Goal: Task Accomplishment & Management: Manage account settings

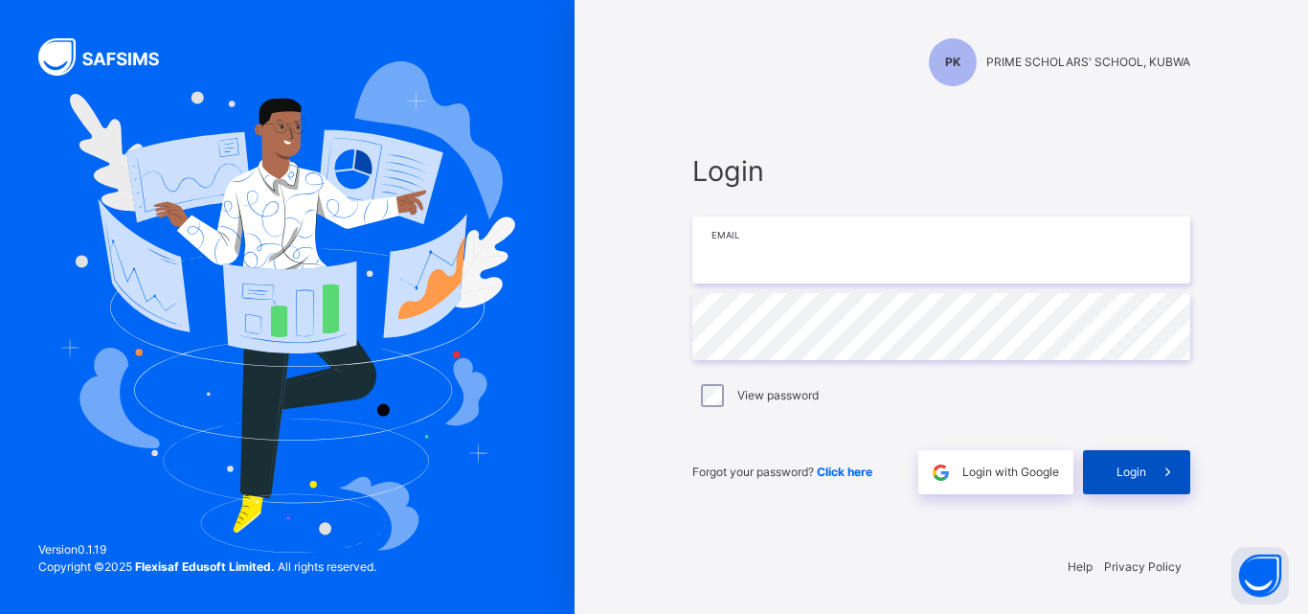
type input "**********"
click at [1128, 464] on span "Login" at bounding box center [1132, 472] width 30 height 17
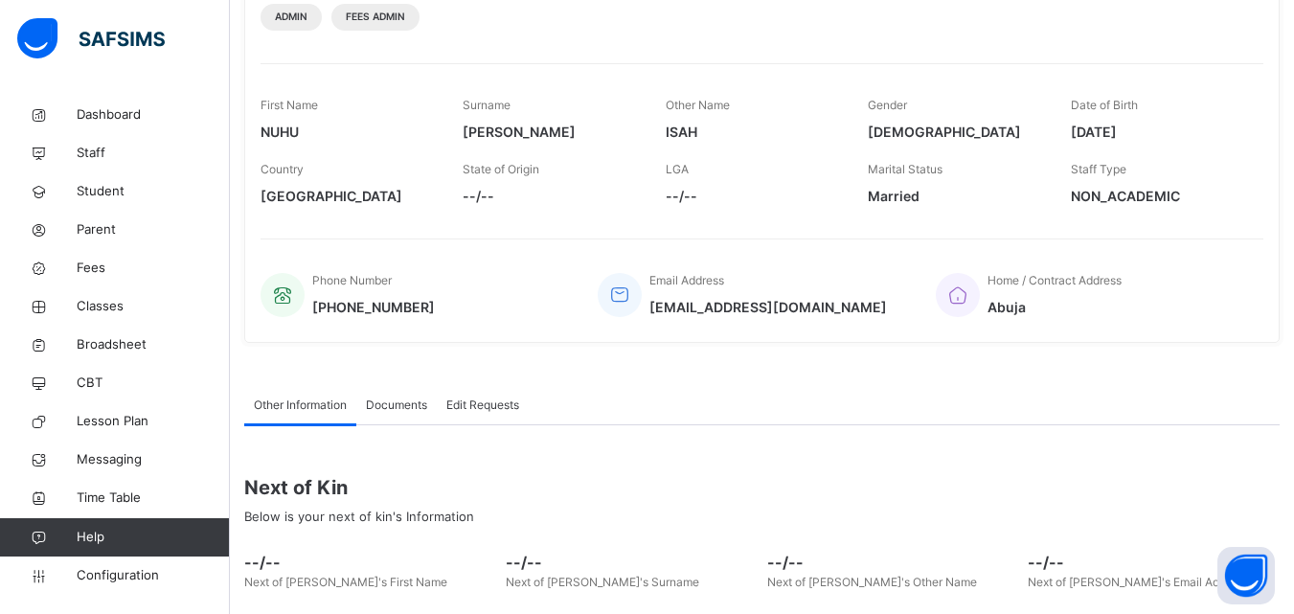
scroll to position [426, 0]
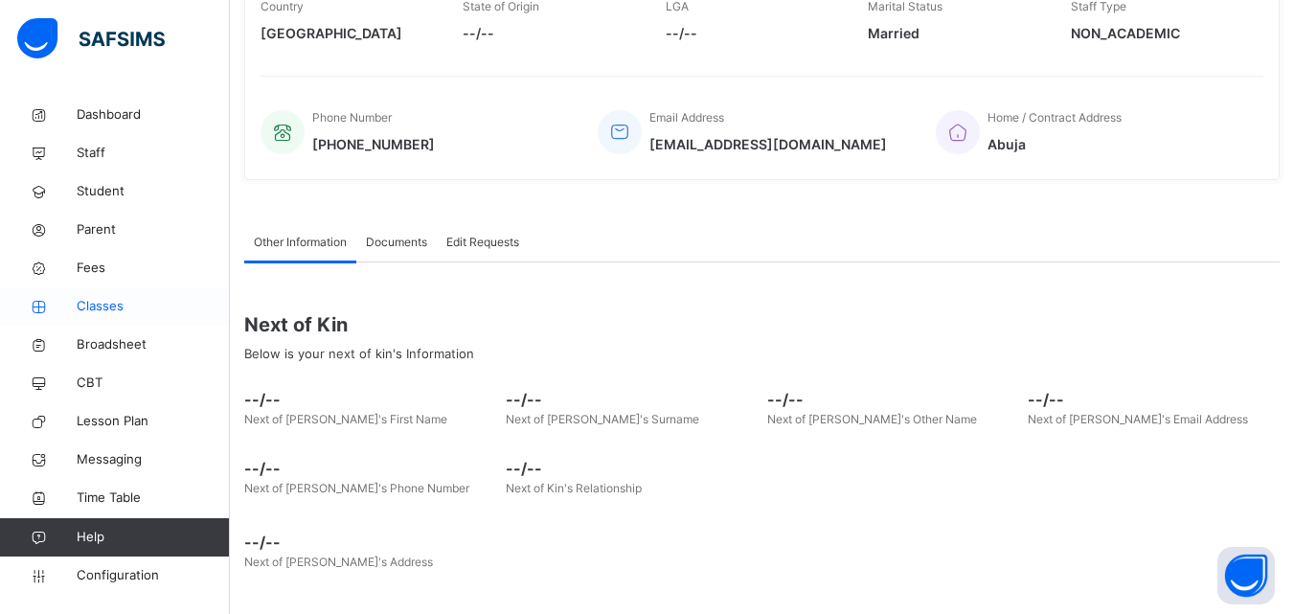
click at [116, 313] on span "Classes" at bounding box center [153, 306] width 153 height 19
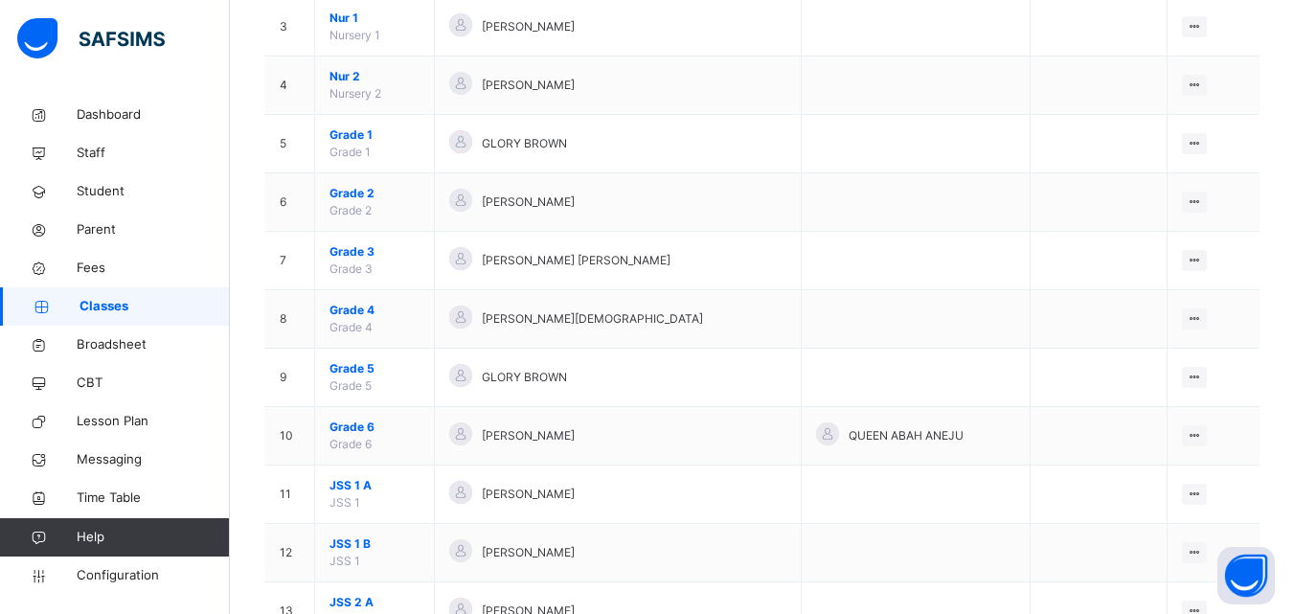
scroll to position [479, 0]
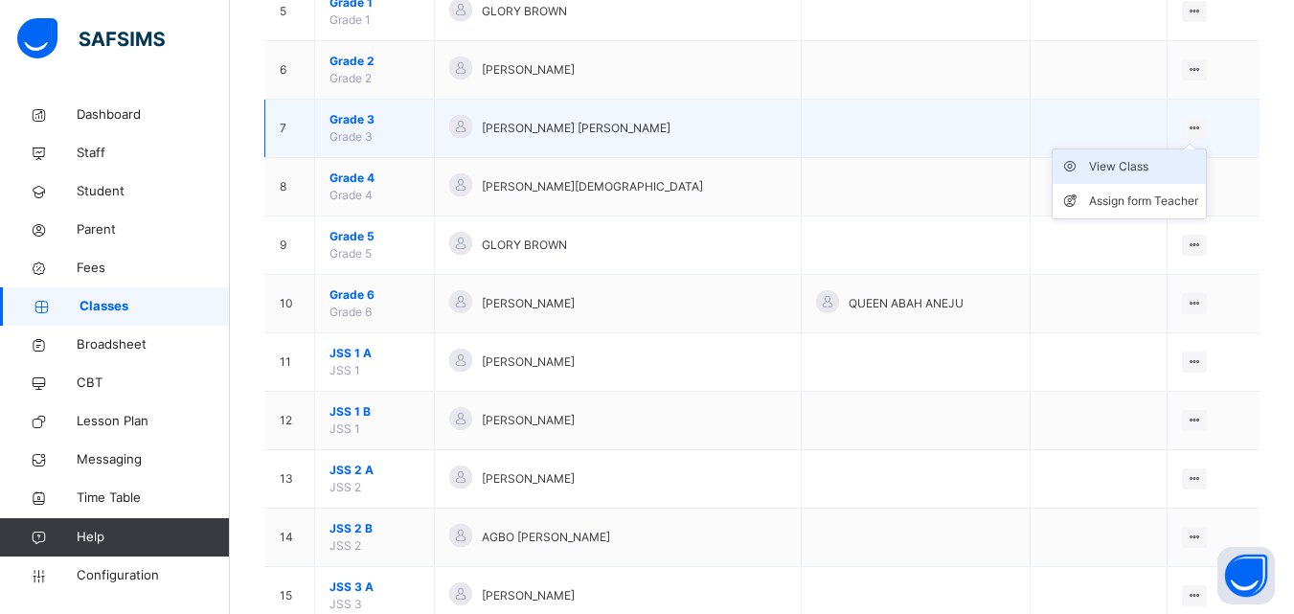
click at [1144, 168] on div "View Class" at bounding box center [1143, 166] width 109 height 19
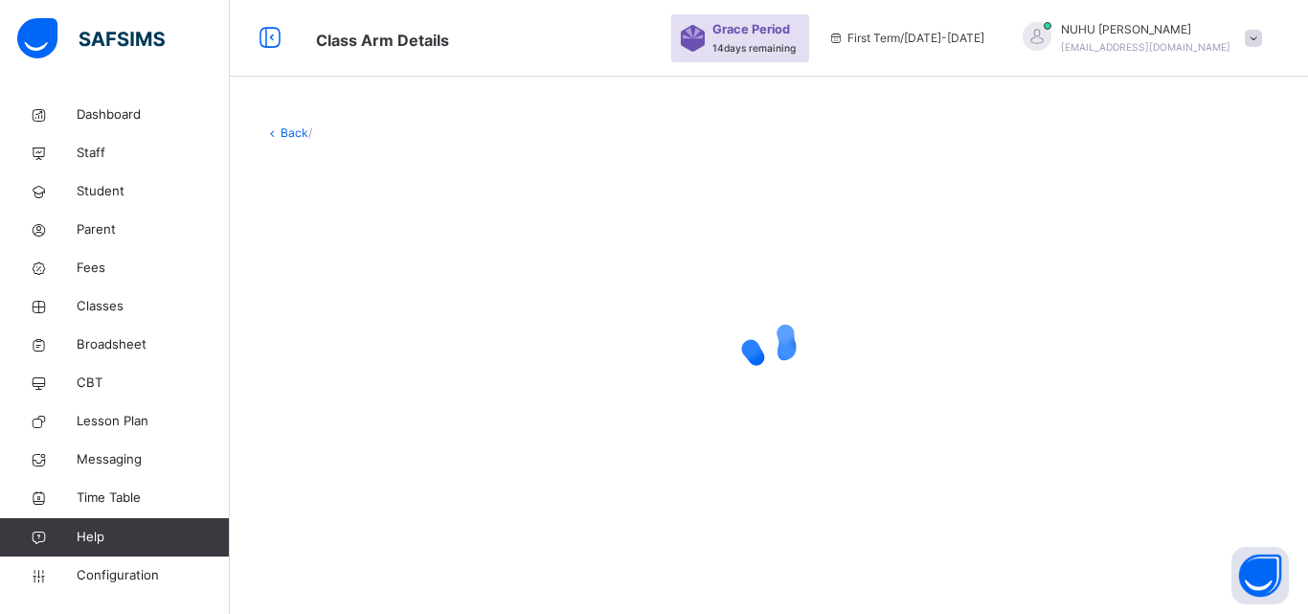
click at [281, 337] on div "Back /" at bounding box center [769, 325] width 1078 height 458
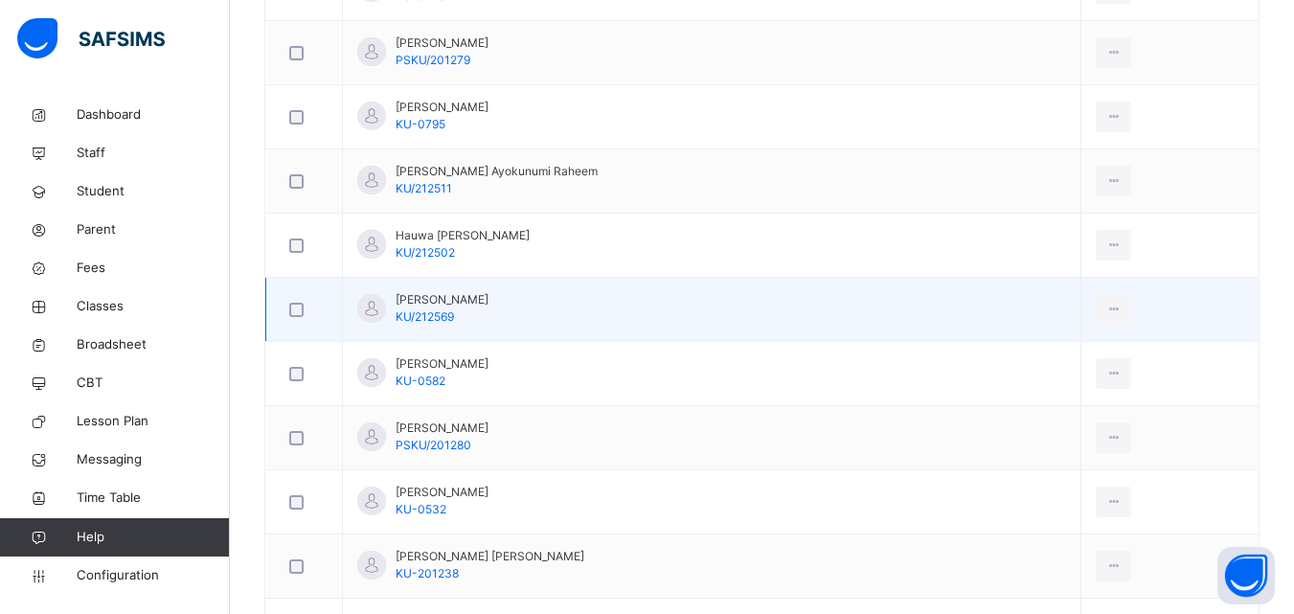
scroll to position [1341, 0]
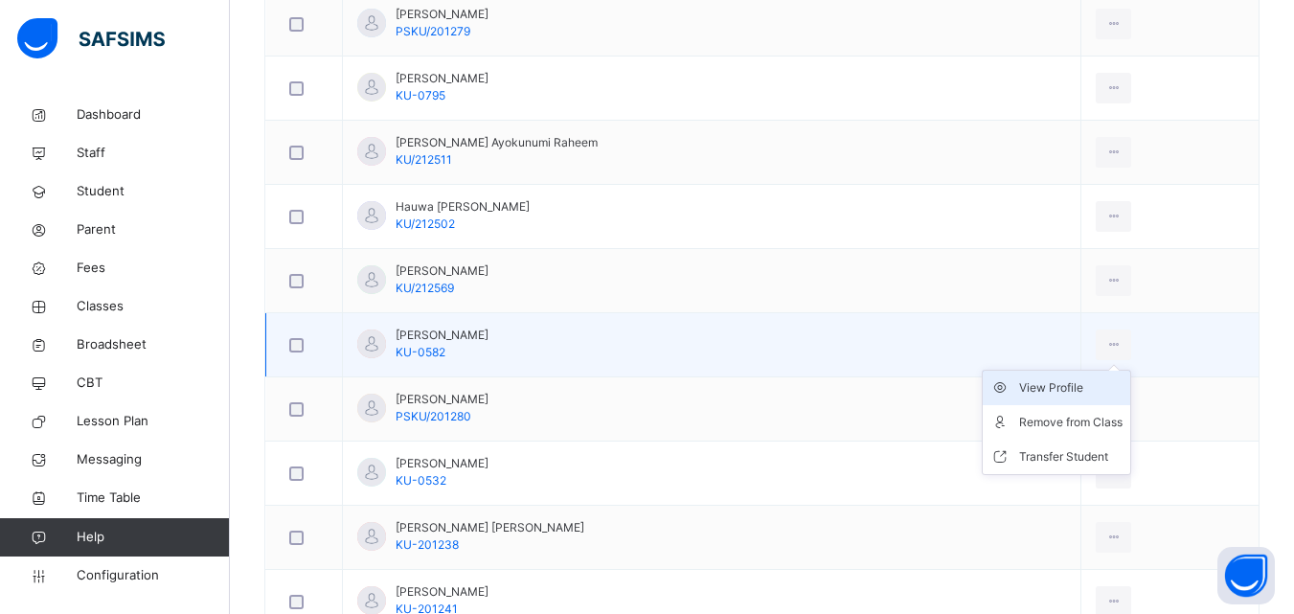
click at [1052, 391] on div "View Profile" at bounding box center [1070, 387] width 103 height 19
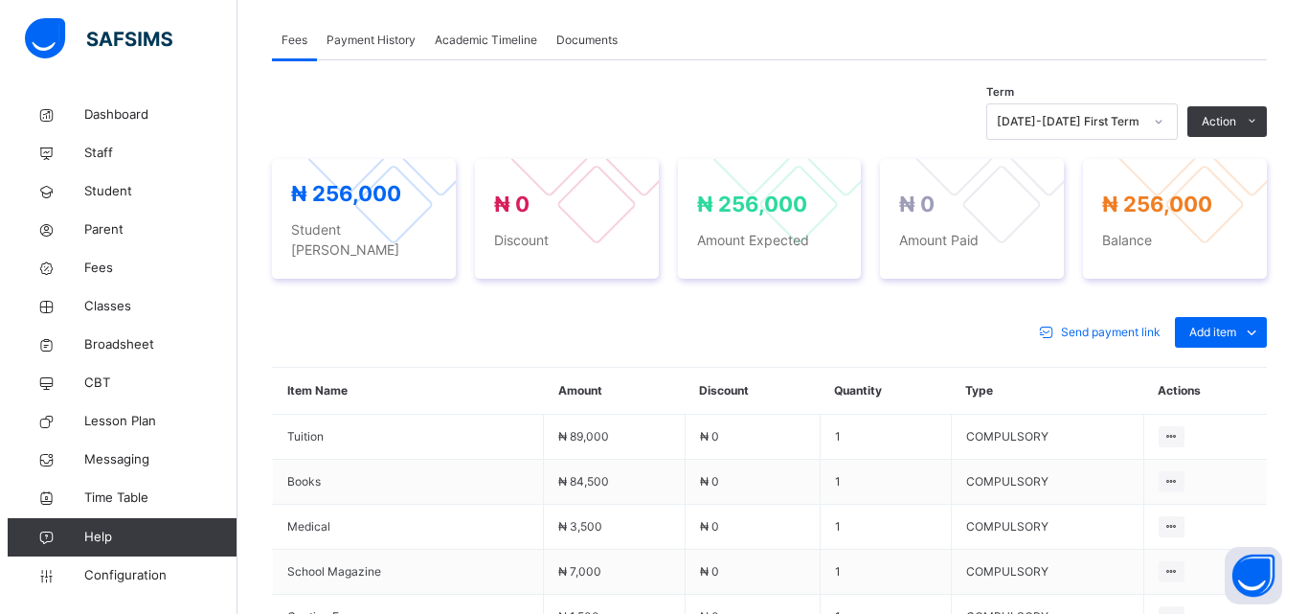
scroll to position [575, 0]
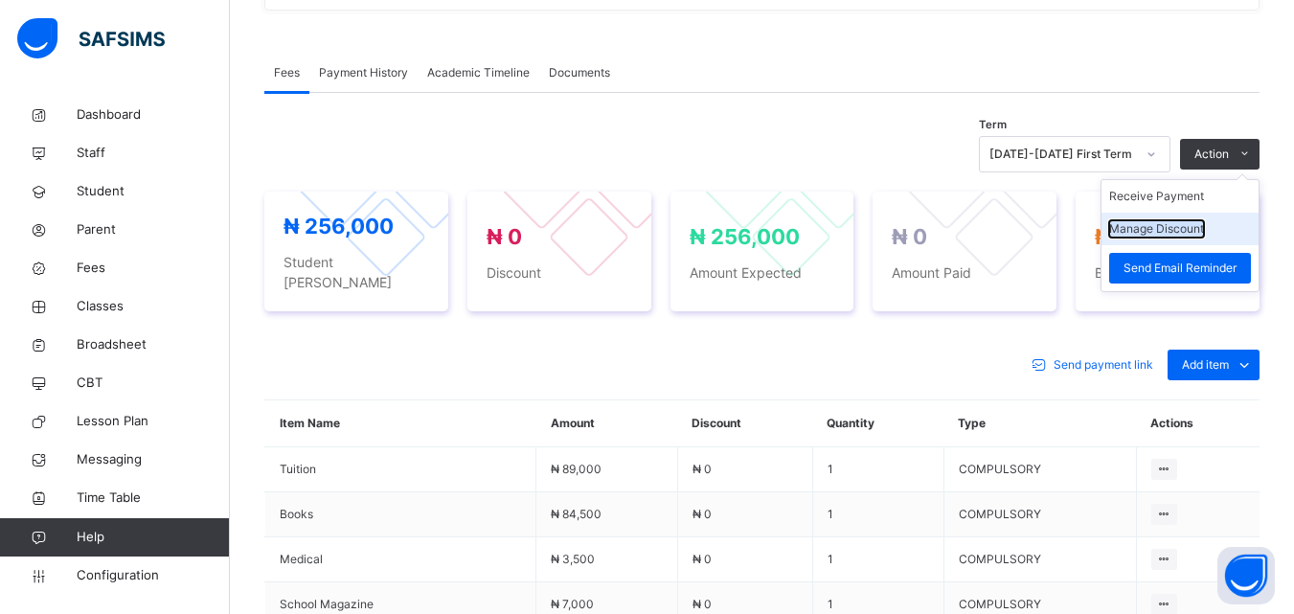
click at [1176, 230] on button "Manage Discount" at bounding box center [1156, 228] width 95 height 17
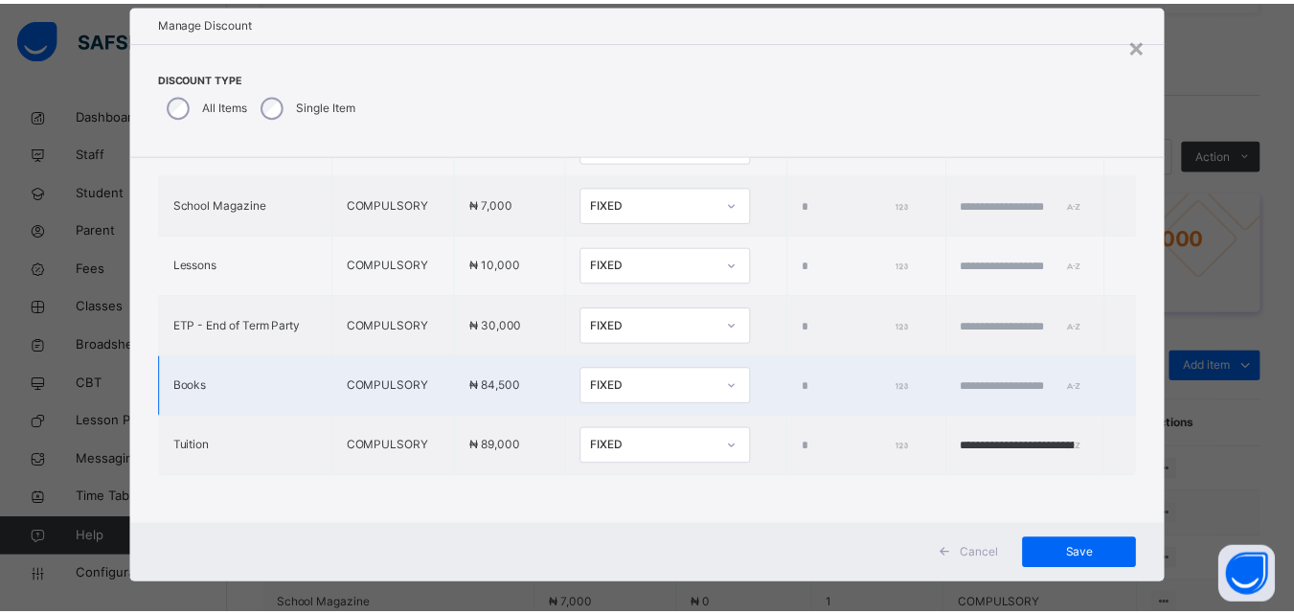
scroll to position [0, 0]
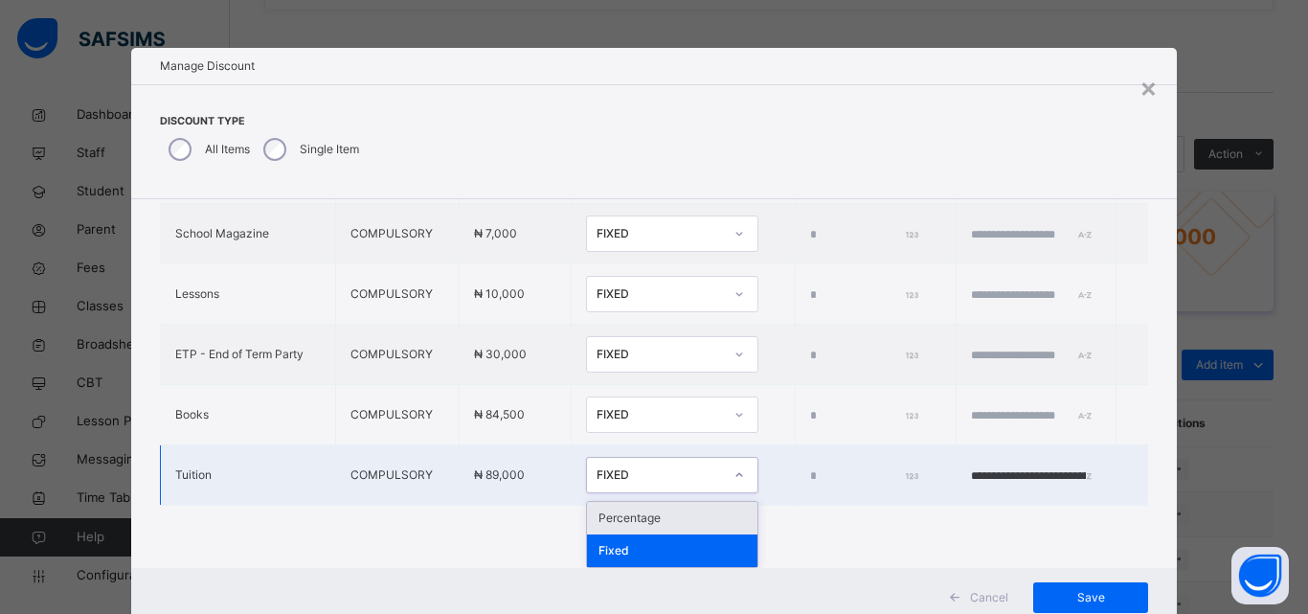
click at [603, 476] on div "FIXED" at bounding box center [660, 474] width 126 height 17
click at [595, 519] on div "Percentage" at bounding box center [672, 518] width 170 height 33
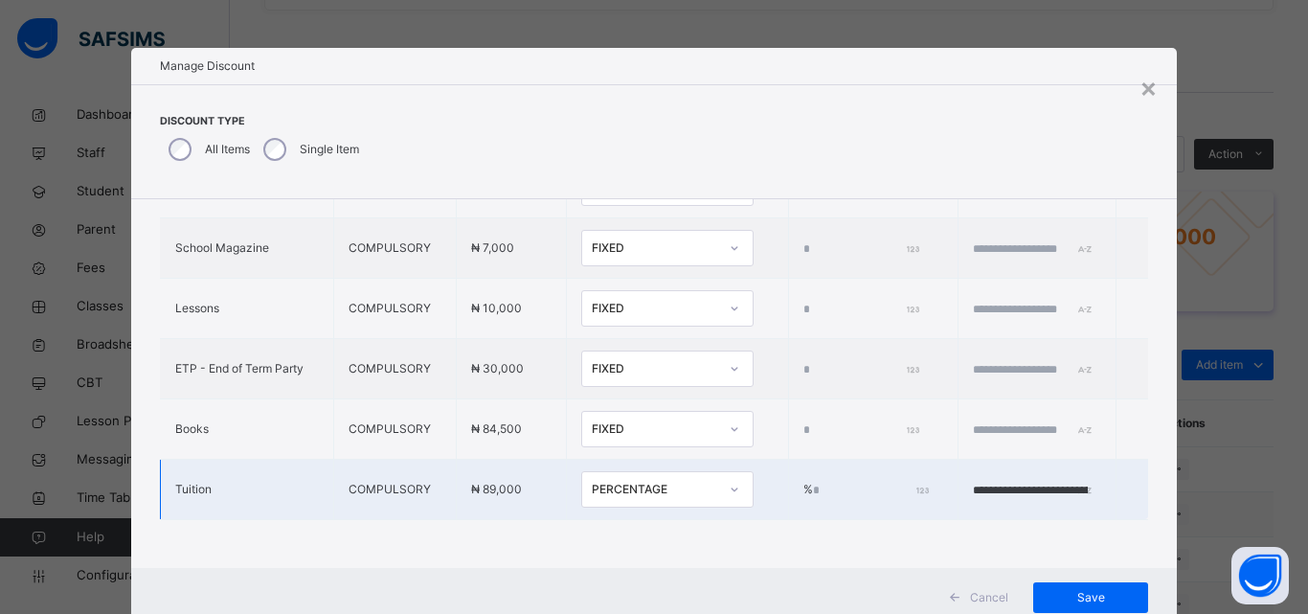
click at [813, 482] on input "*" at bounding box center [869, 490] width 113 height 17
type input "**"
click at [1021, 482] on input "**********" at bounding box center [1030, 490] width 115 height 17
type input "**********"
click at [1091, 597] on span "Save" at bounding box center [1091, 597] width 86 height 17
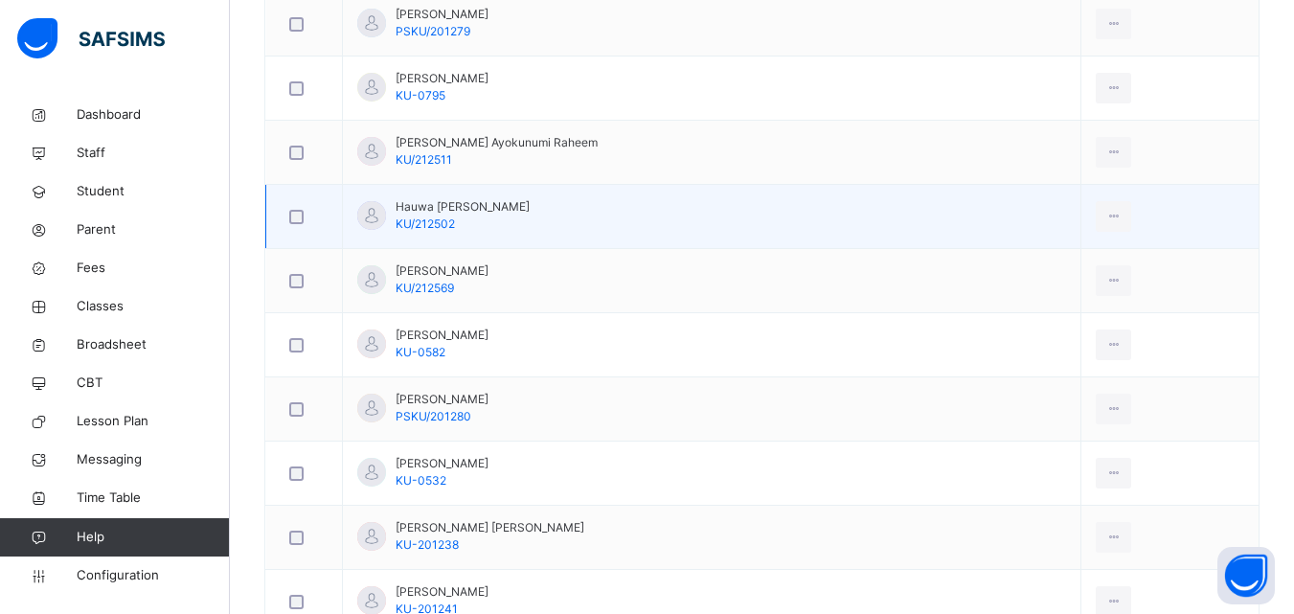
scroll to position [1437, 0]
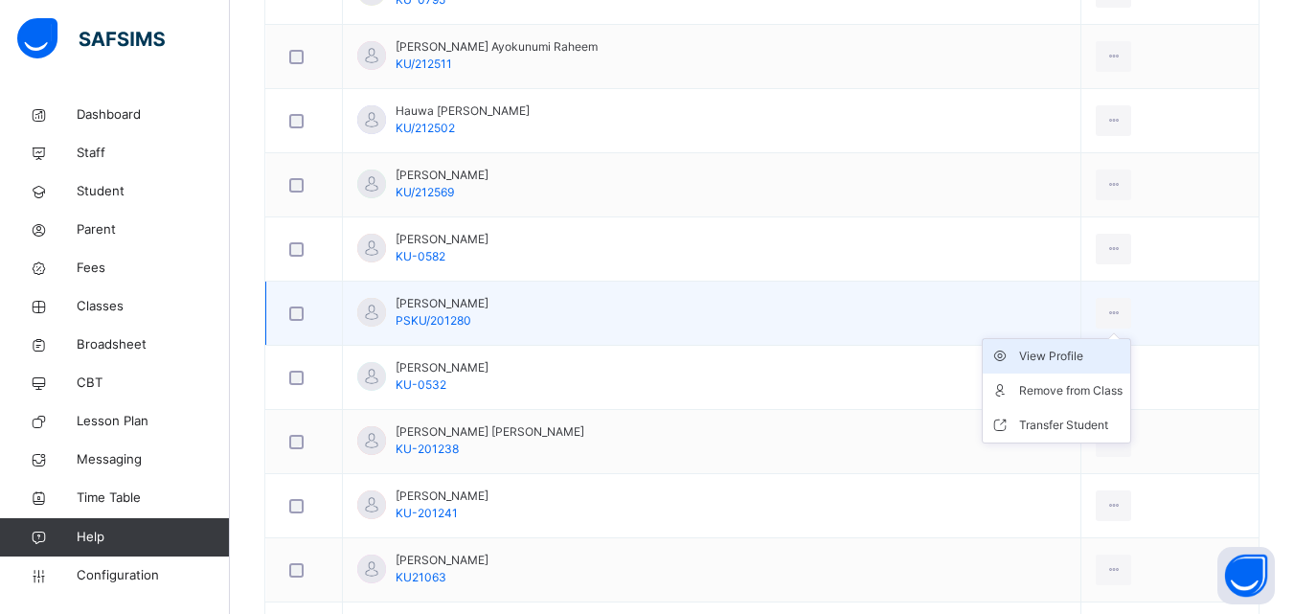
click at [1053, 353] on div "View Profile" at bounding box center [1070, 356] width 103 height 19
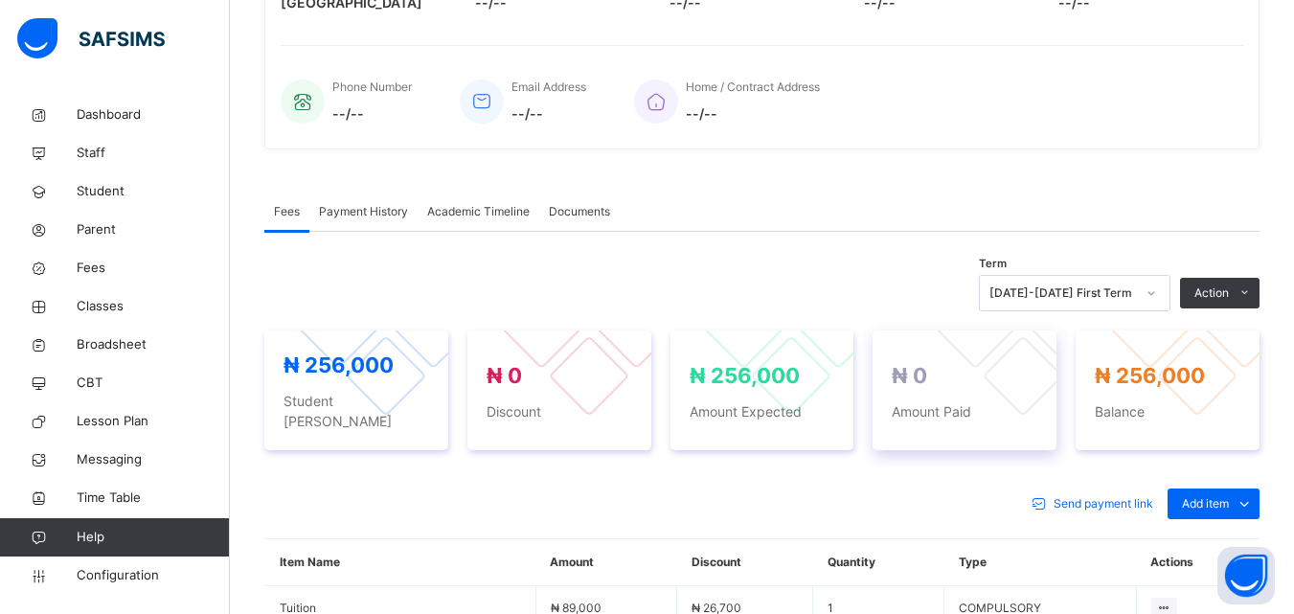
scroll to position [702, 0]
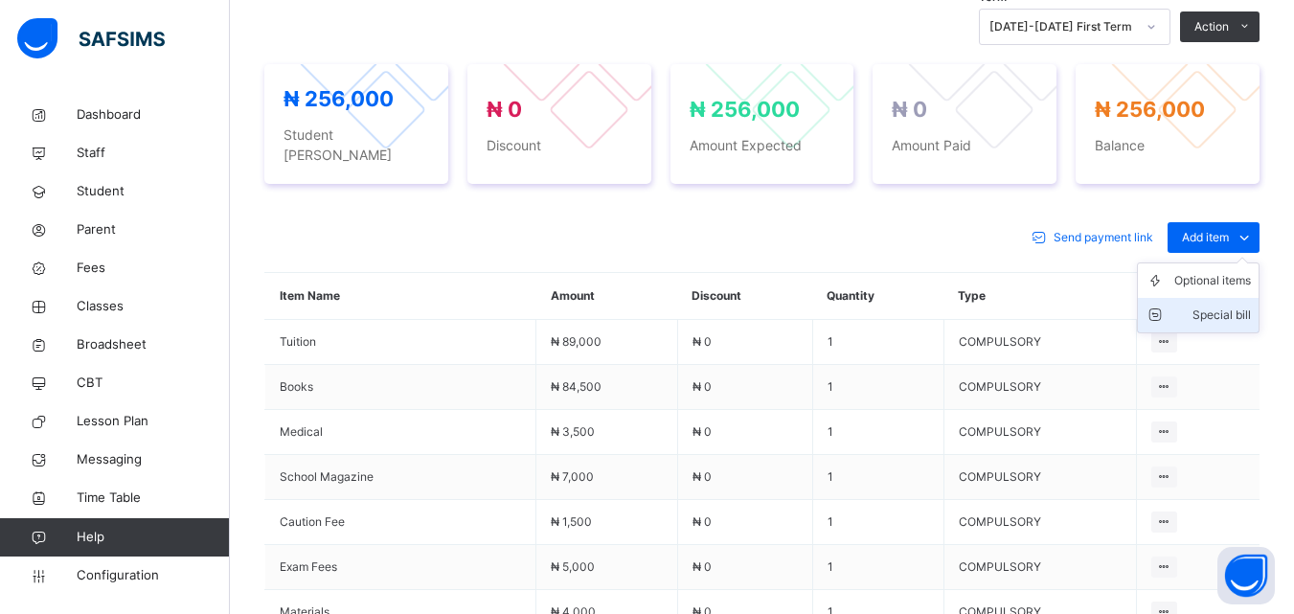
click at [1224, 306] on div "Special bill" at bounding box center [1212, 315] width 77 height 19
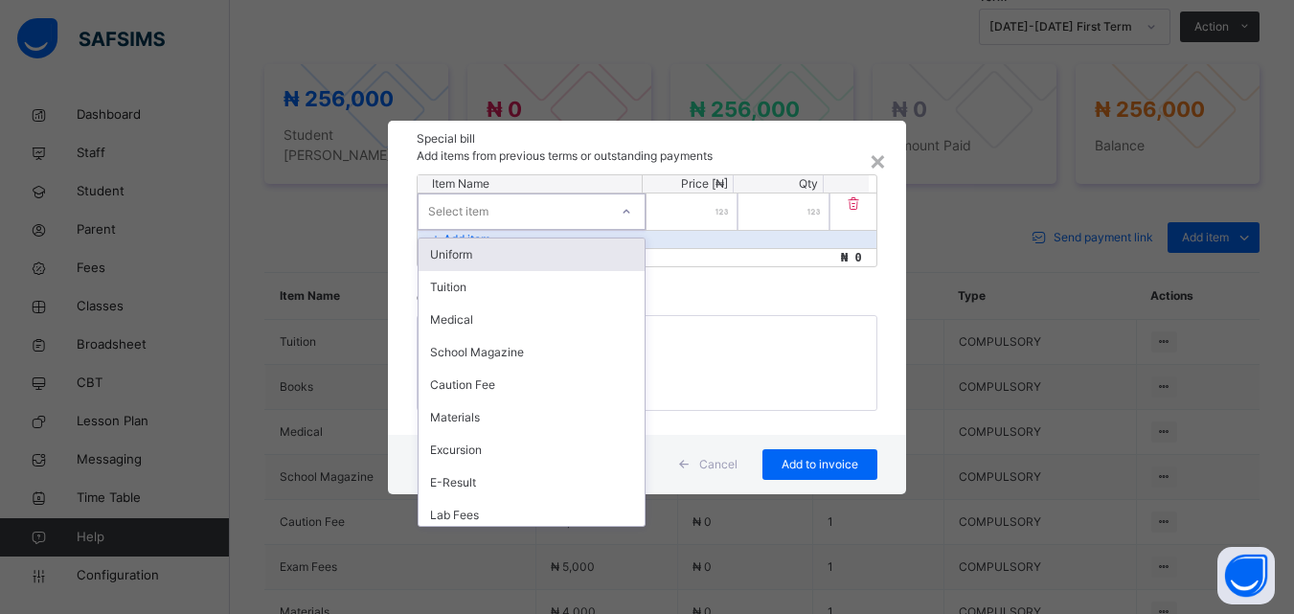
click at [555, 215] on div "Select item" at bounding box center [514, 211] width 190 height 30
click at [537, 247] on div "Uniform" at bounding box center [532, 254] width 226 height 33
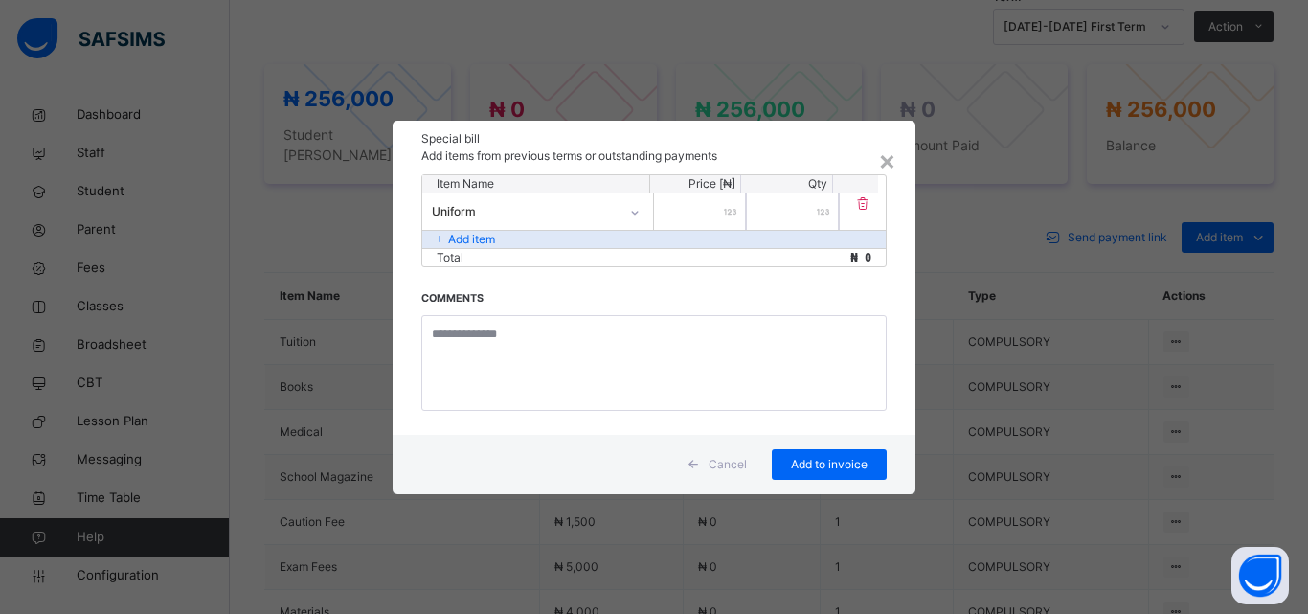
click at [717, 216] on input "number" at bounding box center [700, 211] width 92 height 36
click at [893, 163] on div "×" at bounding box center [887, 160] width 18 height 40
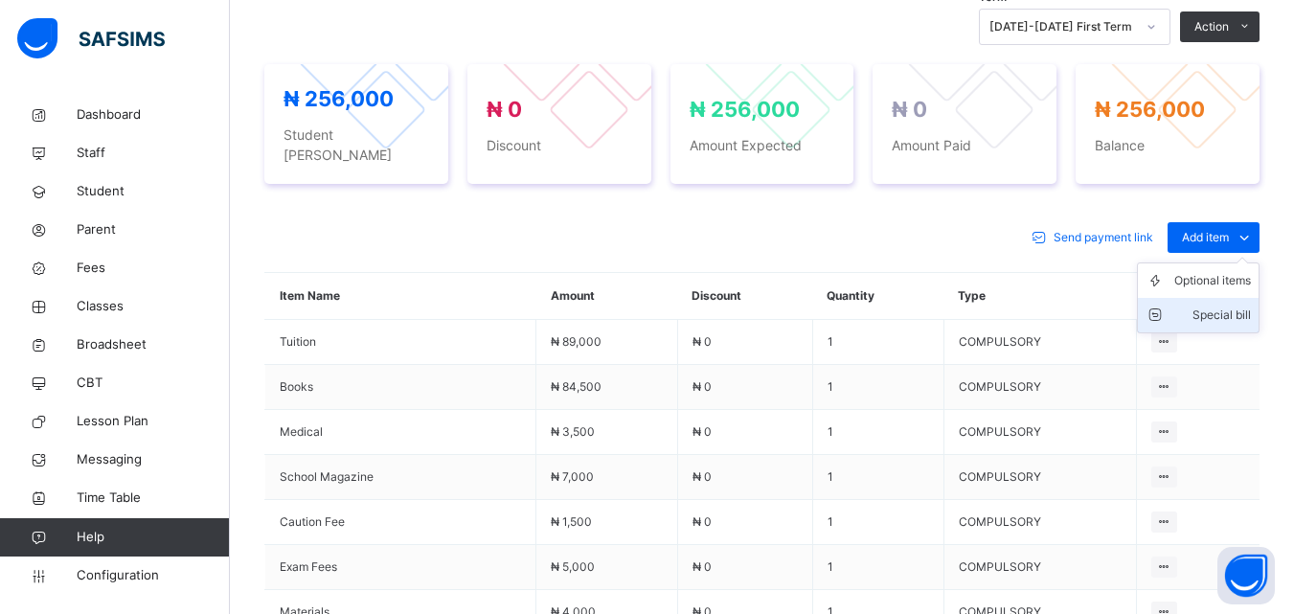
click at [1221, 306] on div "Special bill" at bounding box center [1212, 315] width 77 height 19
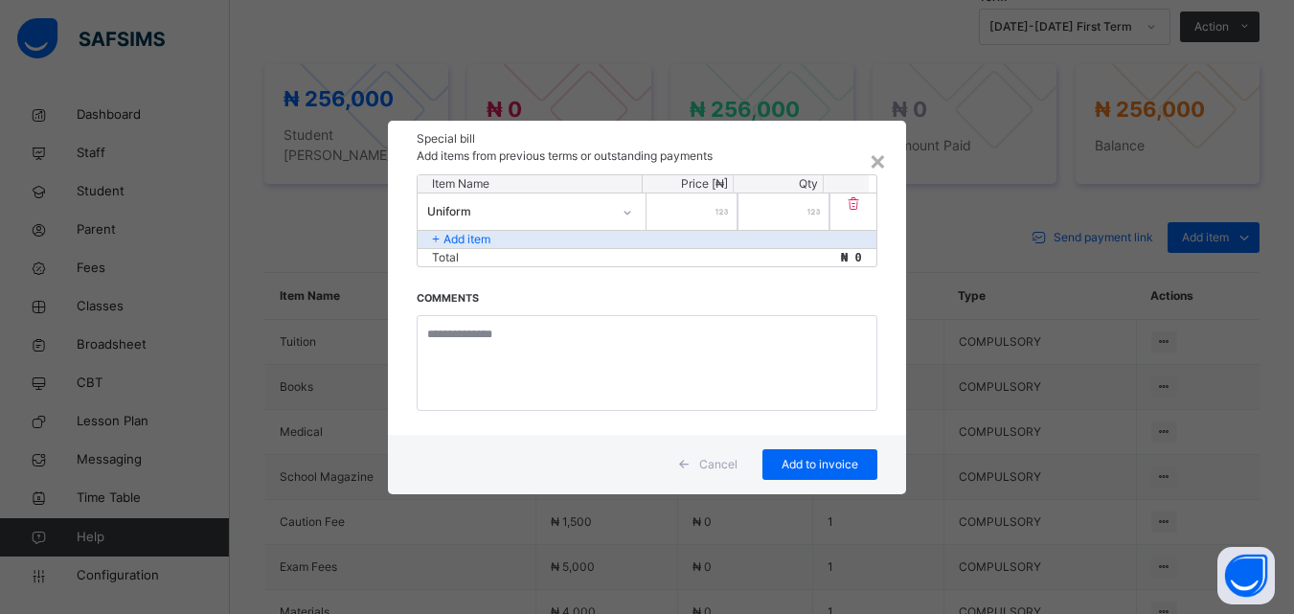
click at [712, 205] on input "number" at bounding box center [691, 211] width 91 height 36
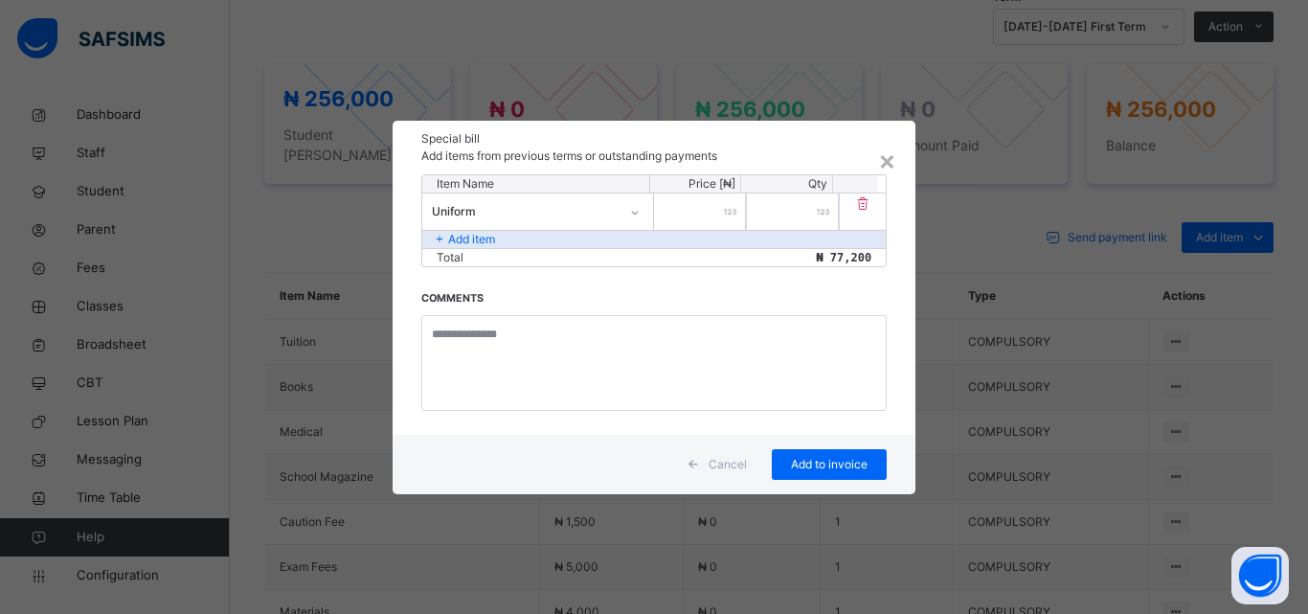
type input "*****"
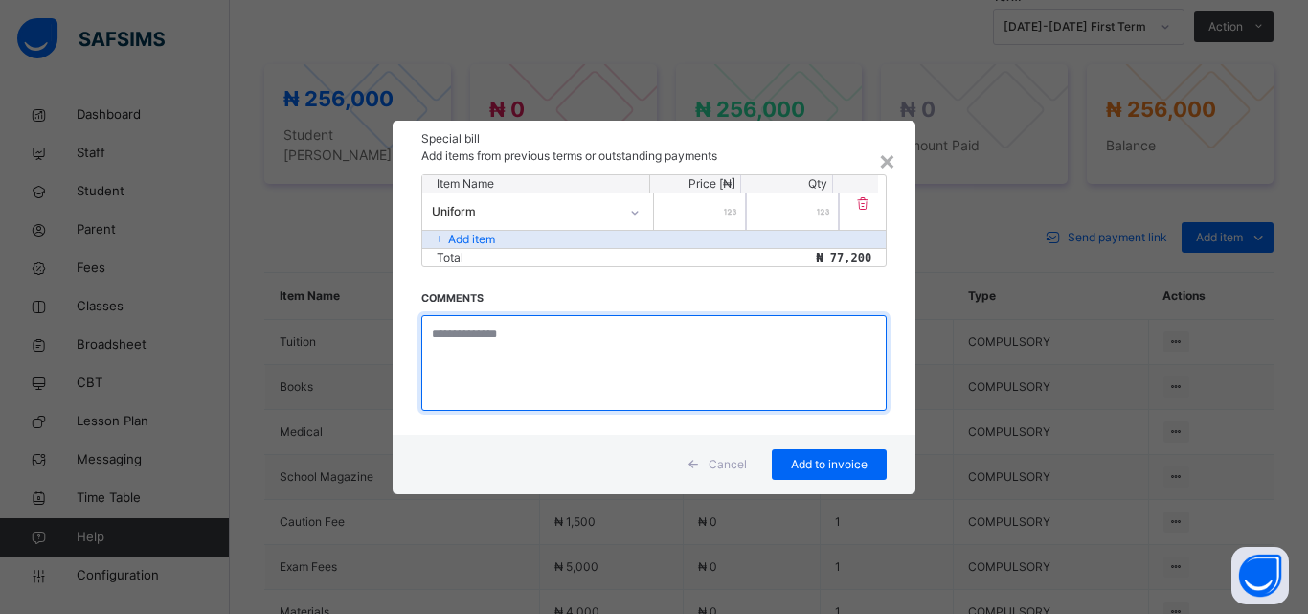
click at [549, 336] on textarea at bounding box center [653, 363] width 465 height 96
type textarea "**********"
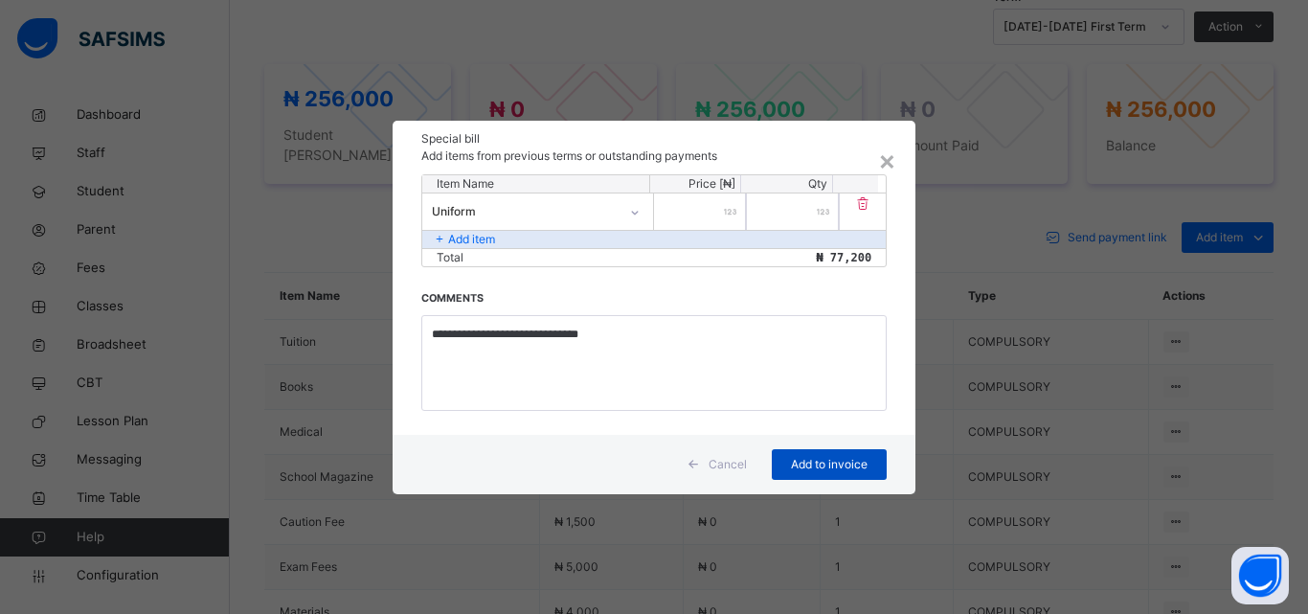
click at [838, 455] on div "Add to invoice" at bounding box center [829, 464] width 115 height 31
click at [836, 457] on span "Add to invoice" at bounding box center [829, 464] width 86 height 17
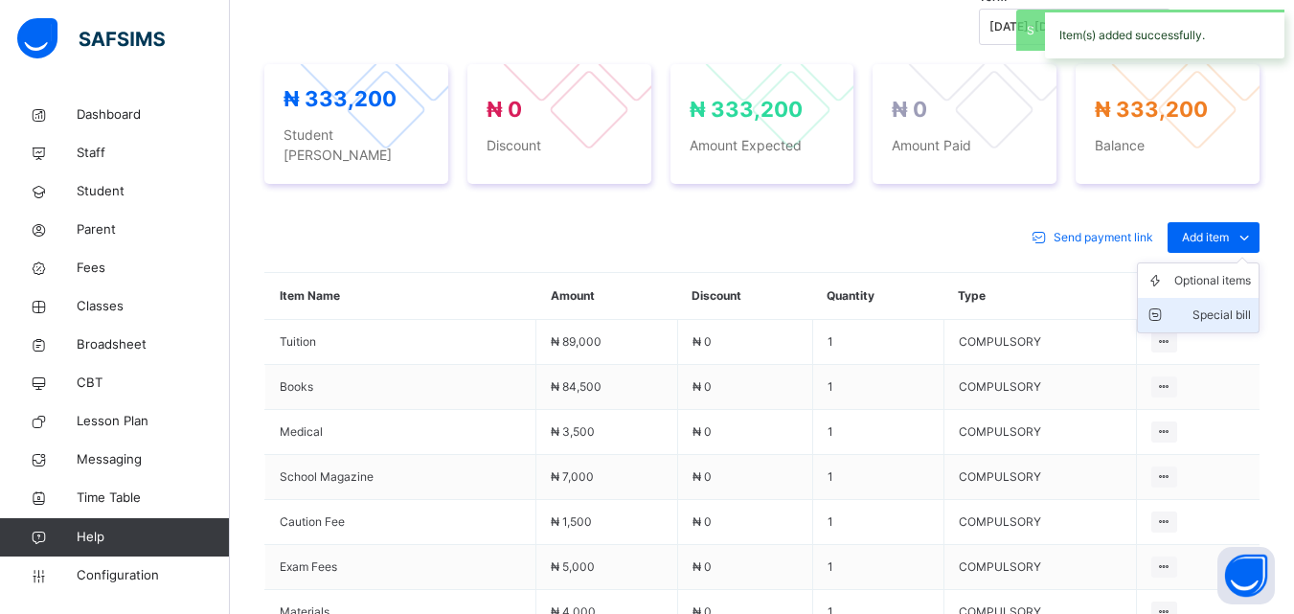
click at [1218, 298] on li "Special bill" at bounding box center [1198, 315] width 121 height 34
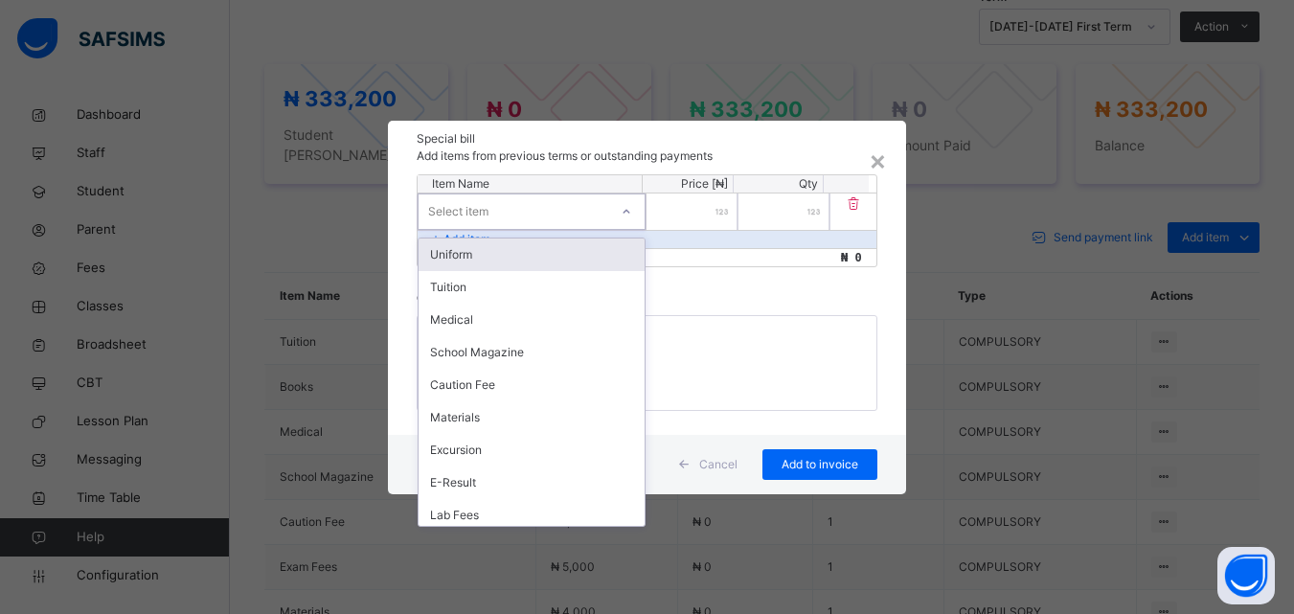
click at [515, 209] on div "Select item" at bounding box center [514, 211] width 190 height 30
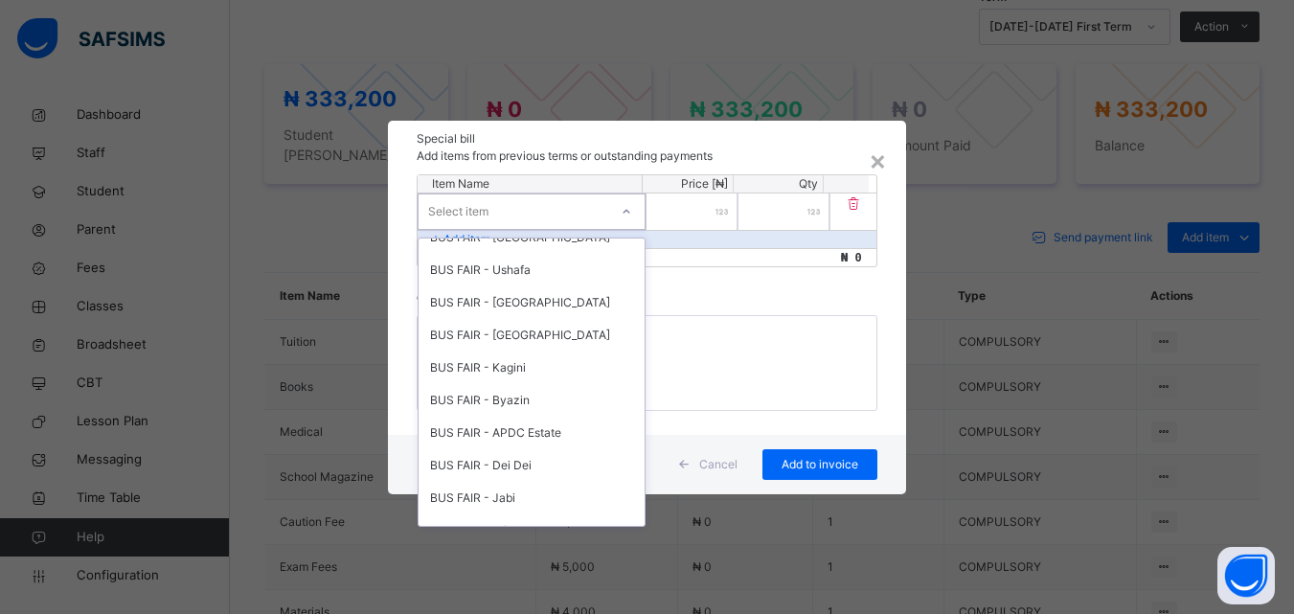
scroll to position [885, 0]
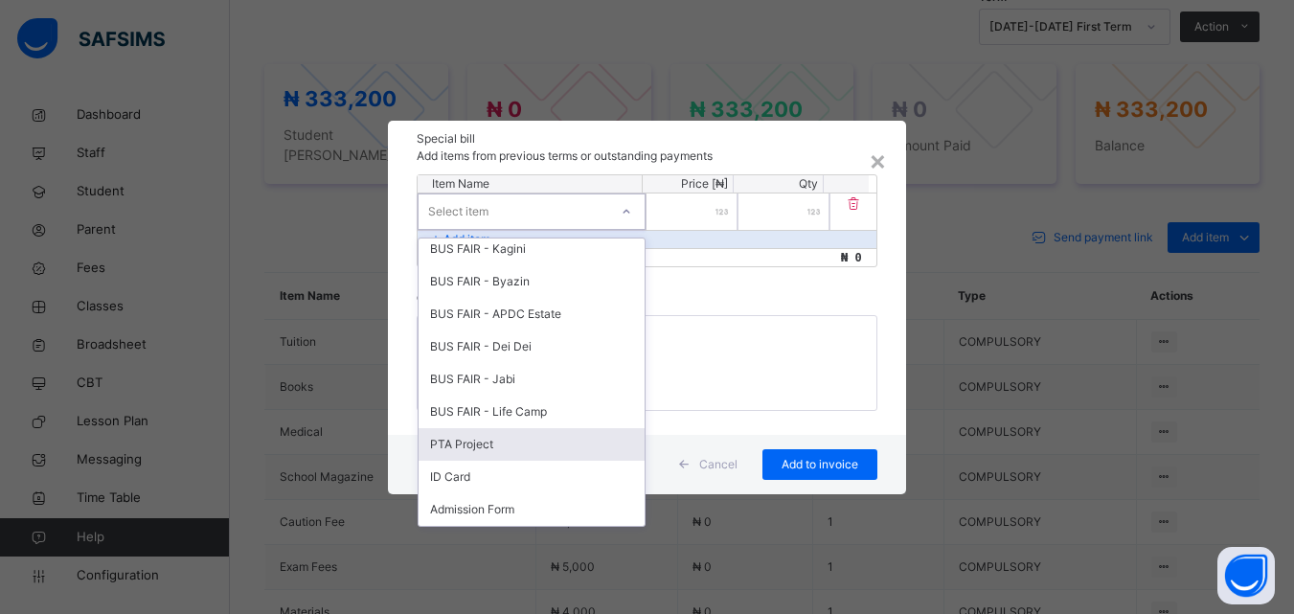
click at [462, 446] on div "PTA Project" at bounding box center [532, 444] width 226 height 33
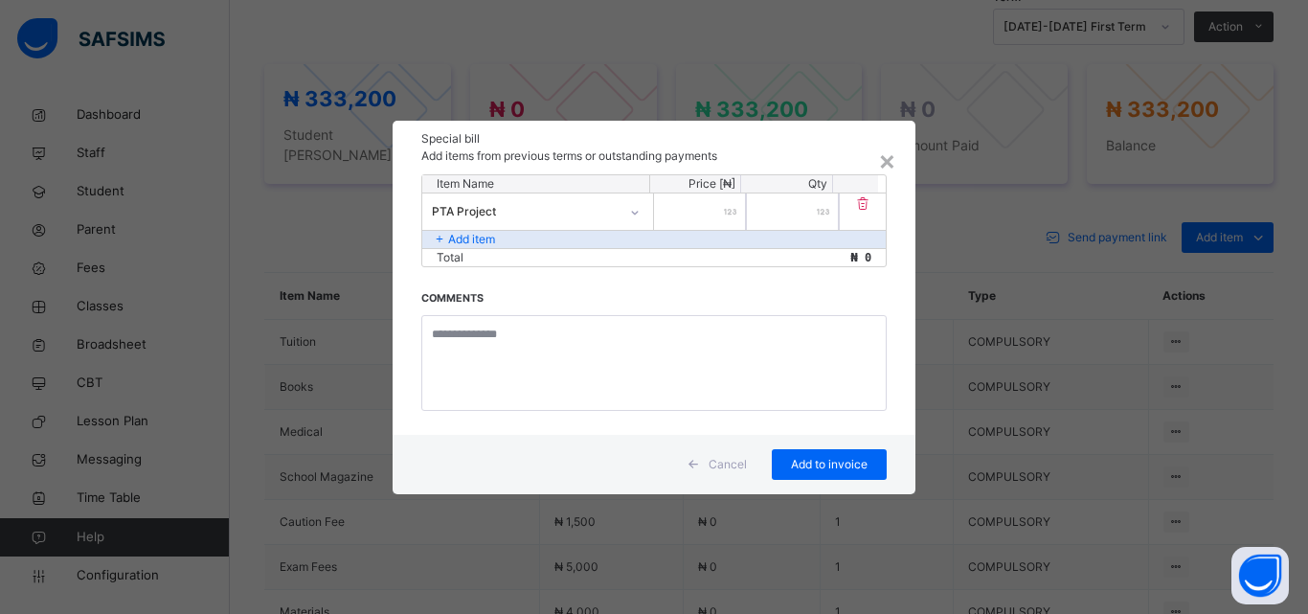
click at [724, 213] on div at bounding box center [700, 211] width 92 height 36
type input "****"
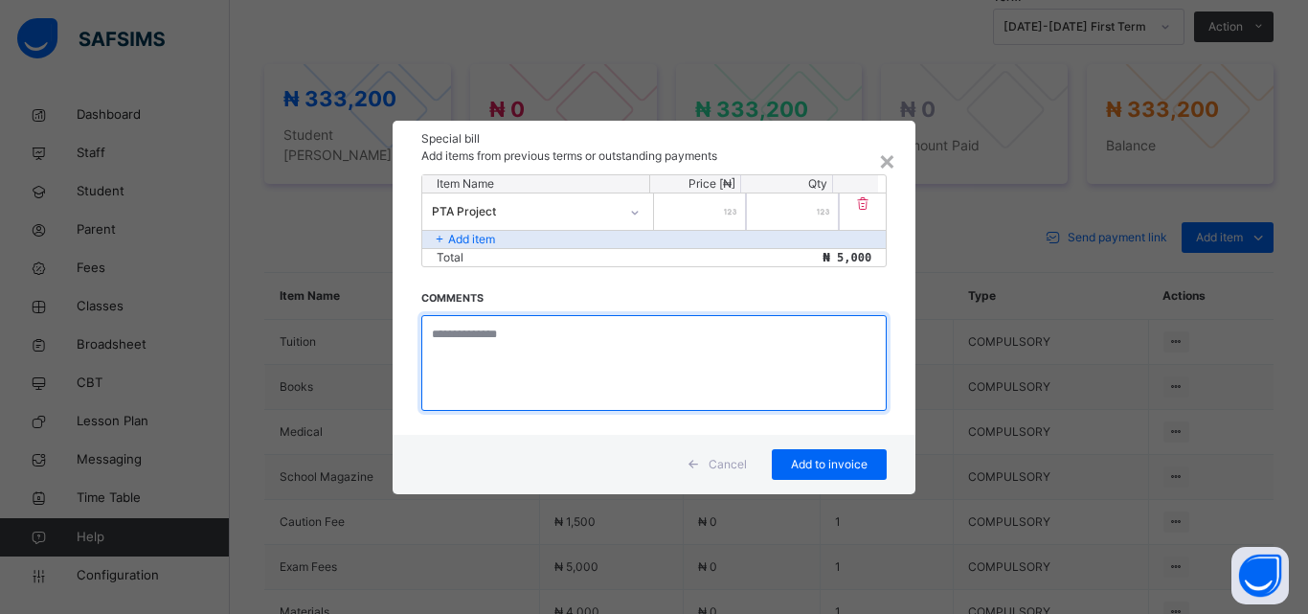
click at [532, 335] on textarea at bounding box center [653, 363] width 465 height 96
type textarea "**********"
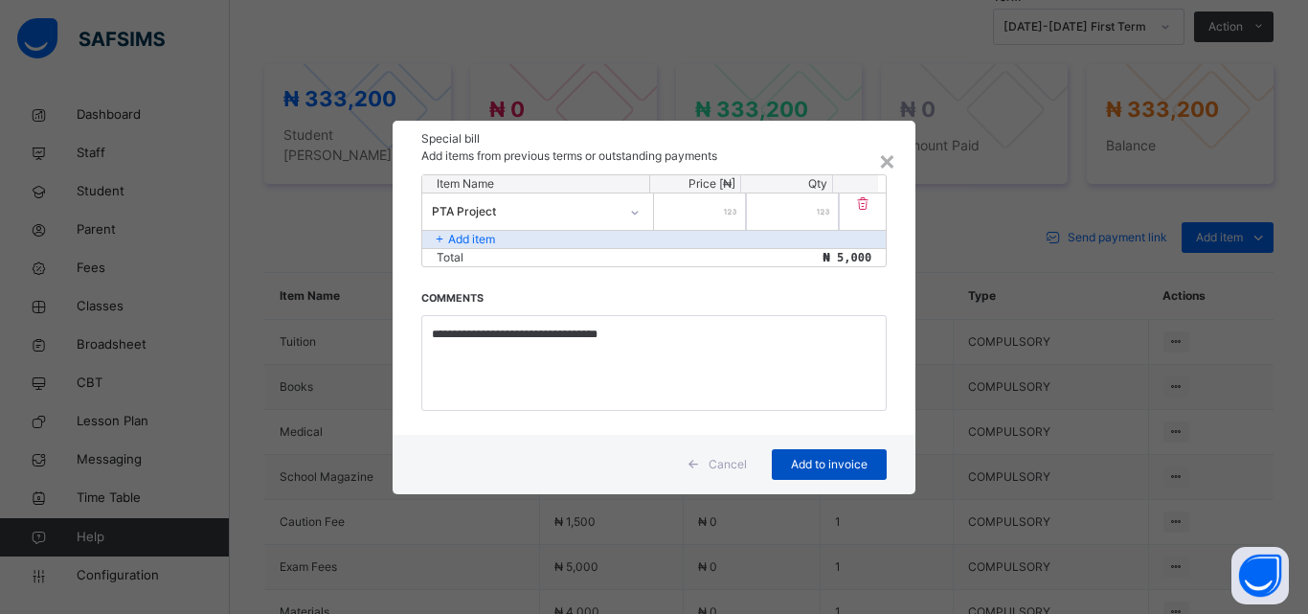
click at [789, 453] on div "Add to invoice" at bounding box center [829, 464] width 115 height 31
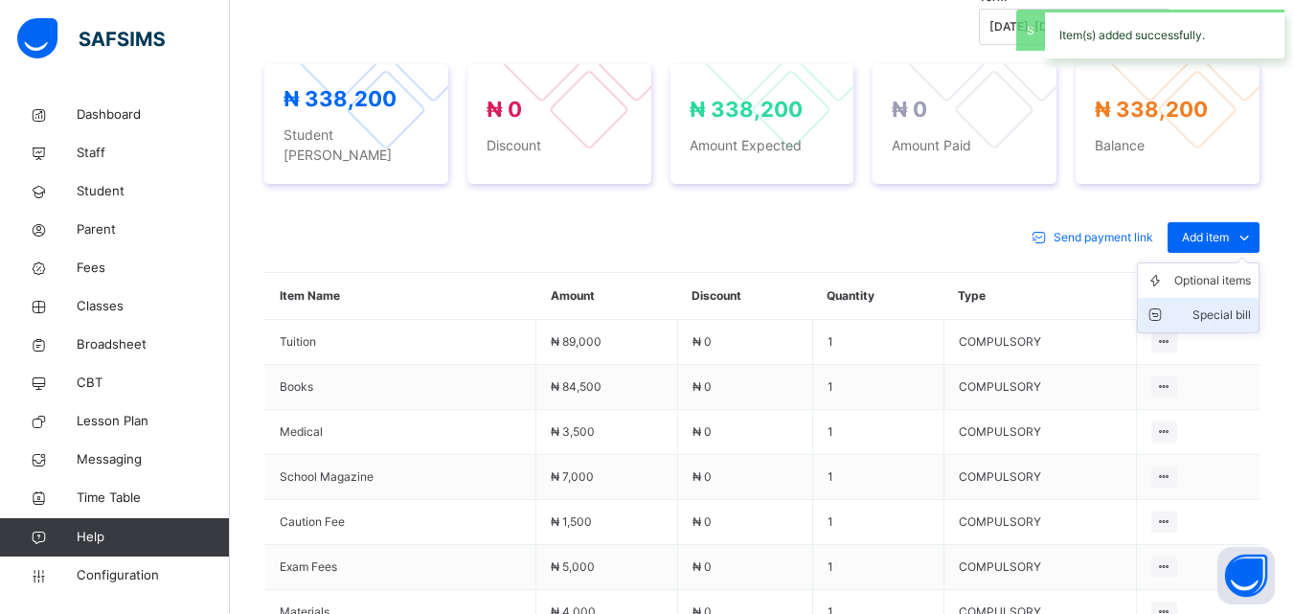
click at [1234, 306] on div "Special bill" at bounding box center [1212, 315] width 77 height 19
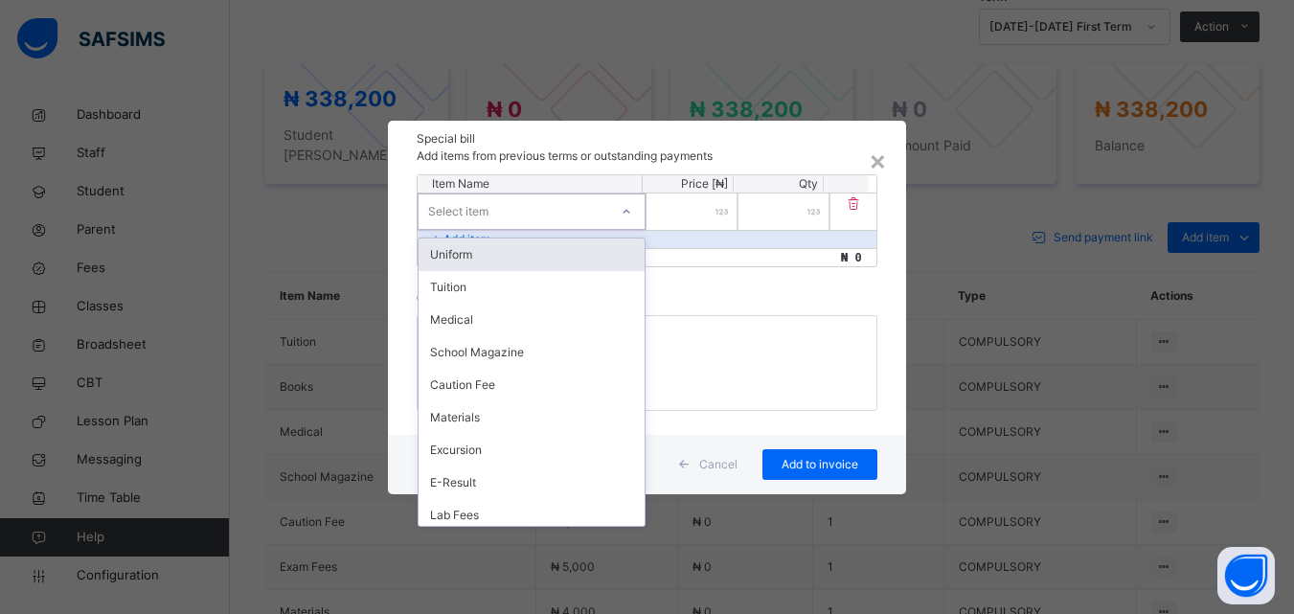
click at [517, 211] on div "Select item" at bounding box center [514, 211] width 190 height 30
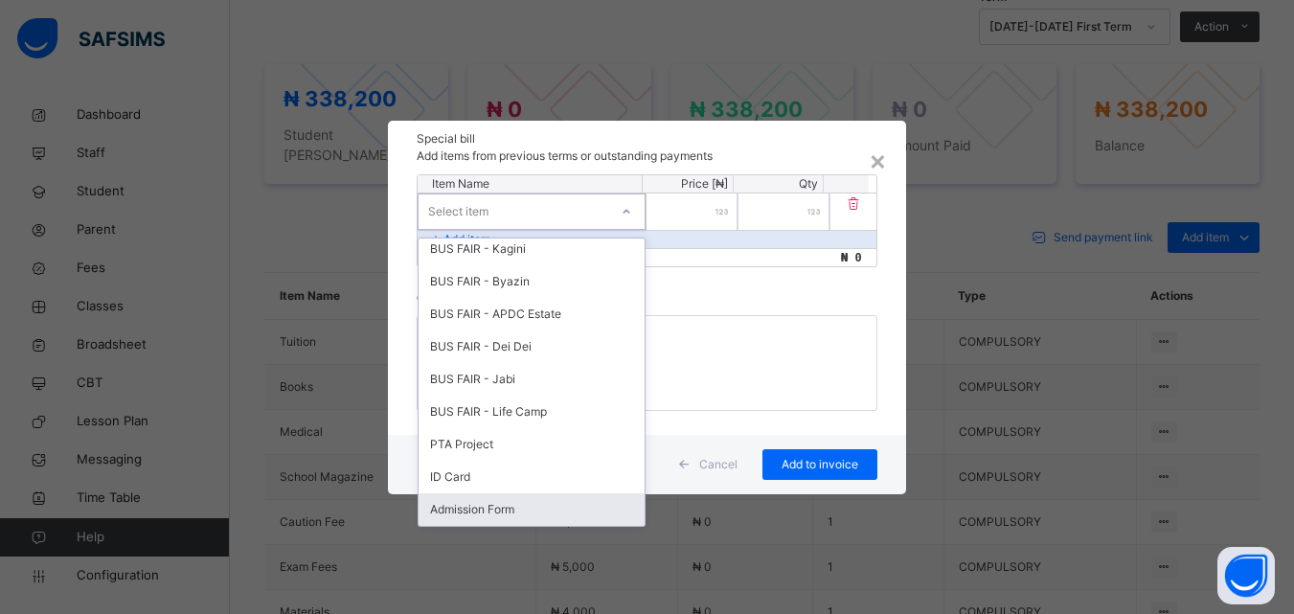
click at [507, 511] on div "Admission Form" at bounding box center [532, 509] width 226 height 33
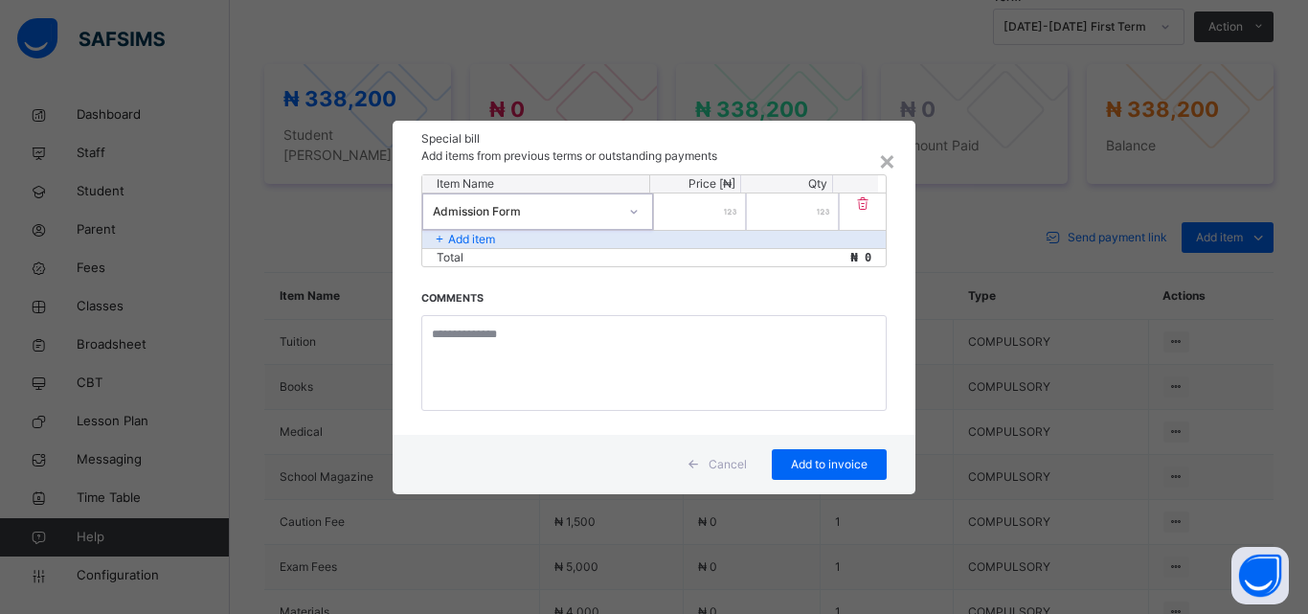
click at [705, 201] on input "number" at bounding box center [700, 211] width 92 height 36
type input "****"
click at [516, 309] on div "Item Name Price [₦] Qty Admission Form **** * Add item Total ₦ 5,000 Comments" at bounding box center [654, 304] width 523 height 261
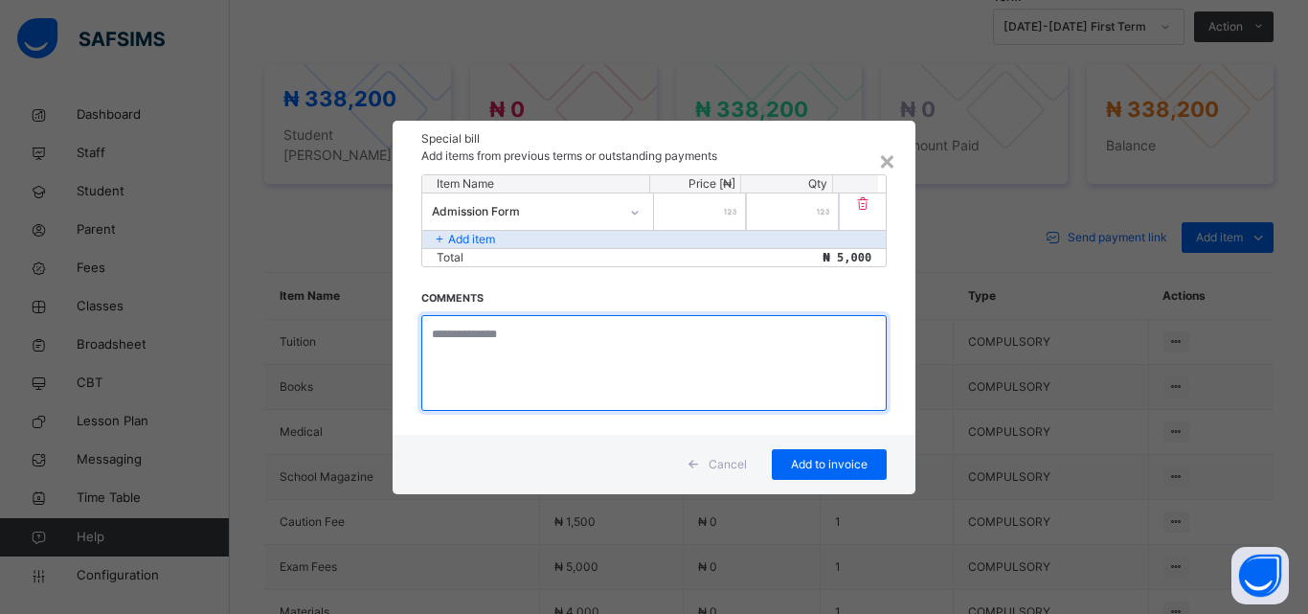
drag, startPoint x: 506, startPoint y: 356, endPoint x: 519, endPoint y: 349, distance: 15.4
click at [509, 352] on textarea at bounding box center [653, 363] width 465 height 96
type textarea "**********"
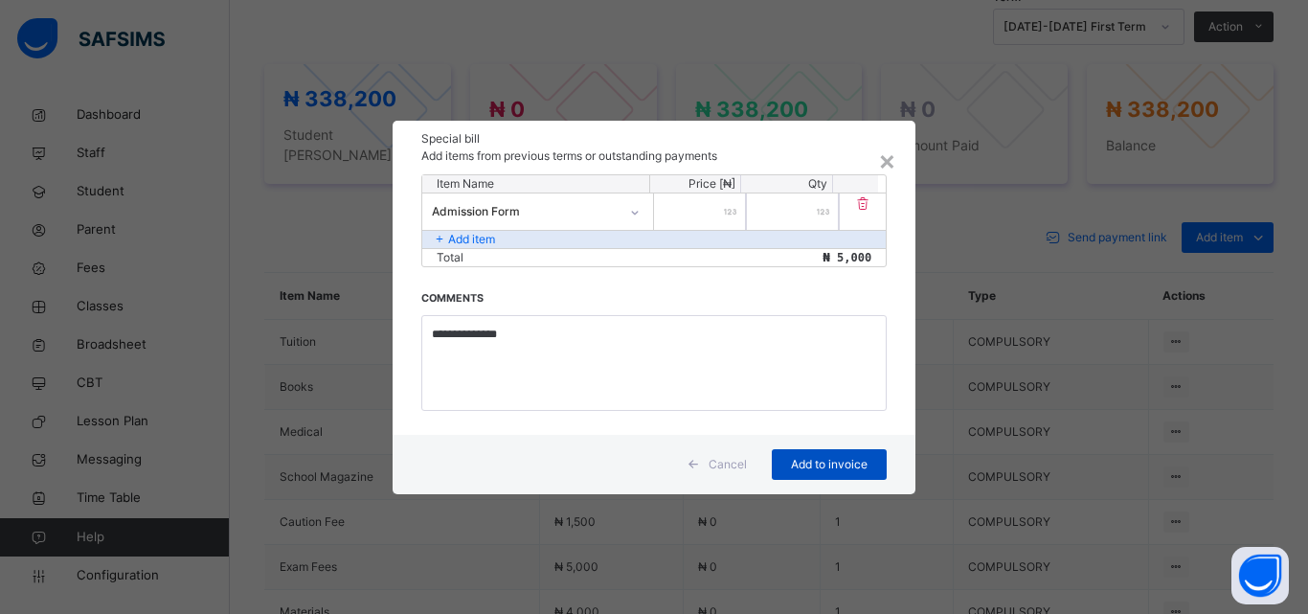
click at [811, 465] on span "Add to invoice" at bounding box center [829, 464] width 86 height 17
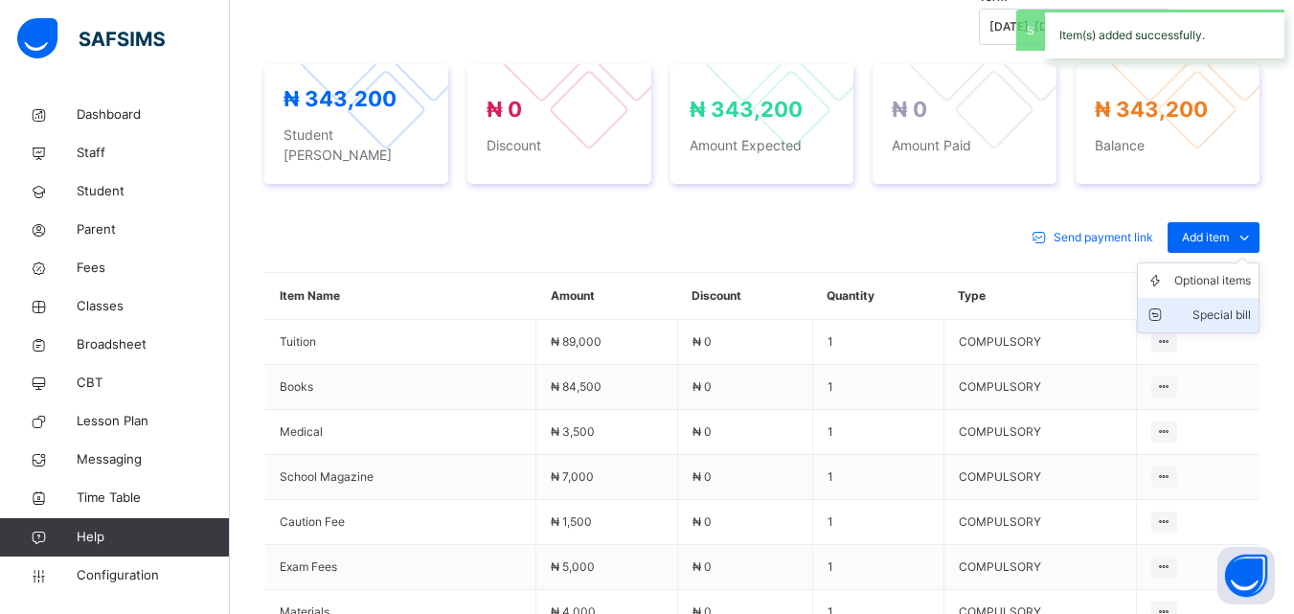
click at [1241, 306] on div "Special bill" at bounding box center [1212, 315] width 77 height 19
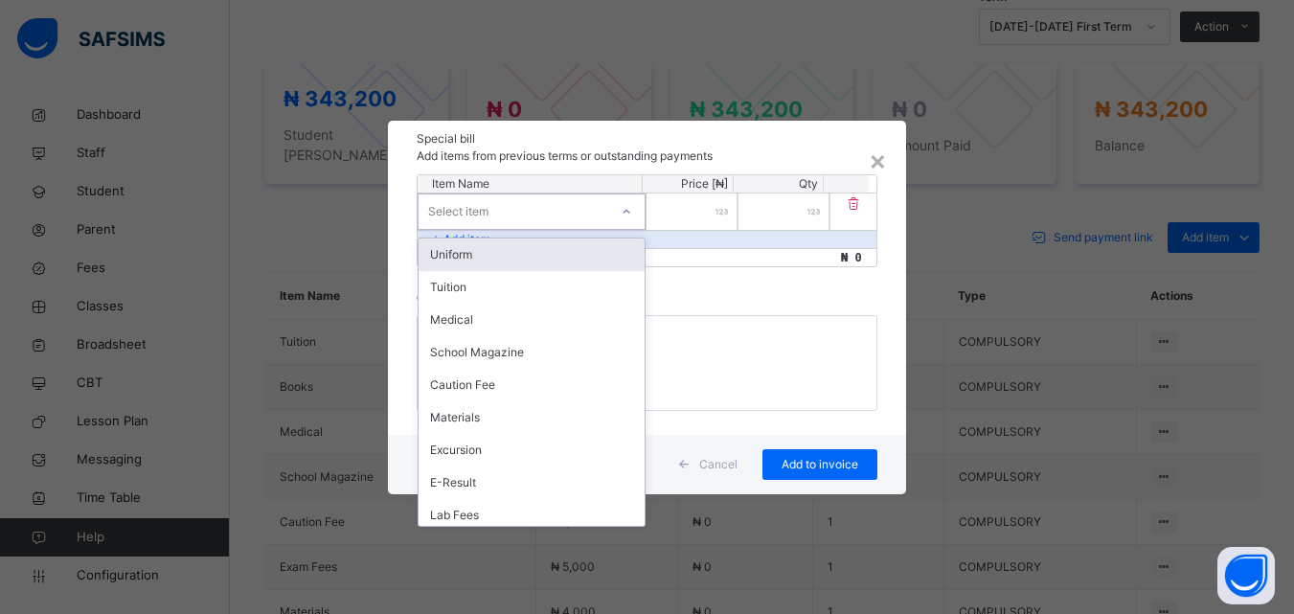
click at [510, 213] on div "Select item" at bounding box center [514, 211] width 190 height 30
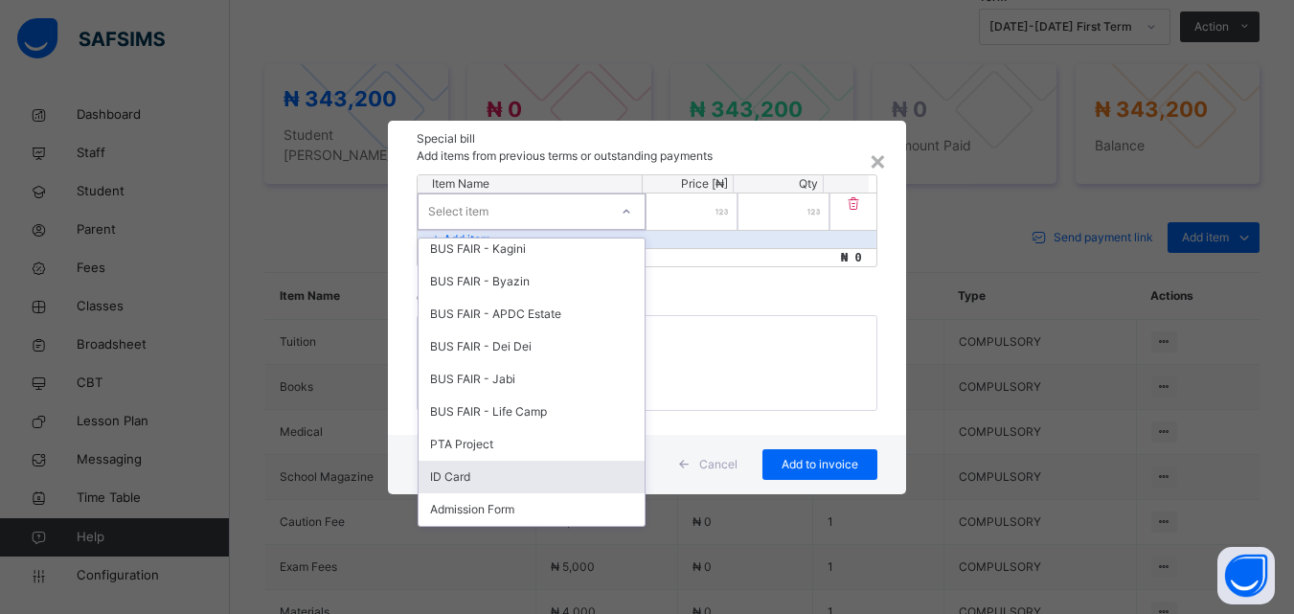
click at [495, 468] on div "ID Card" at bounding box center [532, 477] width 226 height 33
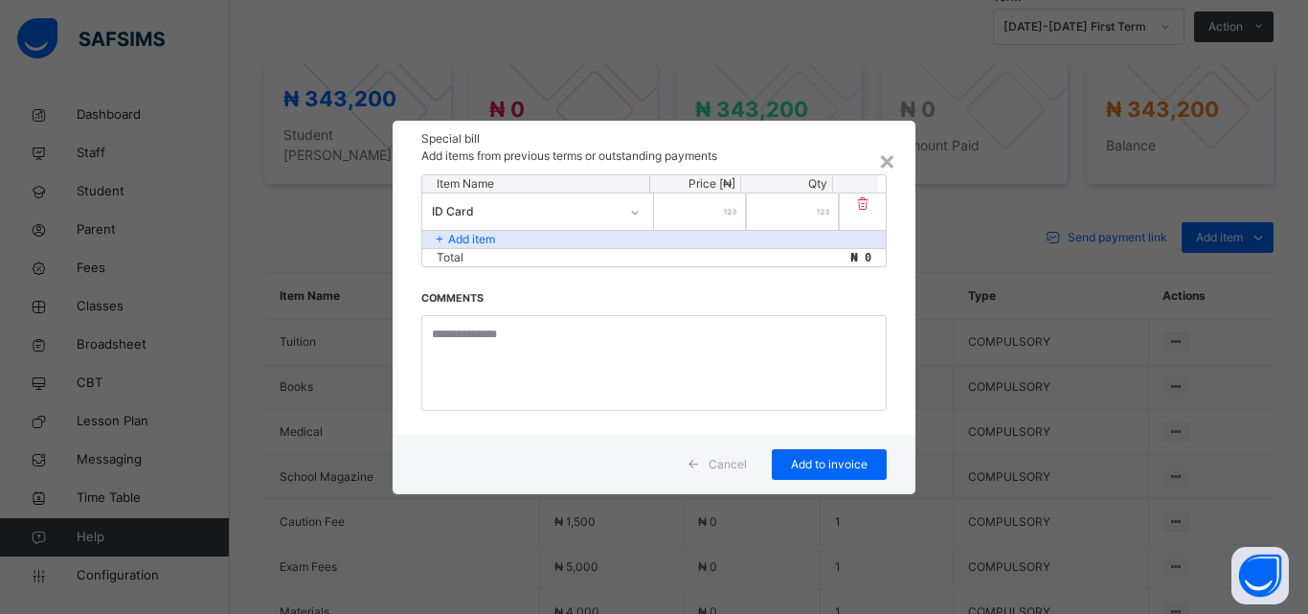
click at [697, 211] on input "number" at bounding box center [700, 211] width 92 height 36
type input "****"
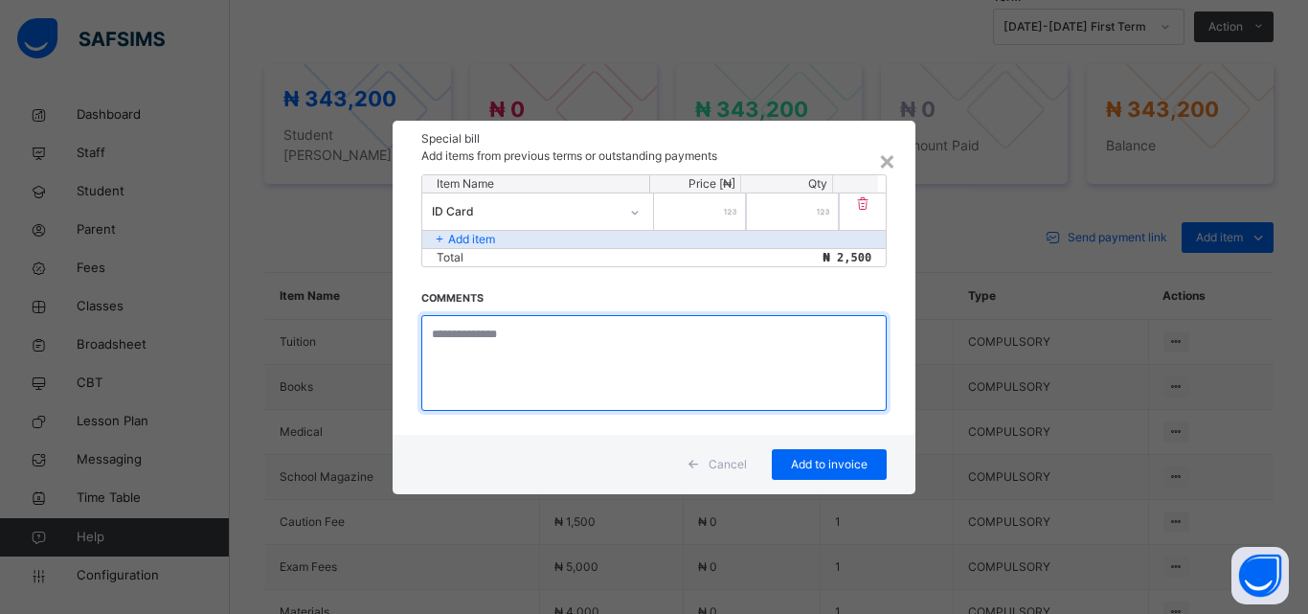
click at [477, 344] on textarea at bounding box center [653, 363] width 465 height 96
type textarea "**********"
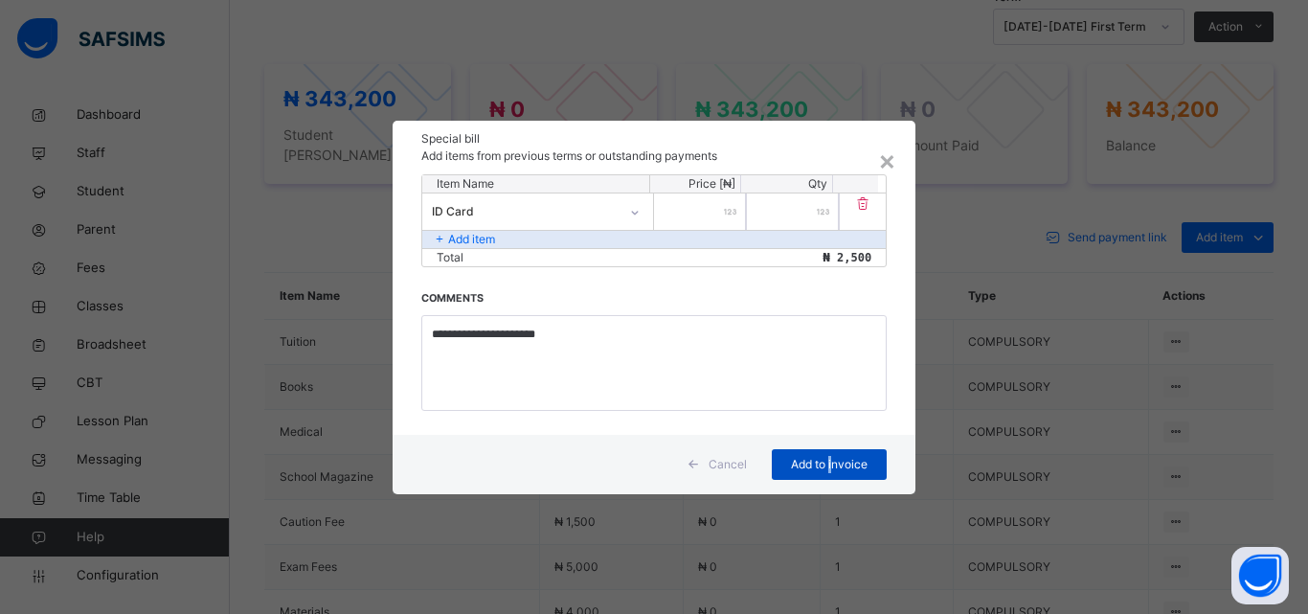
click at [828, 464] on span "Add to invoice" at bounding box center [829, 464] width 86 height 17
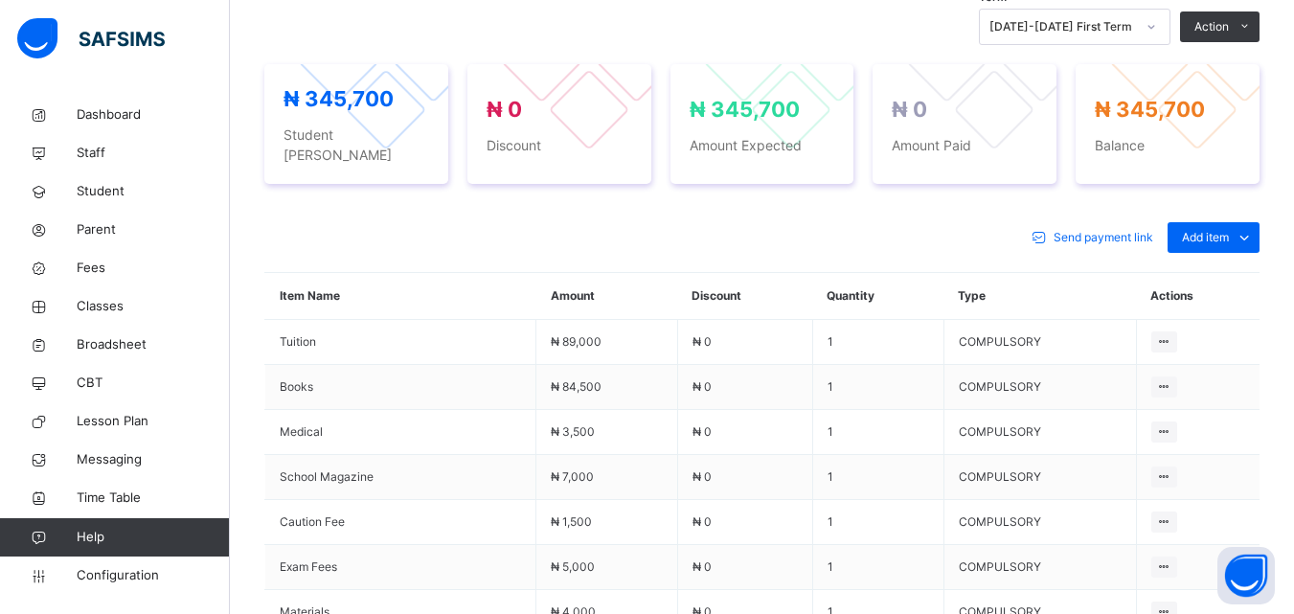
scroll to position [510, 0]
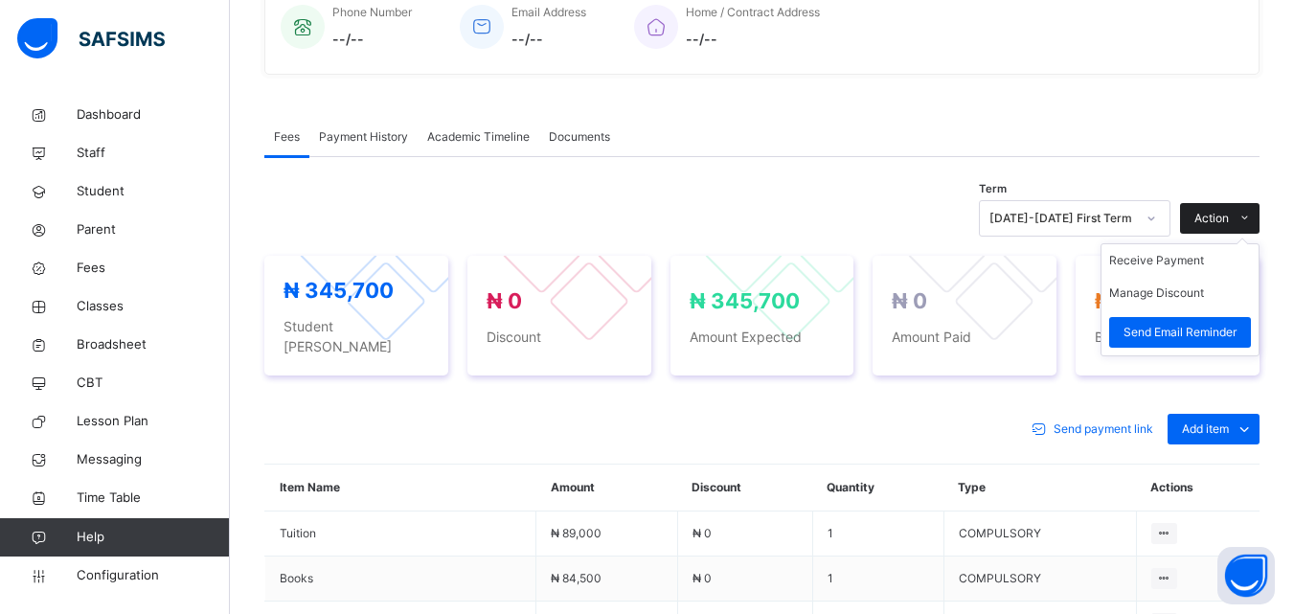
click at [1211, 207] on div "Action" at bounding box center [1219, 218] width 79 height 31
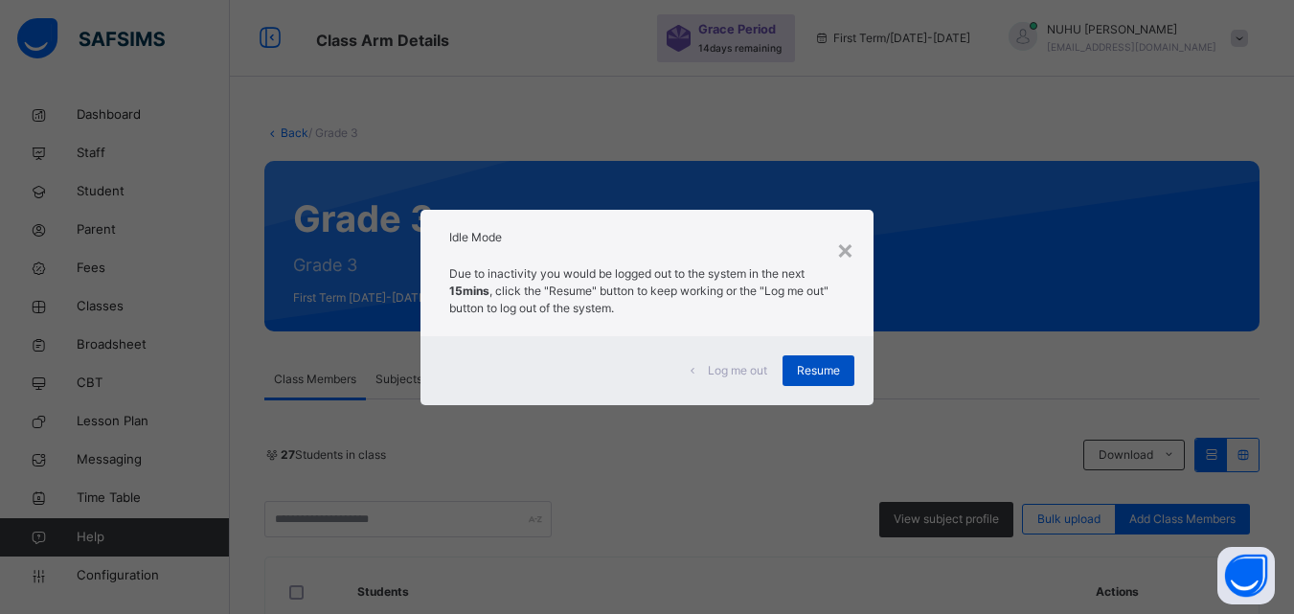
click at [808, 372] on span "Resume" at bounding box center [818, 370] width 43 height 17
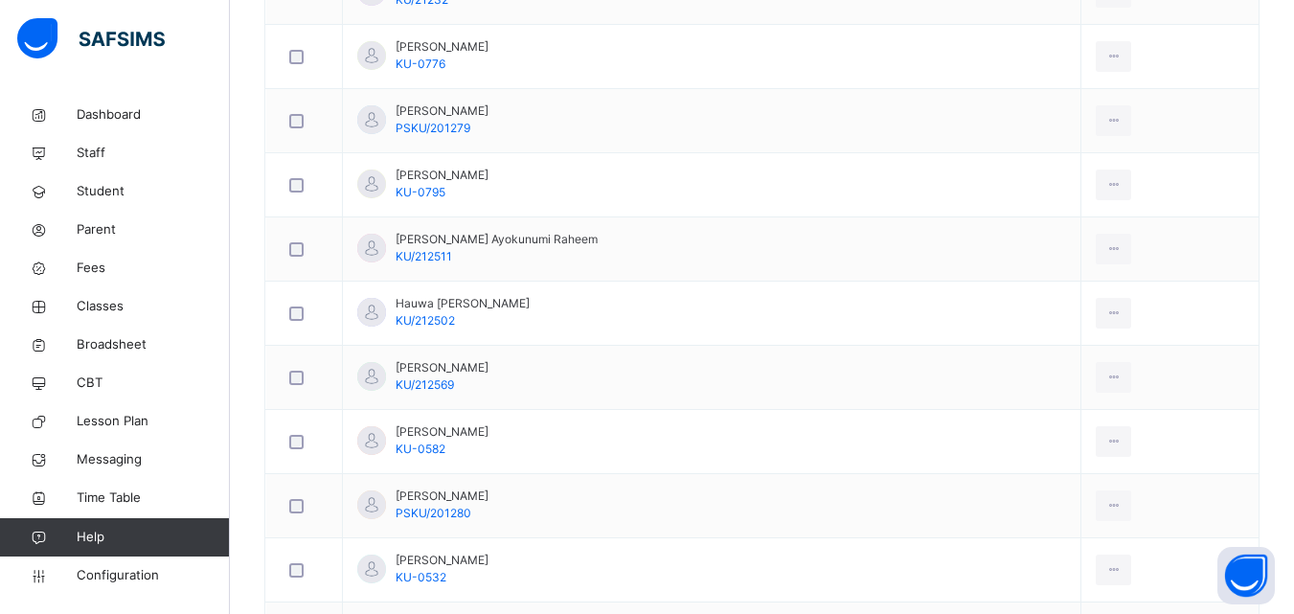
scroll to position [1245, 0]
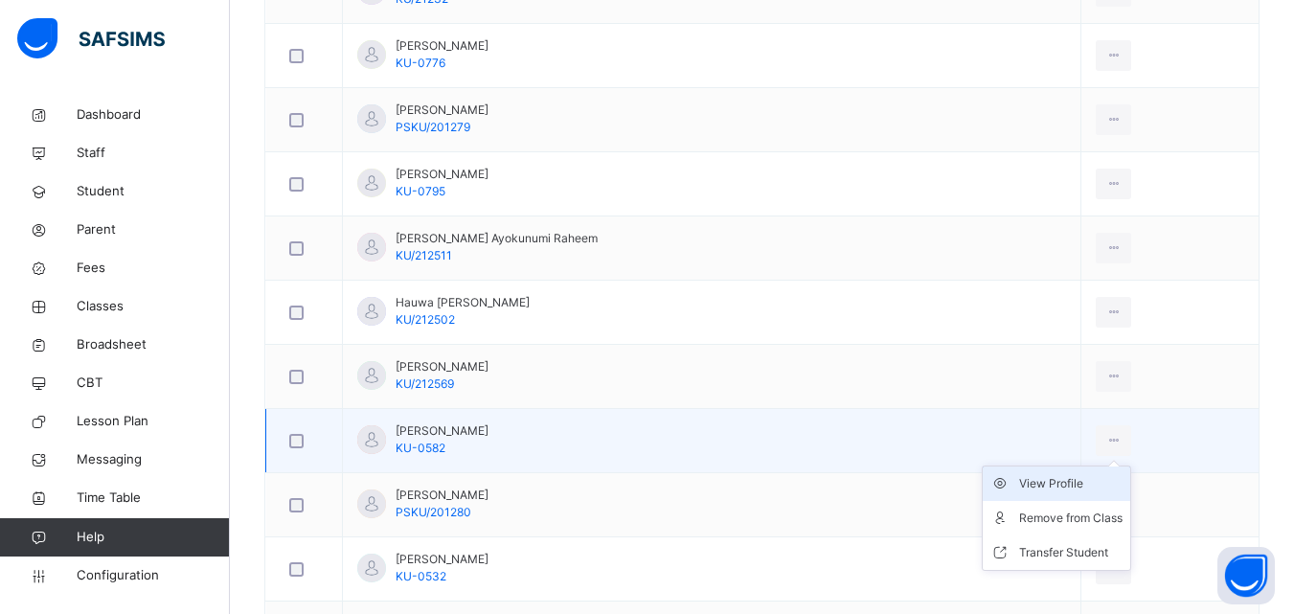
click at [1051, 485] on div "View Profile" at bounding box center [1070, 483] width 103 height 19
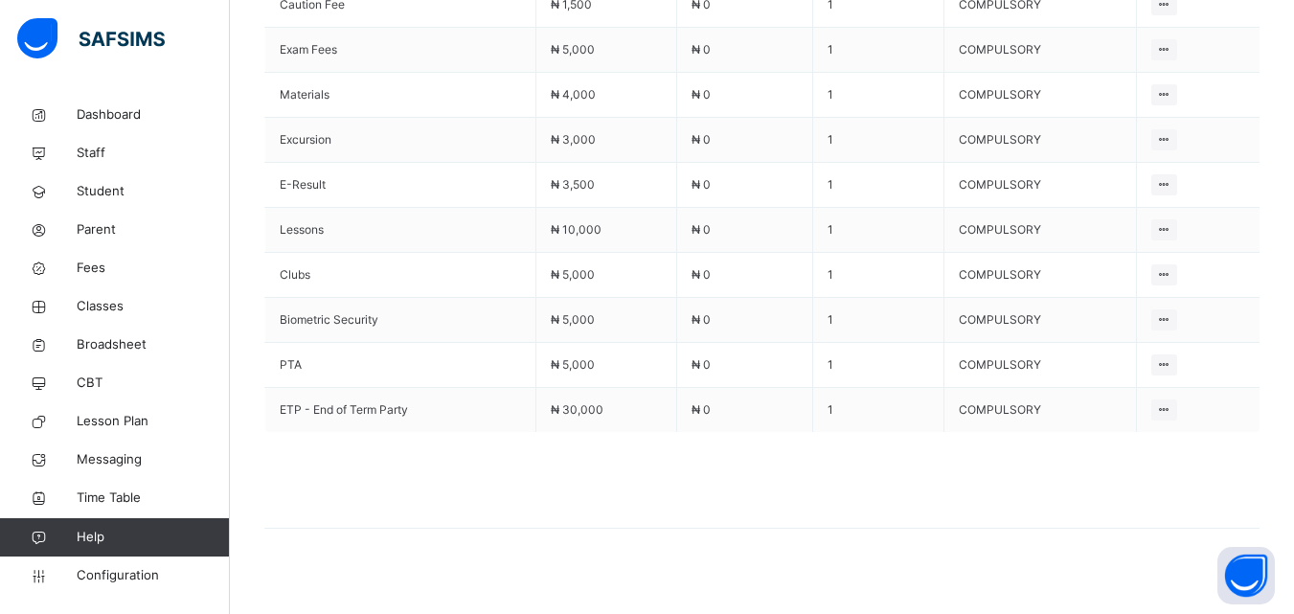
scroll to position [932, 0]
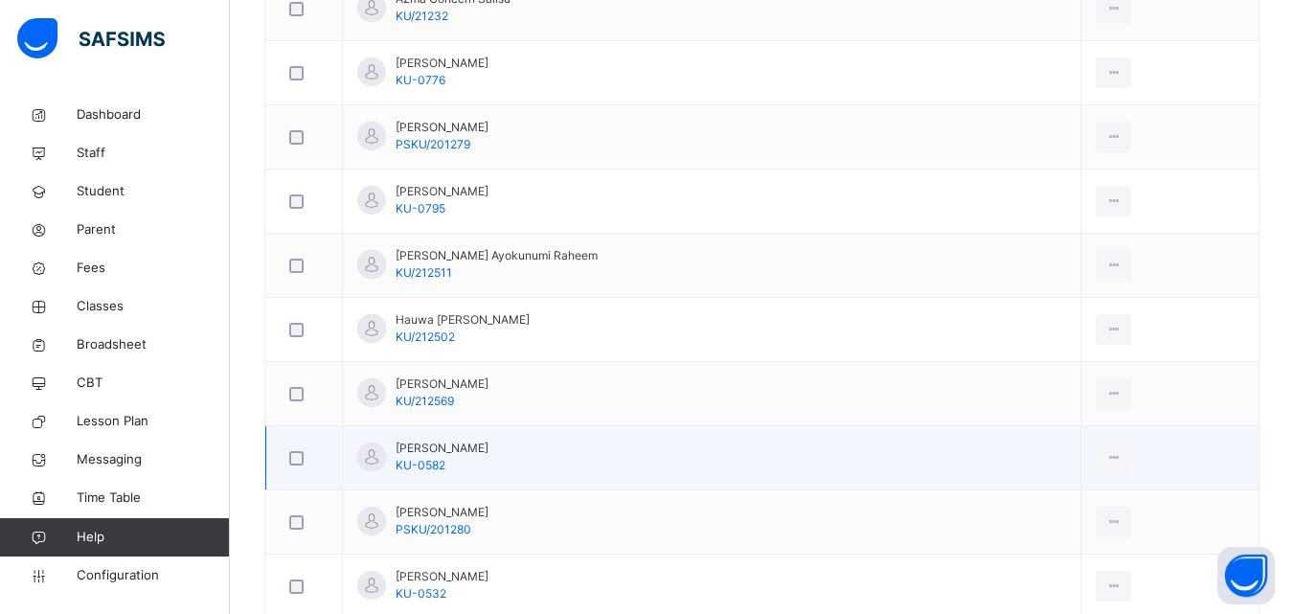
scroll to position [1245, 0]
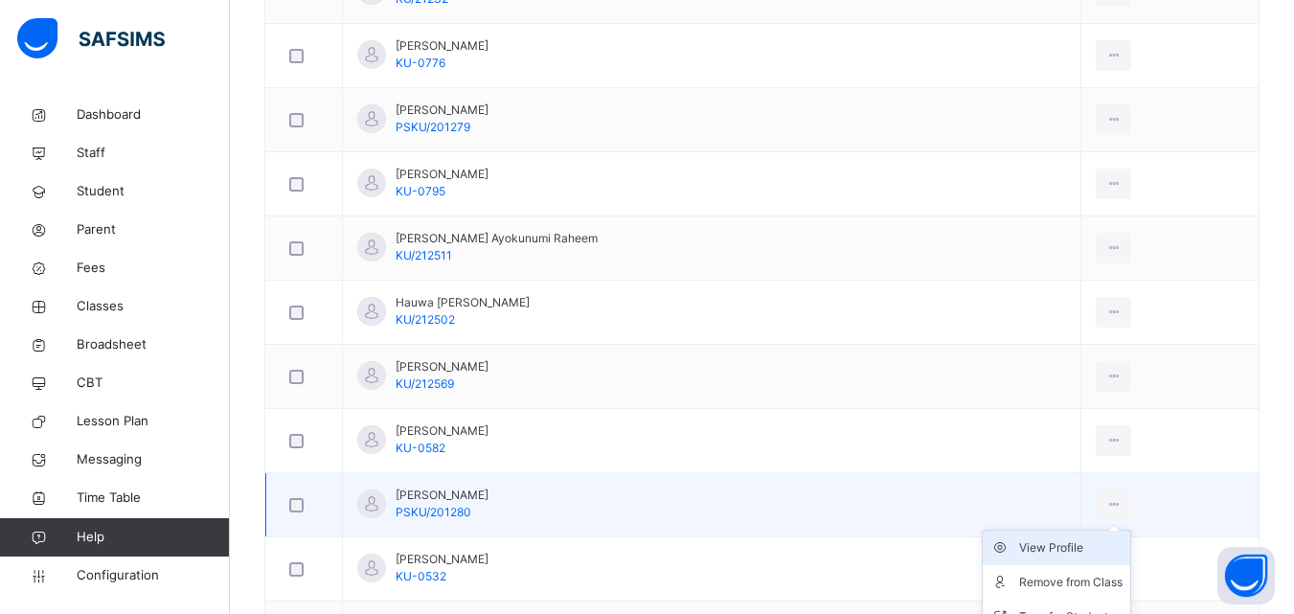
click at [1060, 544] on div "View Profile" at bounding box center [1070, 547] width 103 height 19
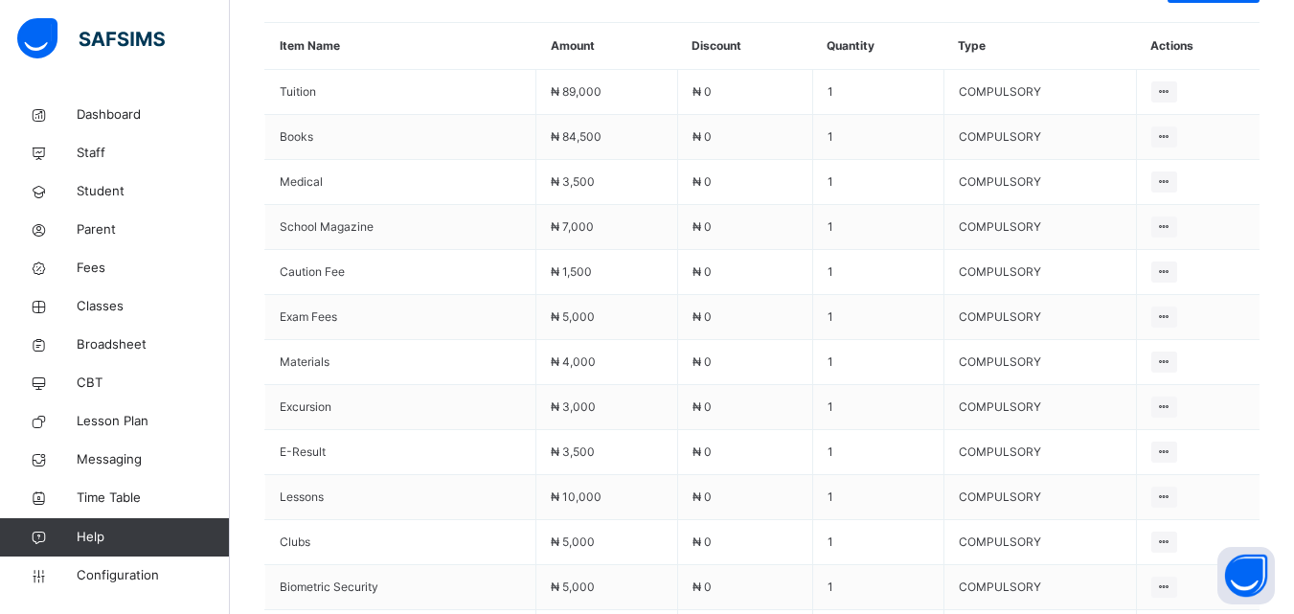
scroll to position [1245, 0]
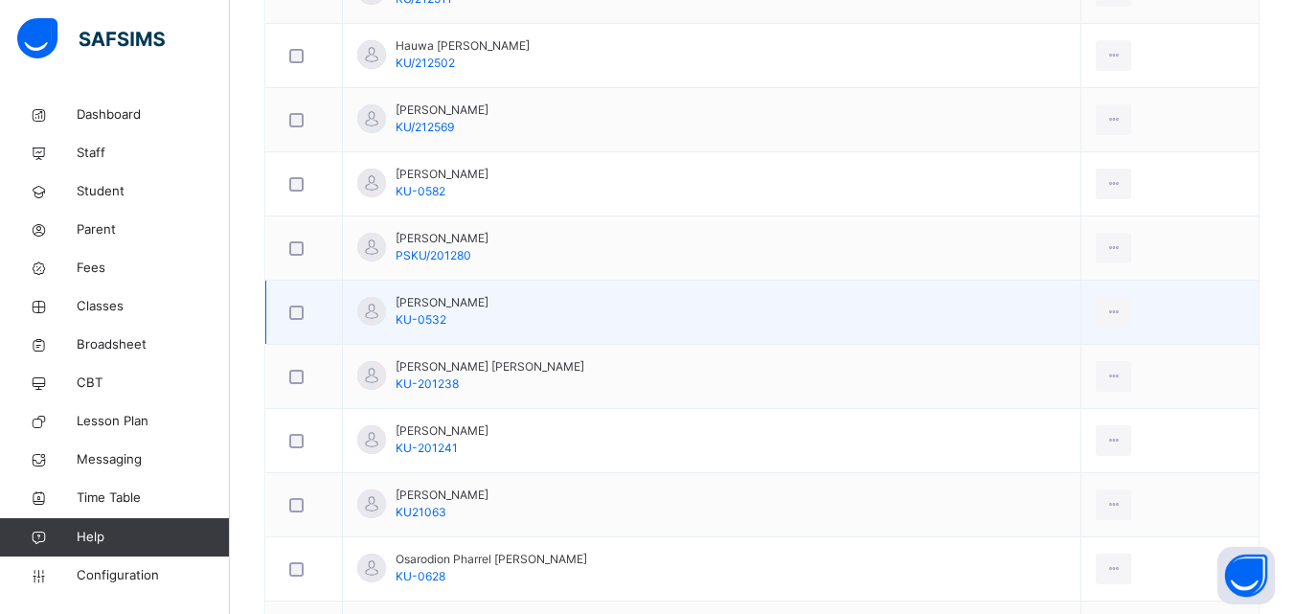
scroll to position [1532, 0]
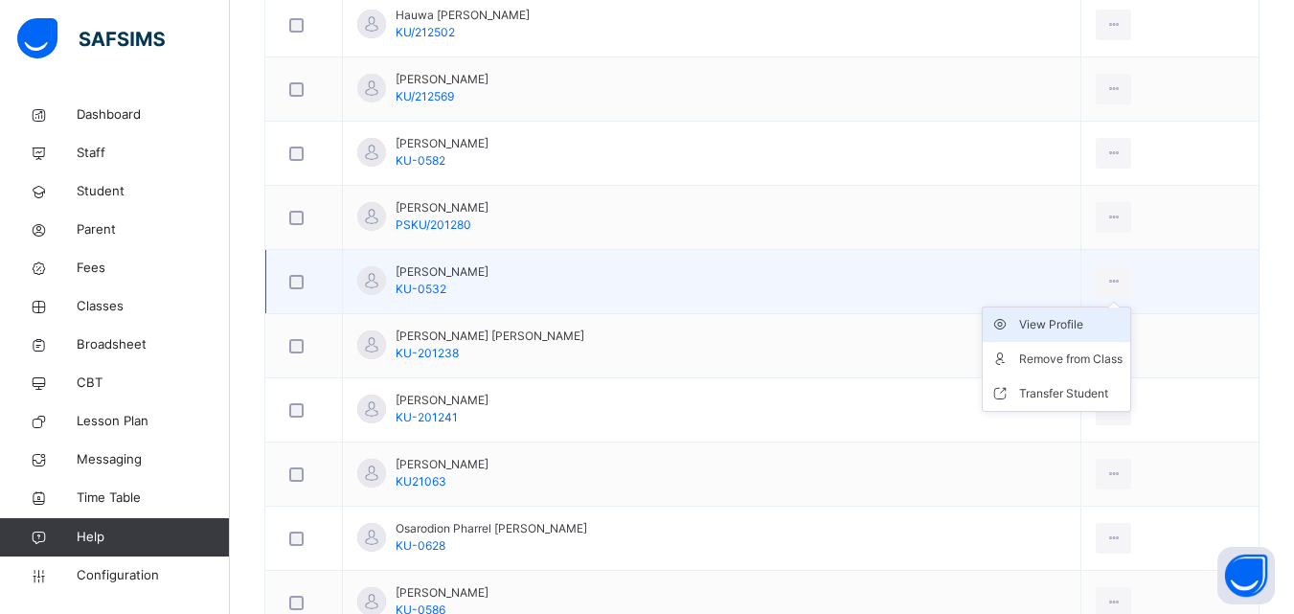
click at [1063, 323] on div "View Profile" at bounding box center [1070, 324] width 103 height 19
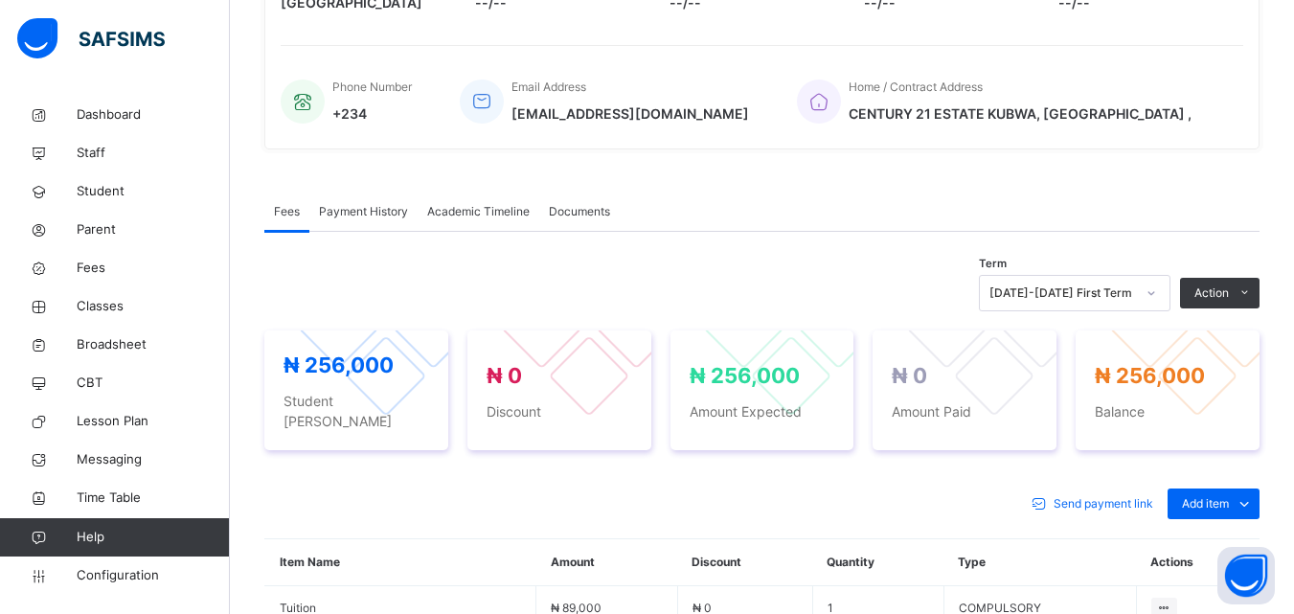
scroll to position [1219, 0]
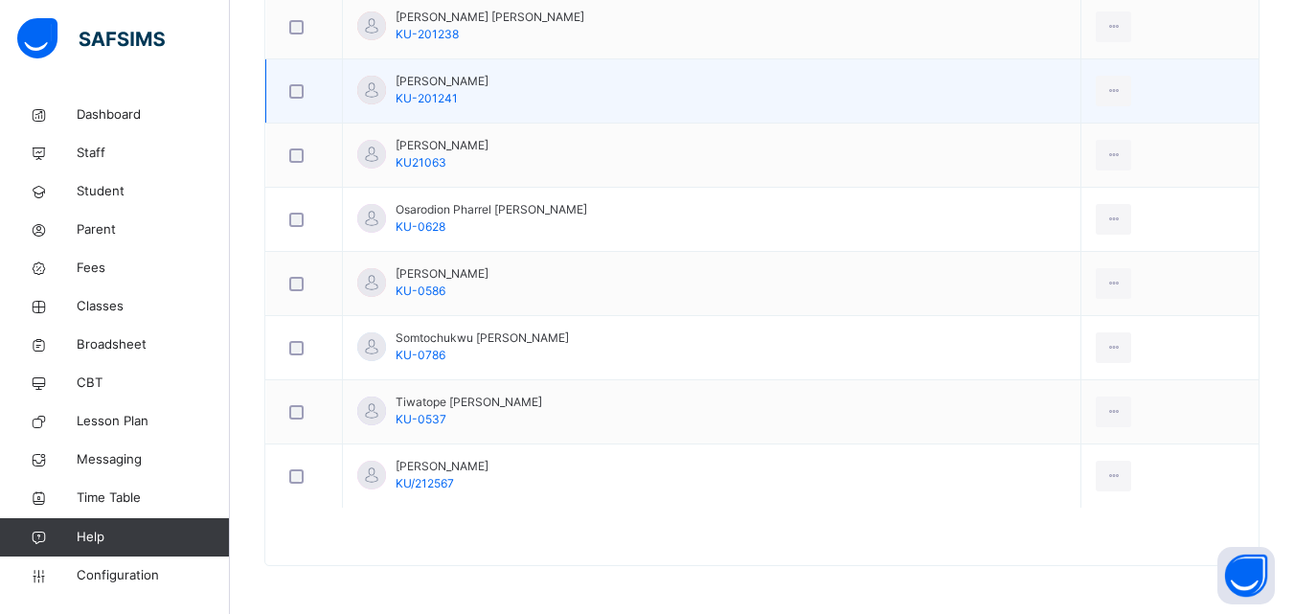
scroll to position [1756, 0]
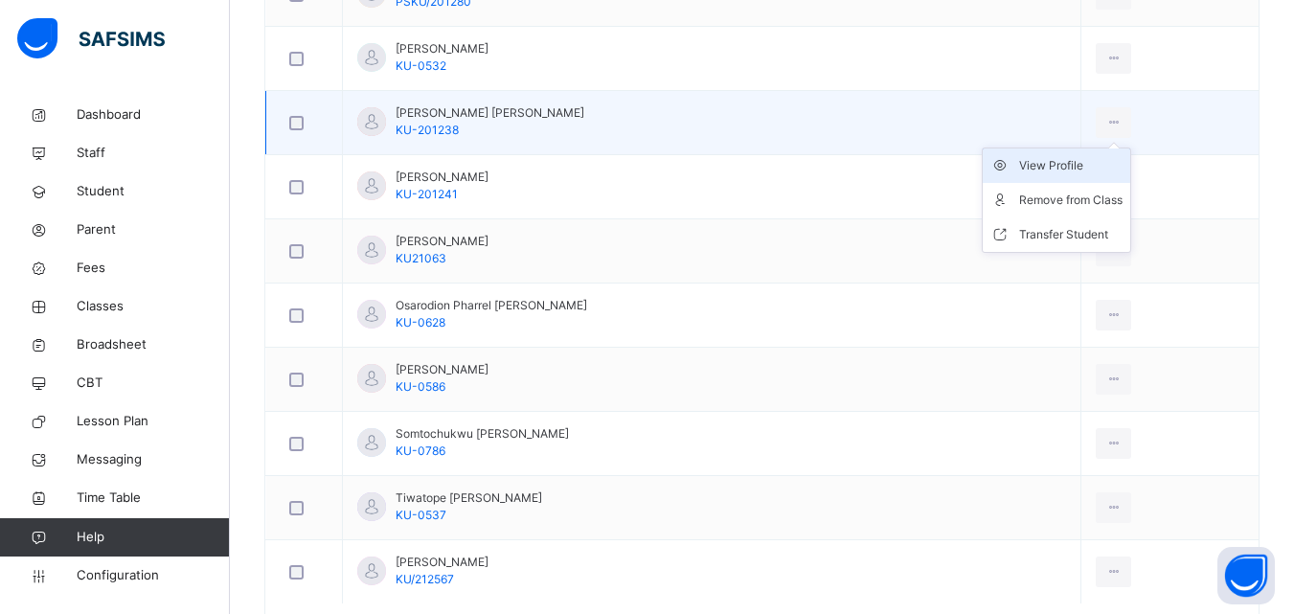
click at [1069, 168] on div "View Profile" at bounding box center [1070, 165] width 103 height 19
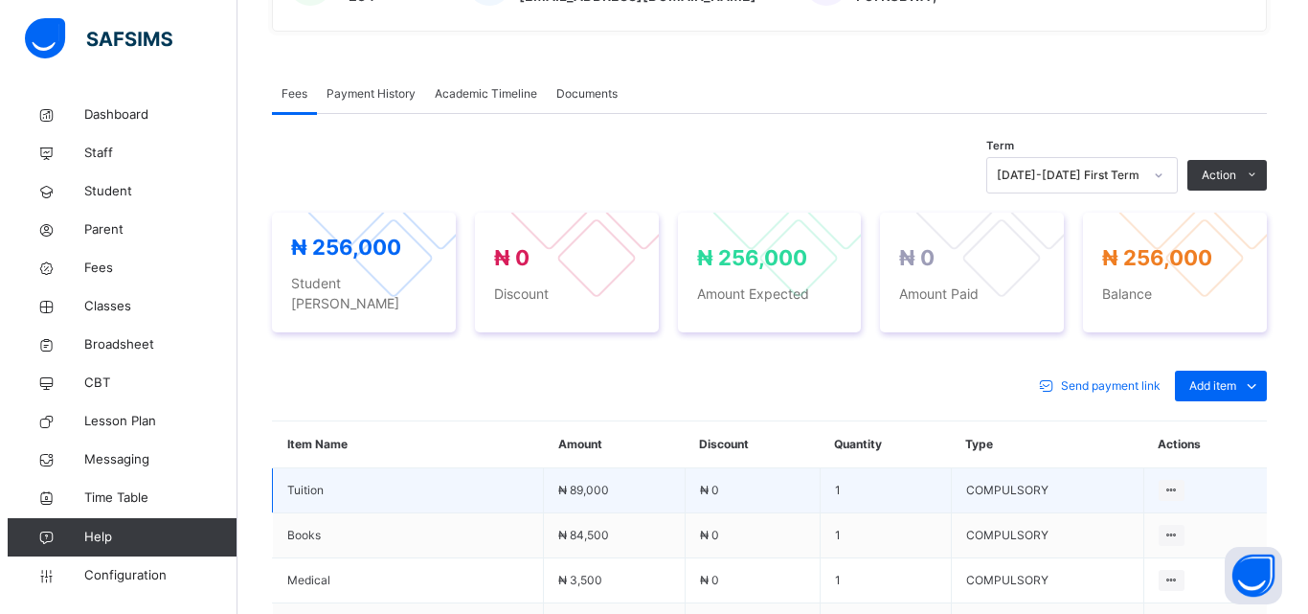
scroll to position [549, 0]
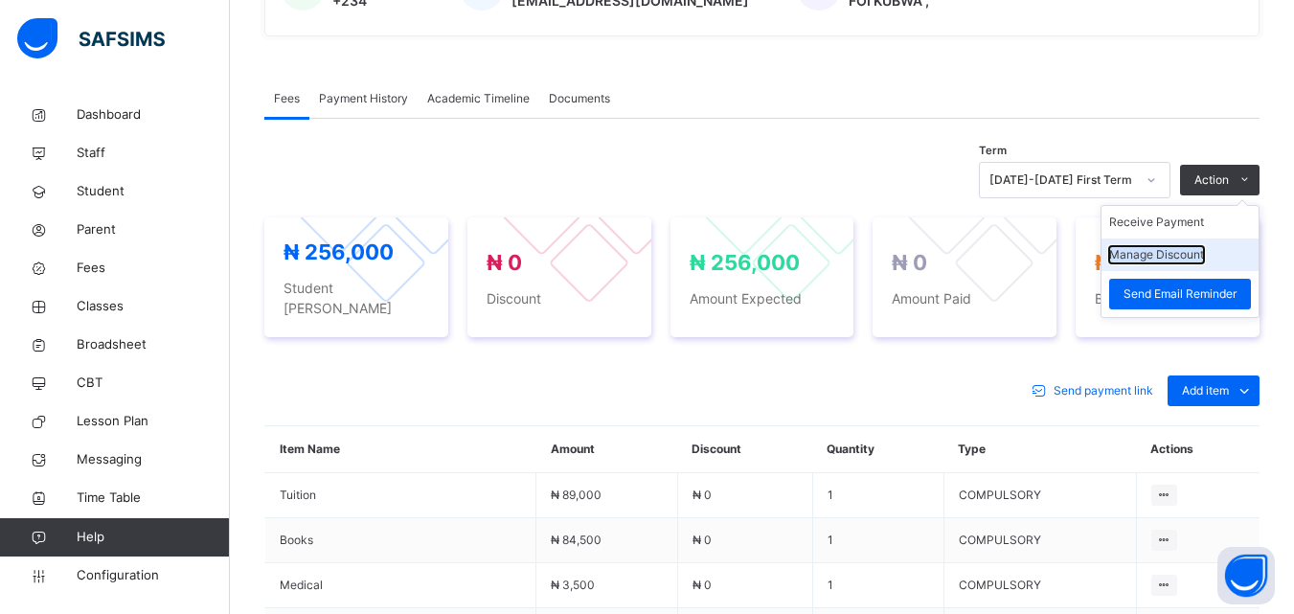
click at [1200, 257] on button "Manage Discount" at bounding box center [1156, 254] width 95 height 17
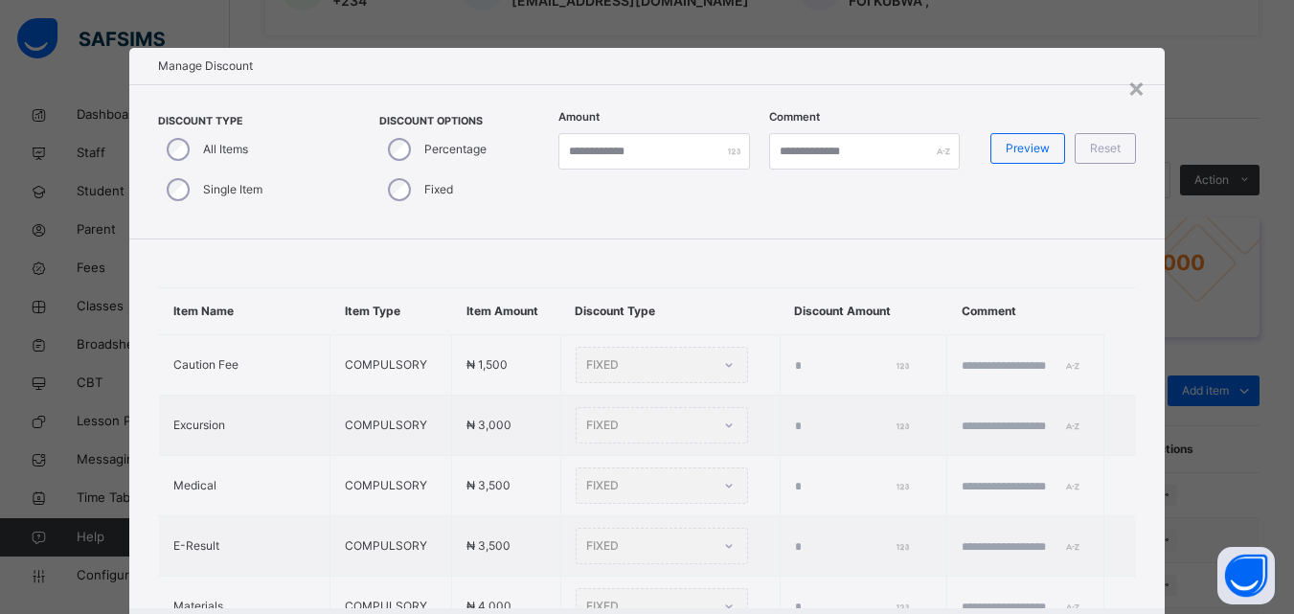
type input "*"
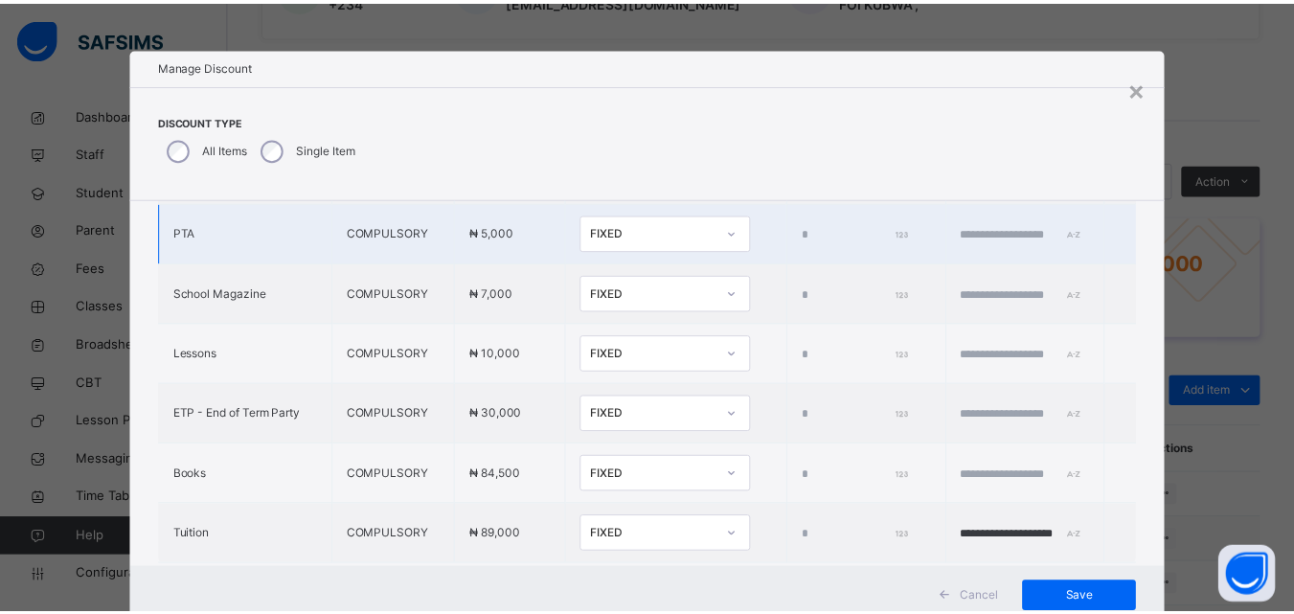
scroll to position [651, 0]
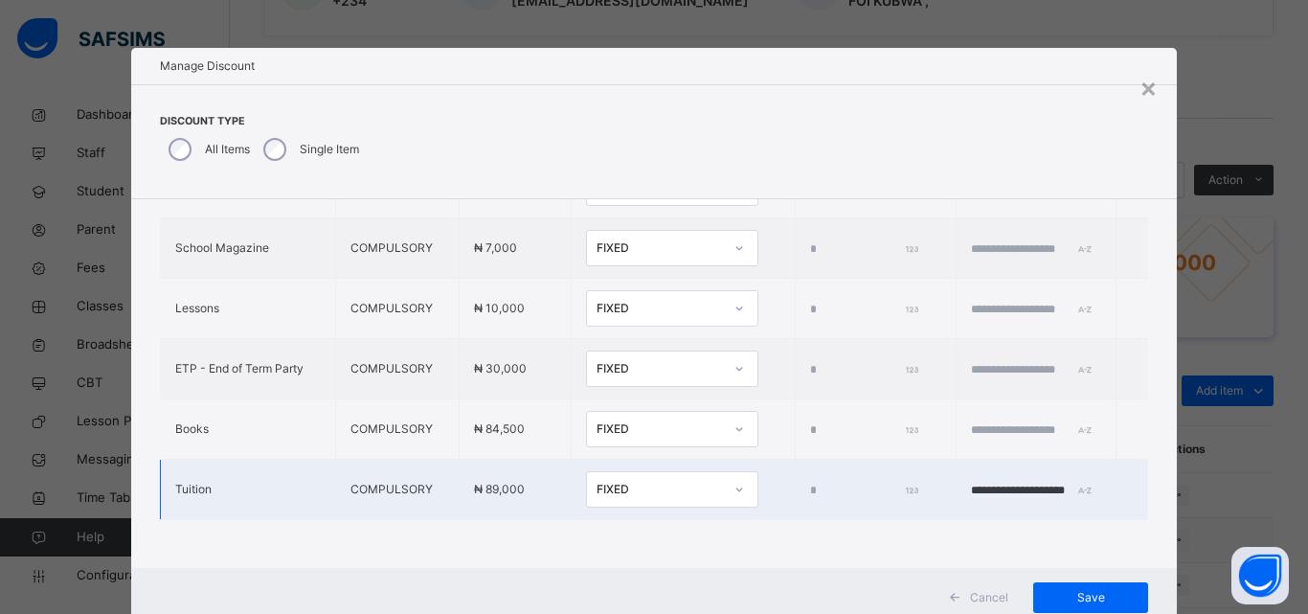
click at [634, 481] on div "FIXED" at bounding box center [660, 489] width 126 height 17
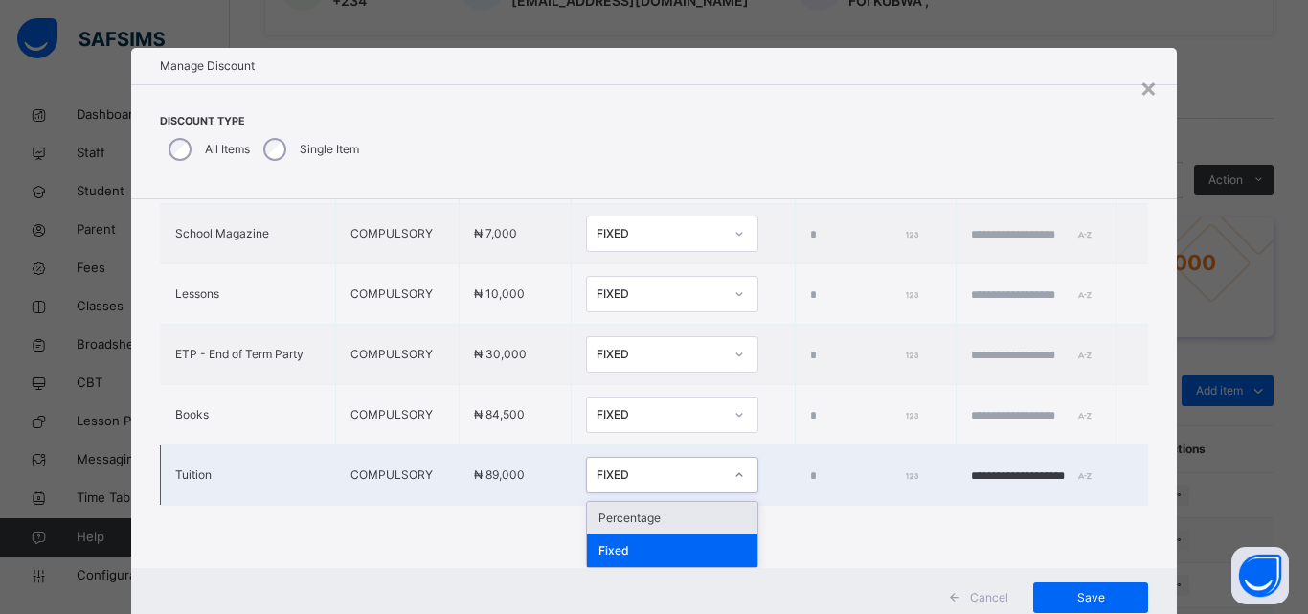
click at [641, 513] on div "Percentage" at bounding box center [672, 518] width 170 height 33
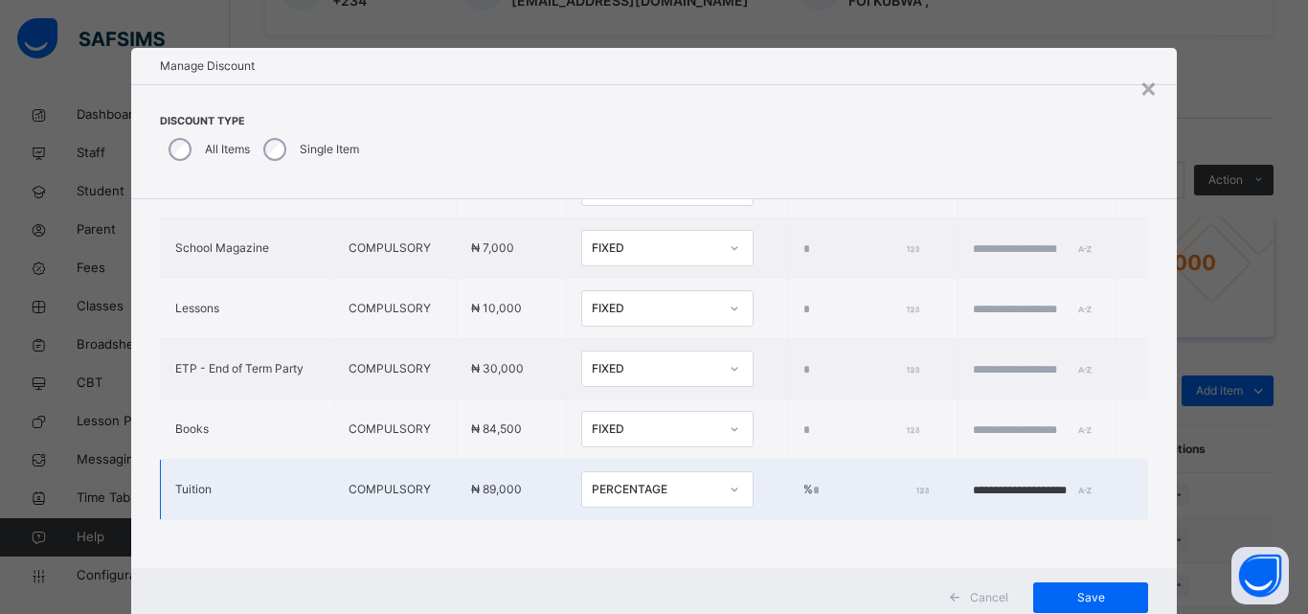
click at [813, 482] on input "*" at bounding box center [869, 490] width 113 height 17
type input "****"
click at [977, 482] on input "**********" at bounding box center [1030, 490] width 115 height 17
type input "**********"
click at [1080, 591] on span "Save" at bounding box center [1091, 597] width 86 height 17
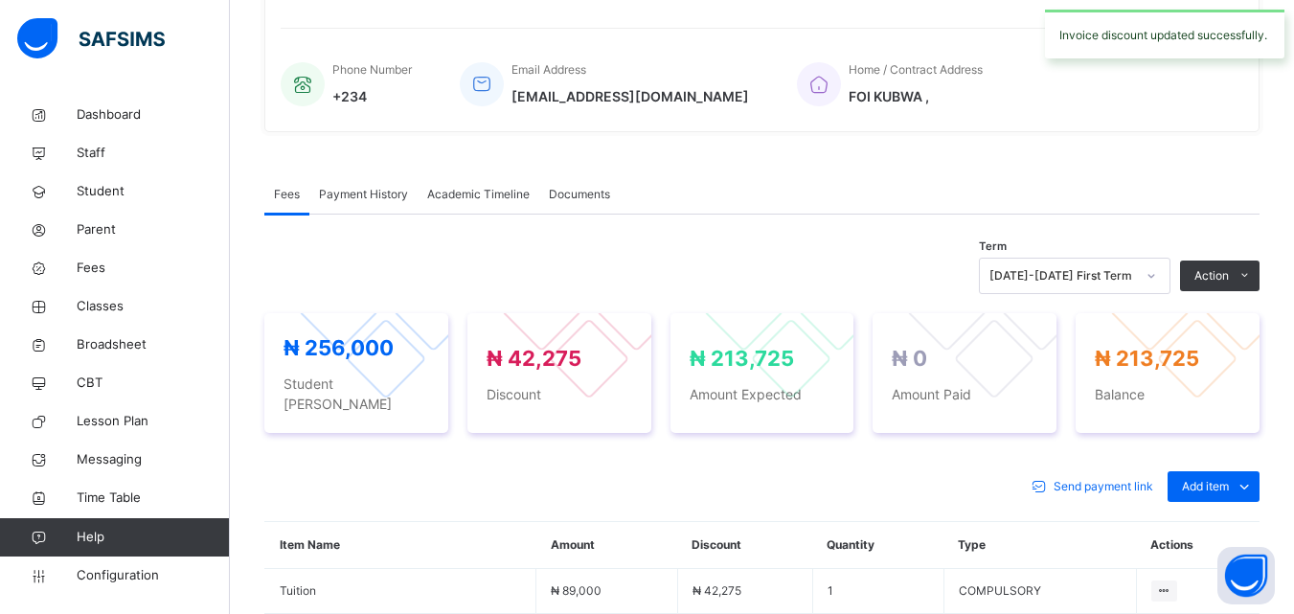
scroll to position [740, 0]
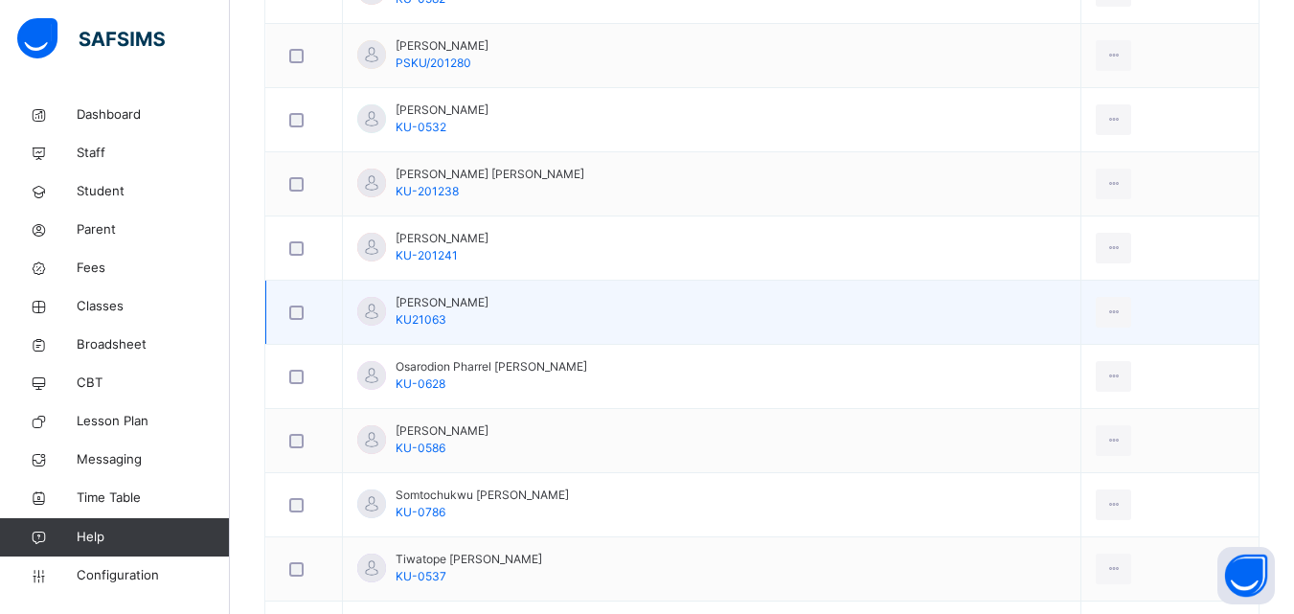
scroll to position [1724, 0]
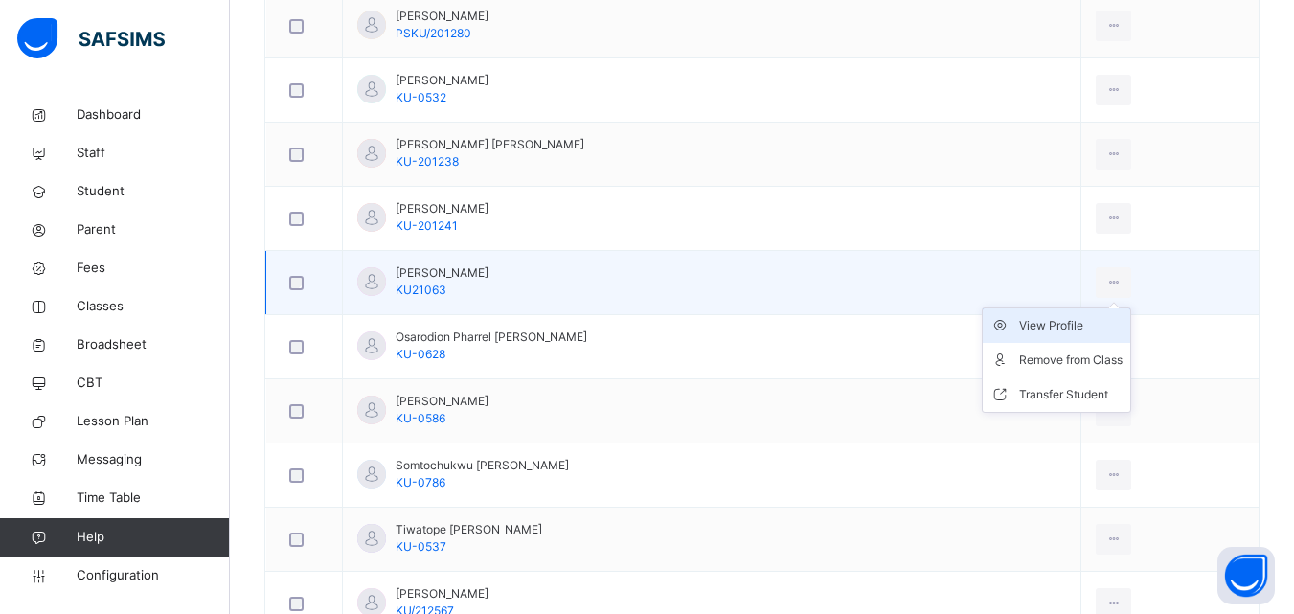
click at [1048, 336] on li "View Profile" at bounding box center [1056, 325] width 147 height 34
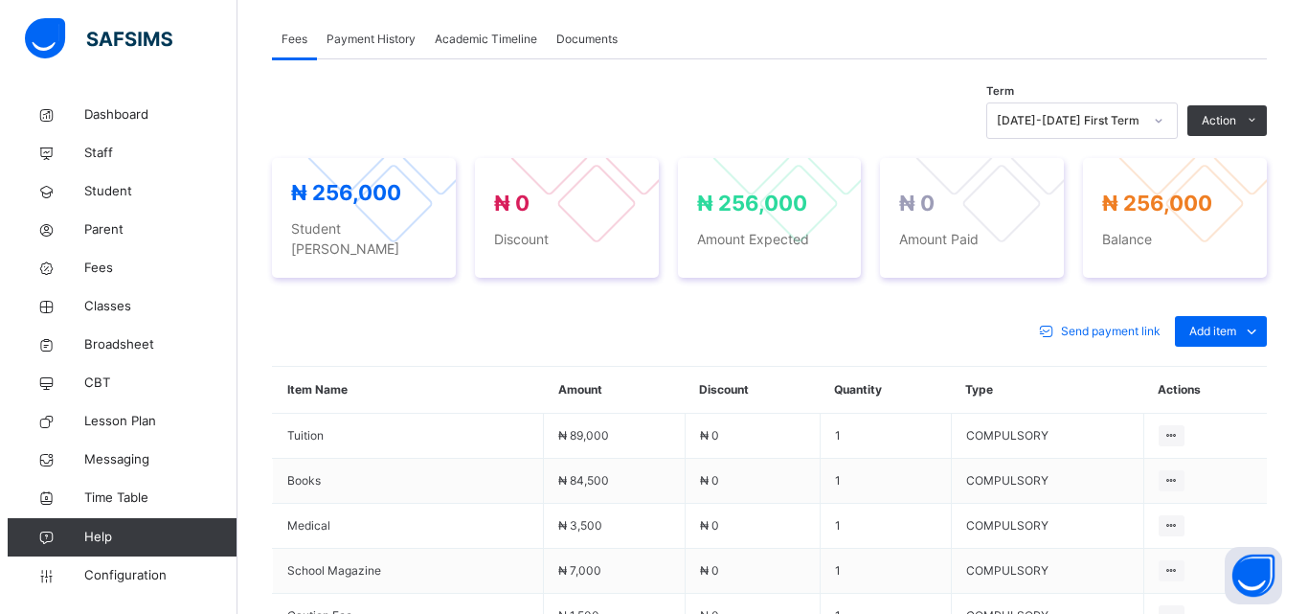
scroll to position [549, 0]
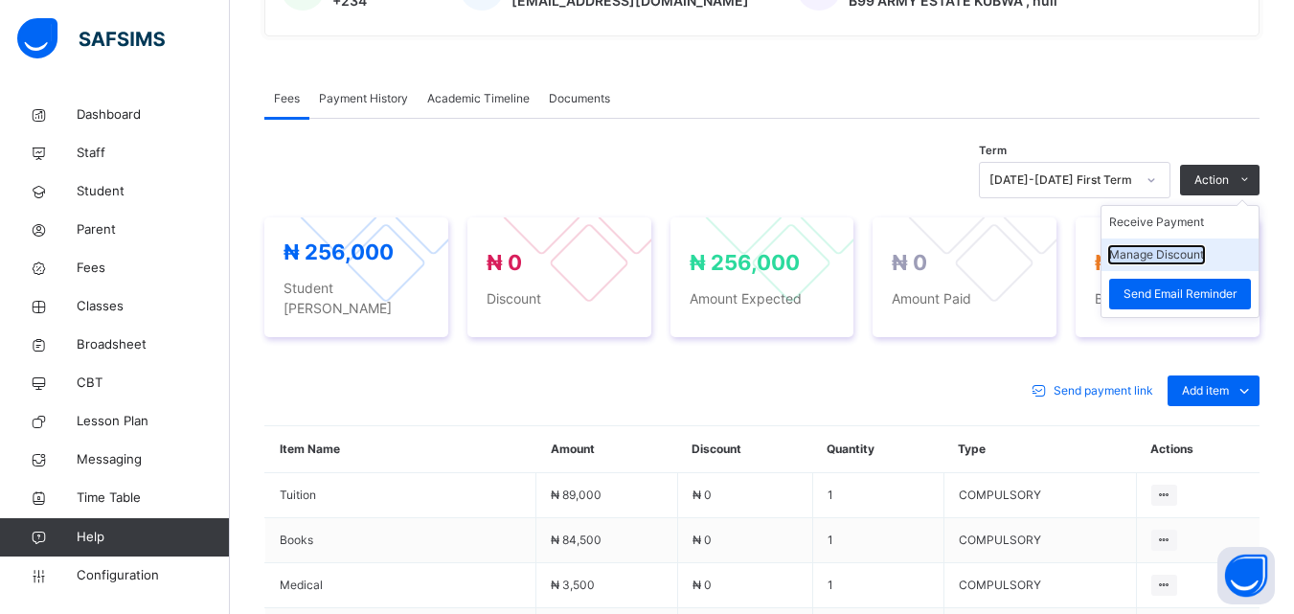
click at [1197, 254] on button "Manage Discount" at bounding box center [1156, 254] width 95 height 17
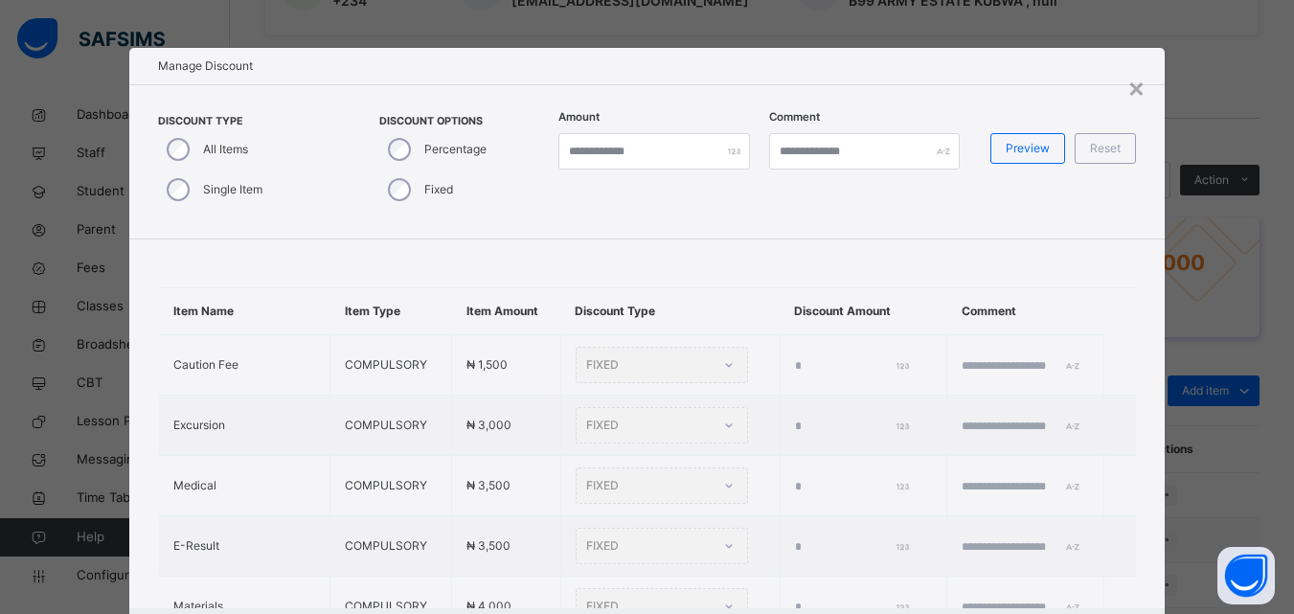
type input "*"
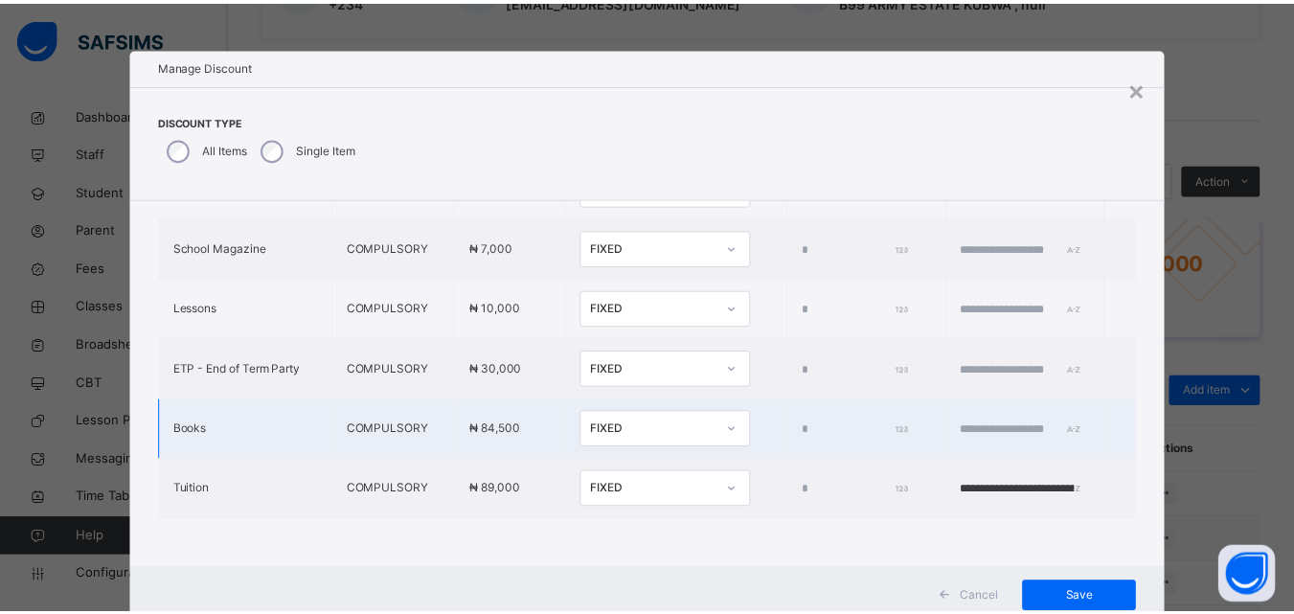
scroll to position [61, 0]
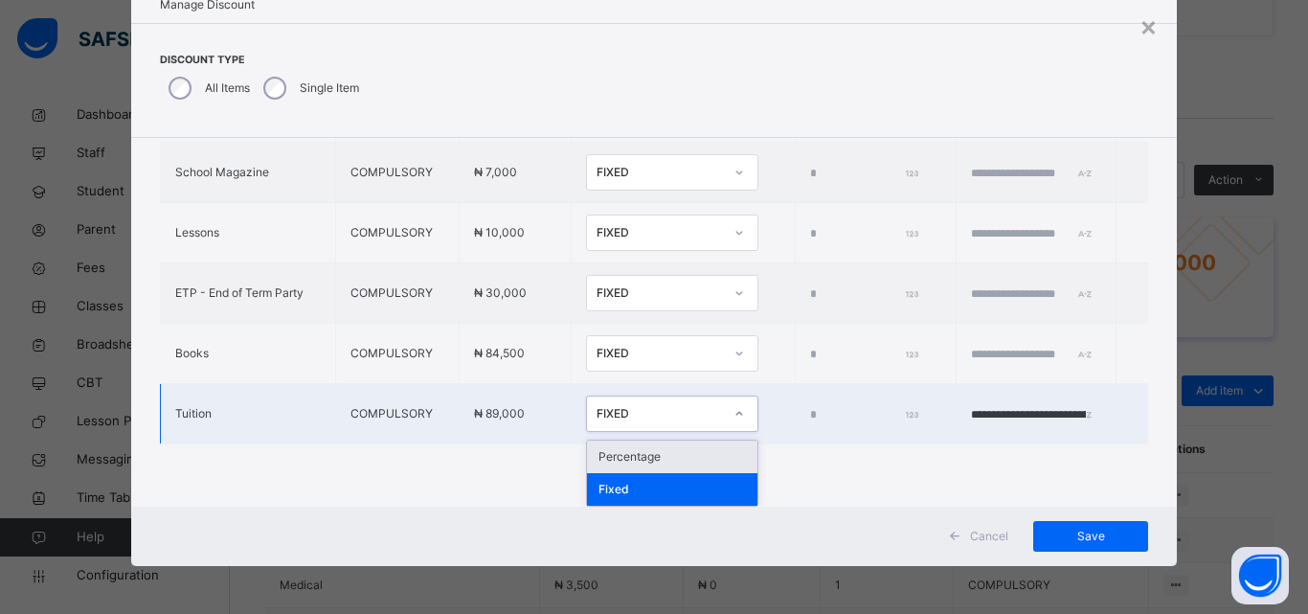
click at [663, 414] on div "FIXED" at bounding box center [660, 413] width 126 height 17
click at [618, 450] on div "Percentage" at bounding box center [672, 457] width 170 height 33
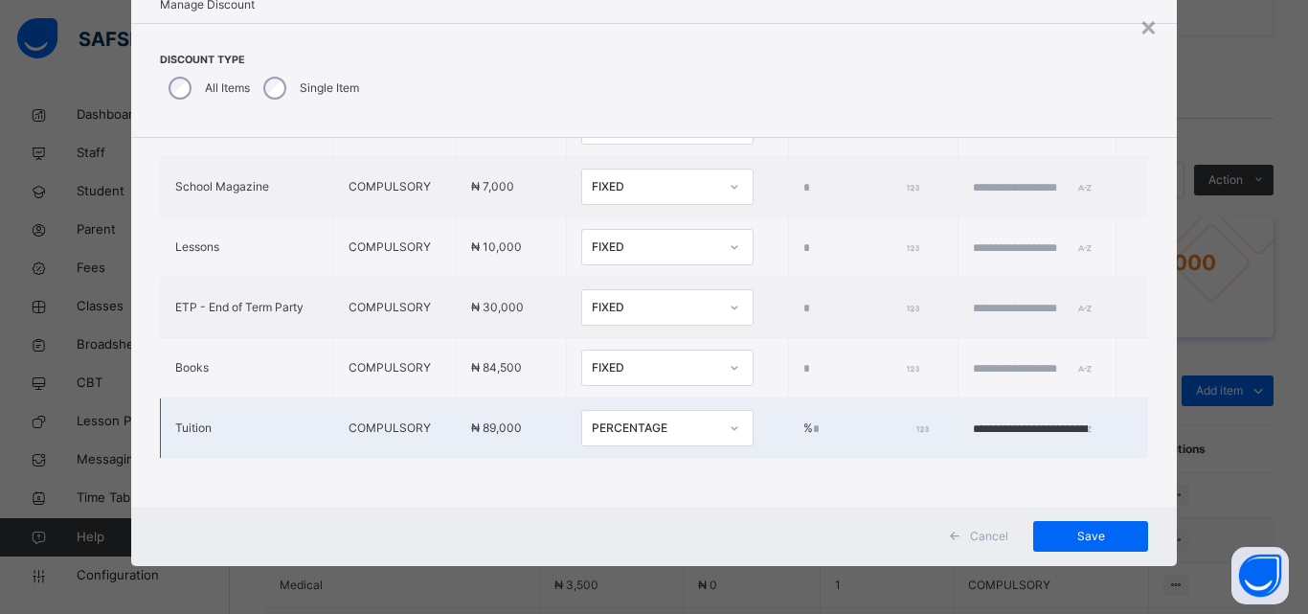
click at [813, 420] on input "*" at bounding box center [869, 428] width 113 height 17
click at [813, 420] on input "***" at bounding box center [869, 428] width 113 height 17
type input "****"
click at [1094, 533] on span "Save" at bounding box center [1091, 536] width 86 height 17
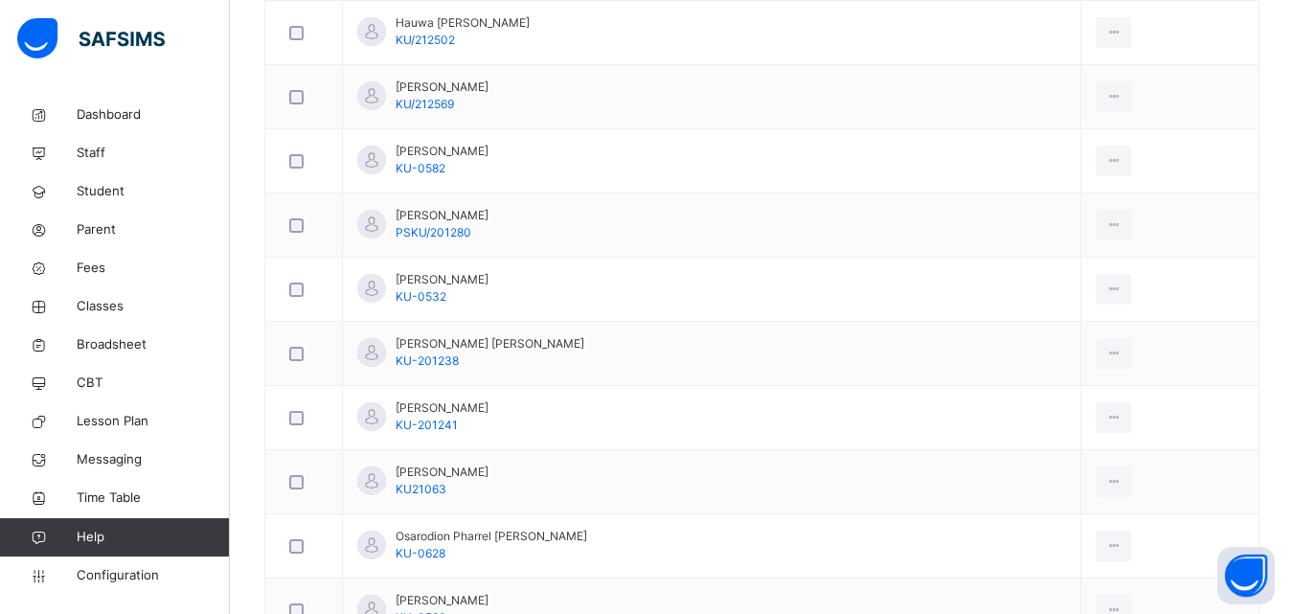
scroll to position [1628, 0]
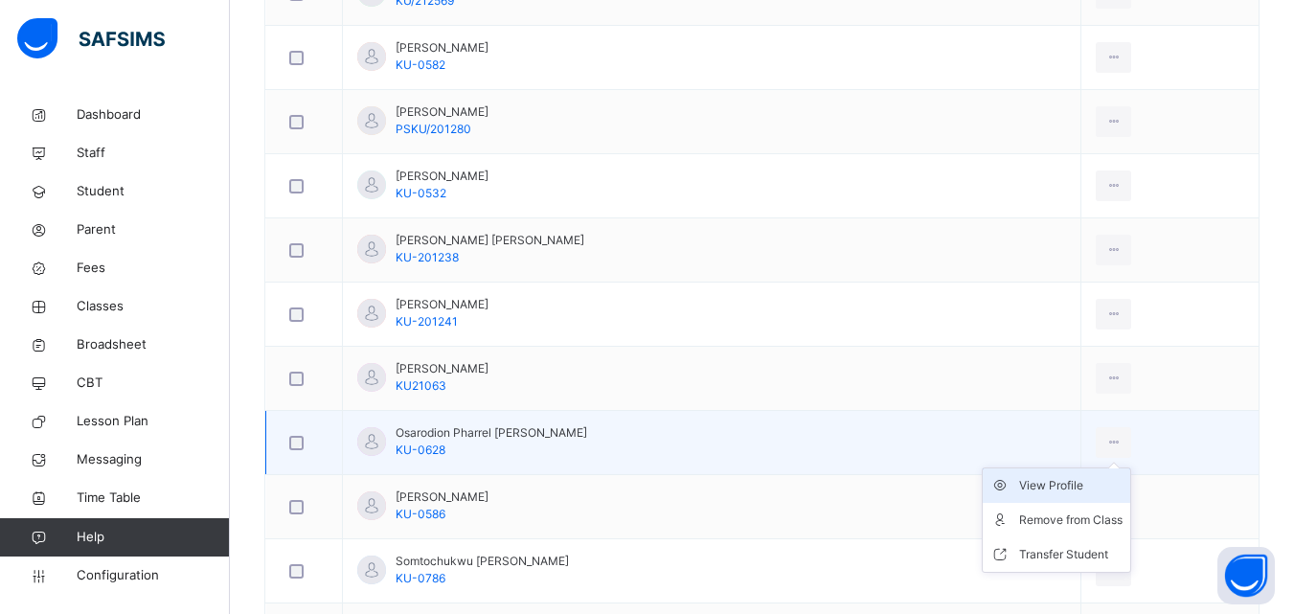
click at [1076, 487] on div "View Profile" at bounding box center [1070, 485] width 103 height 19
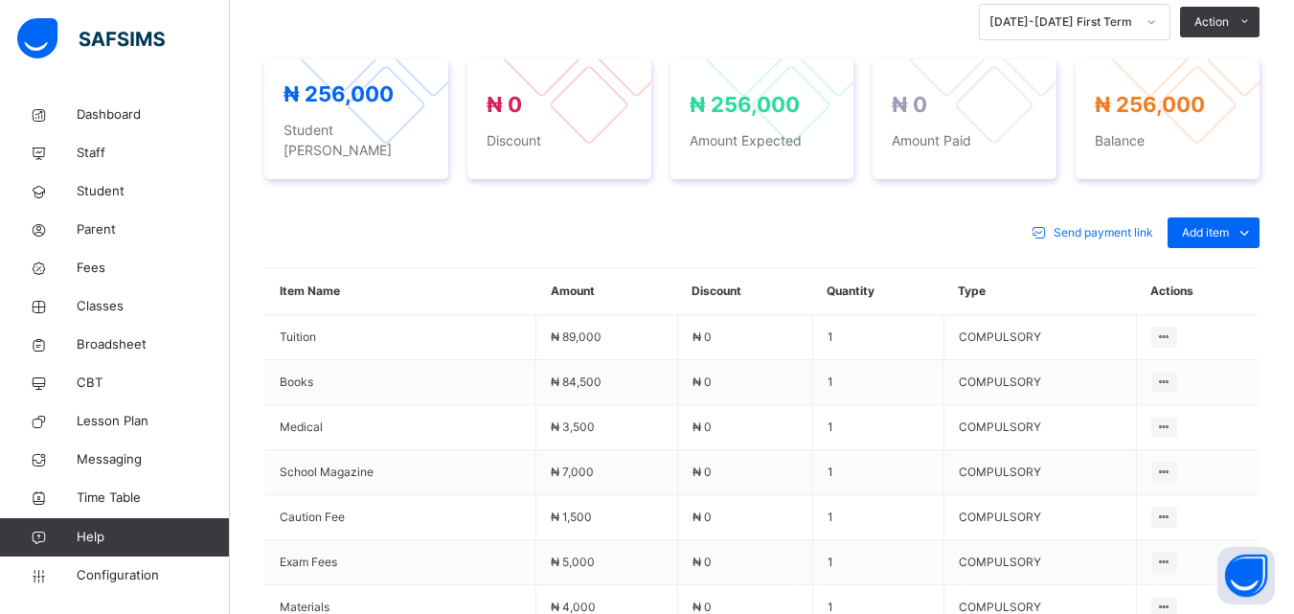
scroll to position [760, 0]
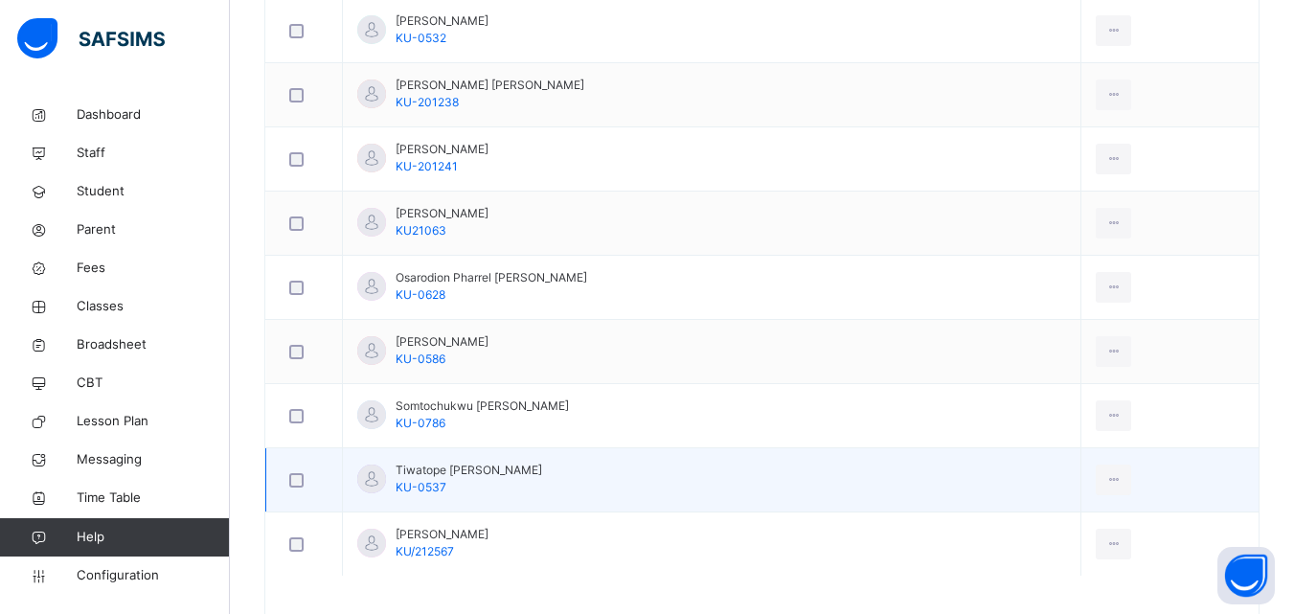
scroll to position [1756, 0]
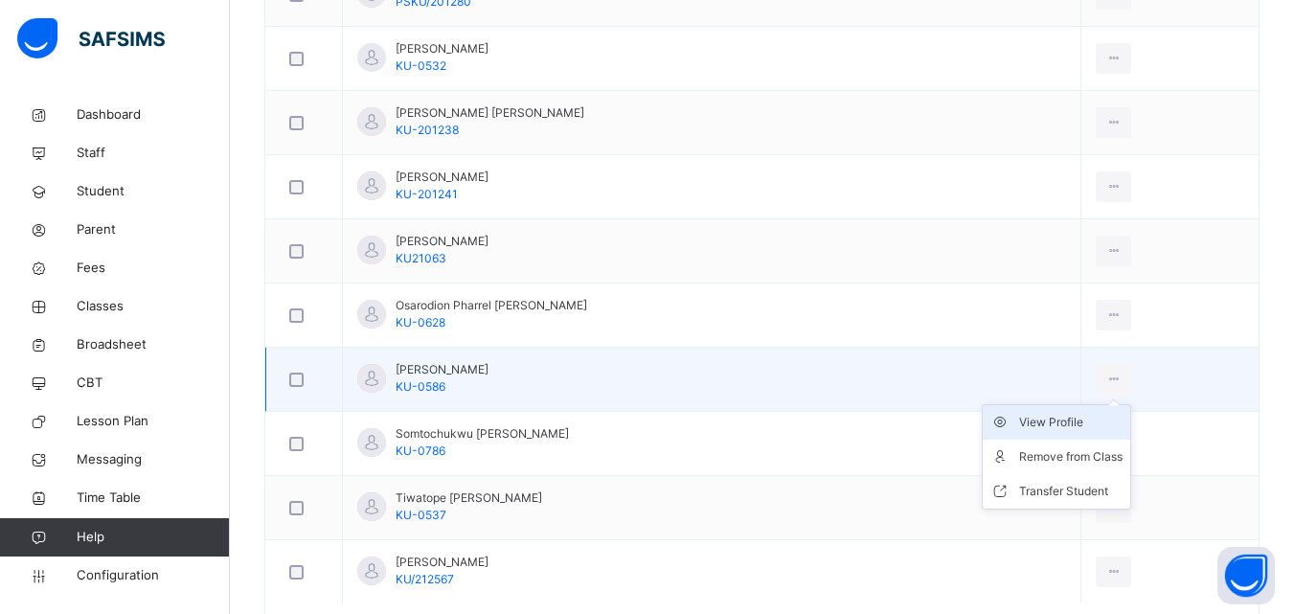
click at [1054, 421] on div "View Profile" at bounding box center [1070, 422] width 103 height 19
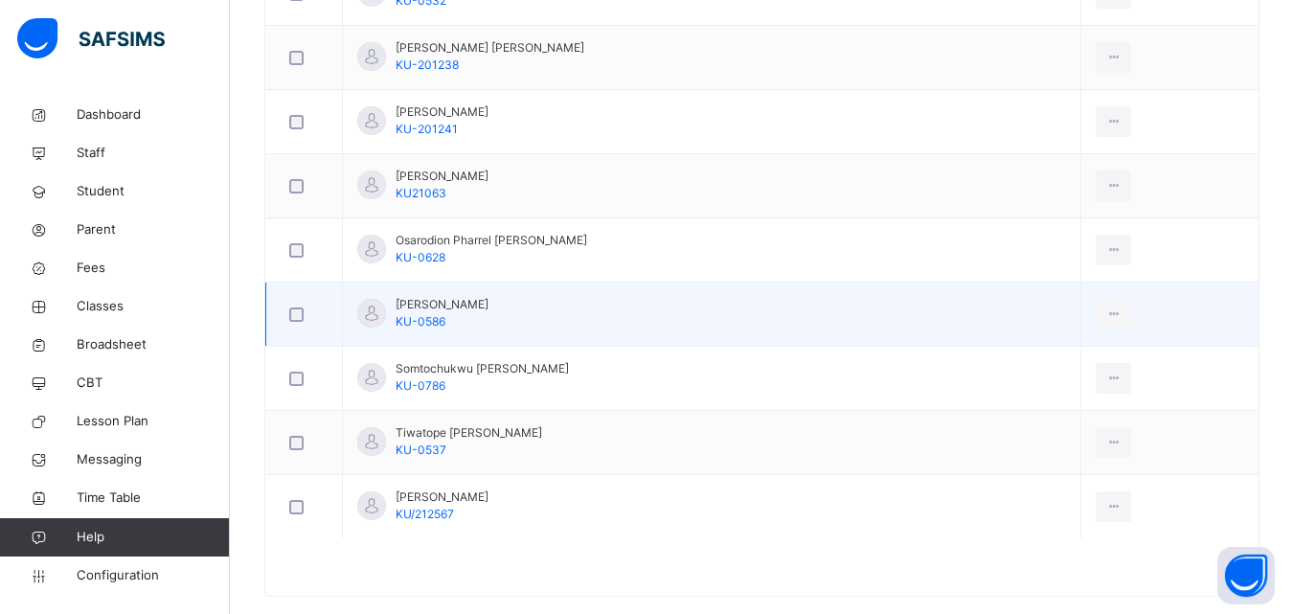
scroll to position [1851, 0]
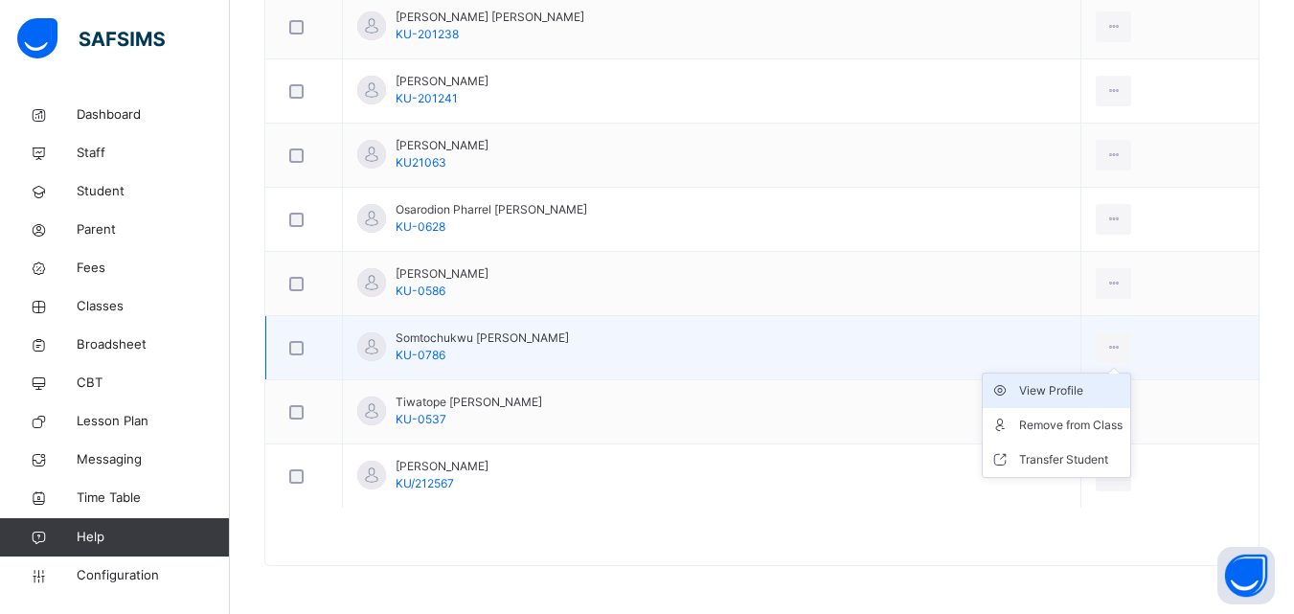
click at [1059, 387] on div "View Profile" at bounding box center [1070, 390] width 103 height 19
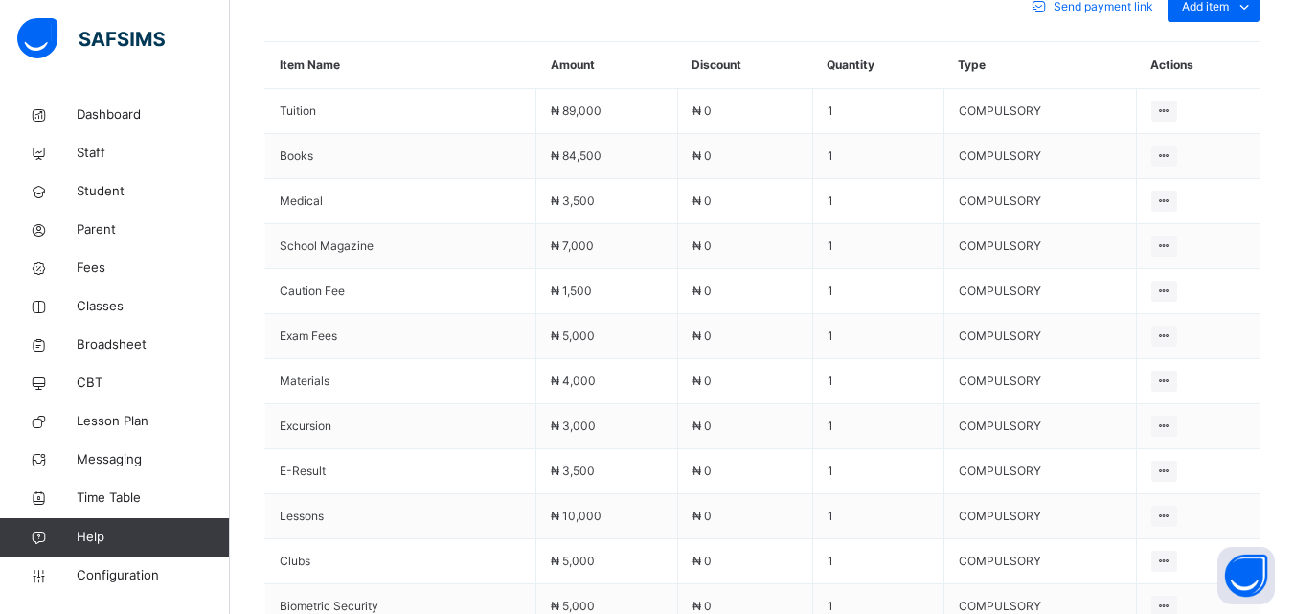
scroll to position [1239, 0]
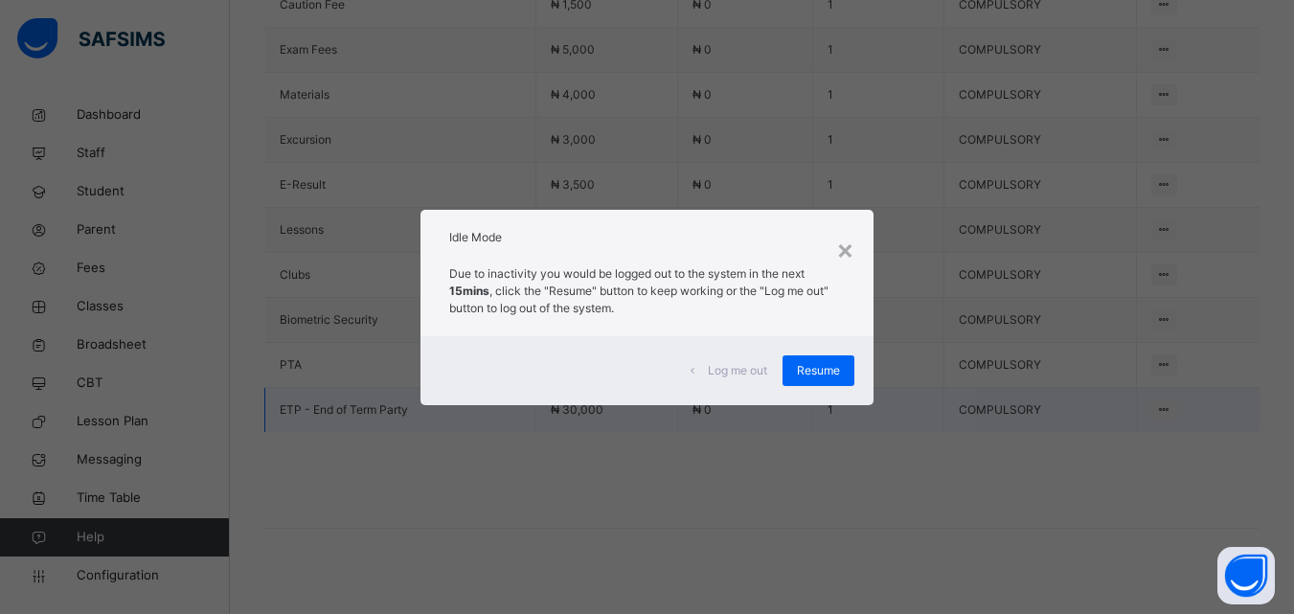
click at [815, 373] on span "Resume" at bounding box center [818, 370] width 43 height 17
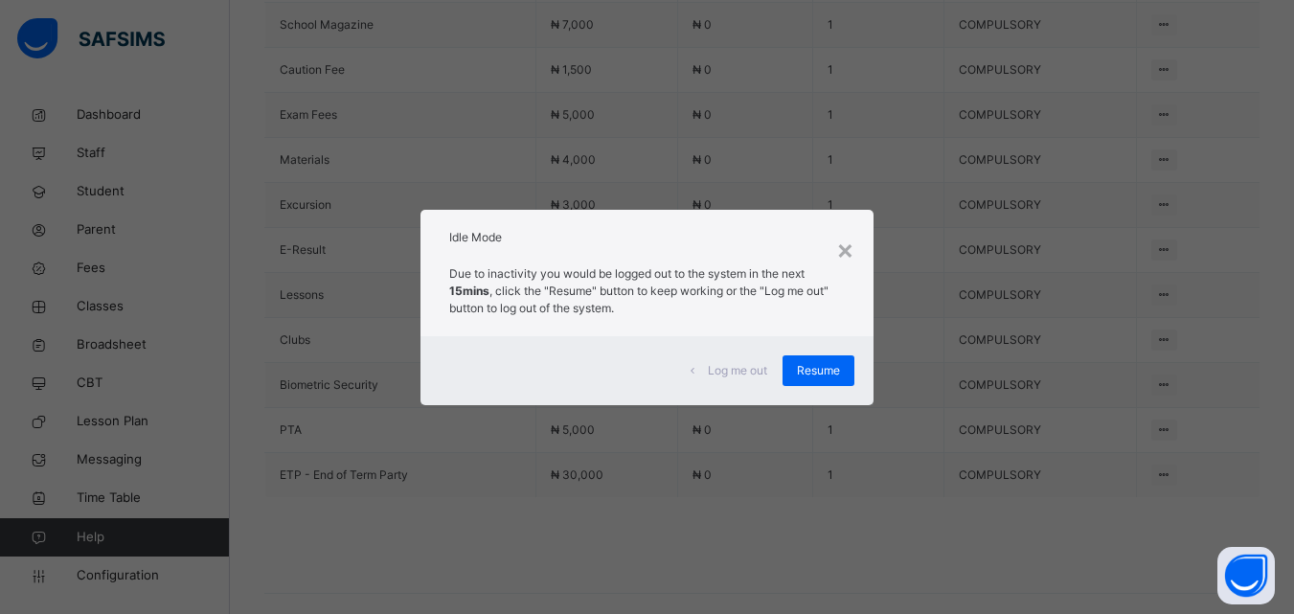
scroll to position [1144, 0]
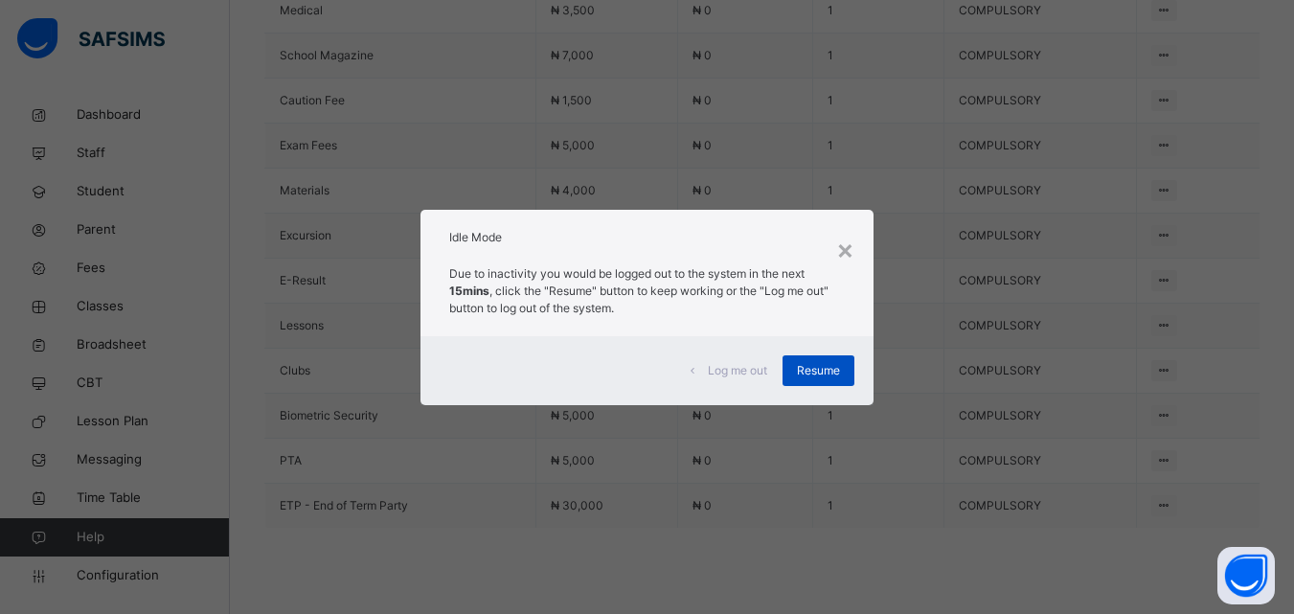
click at [817, 366] on span "Resume" at bounding box center [818, 370] width 43 height 17
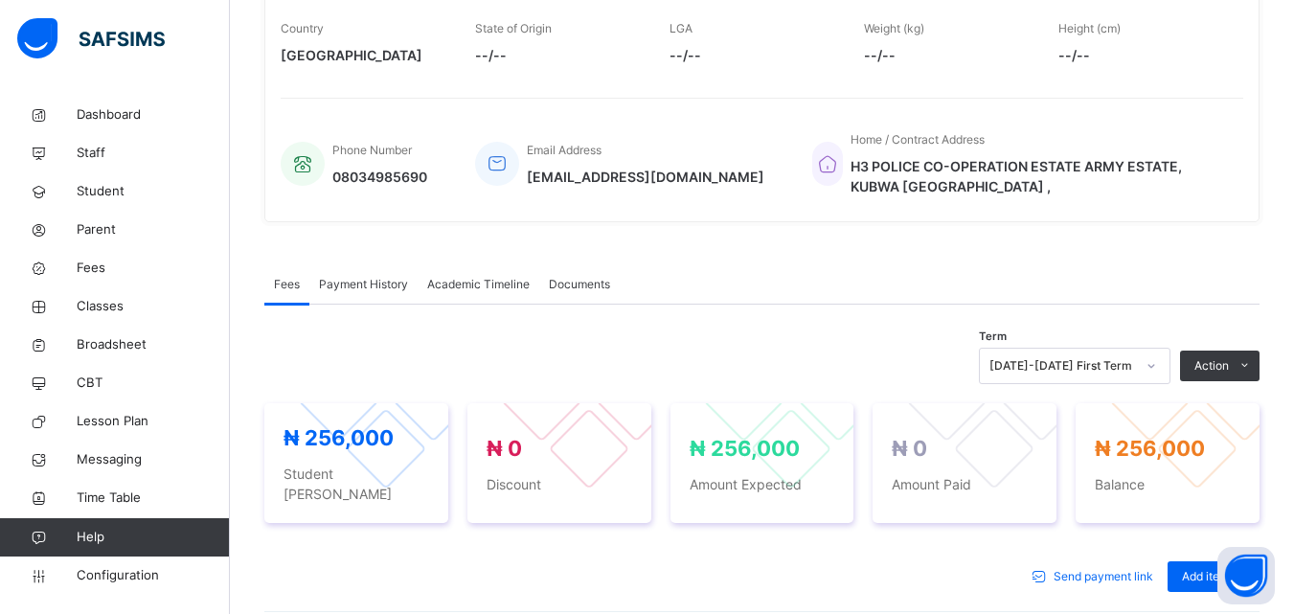
scroll to position [479, 0]
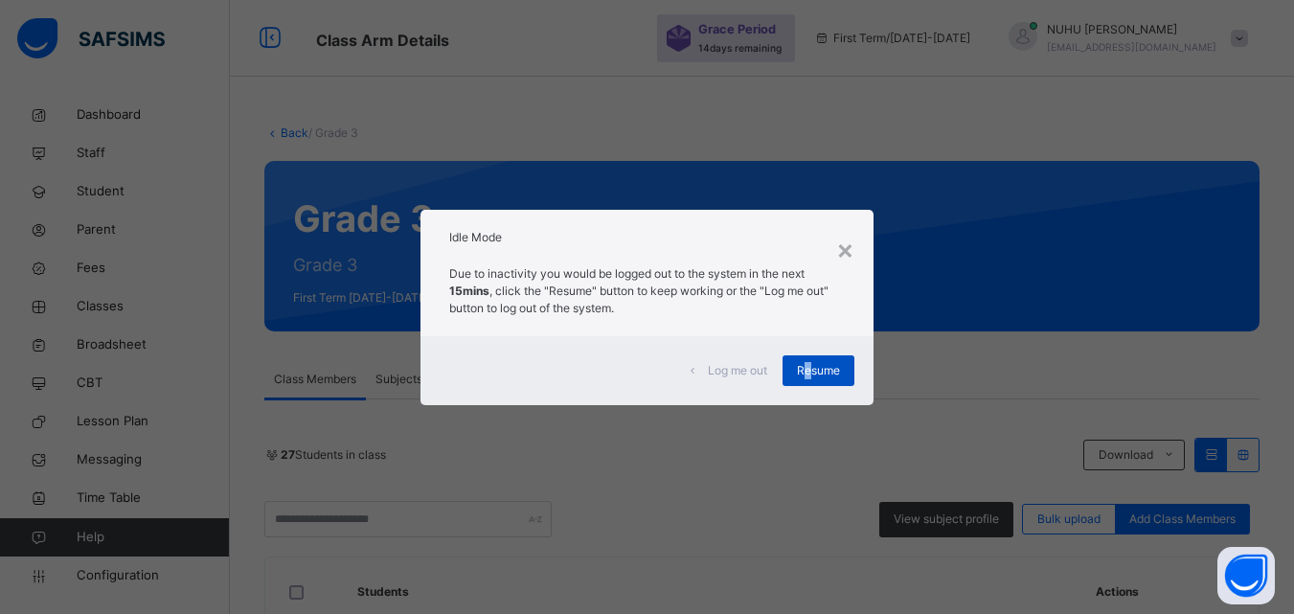
click at [810, 368] on span "Resume" at bounding box center [818, 370] width 43 height 17
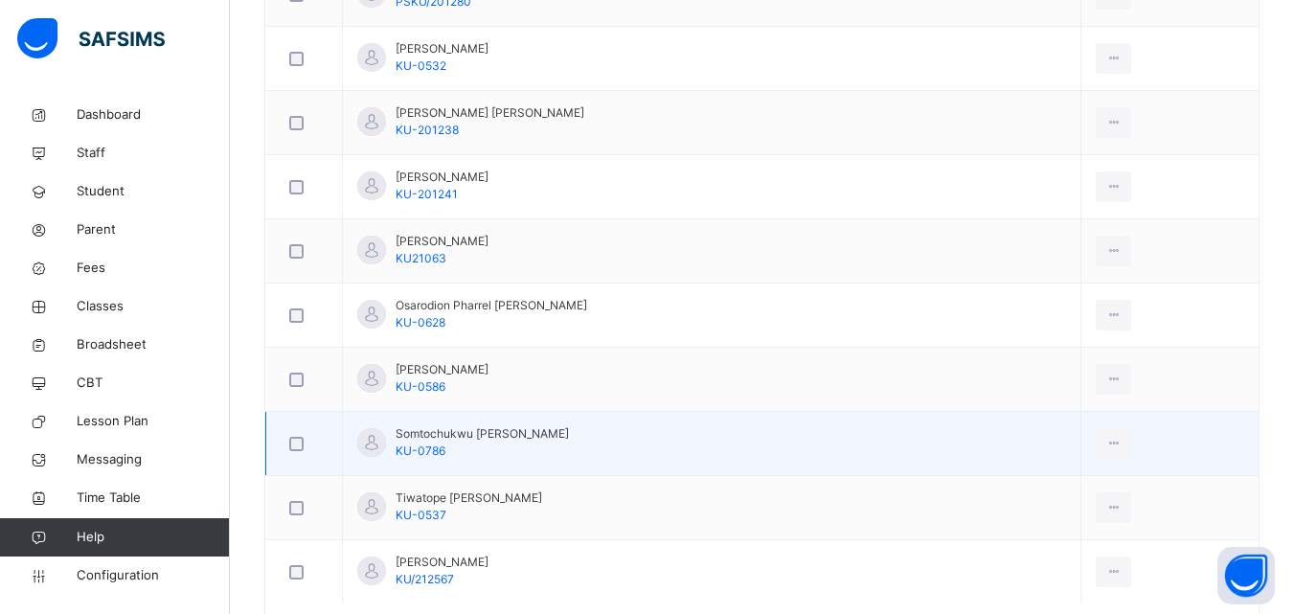
scroll to position [1851, 0]
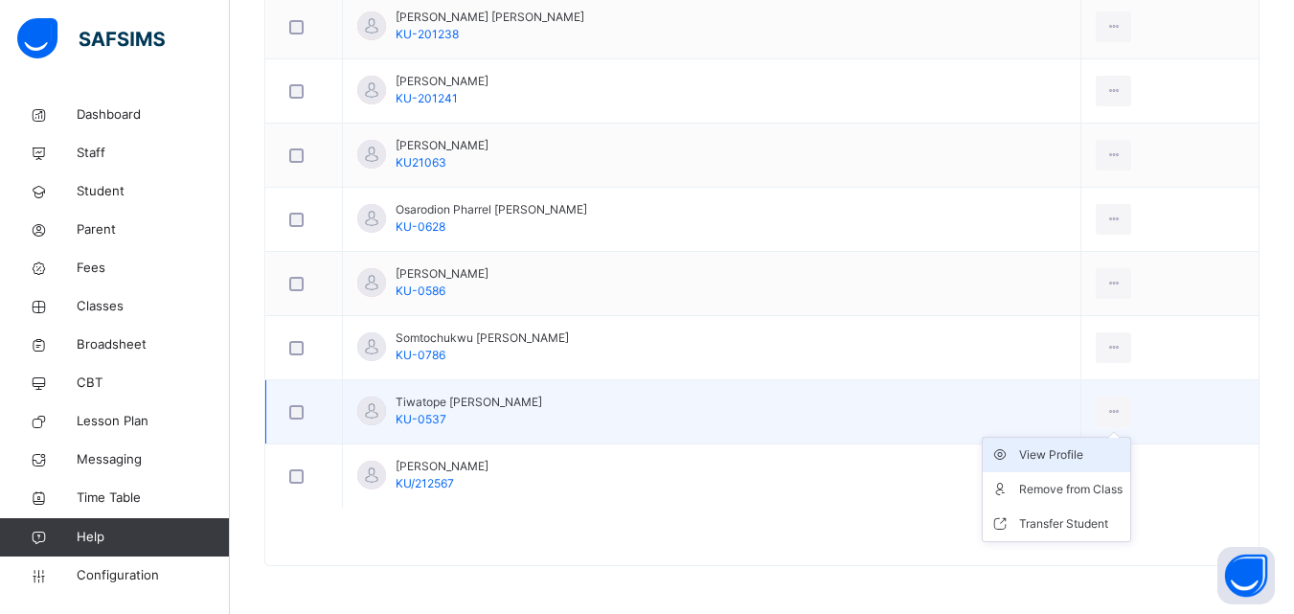
click at [1062, 451] on div "View Profile" at bounding box center [1070, 454] width 103 height 19
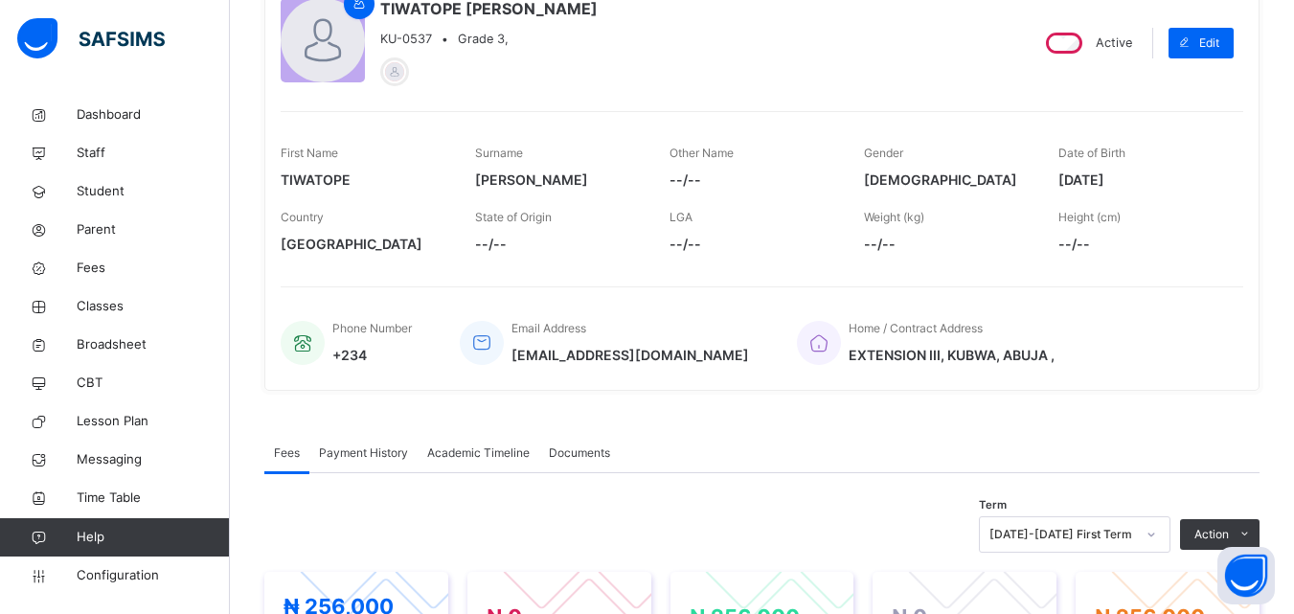
scroll to position [70, 0]
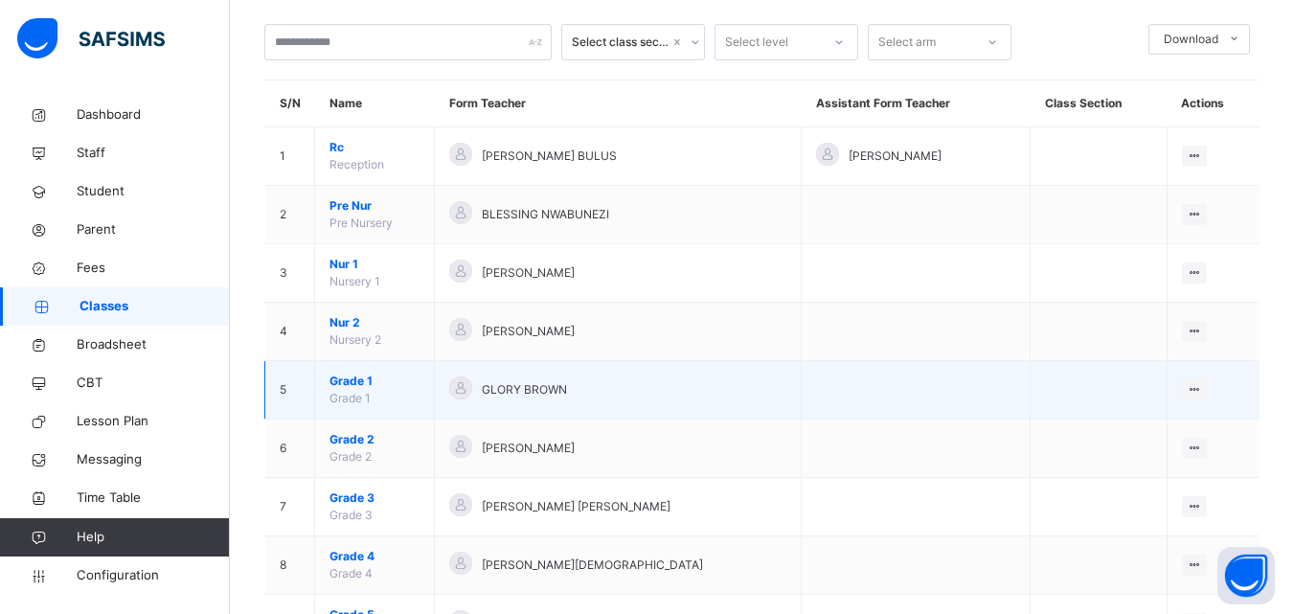
scroll to position [287, 0]
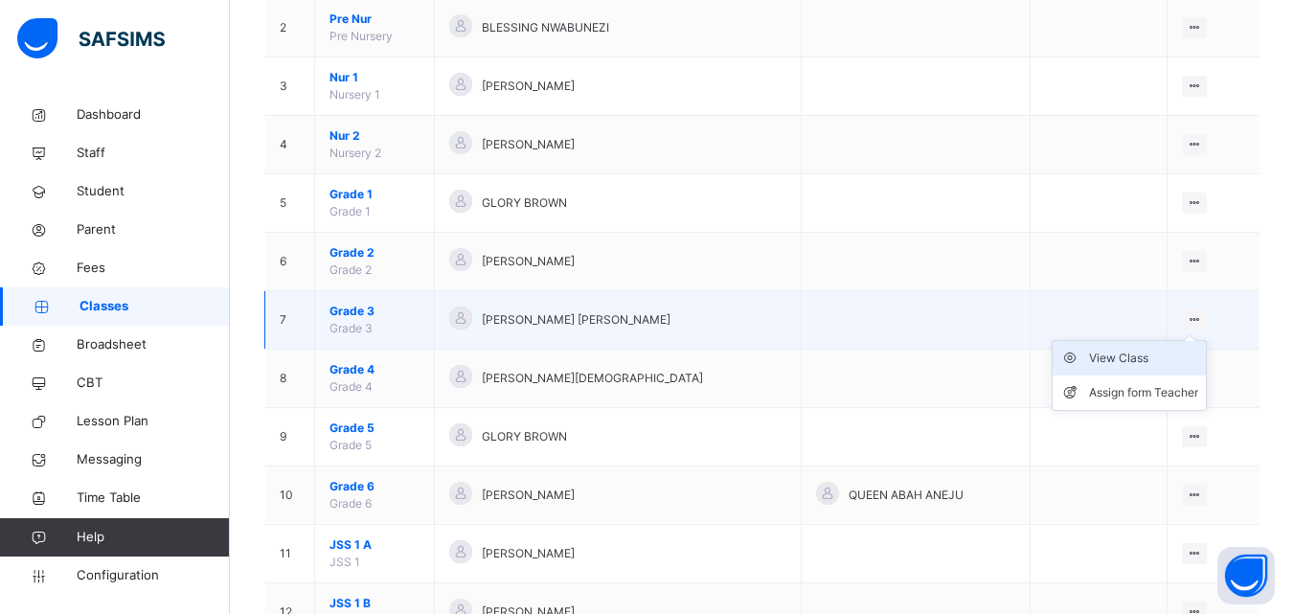
click at [1155, 360] on div "View Class" at bounding box center [1143, 358] width 109 height 19
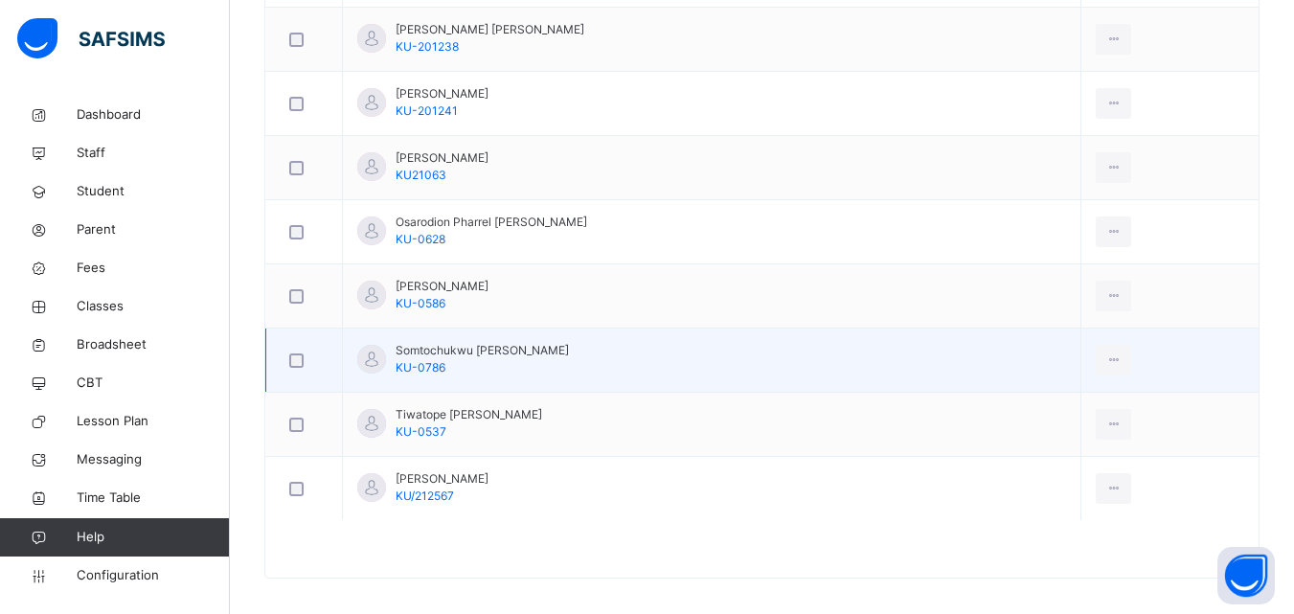
scroll to position [1851, 0]
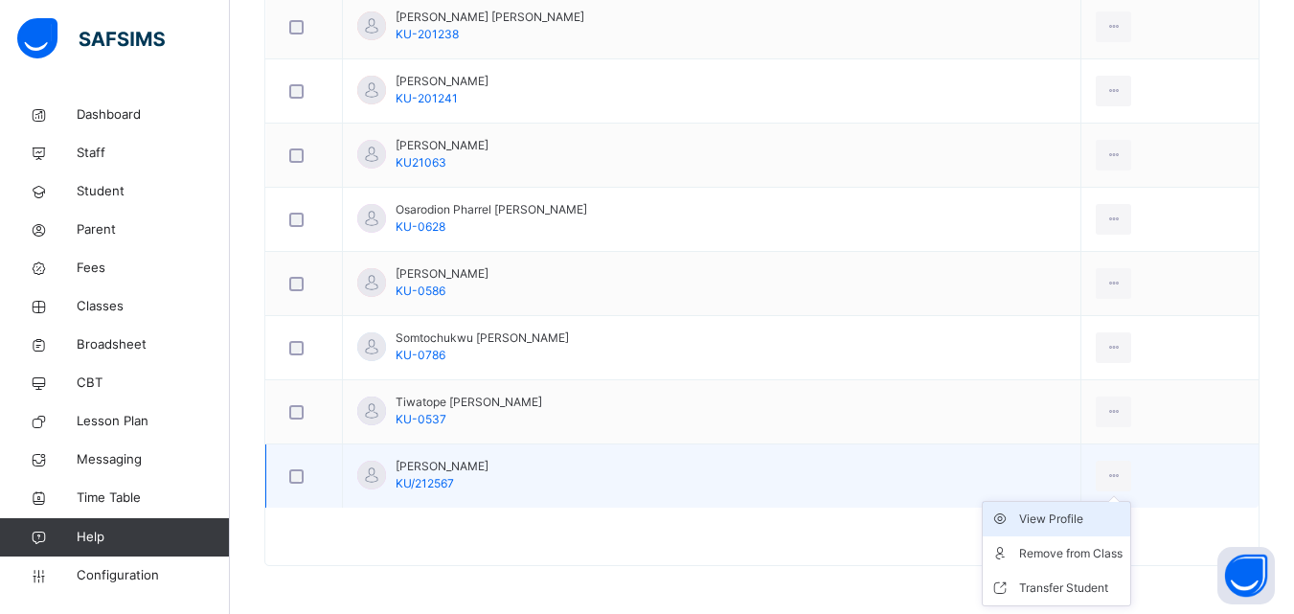
click at [1059, 518] on div "View Profile" at bounding box center [1070, 519] width 103 height 19
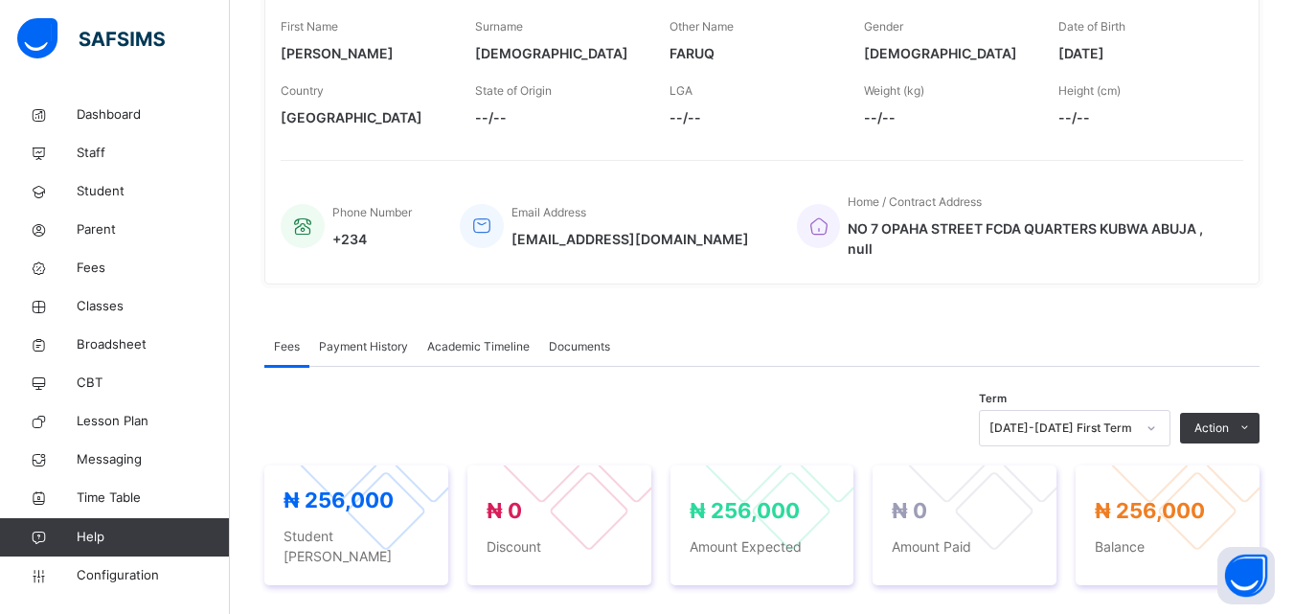
scroll to position [287, 0]
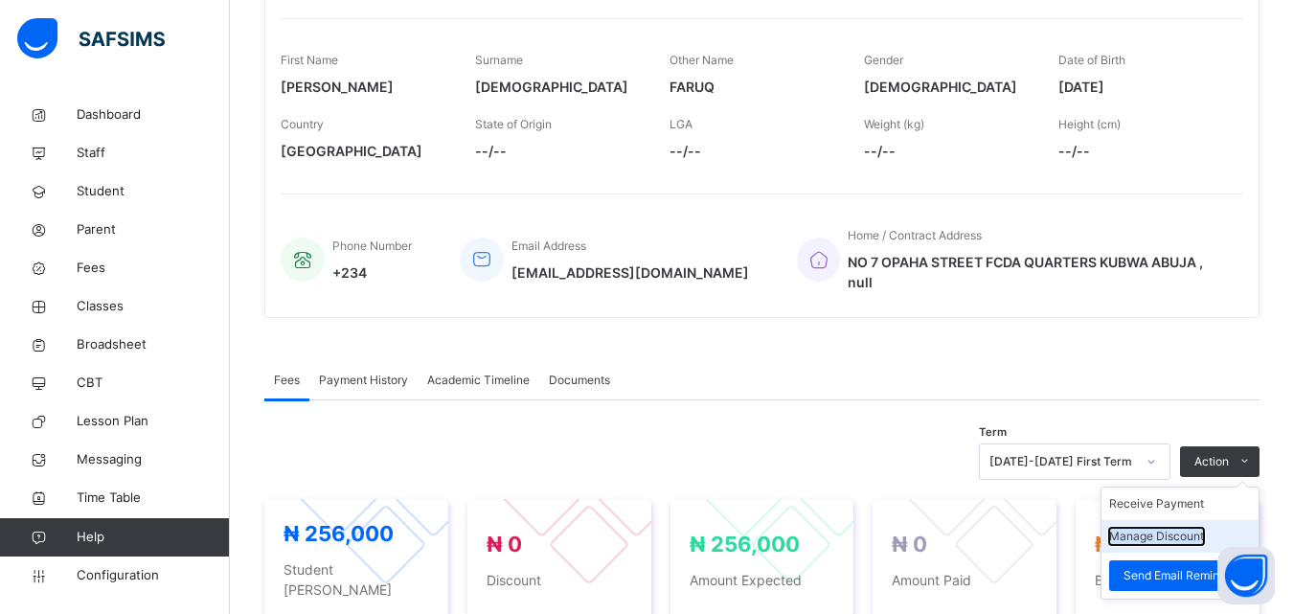
click at [1186, 537] on button "Manage Discount" at bounding box center [1156, 536] width 95 height 17
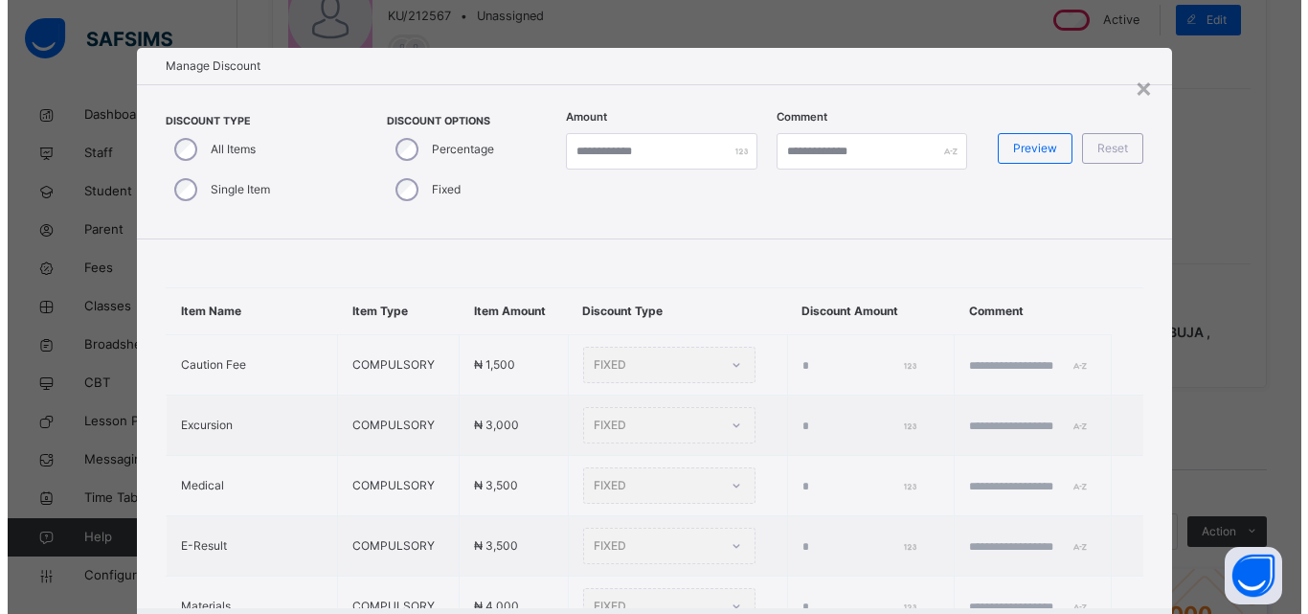
scroll to position [192, 0]
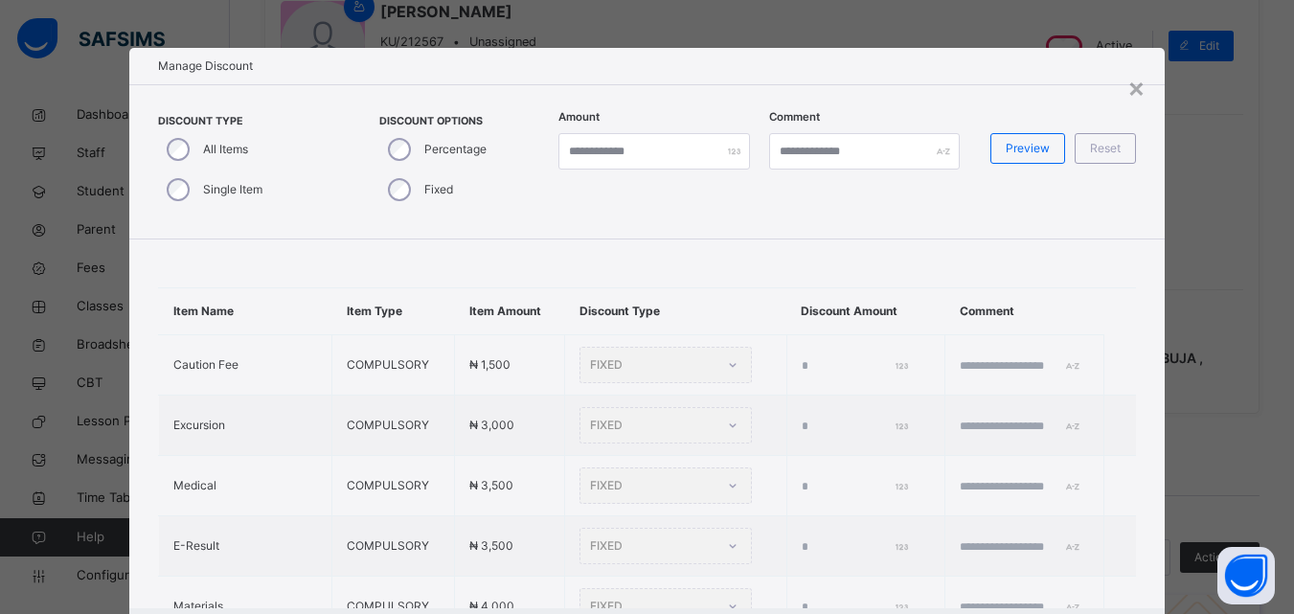
type input "*"
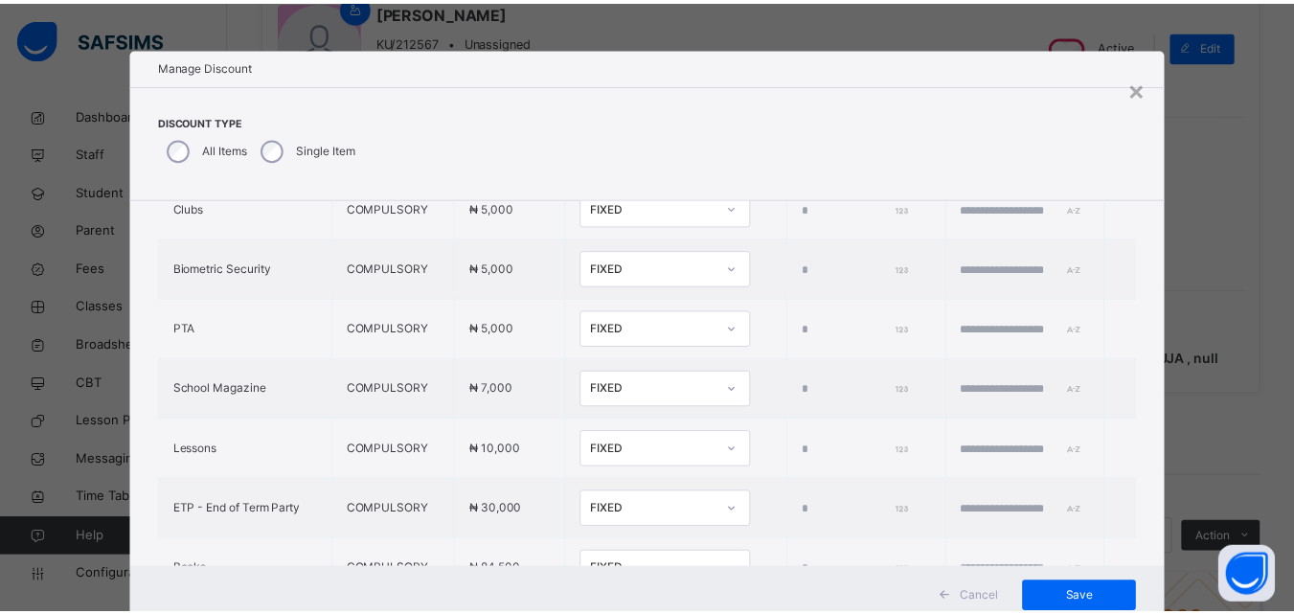
scroll to position [651, 0]
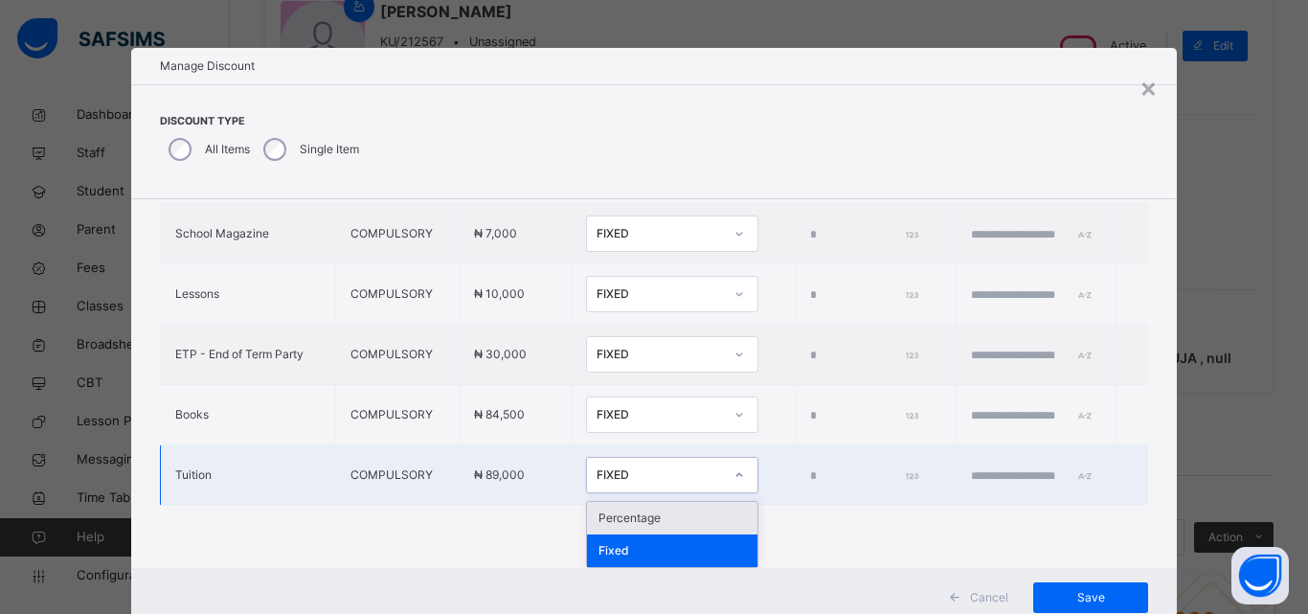
click at [630, 487] on div "FIXED" at bounding box center [654, 476] width 134 height 30
click at [619, 510] on div "Percentage" at bounding box center [672, 518] width 170 height 33
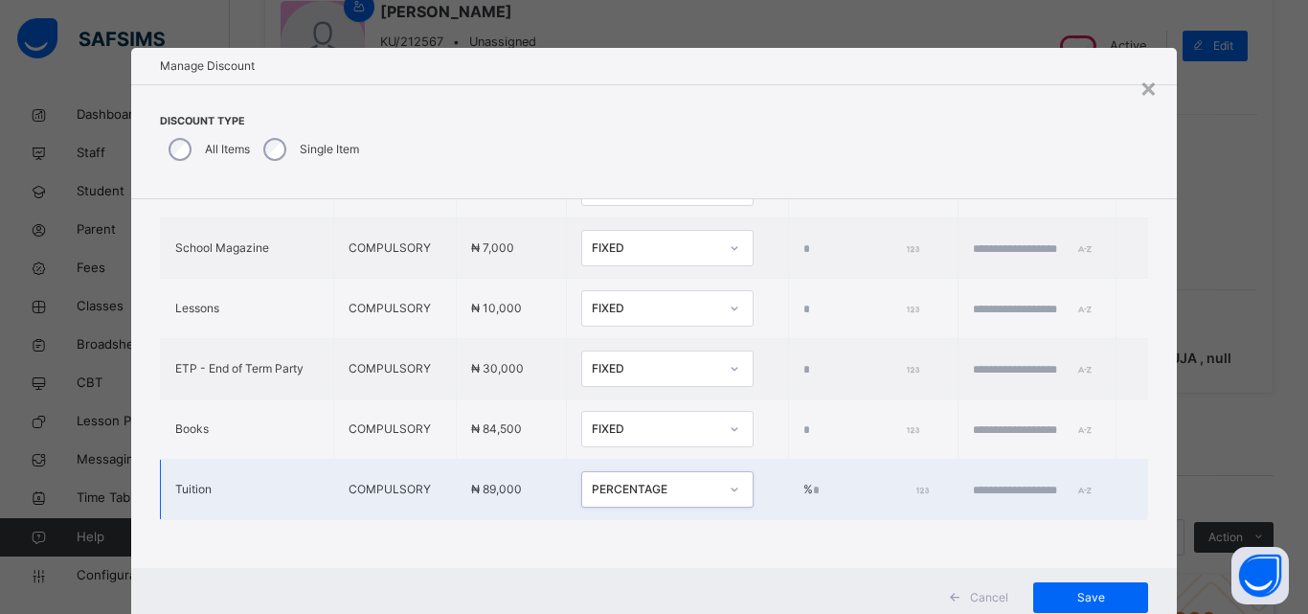
click at [813, 482] on input "*" at bounding box center [869, 490] width 113 height 17
type input "****"
drag, startPoint x: 1014, startPoint y: 478, endPoint x: 1005, endPoint y: 477, distance: 9.6
click at [1007, 482] on input "text" at bounding box center [1030, 490] width 115 height 17
type input "**********"
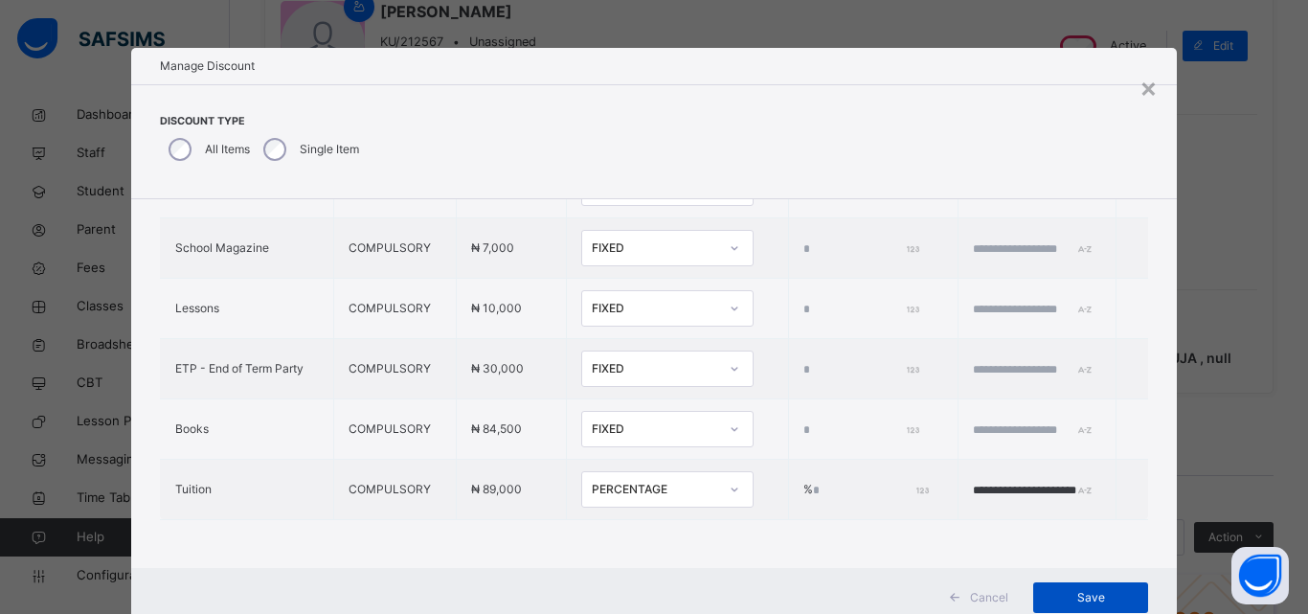
click at [1091, 584] on div "Save" at bounding box center [1090, 597] width 115 height 31
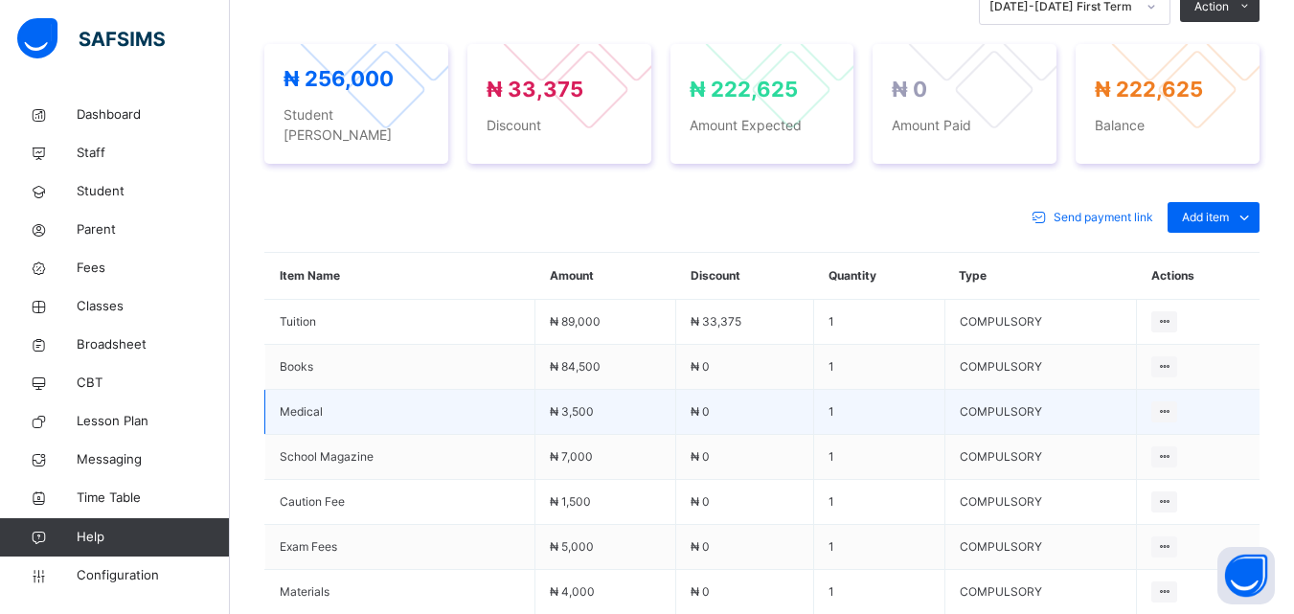
scroll to position [766, 0]
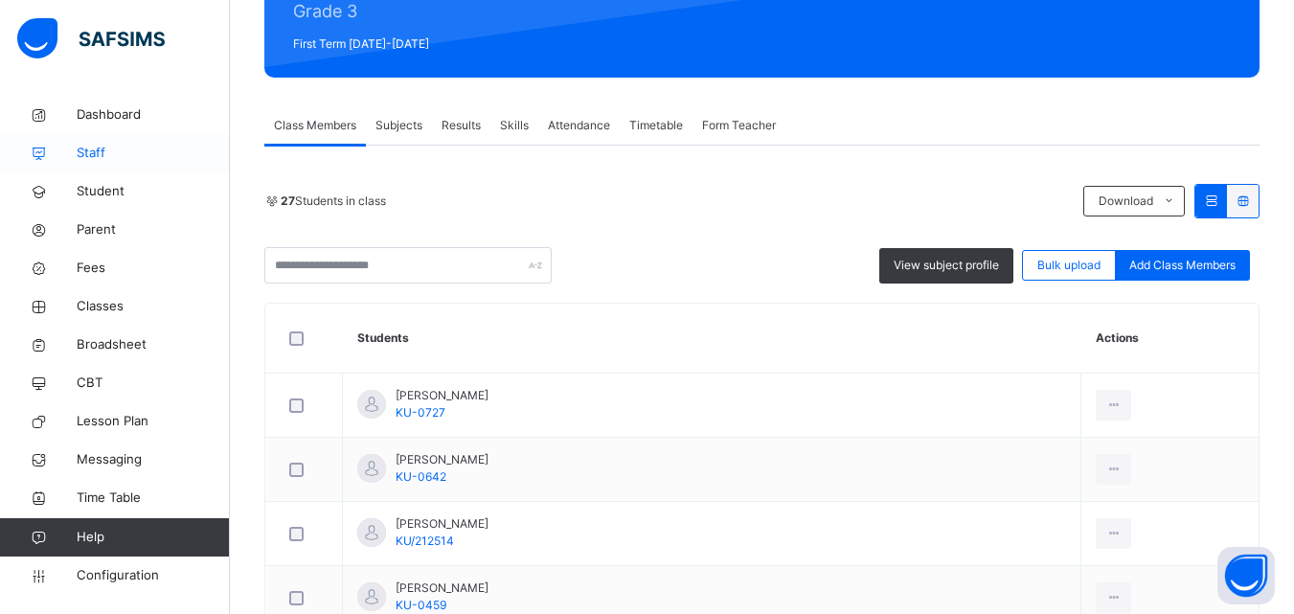
scroll to position [287, 0]
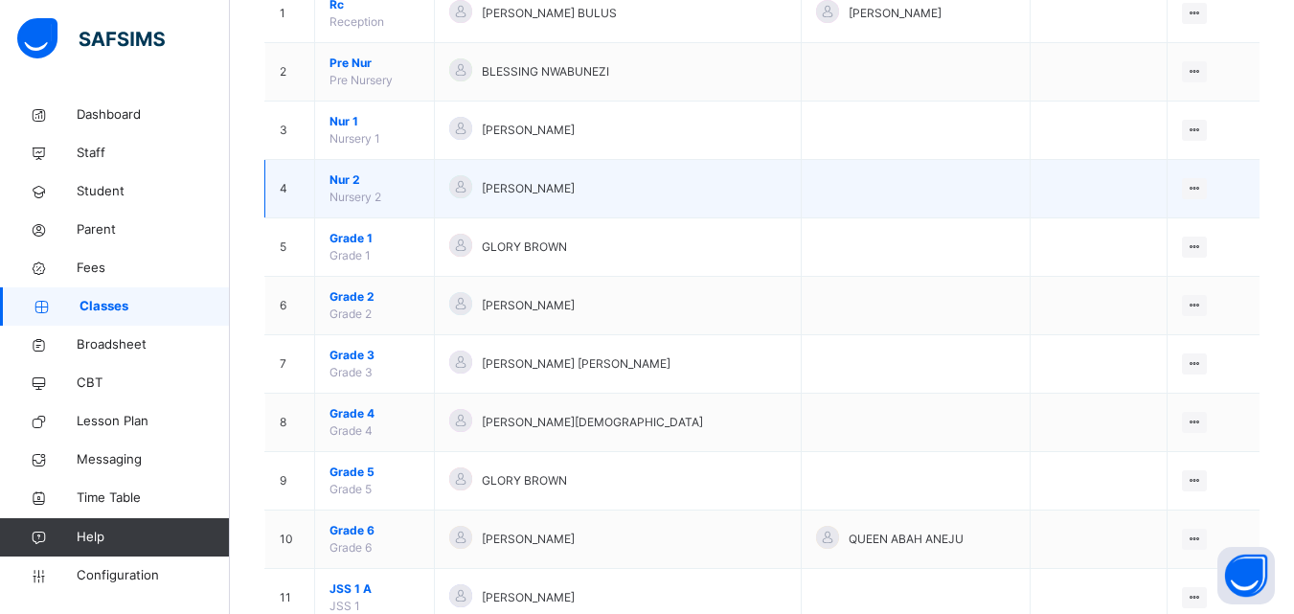
scroll to position [383, 0]
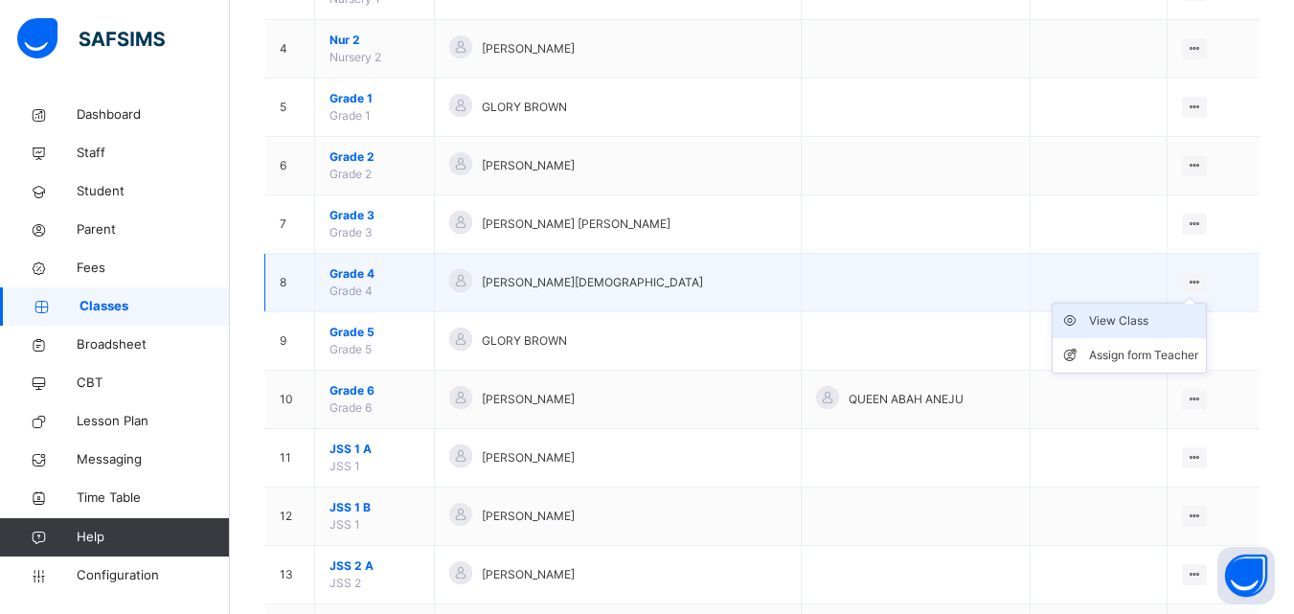
click at [1125, 315] on div "View Class" at bounding box center [1143, 320] width 109 height 19
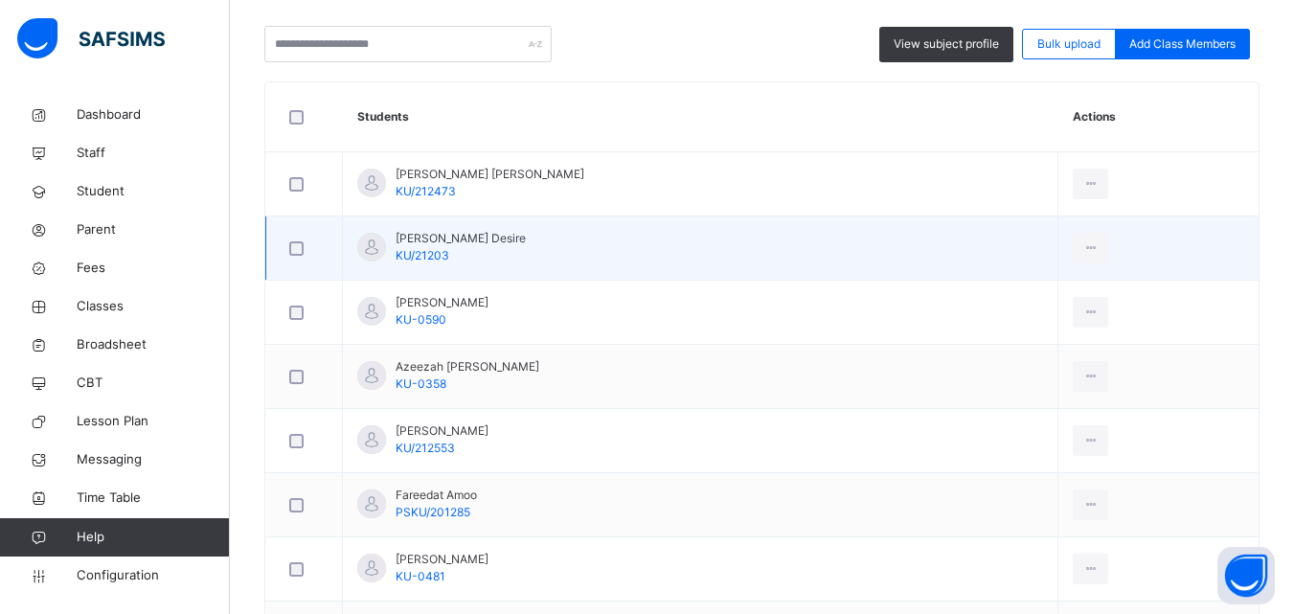
scroll to position [476, 0]
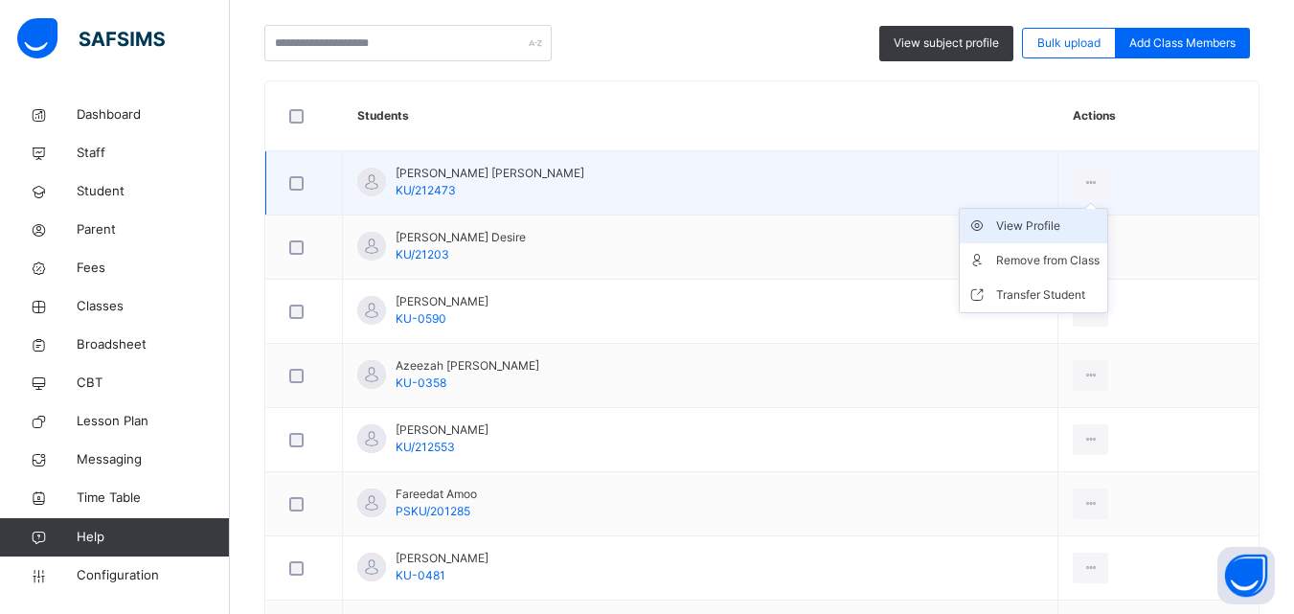
click at [1063, 224] on div "View Profile" at bounding box center [1047, 225] width 103 height 19
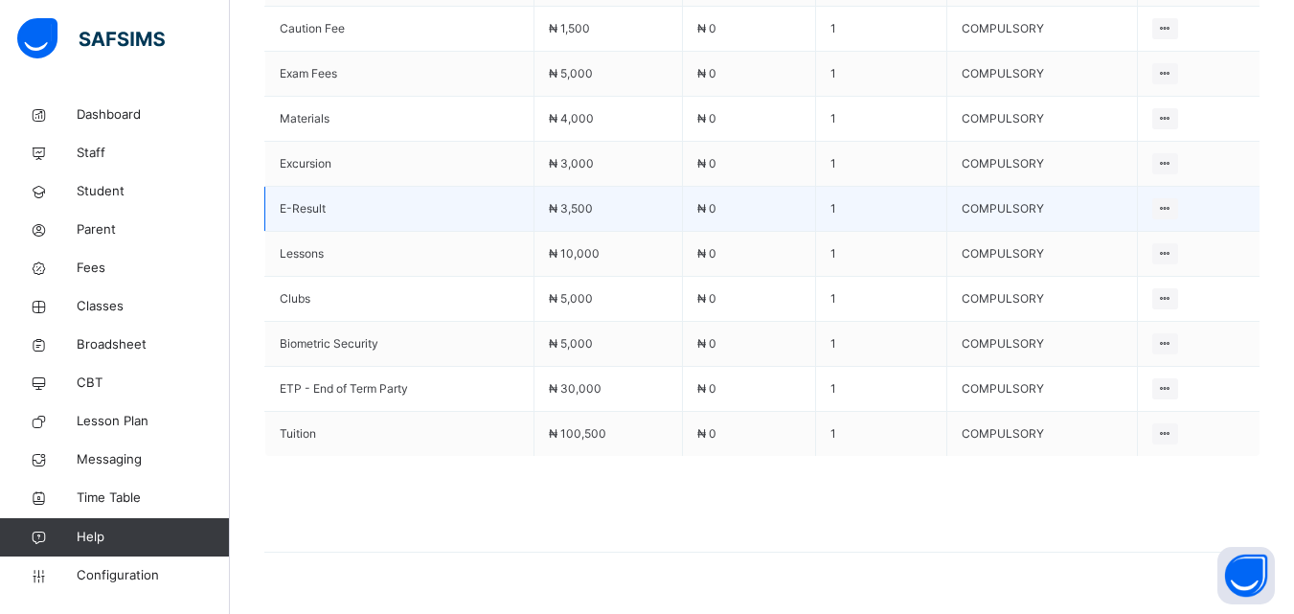
scroll to position [1219, 0]
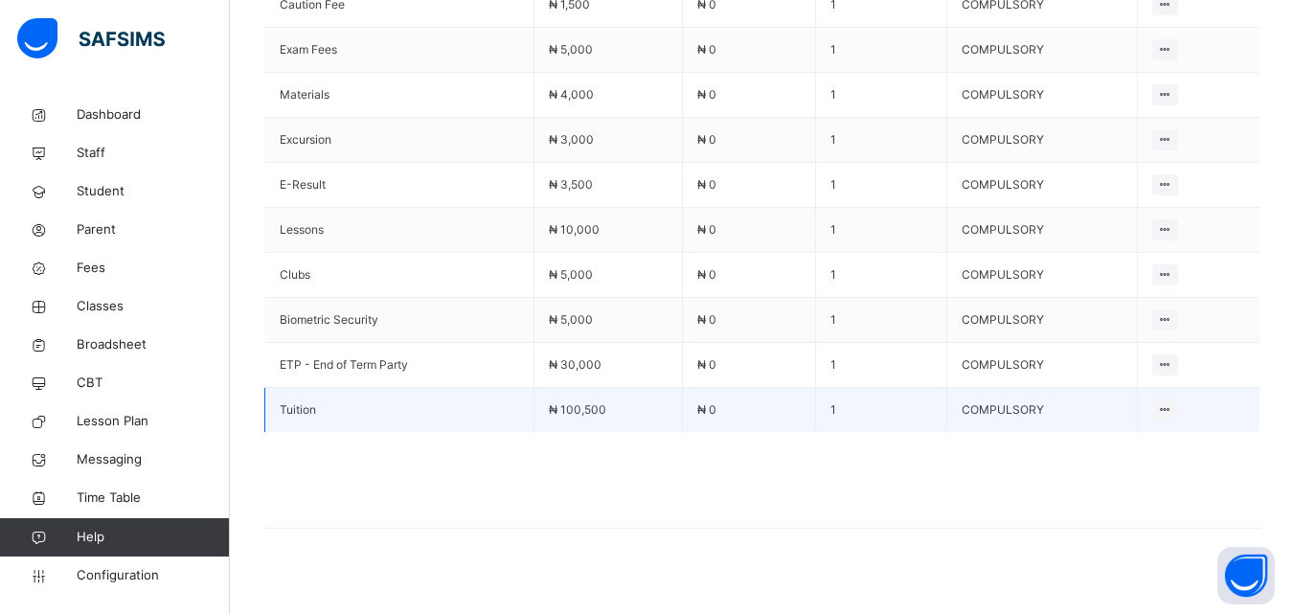
click at [716, 402] on span "₦ 0" at bounding box center [706, 409] width 19 height 14
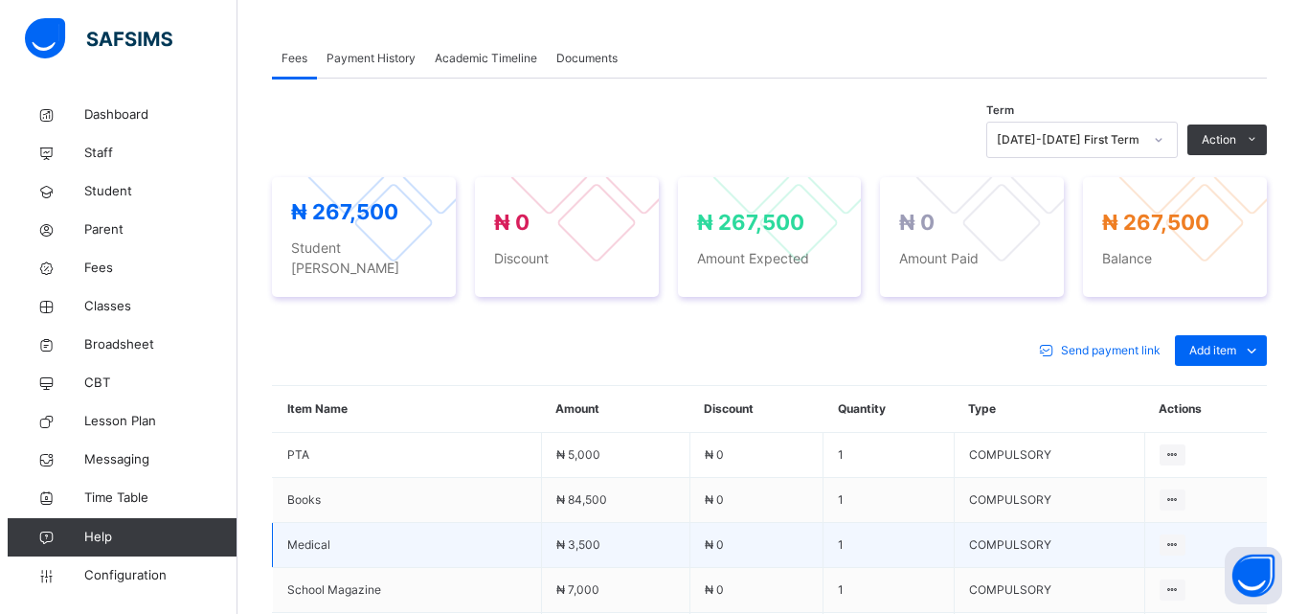
scroll to position [357, 0]
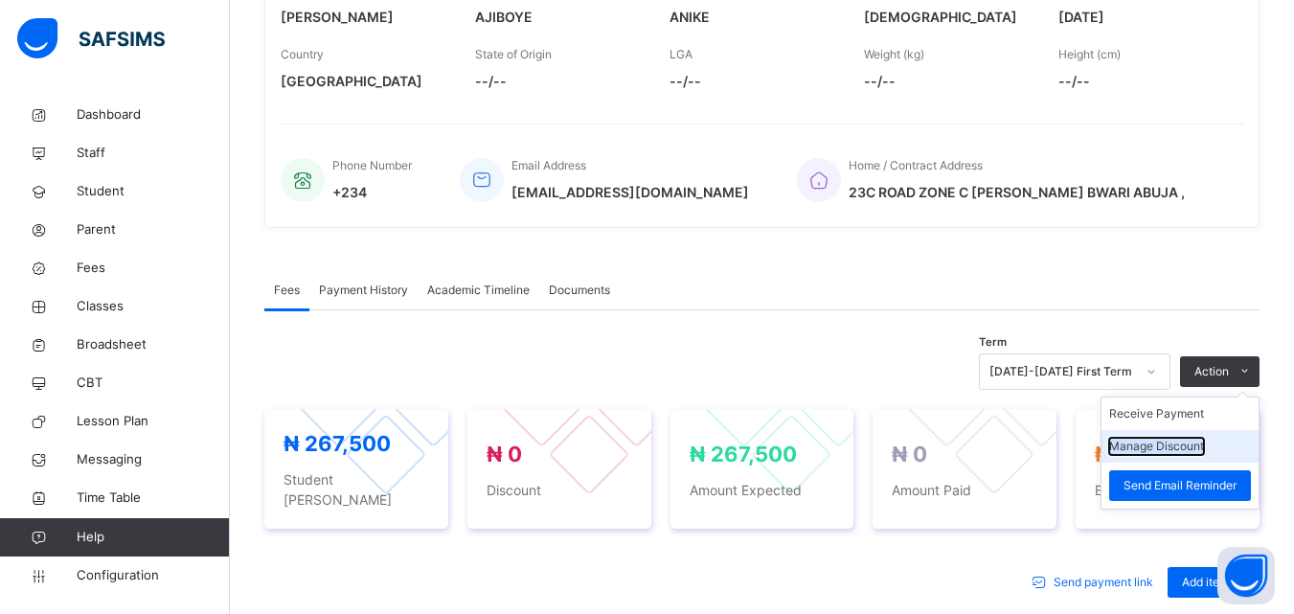
click at [1174, 442] on button "Manage Discount" at bounding box center [1156, 446] width 95 height 17
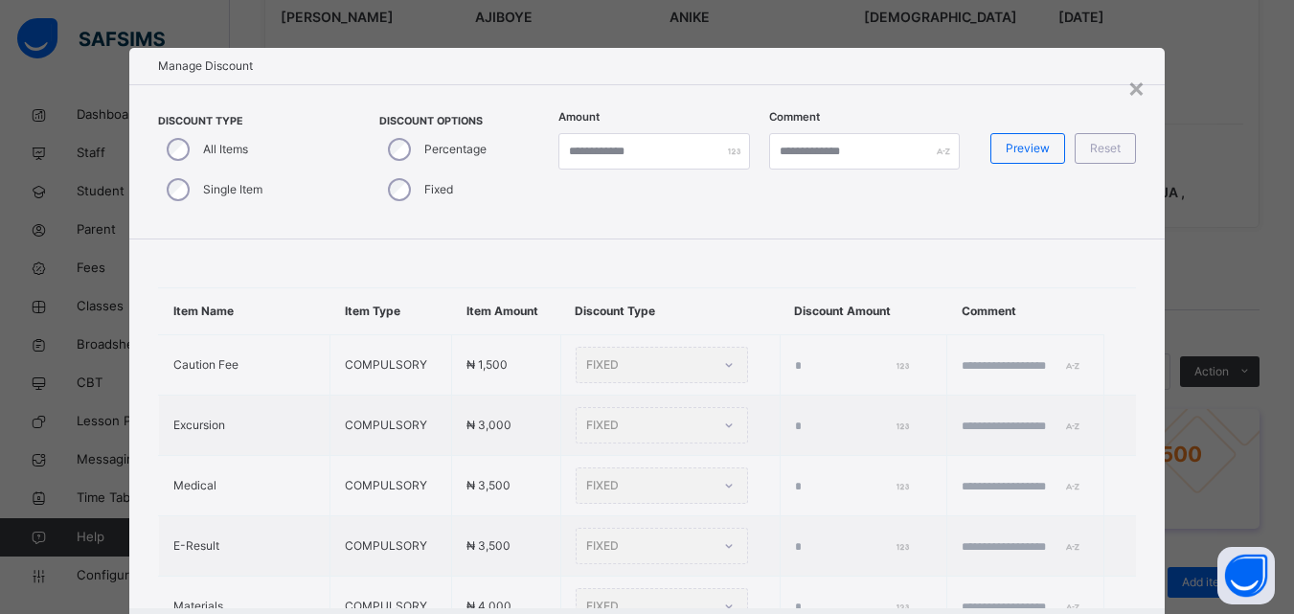
type input "*"
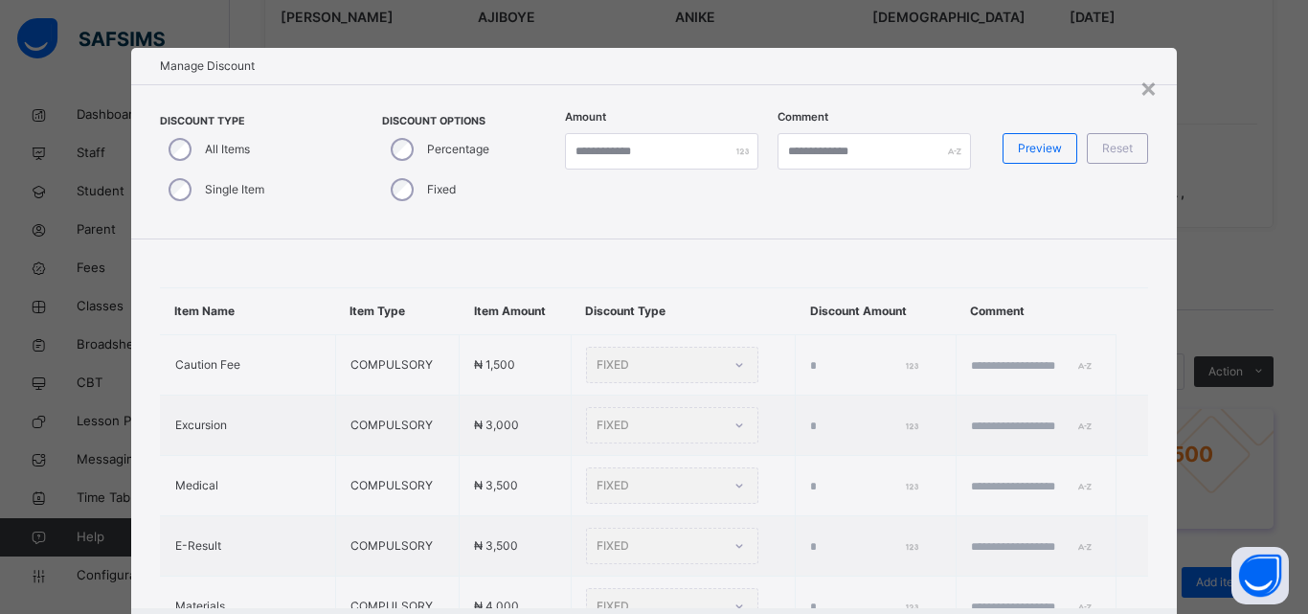
click at [174, 201] on div "Single Item" at bounding box center [214, 190] width 109 height 40
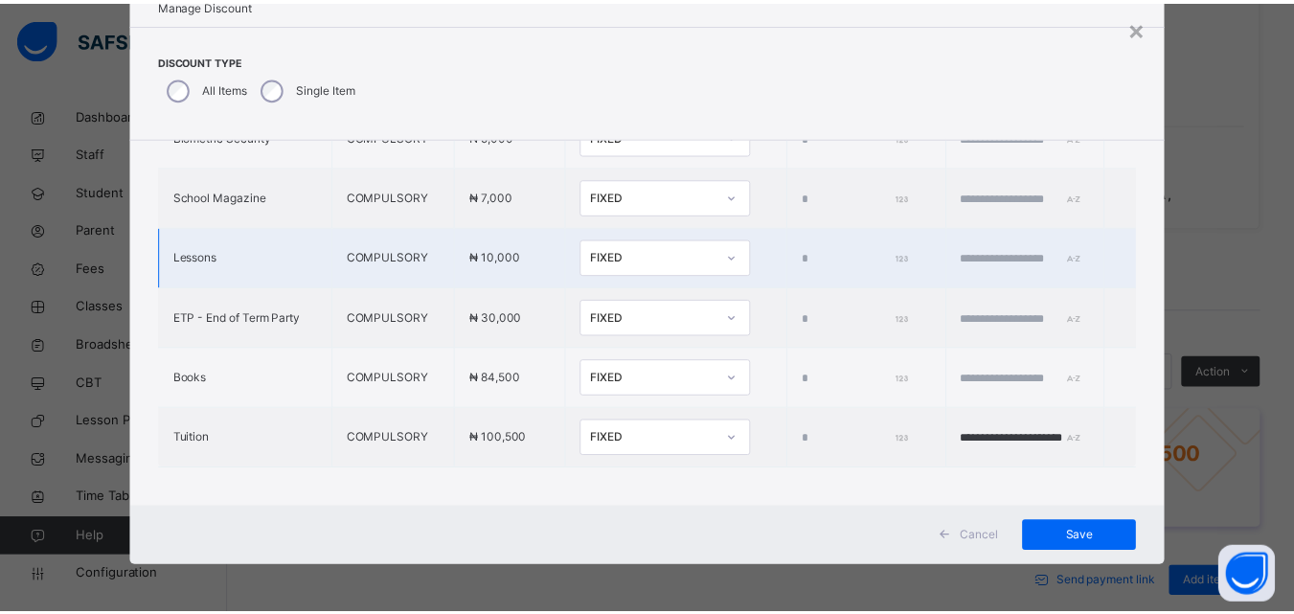
scroll to position [651, 0]
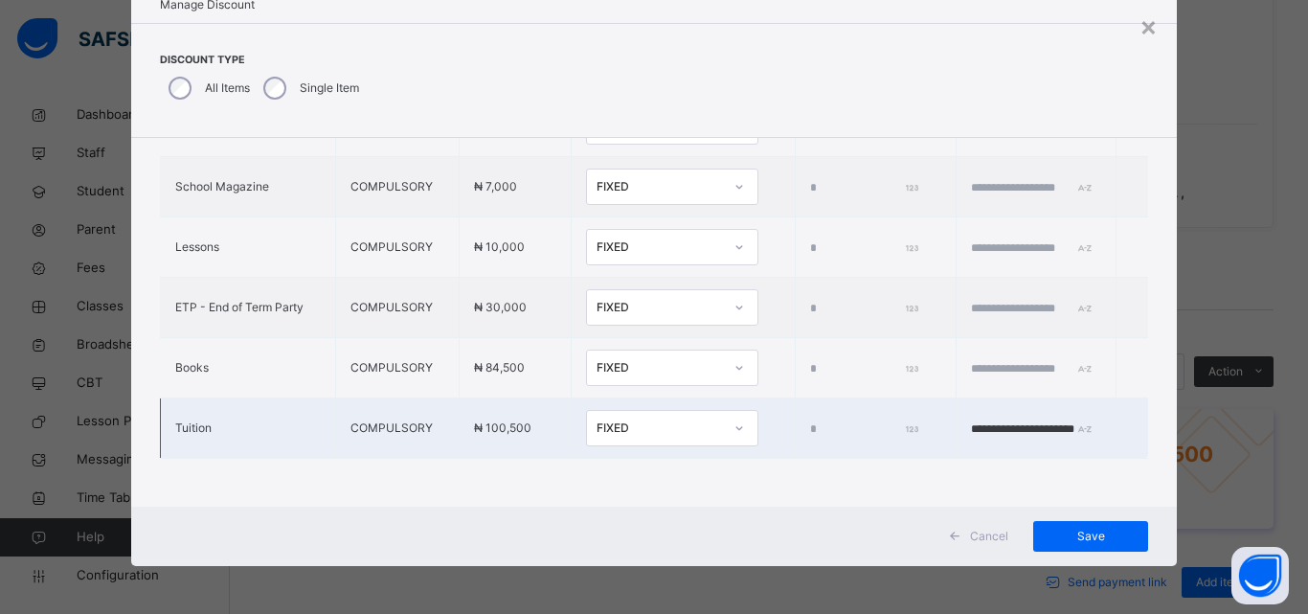
click at [600, 419] on div "FIXED" at bounding box center [660, 427] width 126 height 17
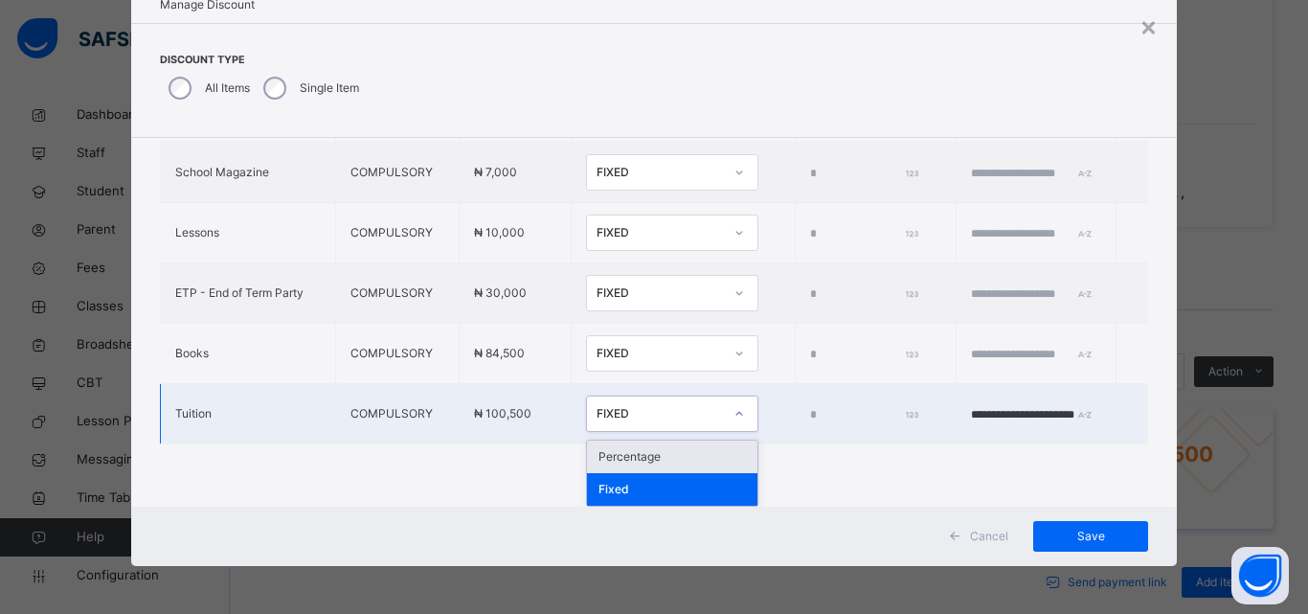
click at [594, 464] on div "Percentage" at bounding box center [672, 457] width 170 height 33
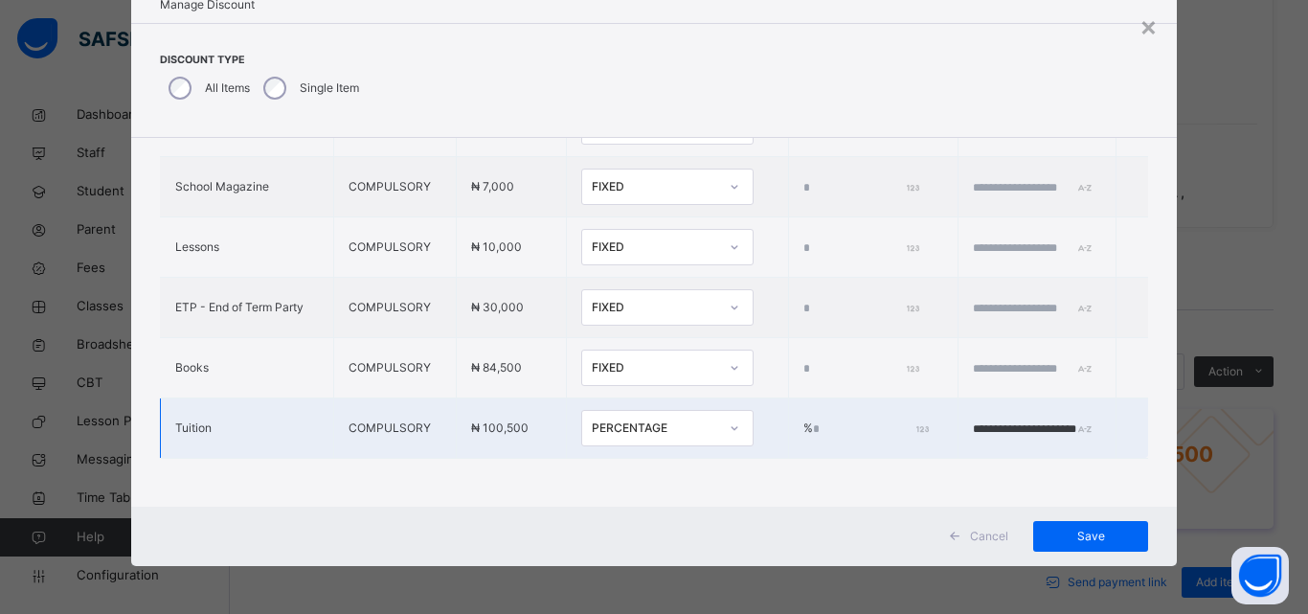
drag, startPoint x: 771, startPoint y: 404, endPoint x: 762, endPoint y: 417, distance: 15.1
click at [788, 408] on td "% *" at bounding box center [873, 428] width 170 height 60
click at [813, 420] on input "*" at bounding box center [869, 428] width 113 height 17
type input "***"
click at [1016, 420] on input "**********" at bounding box center [1030, 428] width 115 height 17
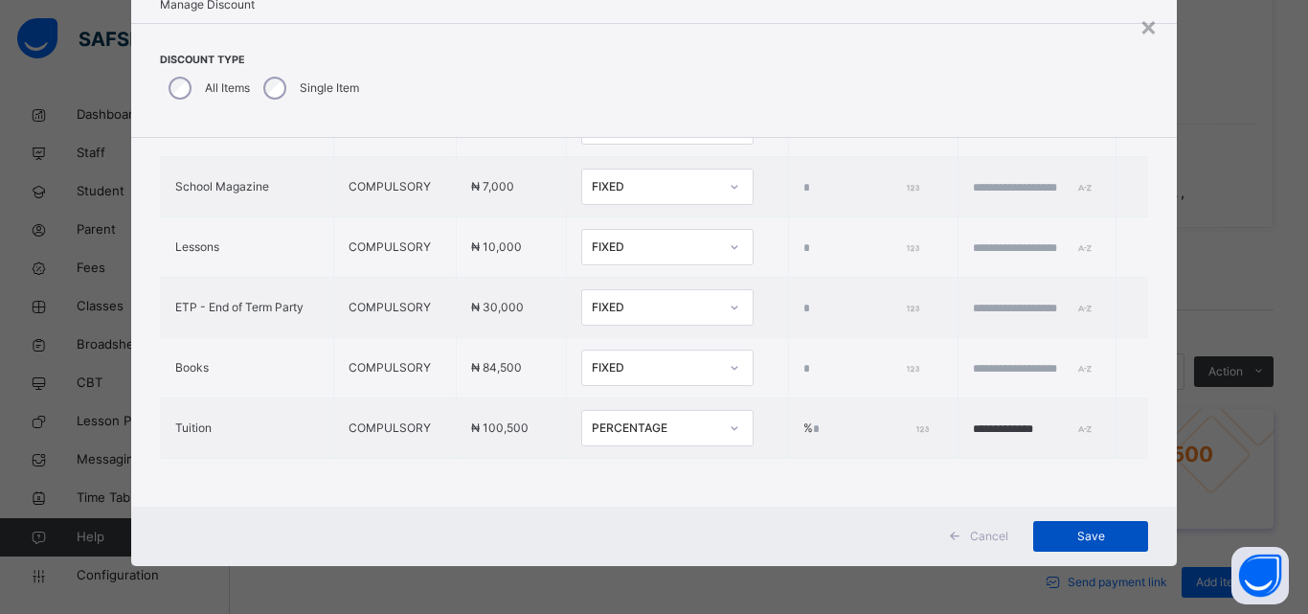
type input "**********"
click at [1075, 537] on span "Save" at bounding box center [1091, 536] width 86 height 17
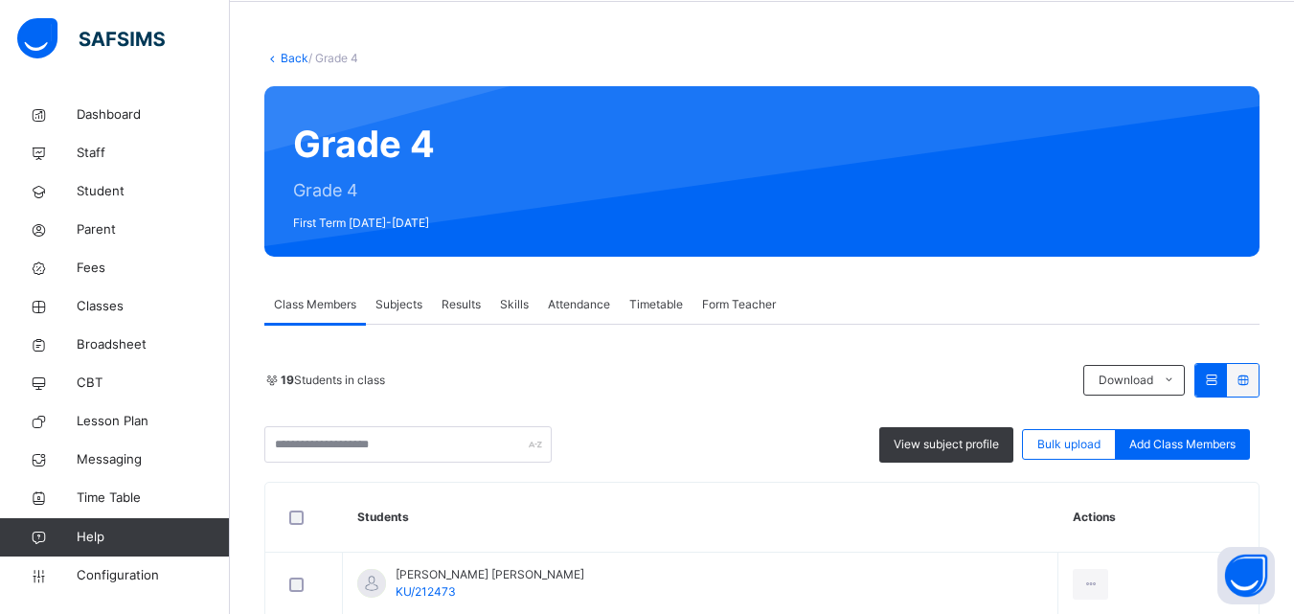
scroll to position [479, 0]
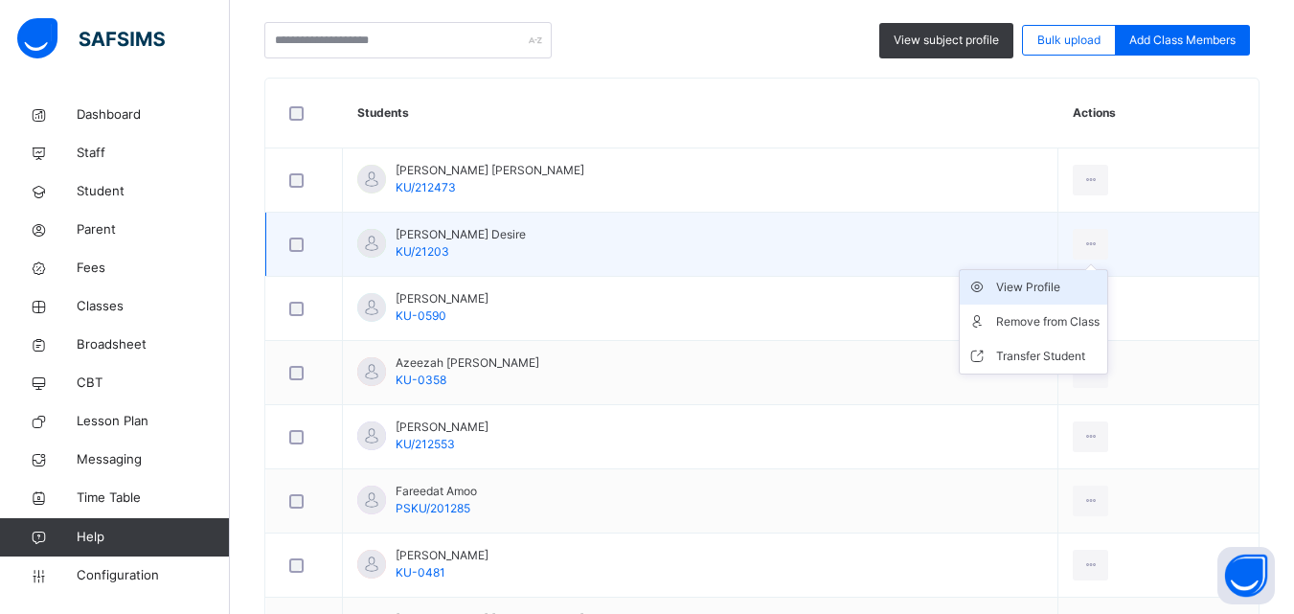
click at [1055, 285] on div "View Profile" at bounding box center [1047, 287] width 103 height 19
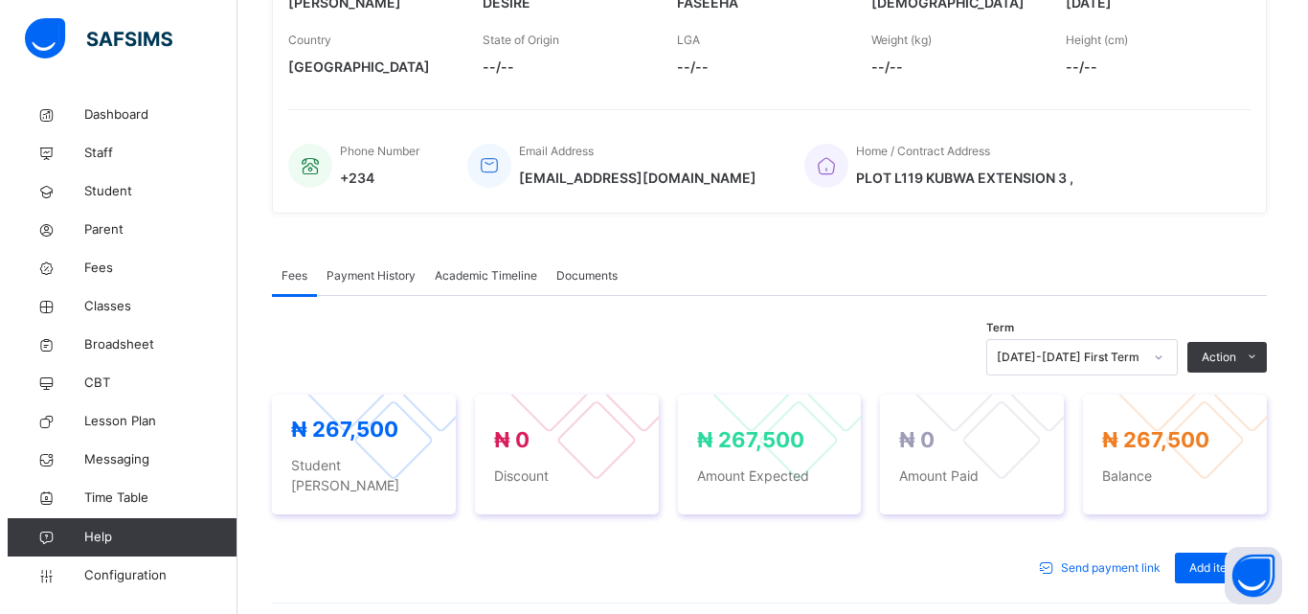
scroll to position [383, 0]
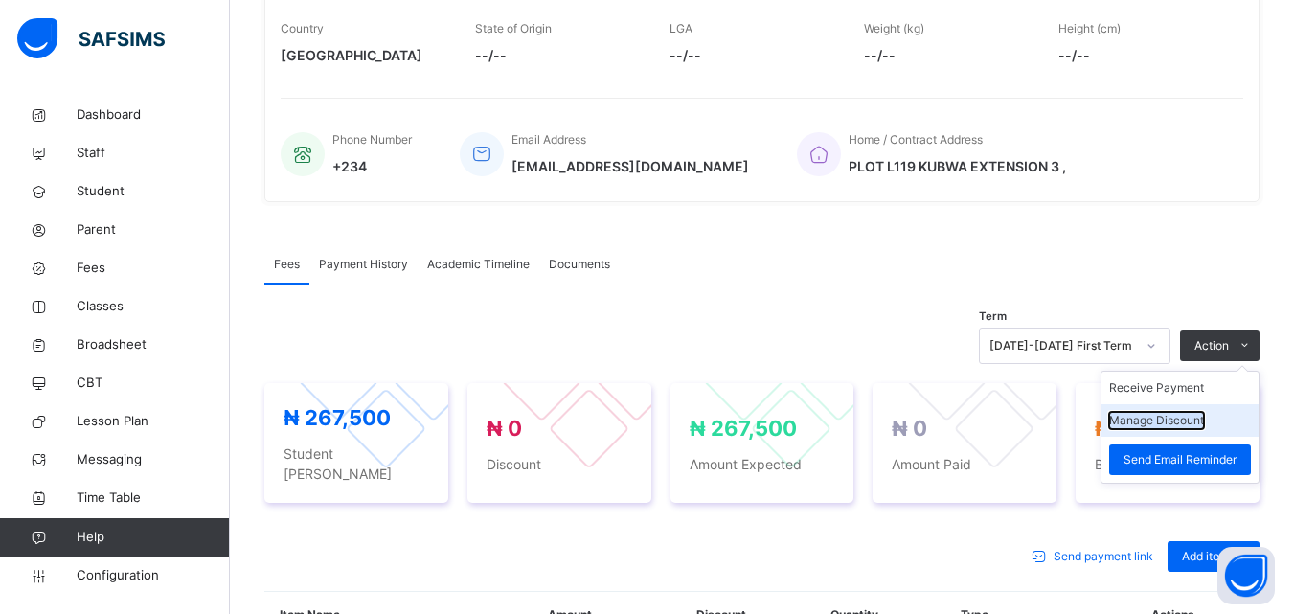
click at [1169, 416] on button "Manage Discount" at bounding box center [1156, 420] width 95 height 17
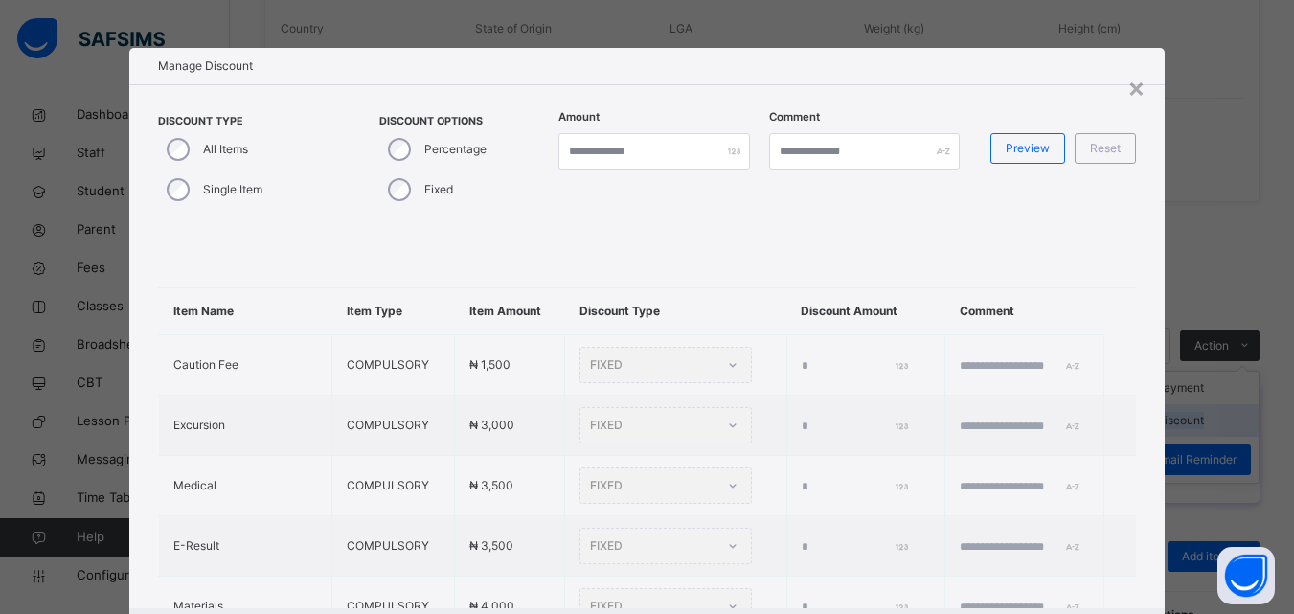
type input "*"
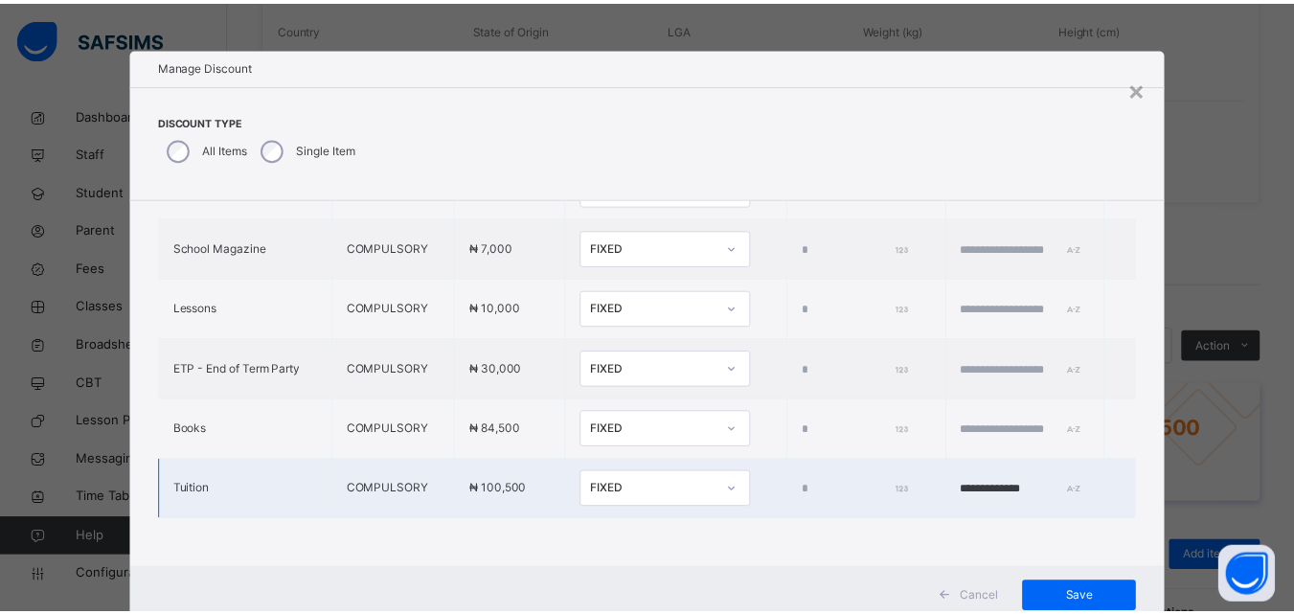
scroll to position [61, 0]
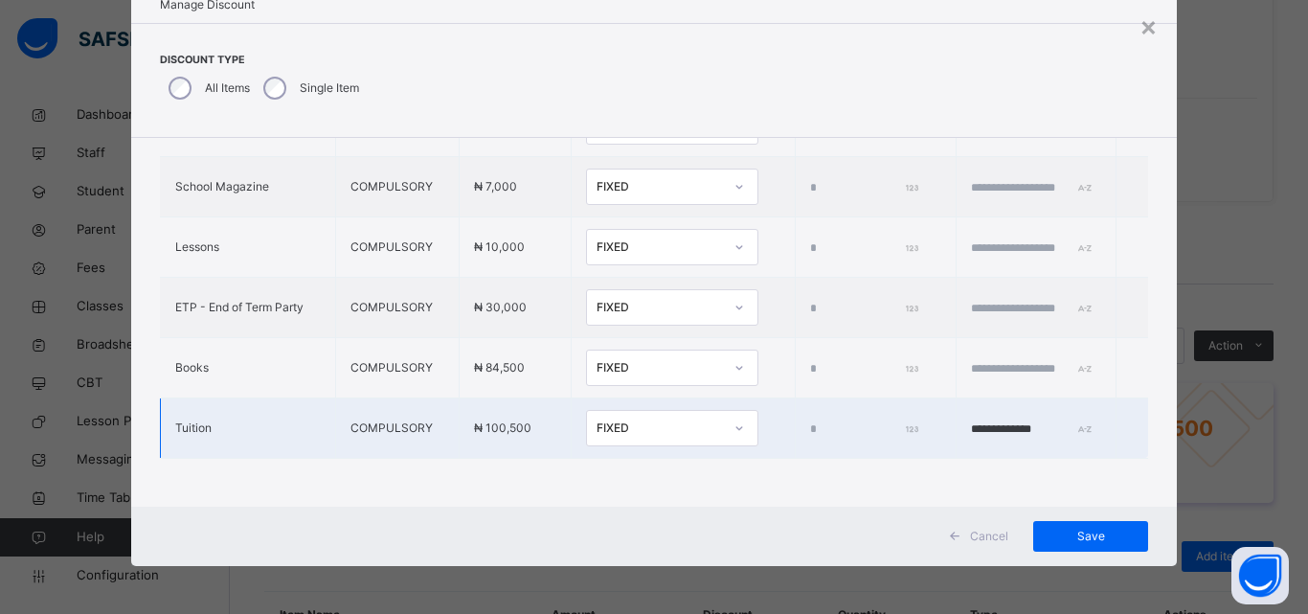
click at [624, 419] on div "FIXED" at bounding box center [660, 427] width 126 height 17
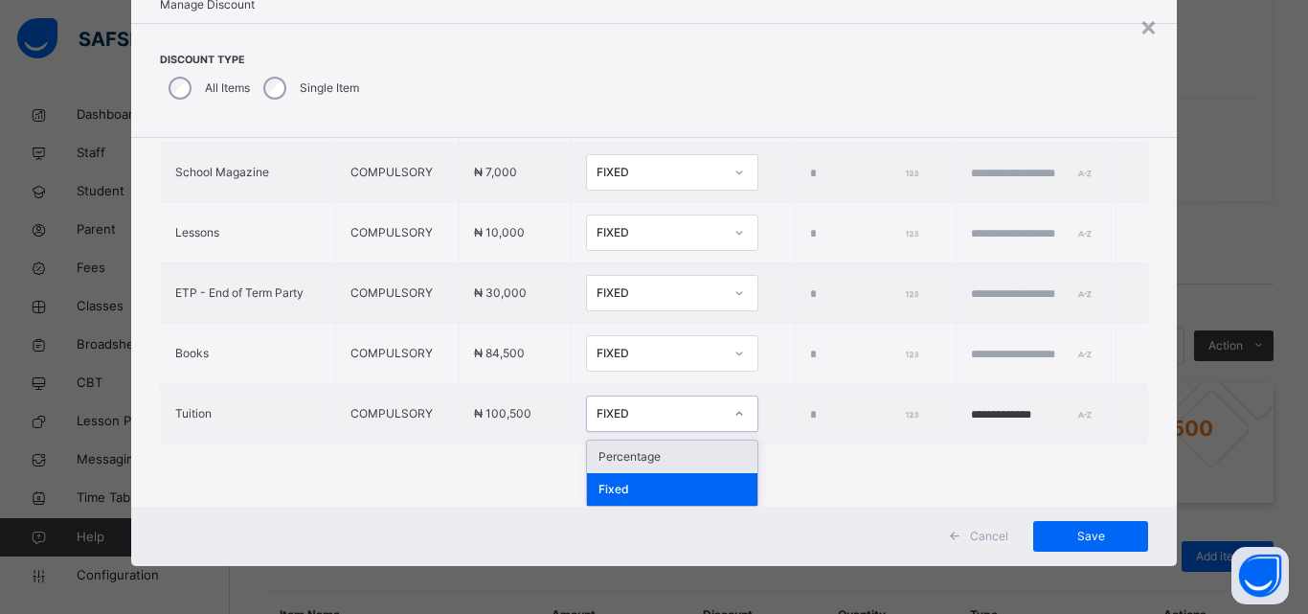
drag, startPoint x: 605, startPoint y: 457, endPoint x: 637, endPoint y: 446, distance: 33.3
click at [613, 448] on div "Percentage" at bounding box center [672, 457] width 170 height 33
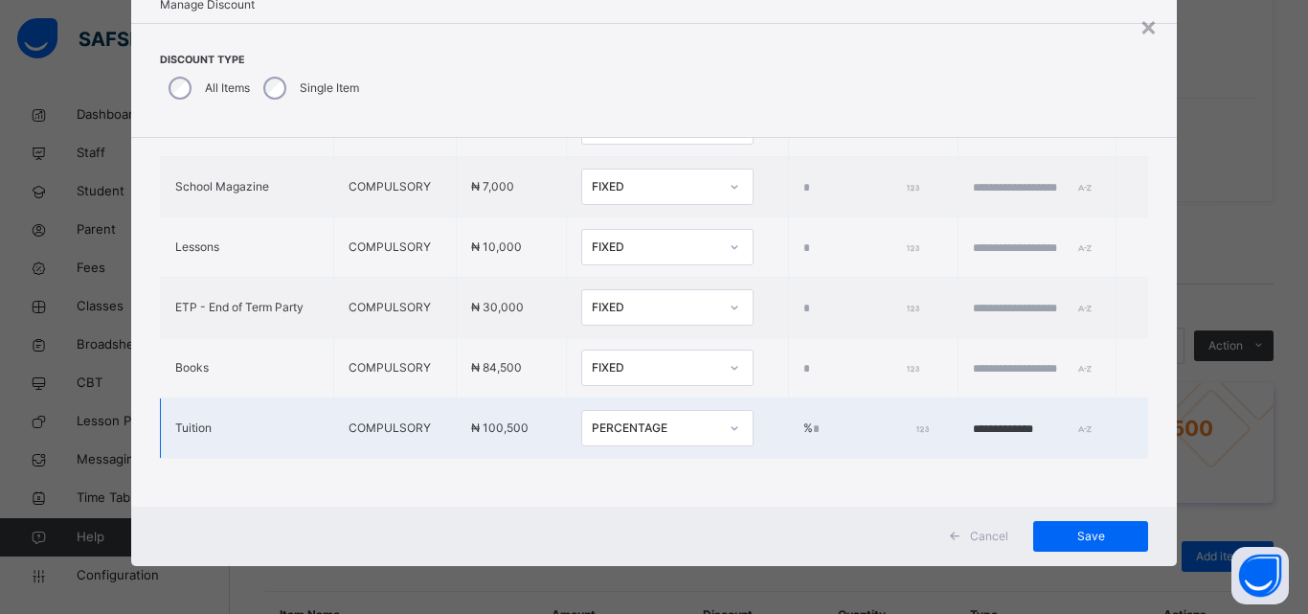
click at [813, 420] on input "*" at bounding box center [869, 428] width 113 height 17
type input "***"
click at [1066, 531] on span "Save" at bounding box center [1091, 536] width 86 height 17
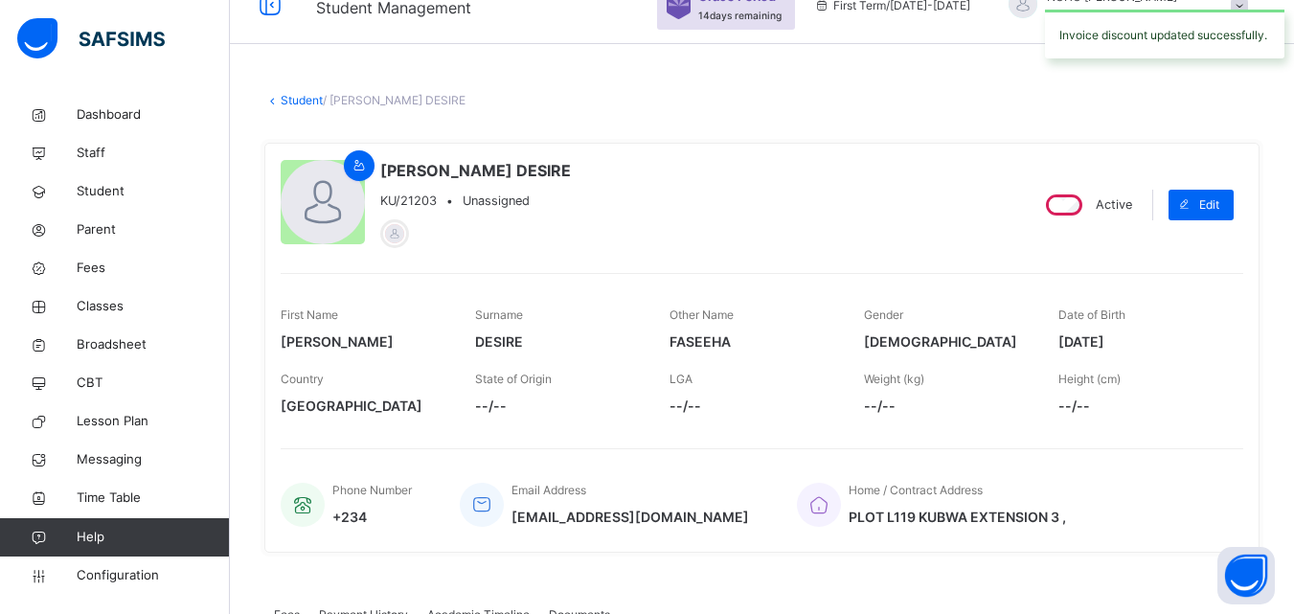
scroll to position [0, 0]
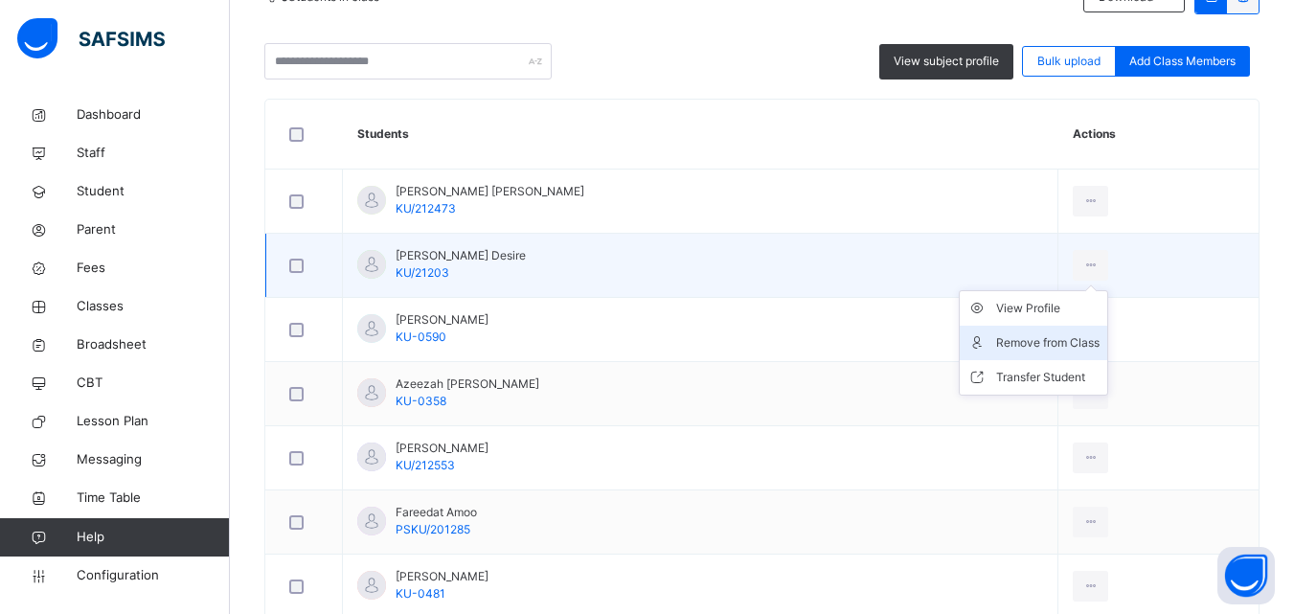
scroll to position [479, 0]
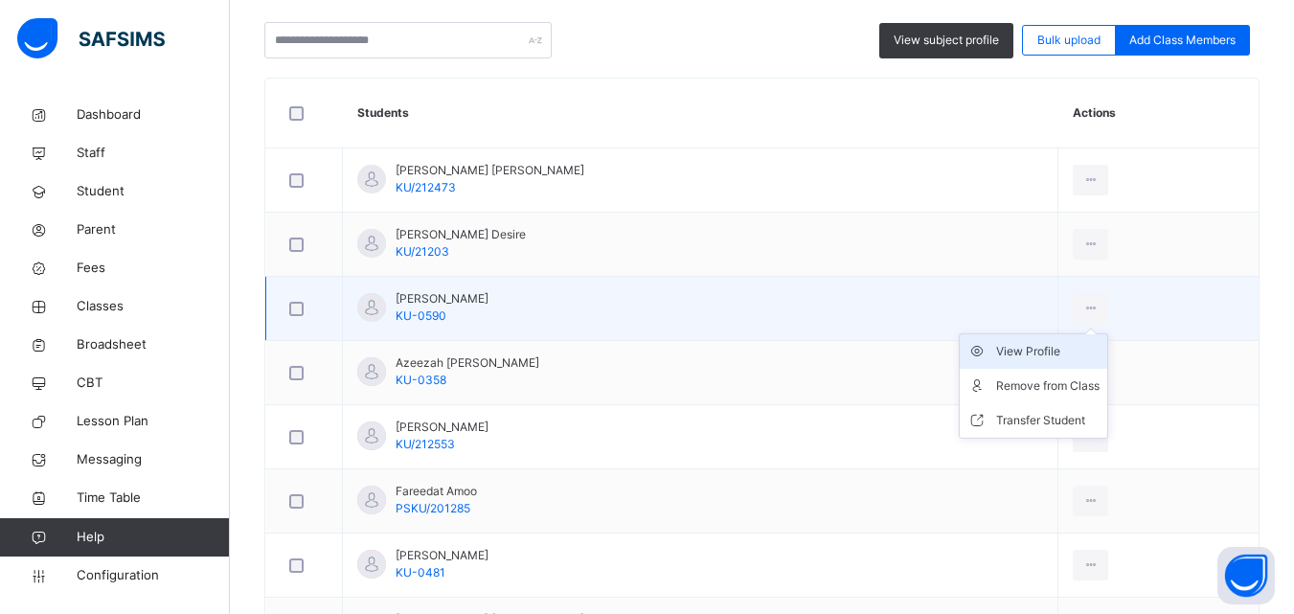
click at [1055, 354] on div "View Profile" at bounding box center [1047, 351] width 103 height 19
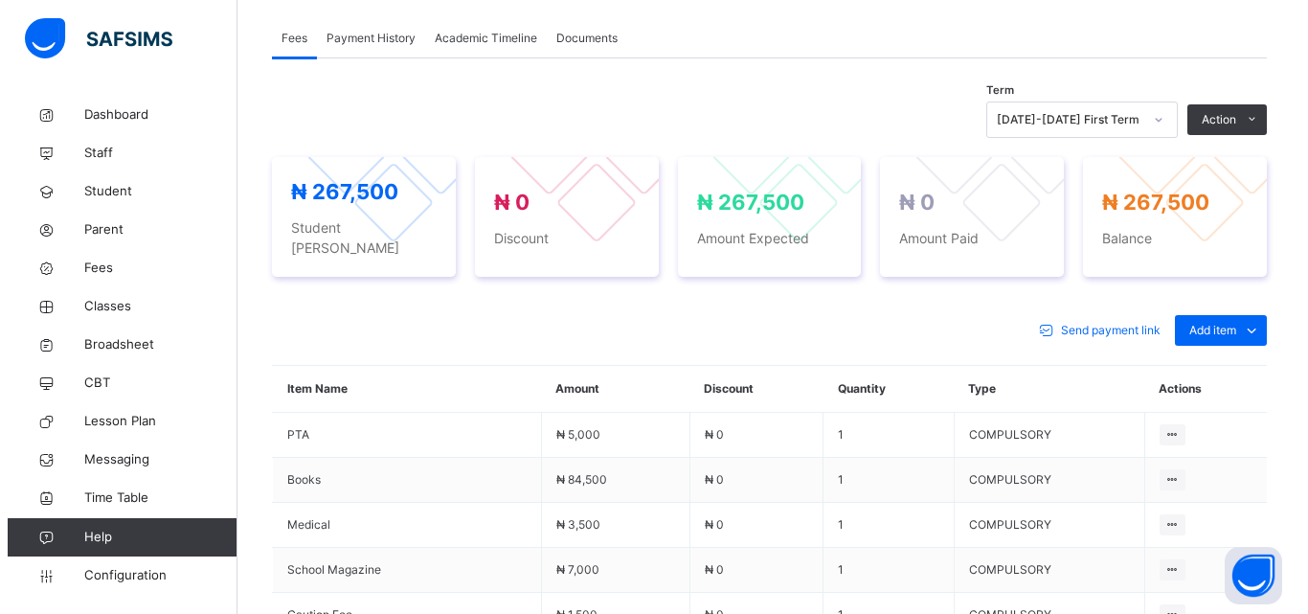
scroll to position [453, 0]
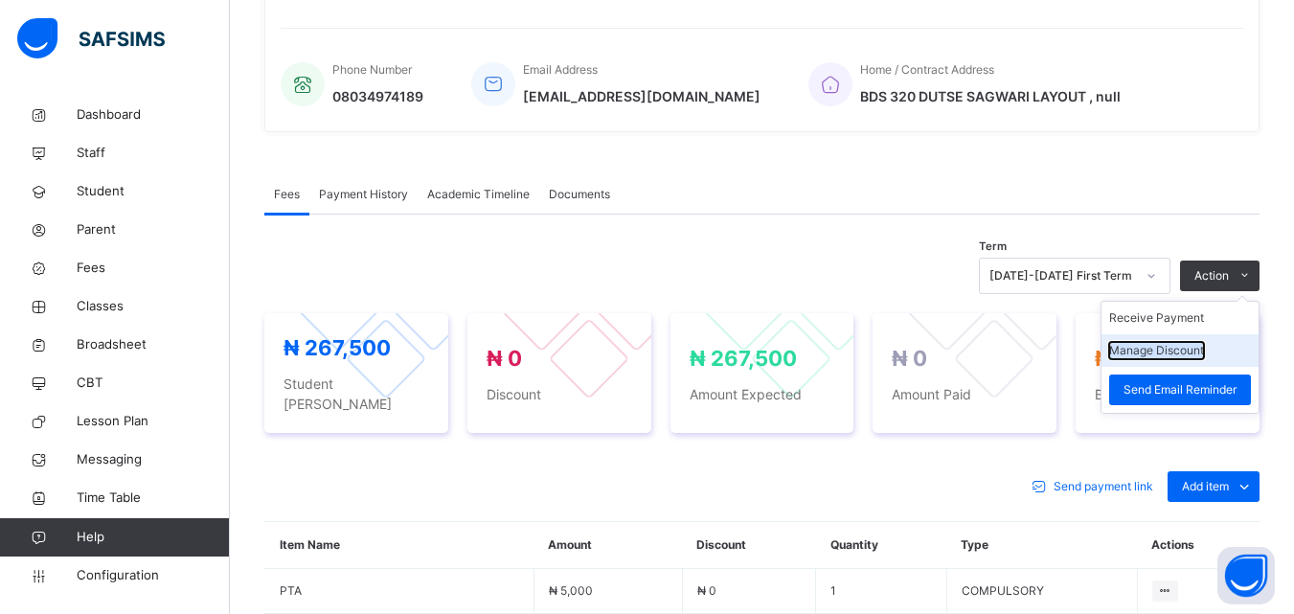
click at [1172, 357] on button "Manage Discount" at bounding box center [1156, 350] width 95 height 17
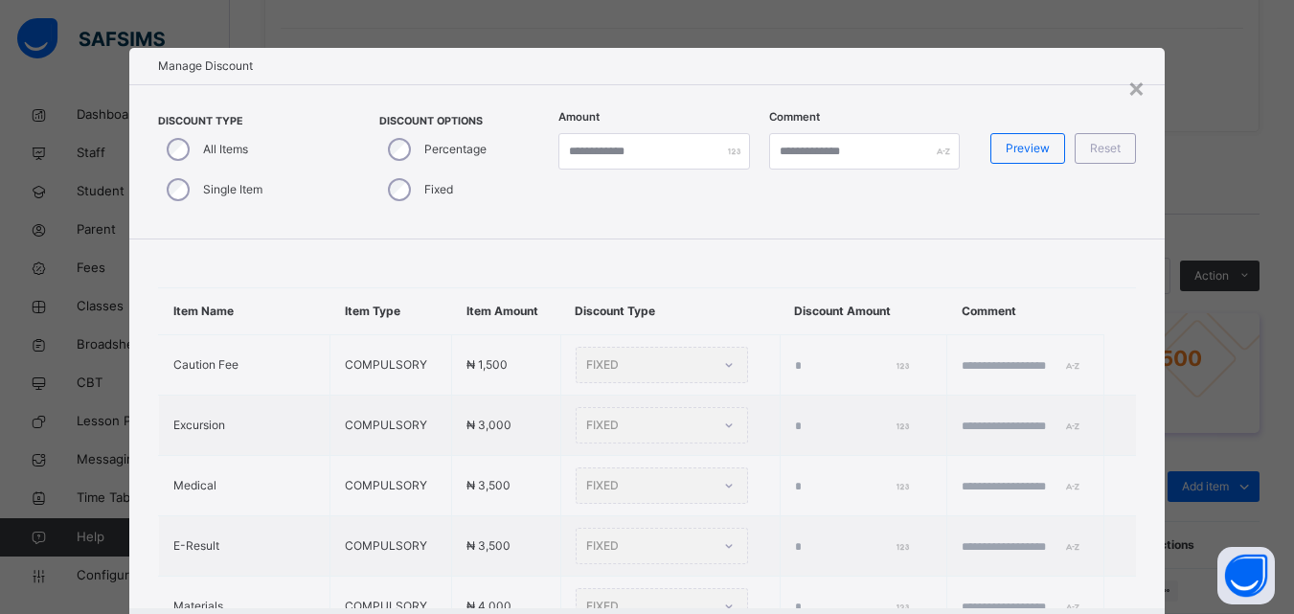
type input "*"
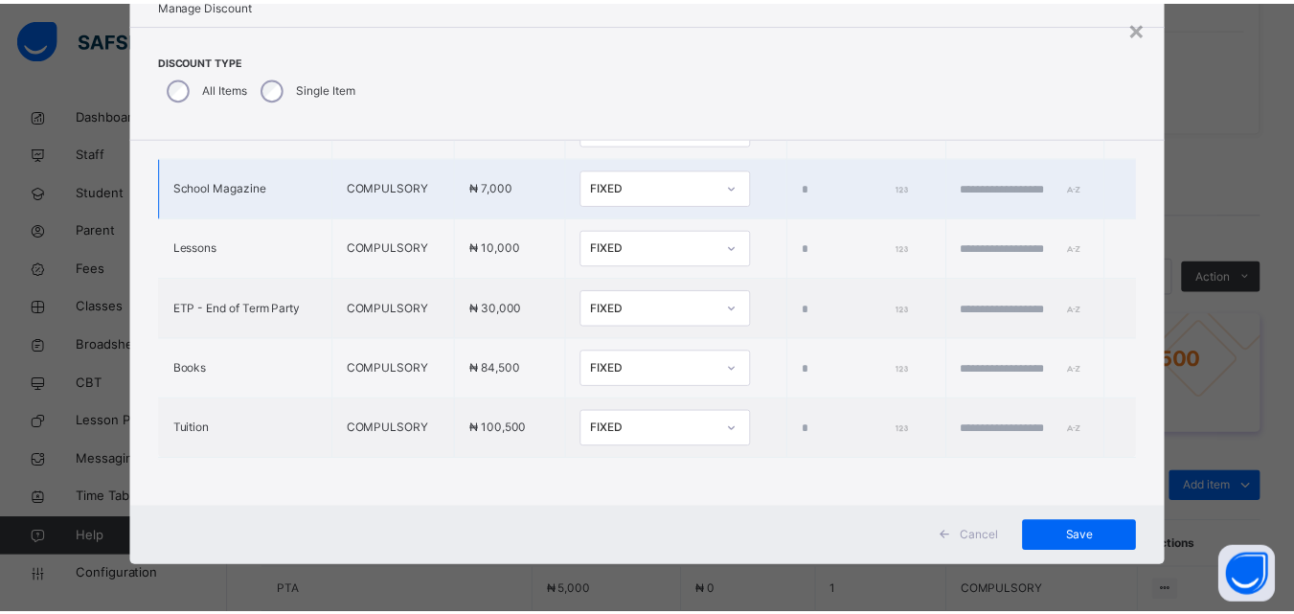
scroll to position [651, 0]
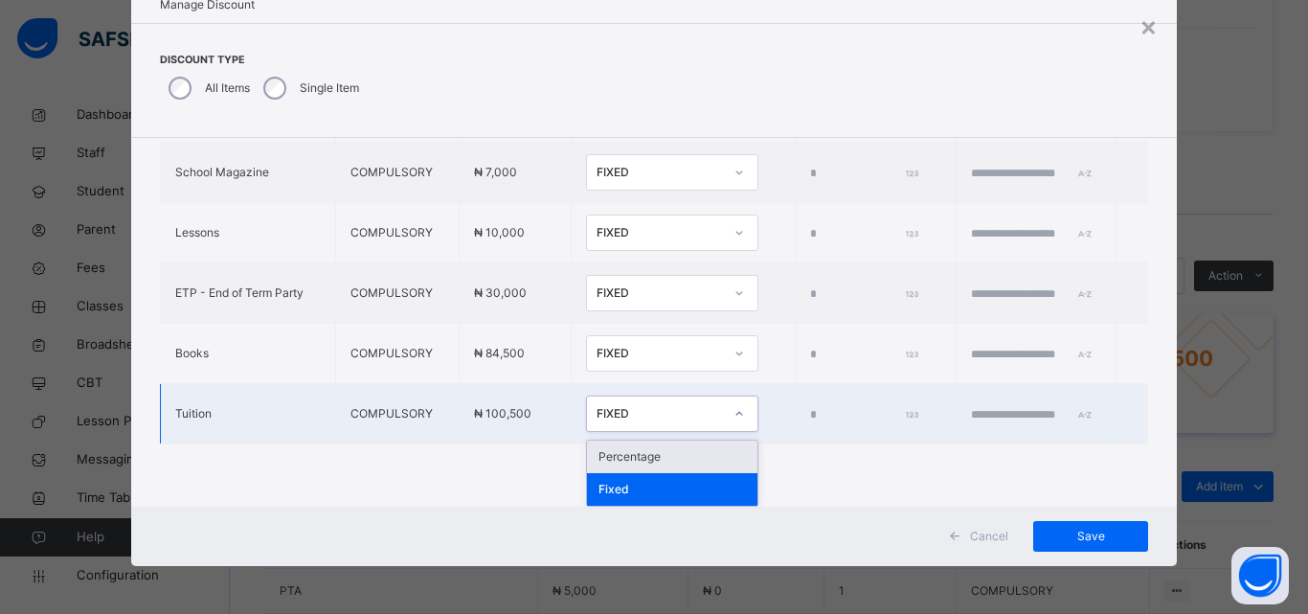
click at [600, 411] on div "FIXED" at bounding box center [660, 413] width 126 height 17
click at [608, 465] on div "Percentage" at bounding box center [672, 457] width 170 height 33
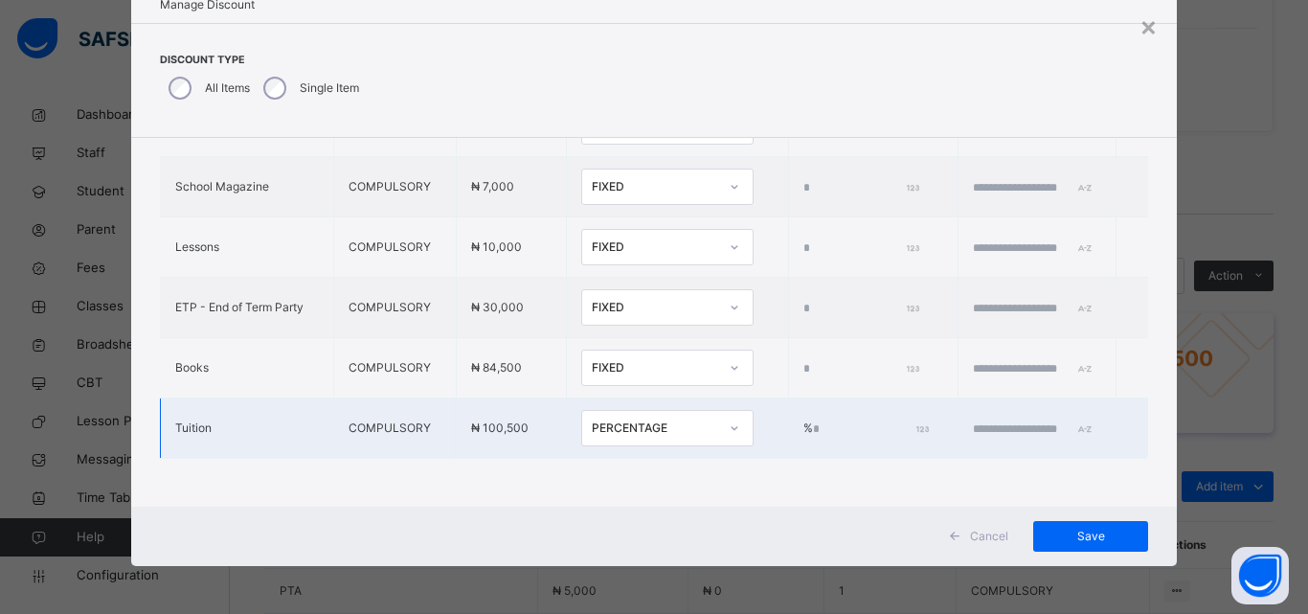
click at [813, 420] on input "*" at bounding box center [869, 428] width 113 height 17
type input "****"
click at [973, 420] on input "text" at bounding box center [1030, 428] width 115 height 17
type input "**********"
click at [1060, 538] on span "Save" at bounding box center [1091, 536] width 86 height 17
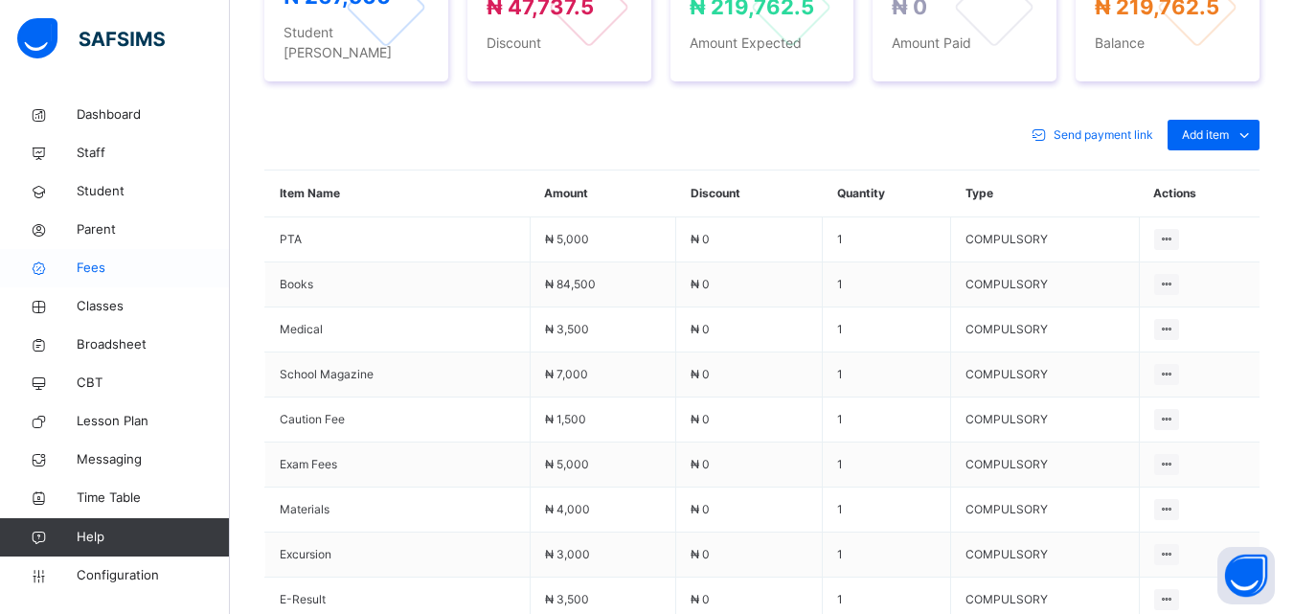
scroll to position [836, 0]
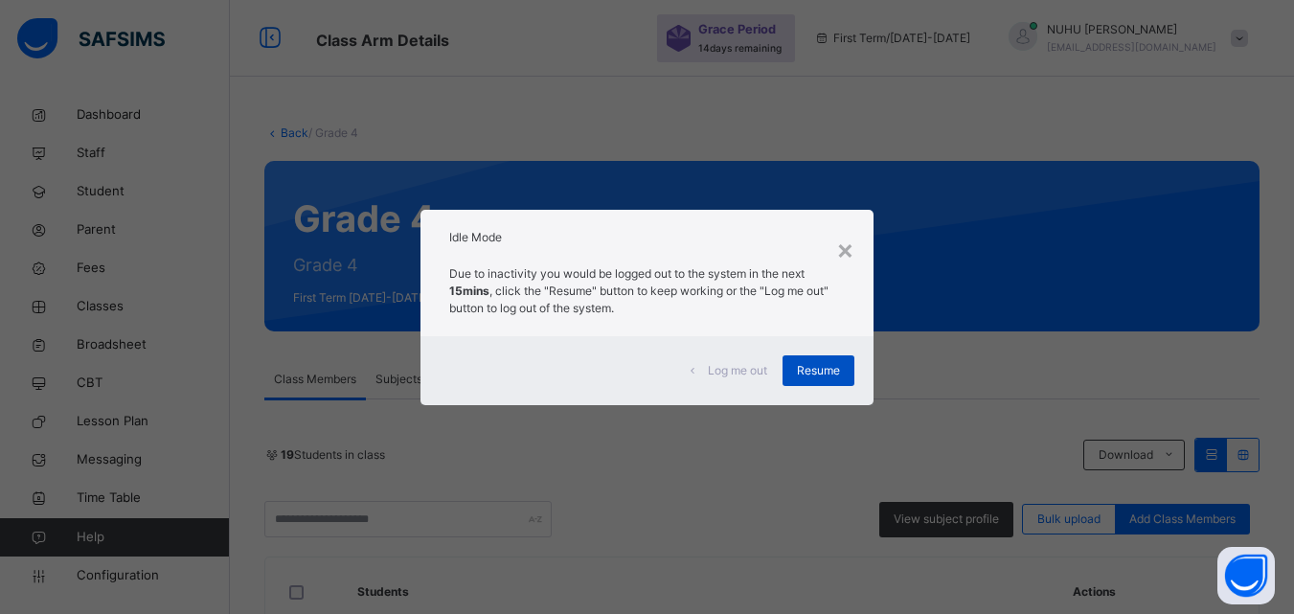
click at [804, 363] on span "Resume" at bounding box center [818, 370] width 43 height 17
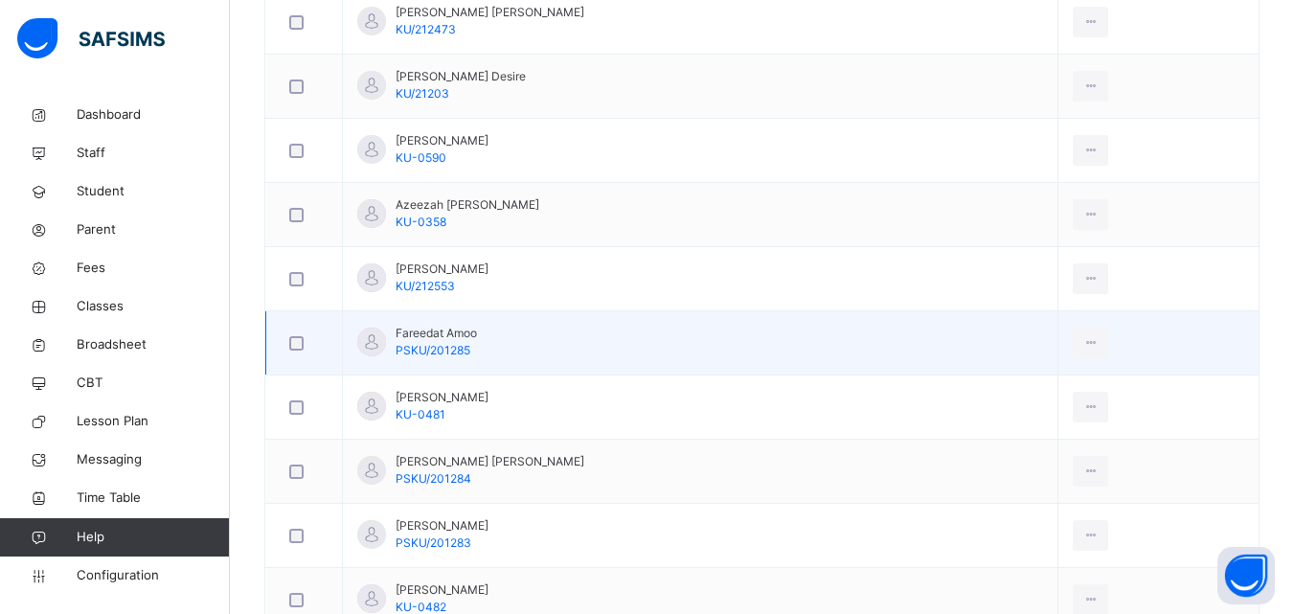
scroll to position [670, 0]
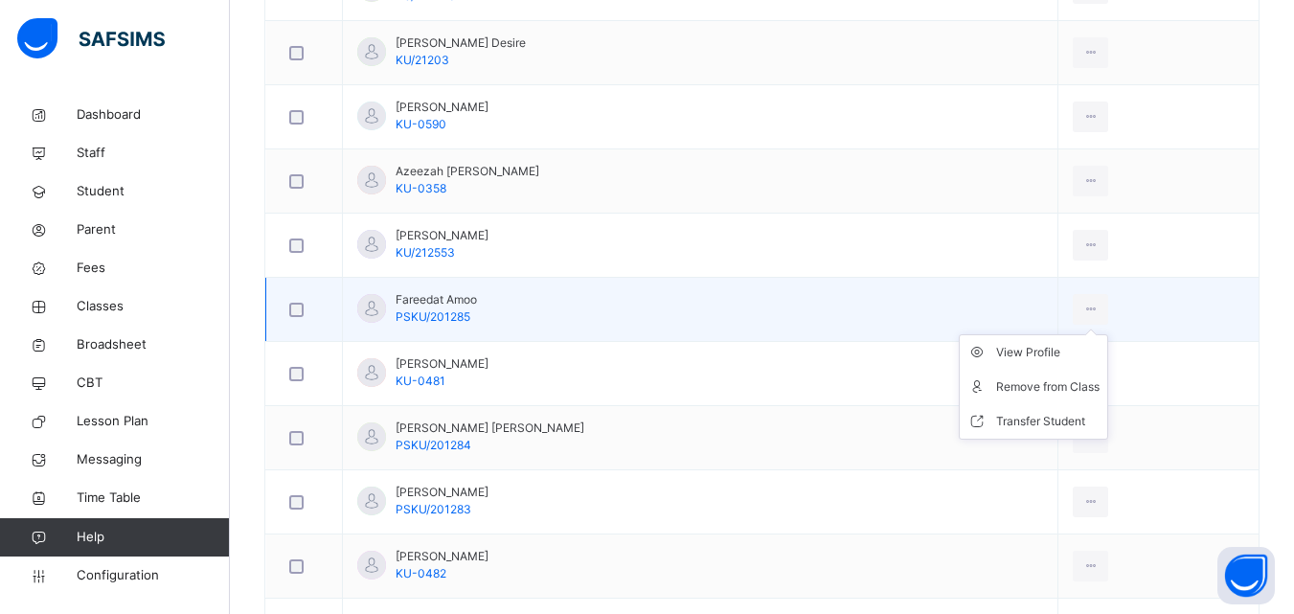
drag, startPoint x: 1056, startPoint y: 352, endPoint x: 1057, endPoint y: 343, distance: 9.6
click at [1057, 343] on ul "View Profile Remove from Class Transfer Student" at bounding box center [1033, 386] width 149 height 105
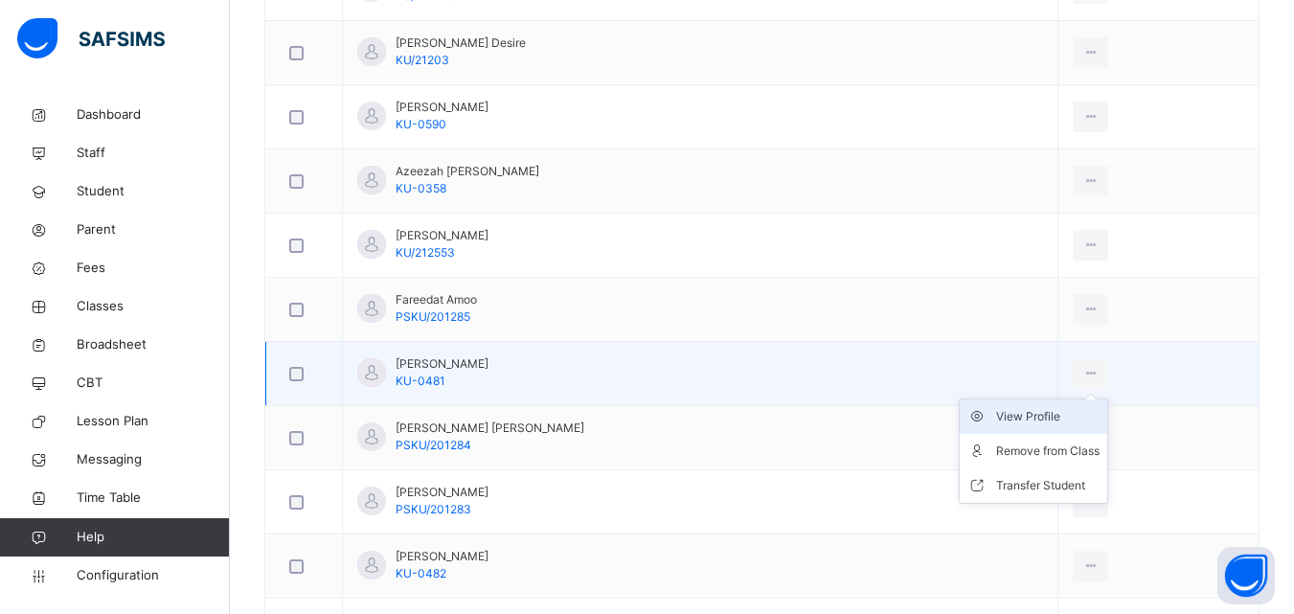
click at [1056, 418] on div "View Profile" at bounding box center [1047, 416] width 103 height 19
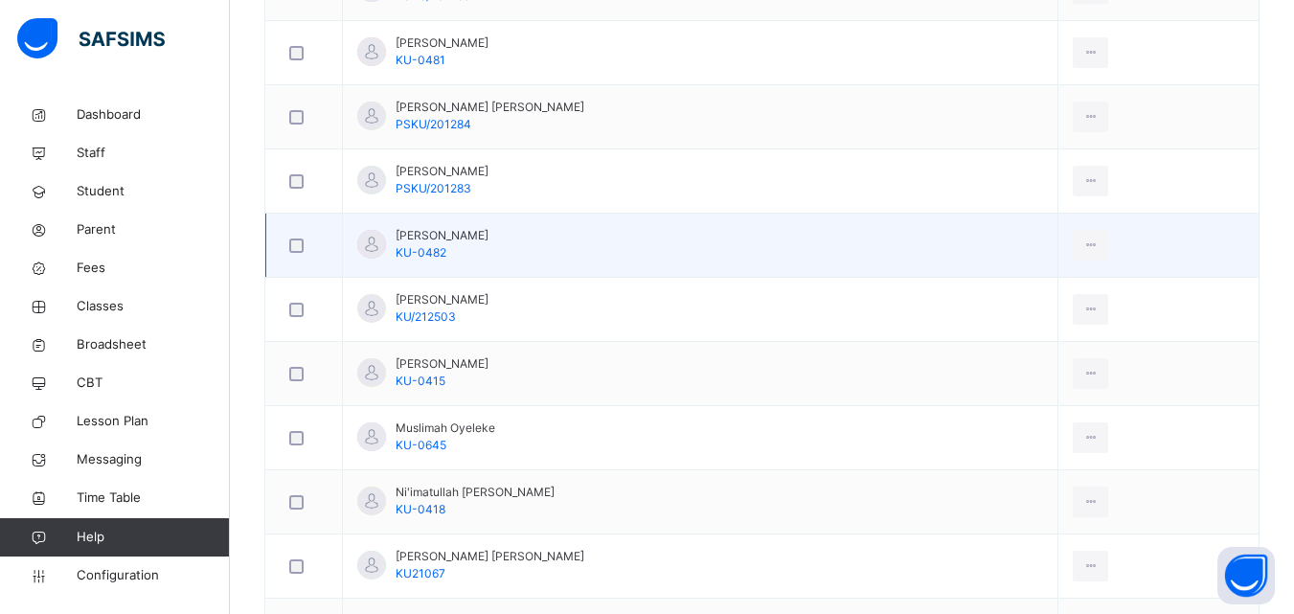
scroll to position [958, 0]
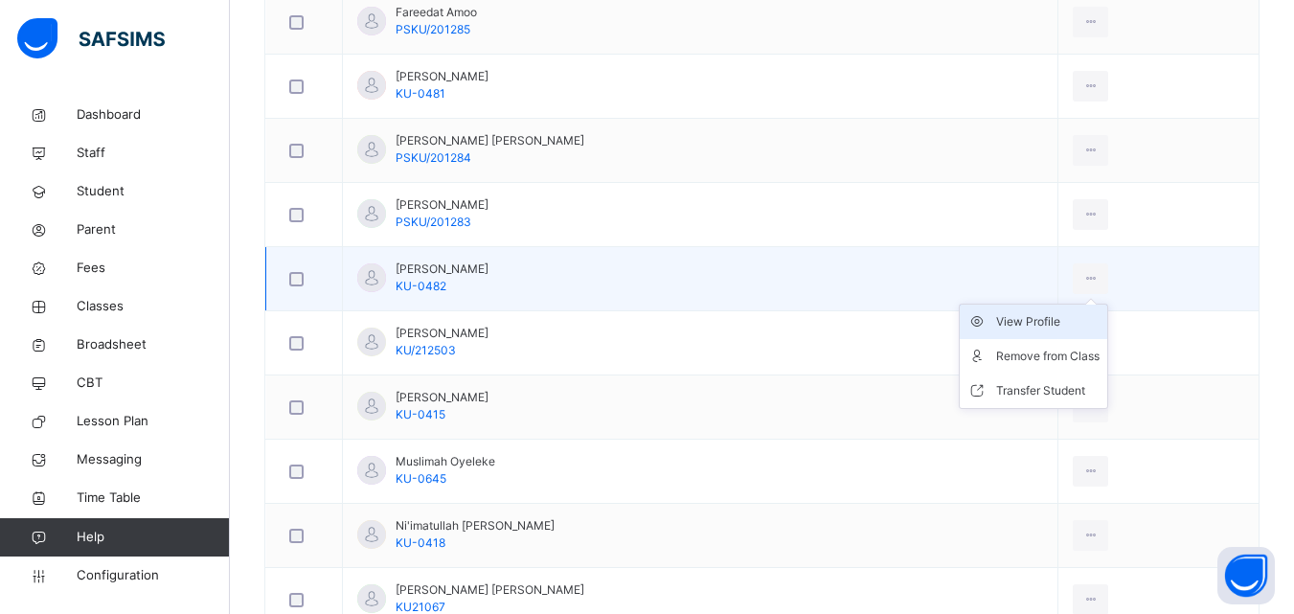
click at [1038, 324] on div "View Profile" at bounding box center [1047, 321] width 103 height 19
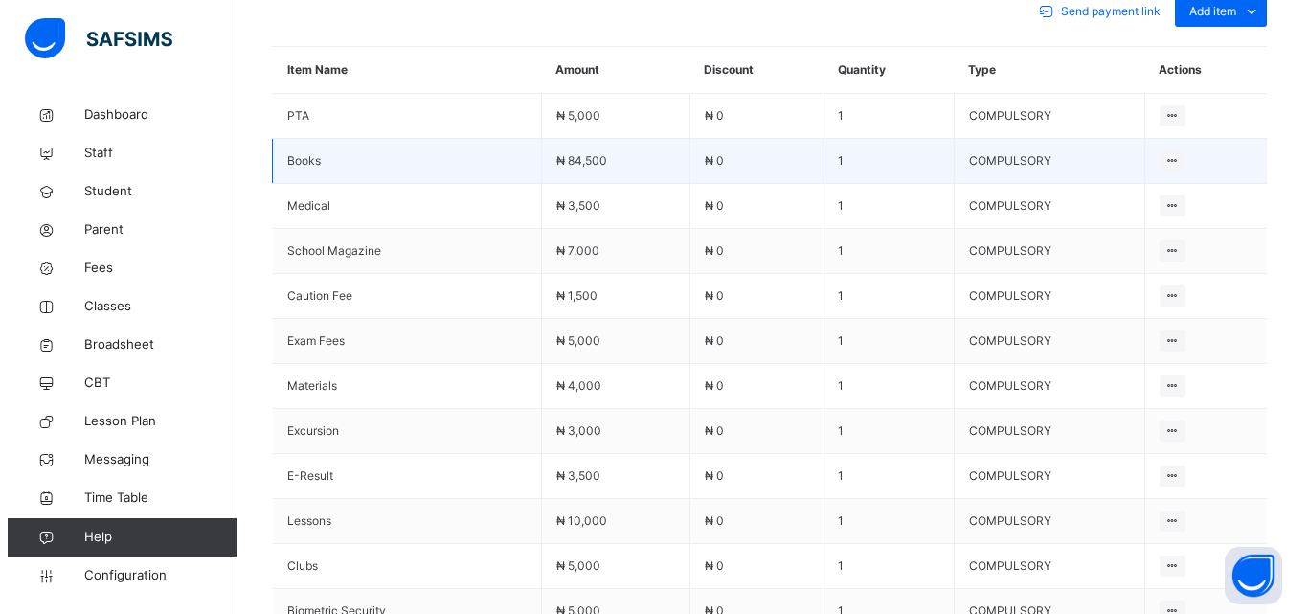
scroll to position [549, 0]
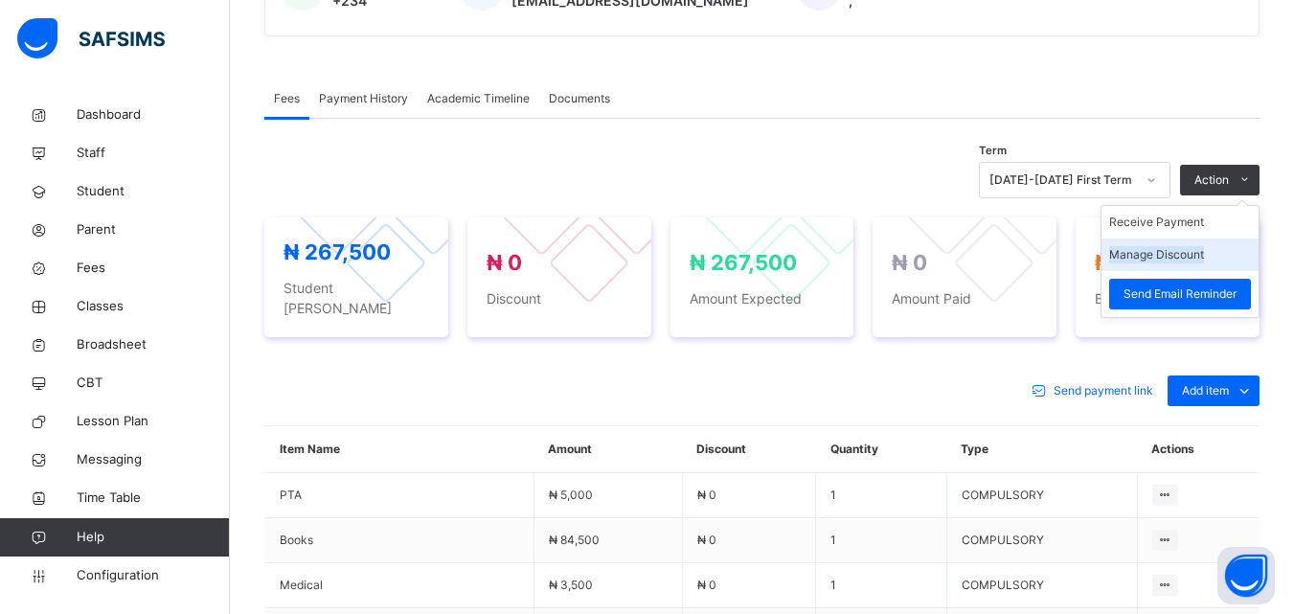
click at [1172, 264] on li "Manage Discount" at bounding box center [1179, 254] width 157 height 33
click at [1173, 254] on button "Manage Discount" at bounding box center [1156, 254] width 95 height 17
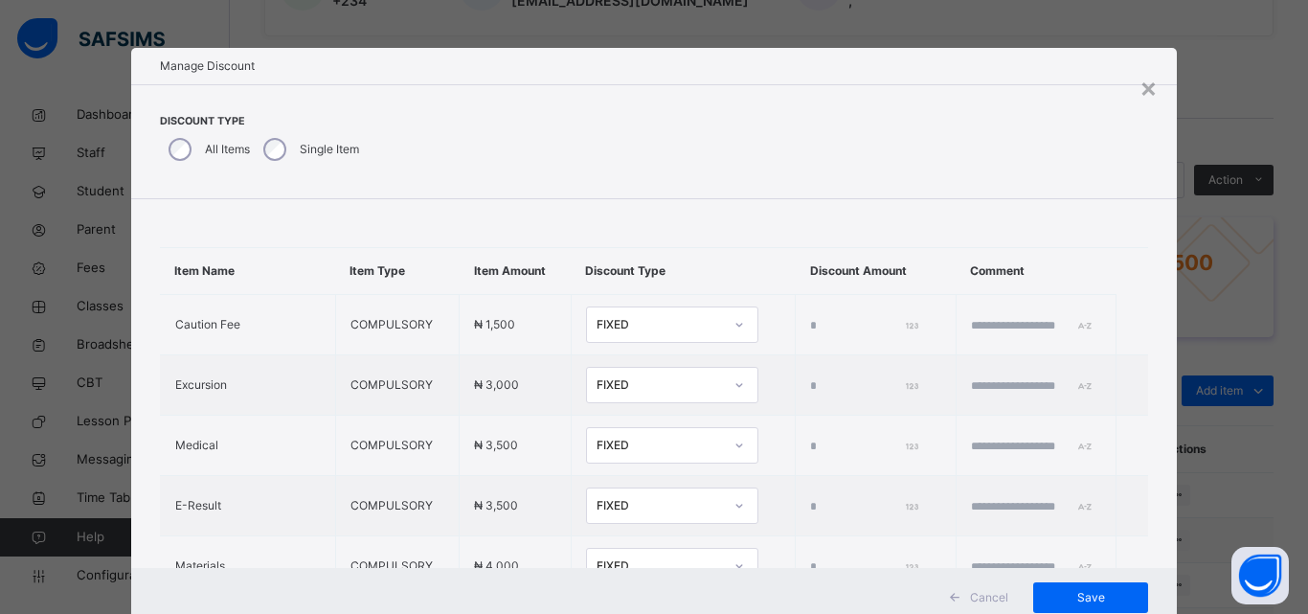
type input "*"
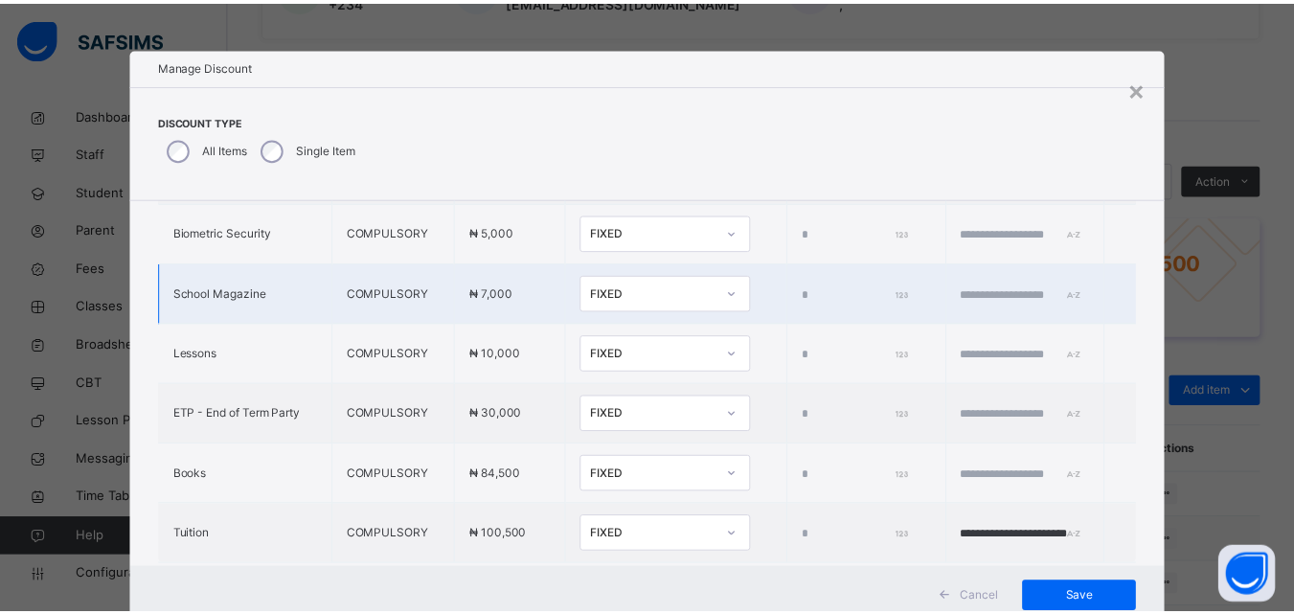
scroll to position [651, 0]
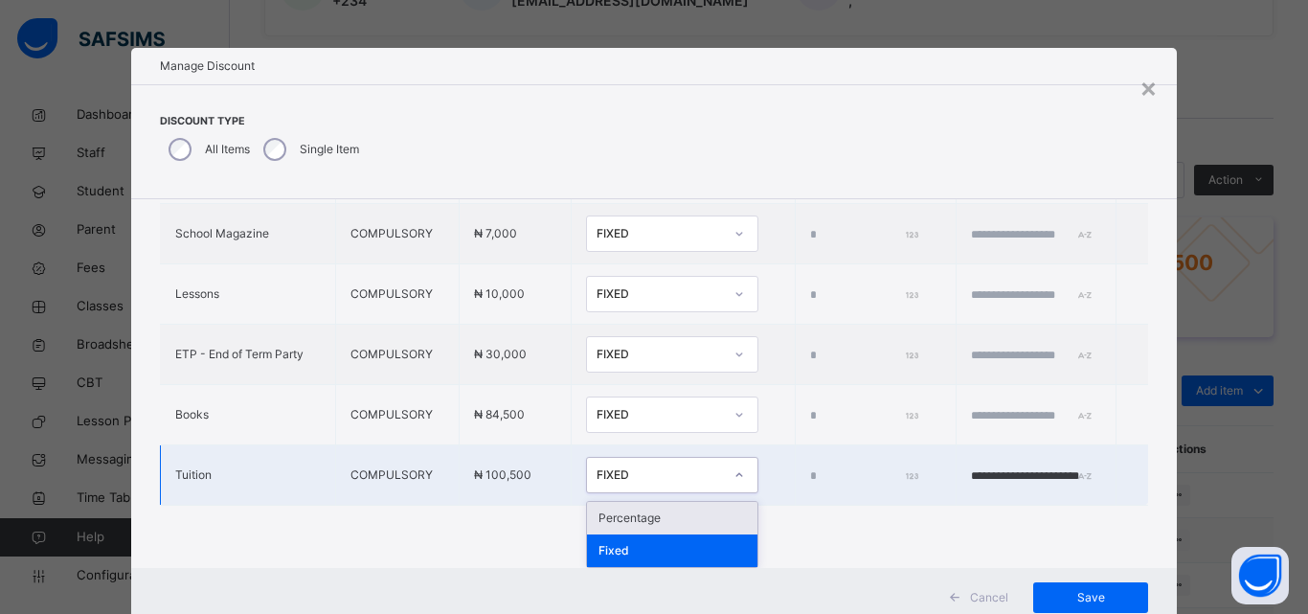
click at [723, 484] on div at bounding box center [739, 475] width 33 height 31
click at [617, 518] on div "Percentage" at bounding box center [672, 518] width 170 height 33
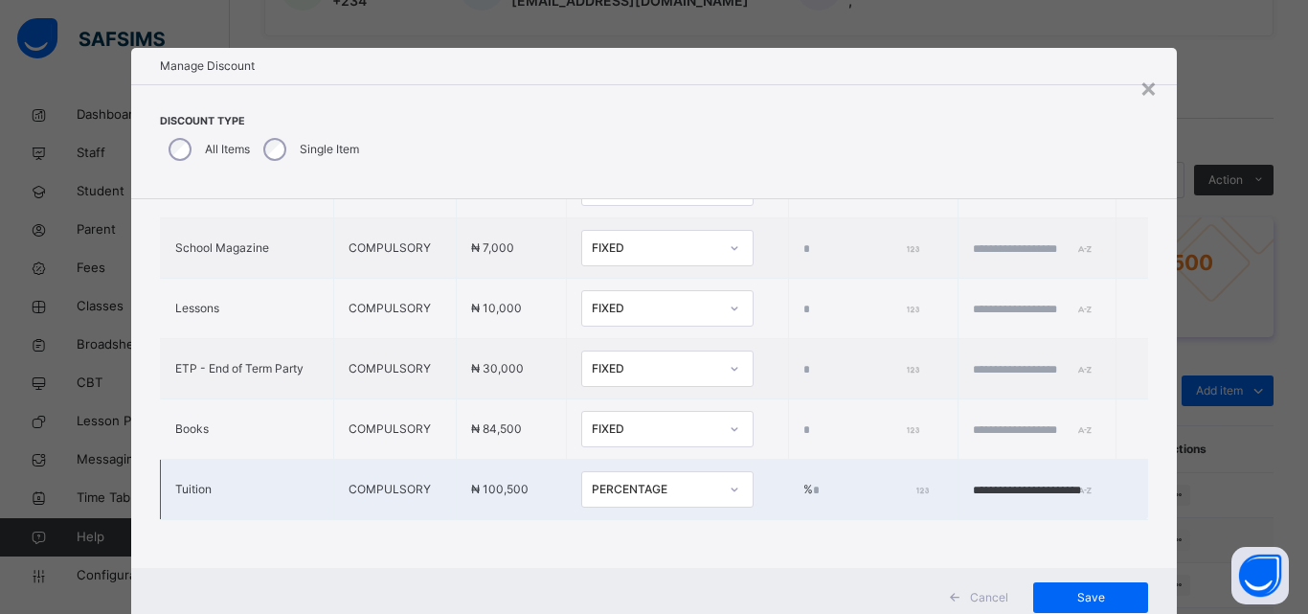
click at [788, 465] on td "% *" at bounding box center [873, 490] width 170 height 60
type input "****"
click at [1063, 596] on span "Save" at bounding box center [1091, 597] width 86 height 17
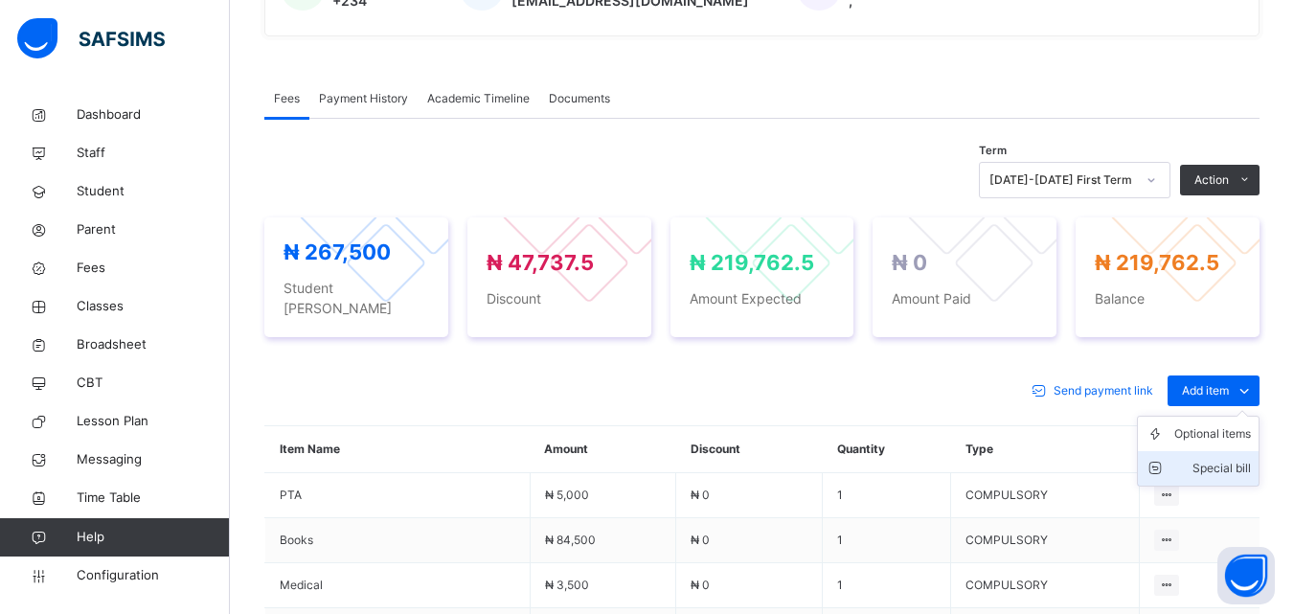
click at [1209, 459] on div "Special bill" at bounding box center [1212, 468] width 77 height 19
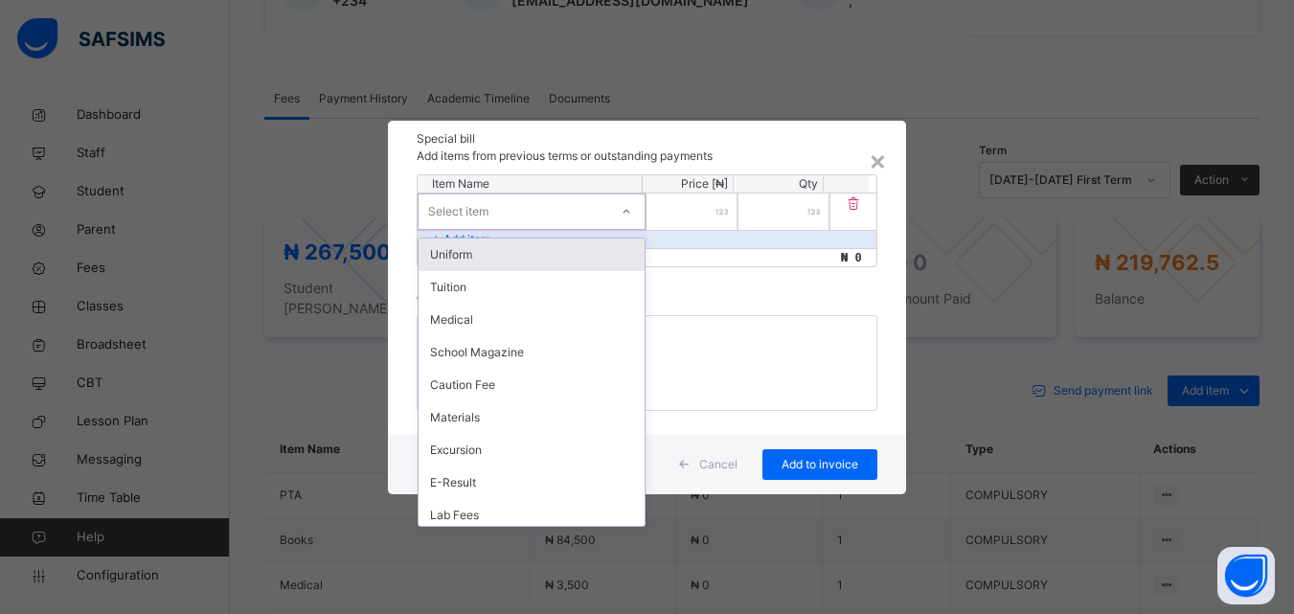
click at [626, 214] on icon at bounding box center [626, 211] width 11 height 19
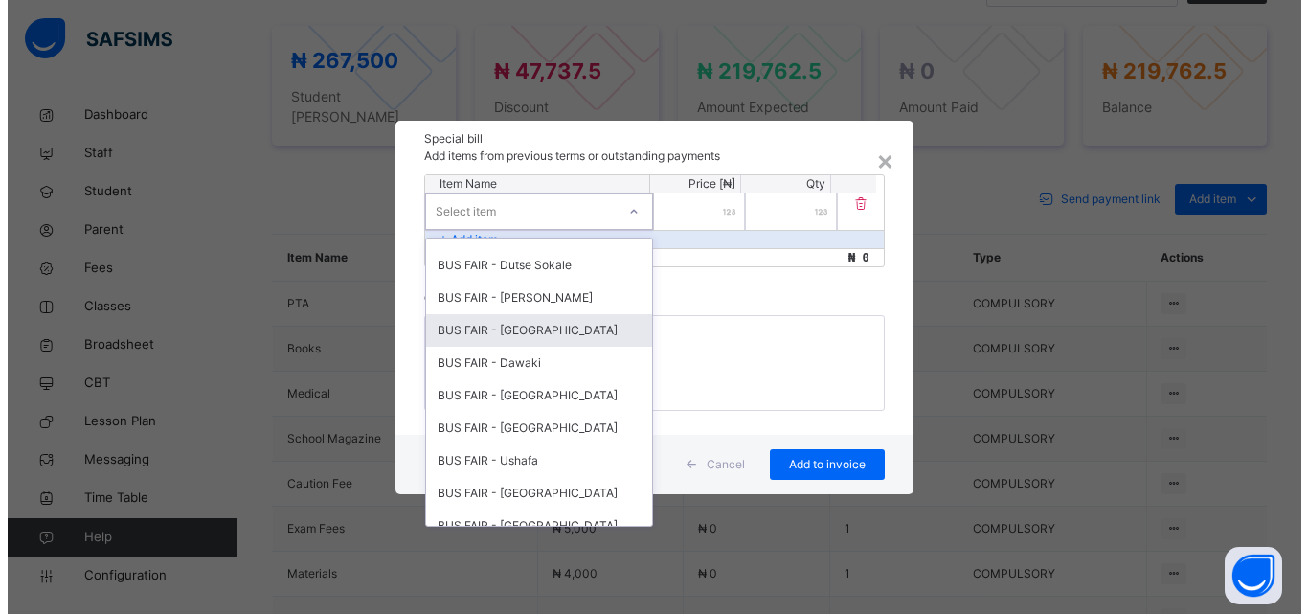
scroll to position [670, 0]
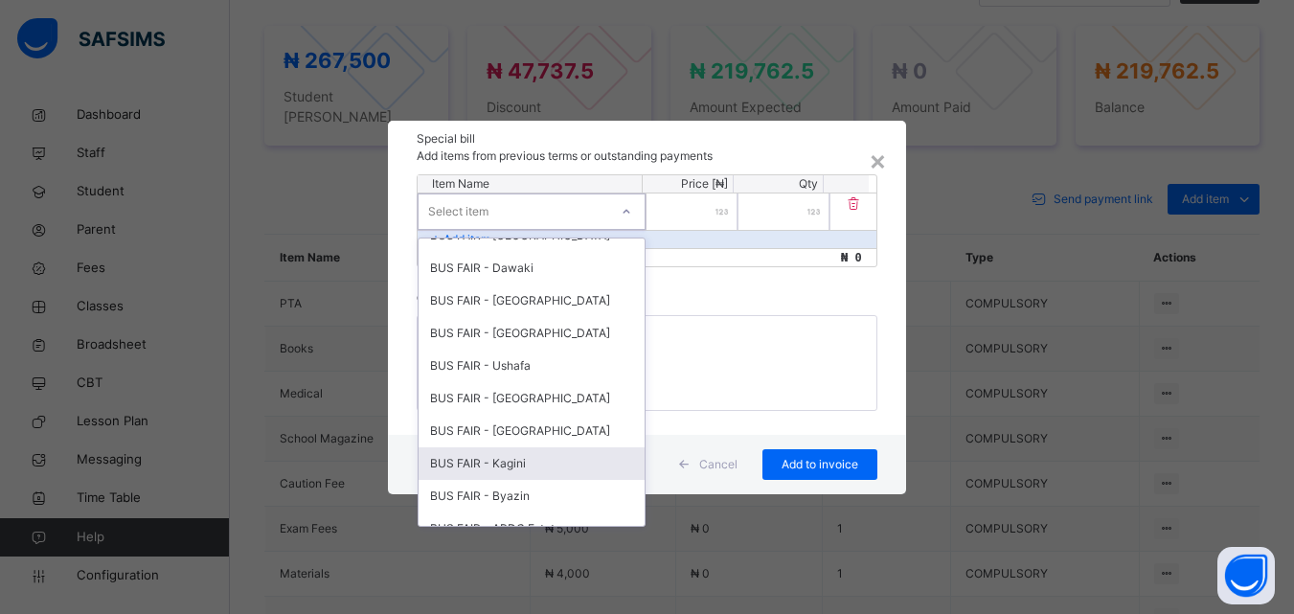
click at [518, 467] on div "BUS FAIR - Kagini" at bounding box center [532, 463] width 226 height 33
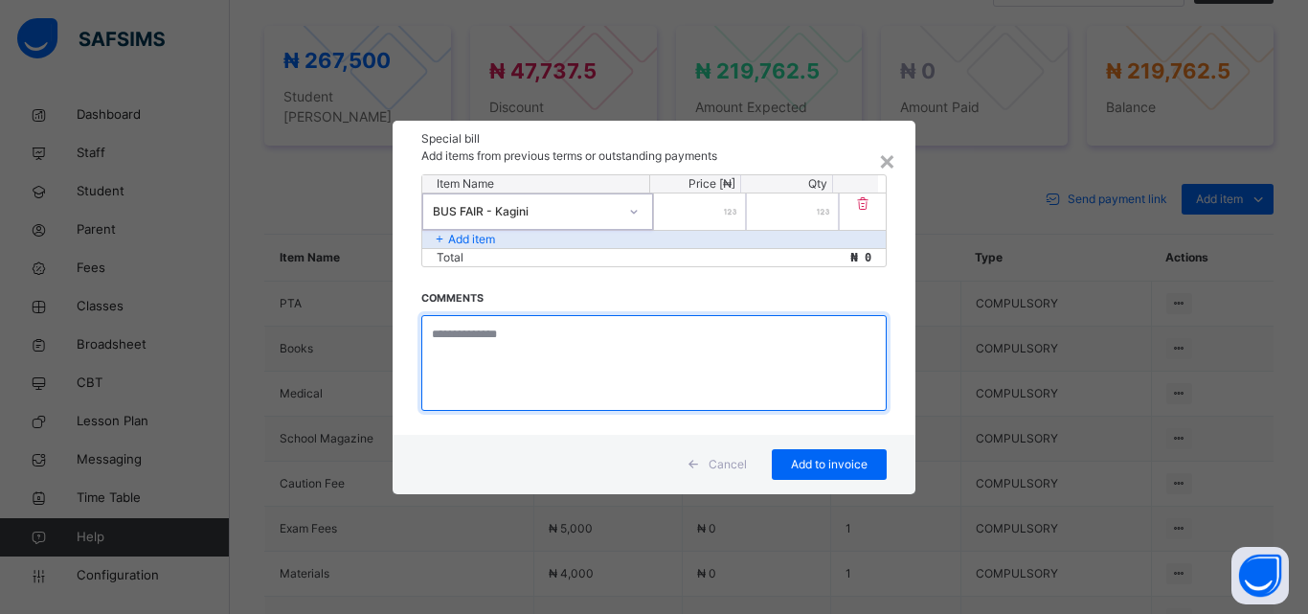
click at [507, 335] on textarea at bounding box center [653, 363] width 465 height 96
type textarea "**********"
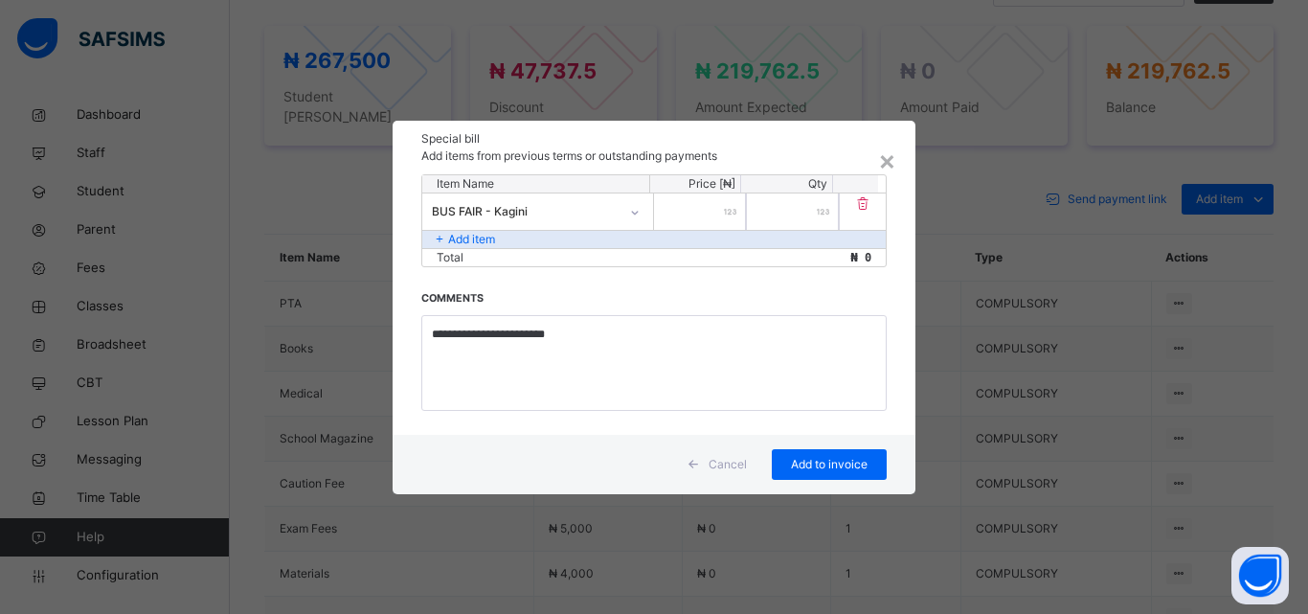
click at [724, 211] on div at bounding box center [700, 211] width 92 height 36
click at [740, 214] on input "*" at bounding box center [700, 211] width 92 height 36
type input "******"
click at [805, 462] on span "Add to invoice" at bounding box center [829, 464] width 86 height 17
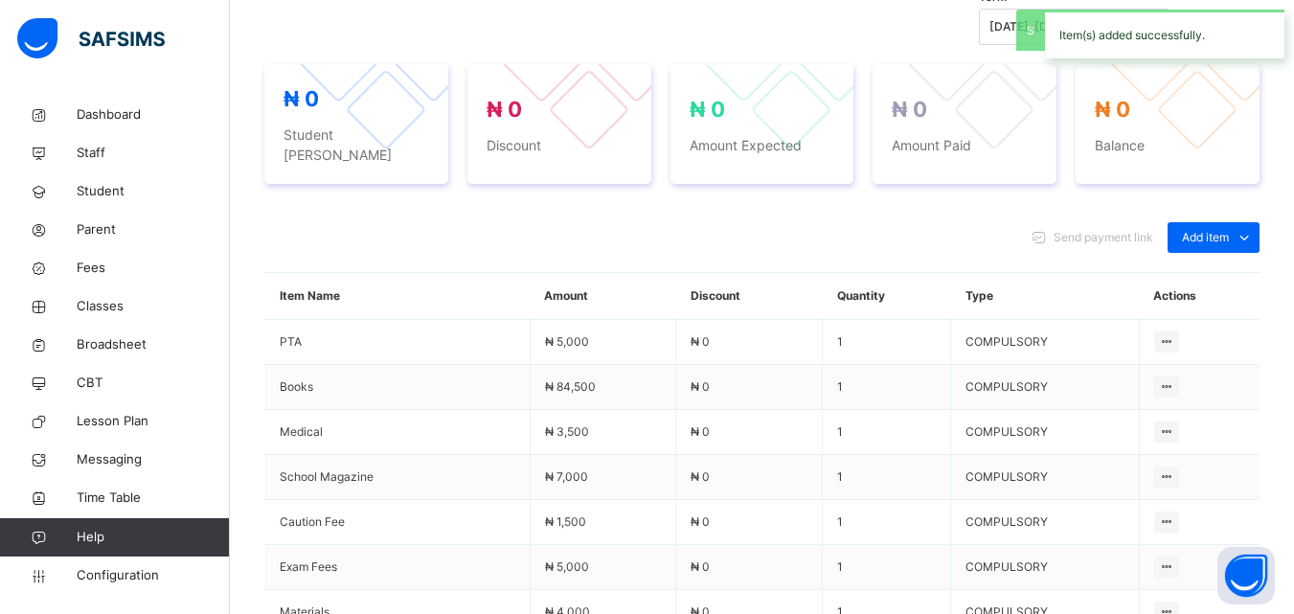
scroll to position [740, 0]
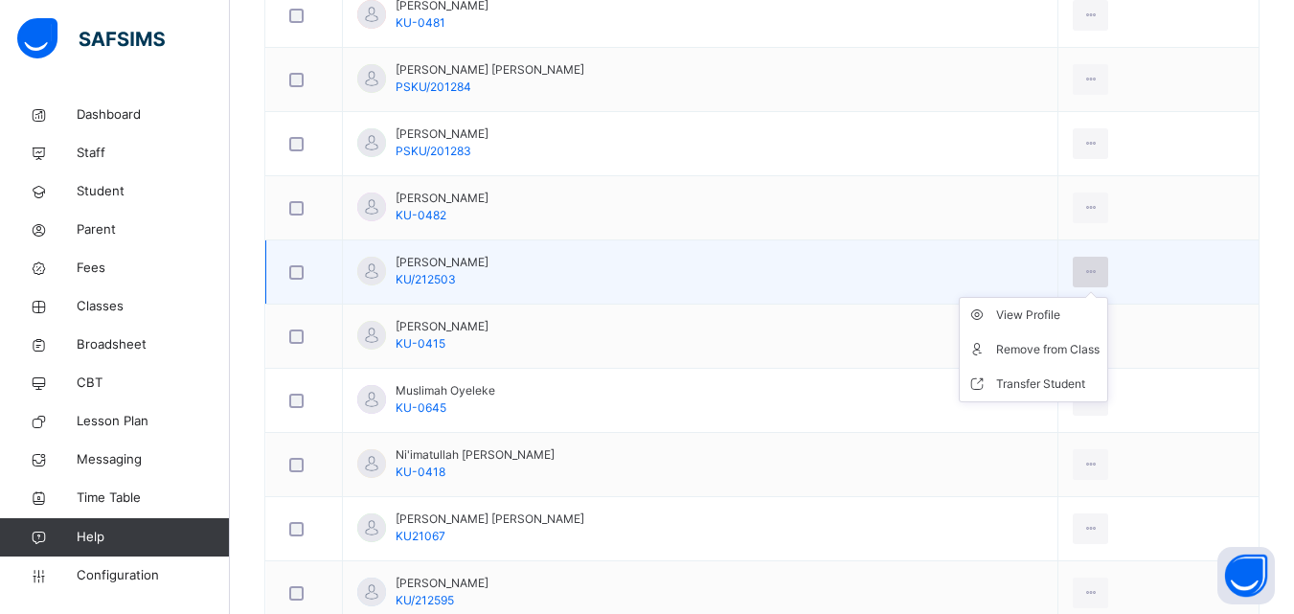
scroll to position [1053, 0]
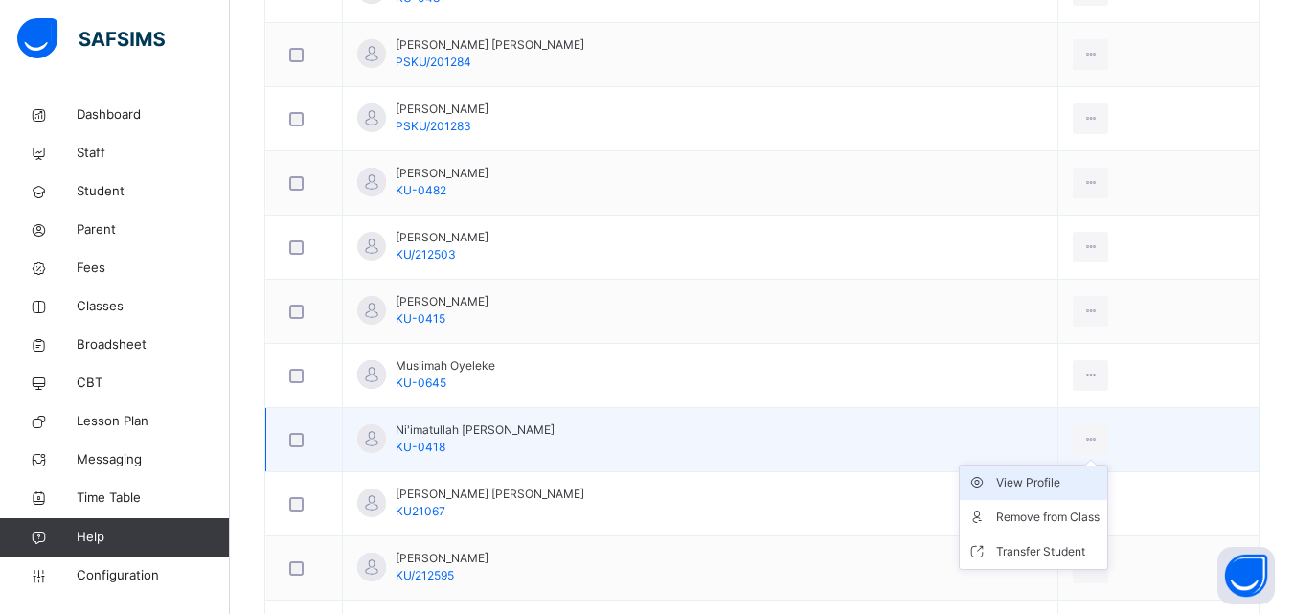
click at [1060, 485] on div "View Profile" at bounding box center [1047, 482] width 103 height 19
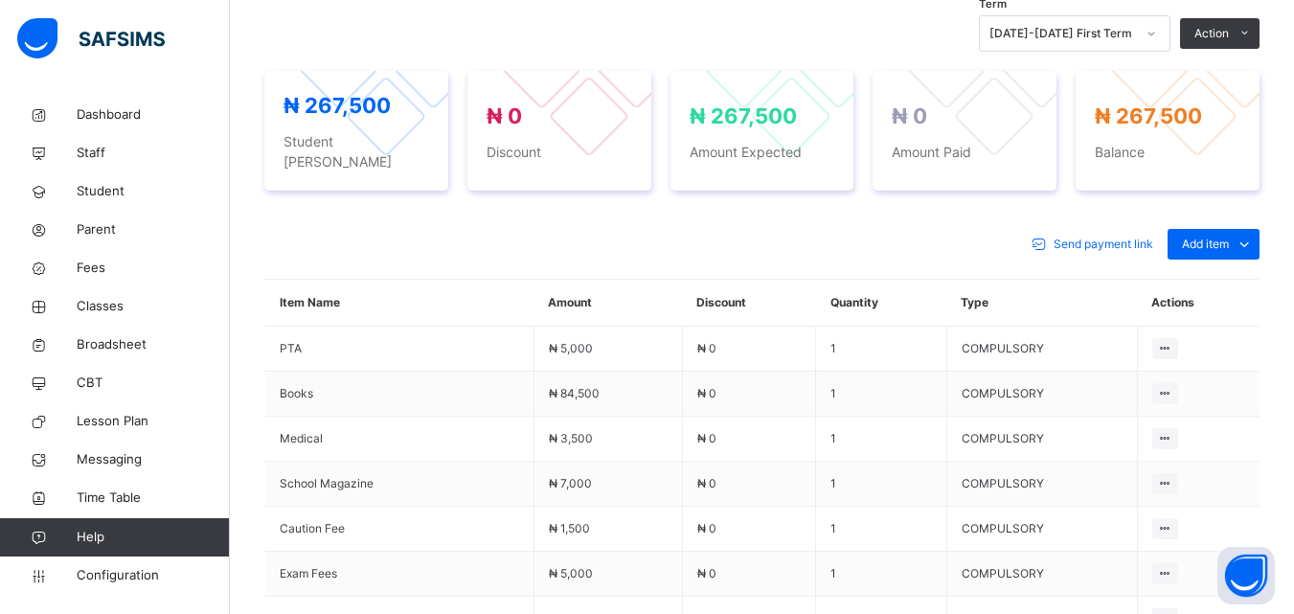
scroll to position [670, 0]
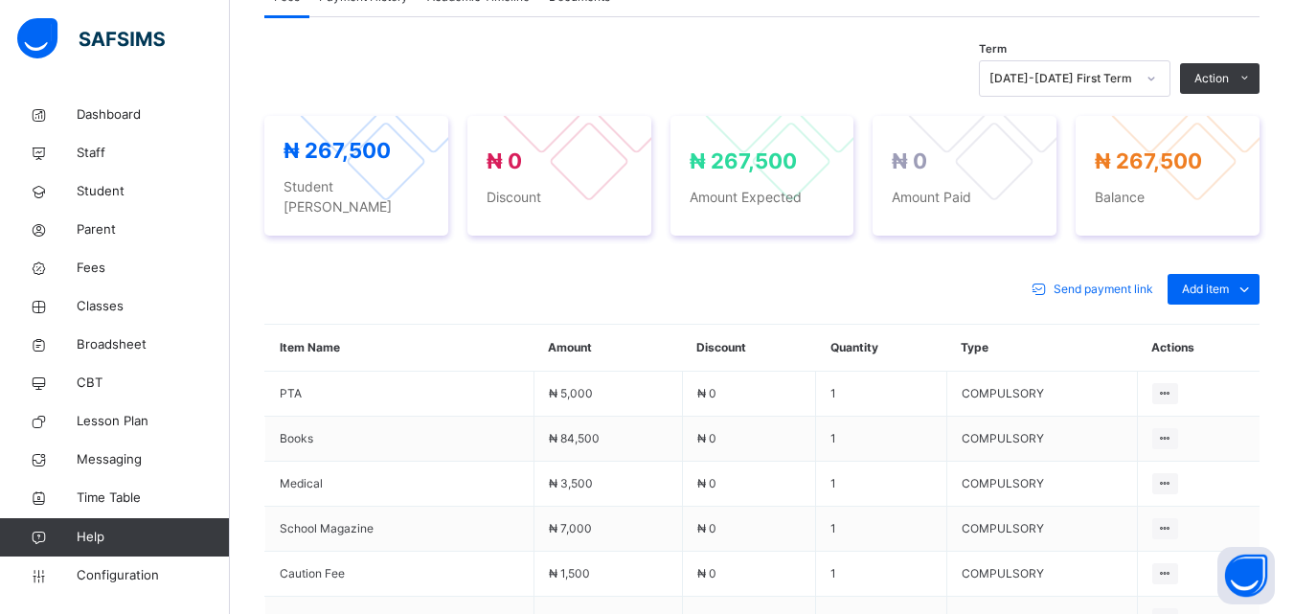
click at [0, 0] on button "Manage Discount" at bounding box center [0, 0] width 0 height 0
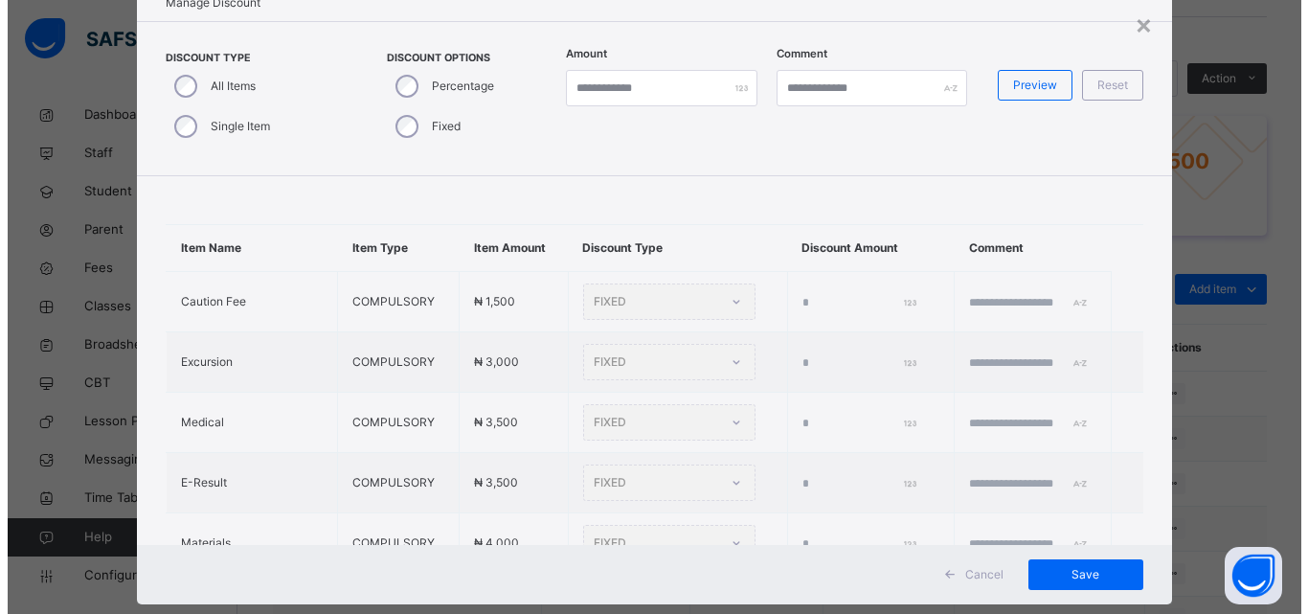
scroll to position [96, 0]
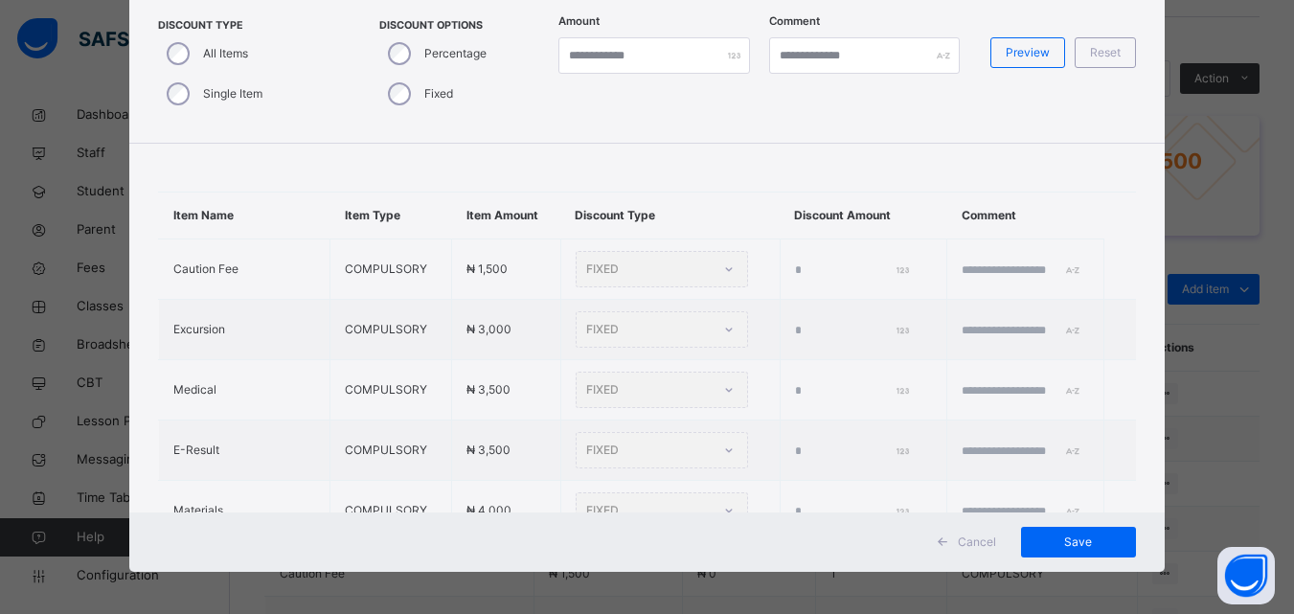
type input "*"
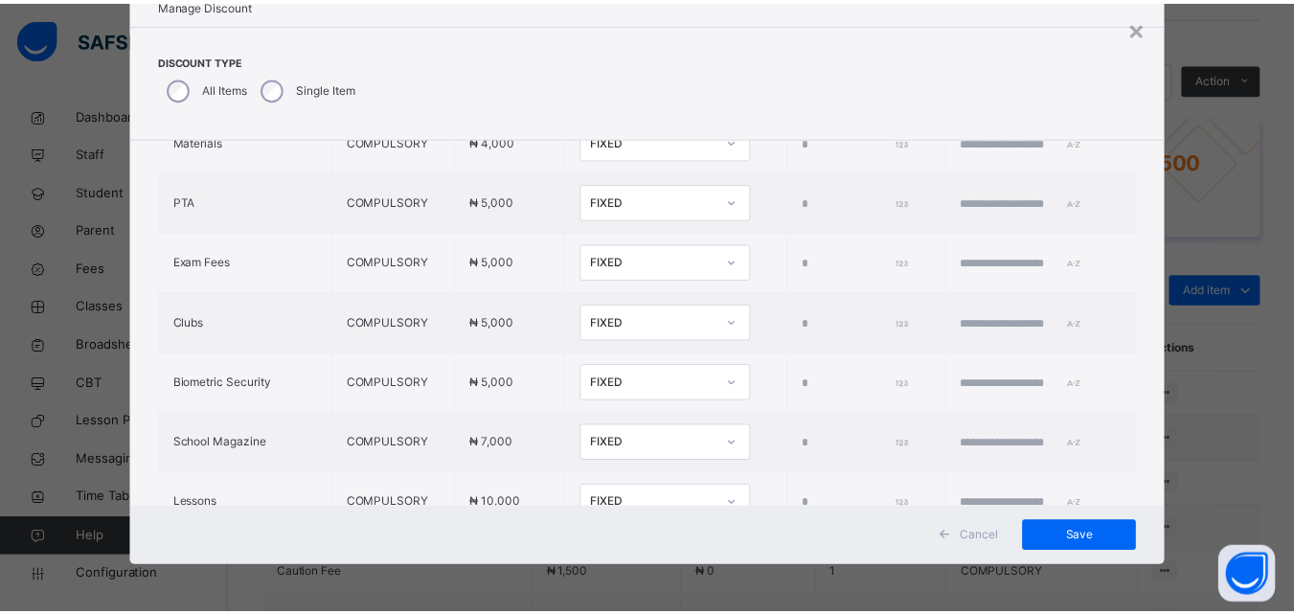
scroll to position [651, 0]
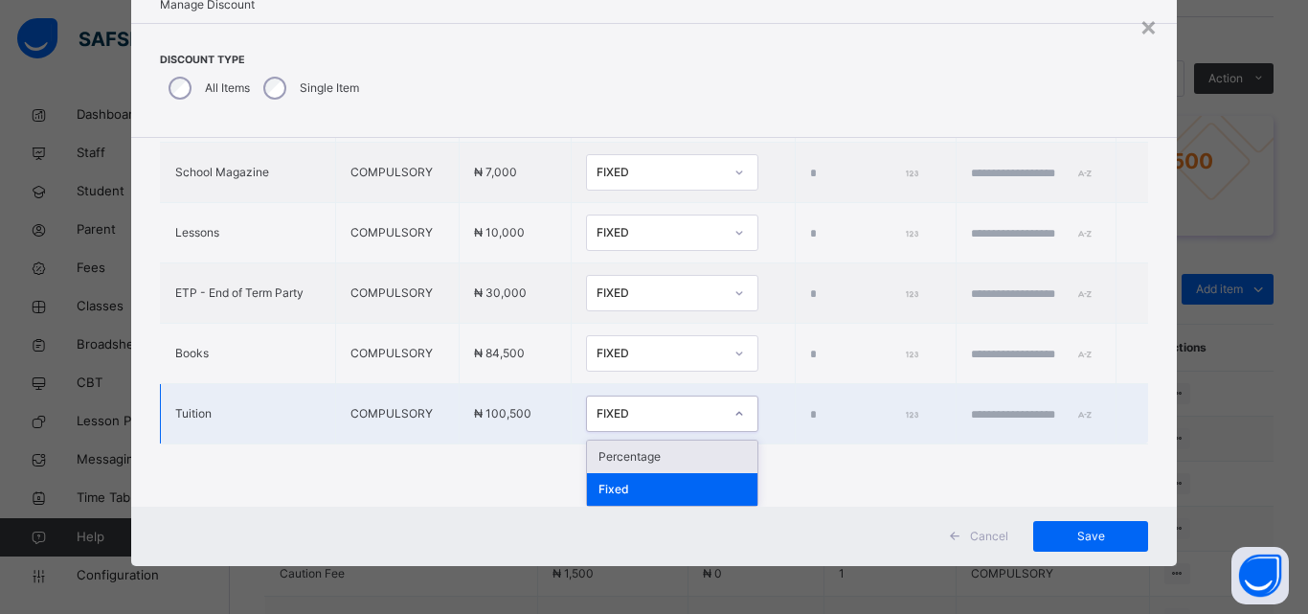
click at [668, 407] on div "FIXED" at bounding box center [660, 413] width 126 height 17
click at [634, 456] on div "Percentage" at bounding box center [672, 457] width 170 height 33
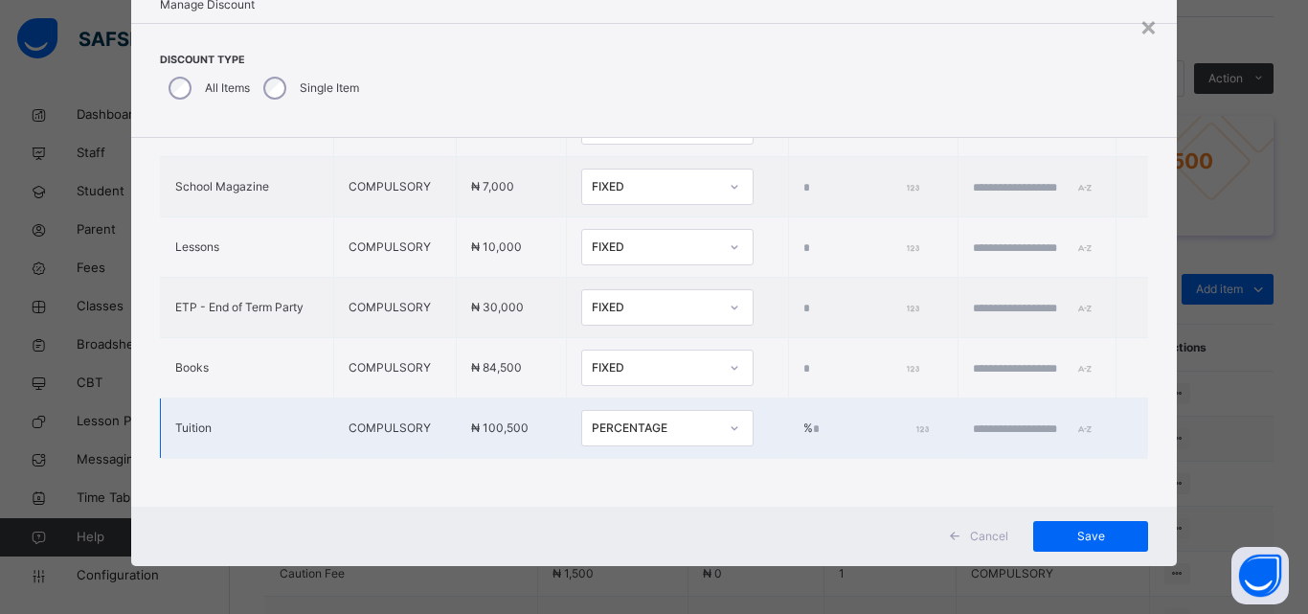
click at [813, 420] on input "*" at bounding box center [869, 428] width 113 height 17
type input "***"
click at [973, 420] on input "text" at bounding box center [1030, 428] width 115 height 17
type input "**********"
click at [1062, 536] on span "Save" at bounding box center [1091, 536] width 86 height 17
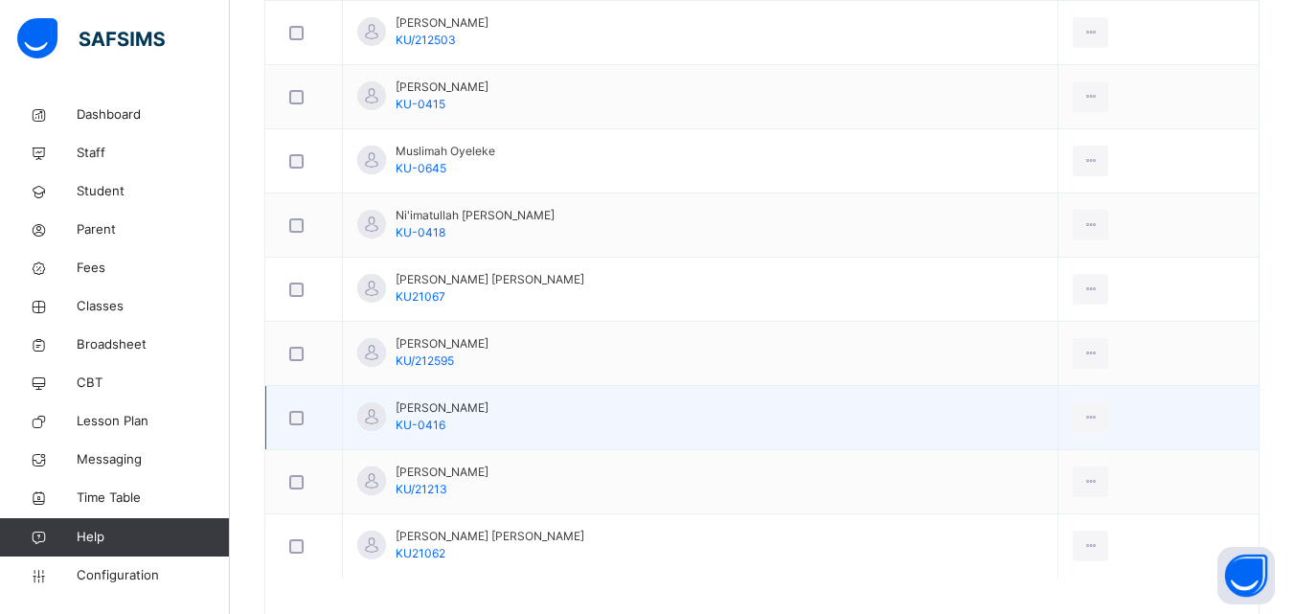
scroll to position [1242, 0]
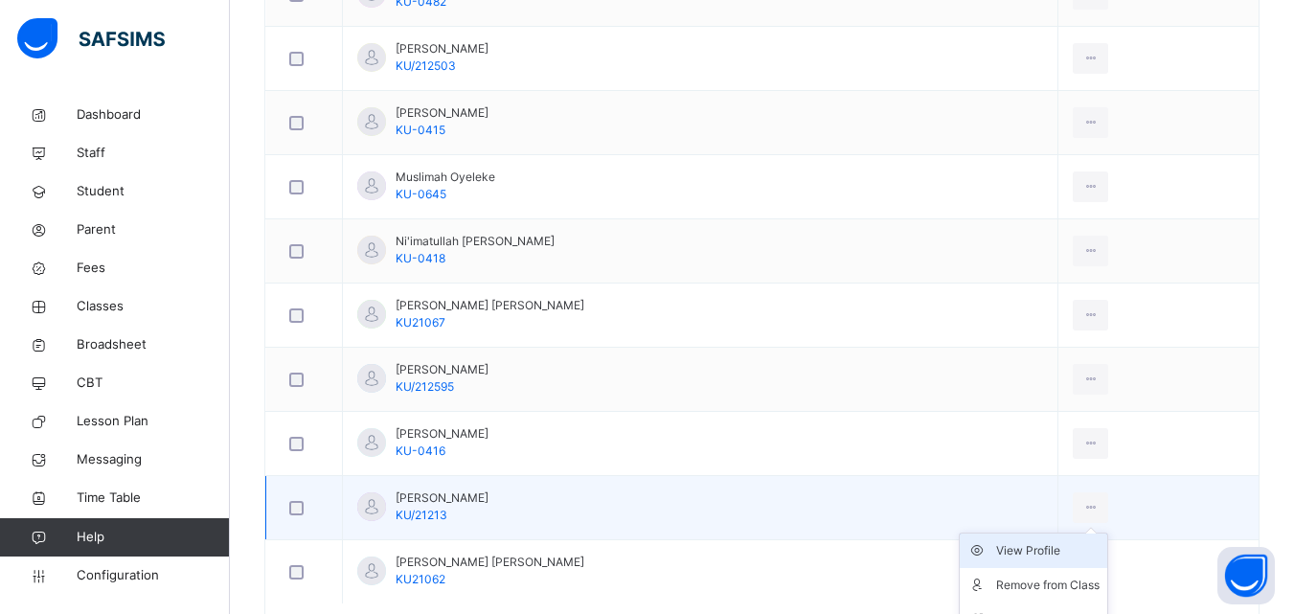
click at [1069, 548] on div "View Profile" at bounding box center [1047, 550] width 103 height 19
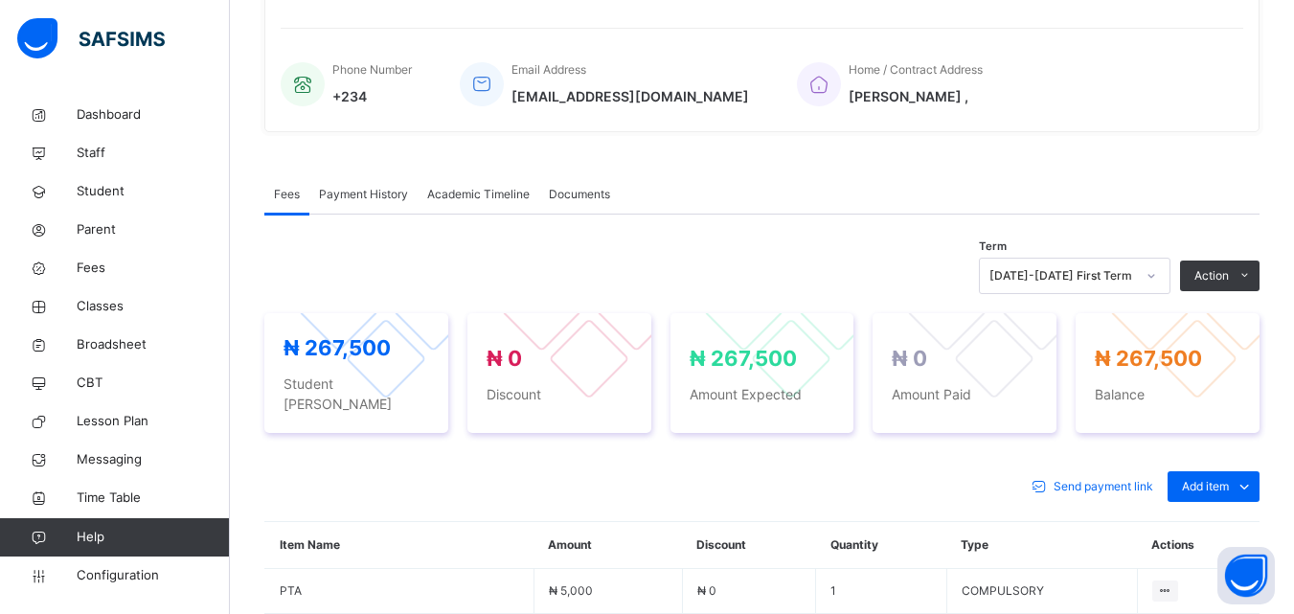
scroll to position [70, 0]
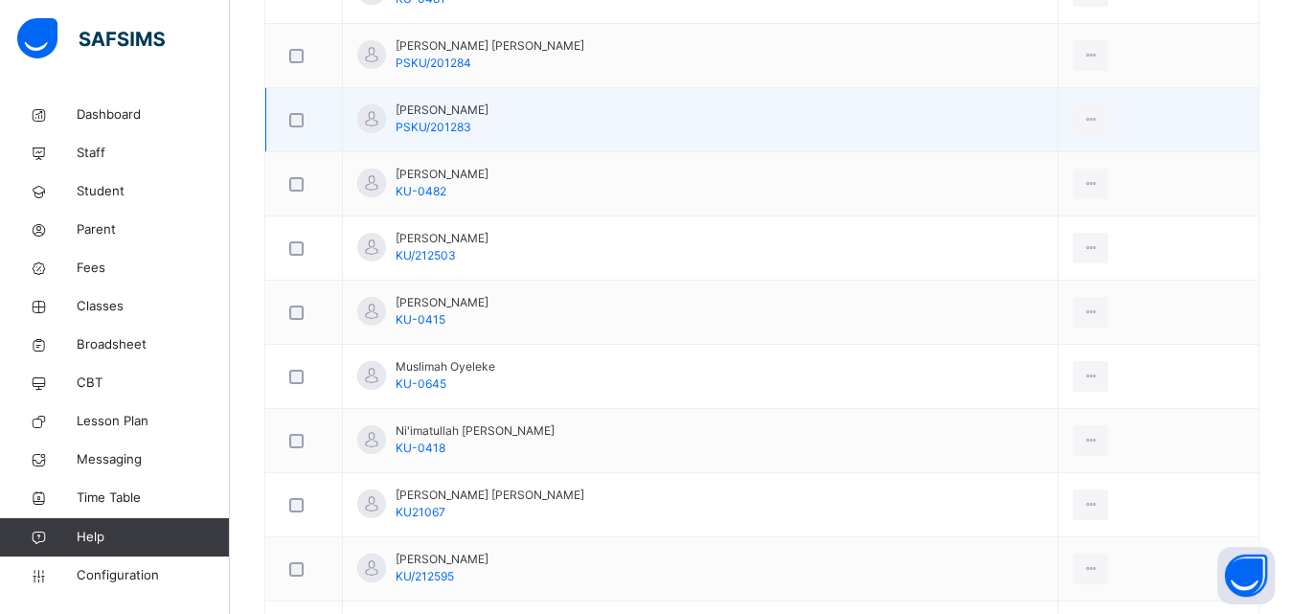
scroll to position [1053, 0]
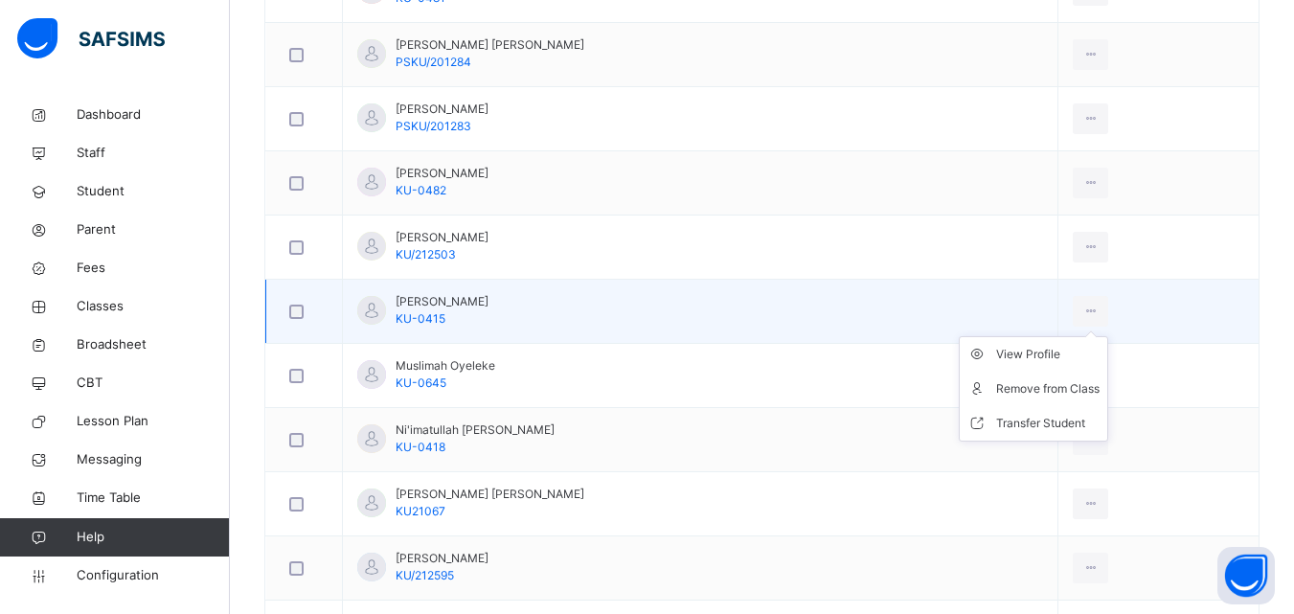
click at [1062, 346] on ul "View Profile Remove from Class Transfer Student" at bounding box center [1033, 388] width 149 height 105
click at [1032, 352] on div "View Profile" at bounding box center [1047, 354] width 103 height 19
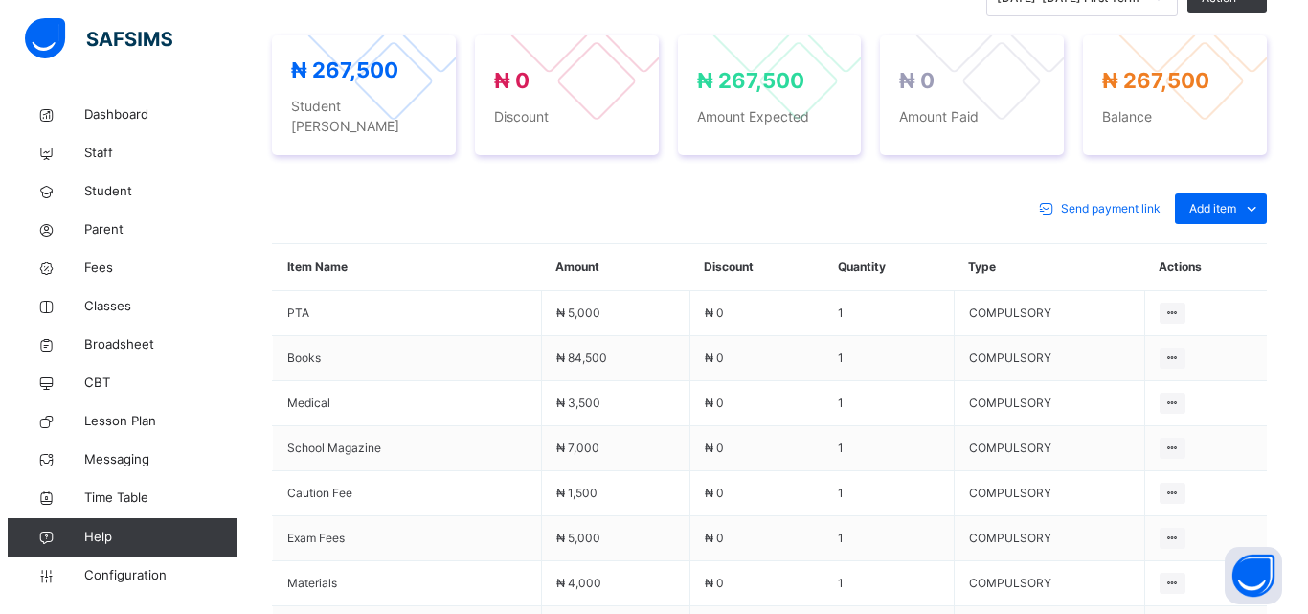
scroll to position [569, 0]
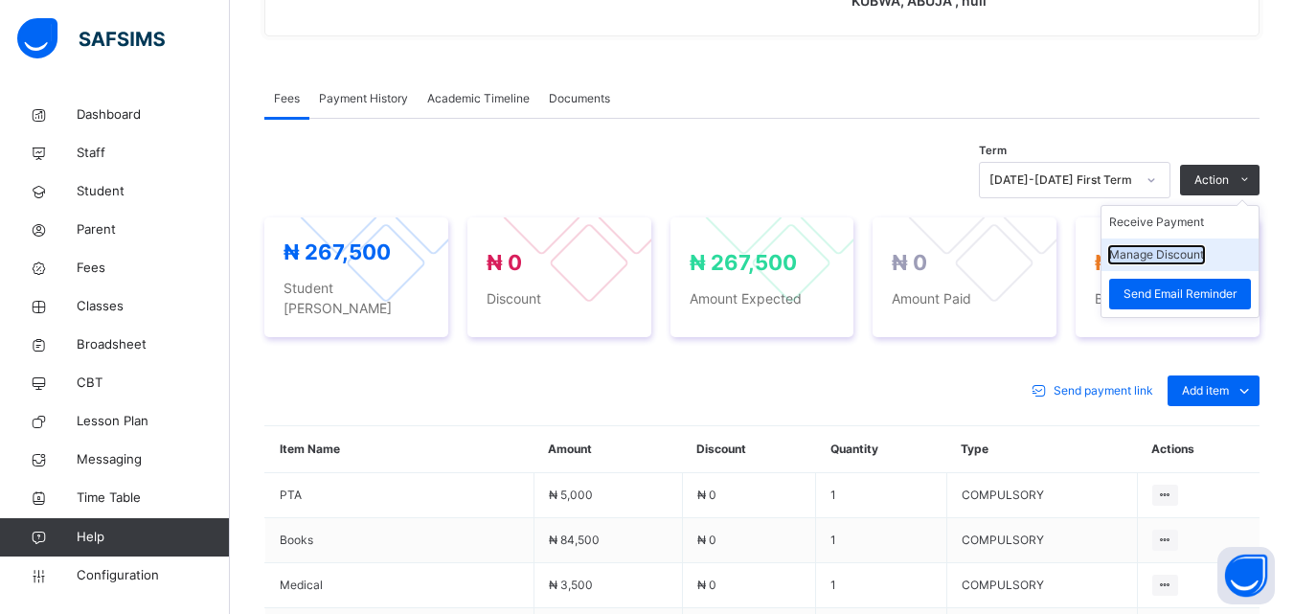
click at [1196, 253] on button "Manage Discount" at bounding box center [1156, 254] width 95 height 17
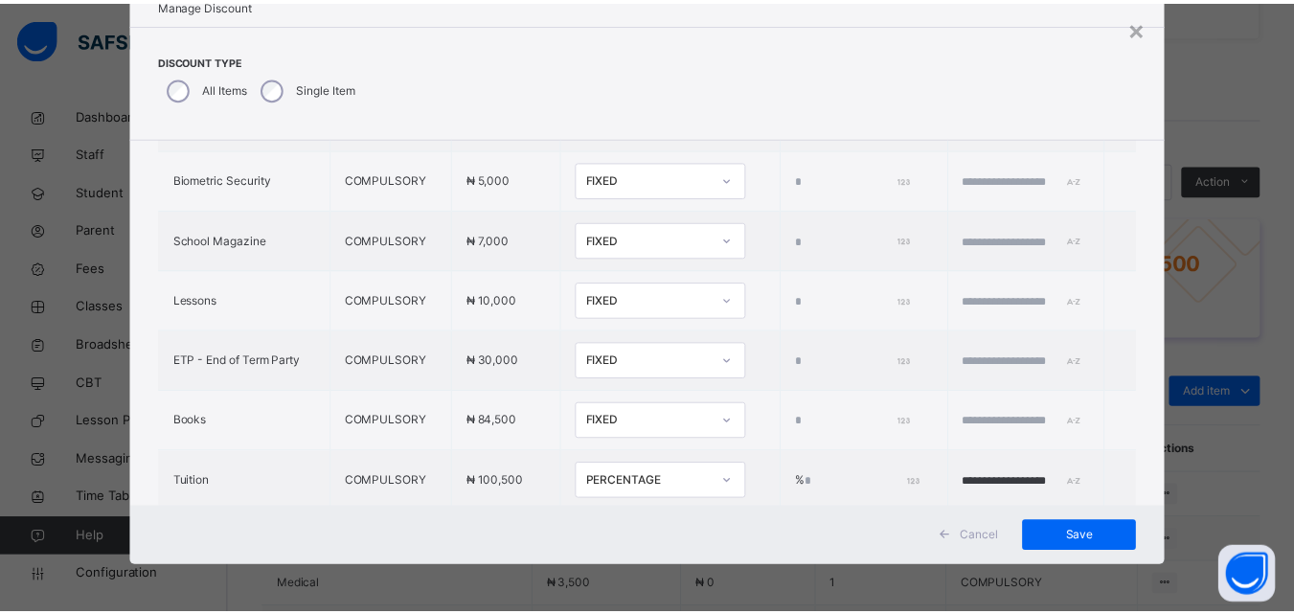
scroll to position [651, 0]
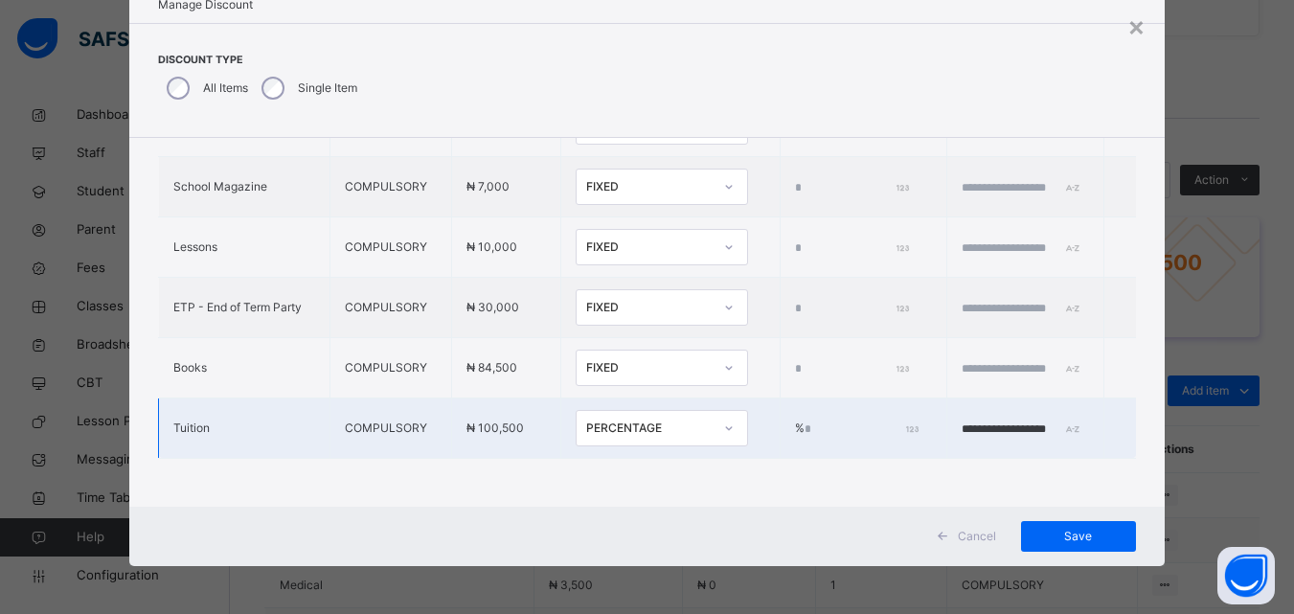
type input "*"
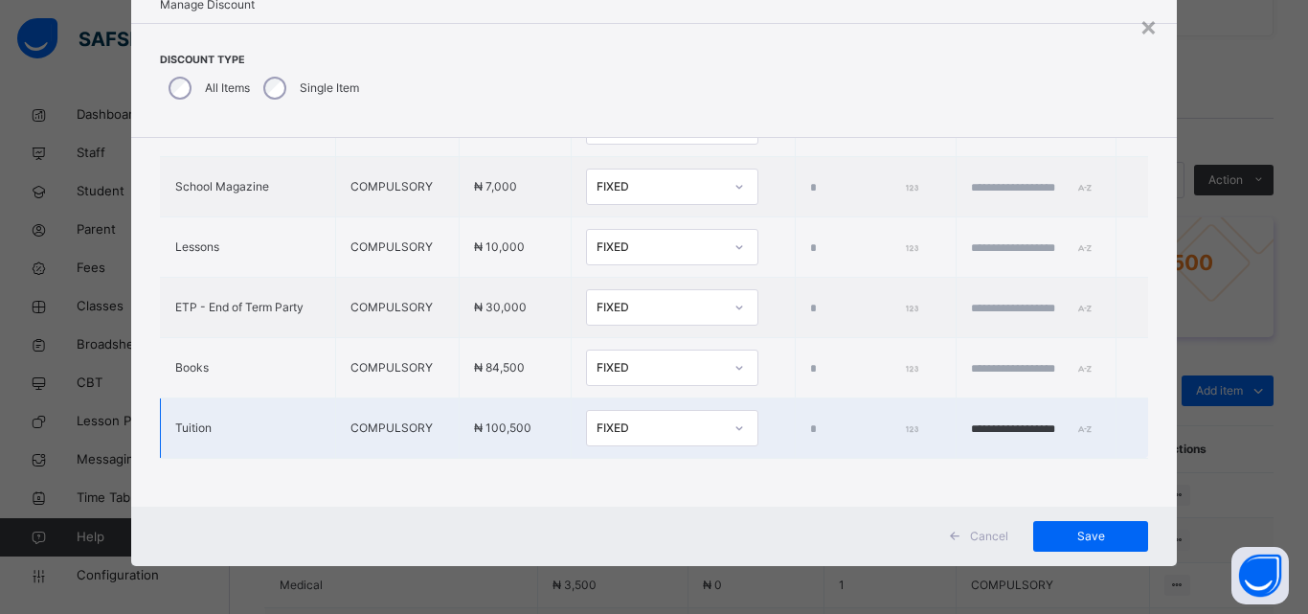
click at [734, 419] on icon at bounding box center [739, 428] width 11 height 19
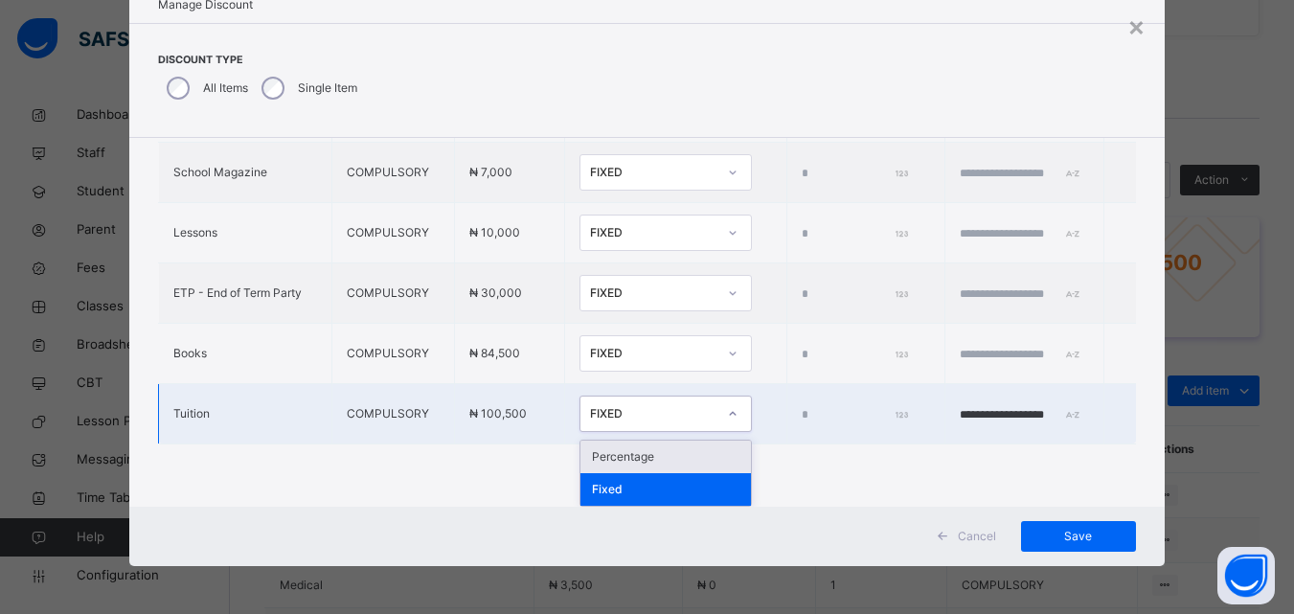
click at [614, 459] on div "Percentage" at bounding box center [665, 457] width 170 height 33
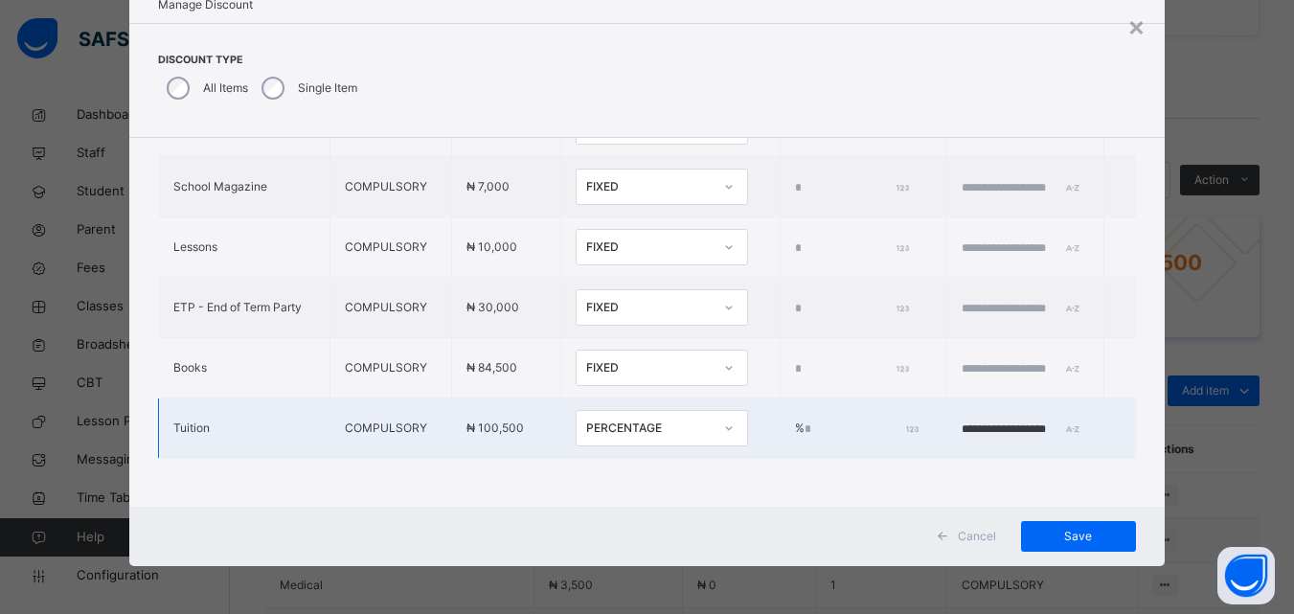
click at [780, 423] on td "% *" at bounding box center [864, 428] width 168 height 60
click at [780, 403] on td "% *" at bounding box center [864, 428] width 168 height 60
click at [804, 420] on input "*" at bounding box center [859, 428] width 111 height 17
type input "***"
click at [1063, 540] on span "Save" at bounding box center [1078, 536] width 86 height 17
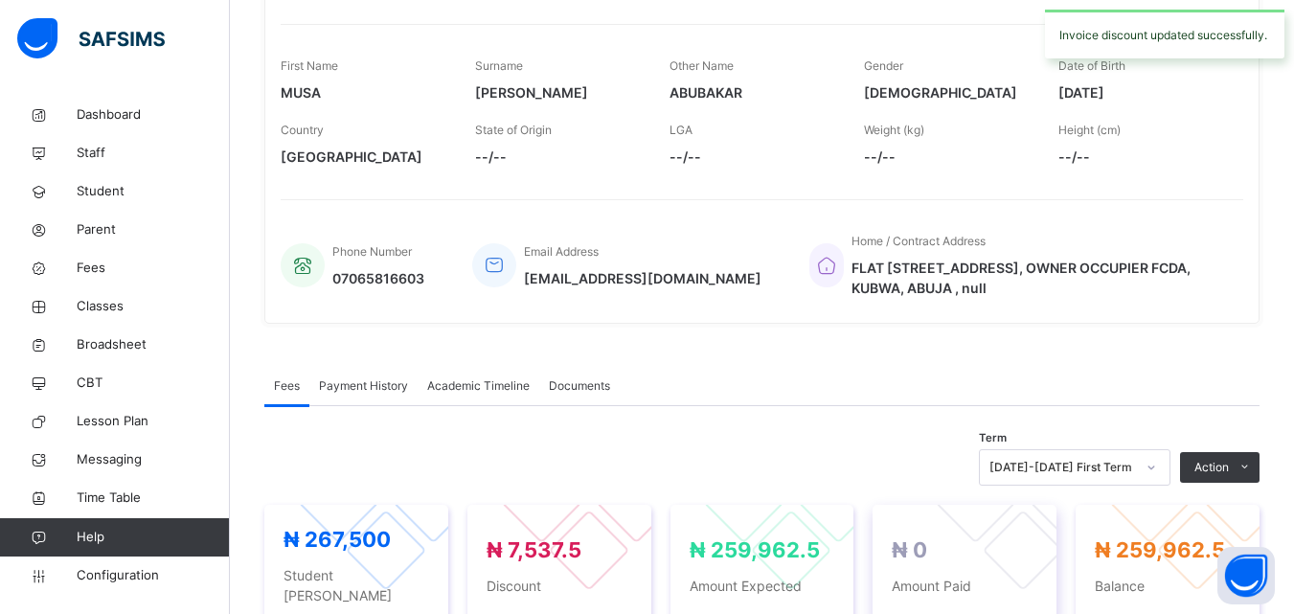
scroll to position [186, 0]
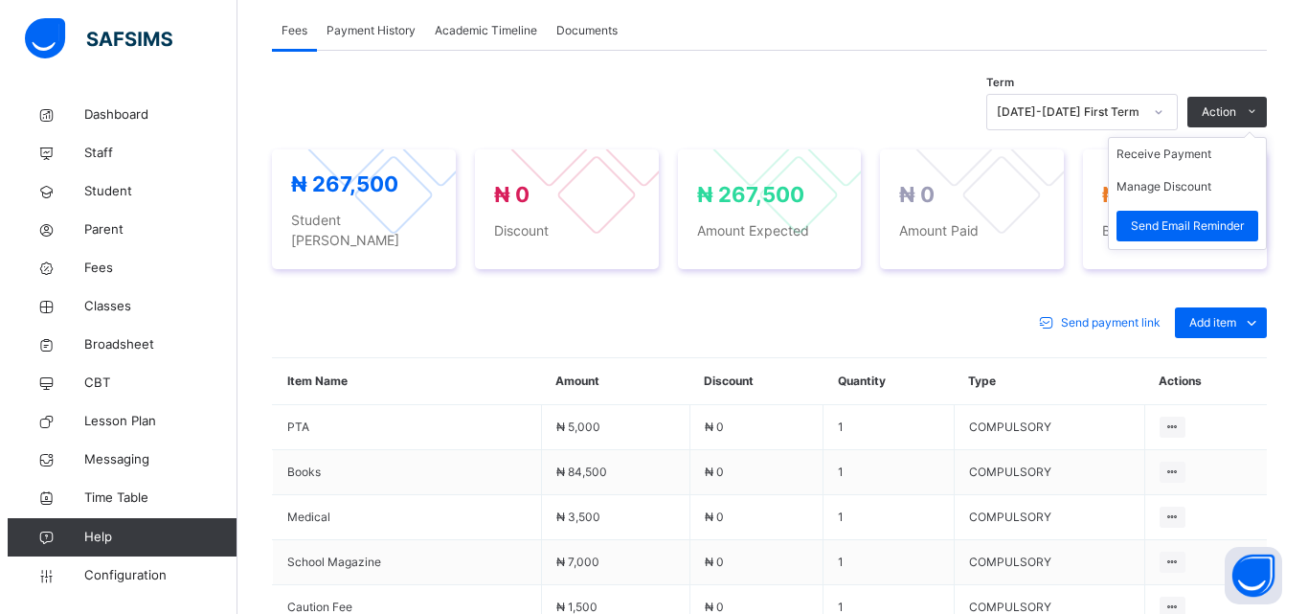
scroll to position [575, 0]
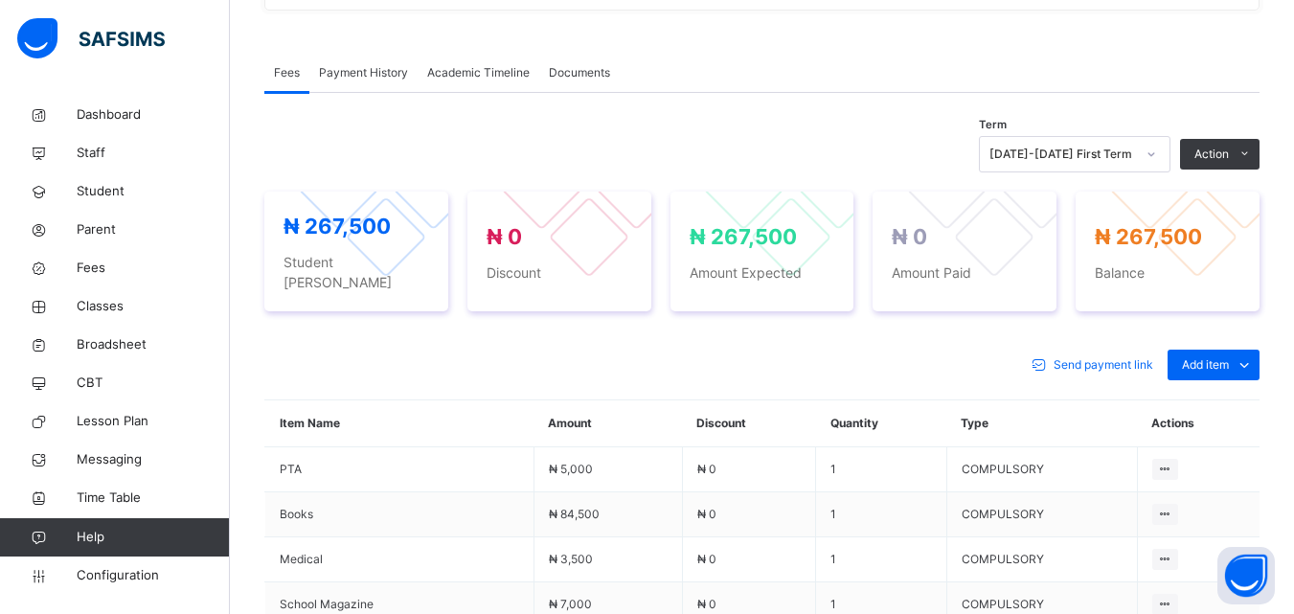
click at [0, 0] on button "Manage Discount" at bounding box center [0, 0] width 0 height 0
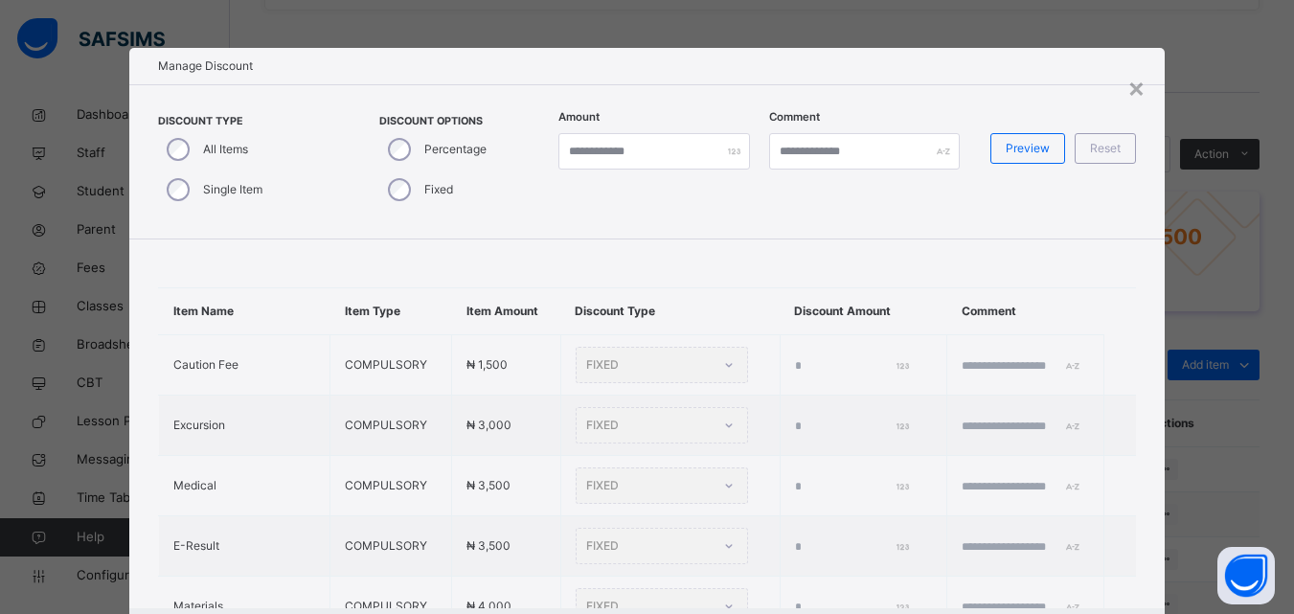
type input "*"
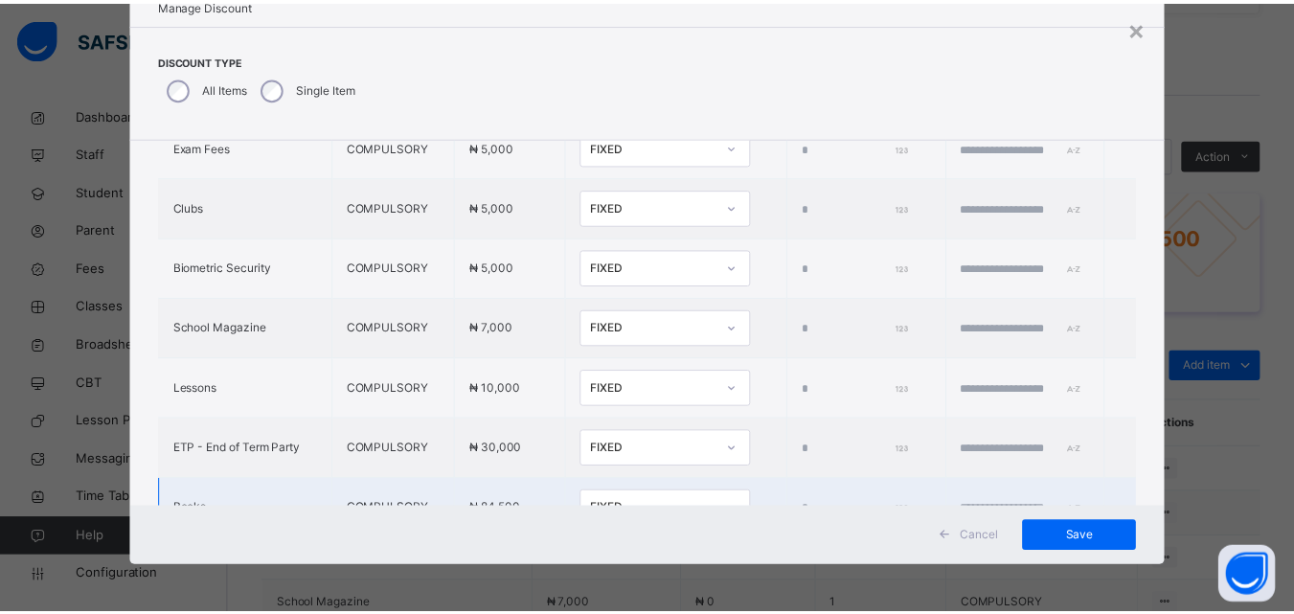
scroll to position [651, 0]
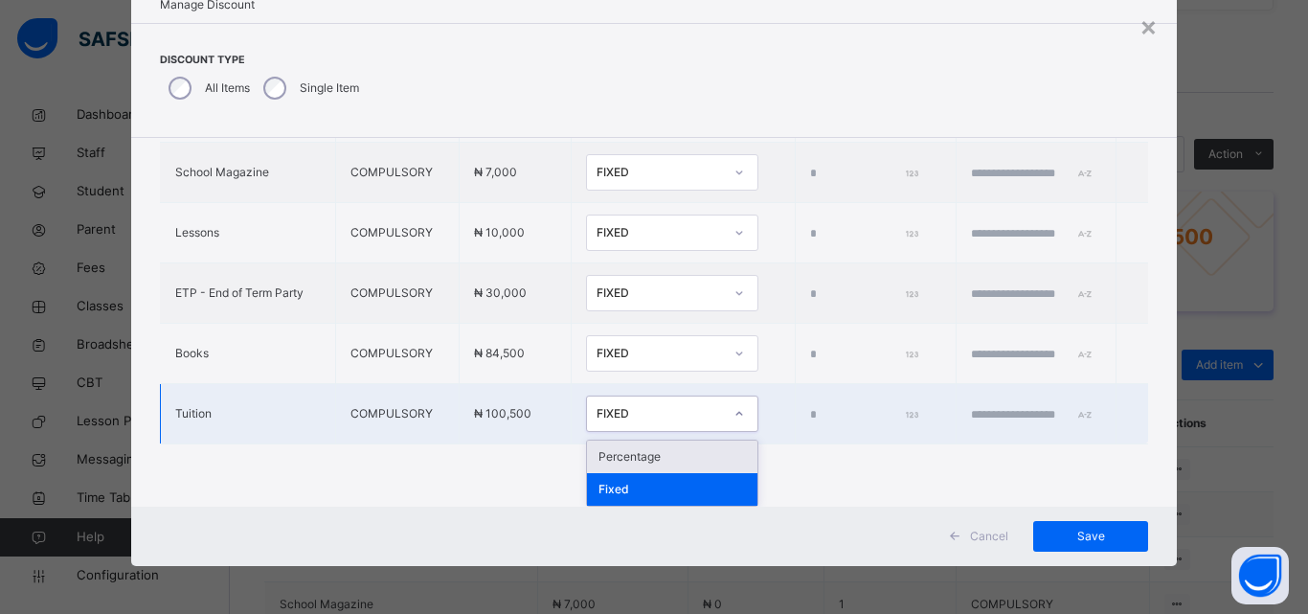
click at [632, 404] on div "FIXED" at bounding box center [654, 414] width 134 height 30
click at [627, 460] on div "Percentage" at bounding box center [672, 457] width 170 height 33
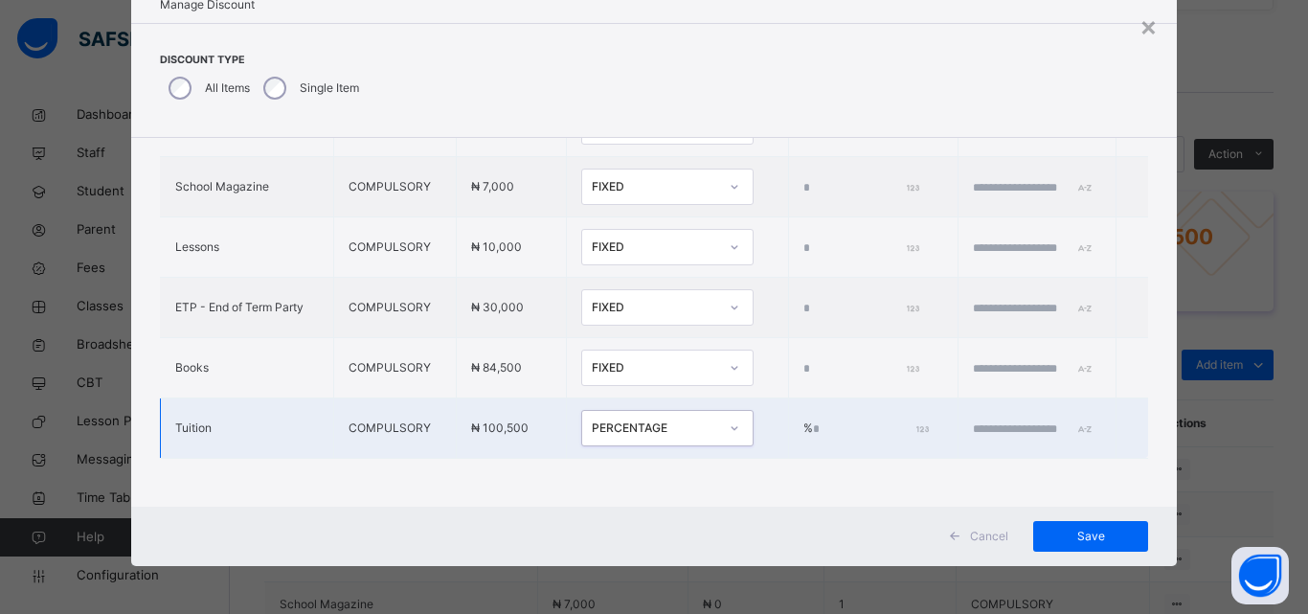
click at [813, 420] on input "*" at bounding box center [869, 428] width 113 height 17
type input "***"
click at [973, 420] on input "text" at bounding box center [1030, 428] width 115 height 17
type input "**********"
click at [1048, 543] on span "Save" at bounding box center [1091, 536] width 86 height 17
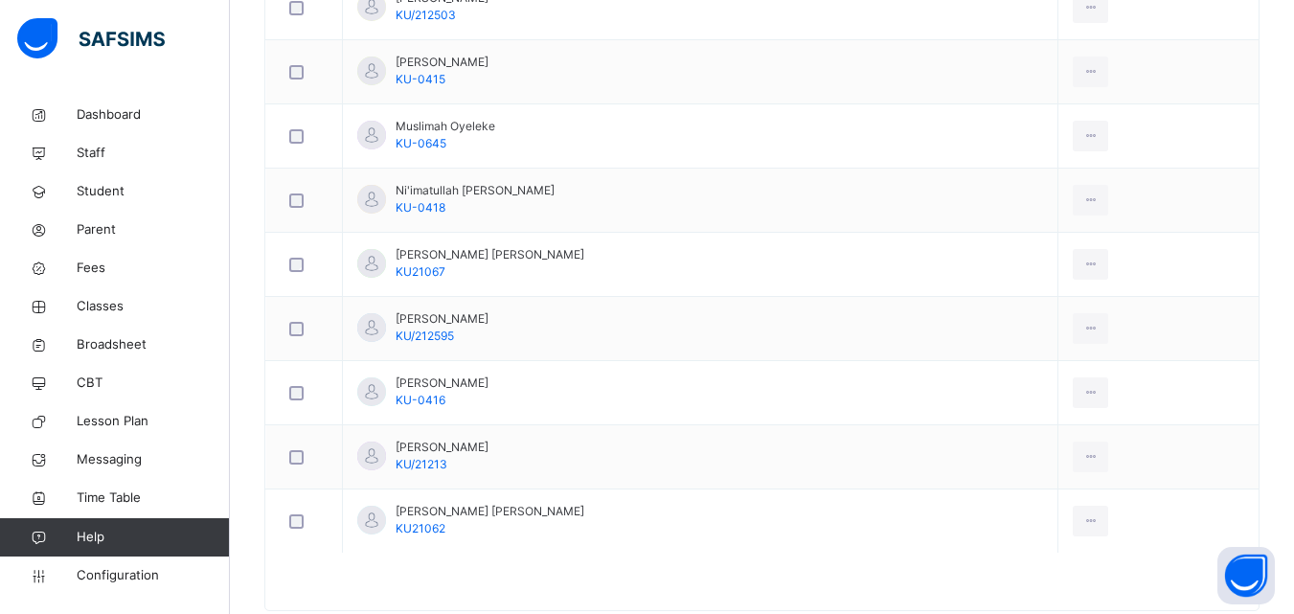
scroll to position [1338, 0]
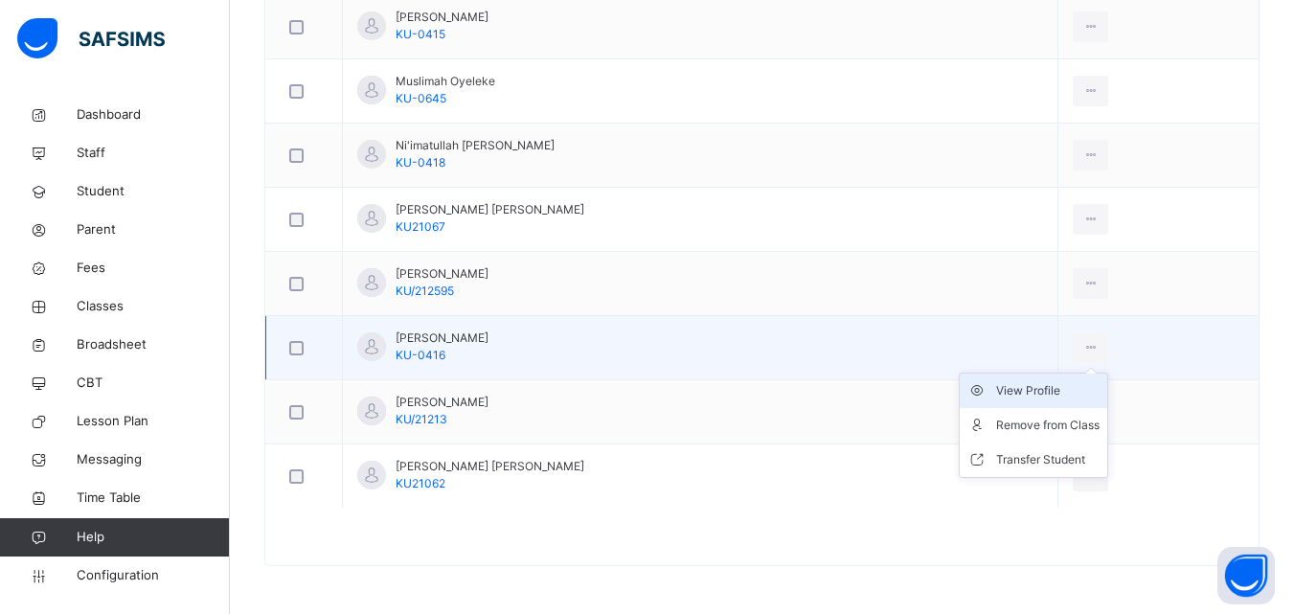
click at [1044, 387] on div "View Profile" at bounding box center [1047, 390] width 103 height 19
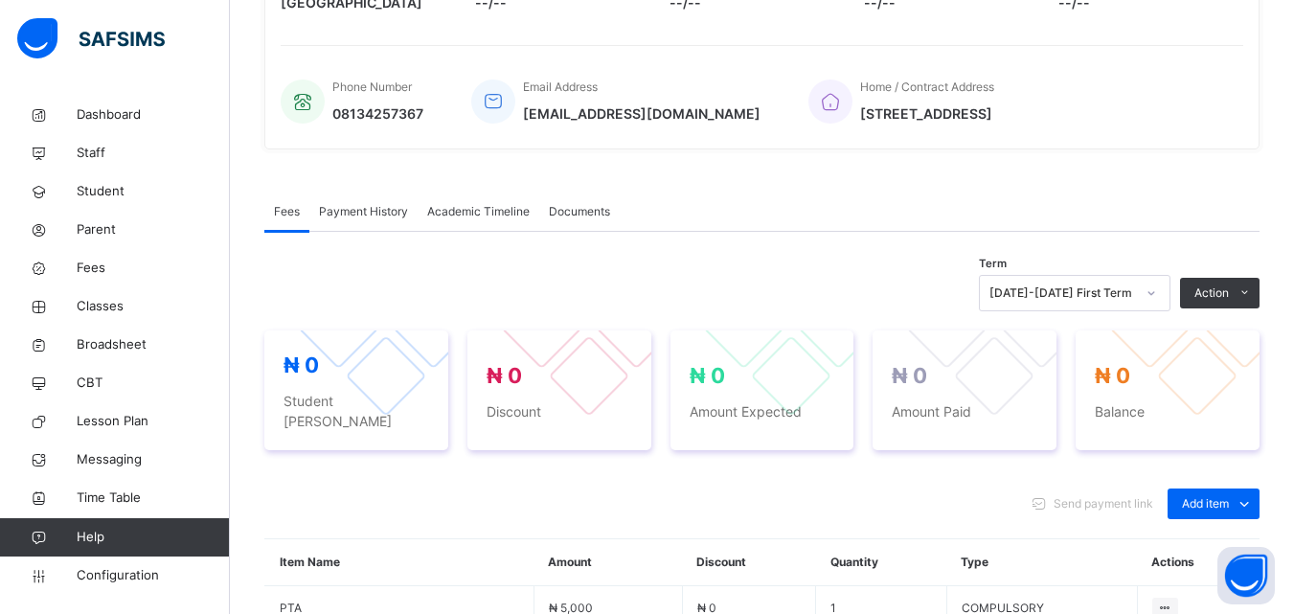
scroll to position [1219, 0]
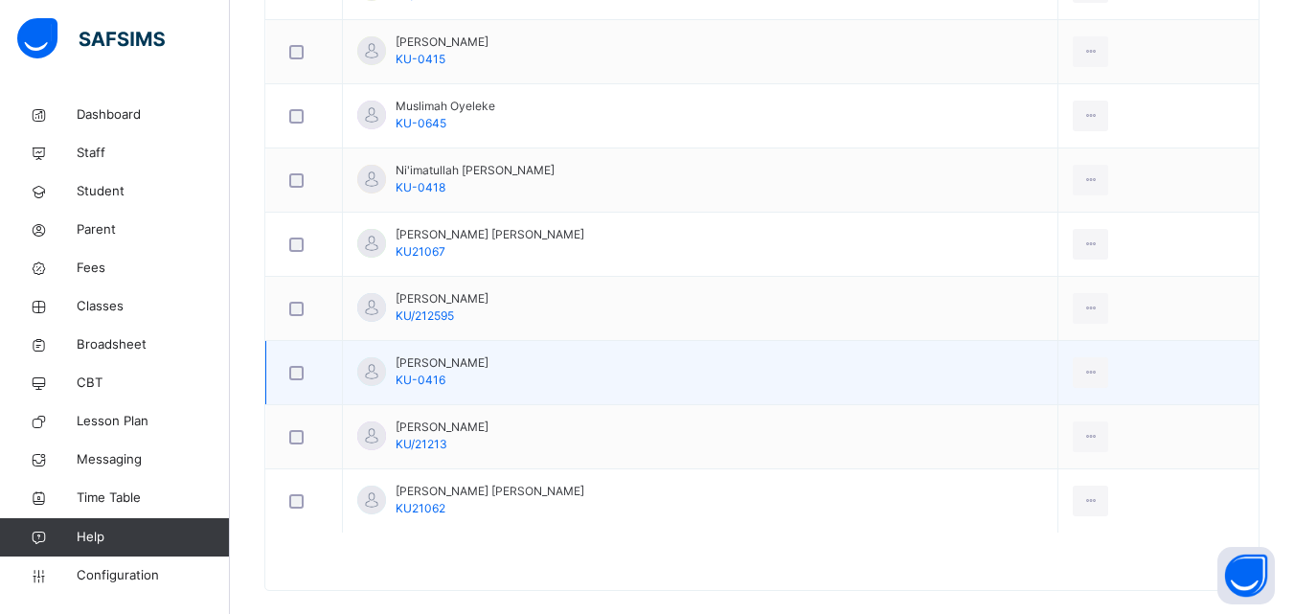
scroll to position [1338, 0]
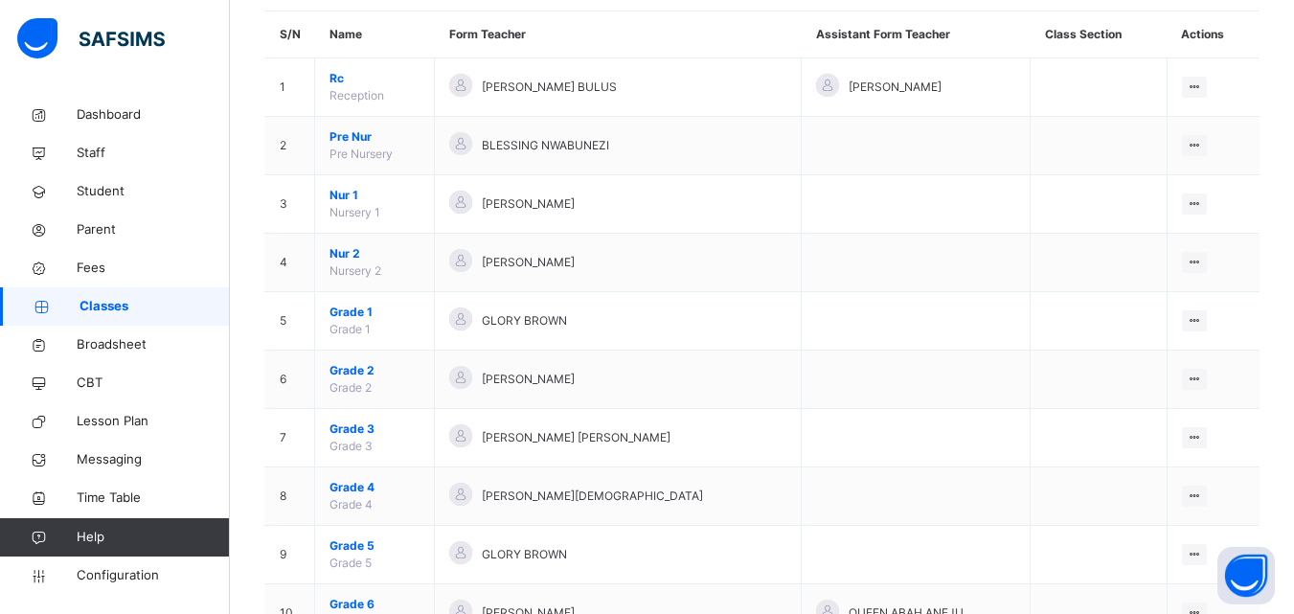
scroll to position [383, 0]
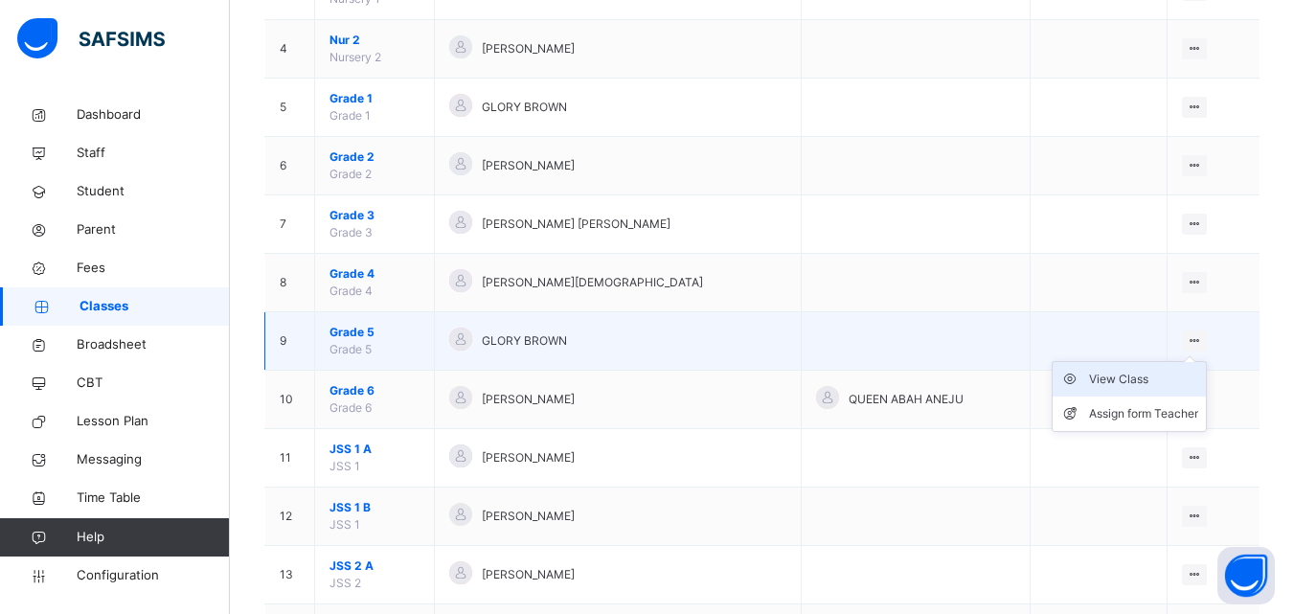
click at [1149, 387] on div "View Class" at bounding box center [1143, 379] width 109 height 19
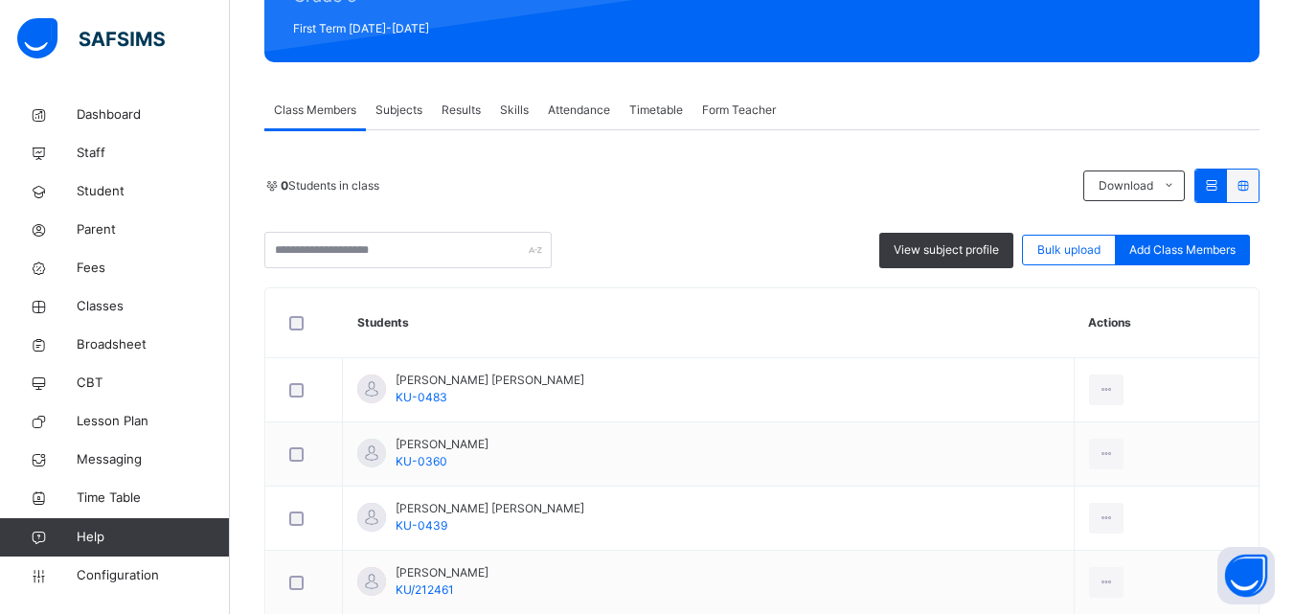
scroll to position [287, 0]
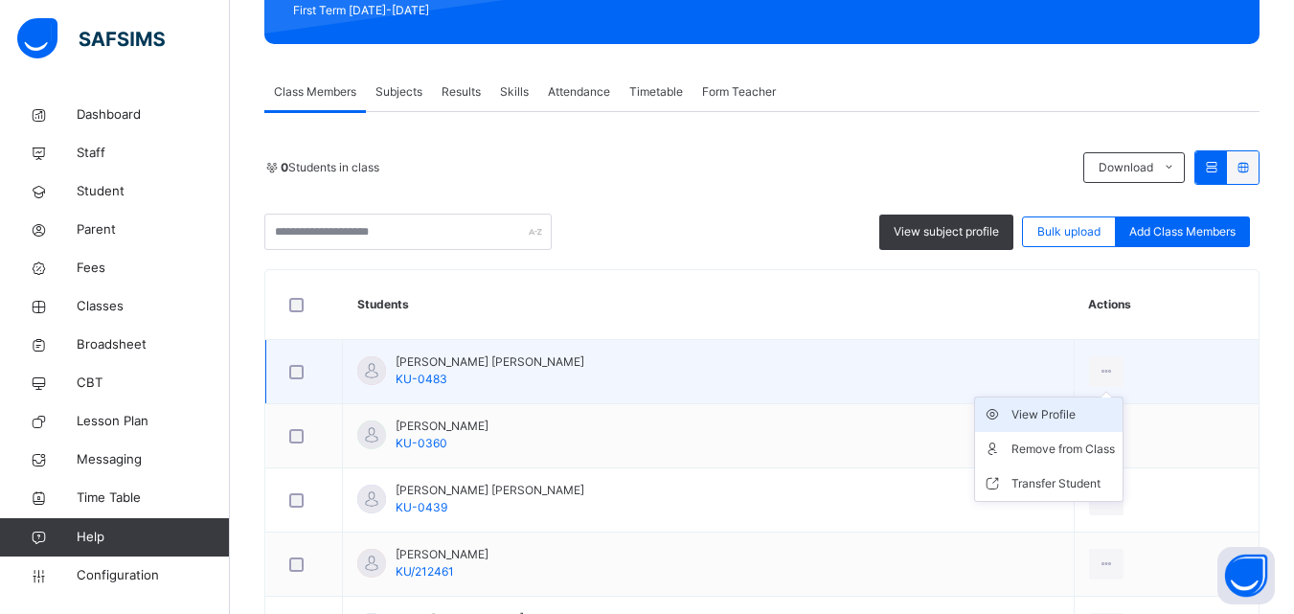
click at [1026, 420] on div "View Profile" at bounding box center [1062, 414] width 103 height 19
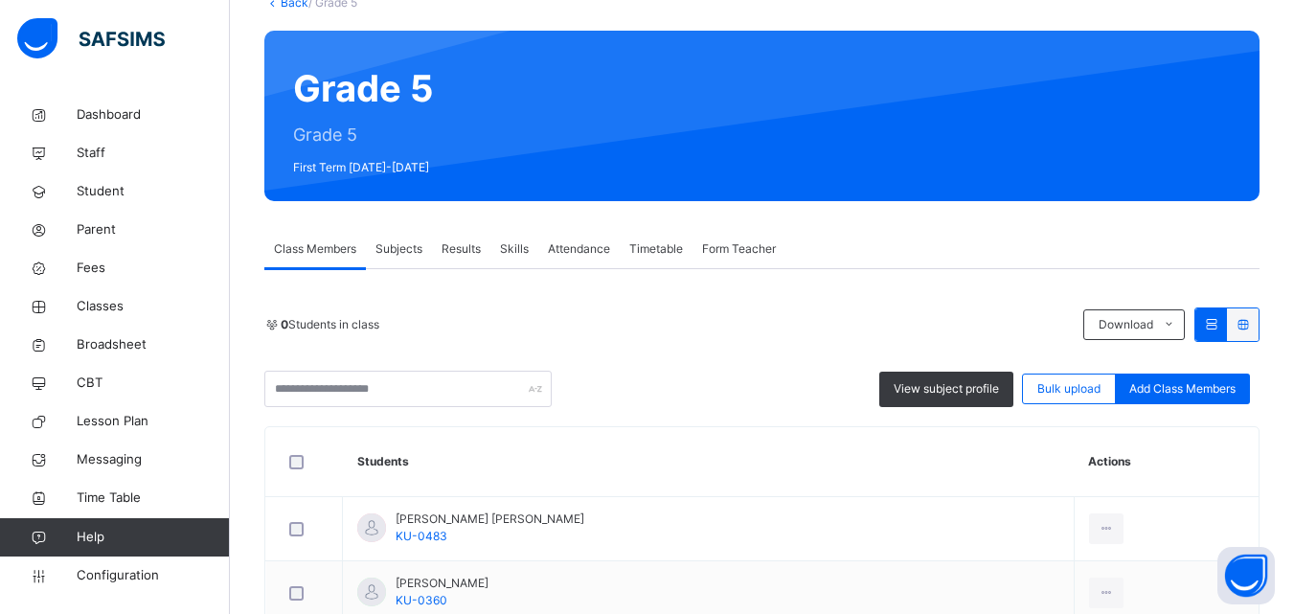
scroll to position [383, 0]
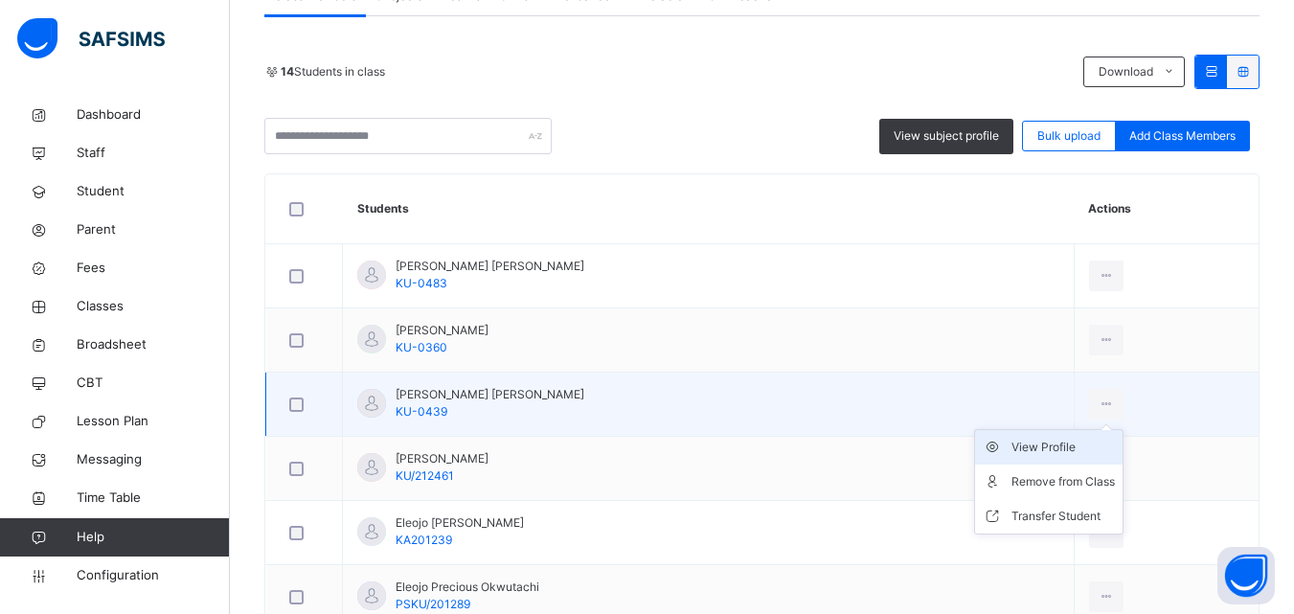
click at [1036, 443] on div "View Profile" at bounding box center [1062, 447] width 103 height 19
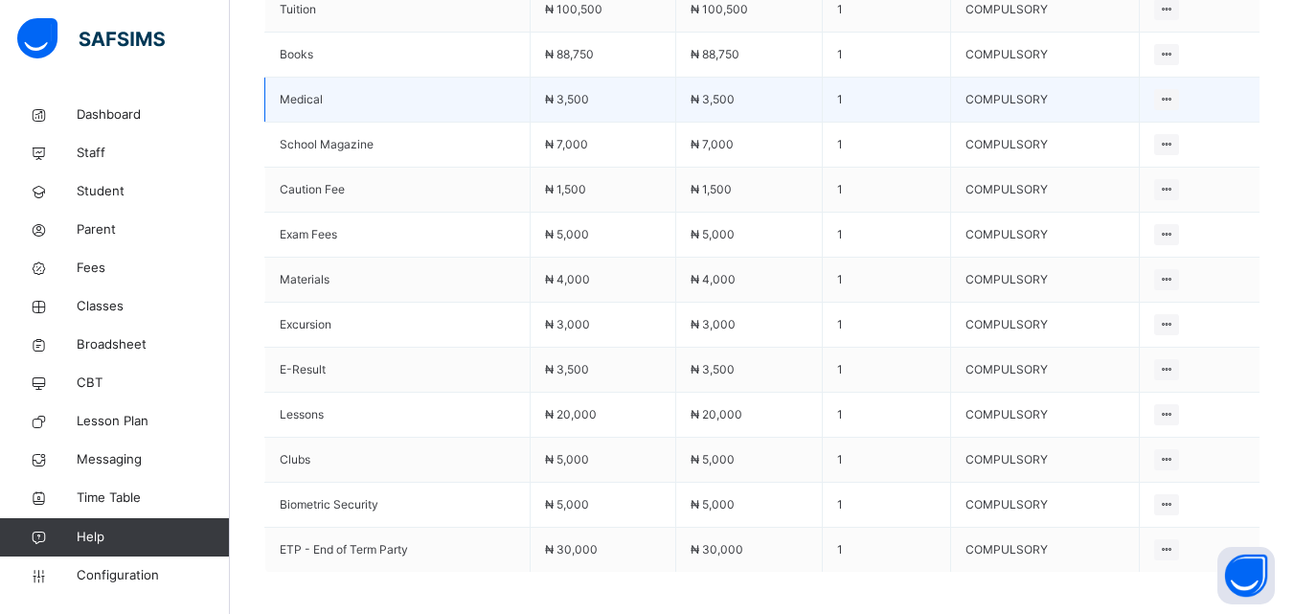
scroll to position [1048, 0]
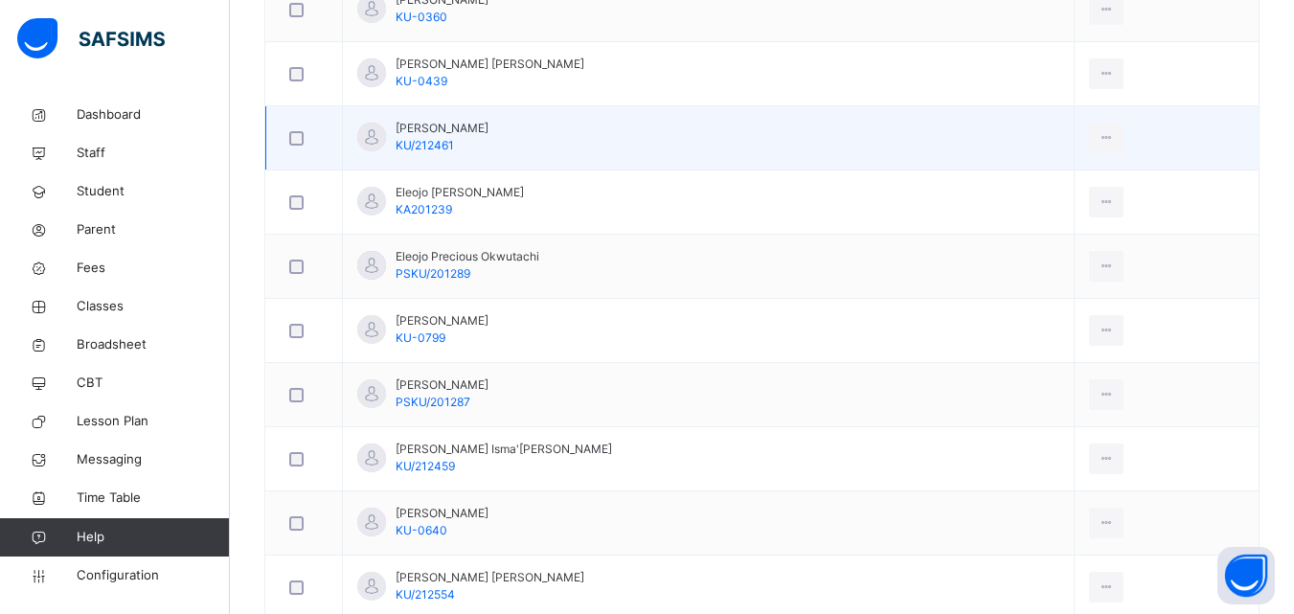
scroll to position [670, 0]
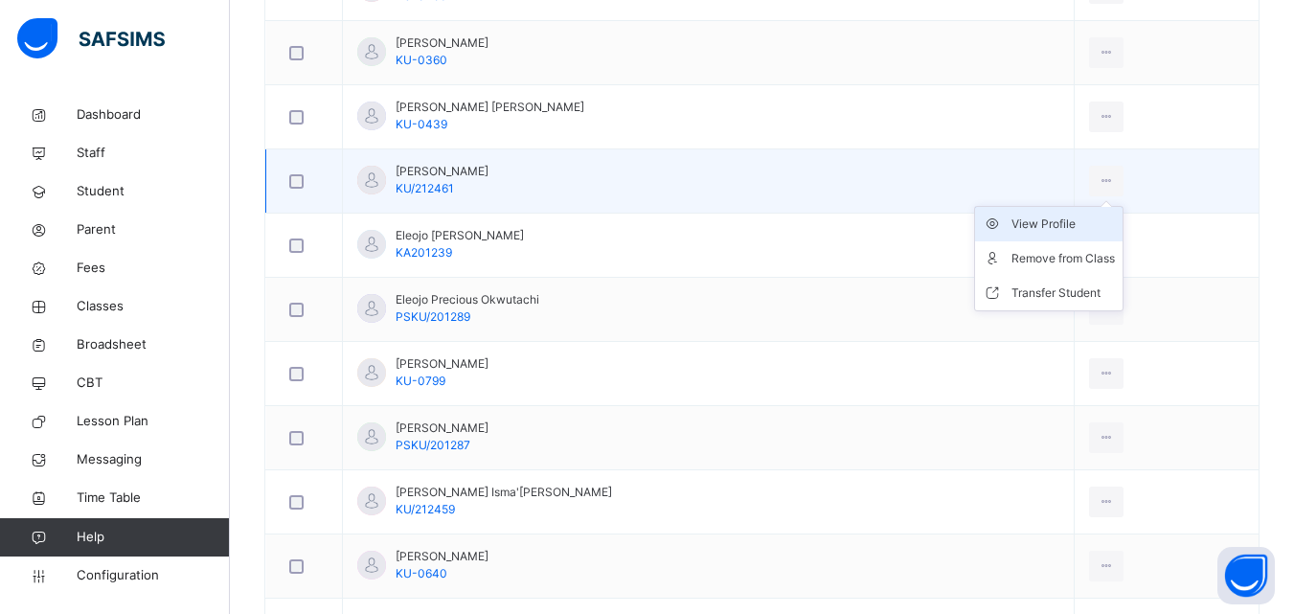
click at [1037, 228] on div "View Profile" at bounding box center [1062, 224] width 103 height 19
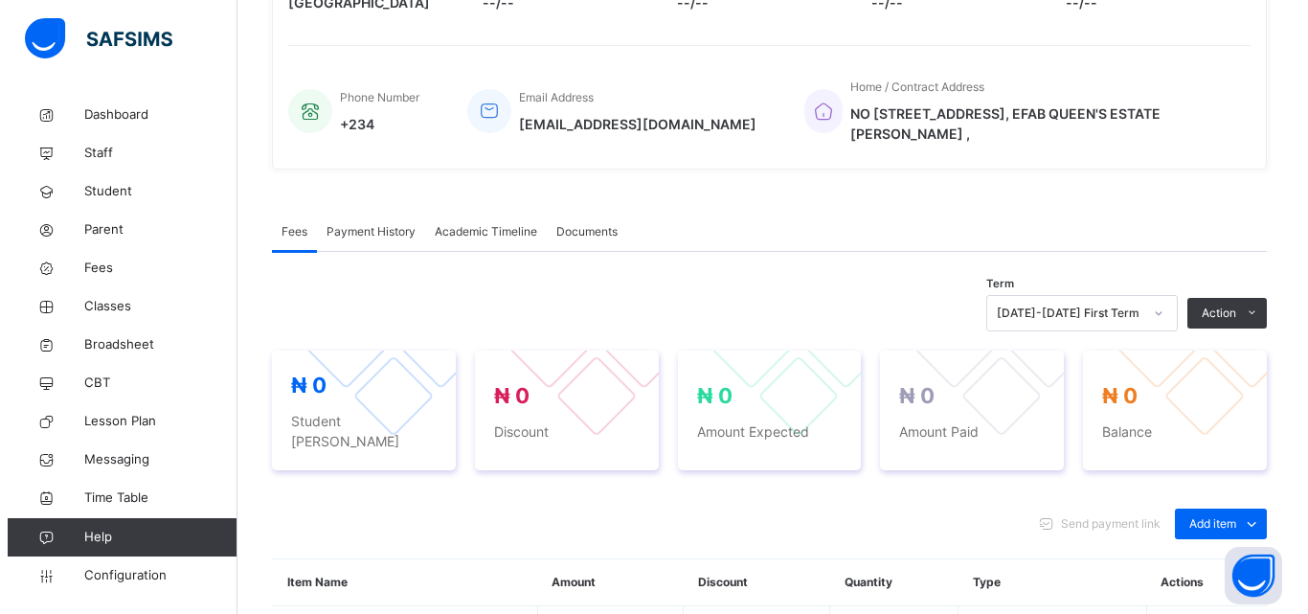
scroll to position [670, 0]
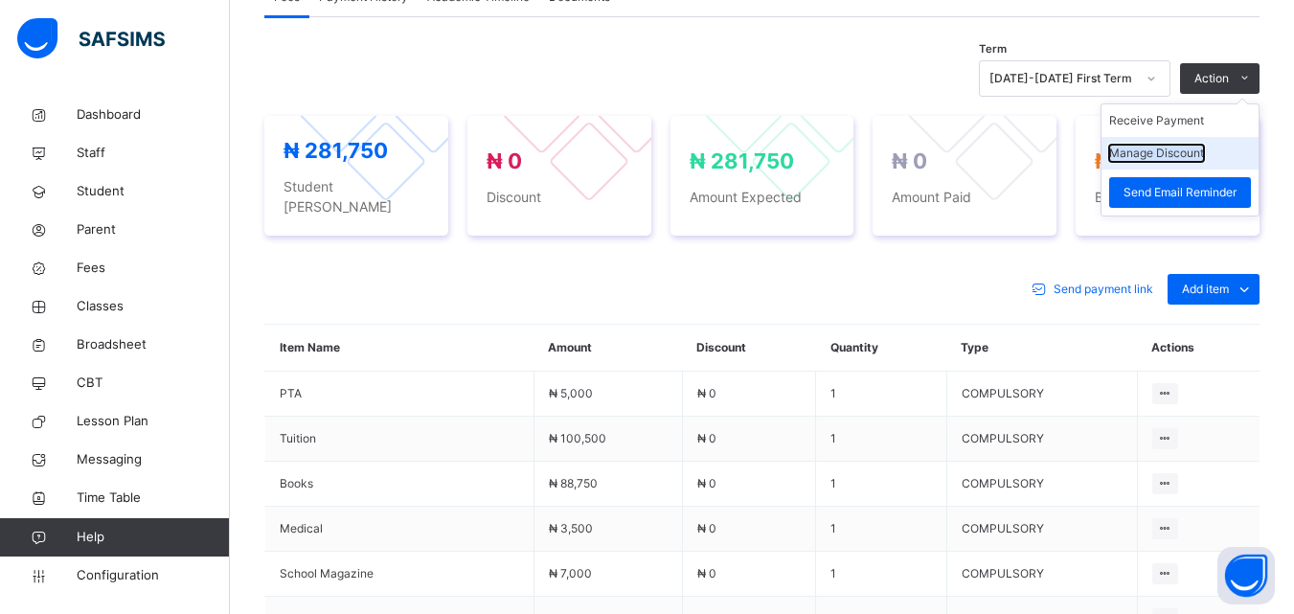
click at [1186, 145] on button "Manage Discount" at bounding box center [1156, 153] width 95 height 17
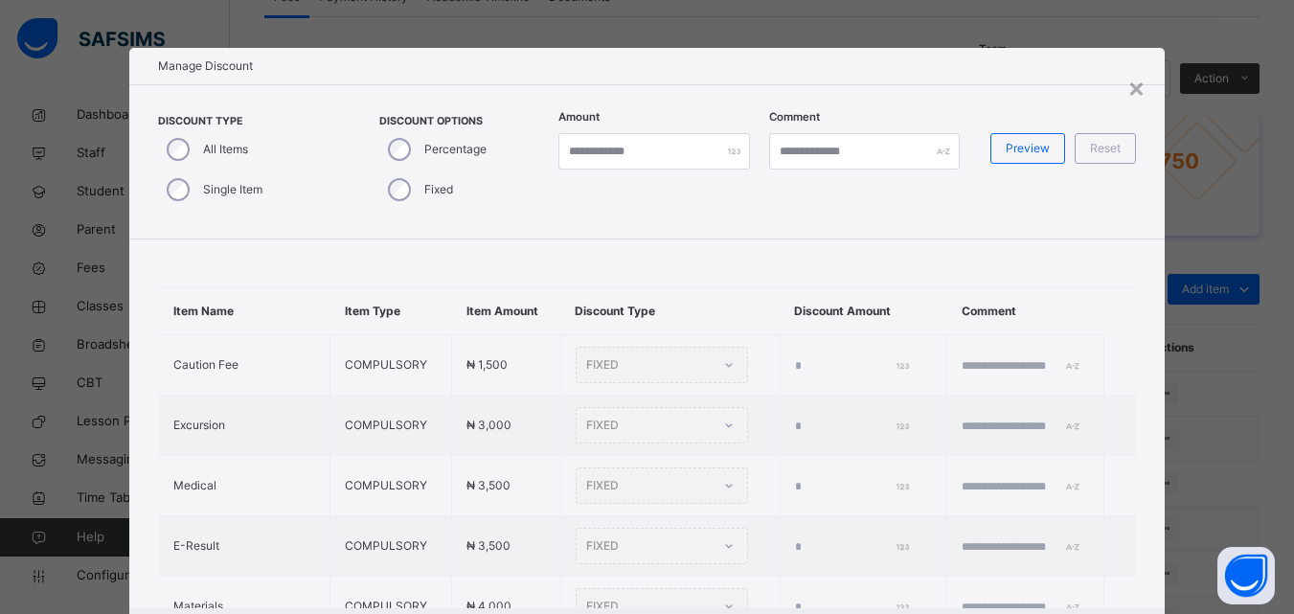
click at [168, 202] on div "Single Item" at bounding box center [212, 190] width 109 height 40
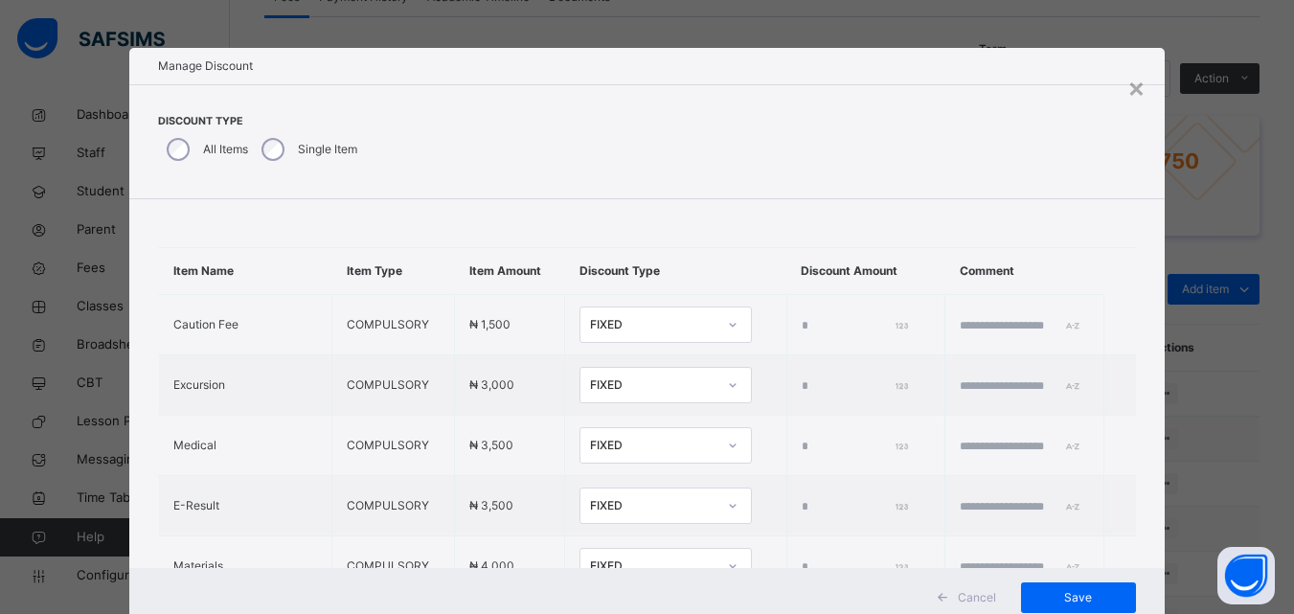
type input "*"
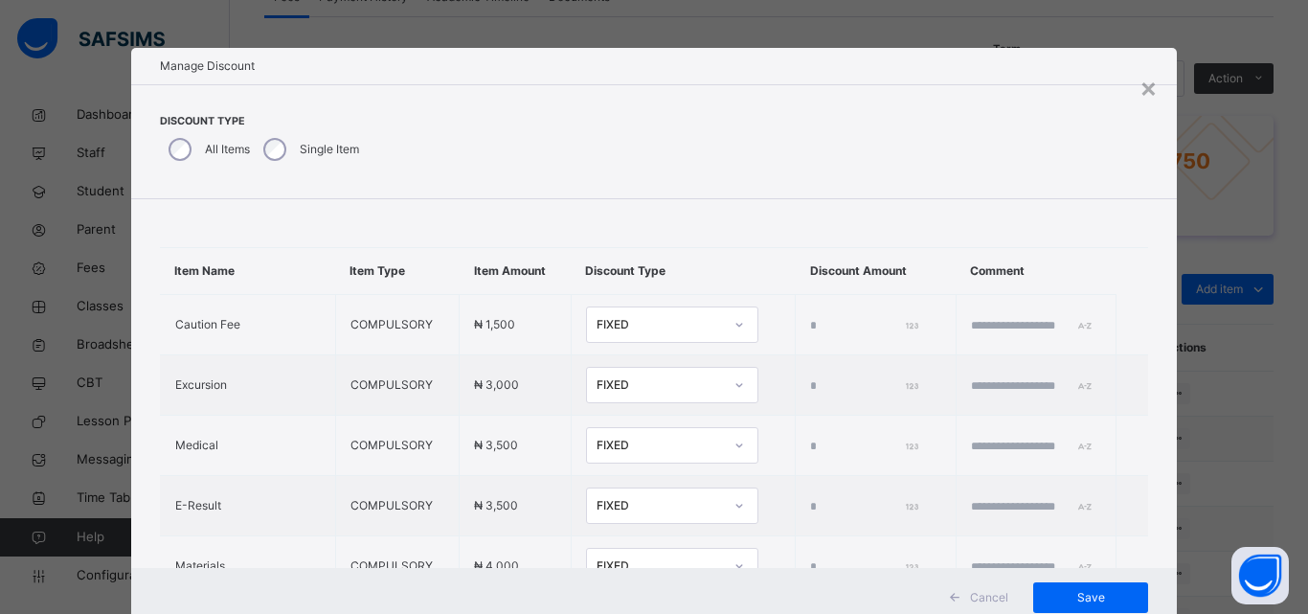
click at [172, 192] on div "Discount Type All Items Single Item" at bounding box center [654, 141] width 1047 height 115
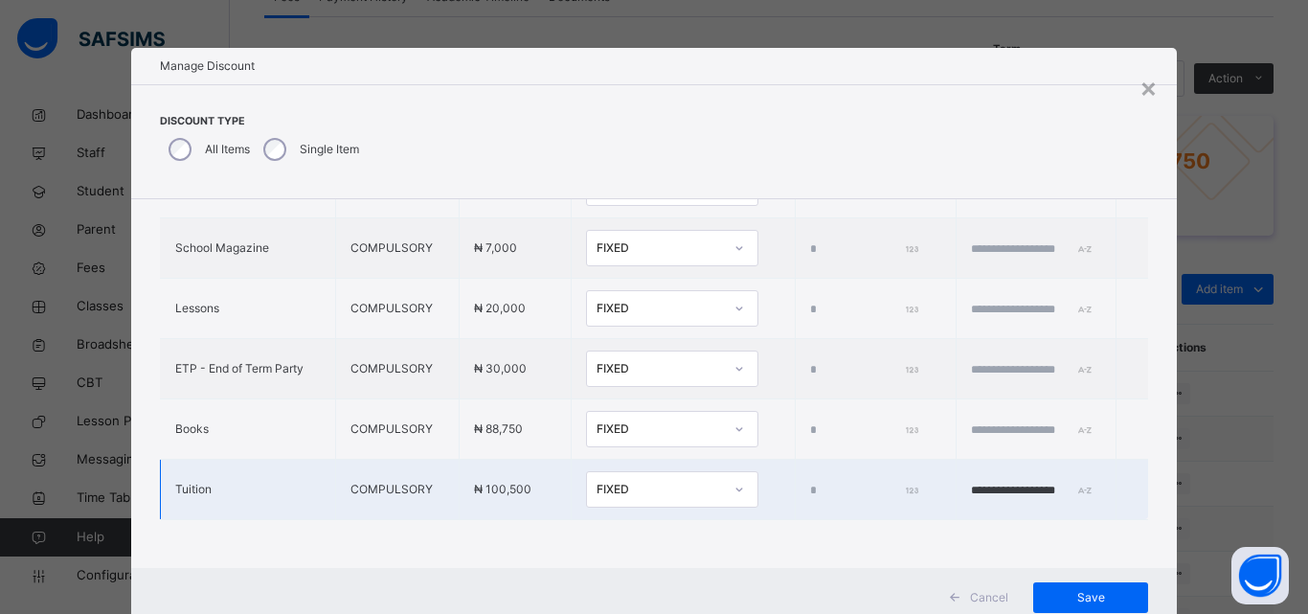
scroll to position [651, 0]
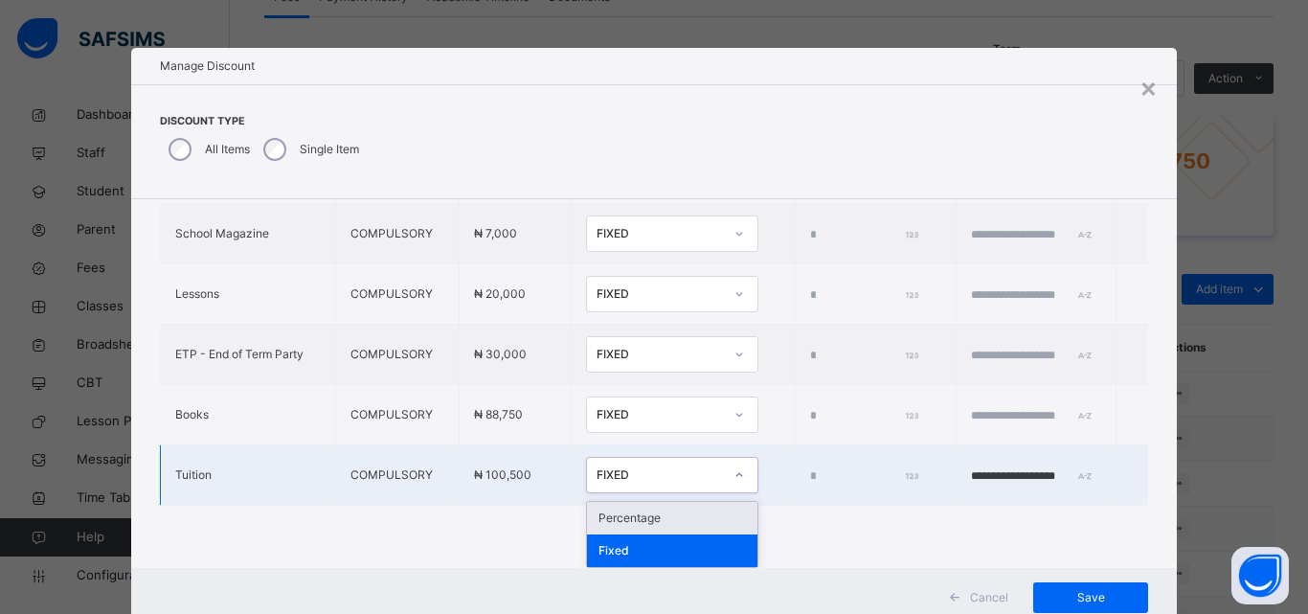
click at [664, 464] on div "FIXED" at bounding box center [654, 476] width 134 height 30
click at [628, 511] on div "Percentage" at bounding box center [672, 518] width 170 height 33
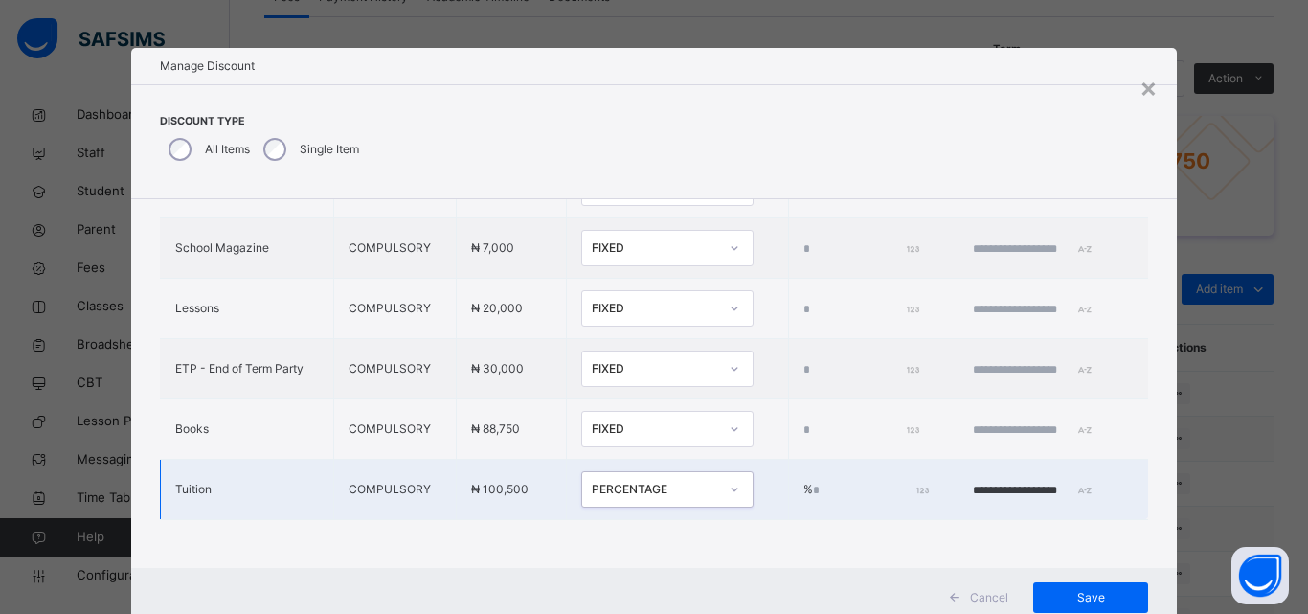
click at [813, 482] on input "*" at bounding box center [869, 490] width 113 height 17
type input "***"
click at [1059, 595] on span "Save" at bounding box center [1091, 597] width 86 height 17
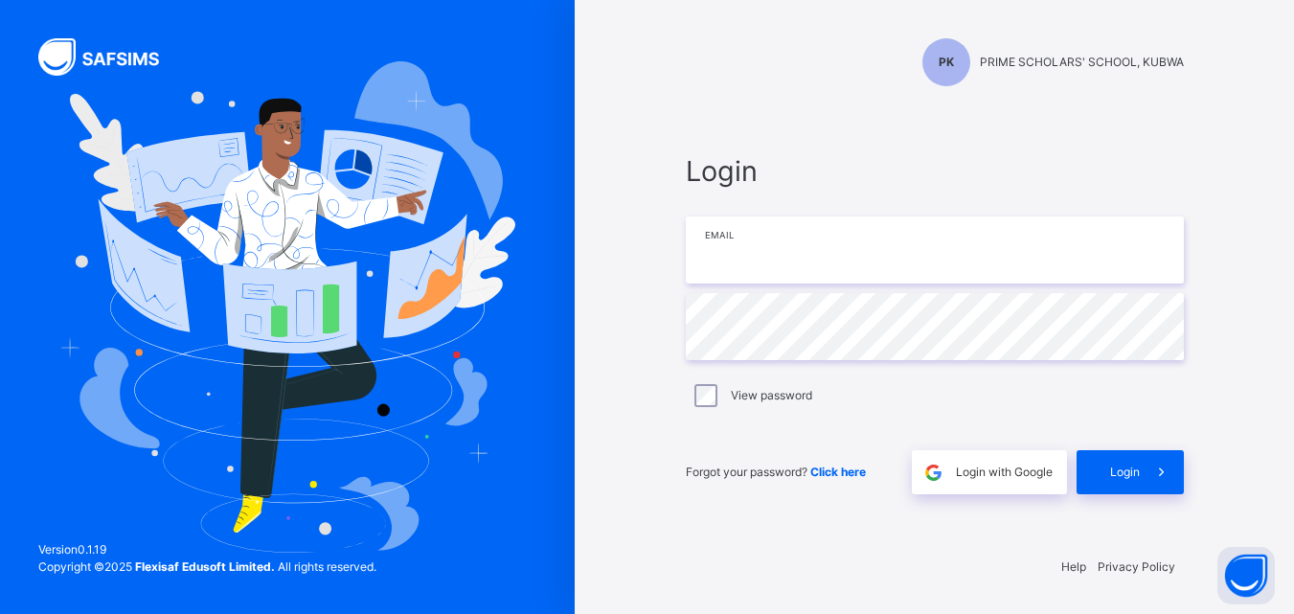
type input "**********"
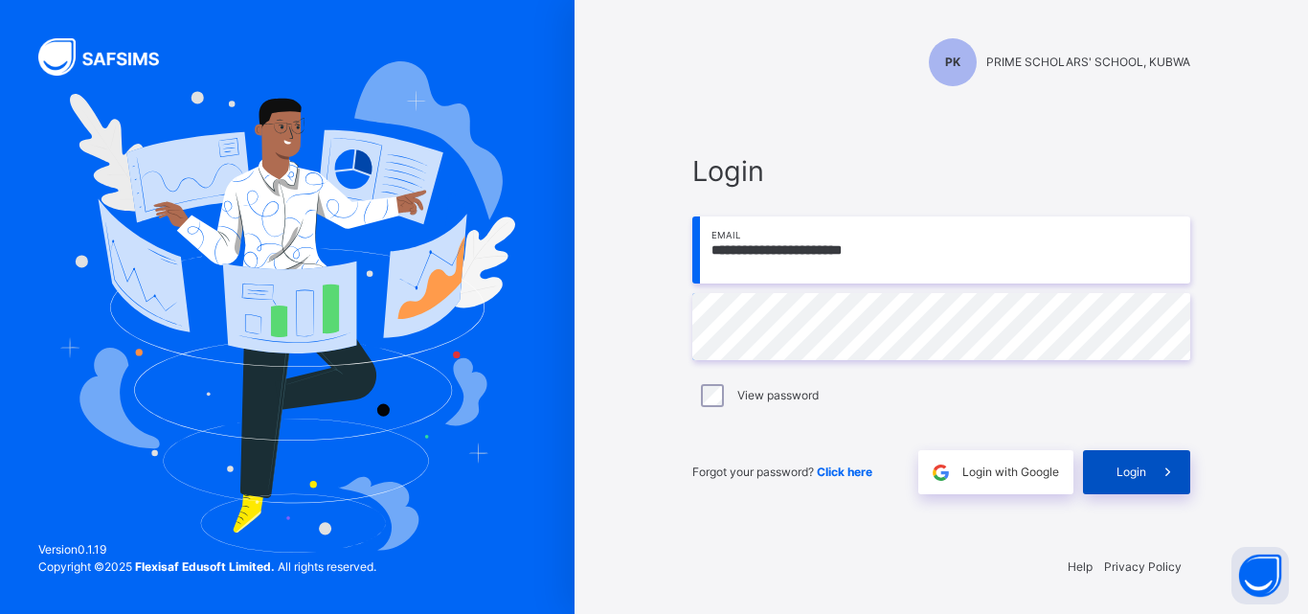
click at [1129, 453] on div "Login" at bounding box center [1136, 472] width 107 height 44
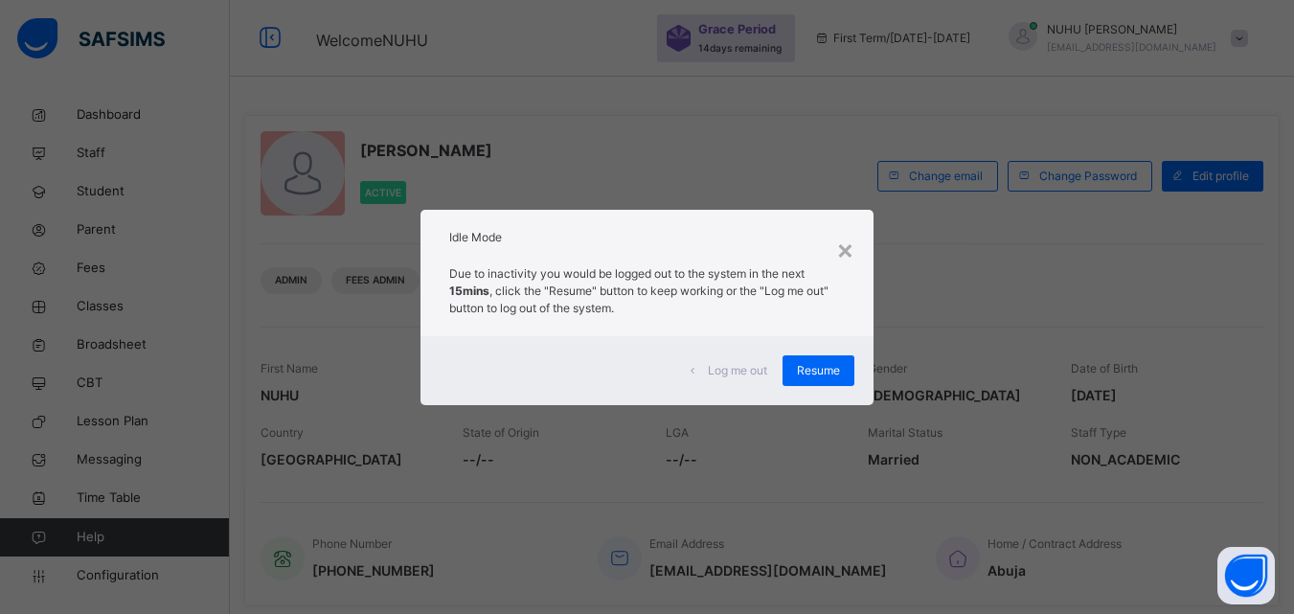
click at [804, 373] on span "Resume" at bounding box center [818, 370] width 43 height 17
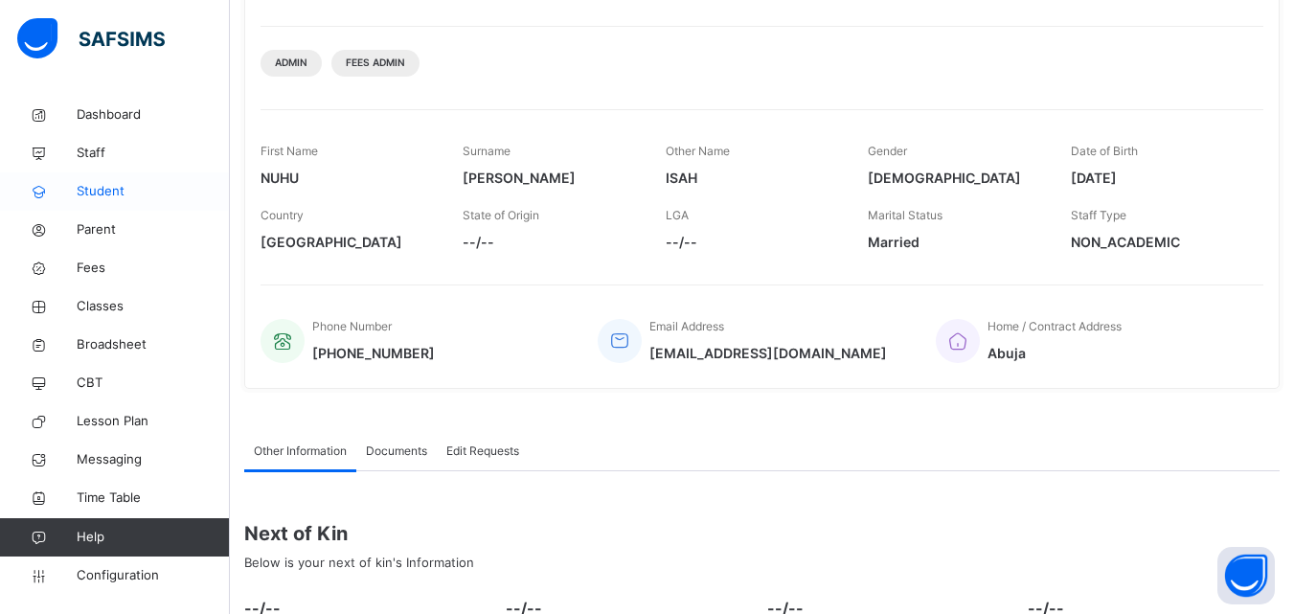
scroll to position [139, 0]
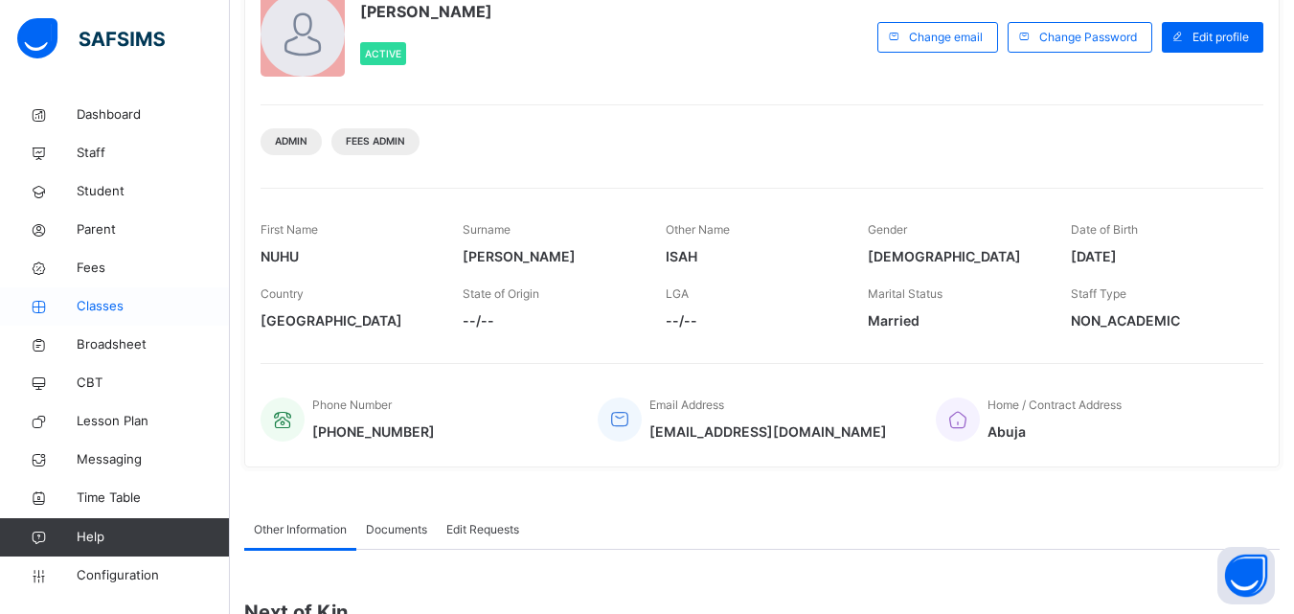
click at [105, 306] on span "Classes" at bounding box center [153, 306] width 153 height 19
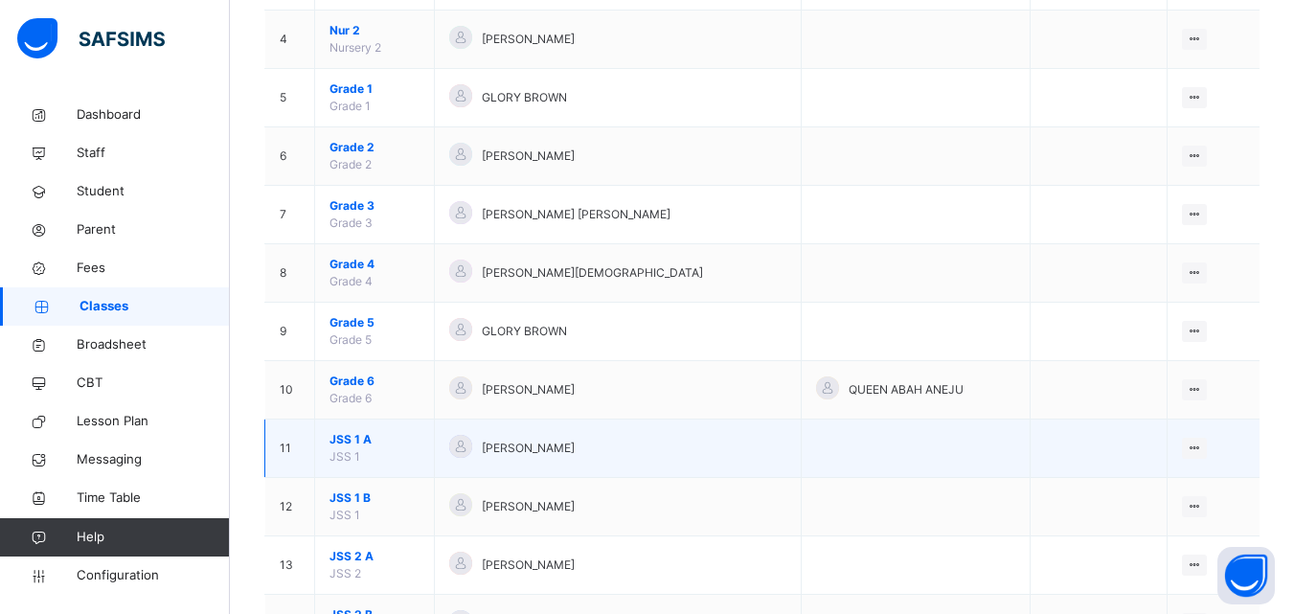
scroll to position [575, 0]
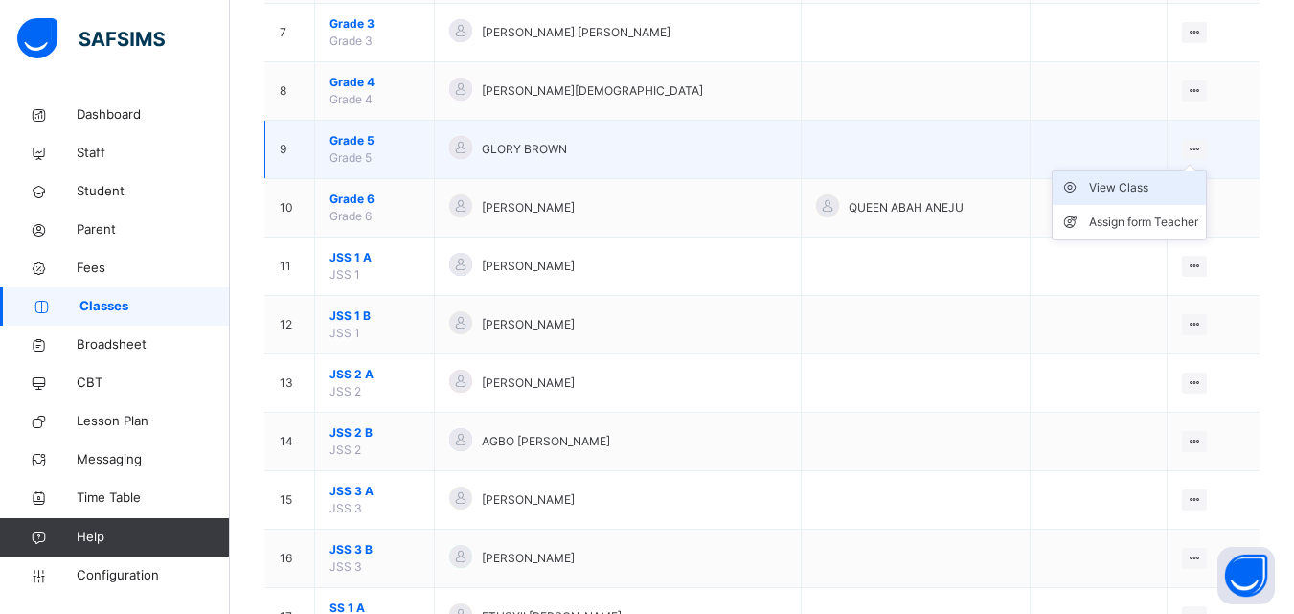
click at [1155, 181] on div "View Class" at bounding box center [1143, 187] width 109 height 19
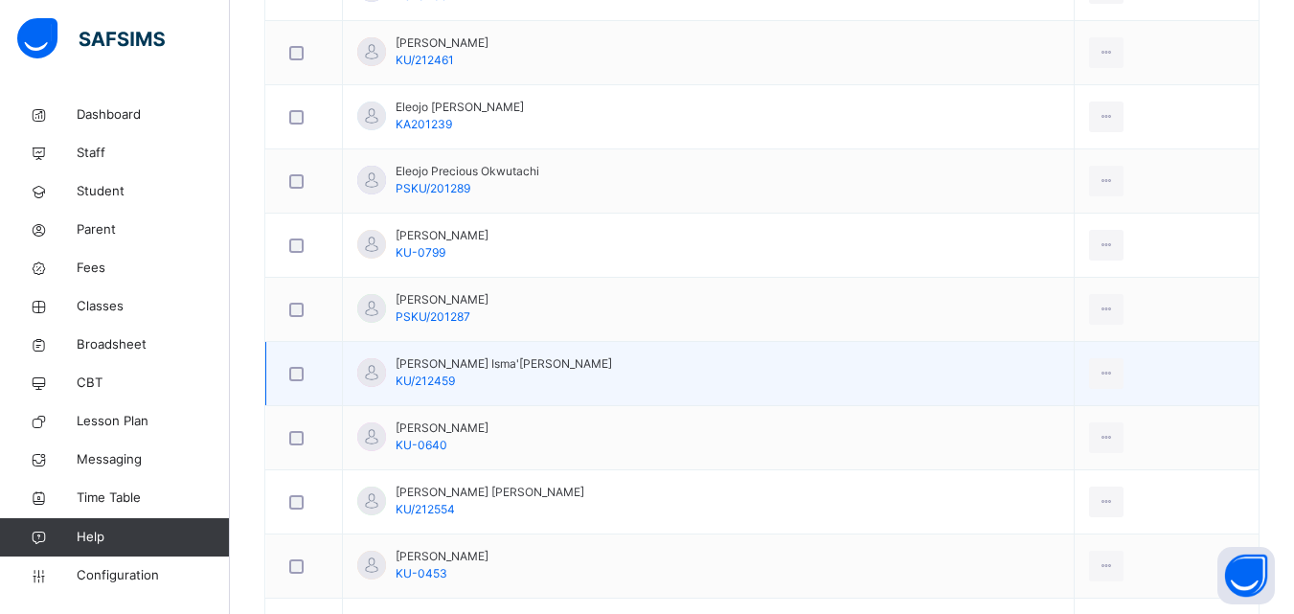
scroll to position [766, 0]
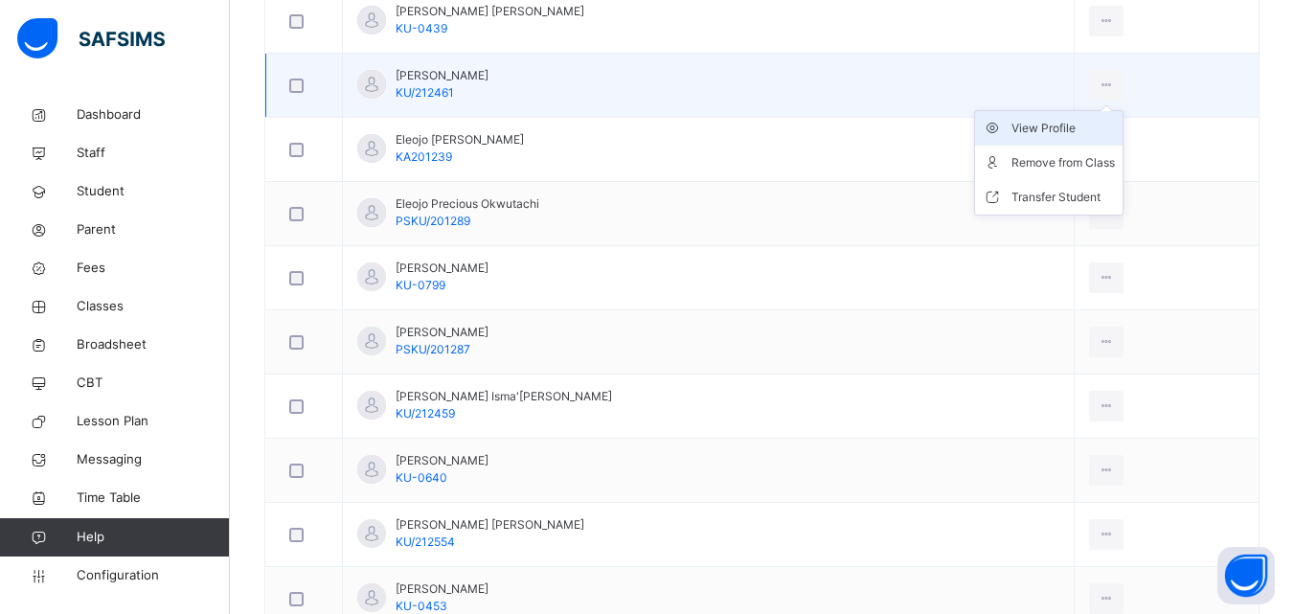
click at [1058, 124] on div "View Profile" at bounding box center [1062, 128] width 103 height 19
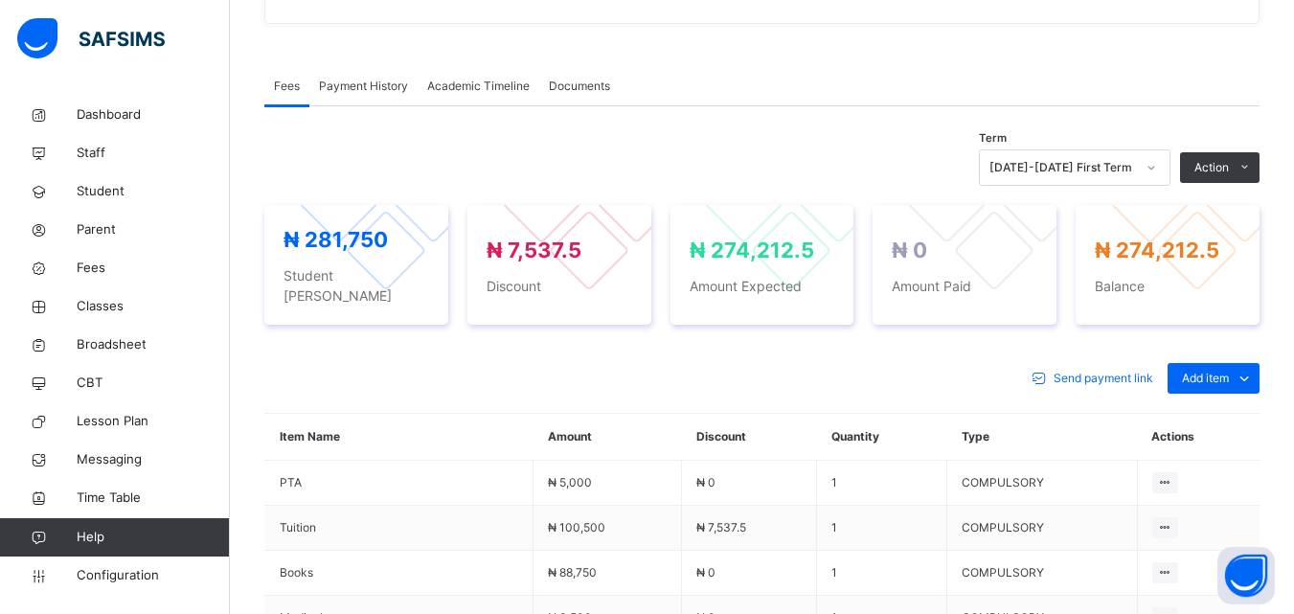
scroll to position [670, 0]
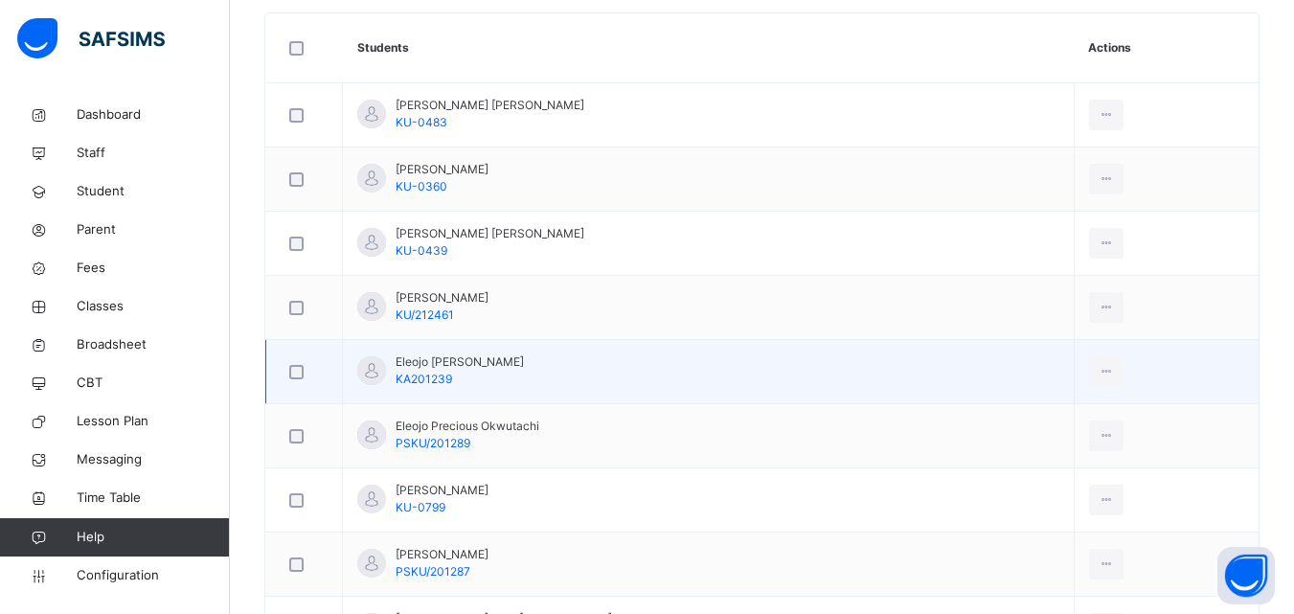
scroll to position [575, 0]
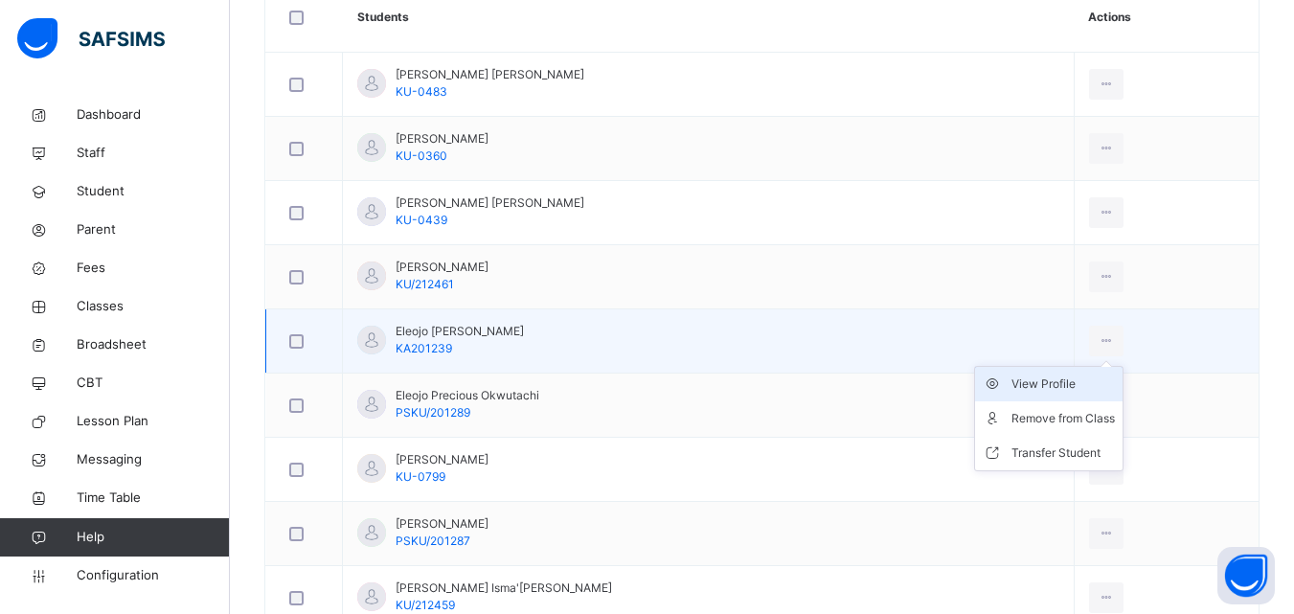
click at [1040, 382] on div "View Profile" at bounding box center [1062, 383] width 103 height 19
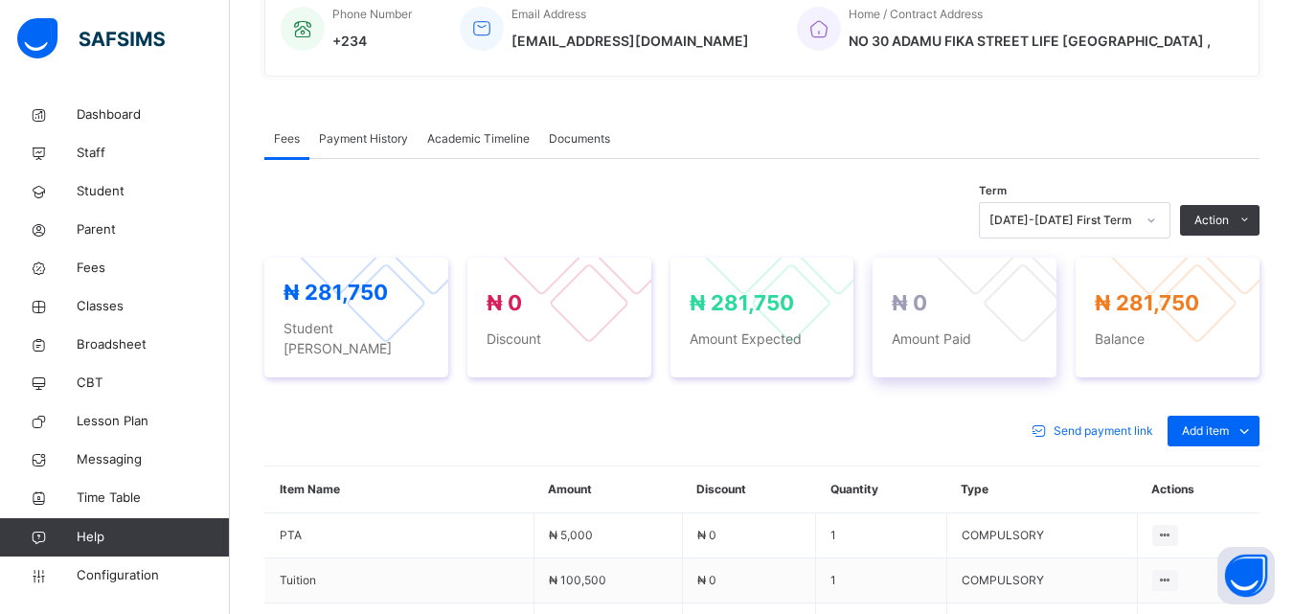
scroll to position [479, 0]
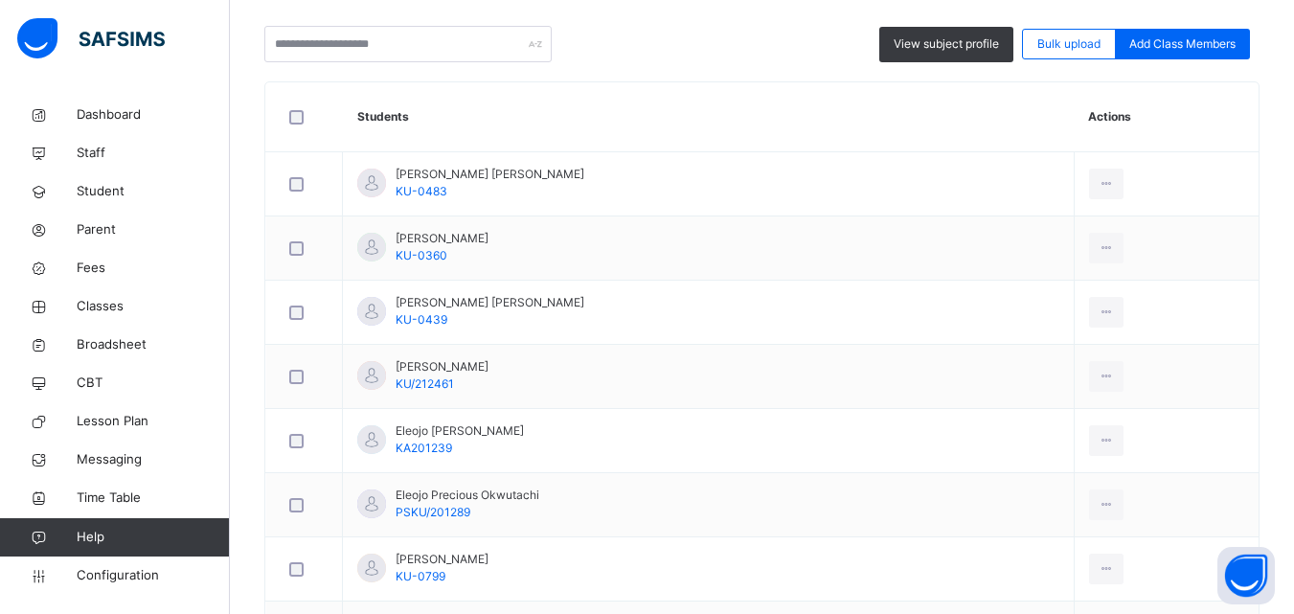
scroll to position [479, 0]
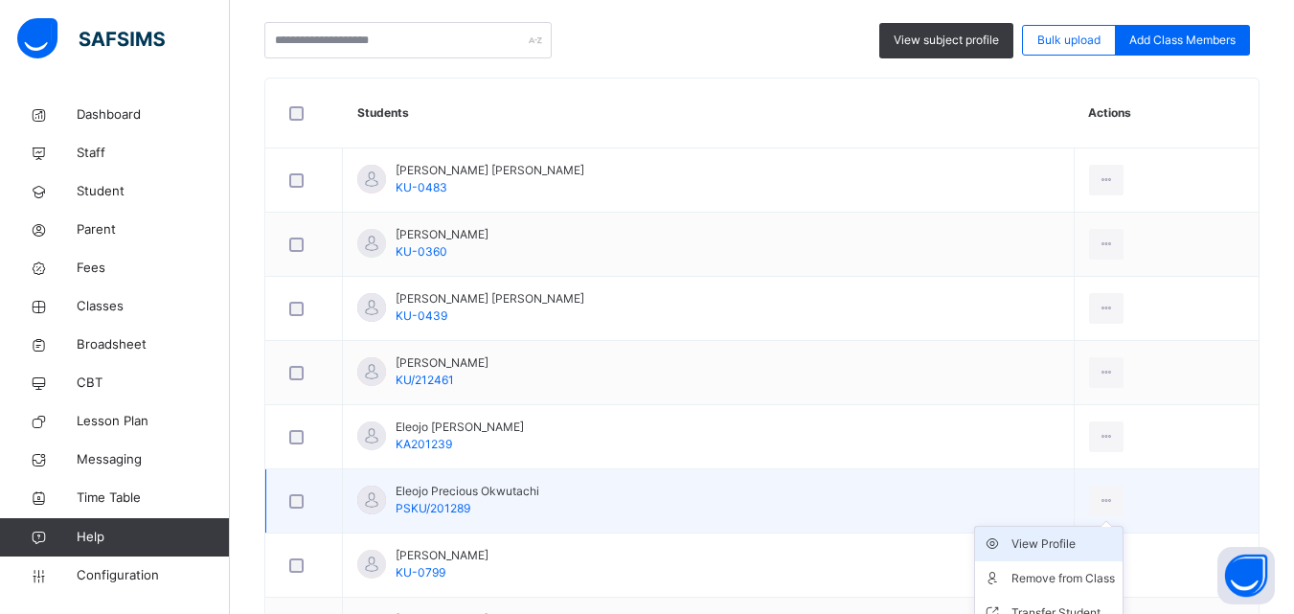
click at [1026, 538] on div "View Profile" at bounding box center [1062, 543] width 103 height 19
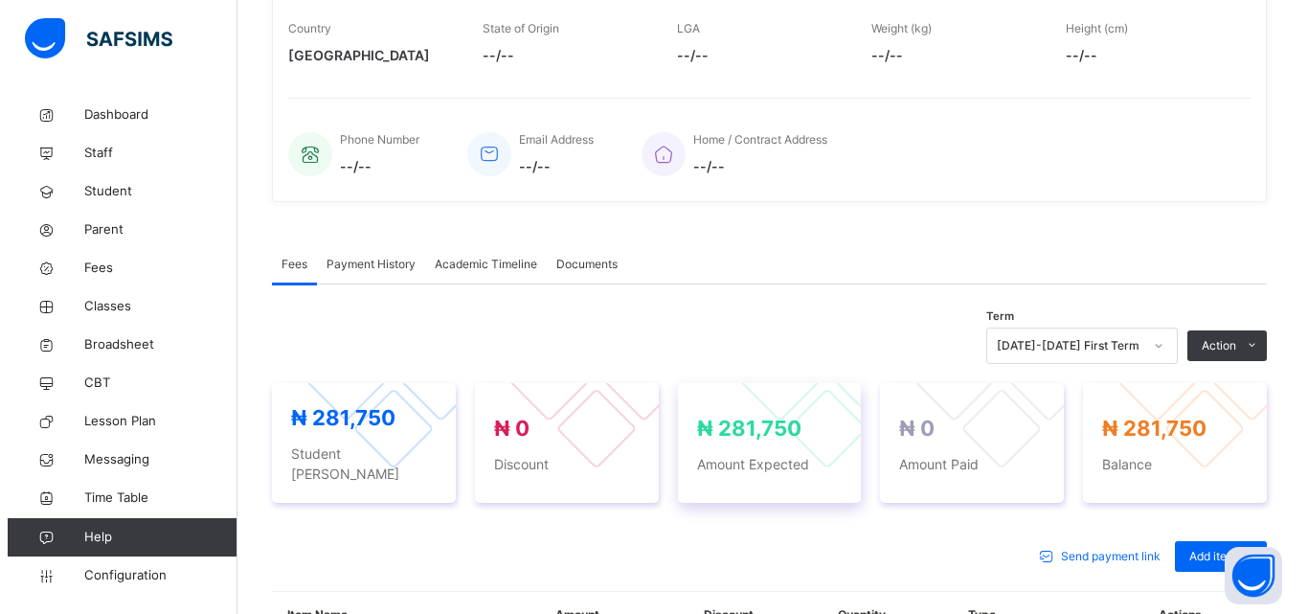
scroll to position [479, 0]
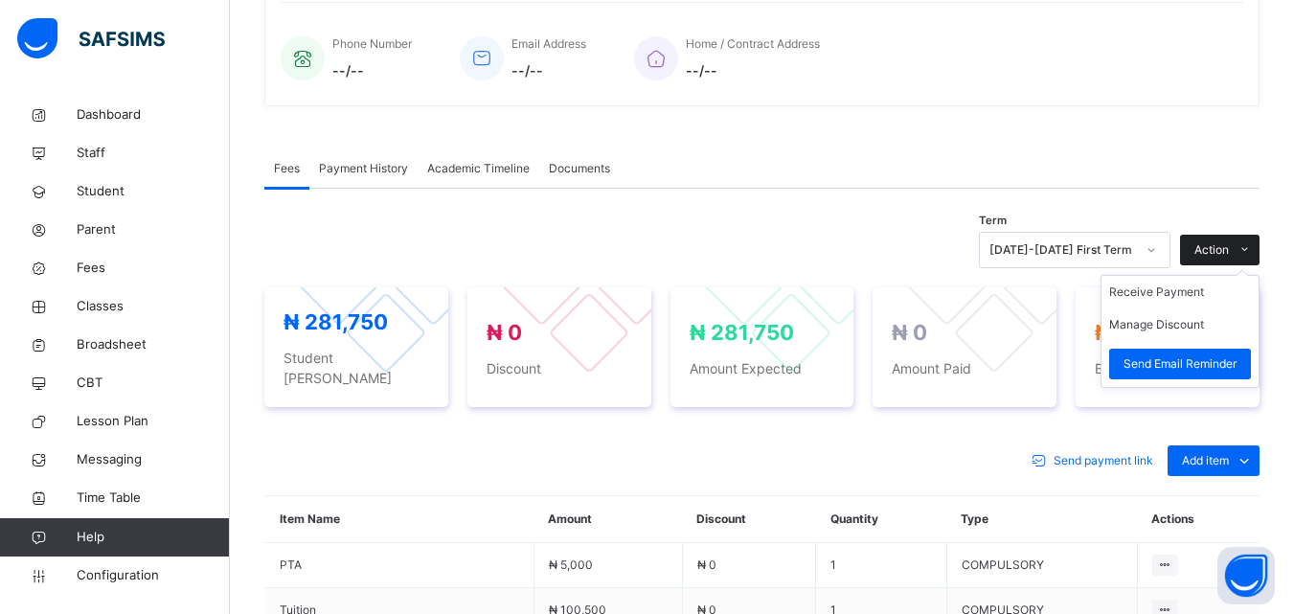
click at [1234, 238] on div "Action" at bounding box center [1219, 250] width 79 height 31
click at [1165, 330] on button "Manage Discount" at bounding box center [1156, 324] width 95 height 17
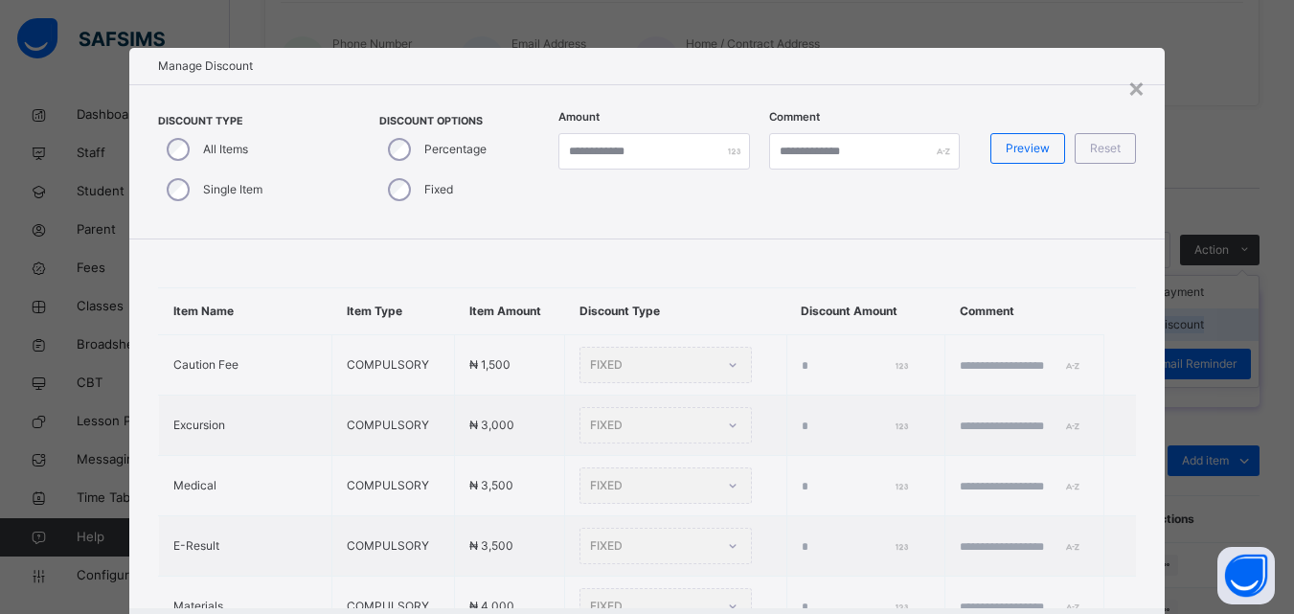
type input "*"
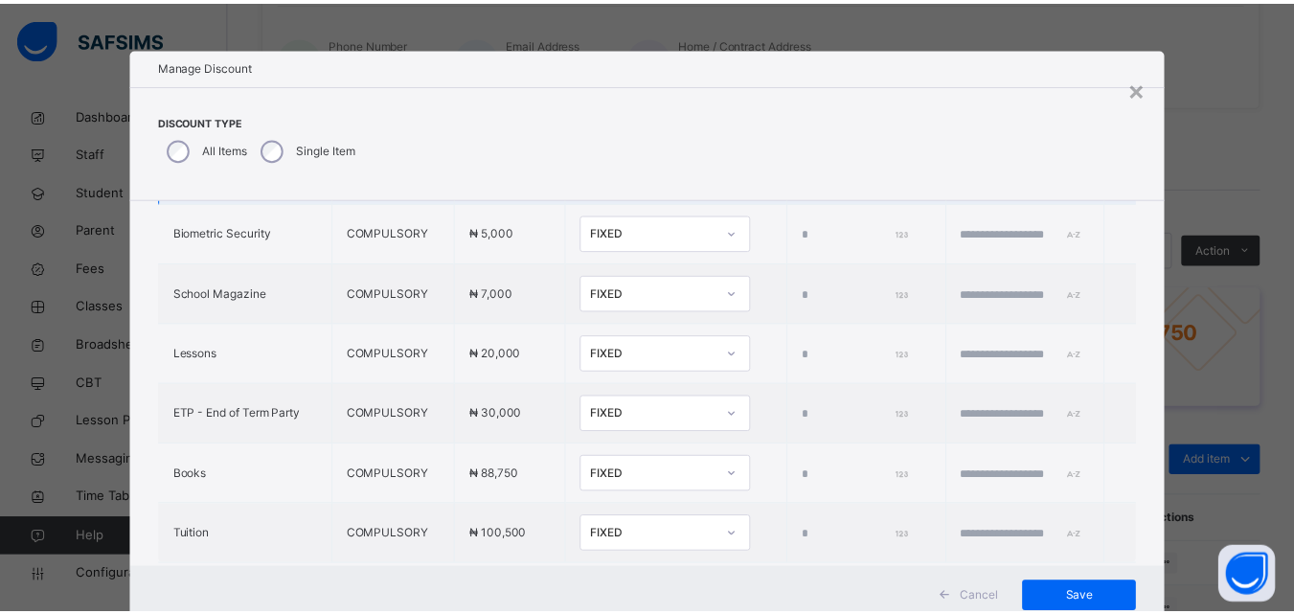
scroll to position [651, 0]
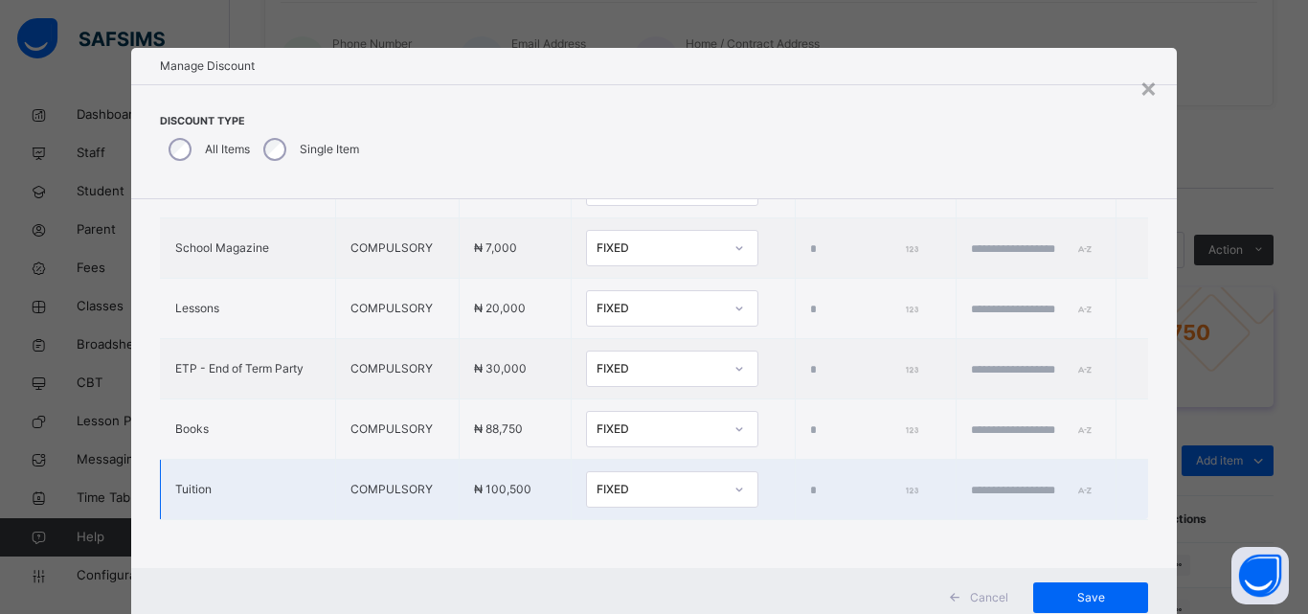
click at [653, 475] on div "FIXED" at bounding box center [654, 490] width 134 height 30
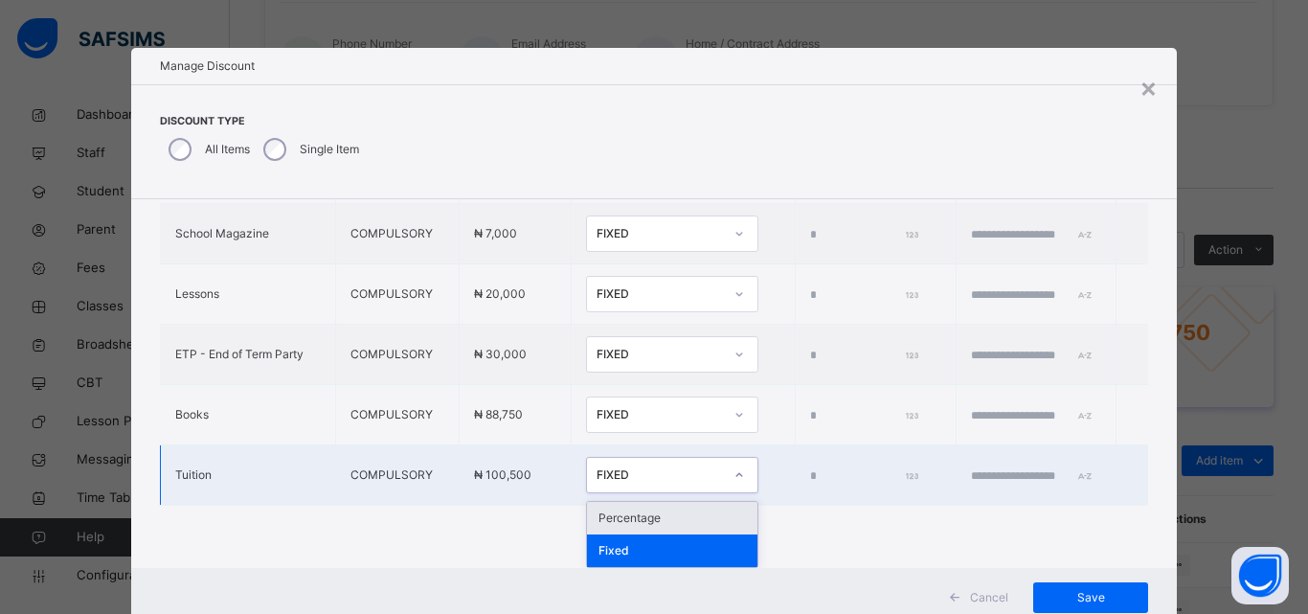
drag, startPoint x: 646, startPoint y: 520, endPoint x: 661, endPoint y: 503, distance: 23.1
click at [646, 513] on div "Percentage" at bounding box center [672, 518] width 170 height 33
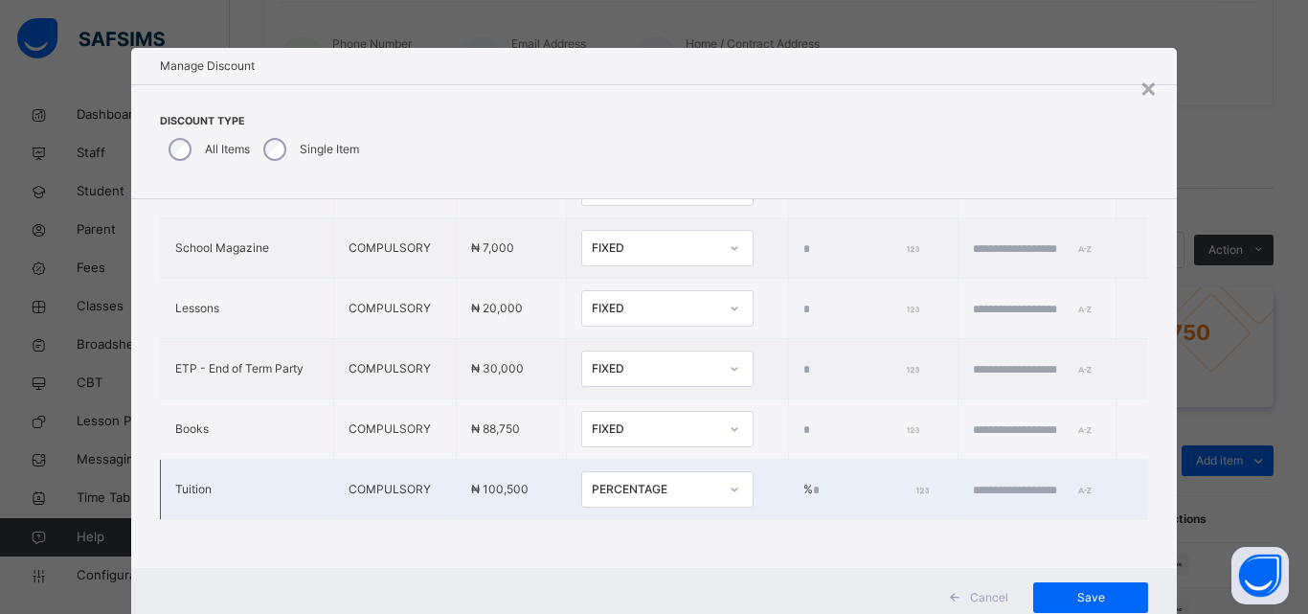
click at [813, 482] on input "*" at bounding box center [869, 490] width 113 height 17
type input "****"
click at [983, 482] on input "text" at bounding box center [1030, 490] width 115 height 17
type input "**********"
drag, startPoint x: 1111, startPoint y: 597, endPoint x: 1097, endPoint y: 595, distance: 14.5
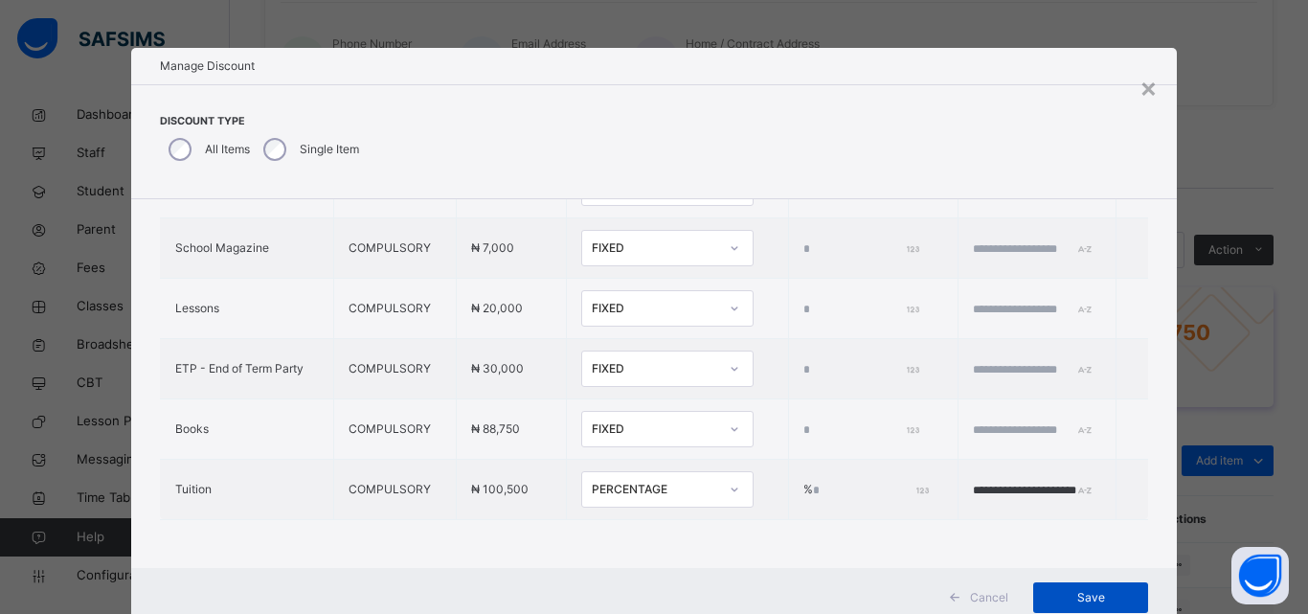
click at [1105, 597] on span "Save" at bounding box center [1091, 597] width 86 height 17
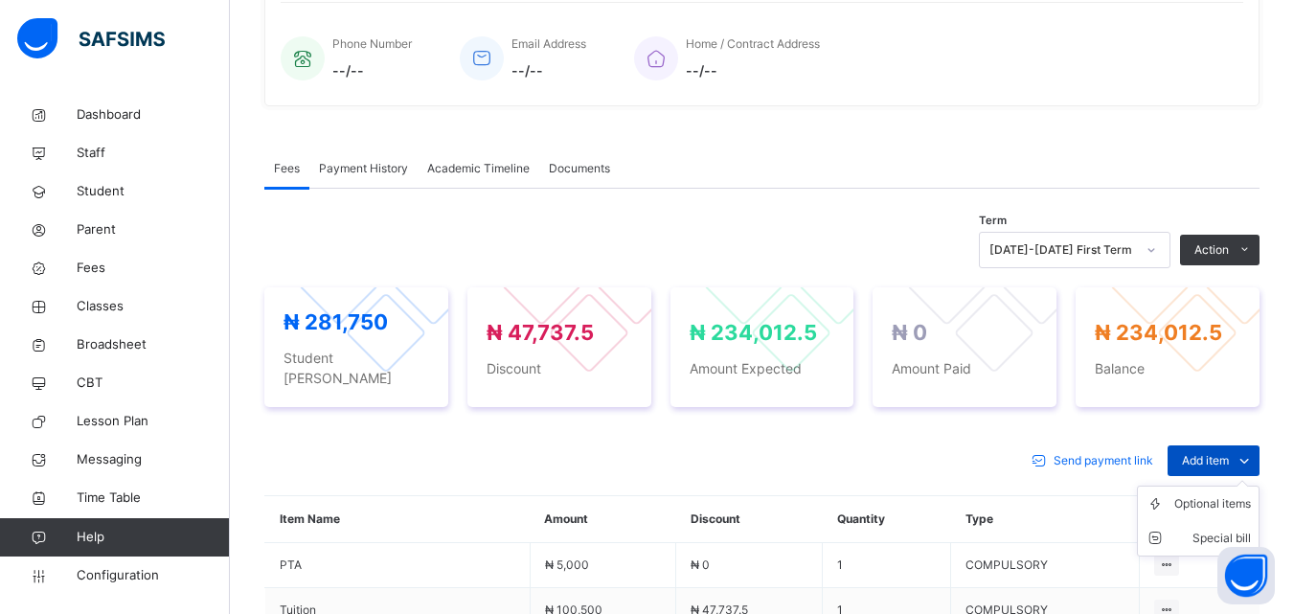
click at [1223, 452] on span "Add item" at bounding box center [1205, 460] width 47 height 17
click at [1217, 529] on div "Special bill" at bounding box center [1212, 538] width 77 height 19
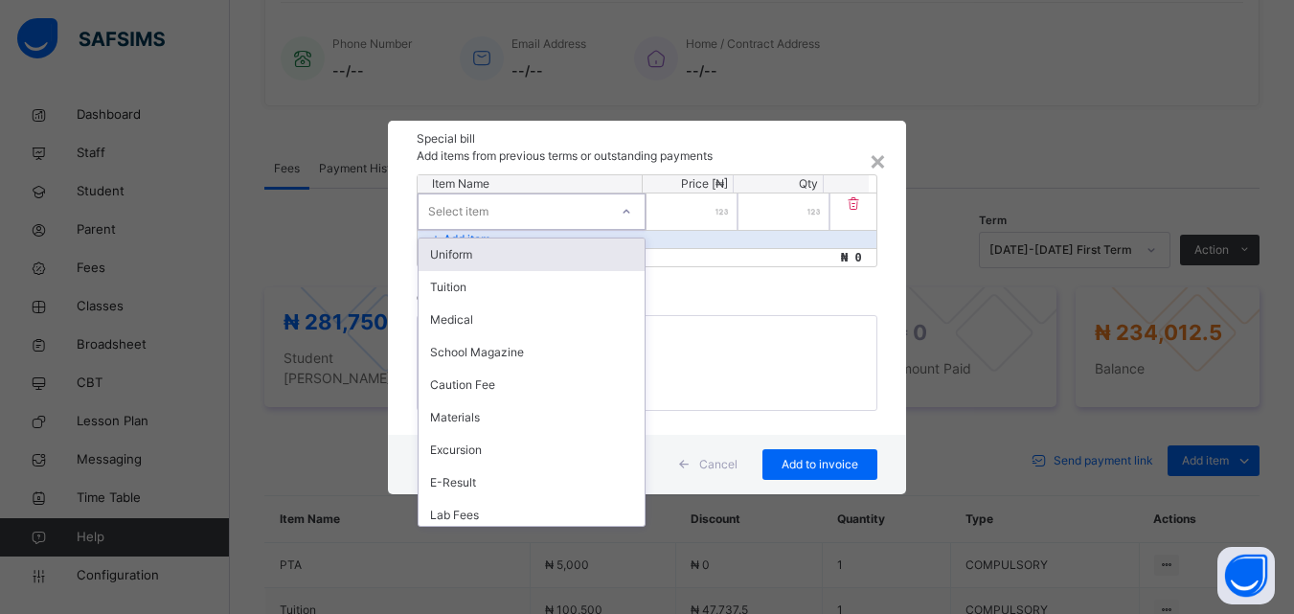
click at [546, 201] on div "Select item" at bounding box center [514, 211] width 190 height 30
click at [509, 255] on div "Uniform" at bounding box center [532, 254] width 226 height 33
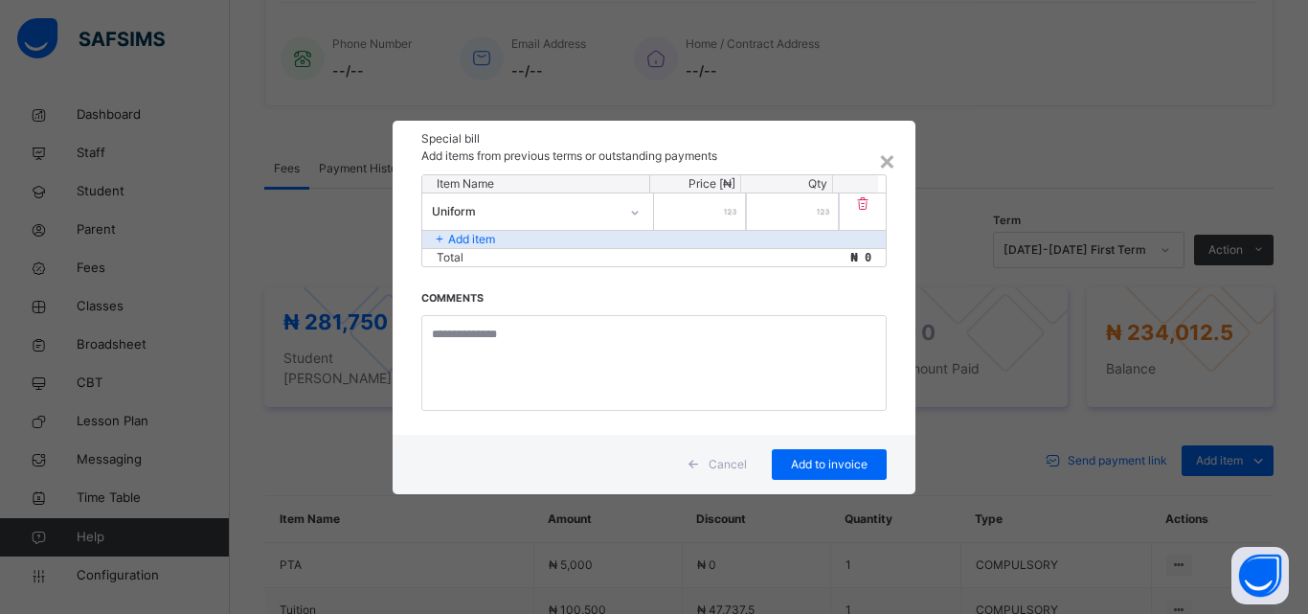
drag, startPoint x: 728, startPoint y: 205, endPoint x: 733, endPoint y: 220, distance: 16.1
click at [733, 220] on div at bounding box center [700, 211] width 92 height 36
type input "******"
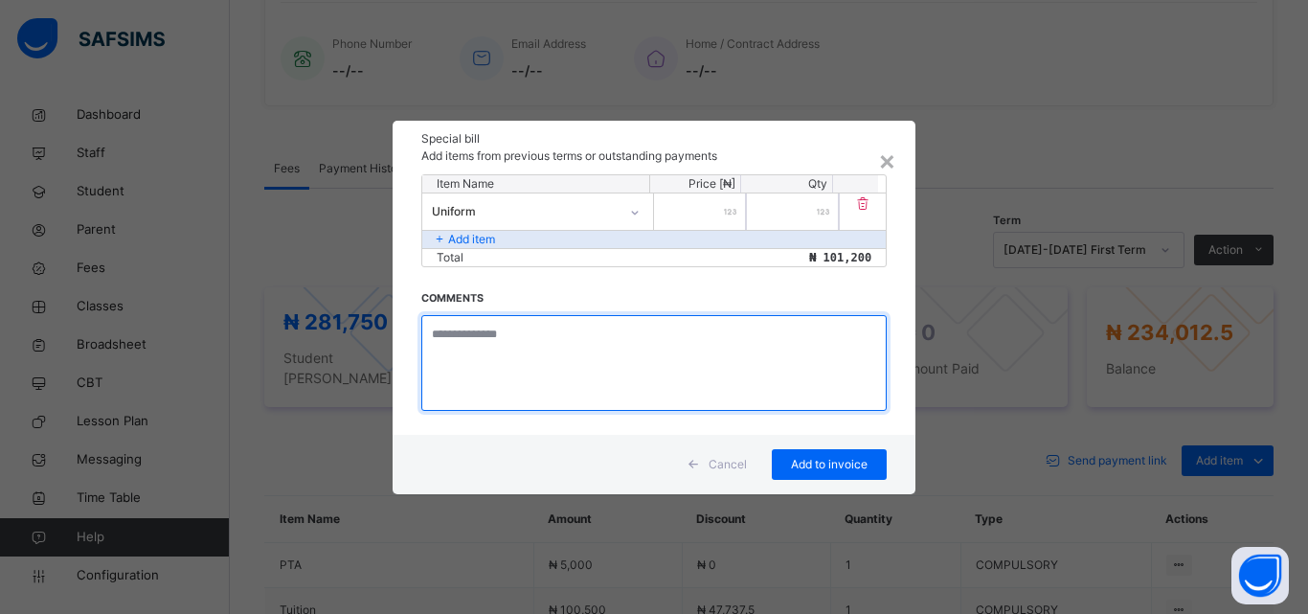
click at [500, 331] on textarea at bounding box center [653, 363] width 465 height 96
type textarea "**********"
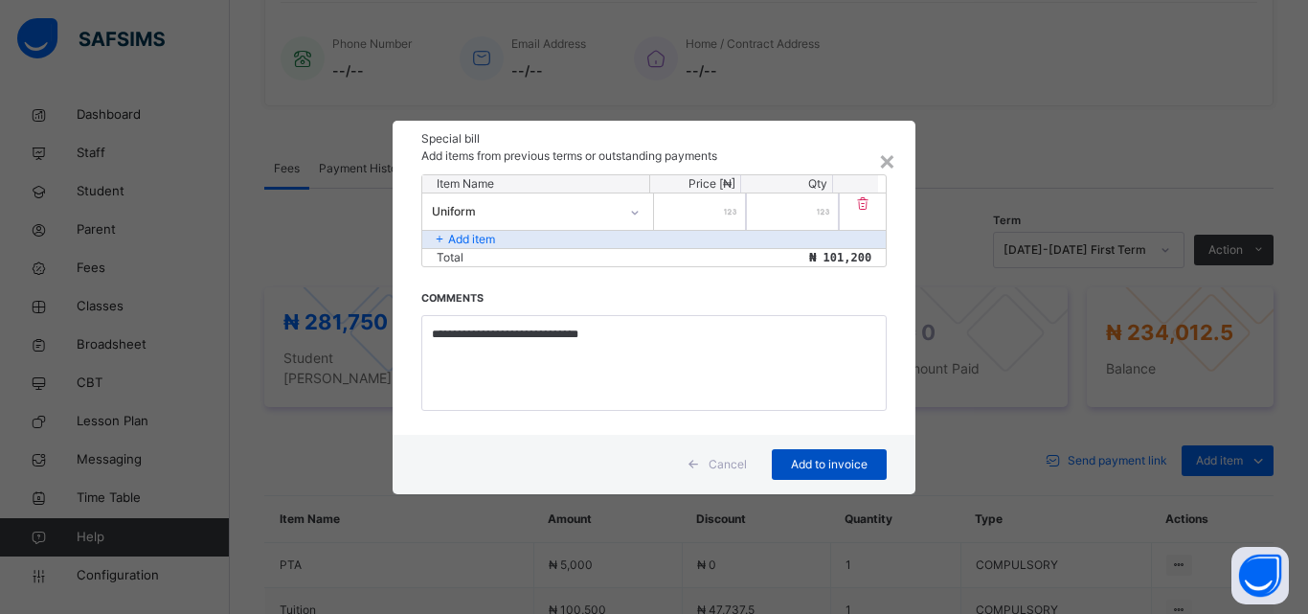
click at [819, 466] on span "Add to invoice" at bounding box center [829, 464] width 86 height 17
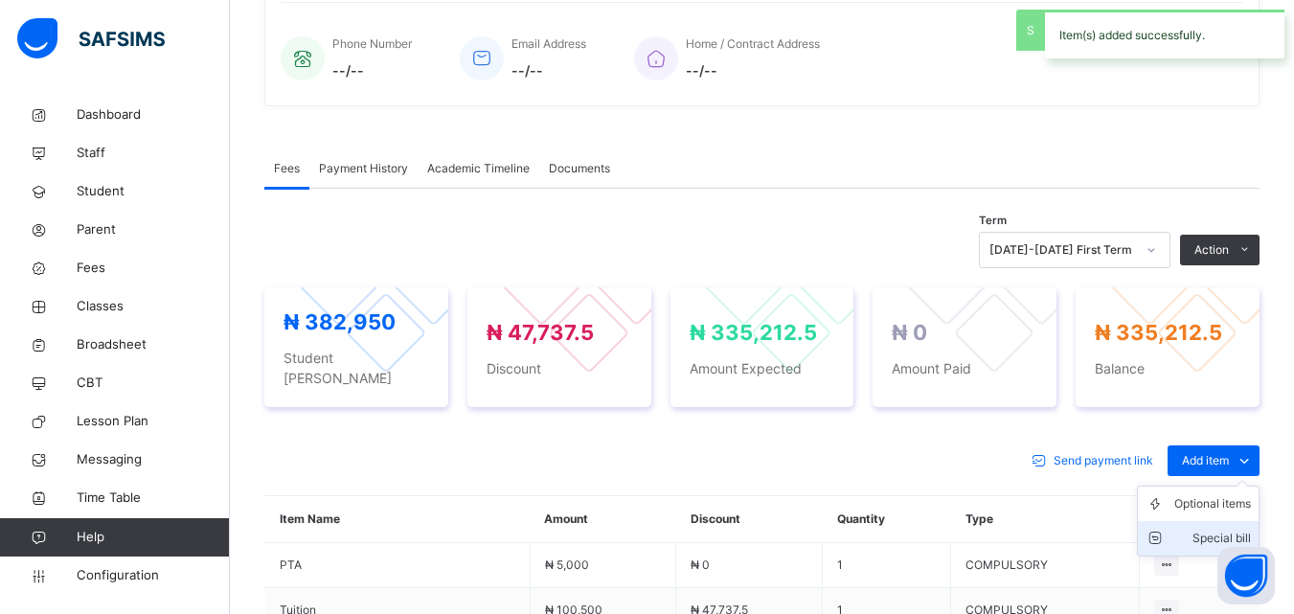
click at [1228, 529] on div "Special bill" at bounding box center [1212, 538] width 77 height 19
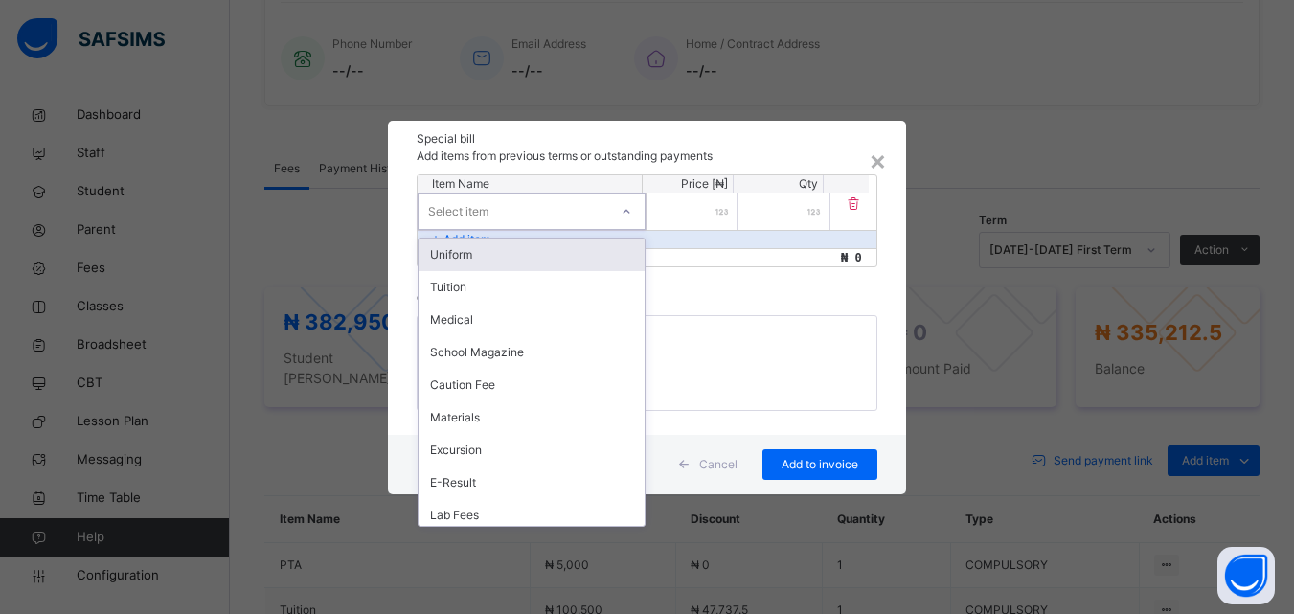
click at [545, 208] on div "Select item" at bounding box center [514, 211] width 190 height 30
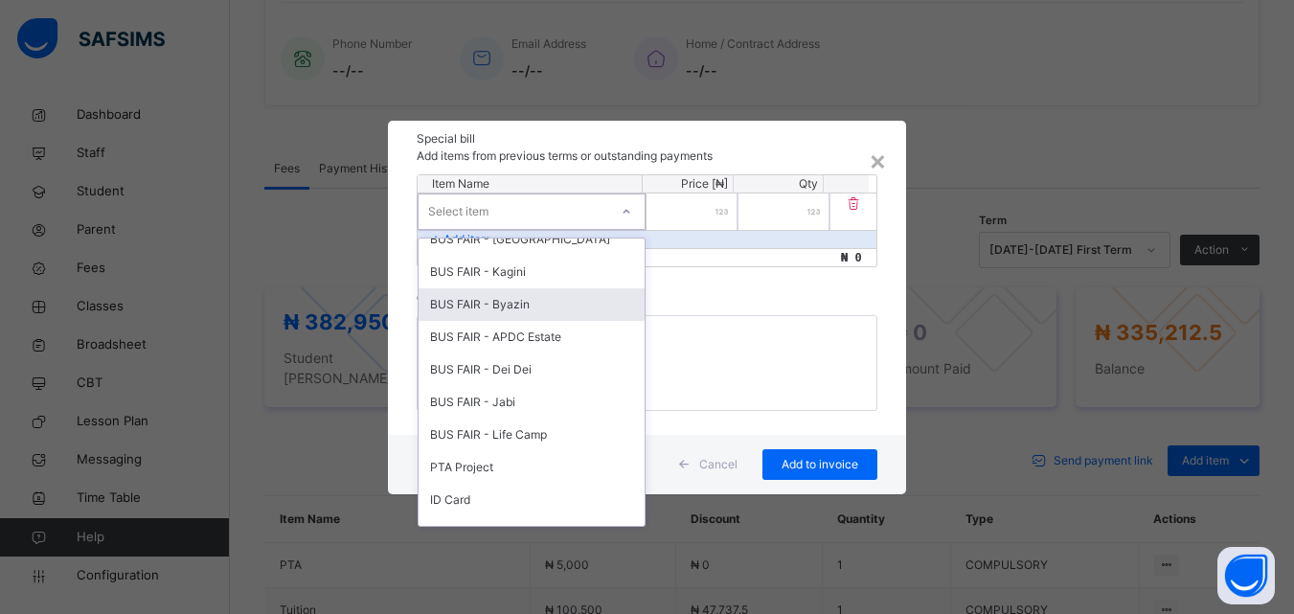
scroll to position [885, 0]
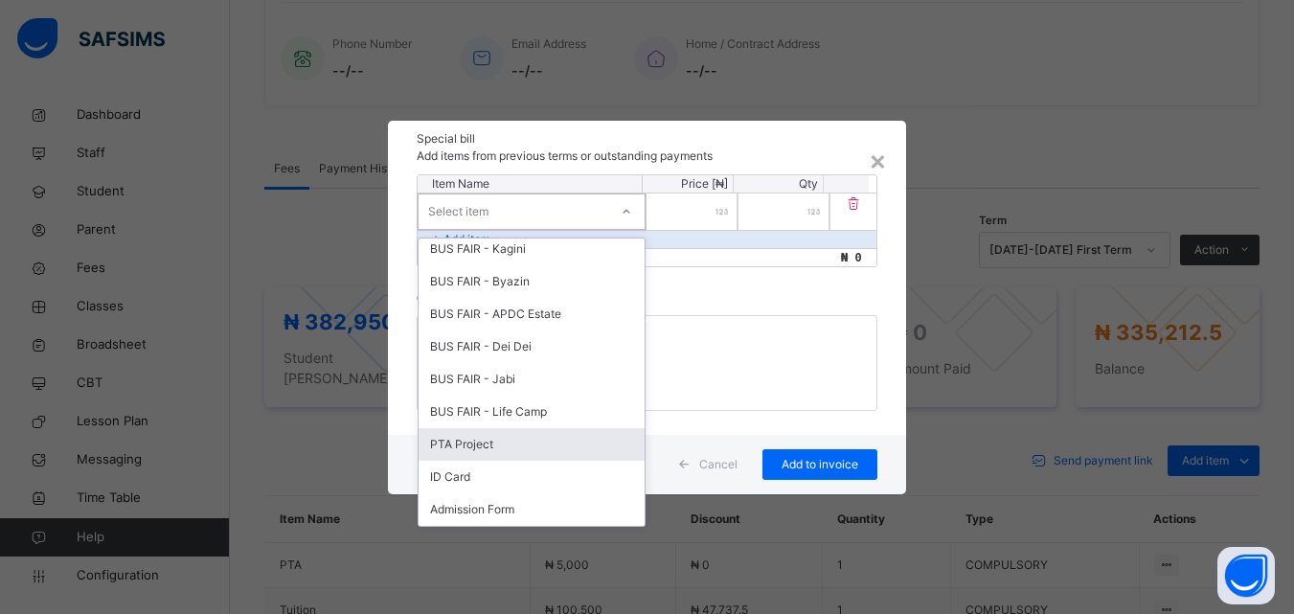
click at [499, 435] on div "PTA Project" at bounding box center [532, 444] width 226 height 33
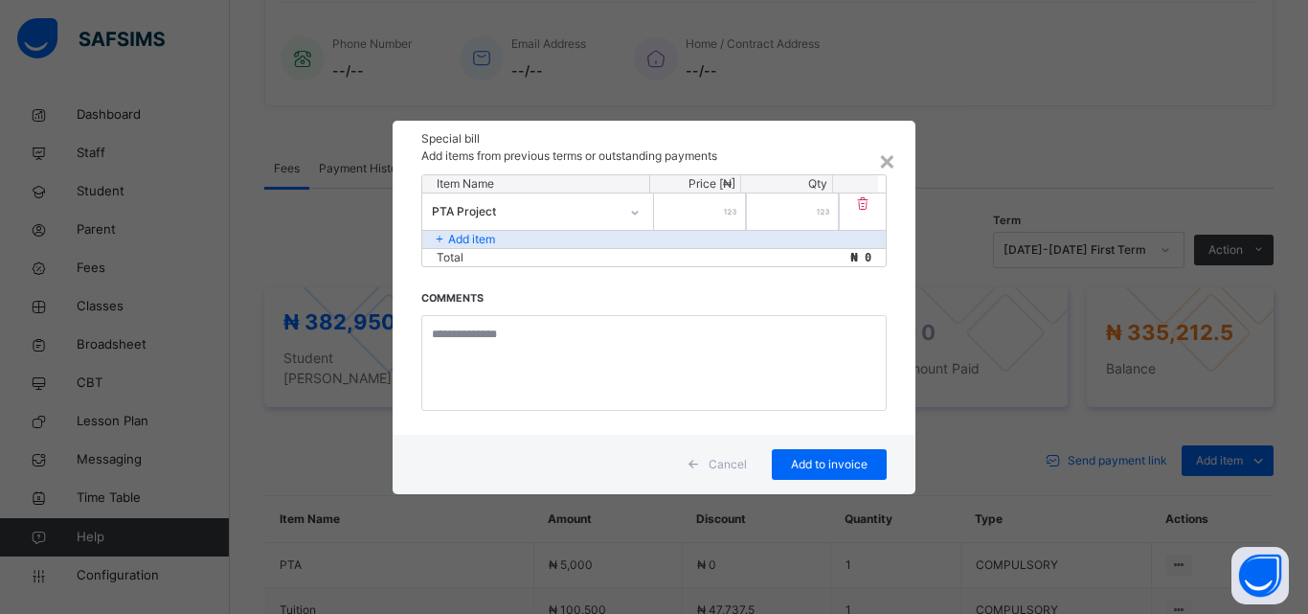
click at [732, 204] on div at bounding box center [700, 211] width 92 height 36
click at [734, 215] on div at bounding box center [700, 211] width 92 height 36
type input "****"
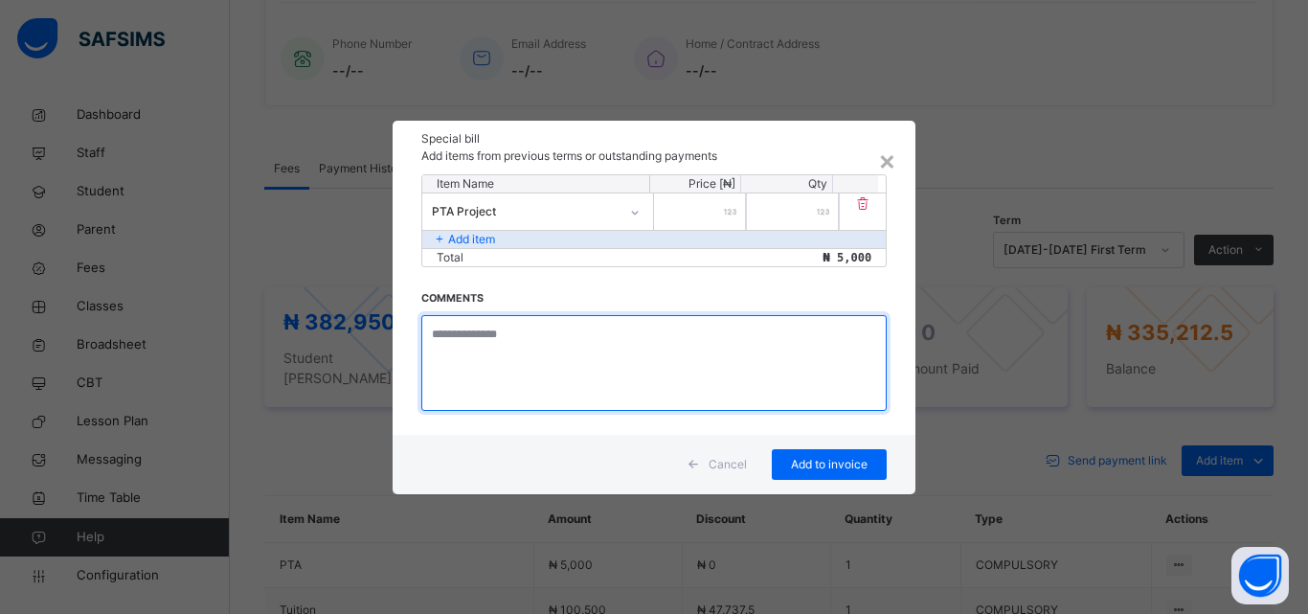
click at [519, 340] on textarea at bounding box center [653, 363] width 465 height 96
type textarea "**********"
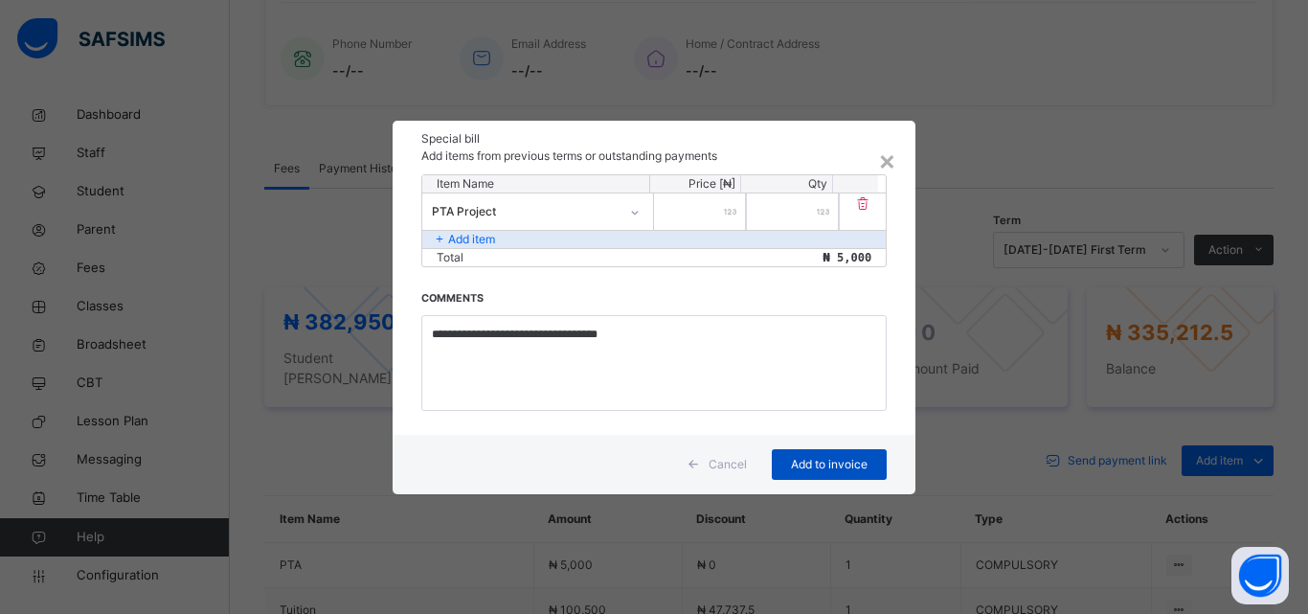
click at [844, 468] on span "Add to invoice" at bounding box center [829, 464] width 86 height 17
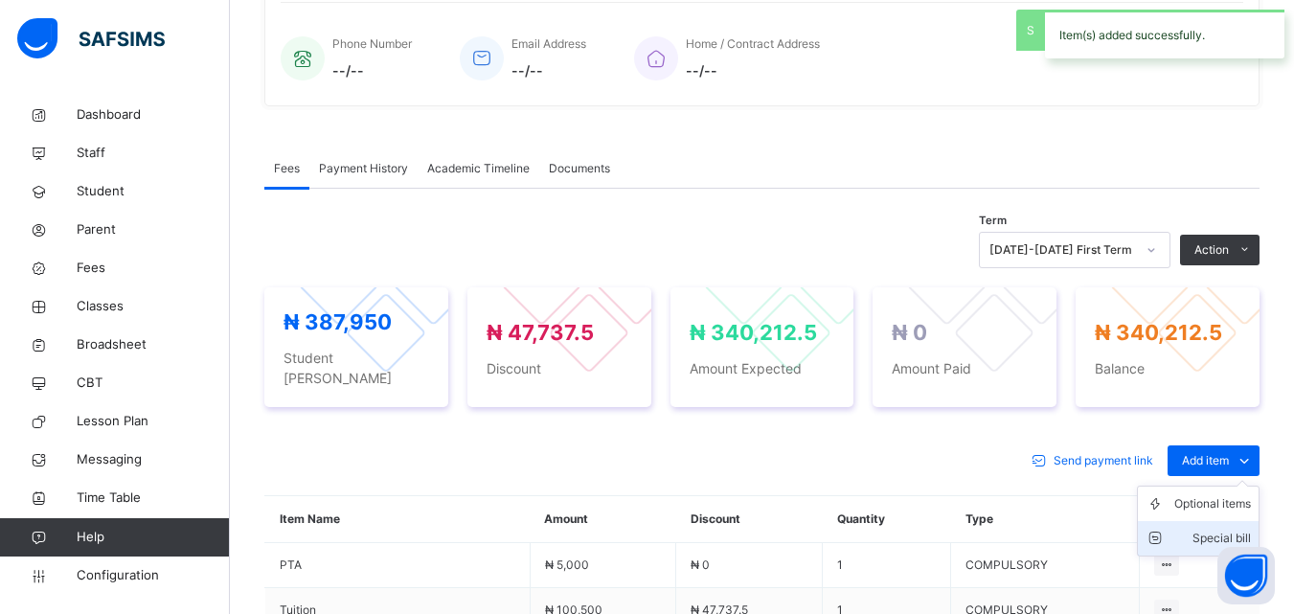
click at [1223, 529] on div "Special bill" at bounding box center [1212, 538] width 77 height 19
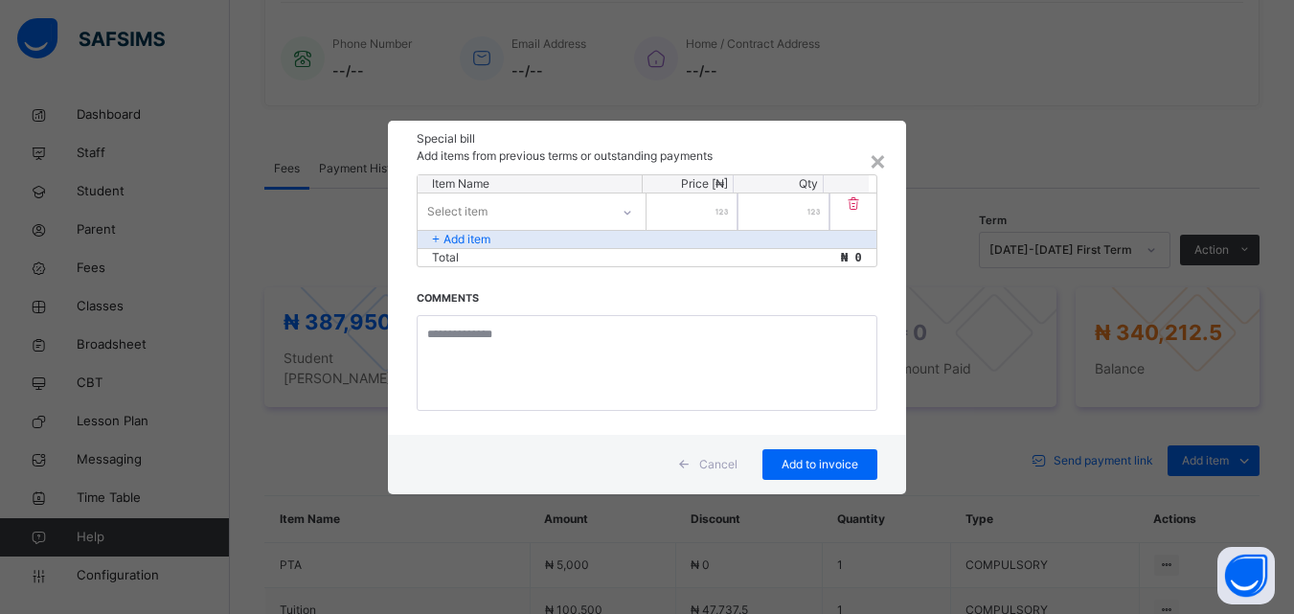
click at [628, 210] on icon at bounding box center [627, 212] width 11 height 19
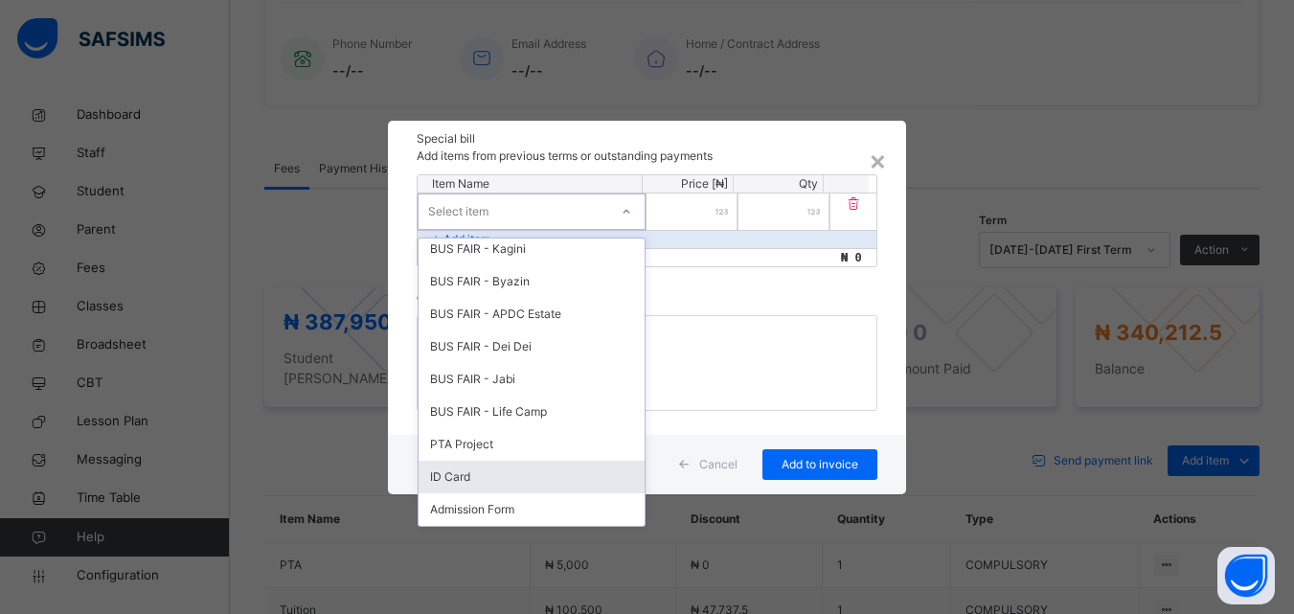
click at [493, 479] on div "ID Card" at bounding box center [532, 477] width 226 height 33
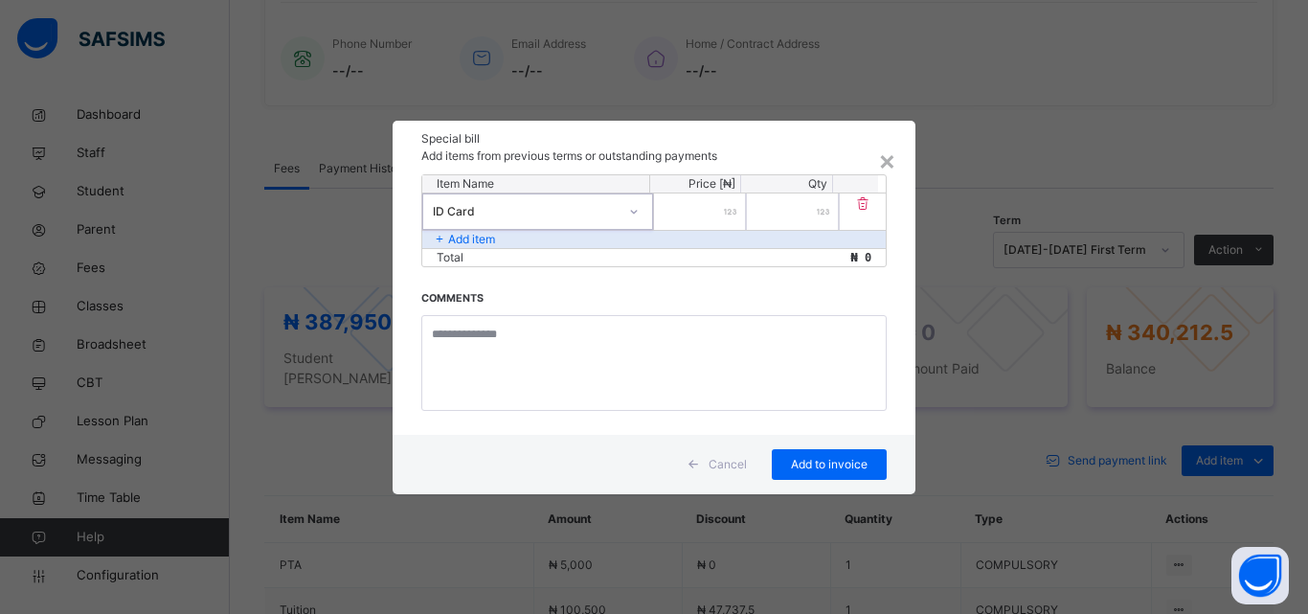
click at [693, 207] on input "number" at bounding box center [700, 211] width 92 height 36
type input "****"
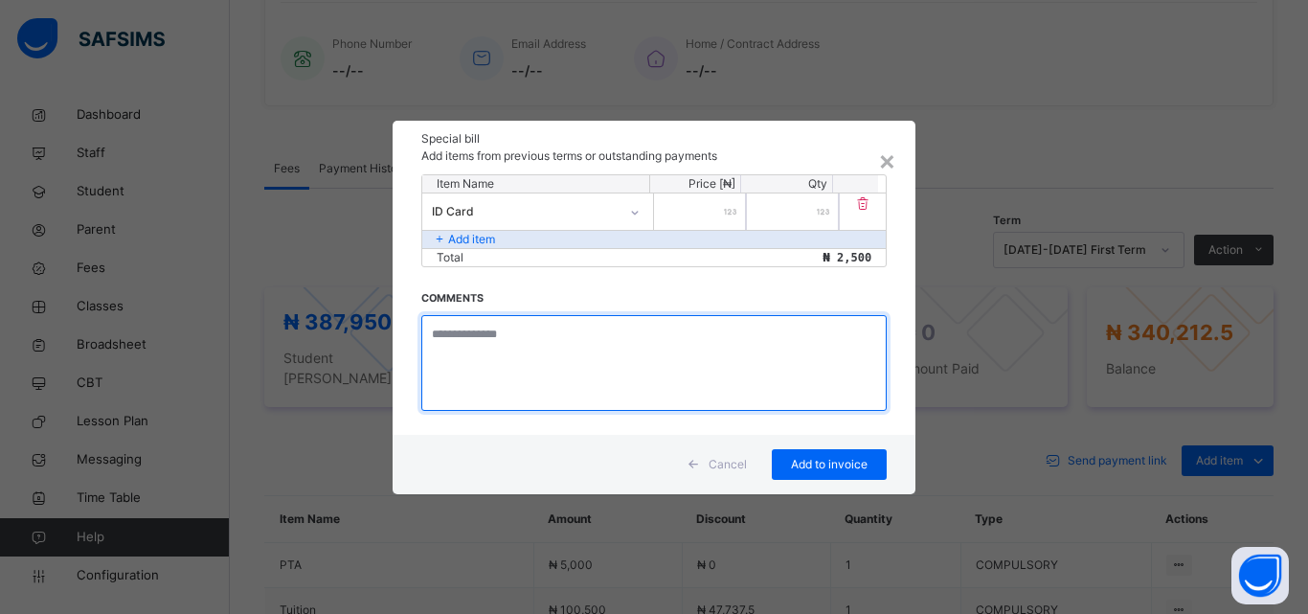
drag, startPoint x: 480, startPoint y: 355, endPoint x: 518, endPoint y: 304, distance: 64.4
click at [480, 351] on textarea at bounding box center [653, 363] width 465 height 96
type textarea "**********"
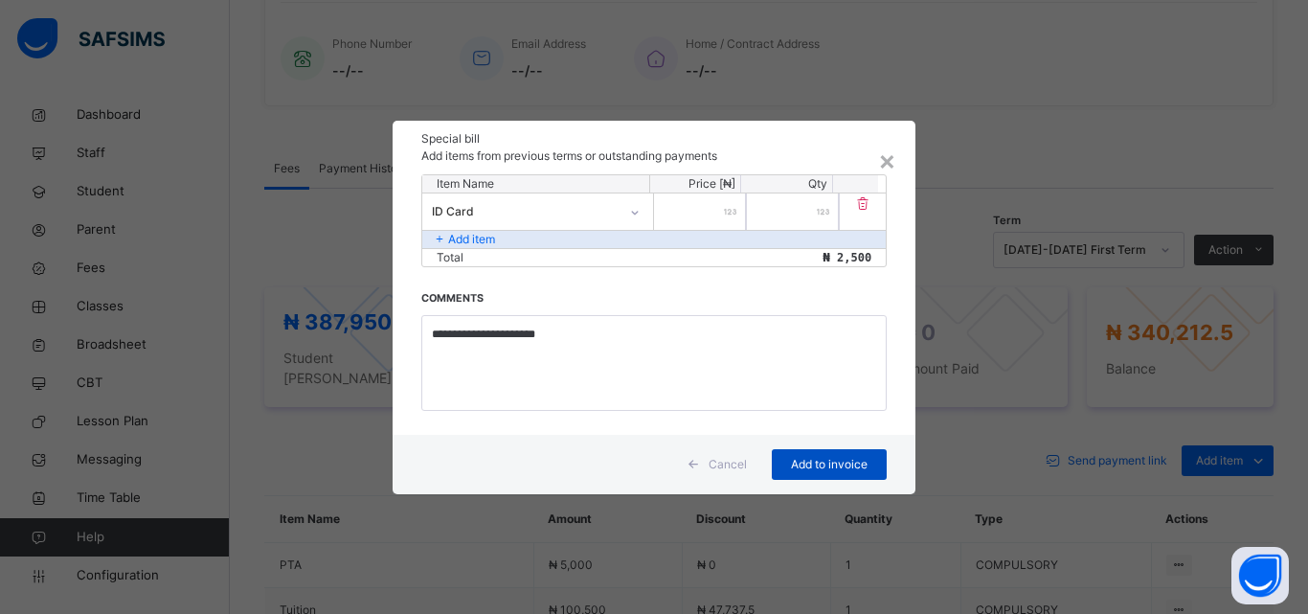
click at [826, 456] on span "Add to invoice" at bounding box center [829, 464] width 86 height 17
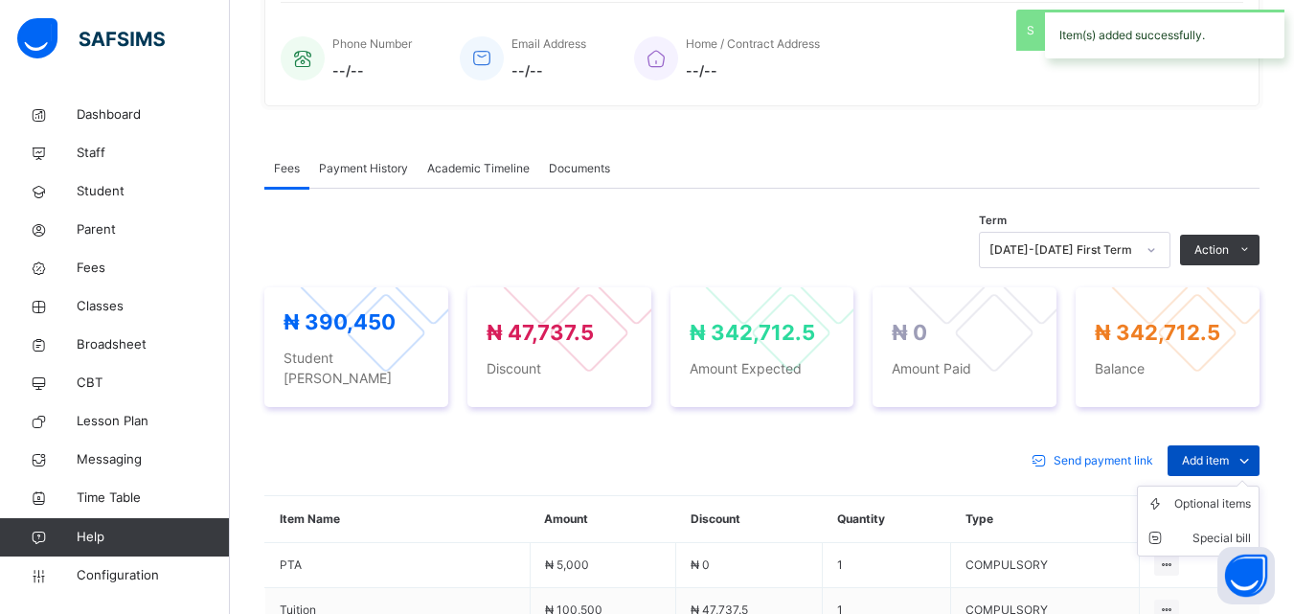
click at [1204, 452] on span "Add item" at bounding box center [1205, 460] width 47 height 17
click at [0, 0] on div "Special bill" at bounding box center [0, 0] width 0 height 0
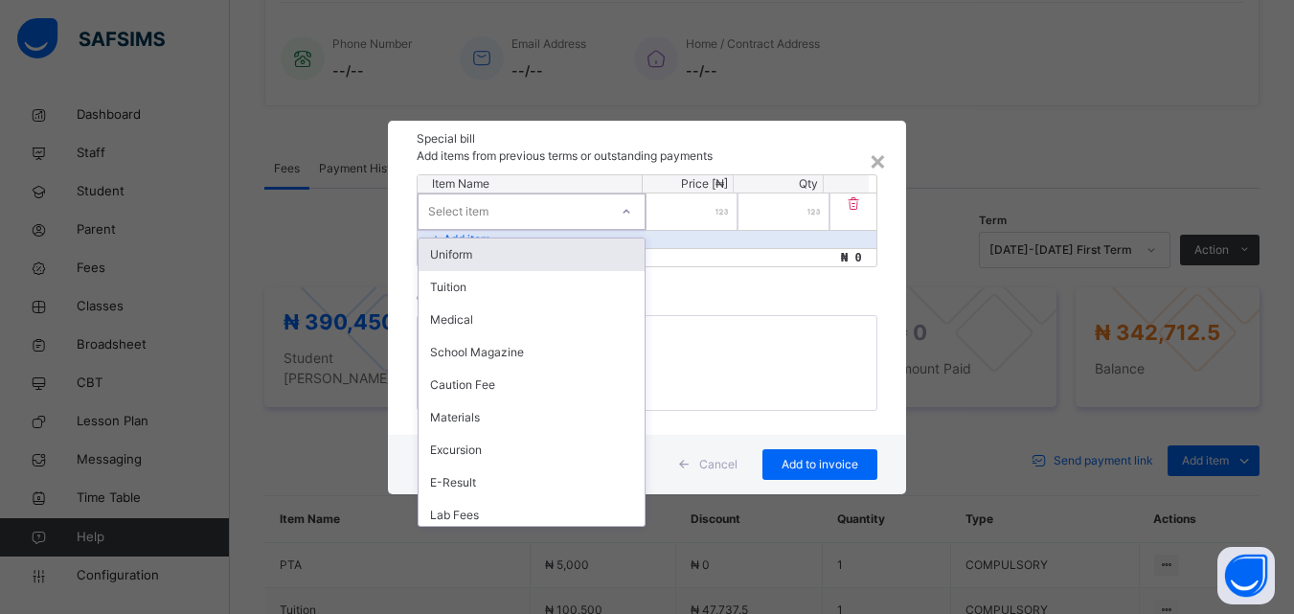
click at [530, 207] on div "Select item" at bounding box center [514, 211] width 190 height 30
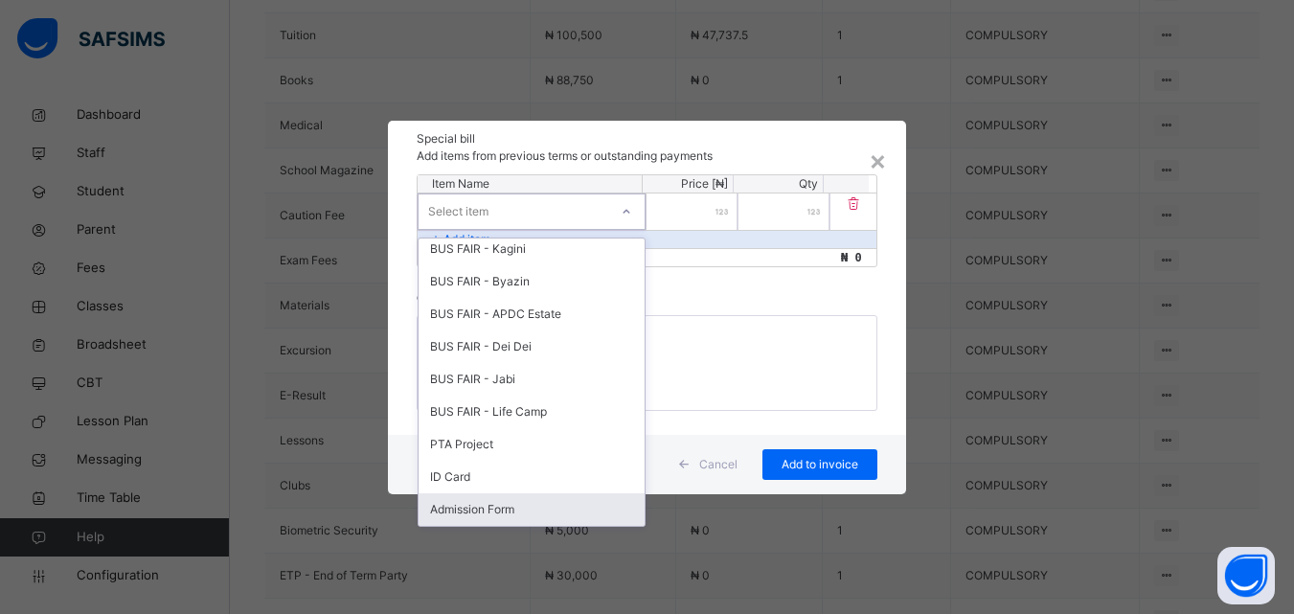
click at [507, 506] on div "Admission Form" at bounding box center [532, 509] width 226 height 33
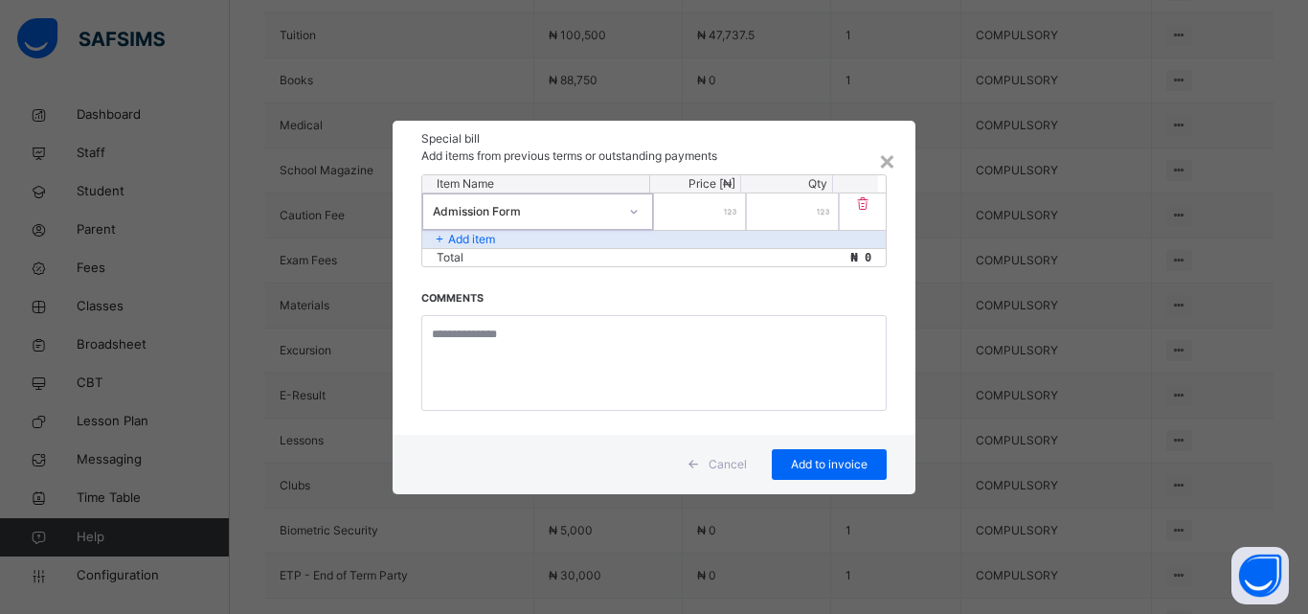
click at [703, 215] on input "number" at bounding box center [700, 211] width 92 height 36
type input "****"
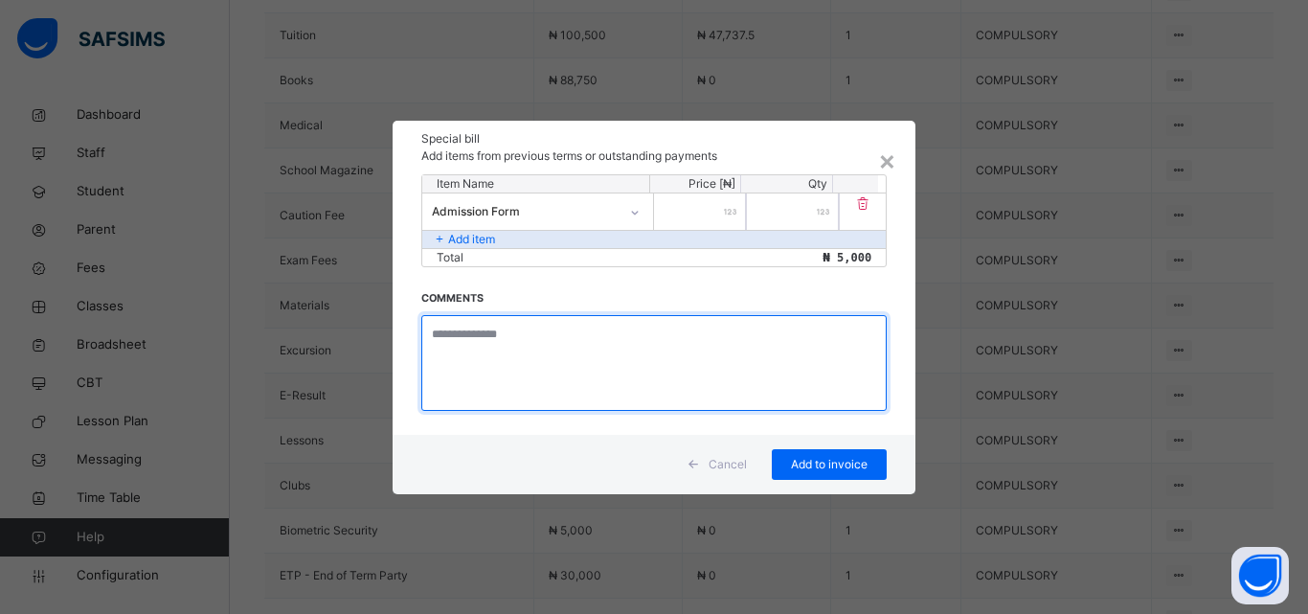
click at [532, 334] on textarea at bounding box center [653, 363] width 465 height 96
type textarea "**********"
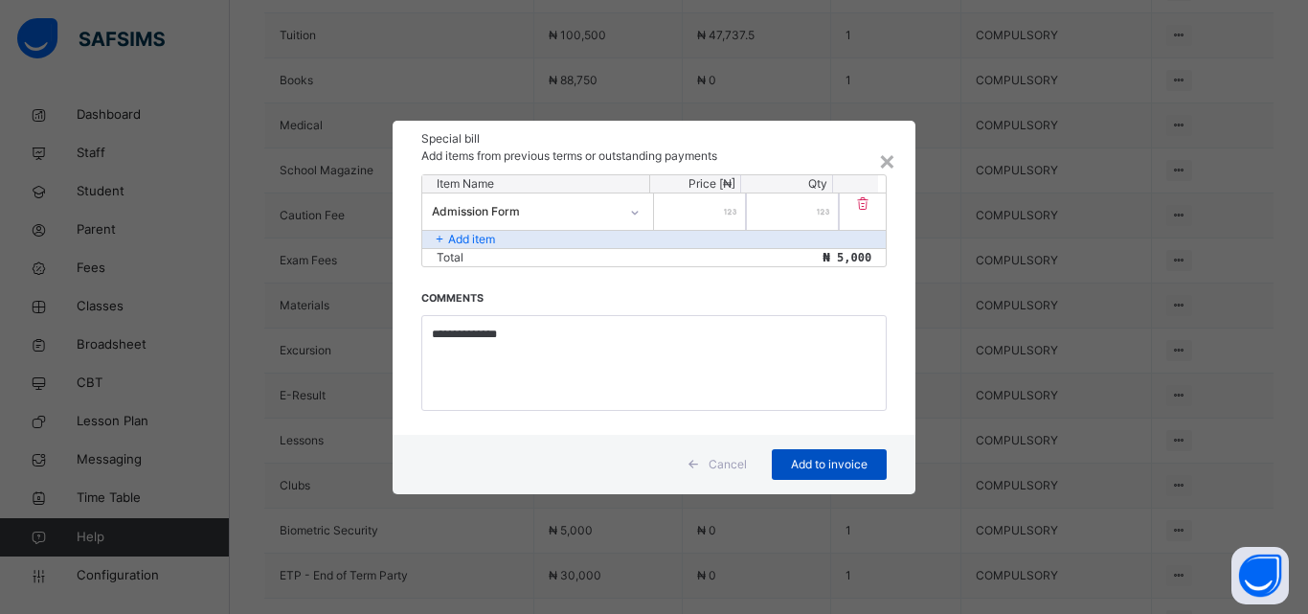
click at [845, 461] on span "Add to invoice" at bounding box center [829, 464] width 86 height 17
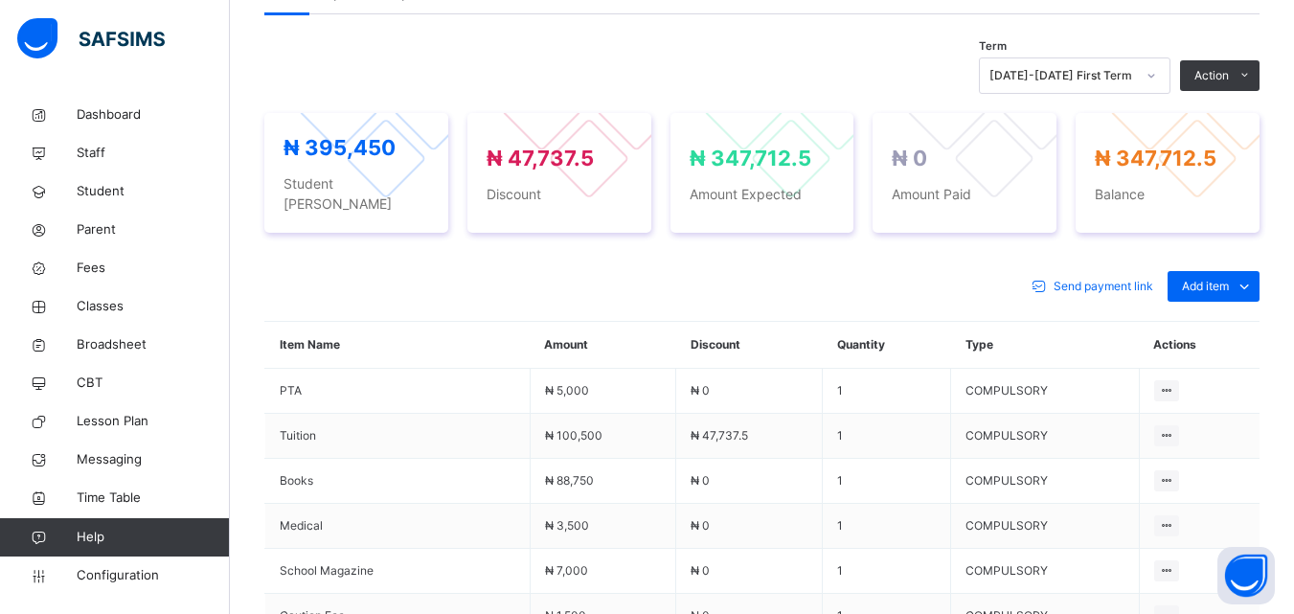
scroll to position [479, 0]
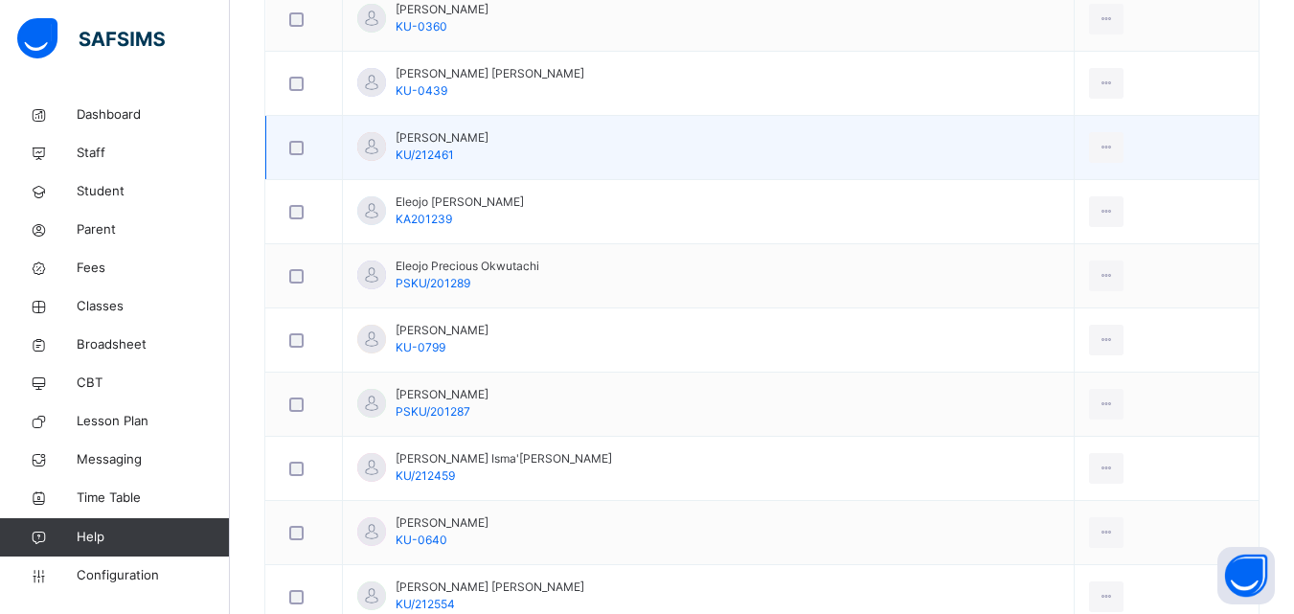
scroll to position [766, 0]
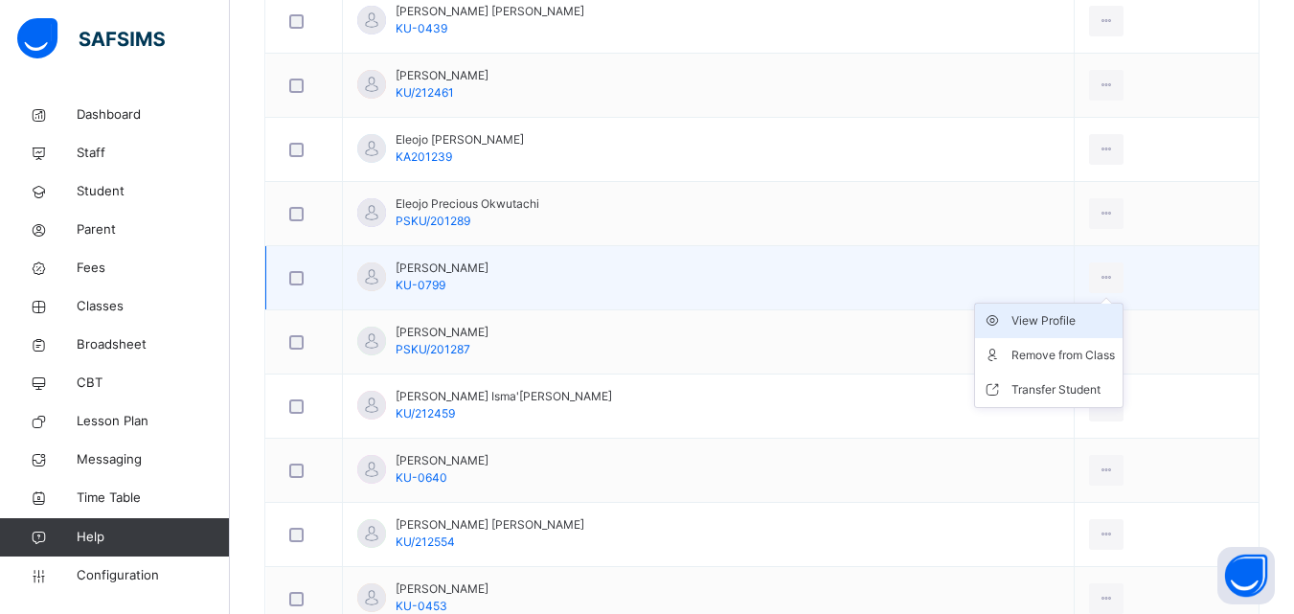
click at [1042, 317] on div "View Profile" at bounding box center [1062, 320] width 103 height 19
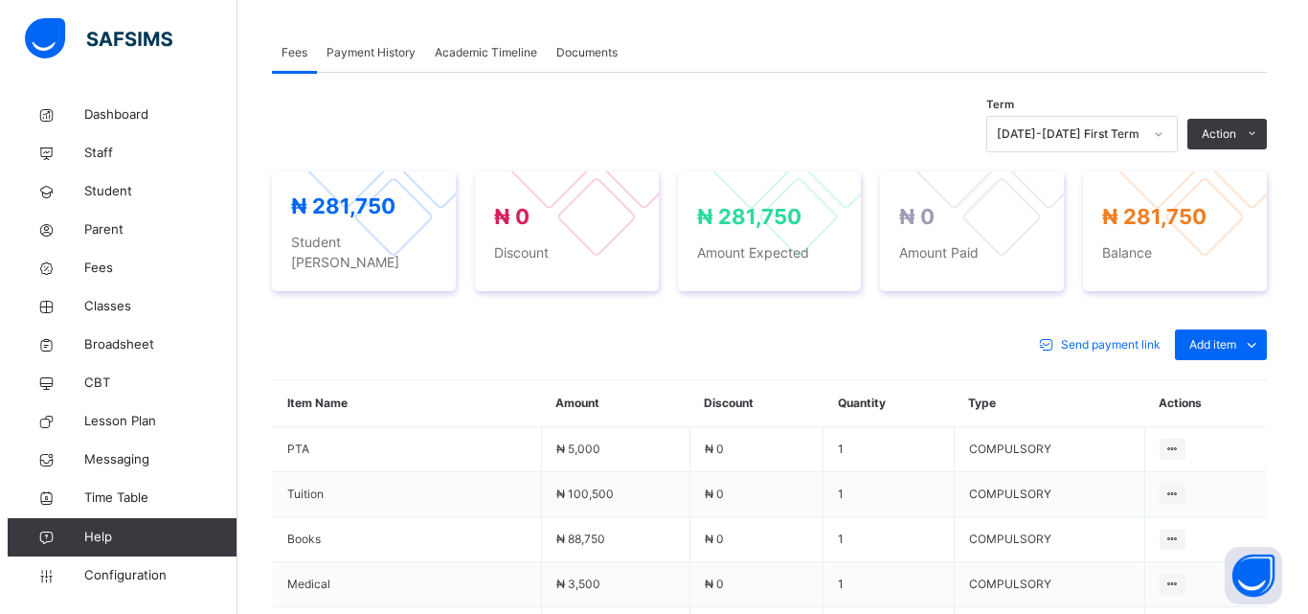
scroll to position [479, 0]
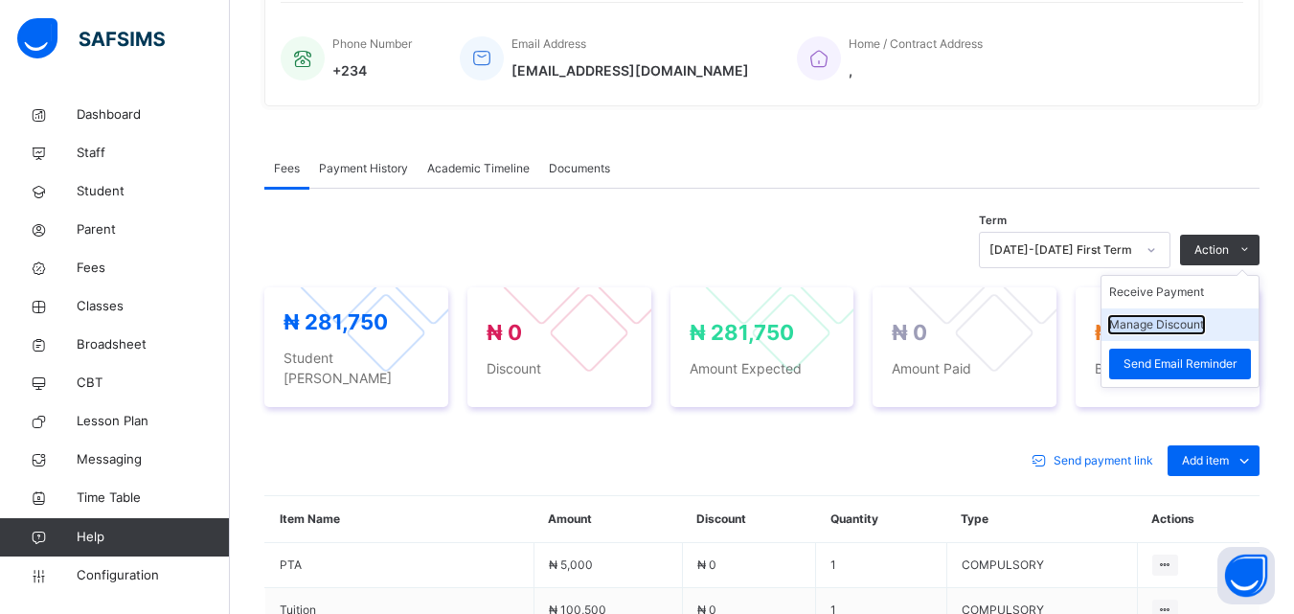
click at [1181, 323] on button "Manage Discount" at bounding box center [1156, 324] width 95 height 17
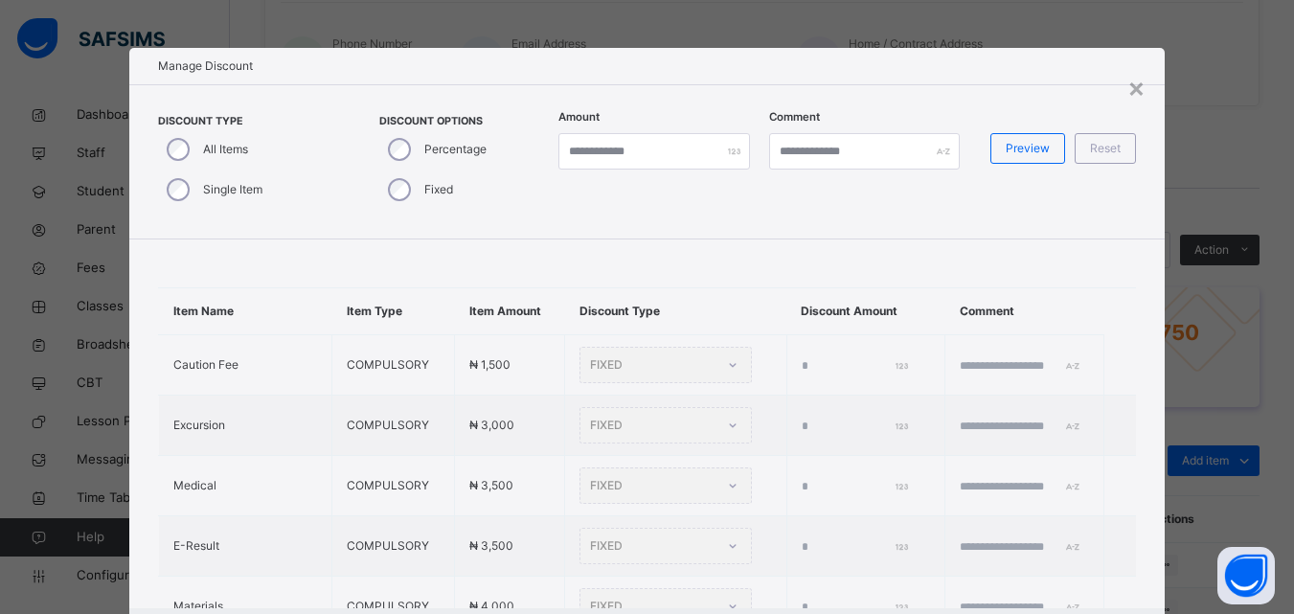
type input "*"
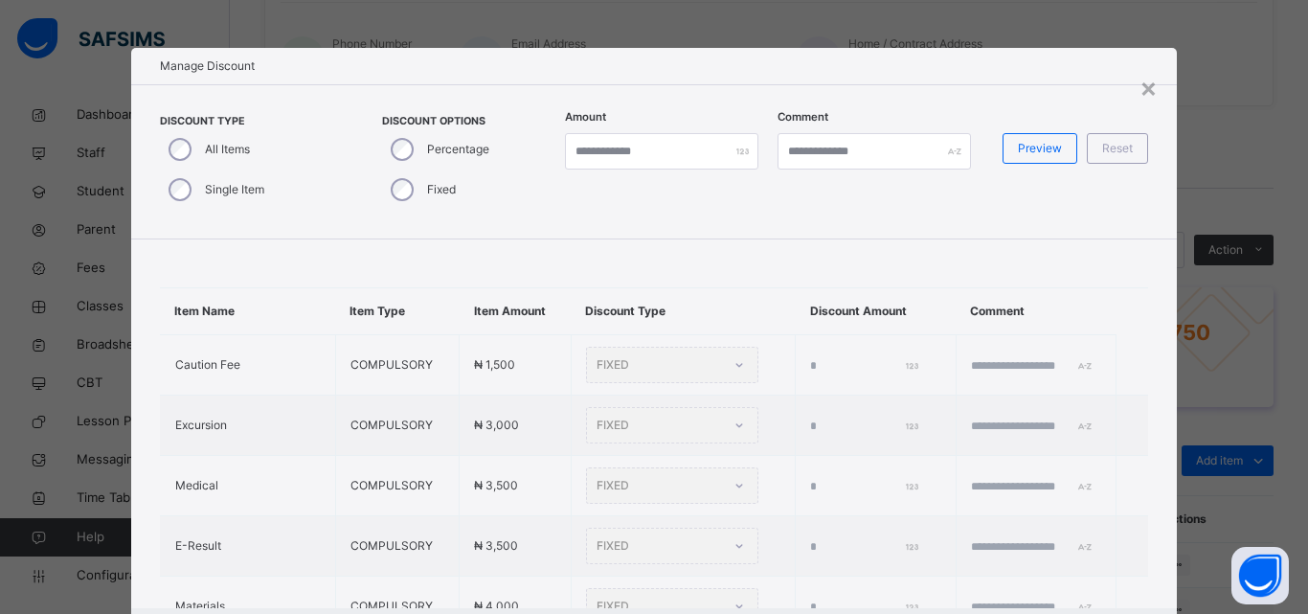
click at [162, 192] on div "Single Item" at bounding box center [214, 190] width 109 height 40
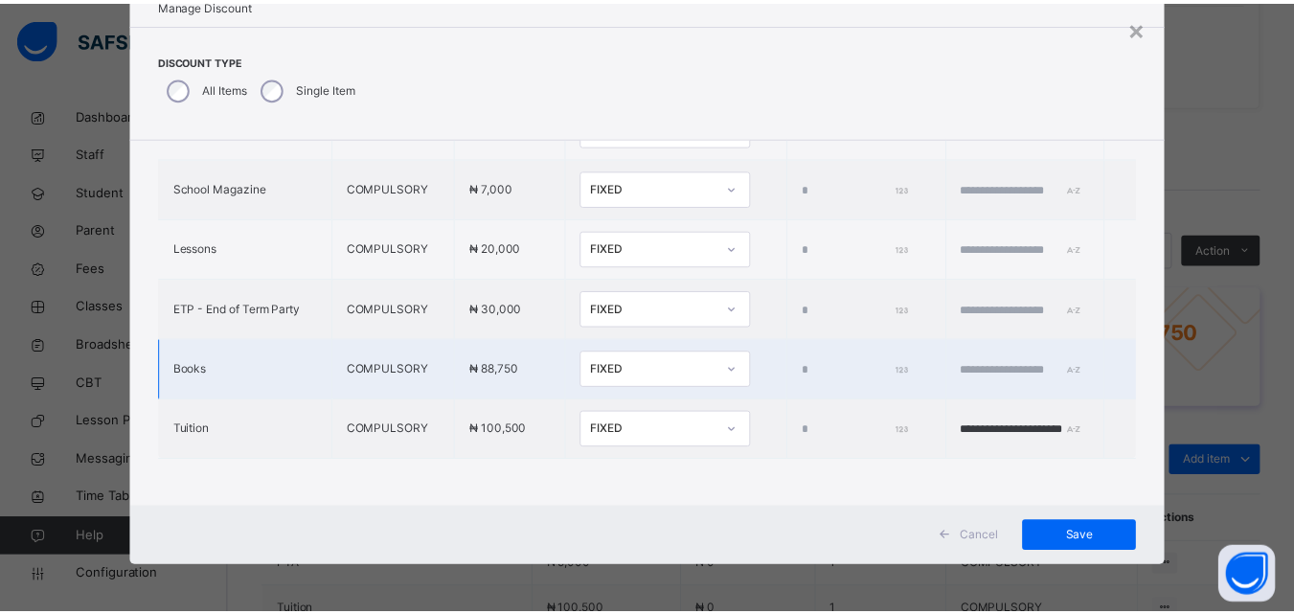
scroll to position [651, 0]
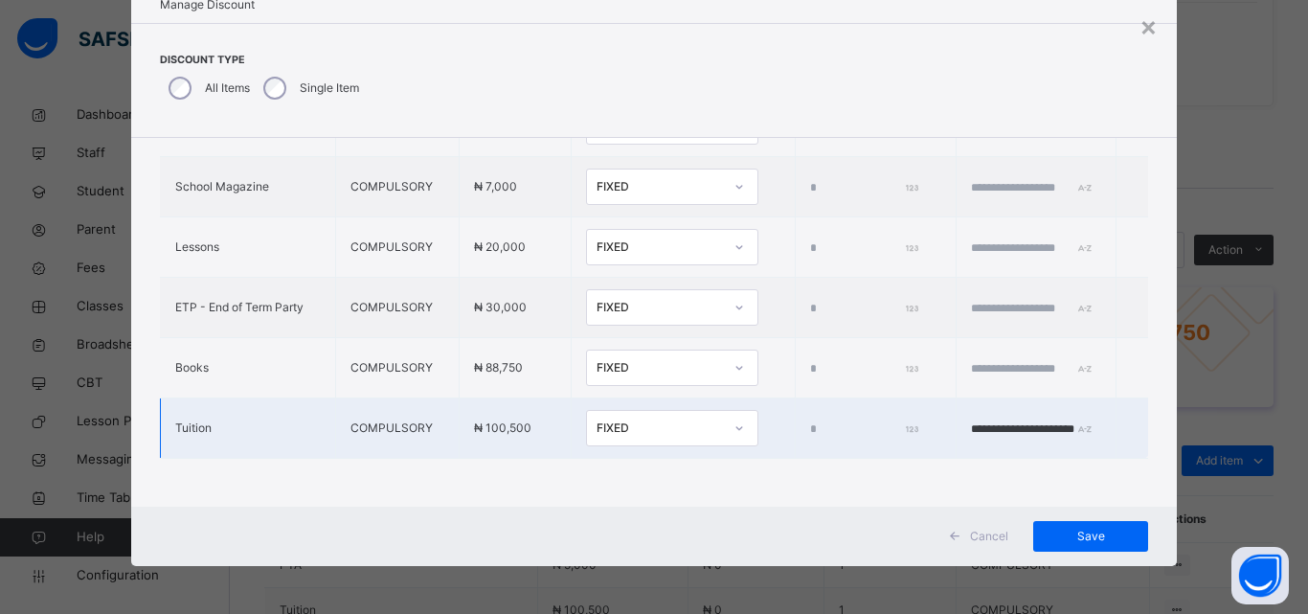
click at [622, 410] on div "FIXED" at bounding box center [672, 428] width 172 height 36
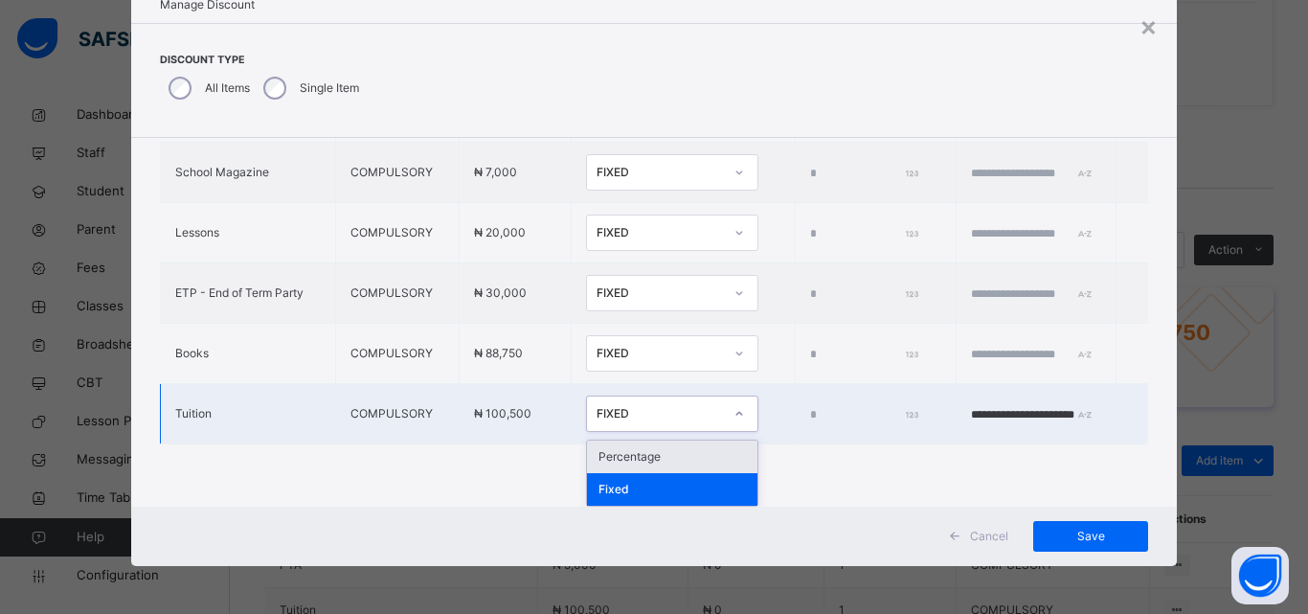
click at [604, 455] on div "Percentage" at bounding box center [672, 457] width 170 height 33
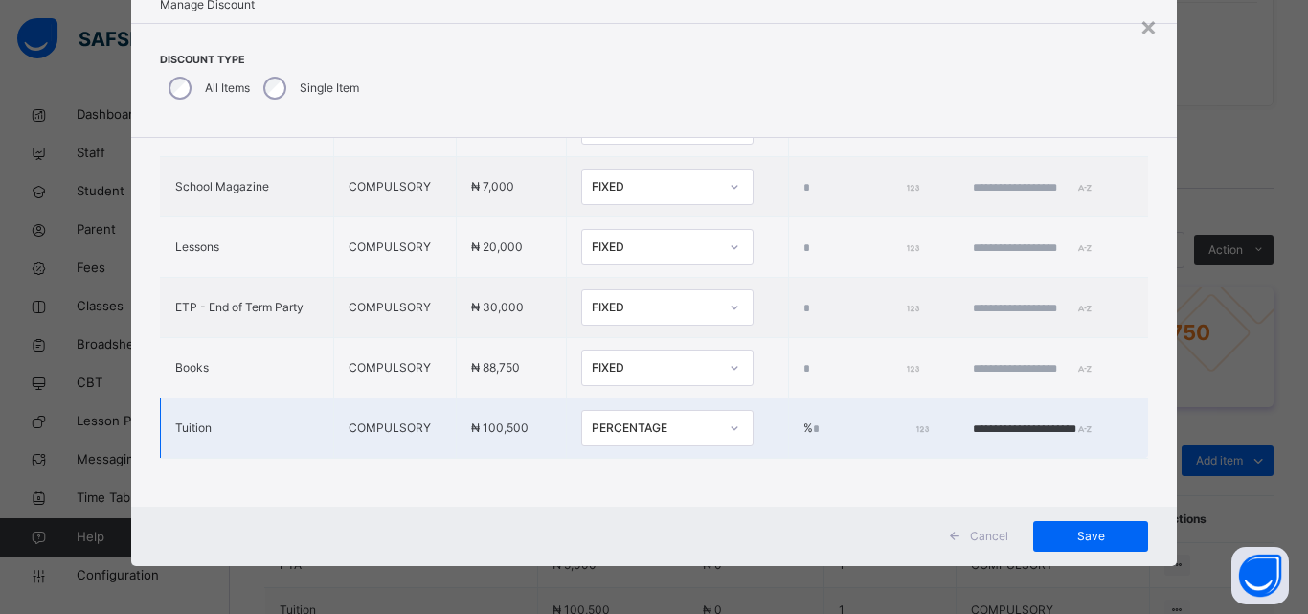
click at [813, 420] on input "*" at bounding box center [869, 428] width 113 height 17
type input "****"
click at [1074, 534] on span "Save" at bounding box center [1091, 536] width 86 height 17
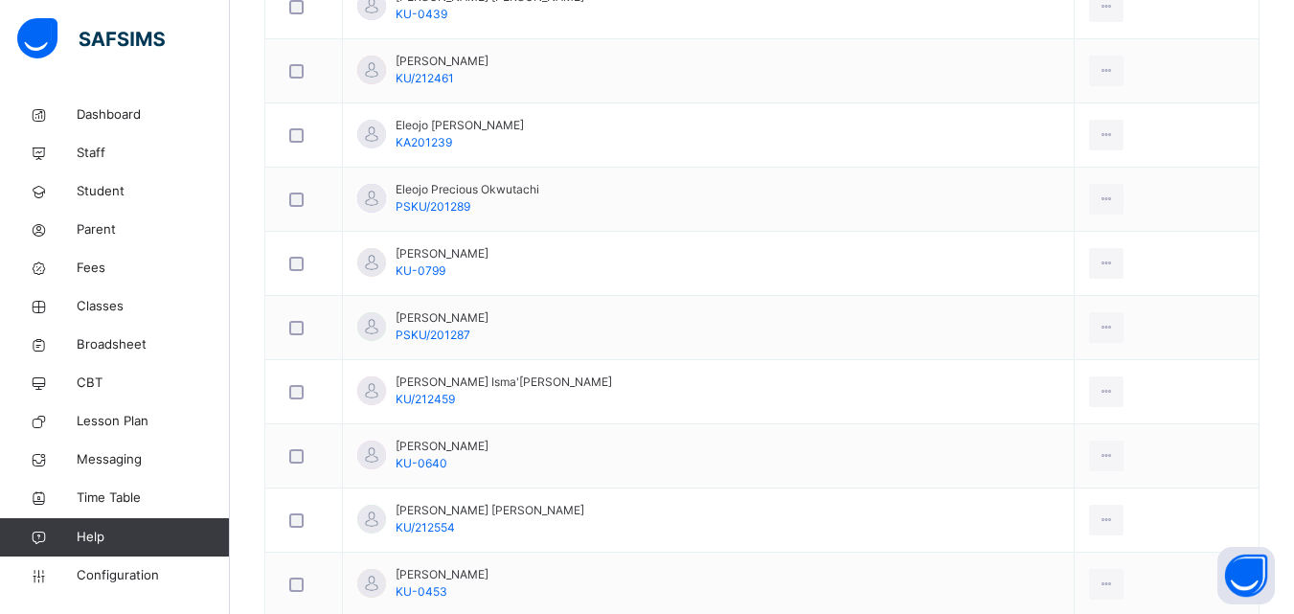
scroll to position [862, 0]
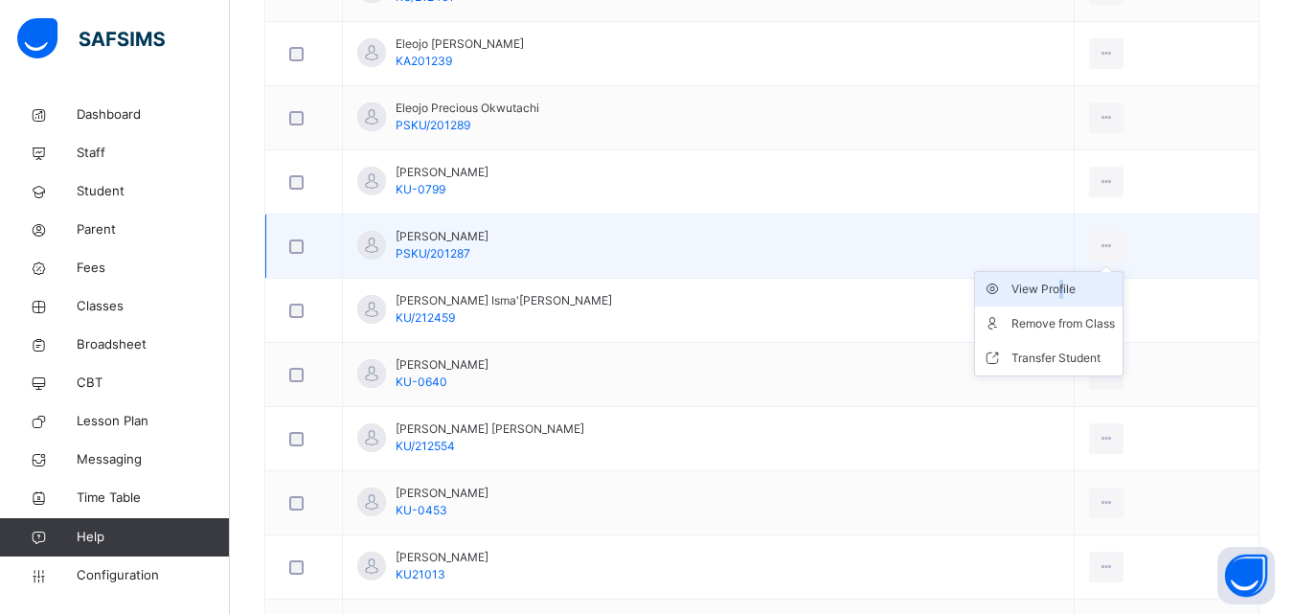
click at [1047, 286] on div "View Profile" at bounding box center [1062, 289] width 103 height 19
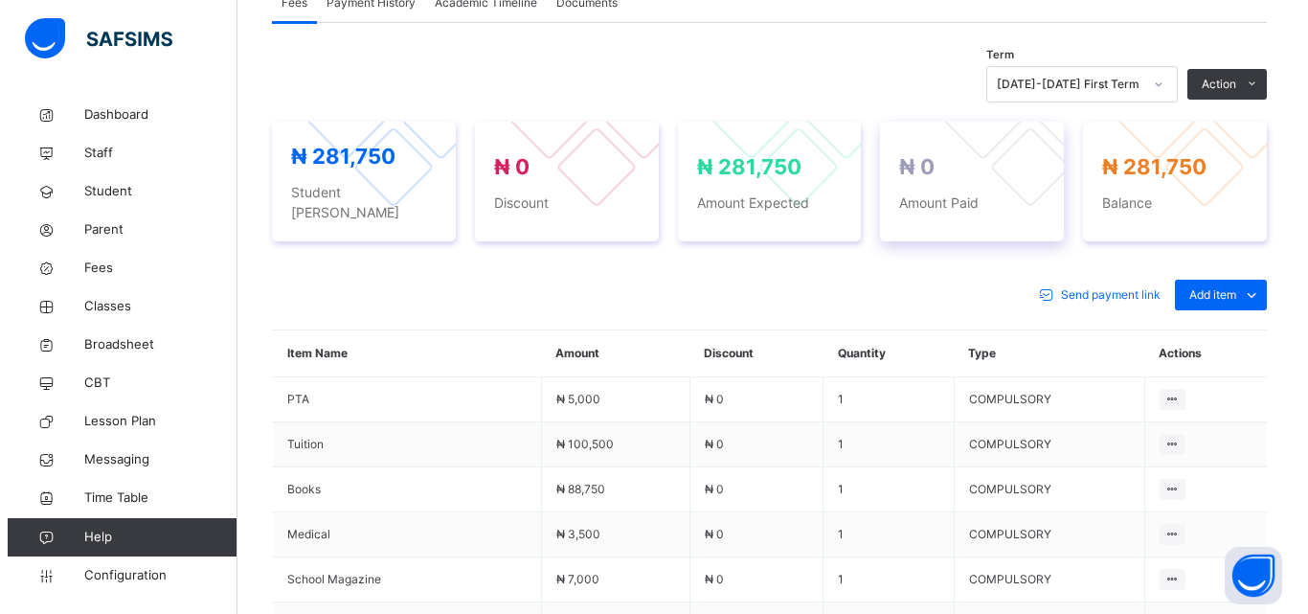
scroll to position [453, 0]
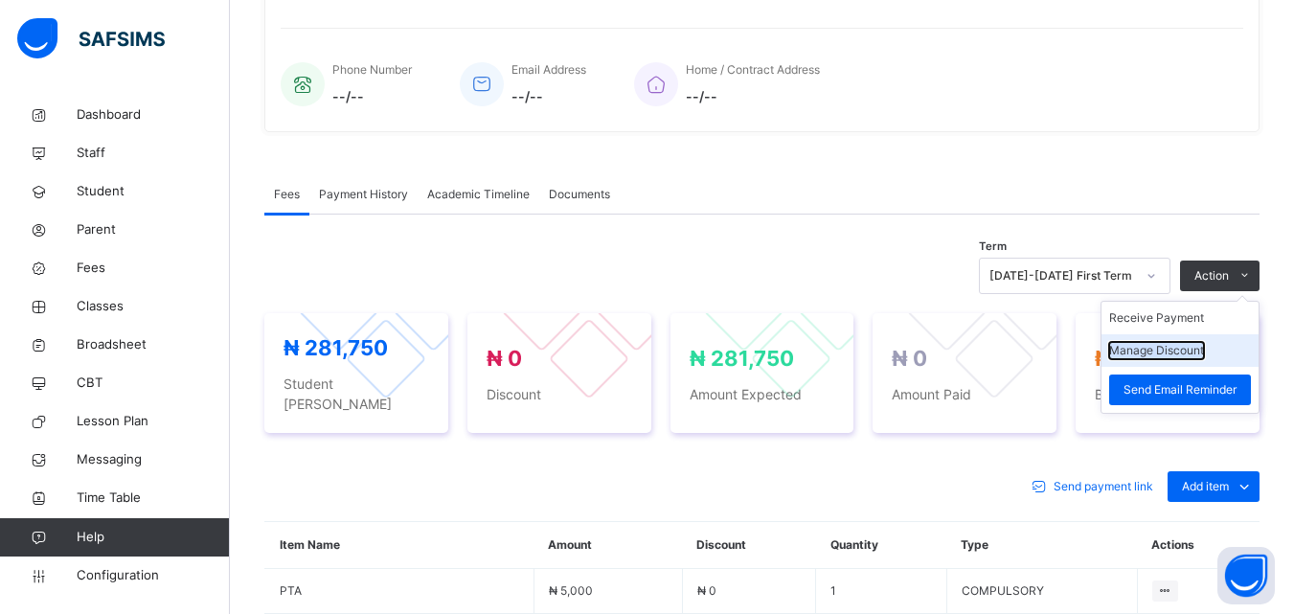
click at [1148, 354] on button "Manage Discount" at bounding box center [1156, 350] width 95 height 17
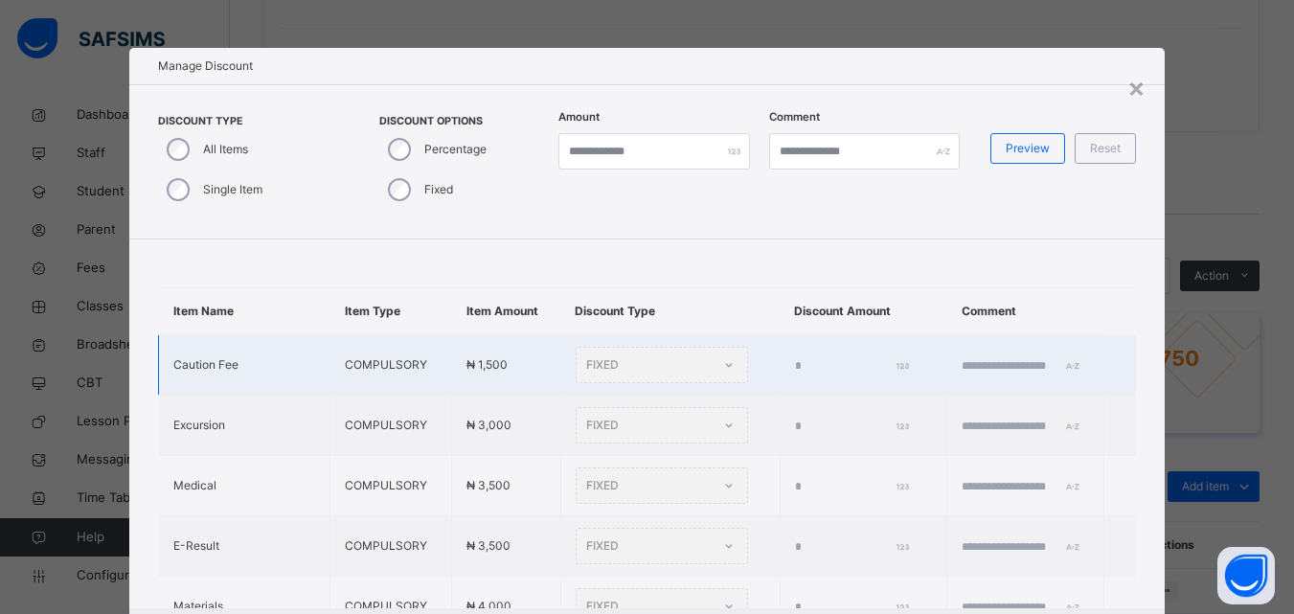
type input "*"
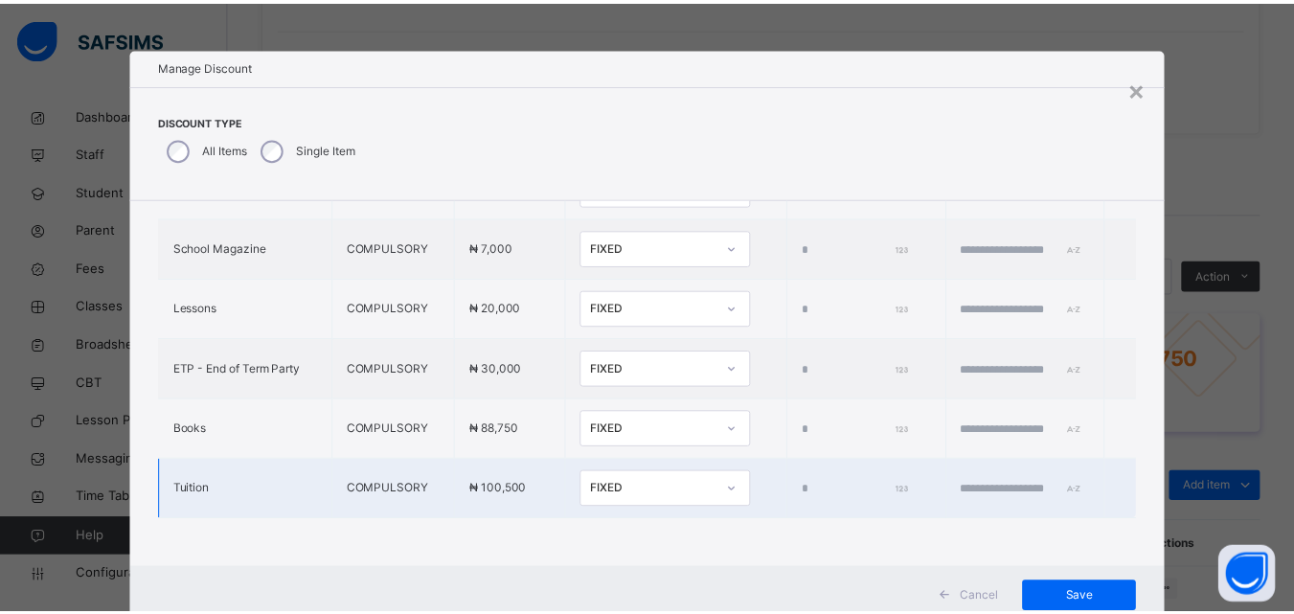
scroll to position [61, 0]
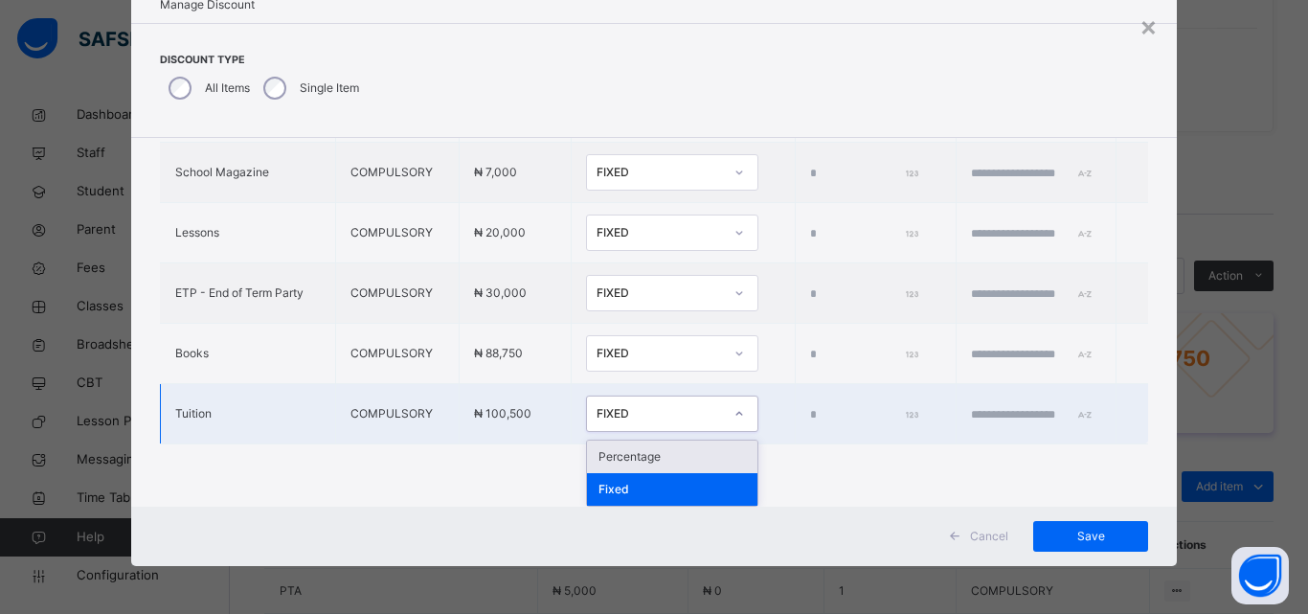
click at [647, 412] on div "FIXED" at bounding box center [660, 413] width 126 height 17
drag, startPoint x: 648, startPoint y: 462, endPoint x: 668, endPoint y: 459, distance: 20.3
click at [649, 462] on div "Percentage" at bounding box center [672, 457] width 170 height 33
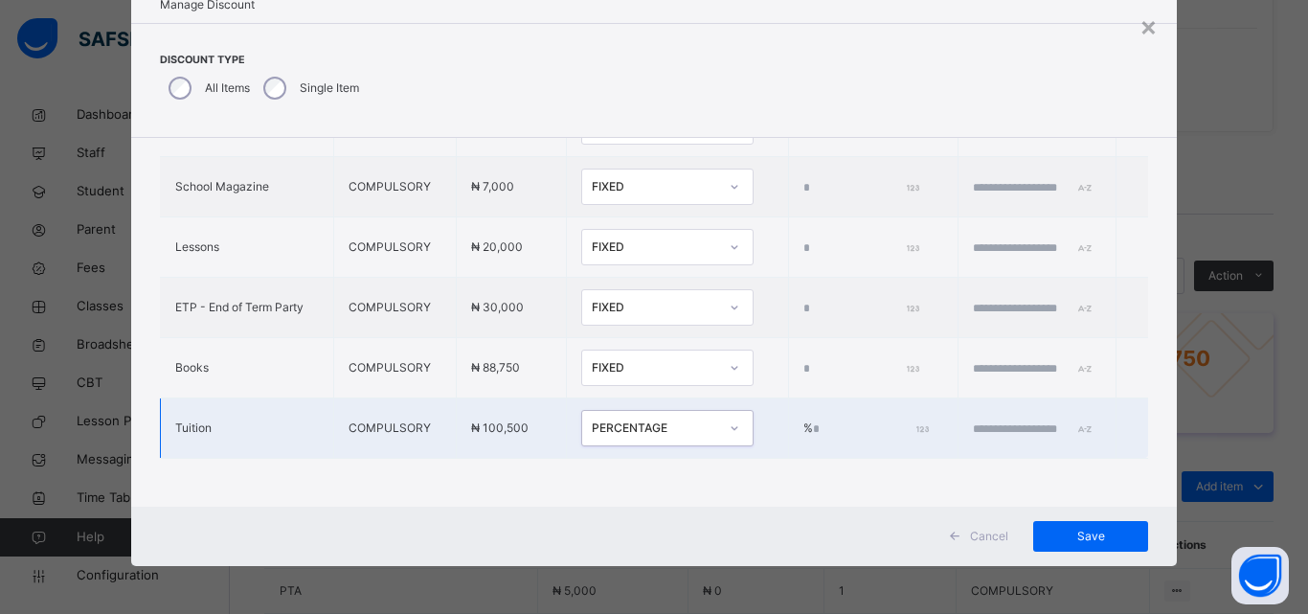
click at [796, 402] on td "% *" at bounding box center [873, 428] width 170 height 60
click at [788, 424] on td "% *" at bounding box center [873, 428] width 170 height 60
click at [813, 420] on input "*" at bounding box center [869, 428] width 113 height 17
type input "***"
click at [958, 423] on td at bounding box center [1037, 428] width 159 height 60
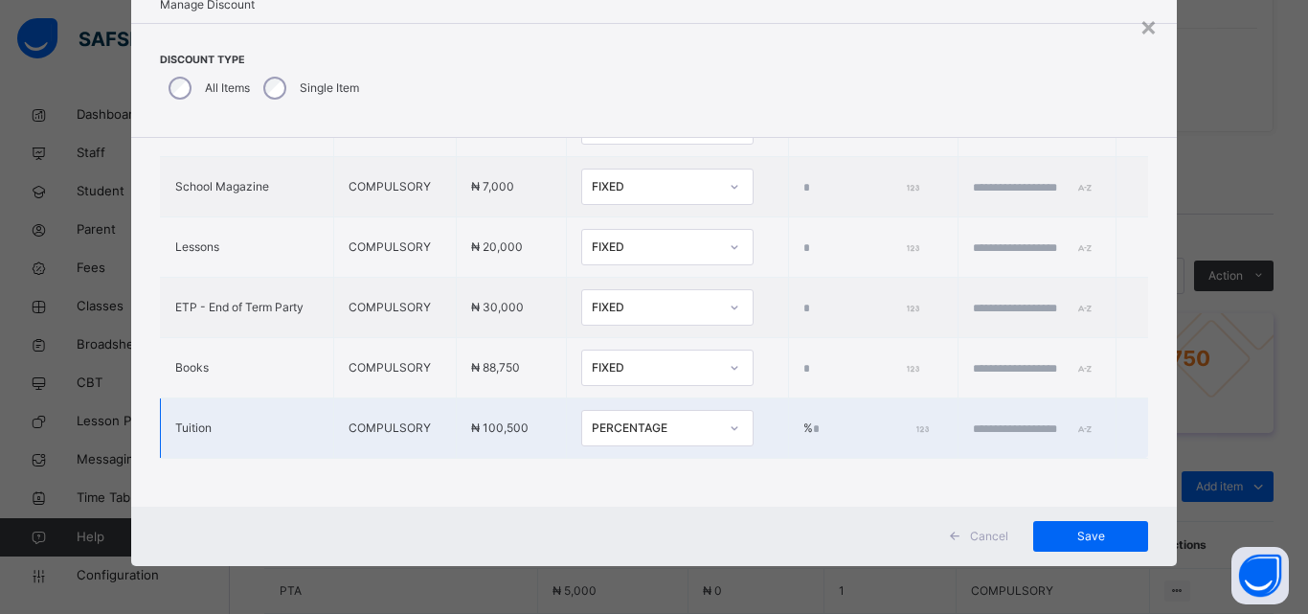
click at [973, 420] on input "text" at bounding box center [1030, 428] width 115 height 17
type input "**********"
click at [1080, 529] on span "Save" at bounding box center [1091, 536] width 86 height 17
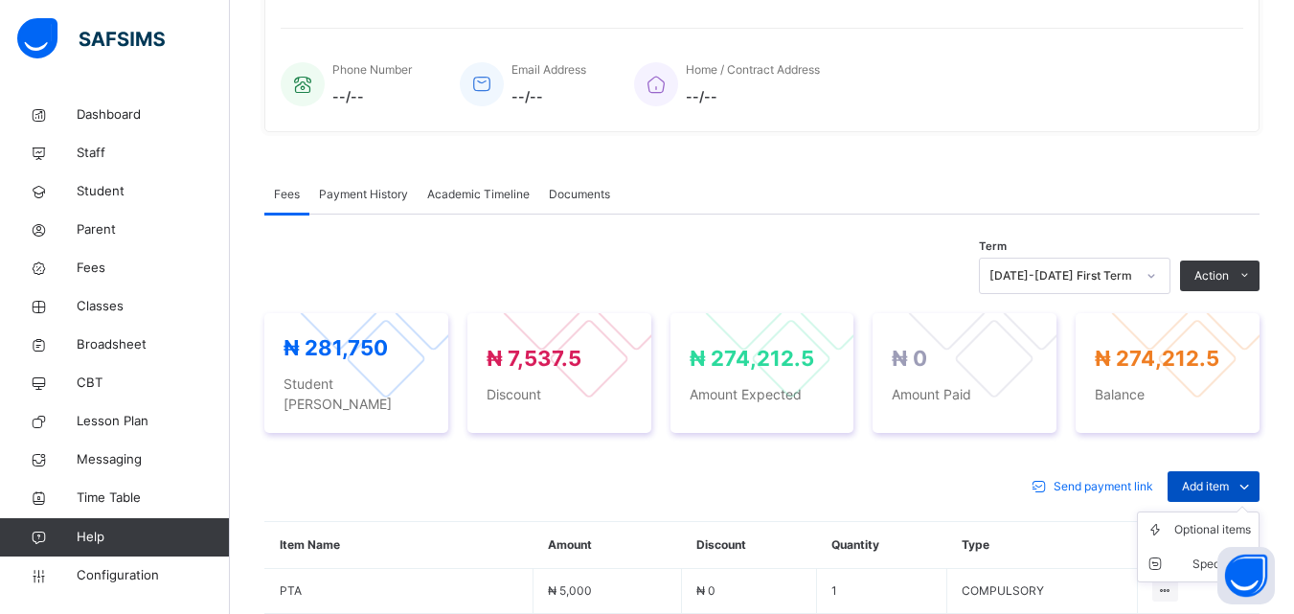
click at [1206, 478] on span "Add item" at bounding box center [1205, 486] width 47 height 17
click at [1205, 555] on div "Special bill" at bounding box center [1212, 564] width 77 height 19
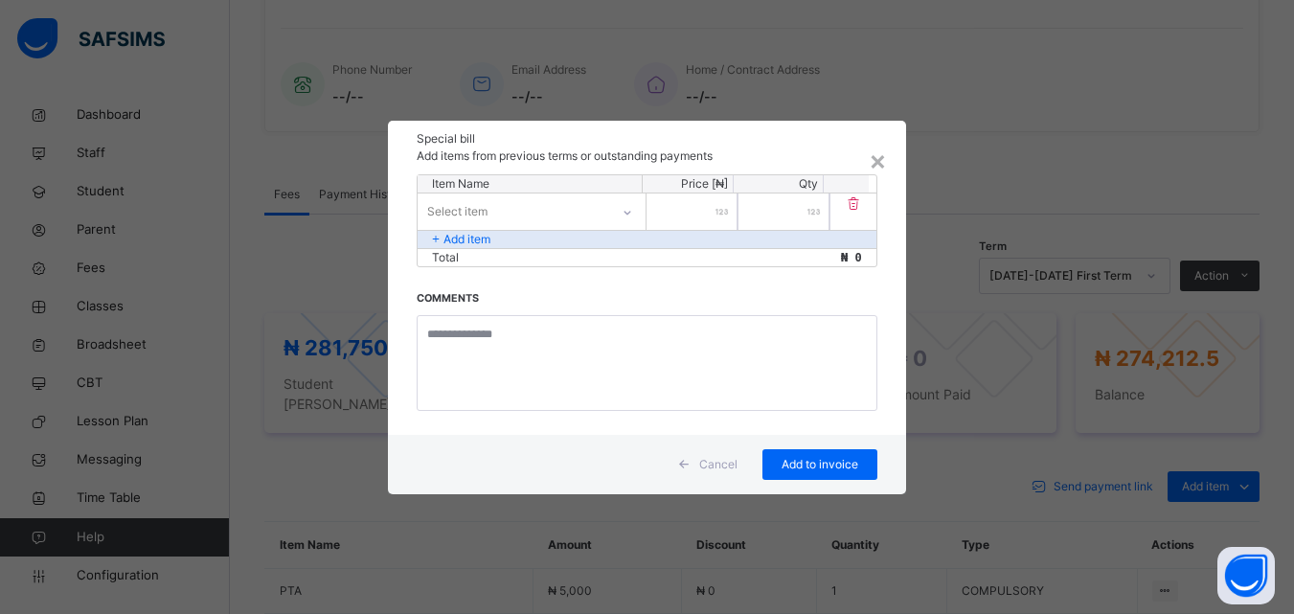
click at [521, 214] on div "Select item" at bounding box center [514, 211] width 192 height 30
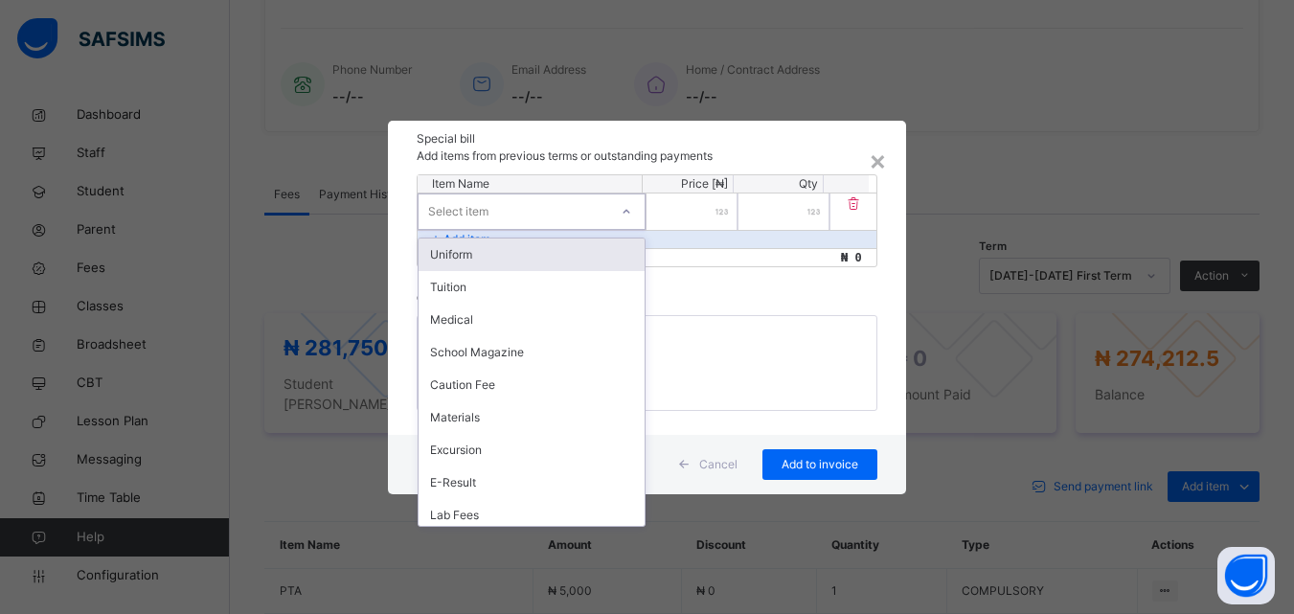
click at [519, 246] on div "Uniform" at bounding box center [532, 254] width 226 height 33
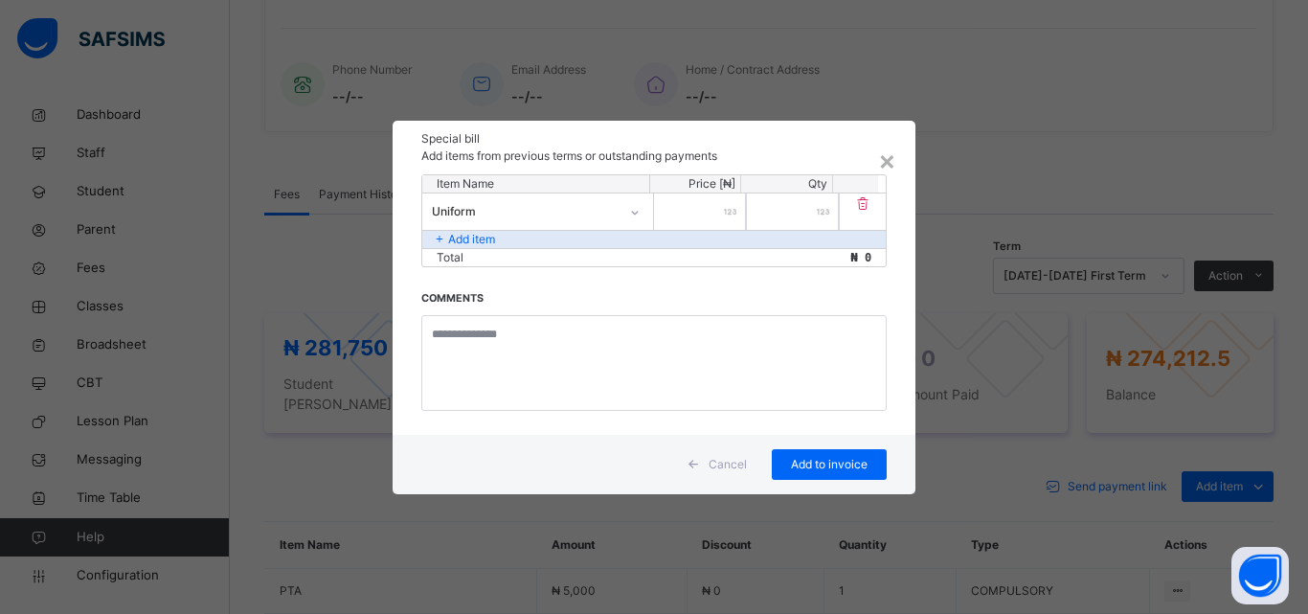
click at [729, 213] on div at bounding box center [700, 211] width 92 height 36
click at [726, 211] on div at bounding box center [700, 211] width 92 height 36
click at [705, 219] on input "number" at bounding box center [700, 211] width 92 height 36
click at [716, 214] on input "number" at bounding box center [700, 211] width 92 height 36
type input "******"
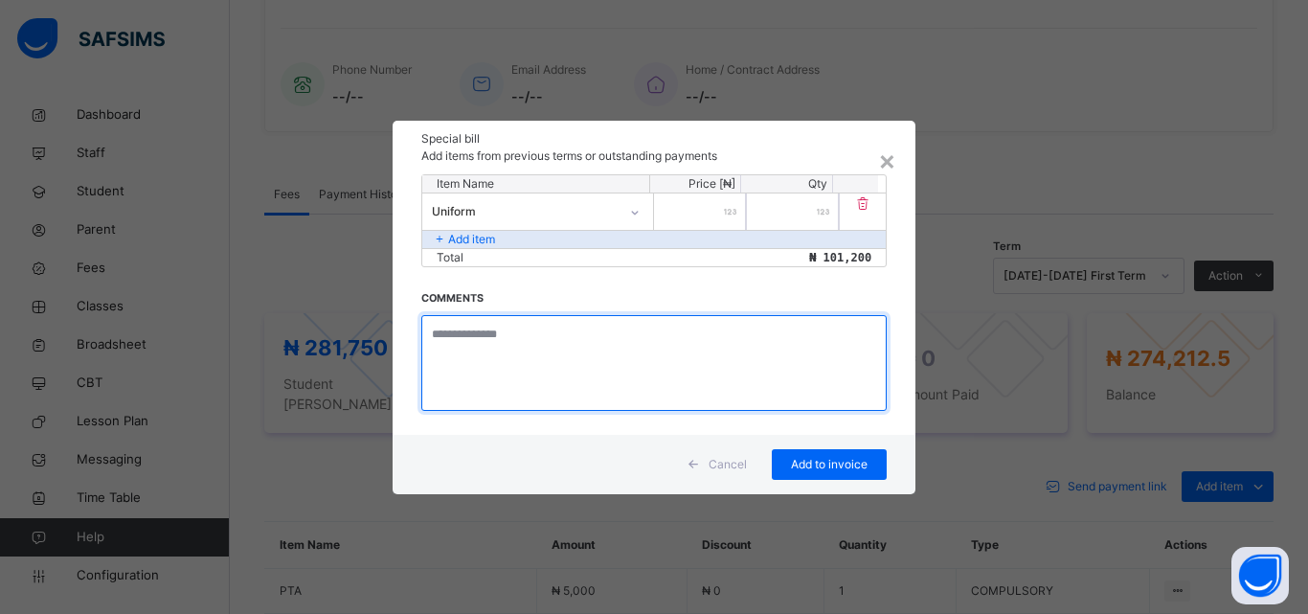
click at [477, 331] on textarea at bounding box center [653, 363] width 465 height 96
click at [625, 334] on textarea "**********" at bounding box center [653, 363] width 465 height 96
type textarea "**********"
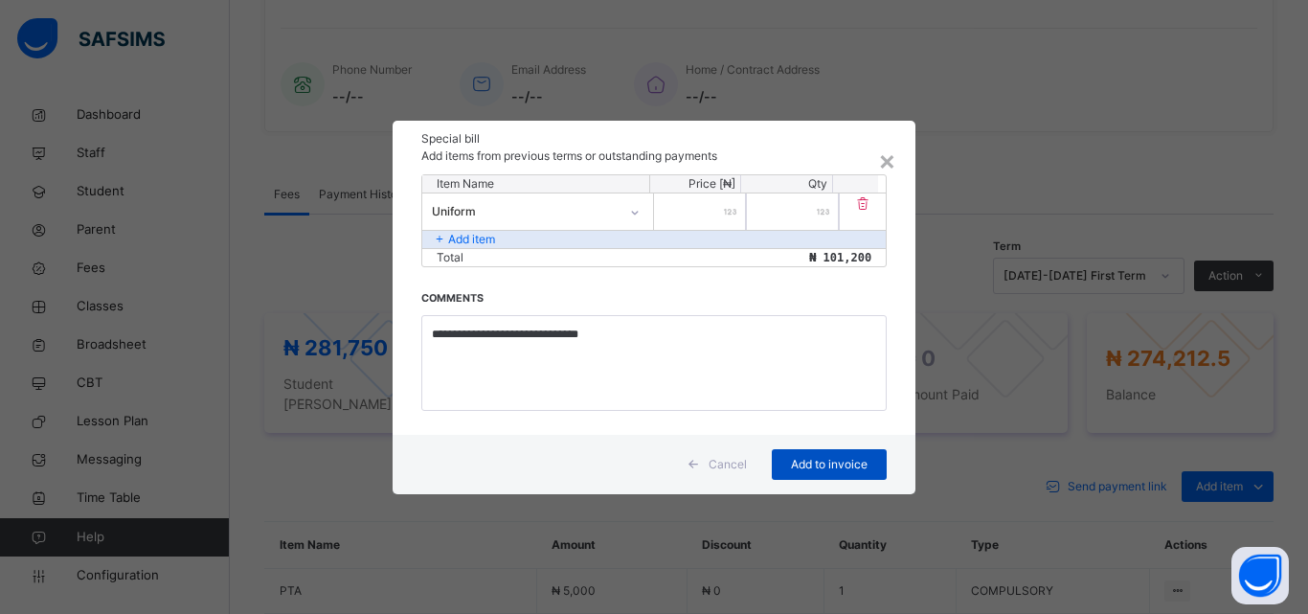
click at [782, 453] on div "Add to invoice" at bounding box center [829, 464] width 115 height 31
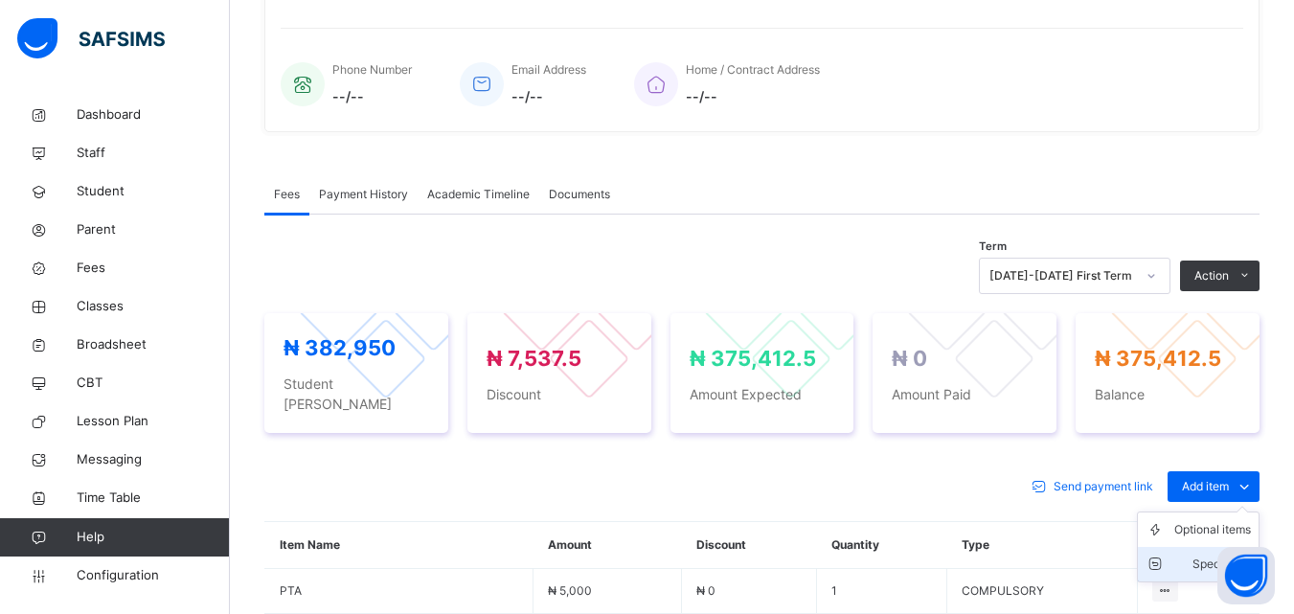
click at [1235, 555] on div "Special bill" at bounding box center [1212, 564] width 77 height 19
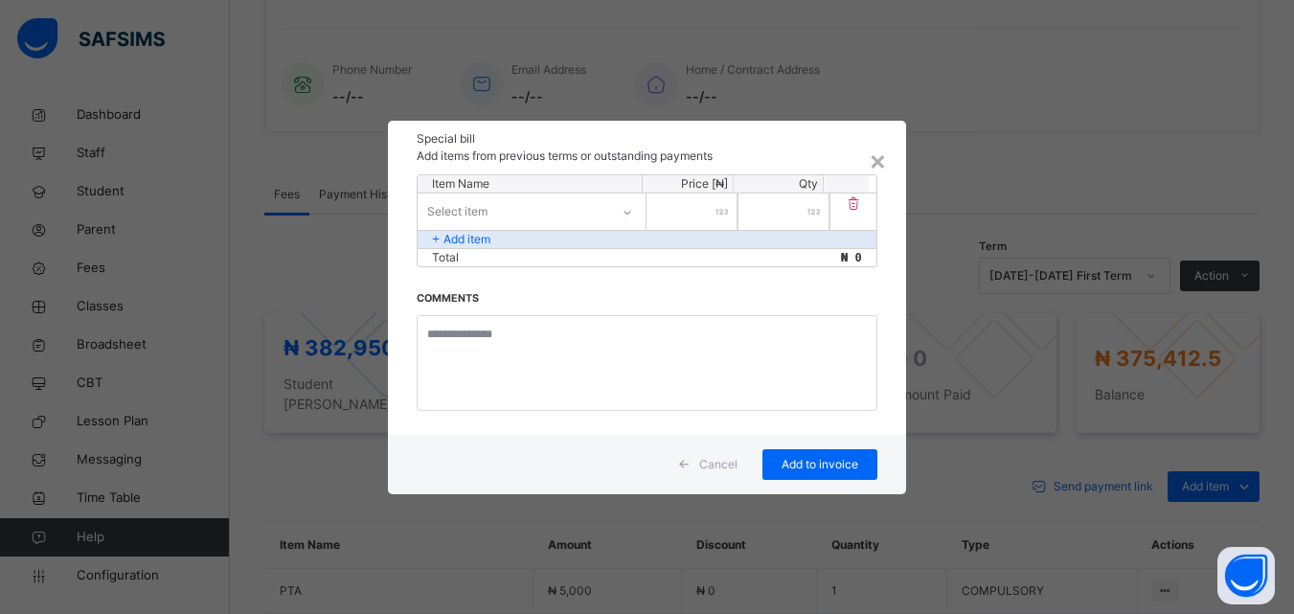
click at [541, 219] on div "Select item" at bounding box center [514, 211] width 192 height 30
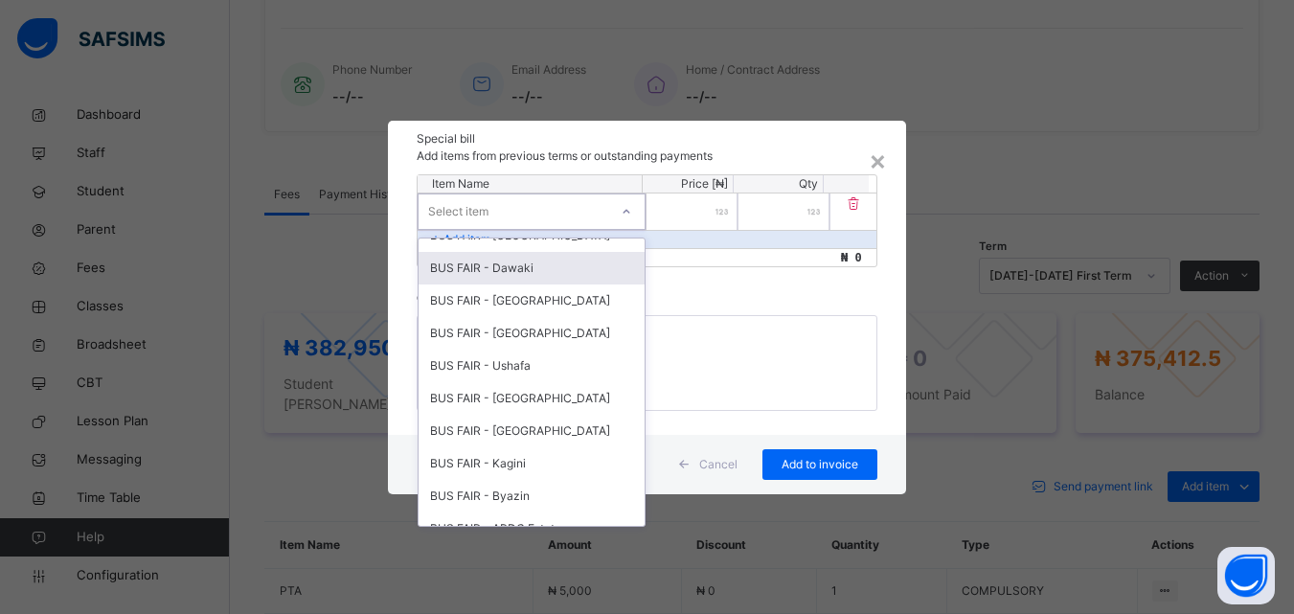
scroll to position [885, 0]
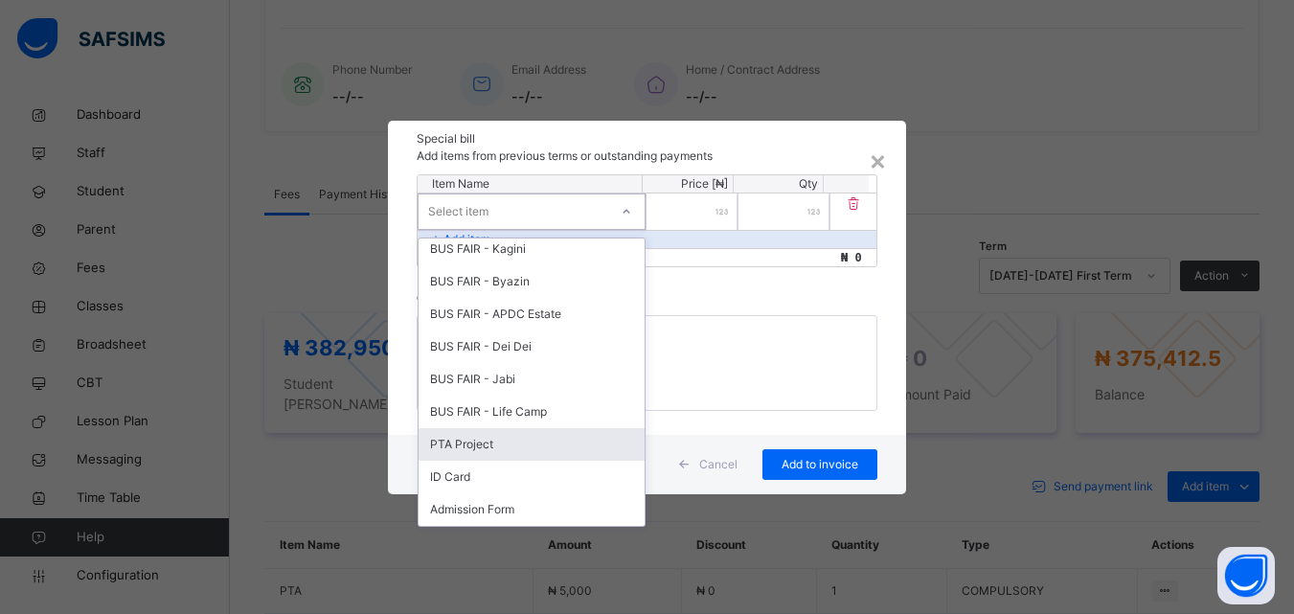
click at [522, 443] on div "PTA Project" at bounding box center [532, 444] width 226 height 33
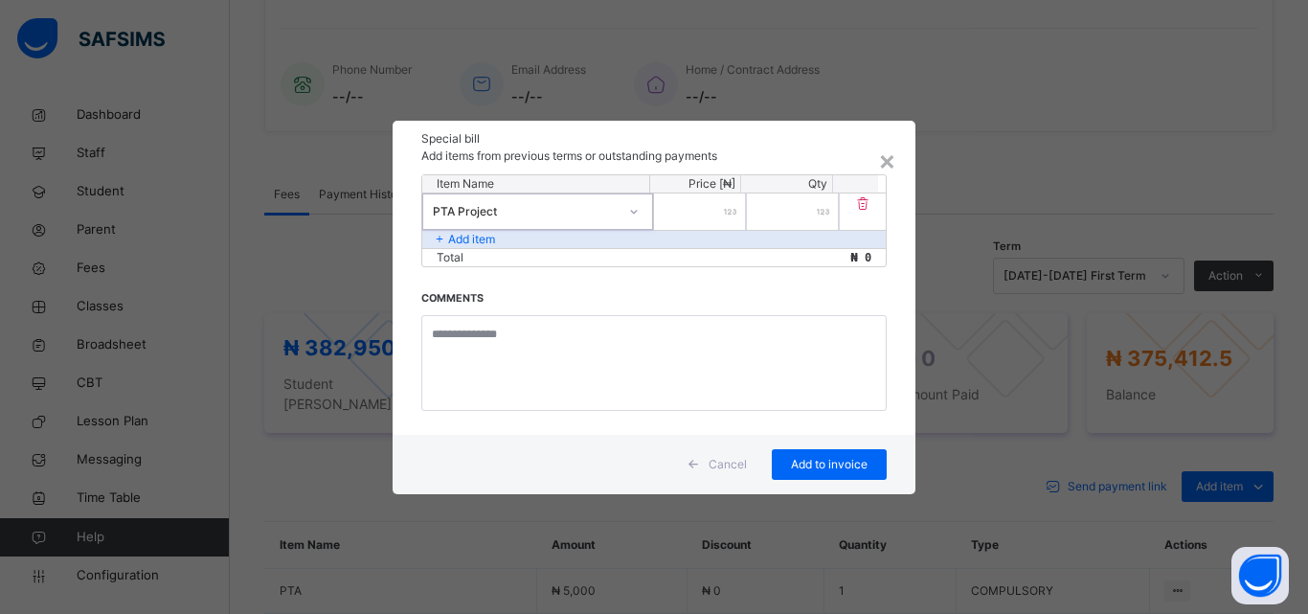
click at [693, 206] on input "number" at bounding box center [700, 211] width 92 height 36
type input "****"
click at [512, 299] on div "Item Name Price [₦] Qty PTA Project **** * Add item Total ₦ 5,000 Comments" at bounding box center [654, 304] width 523 height 261
click at [505, 295] on div "Item Name Price [₦] Qty PTA Project **** * Add item Total ₦ 5,000 Comments" at bounding box center [654, 304] width 523 height 261
click at [498, 284] on div "Item Name Price [₦] Qty PTA Project **** * Add item Total ₦ 5,000 Comments" at bounding box center [654, 304] width 523 height 261
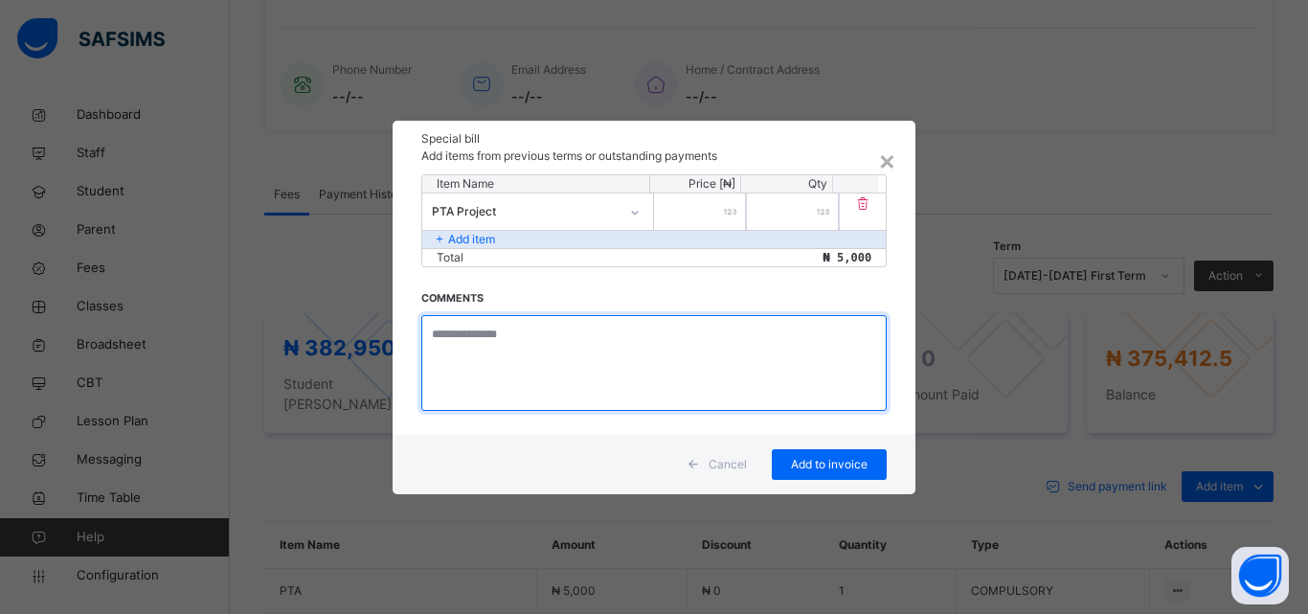
click at [524, 342] on textarea at bounding box center [653, 363] width 465 height 96
type textarea "**********"
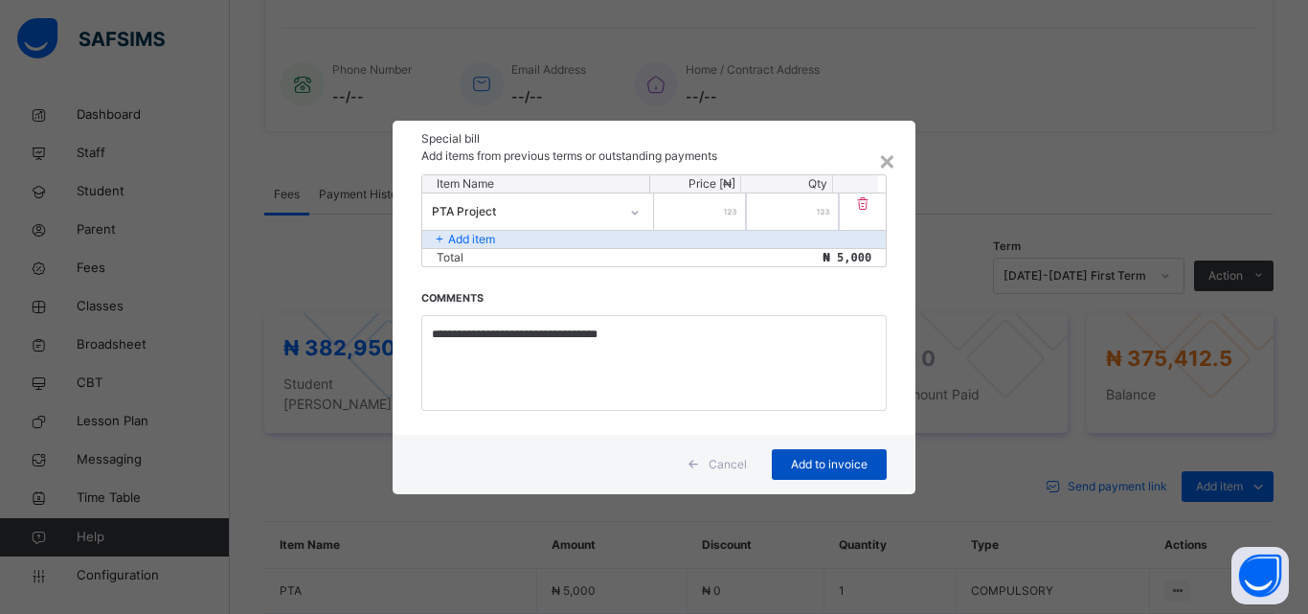
click at [833, 470] on span "Add to invoice" at bounding box center [829, 464] width 86 height 17
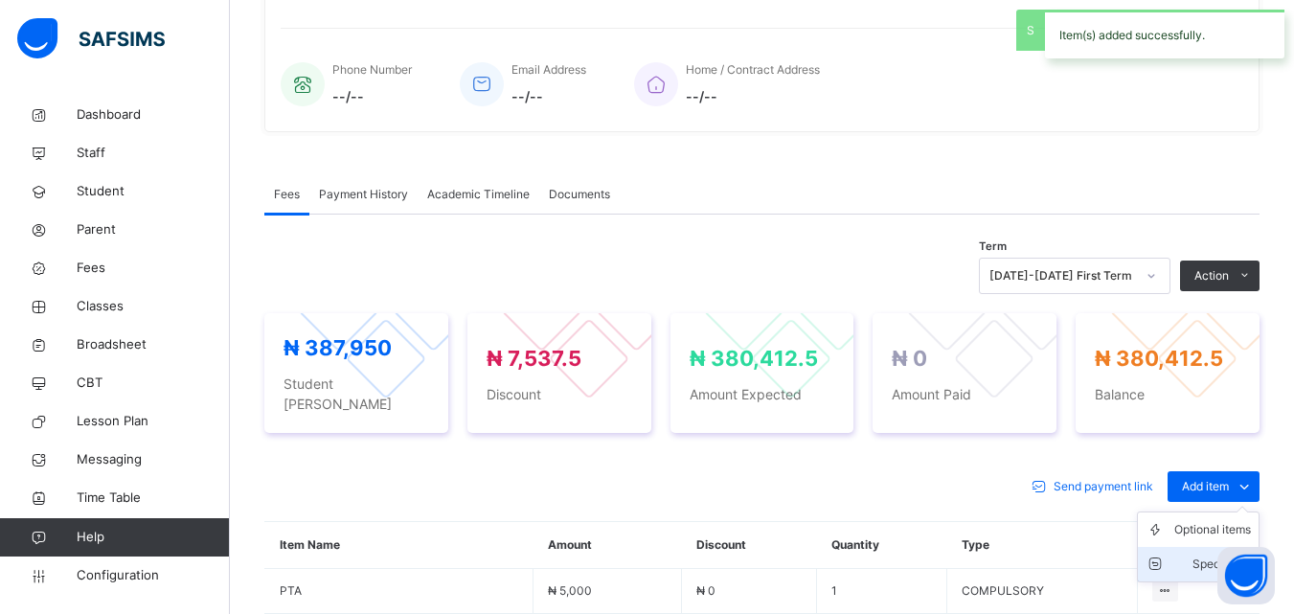
click at [1221, 555] on div "Special bill" at bounding box center [1212, 564] width 77 height 19
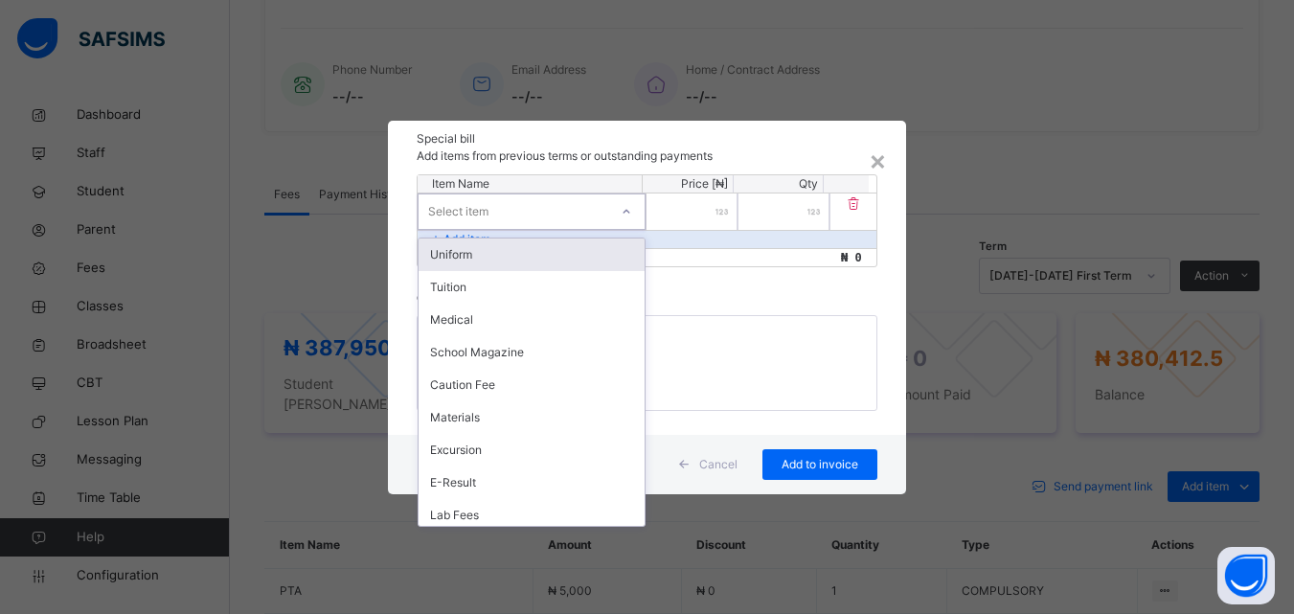
click at [517, 216] on div "Select item" at bounding box center [514, 211] width 190 height 30
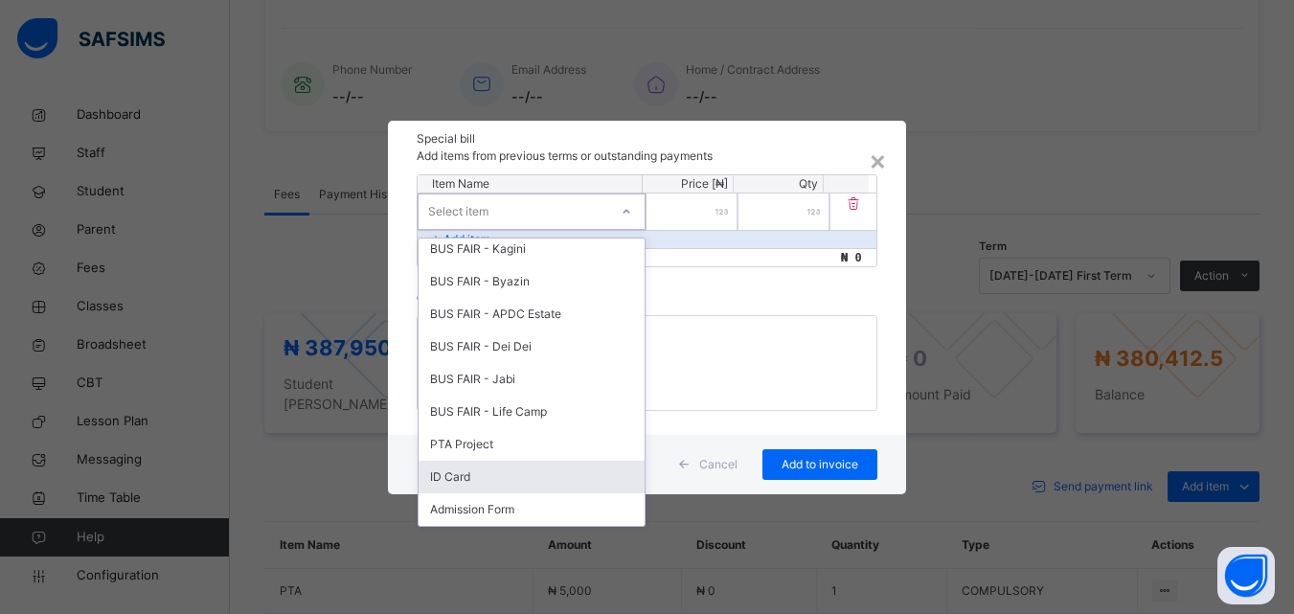
click at [496, 469] on div "ID Card" at bounding box center [532, 477] width 226 height 33
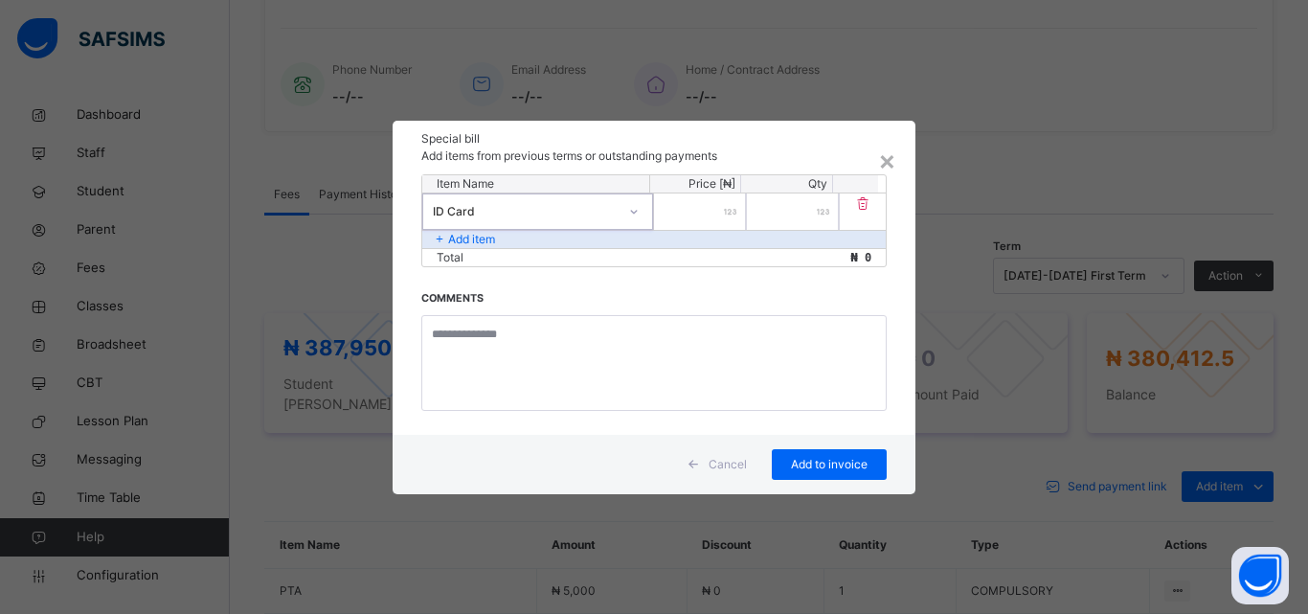
click at [718, 216] on input "number" at bounding box center [700, 211] width 92 height 36
type input "****"
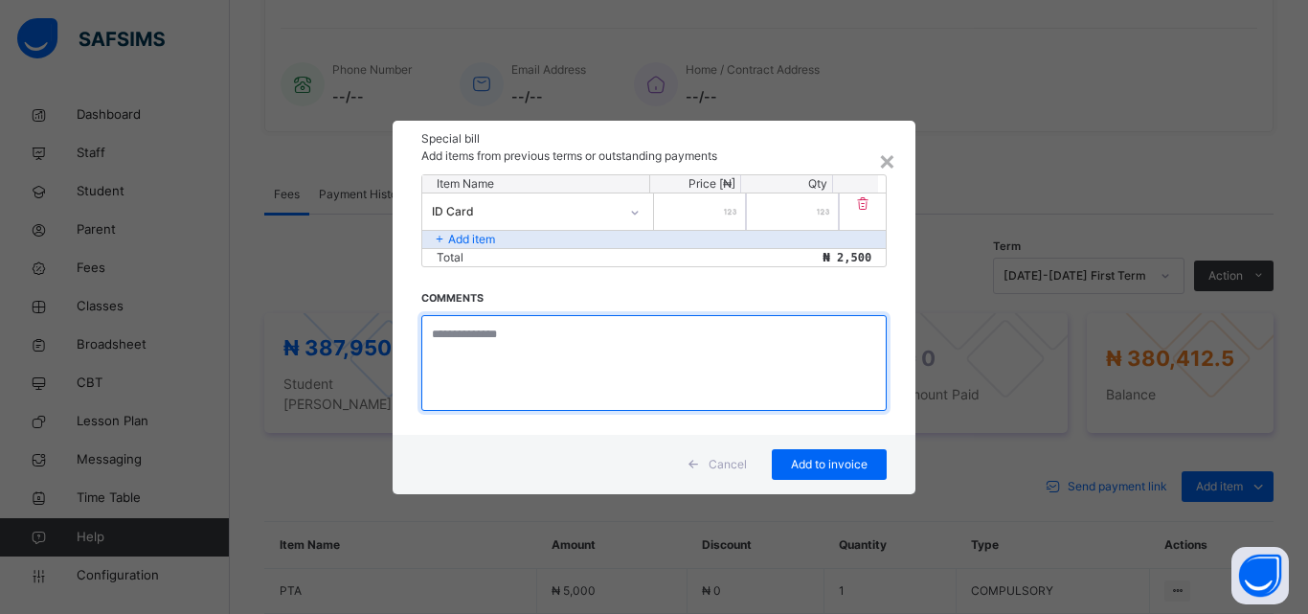
click at [494, 351] on textarea at bounding box center [653, 363] width 465 height 96
type textarea "**********"
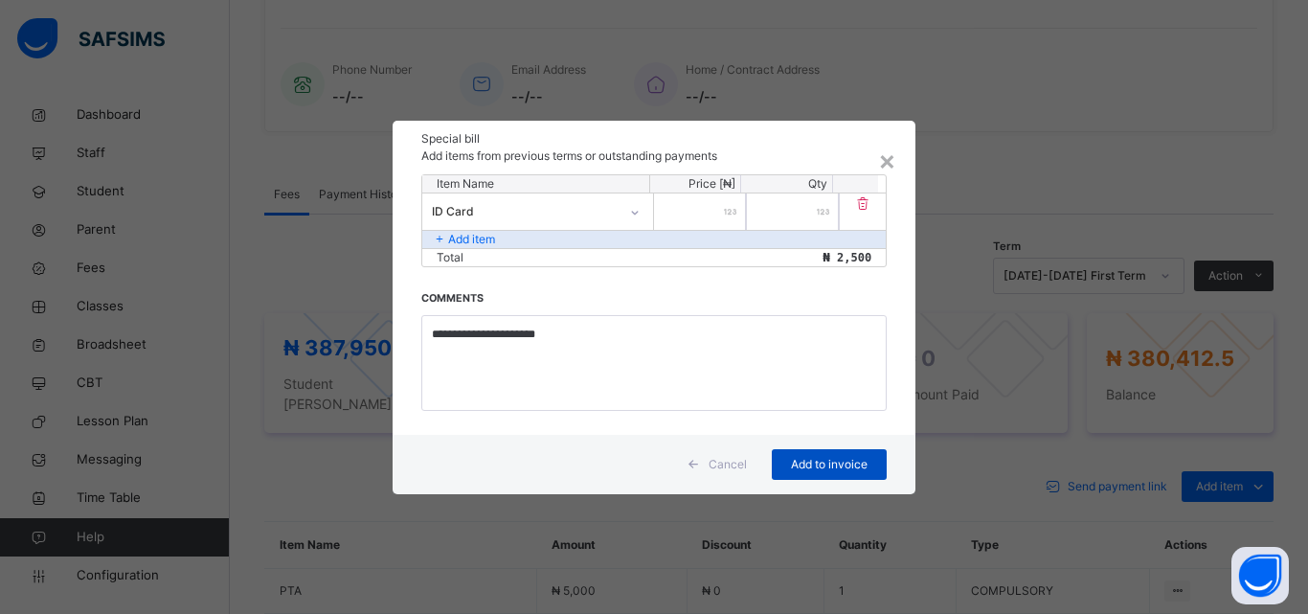
click at [835, 456] on span "Add to invoice" at bounding box center [829, 464] width 86 height 17
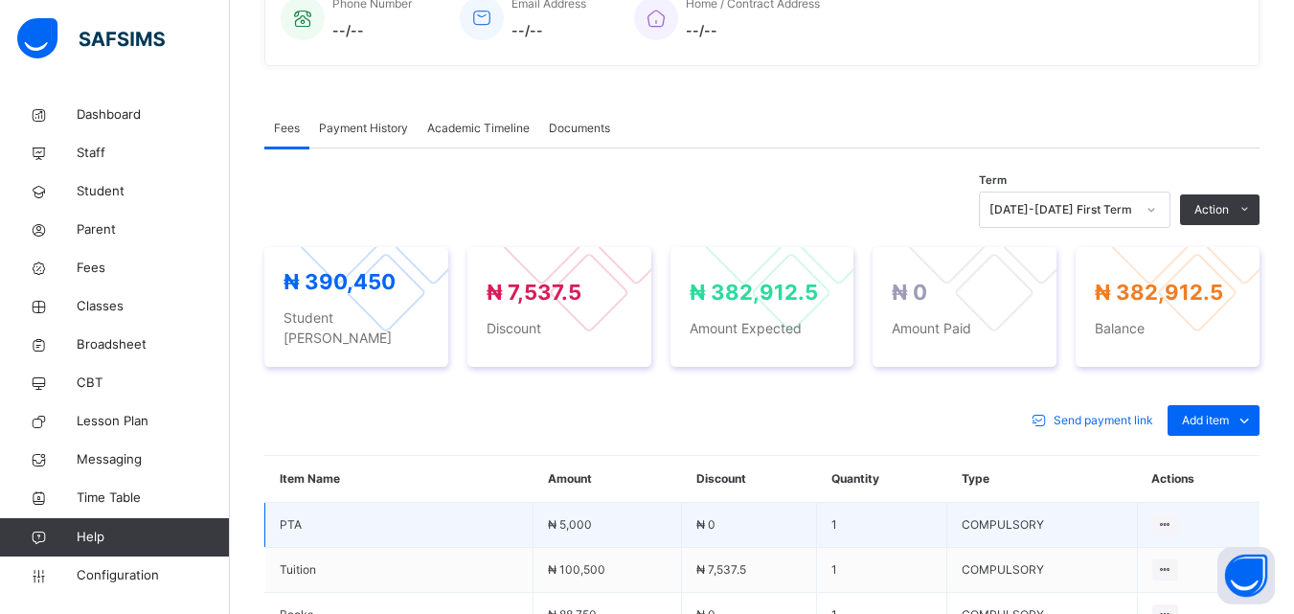
scroll to position [549, 0]
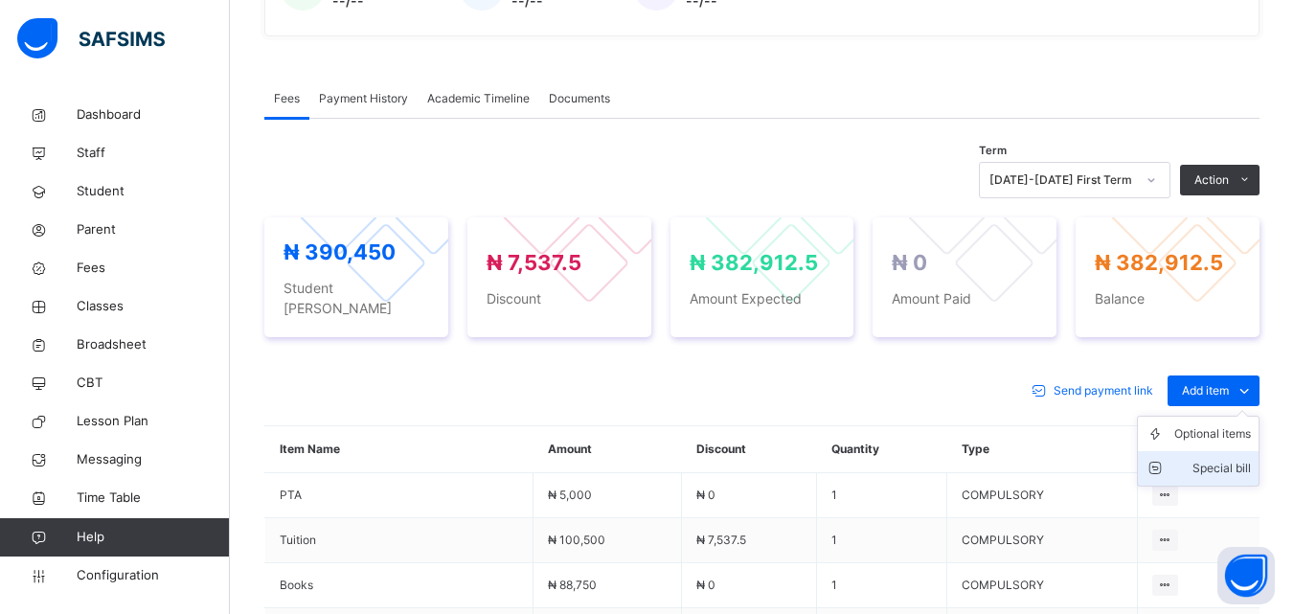
click at [1219, 459] on div "Special bill" at bounding box center [1212, 468] width 77 height 19
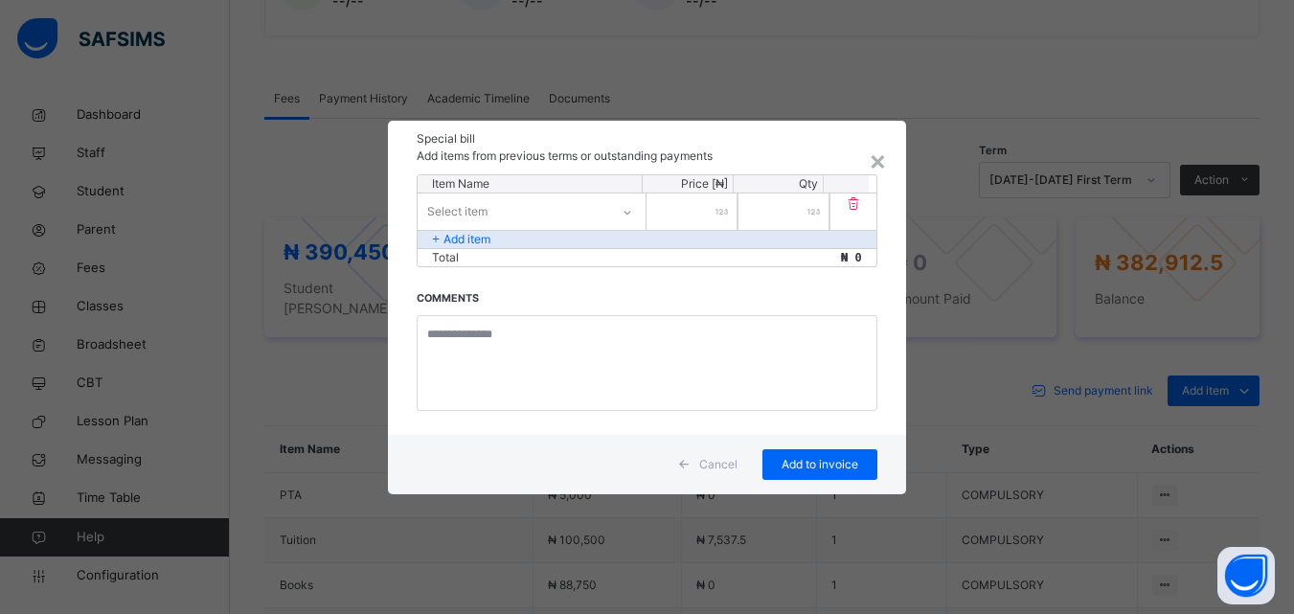
click at [573, 201] on div "Select item" at bounding box center [514, 211] width 192 height 30
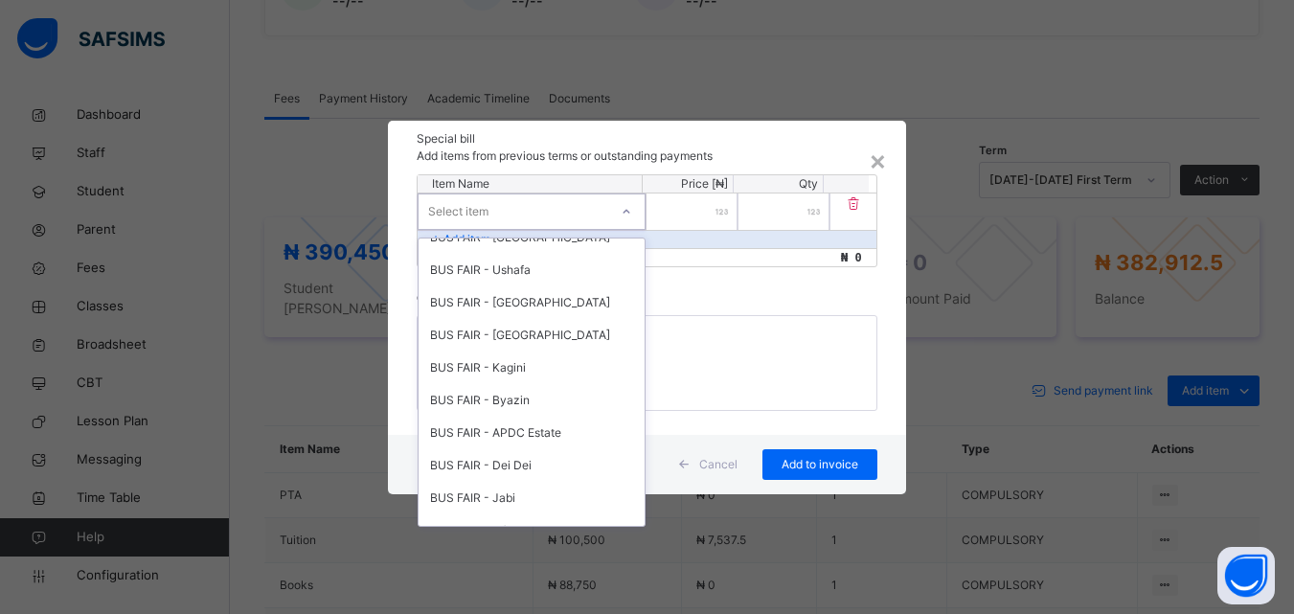
scroll to position [885, 0]
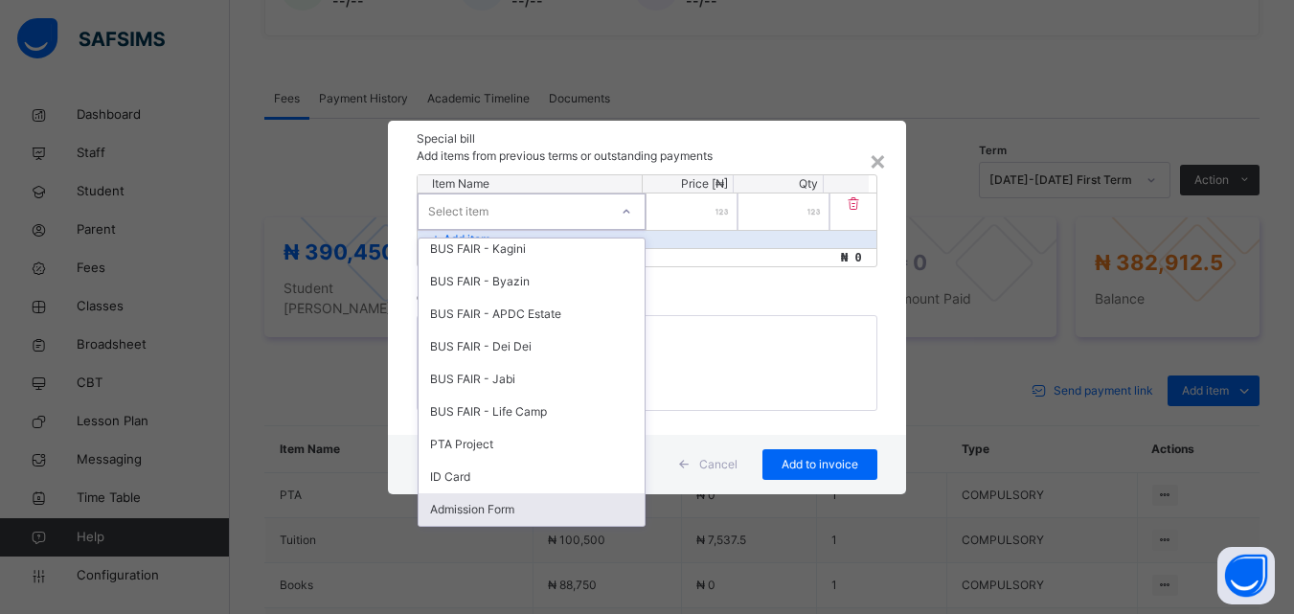
click at [484, 502] on div "Admission Form" at bounding box center [532, 509] width 226 height 33
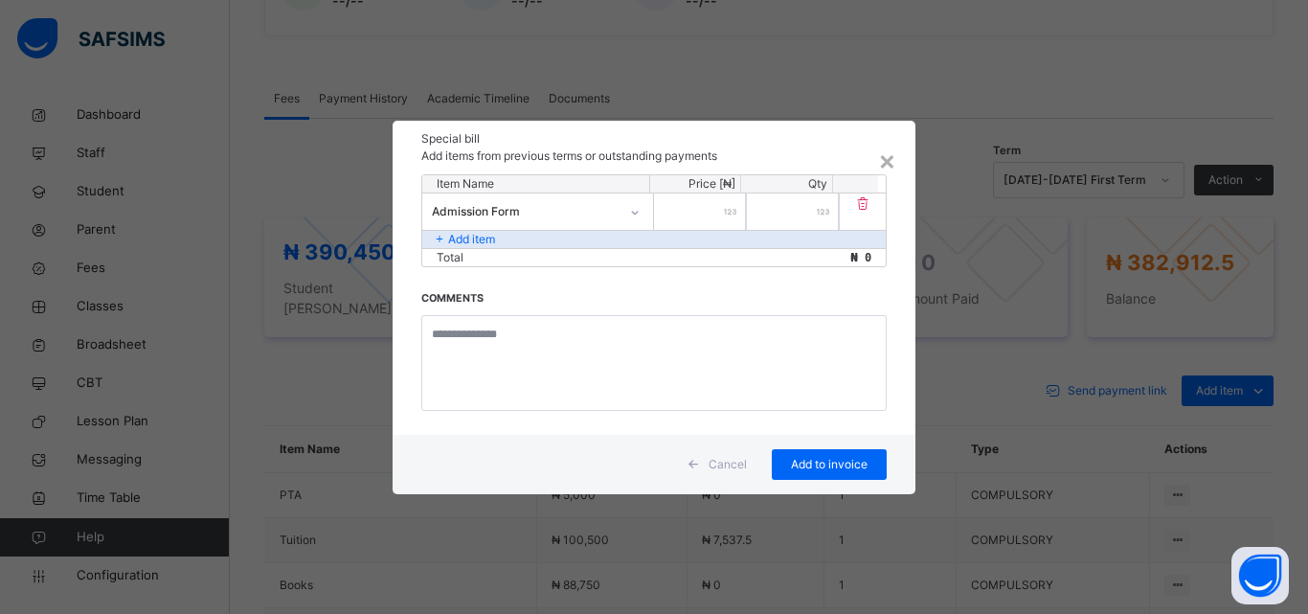
click at [707, 215] on input "number" at bounding box center [700, 211] width 92 height 36
type input "****"
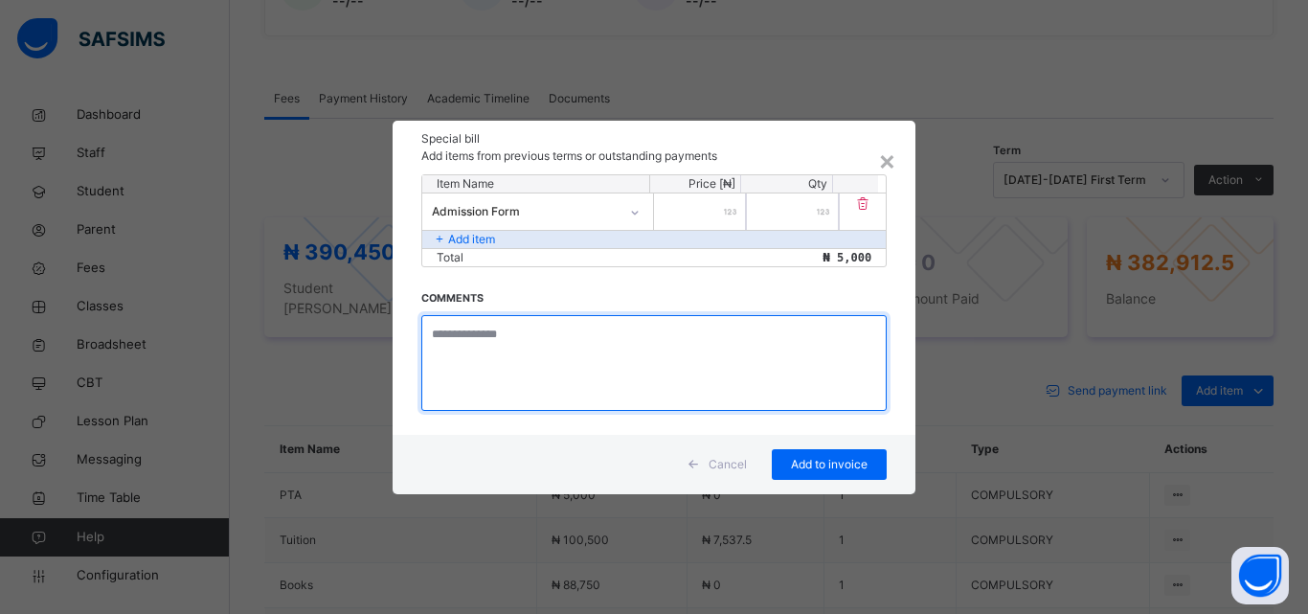
drag, startPoint x: 450, startPoint y: 347, endPoint x: 462, endPoint y: 315, distance: 33.6
click at [462, 325] on textarea at bounding box center [653, 363] width 465 height 96
type textarea "**********"
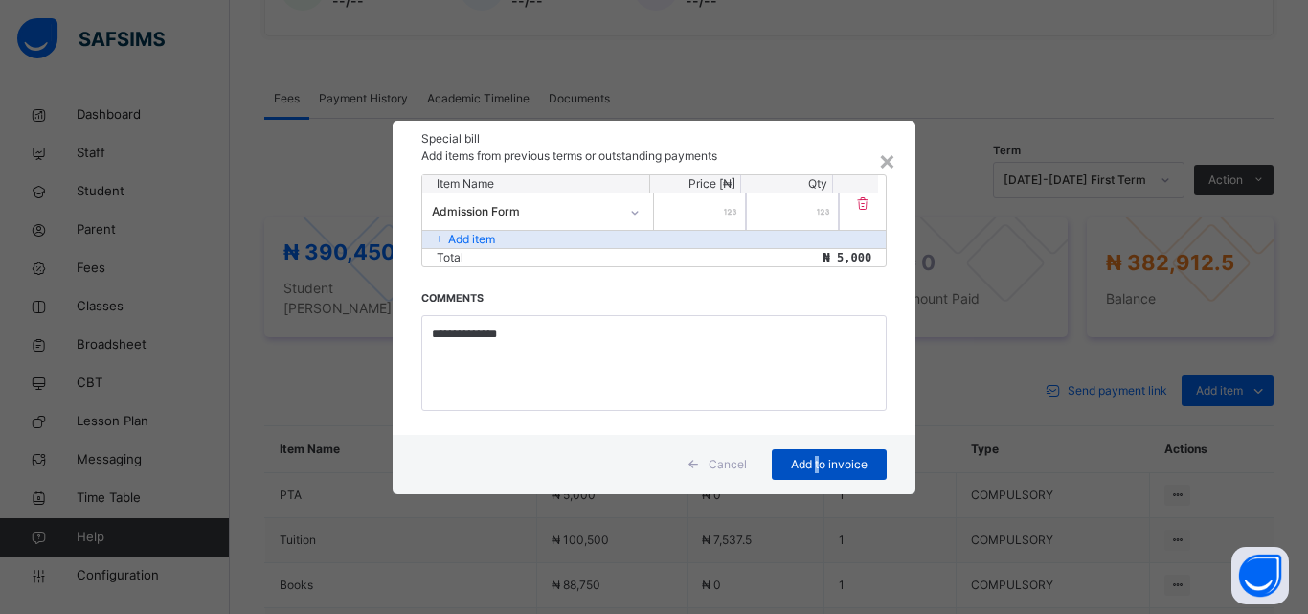
click at [819, 458] on span "Add to invoice" at bounding box center [829, 464] width 86 height 17
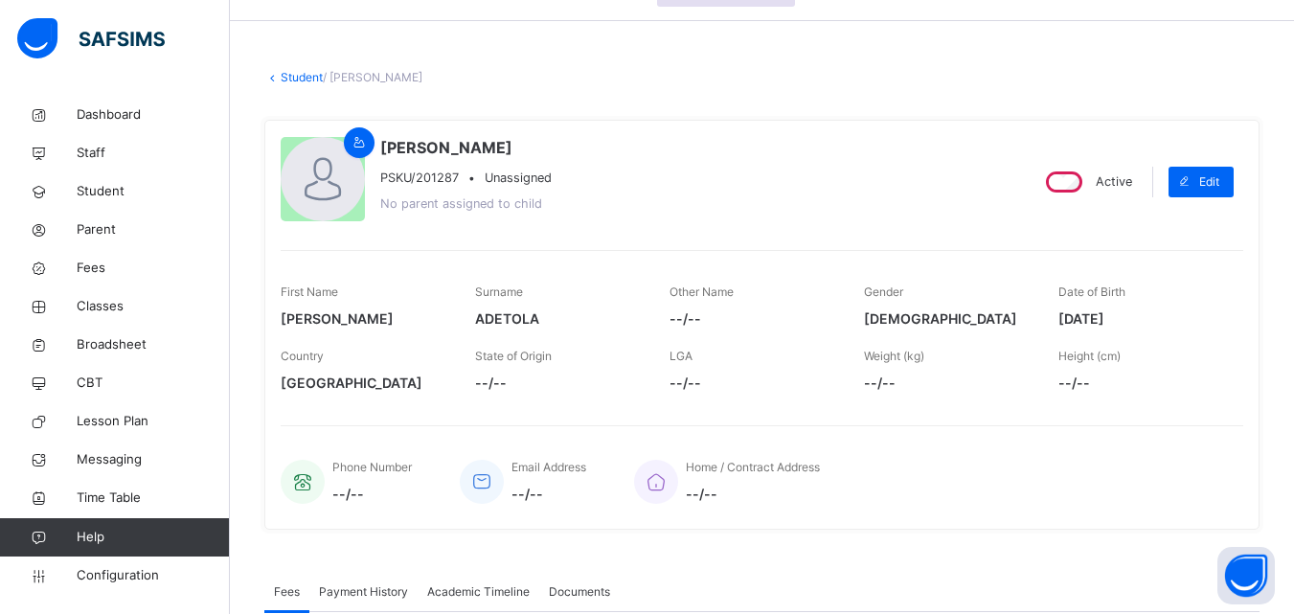
scroll to position [0, 0]
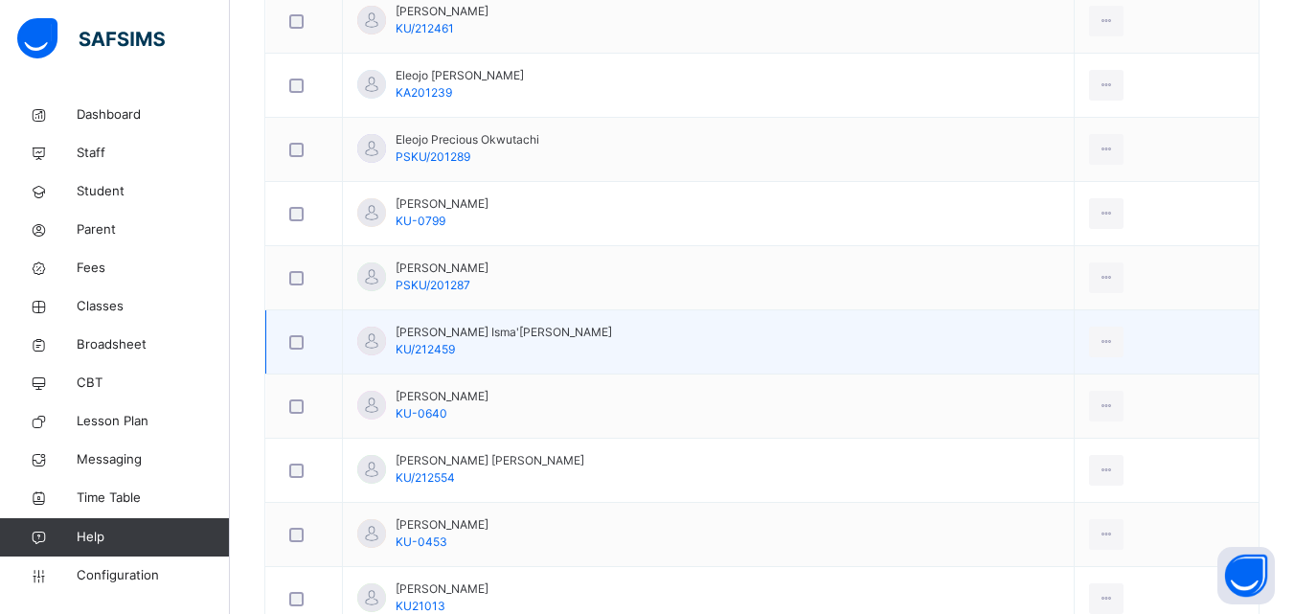
scroll to position [958, 0]
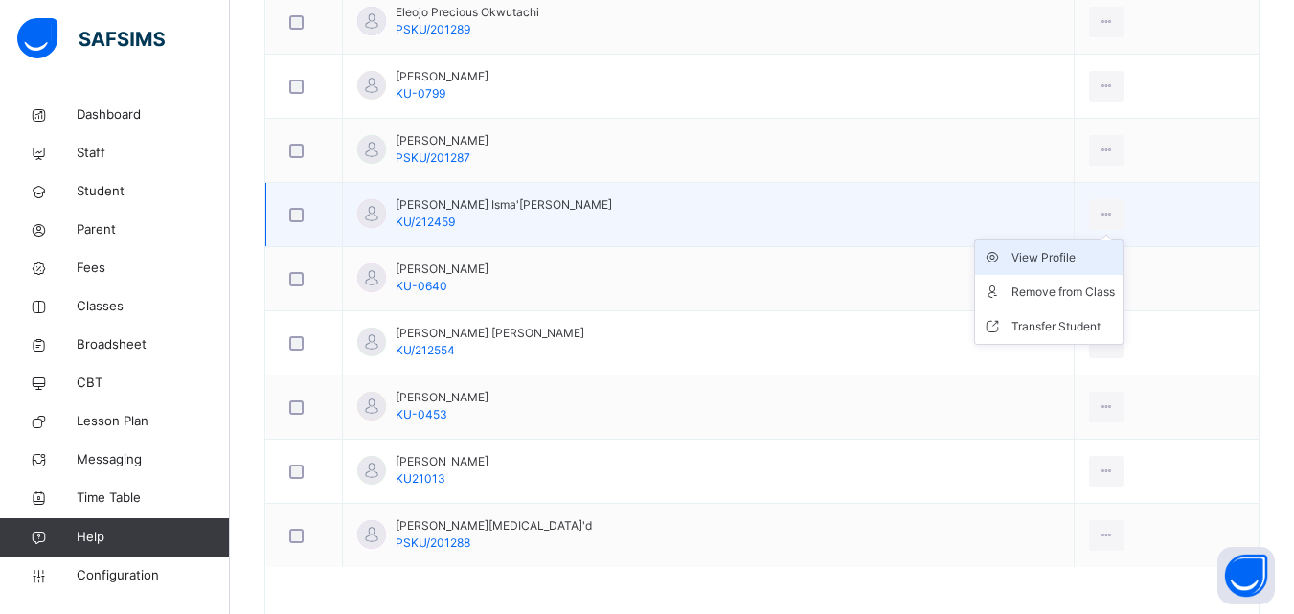
click at [1037, 259] on div "View Profile" at bounding box center [1062, 257] width 103 height 19
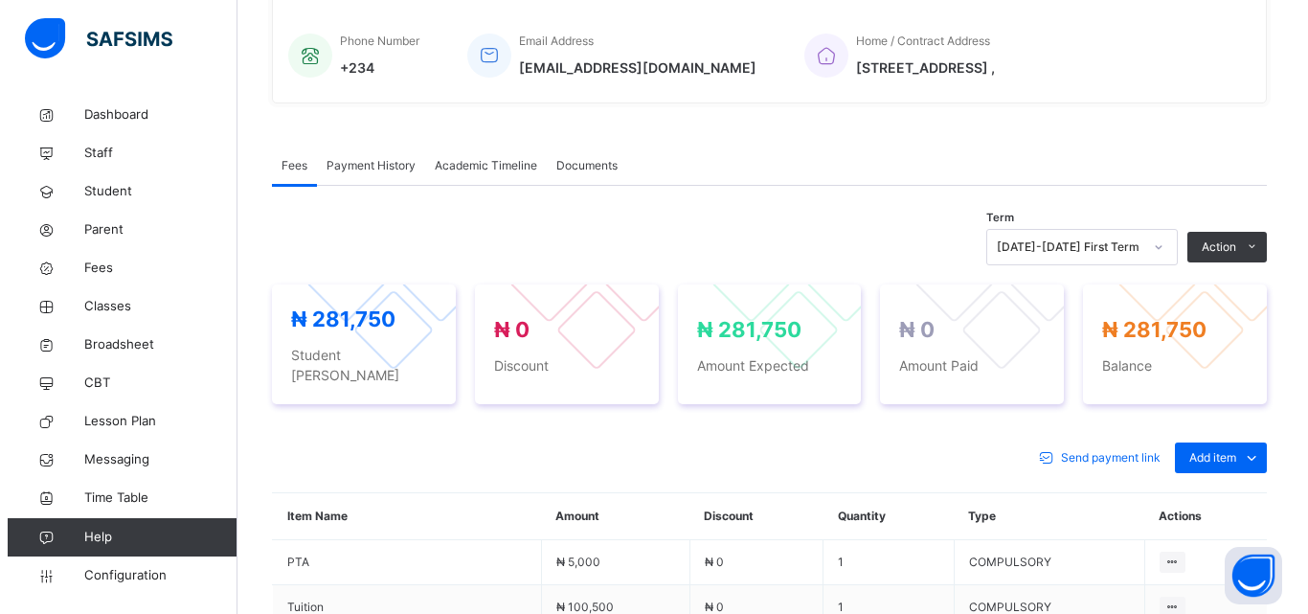
scroll to position [479, 0]
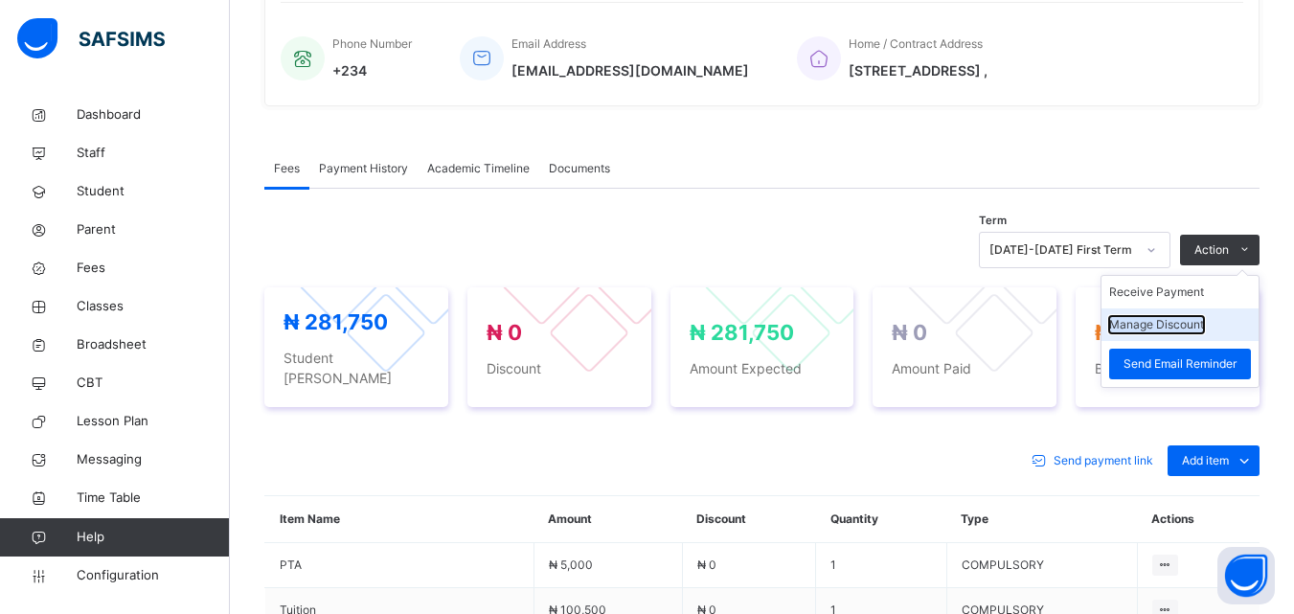
click at [1148, 327] on button "Manage Discount" at bounding box center [1156, 324] width 95 height 17
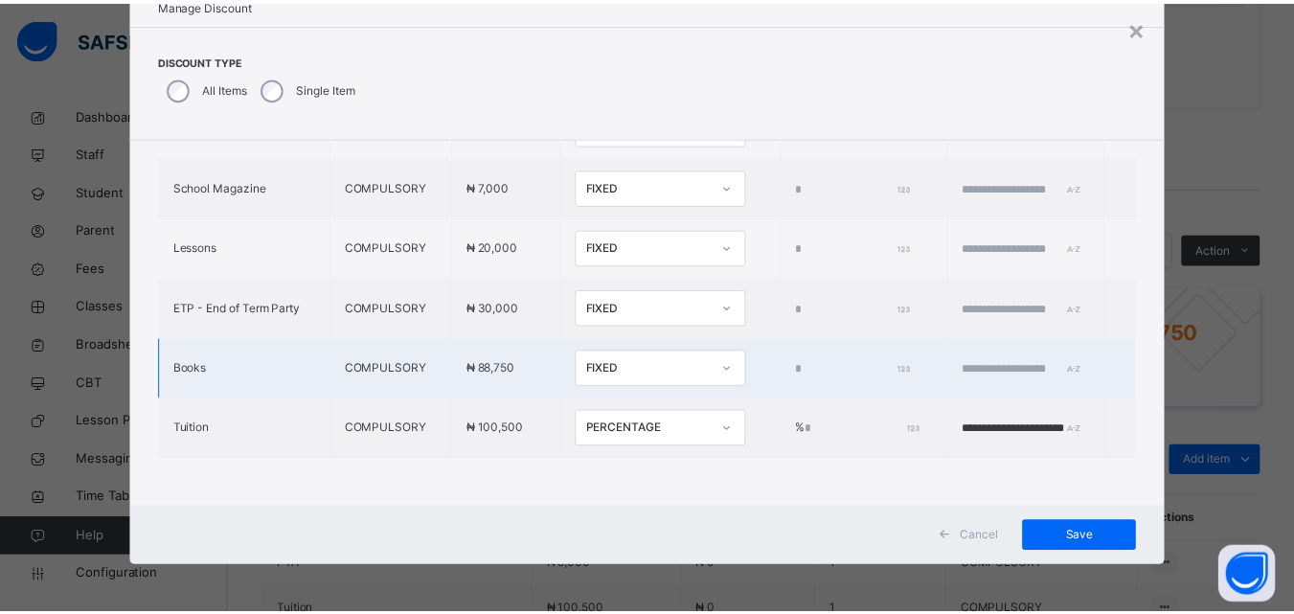
scroll to position [651, 0]
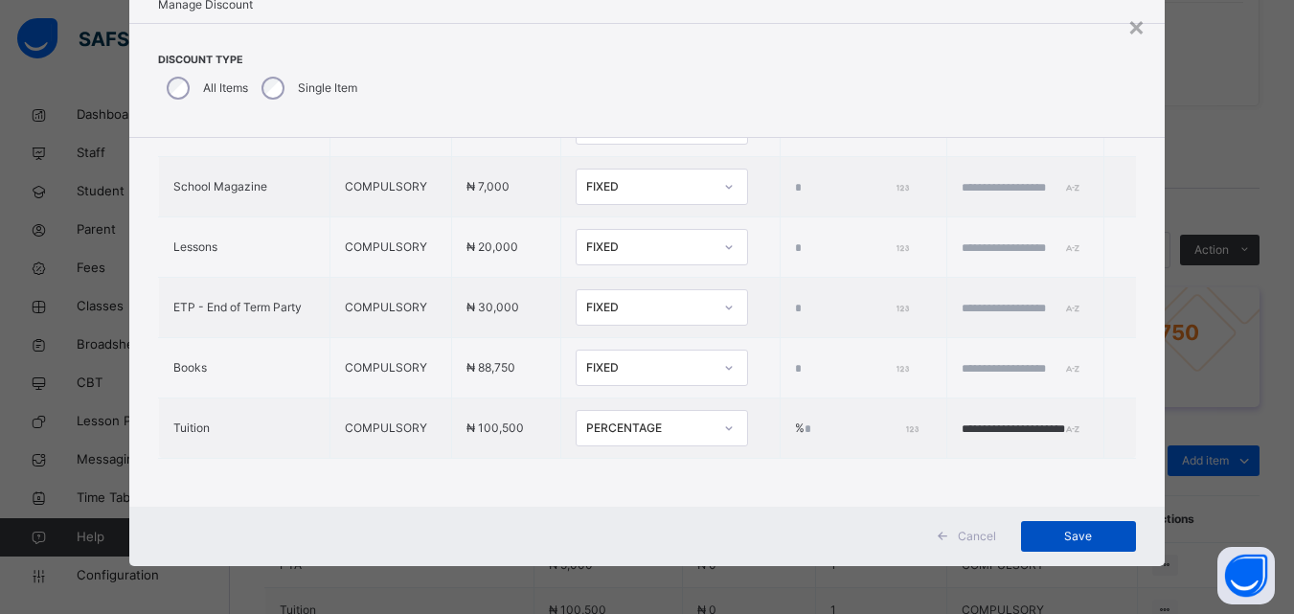
click at [1068, 532] on span "Save" at bounding box center [1078, 536] width 86 height 17
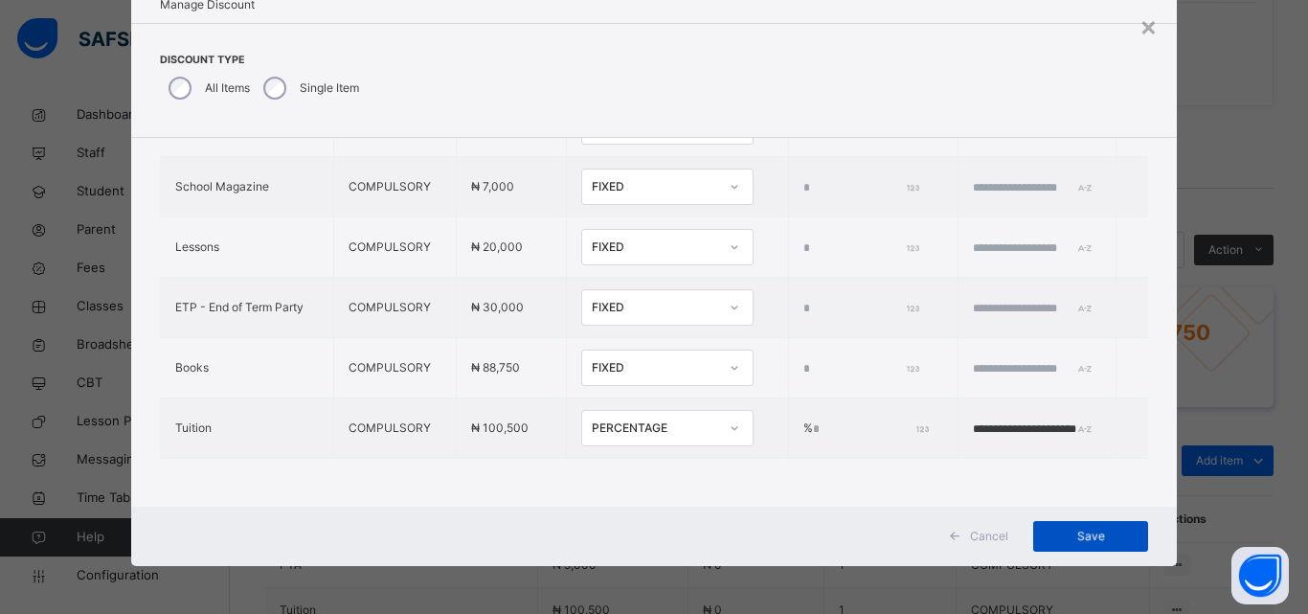
type input "*"
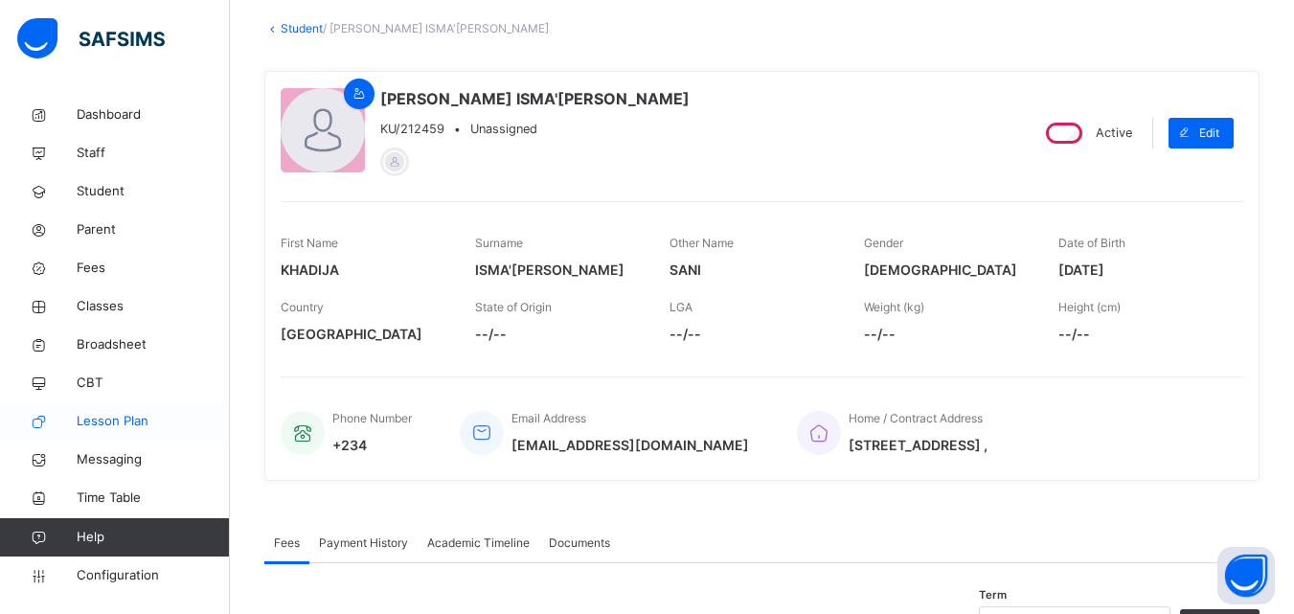
scroll to position [287, 0]
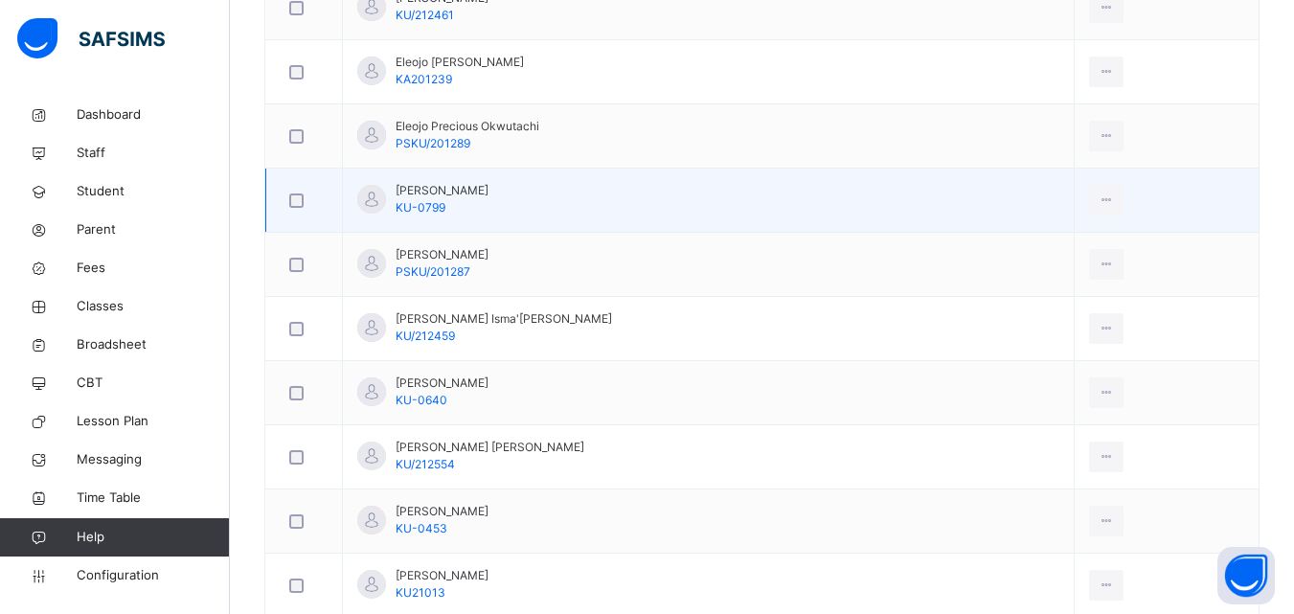
scroll to position [862, 0]
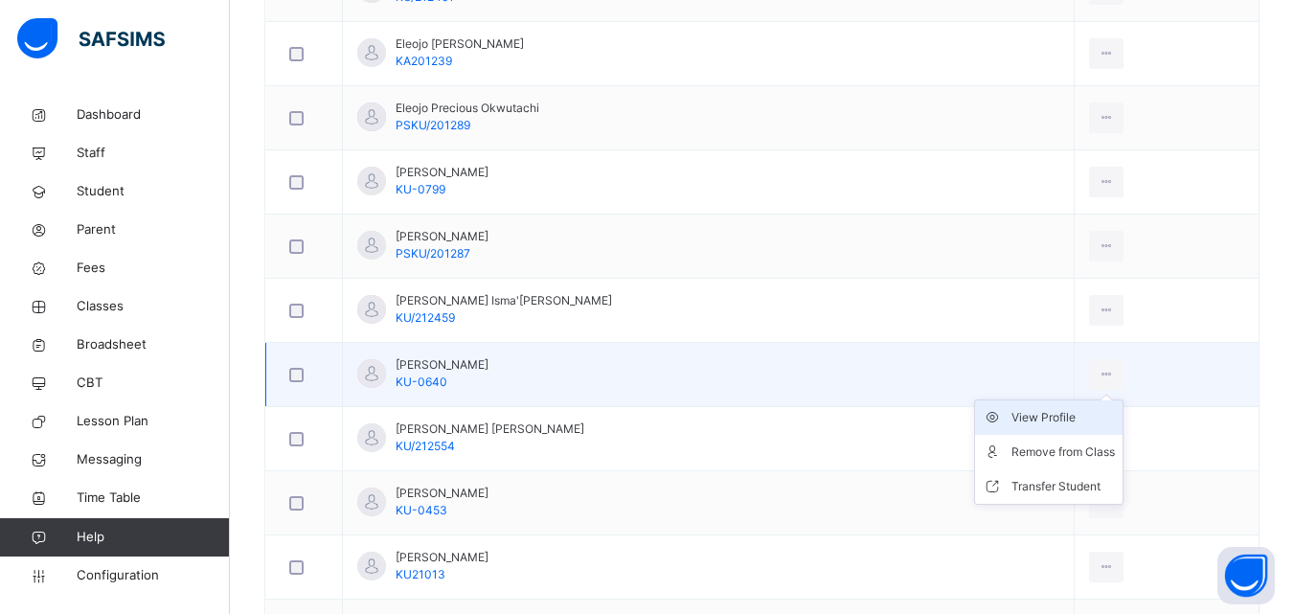
click at [1032, 413] on div "View Profile" at bounding box center [1062, 417] width 103 height 19
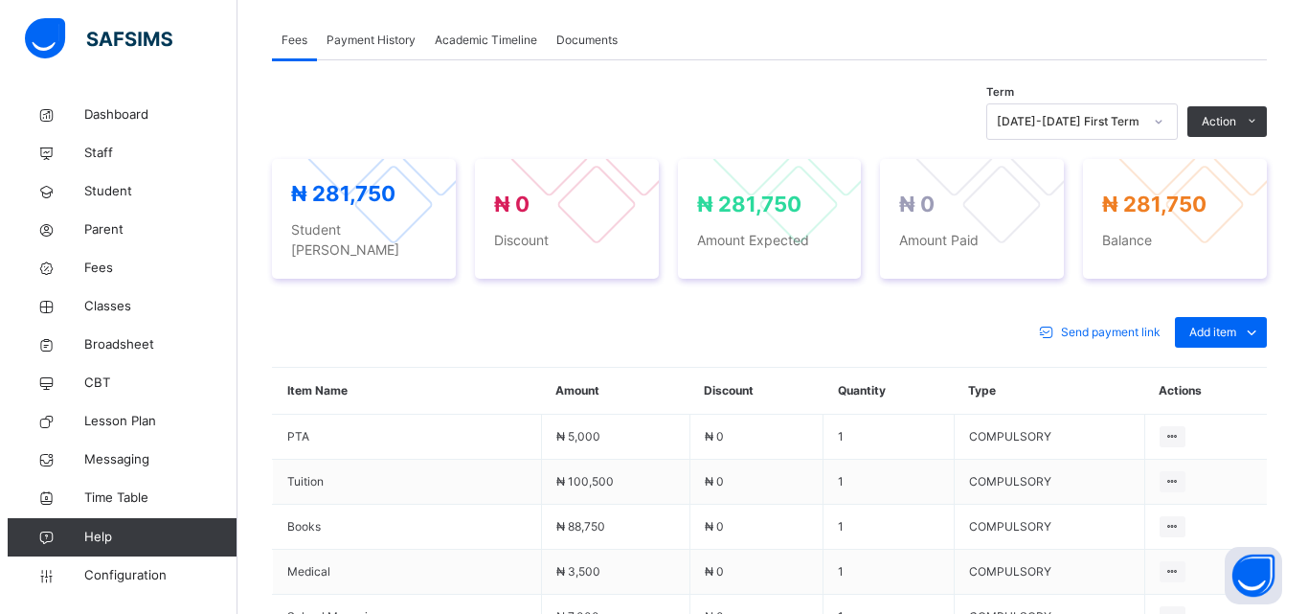
scroll to position [575, 0]
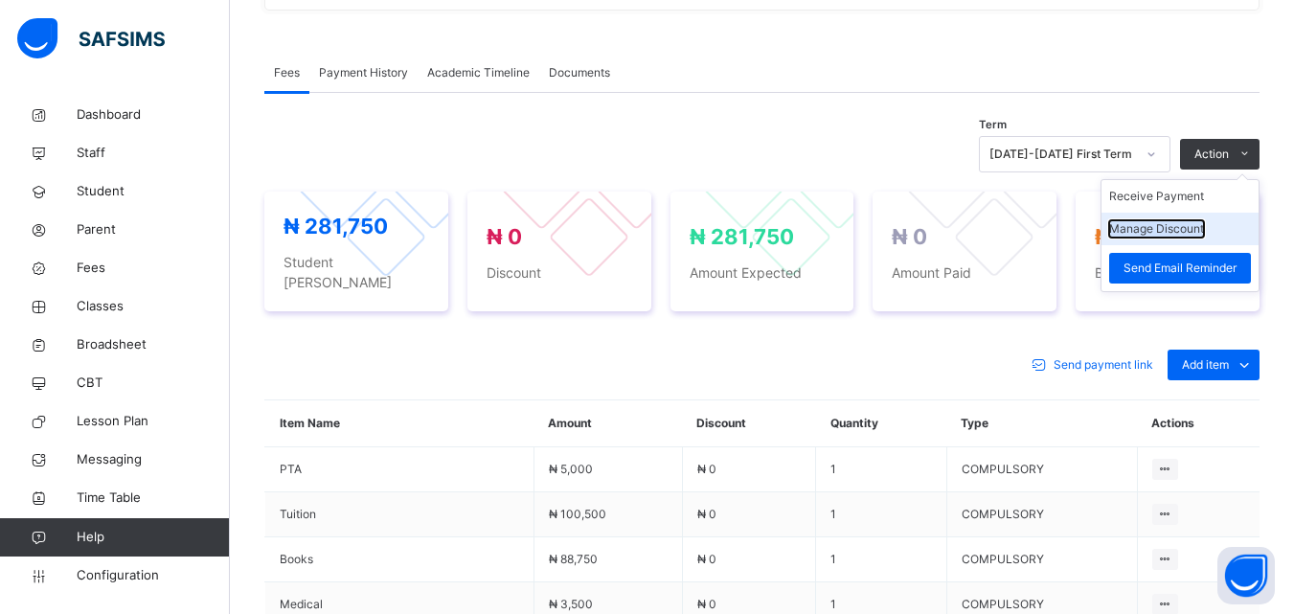
click at [1180, 227] on button "Manage Discount" at bounding box center [1156, 228] width 95 height 17
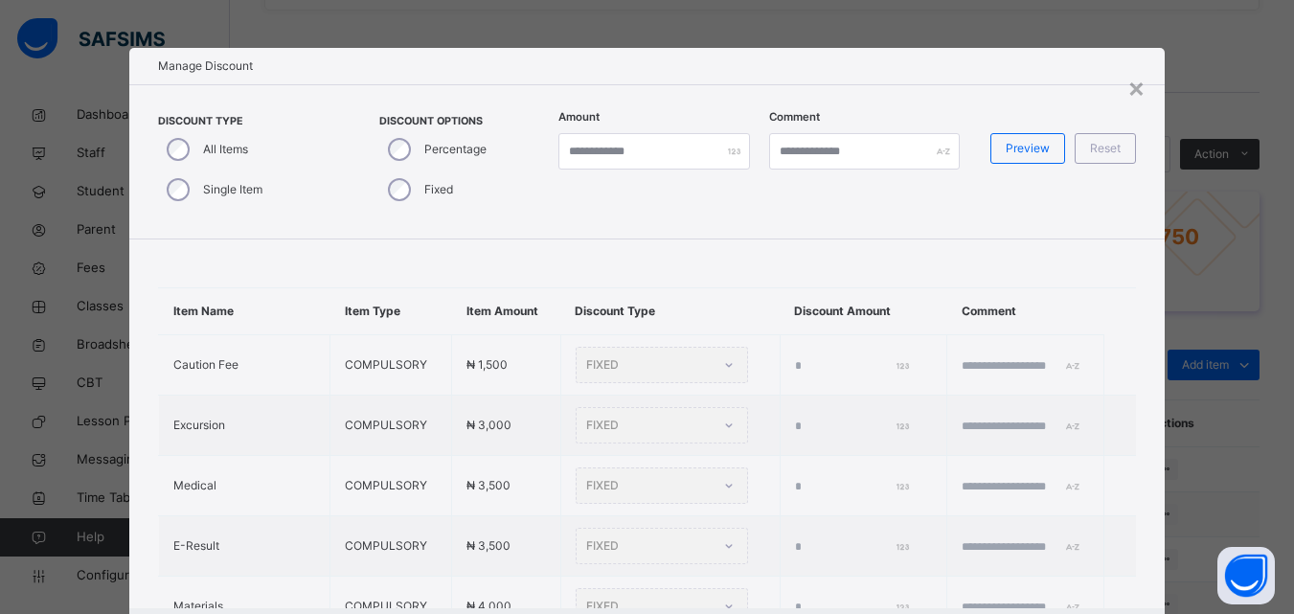
type input "*"
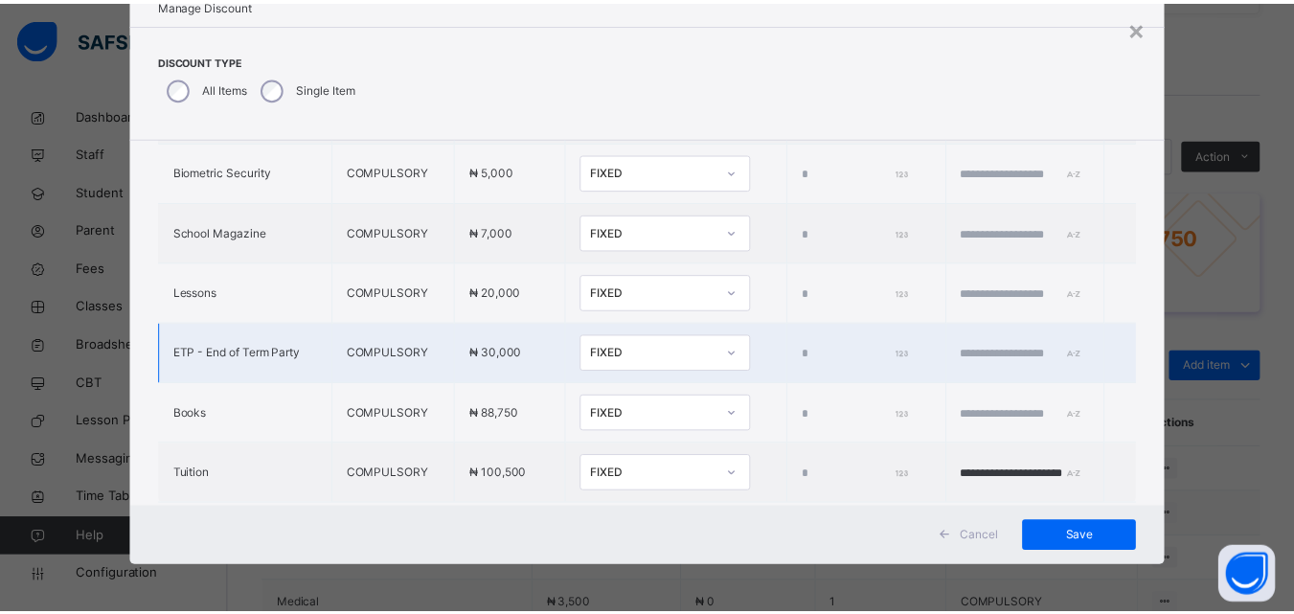
scroll to position [651, 0]
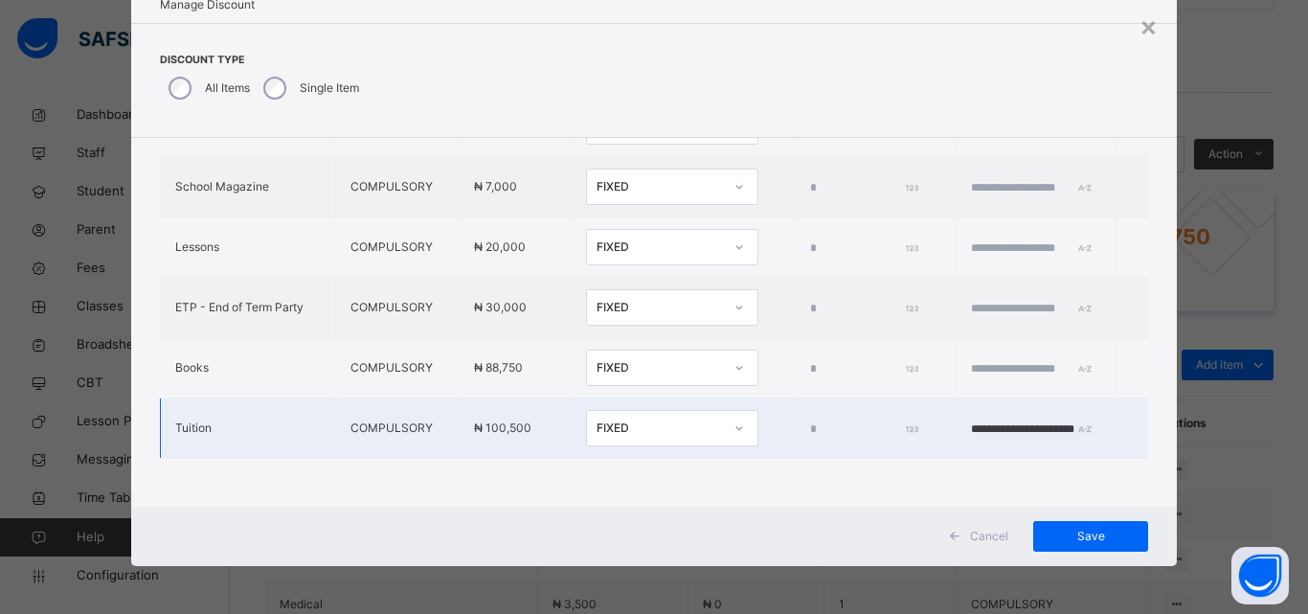
click at [624, 419] on div "FIXED" at bounding box center [660, 427] width 126 height 17
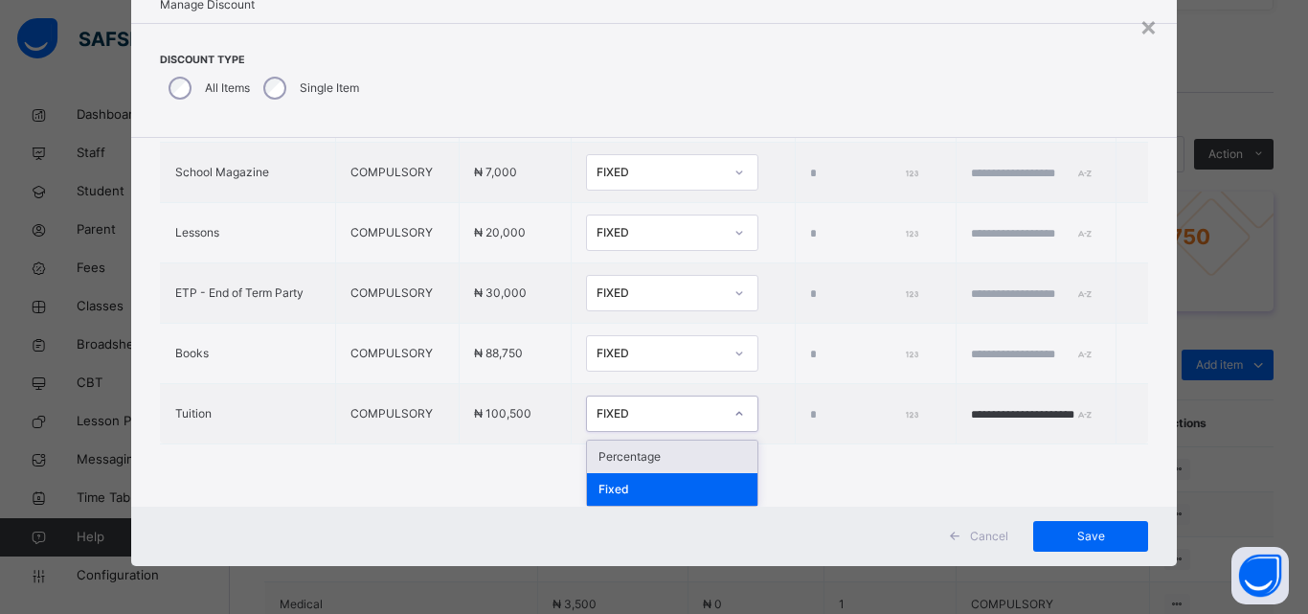
click at [596, 448] on div "Percentage" at bounding box center [672, 457] width 170 height 33
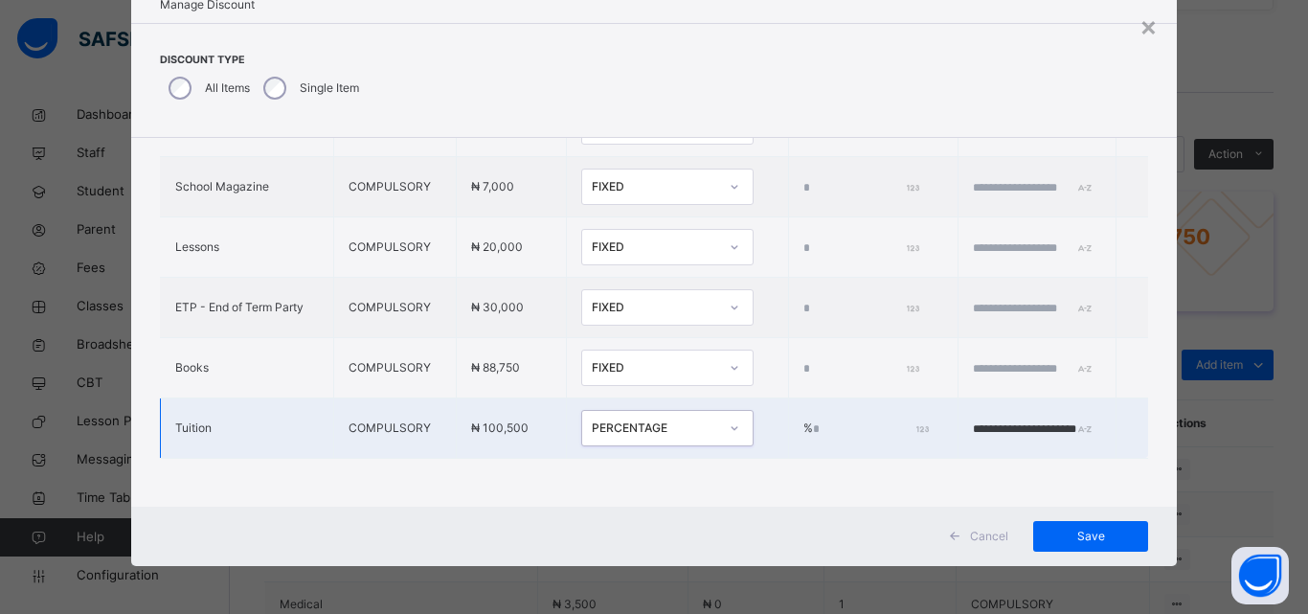
click at [813, 420] on input "*" at bounding box center [869, 428] width 113 height 17
click at [1048, 538] on span "Save" at bounding box center [1091, 536] width 86 height 17
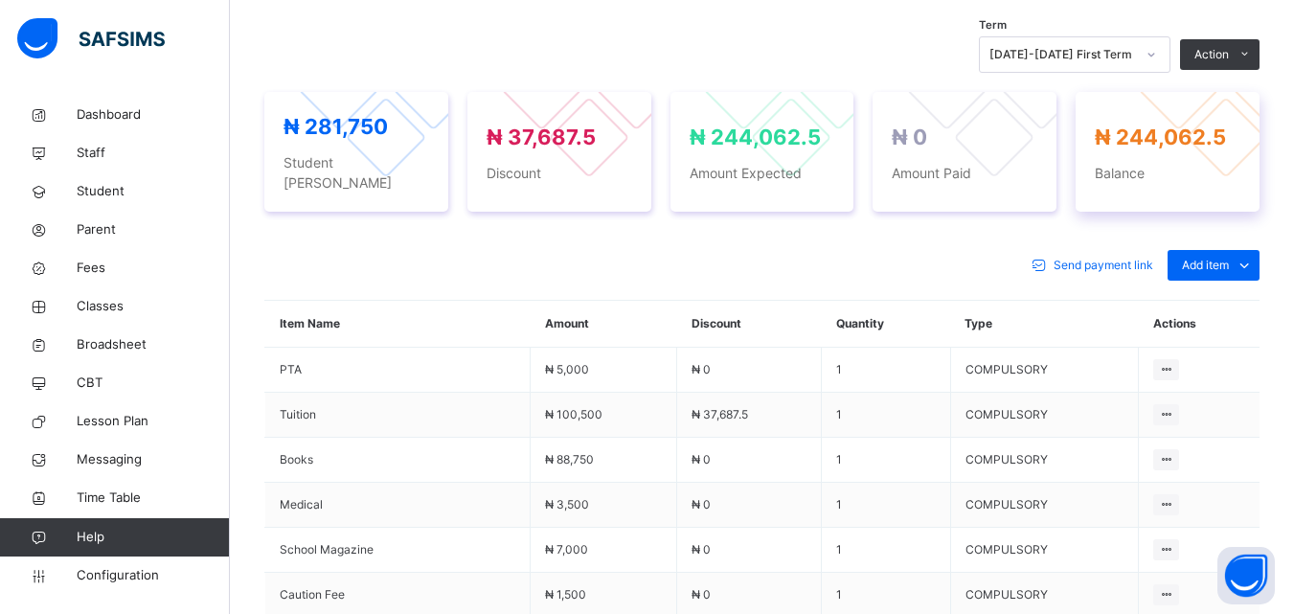
scroll to position [645, 0]
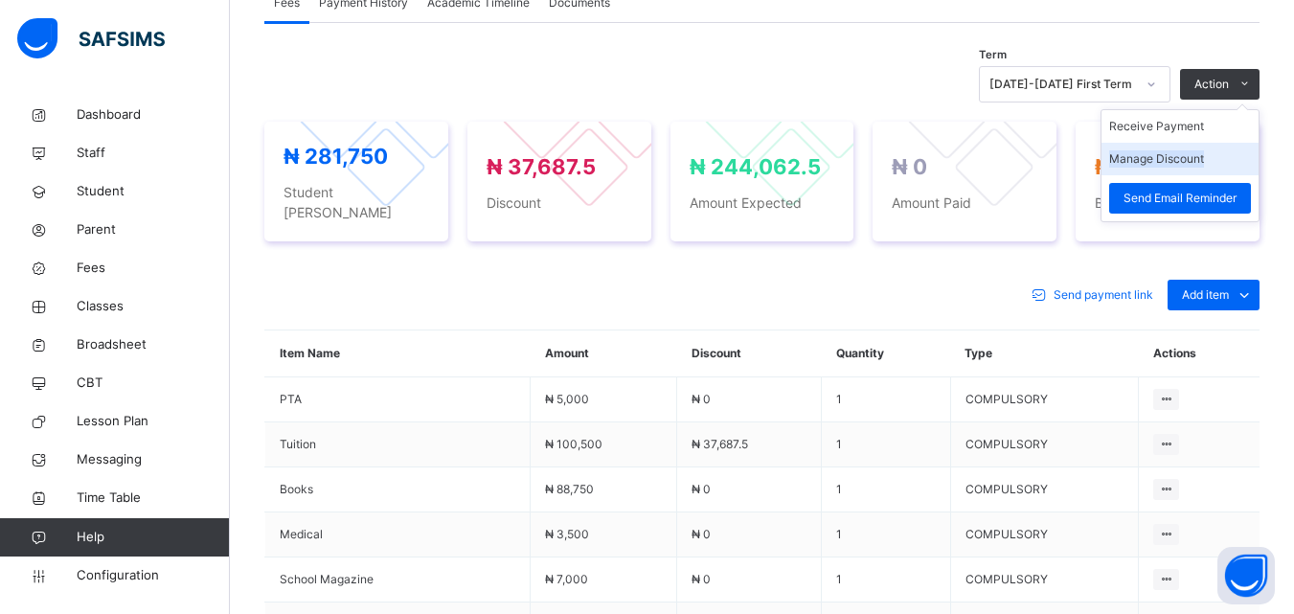
click at [1176, 149] on li "Manage Discount" at bounding box center [1179, 159] width 157 height 33
click at [1173, 152] on button "Manage Discount" at bounding box center [1156, 158] width 95 height 17
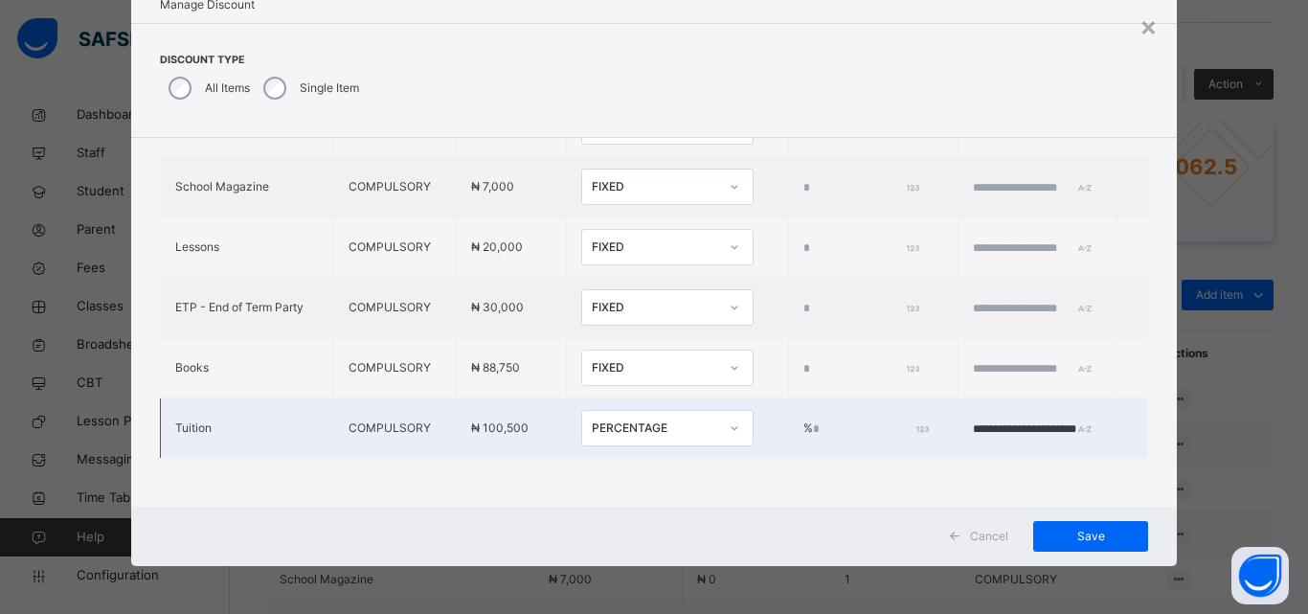
click at [813, 420] on input "****" at bounding box center [869, 428] width 113 height 17
type input "**"
click at [1073, 540] on span "Save" at bounding box center [1091, 536] width 86 height 17
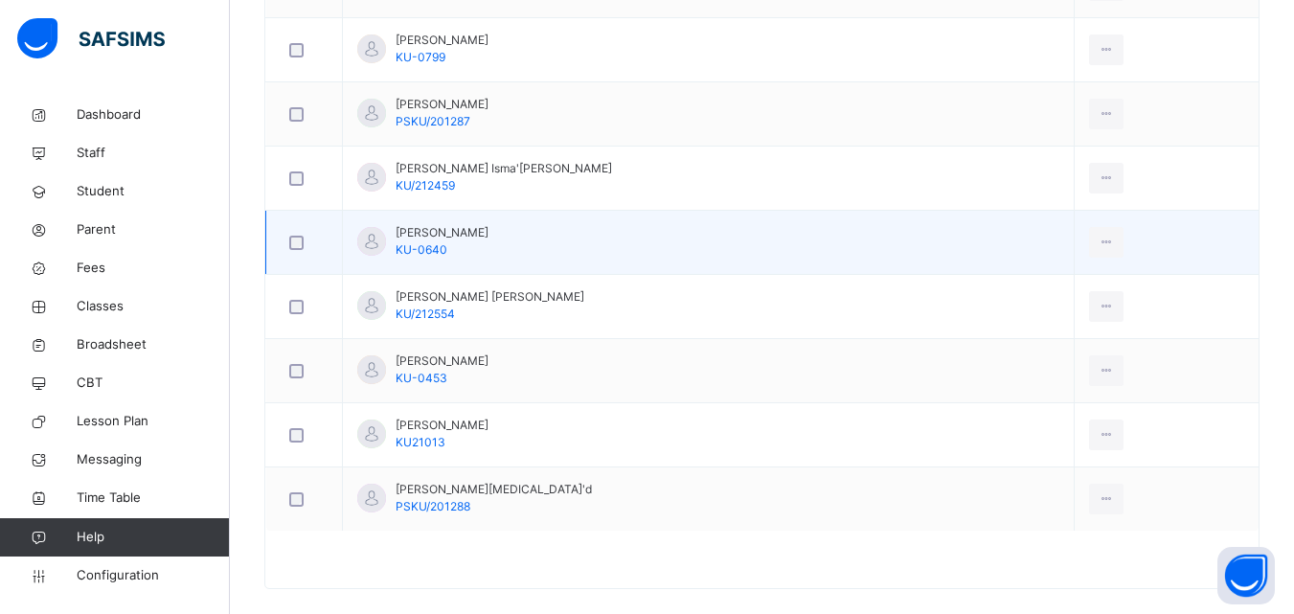
scroll to position [1017, 0]
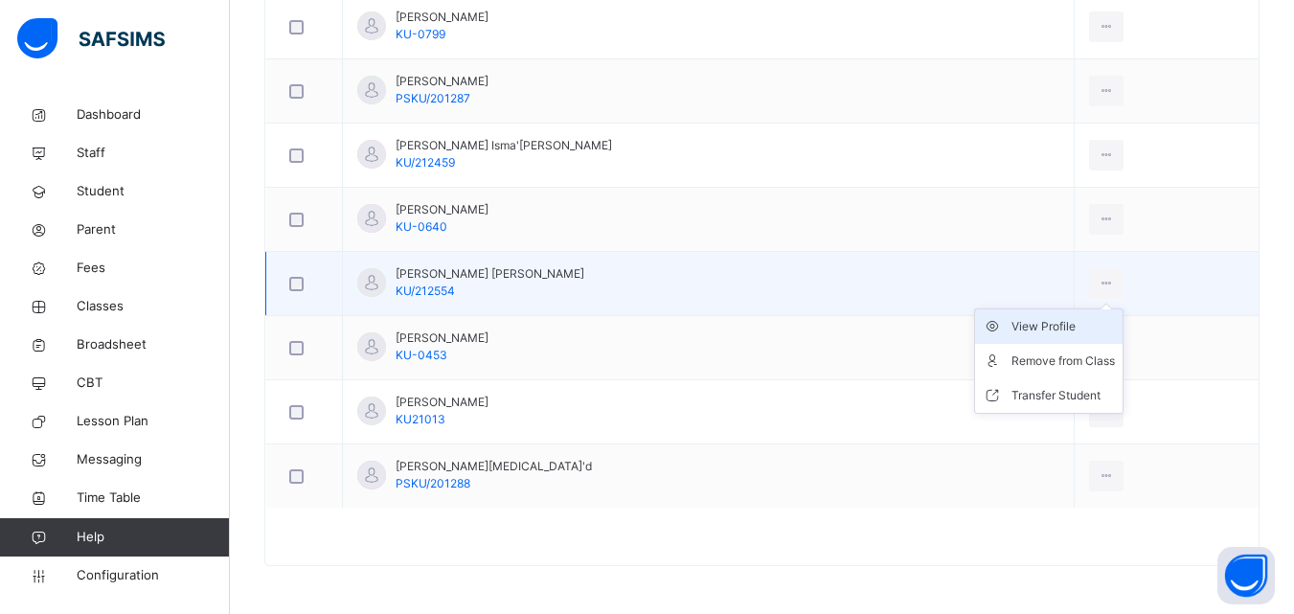
click at [1044, 330] on div "View Profile" at bounding box center [1062, 326] width 103 height 19
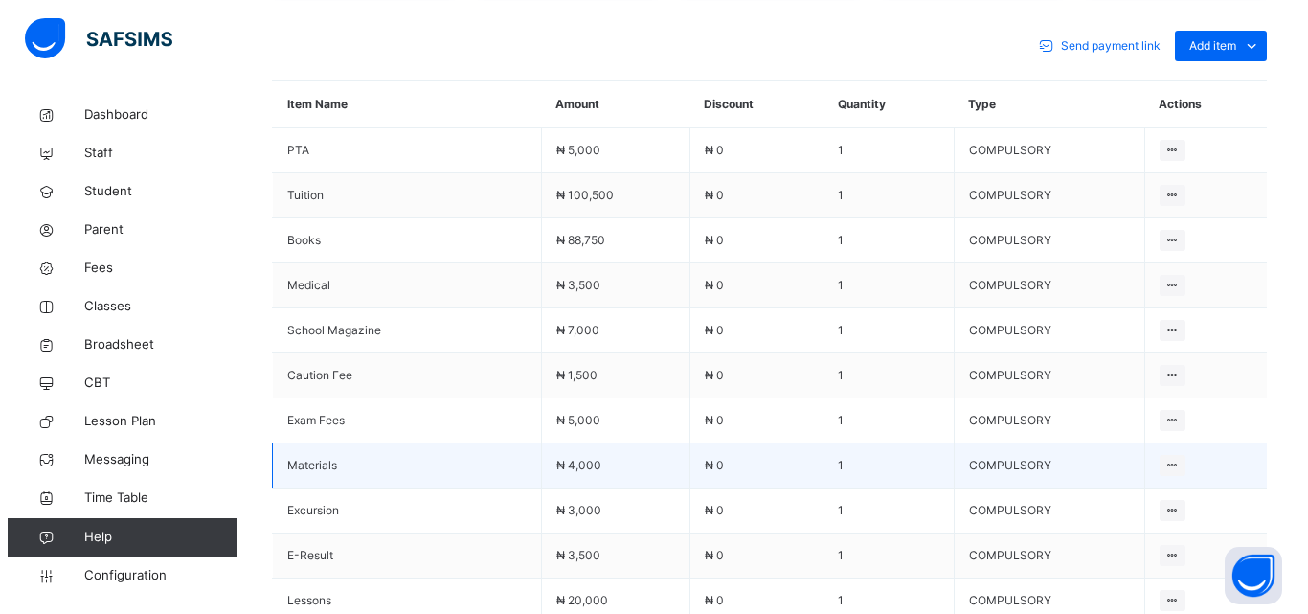
scroll to position [730, 0]
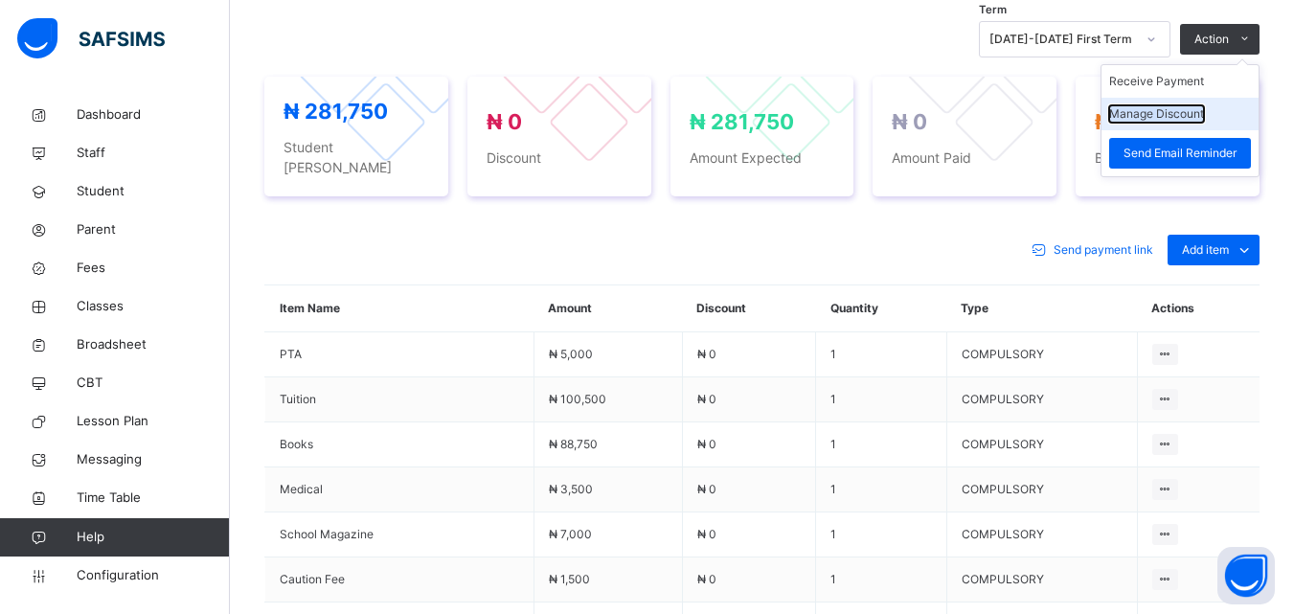
click at [1170, 105] on button "Manage Discount" at bounding box center [1156, 113] width 95 height 17
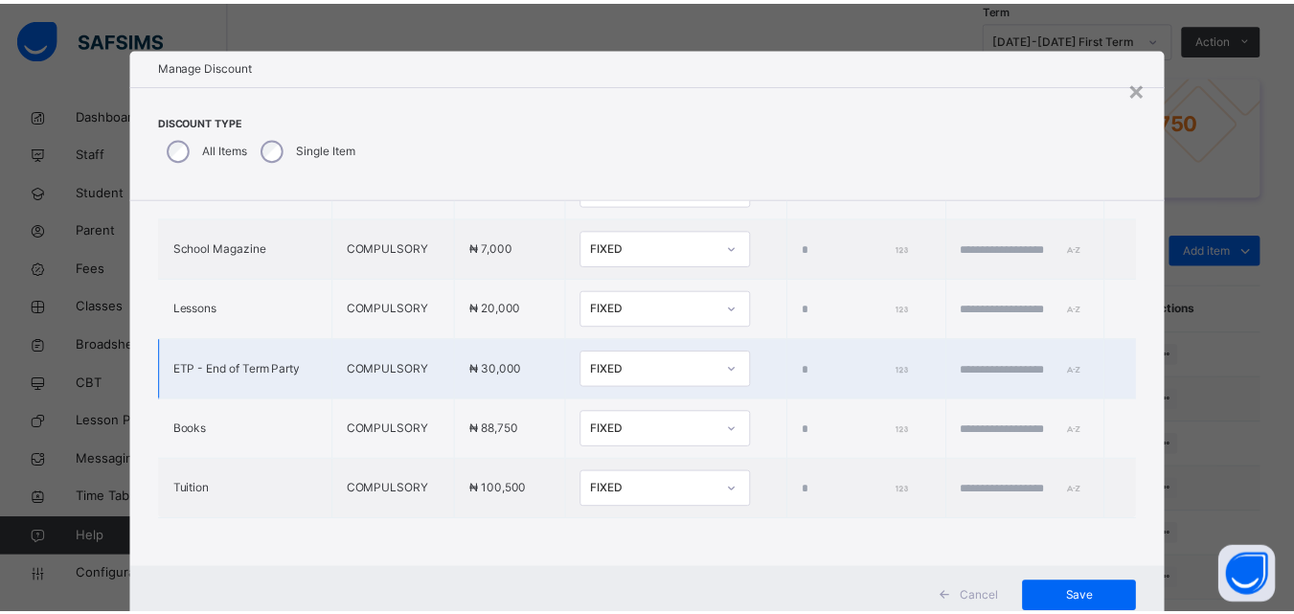
scroll to position [61, 0]
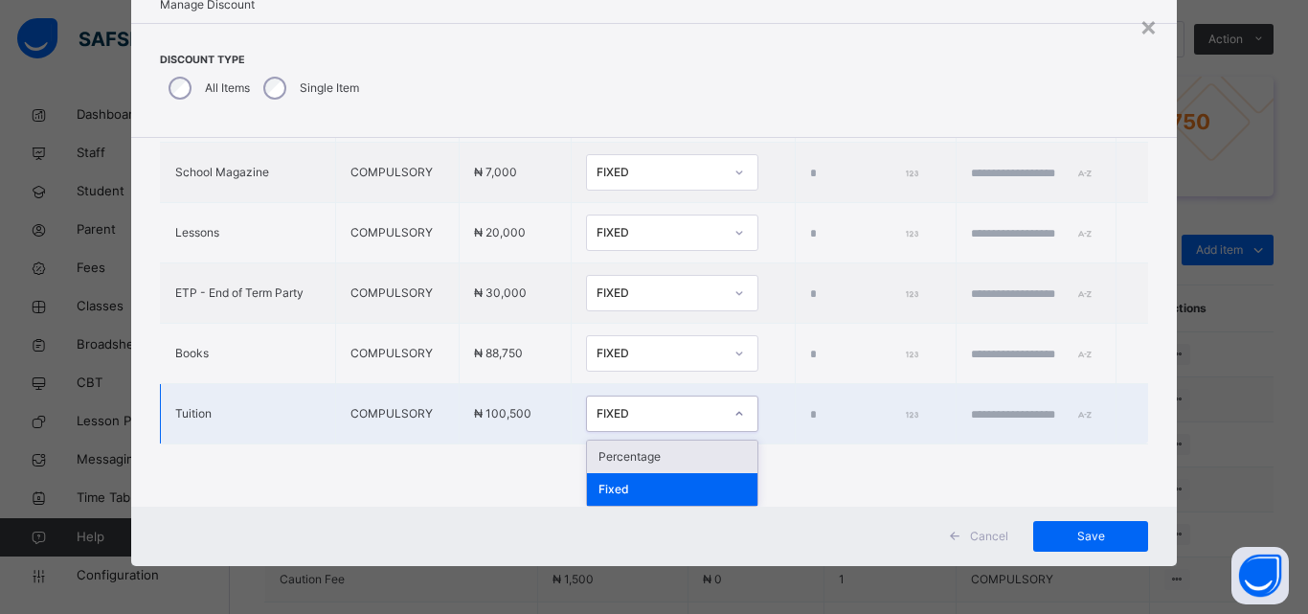
click at [734, 413] on icon at bounding box center [739, 413] width 11 height 19
click at [637, 463] on div "Percentage" at bounding box center [672, 457] width 170 height 33
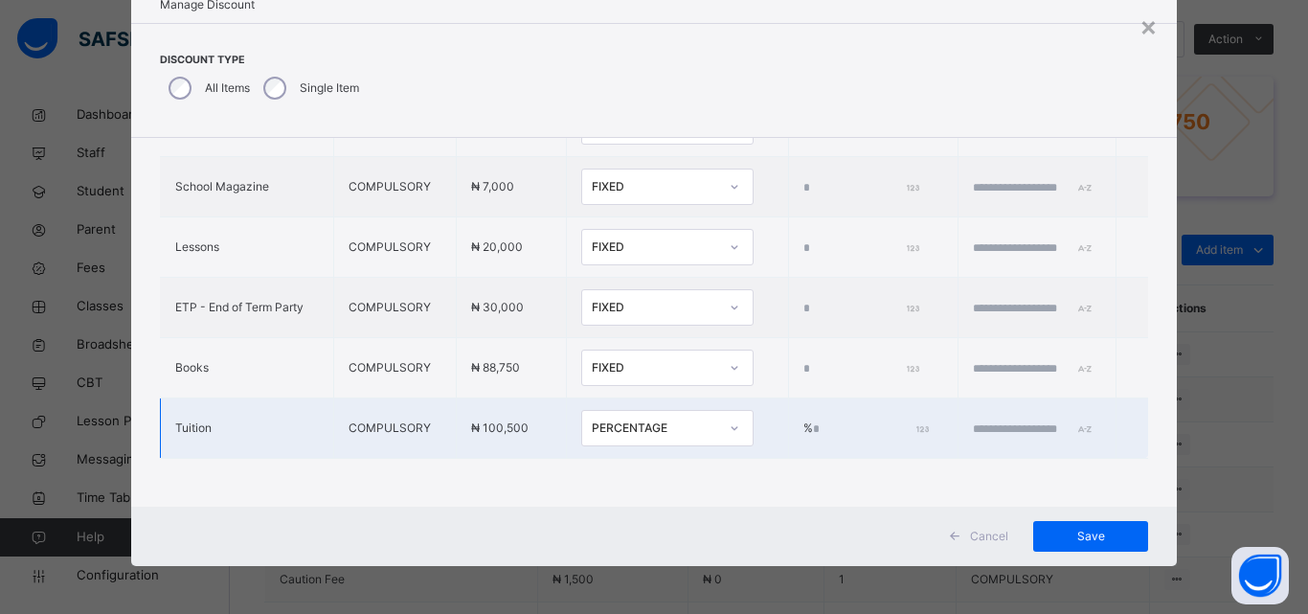
click at [813, 420] on input "*" at bounding box center [869, 428] width 113 height 17
click at [813, 420] on input "****" at bounding box center [869, 428] width 113 height 17
type input "***"
click at [975, 420] on input "text" at bounding box center [1030, 428] width 115 height 17
type input "**********"
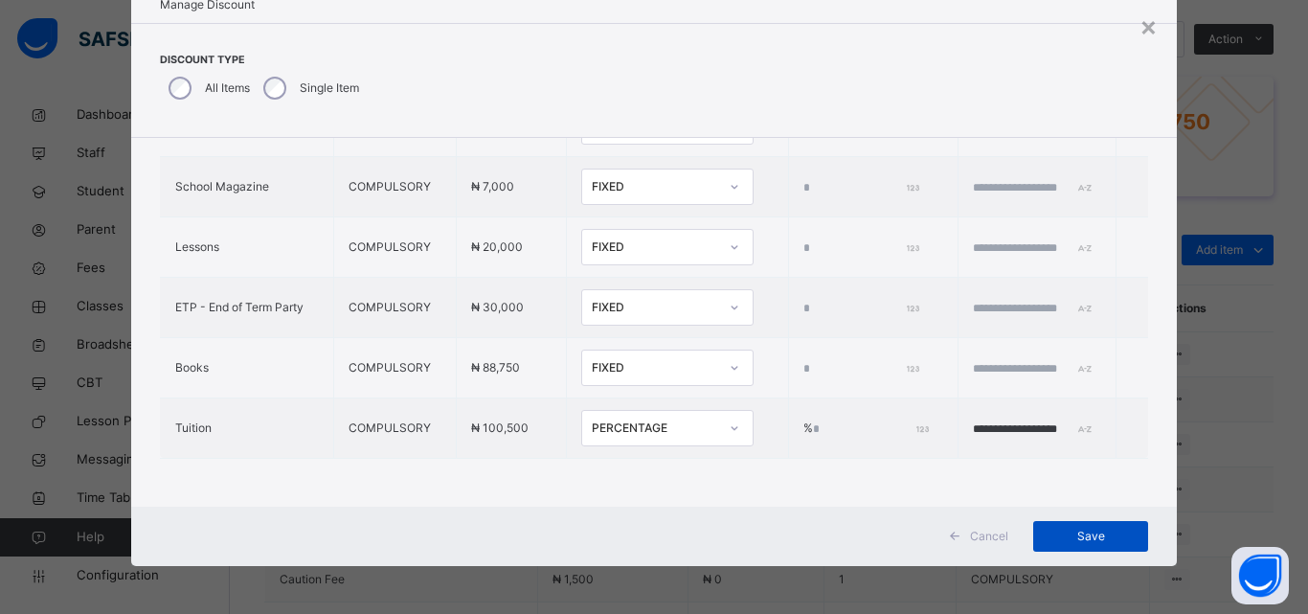
click at [1063, 534] on span "Save" at bounding box center [1091, 536] width 86 height 17
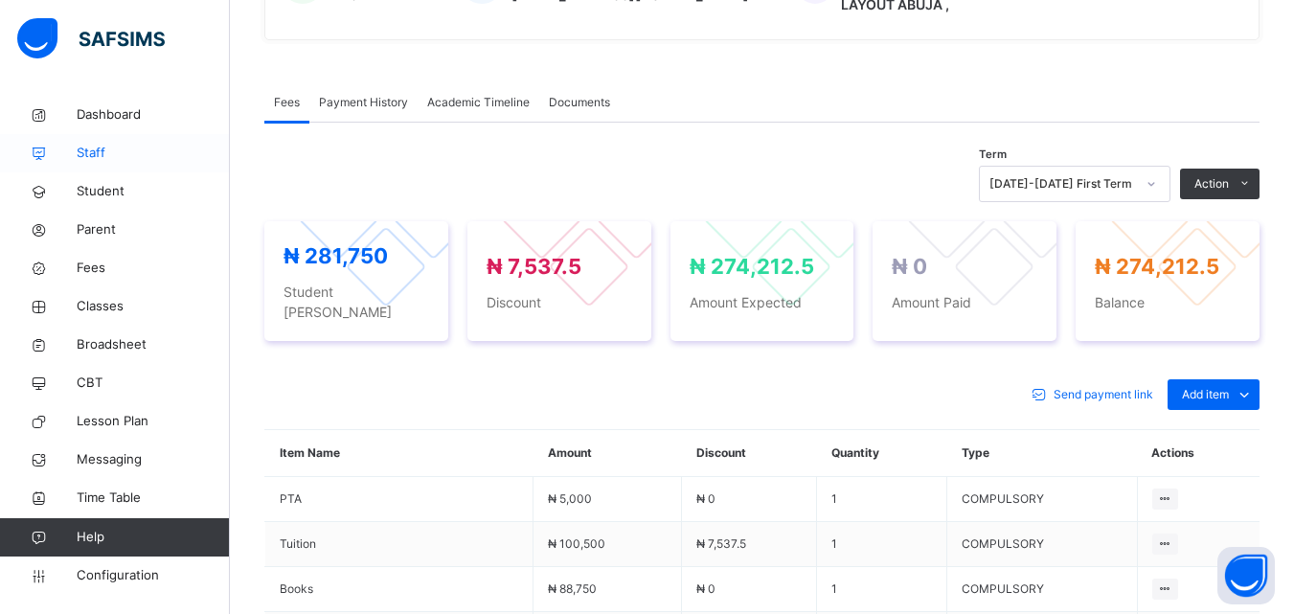
scroll to position [442, 0]
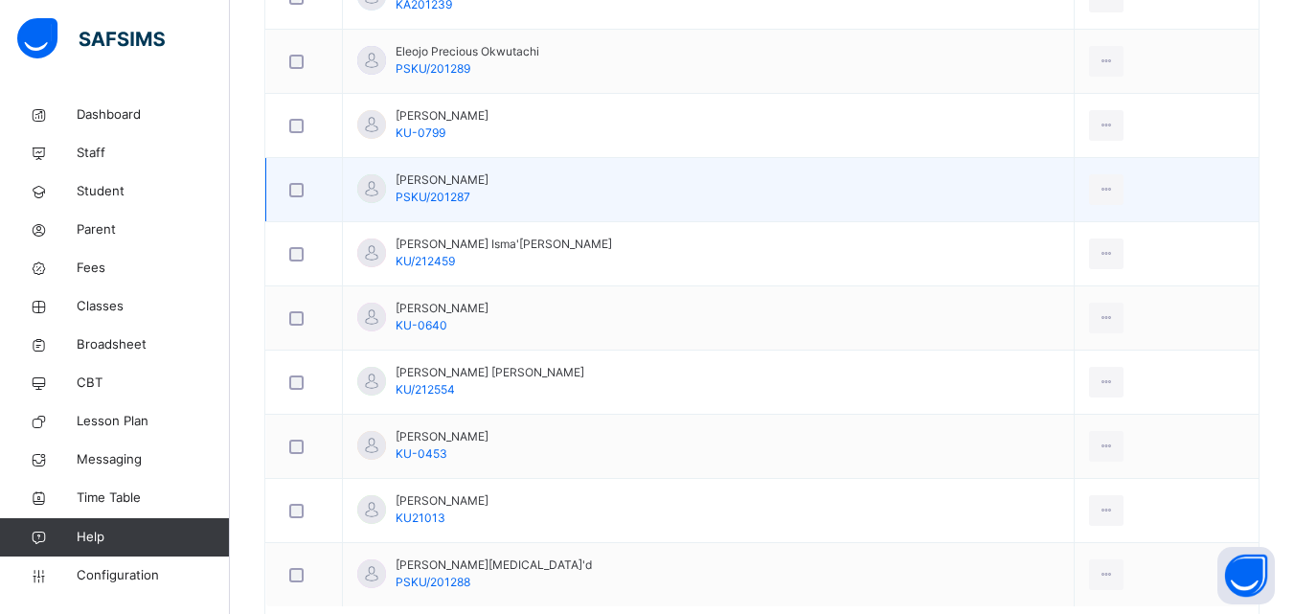
scroll to position [1017, 0]
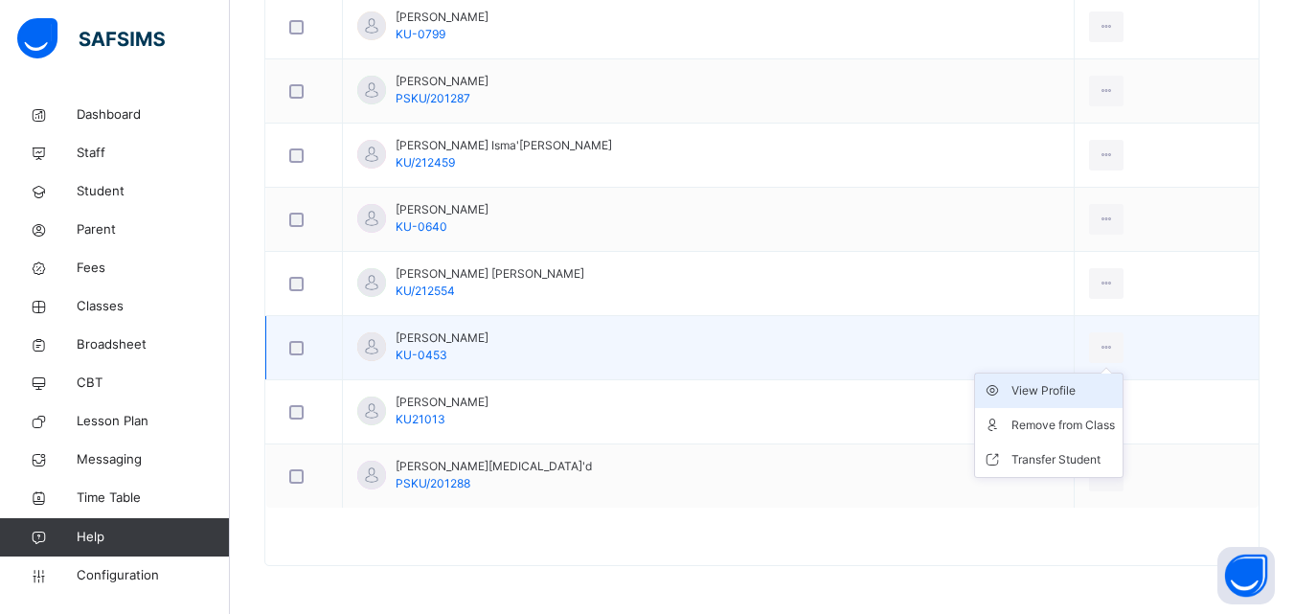
click at [1042, 384] on div "View Profile" at bounding box center [1062, 390] width 103 height 19
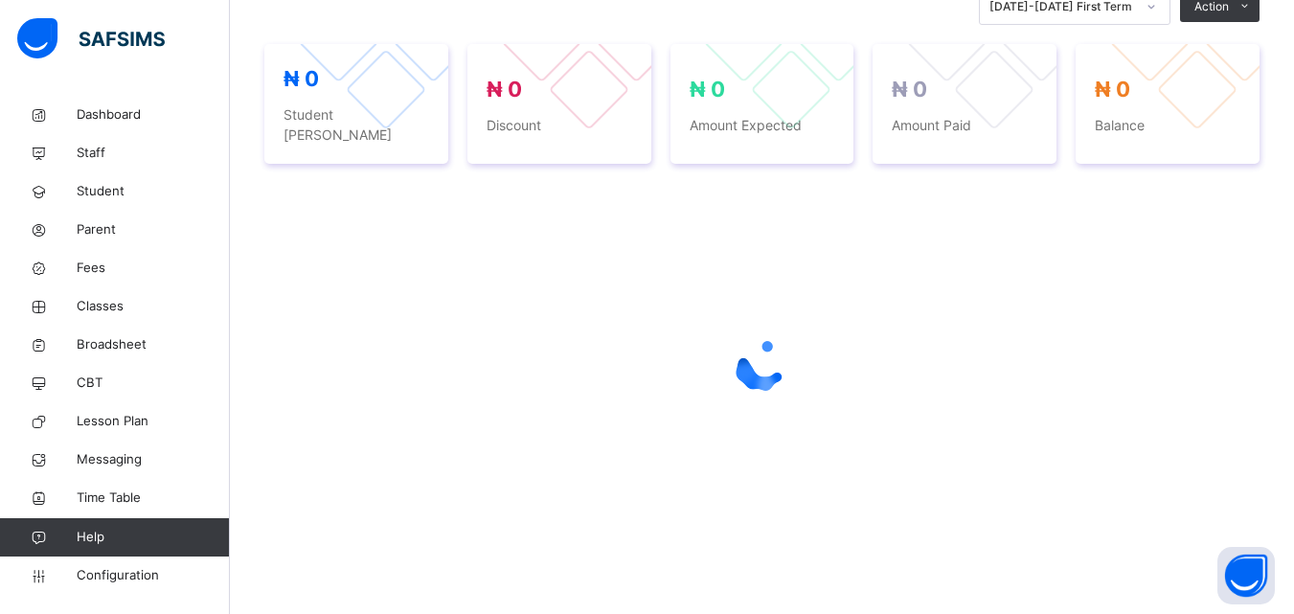
scroll to position [436, 0]
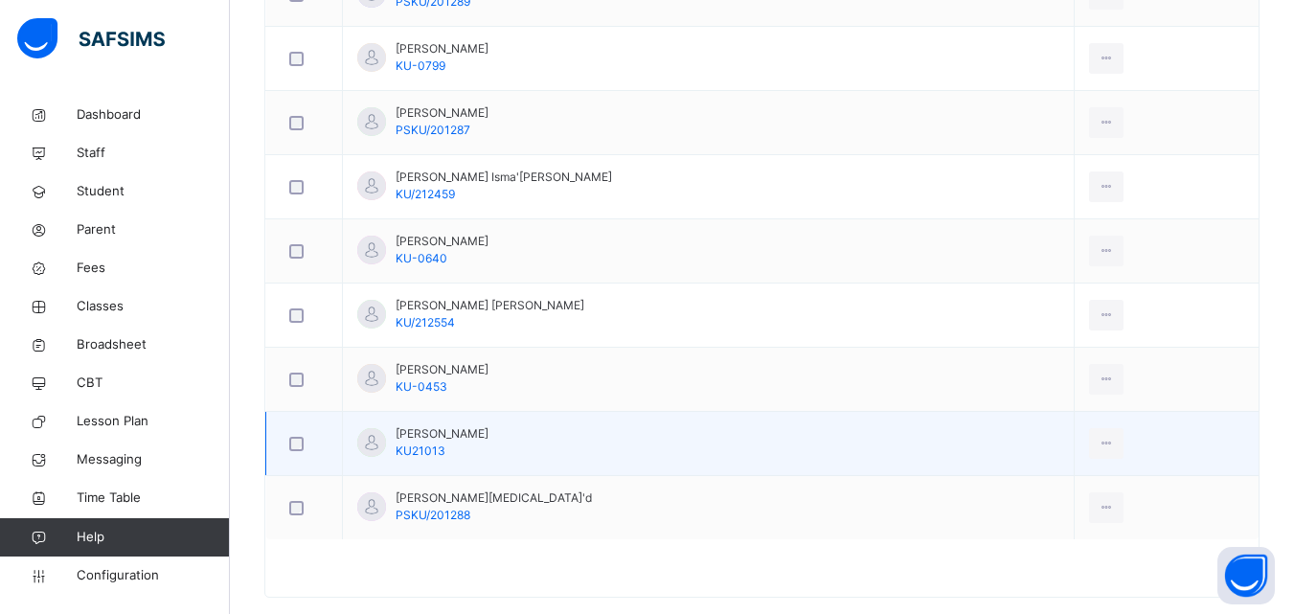
scroll to position [1017, 0]
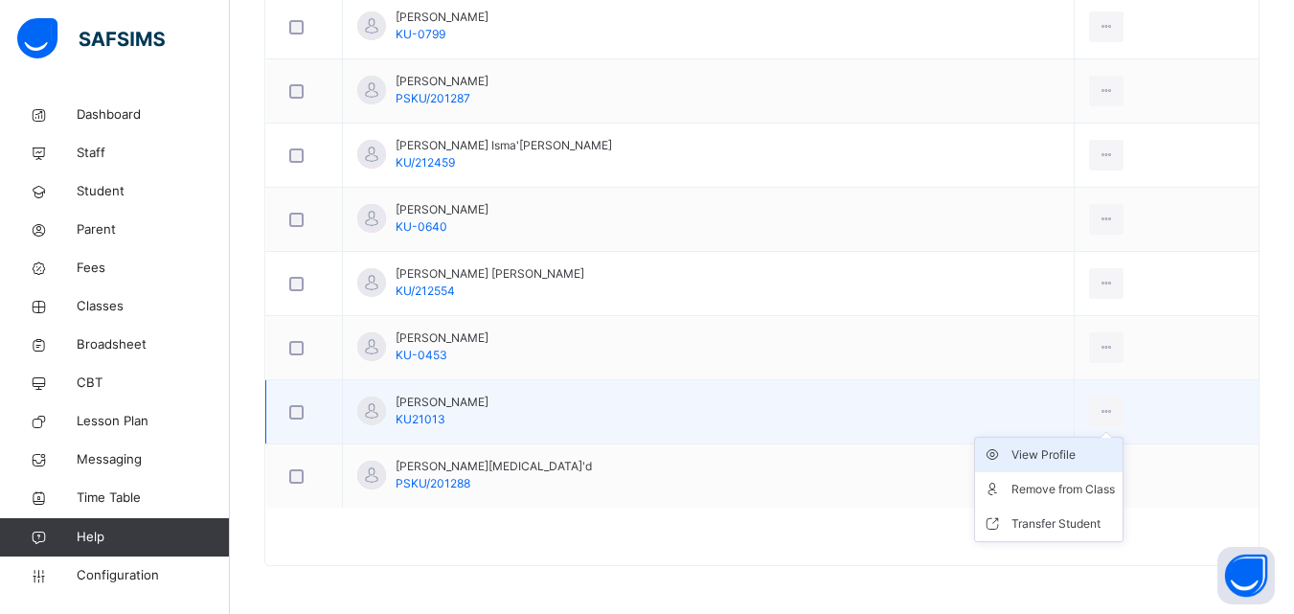
click at [1060, 453] on div "View Profile" at bounding box center [1062, 454] width 103 height 19
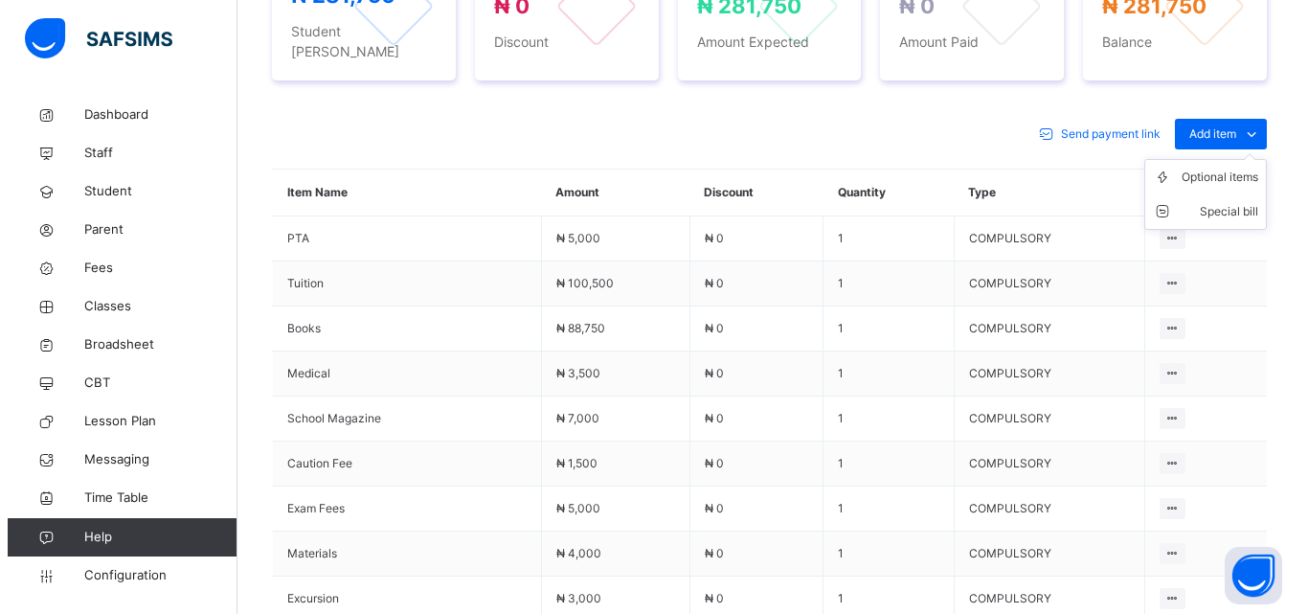
scroll to position [538, 0]
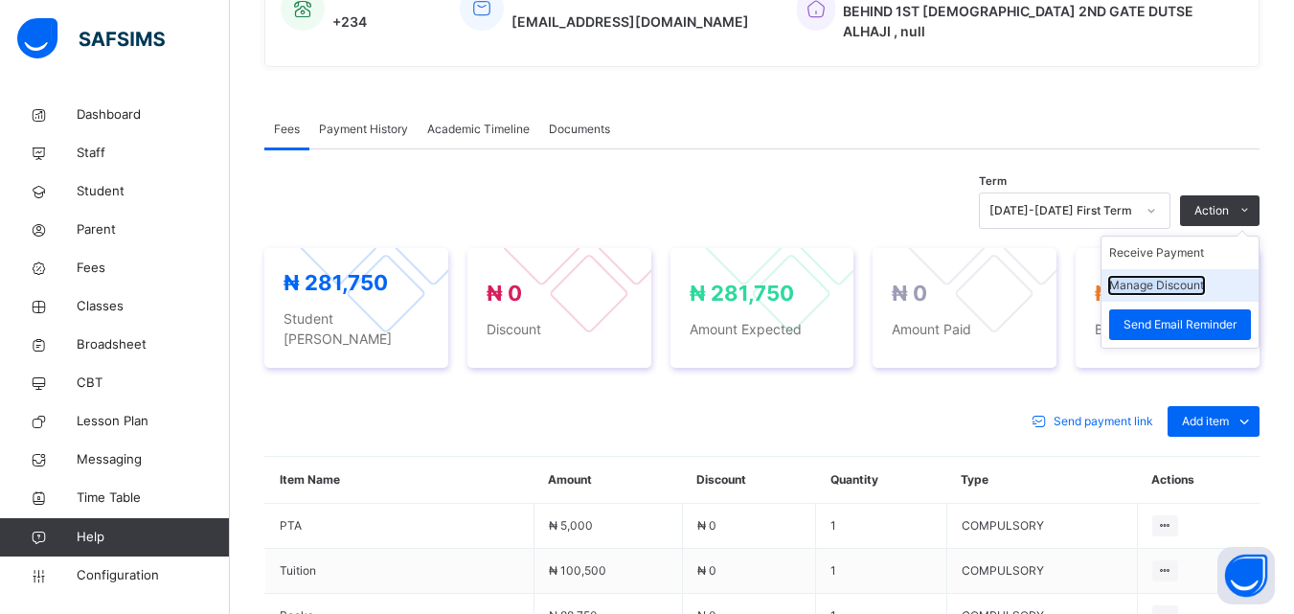
click at [1189, 277] on button "Manage Discount" at bounding box center [1156, 285] width 95 height 17
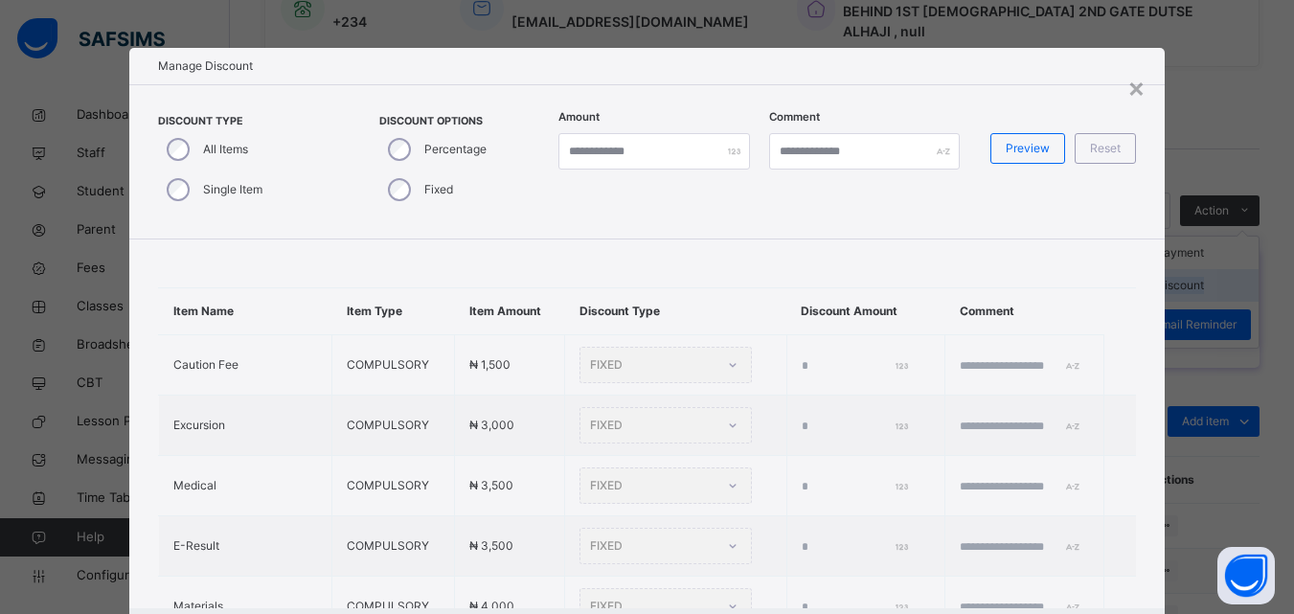
type input "*"
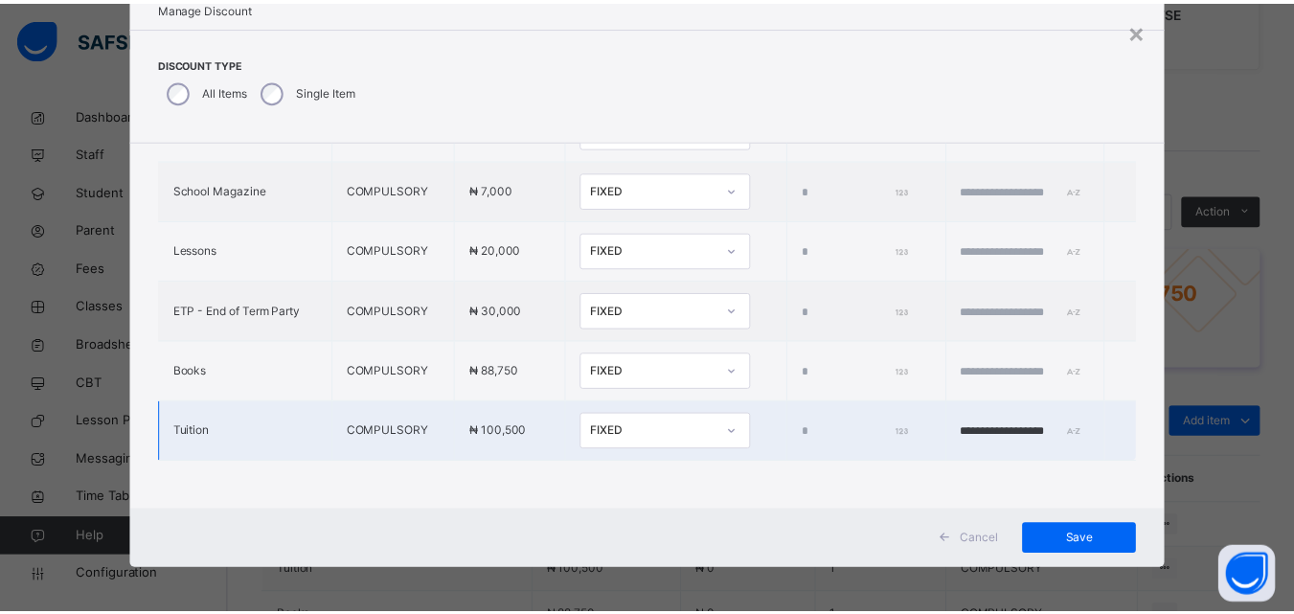
scroll to position [61, 0]
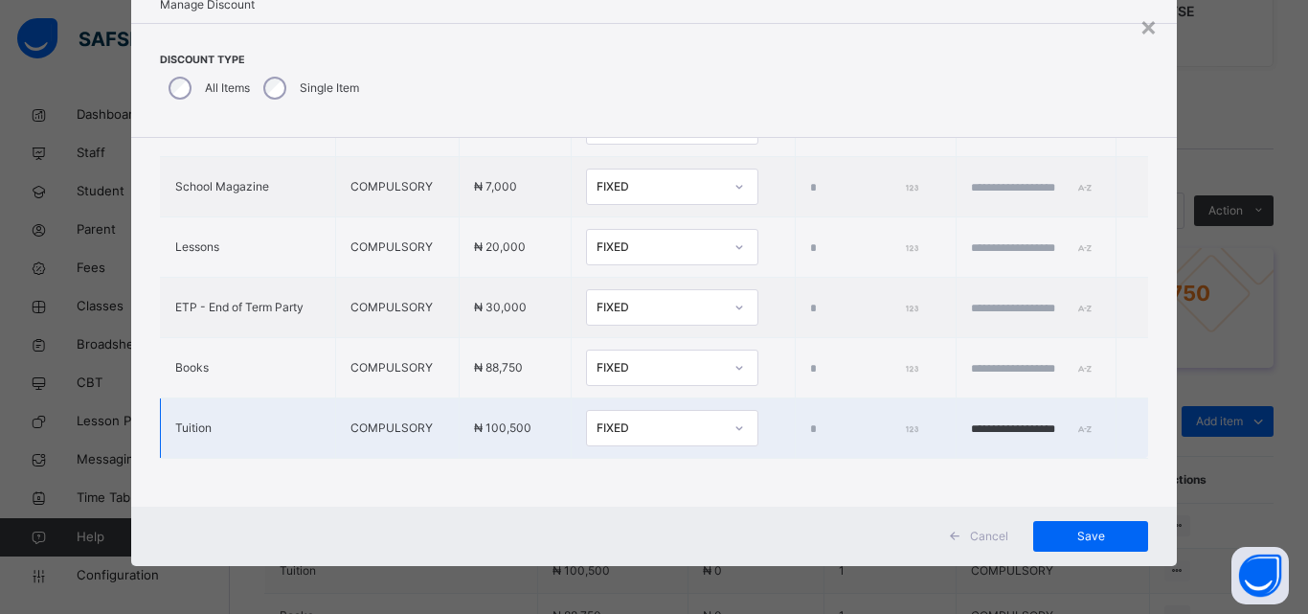
click at [597, 419] on div "FIXED" at bounding box center [660, 427] width 126 height 17
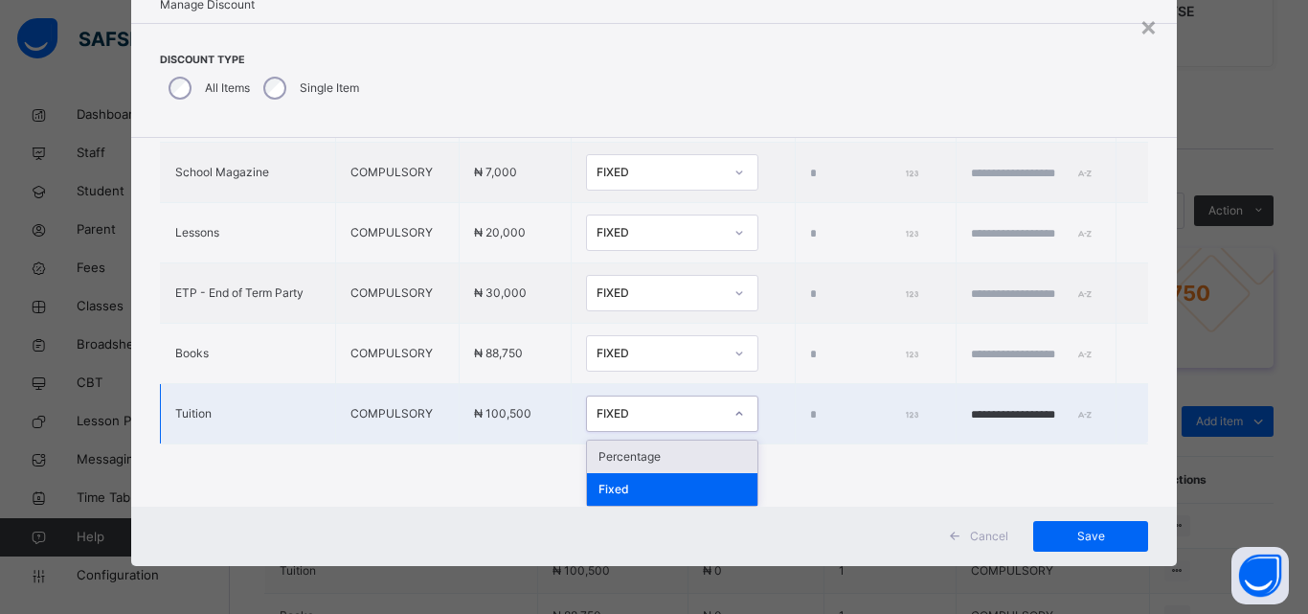
click at [604, 456] on div "Percentage" at bounding box center [672, 457] width 170 height 33
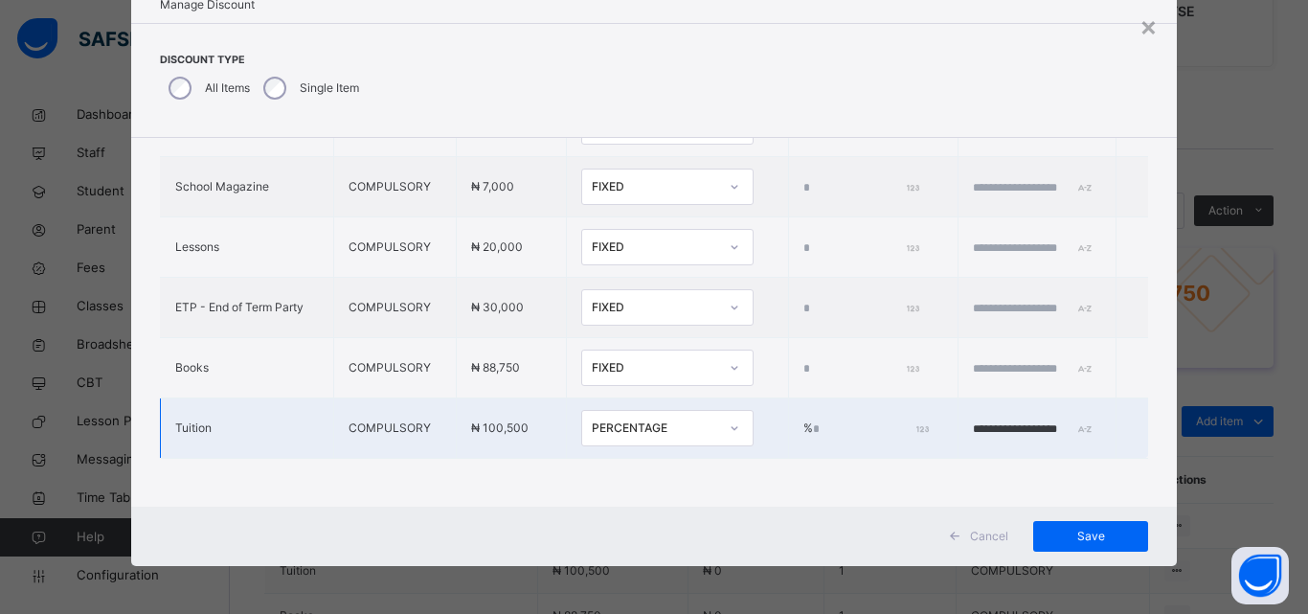
click at [813, 420] on input "*" at bounding box center [869, 428] width 113 height 17
type input "***"
click at [1062, 526] on div "Save" at bounding box center [1090, 536] width 115 height 31
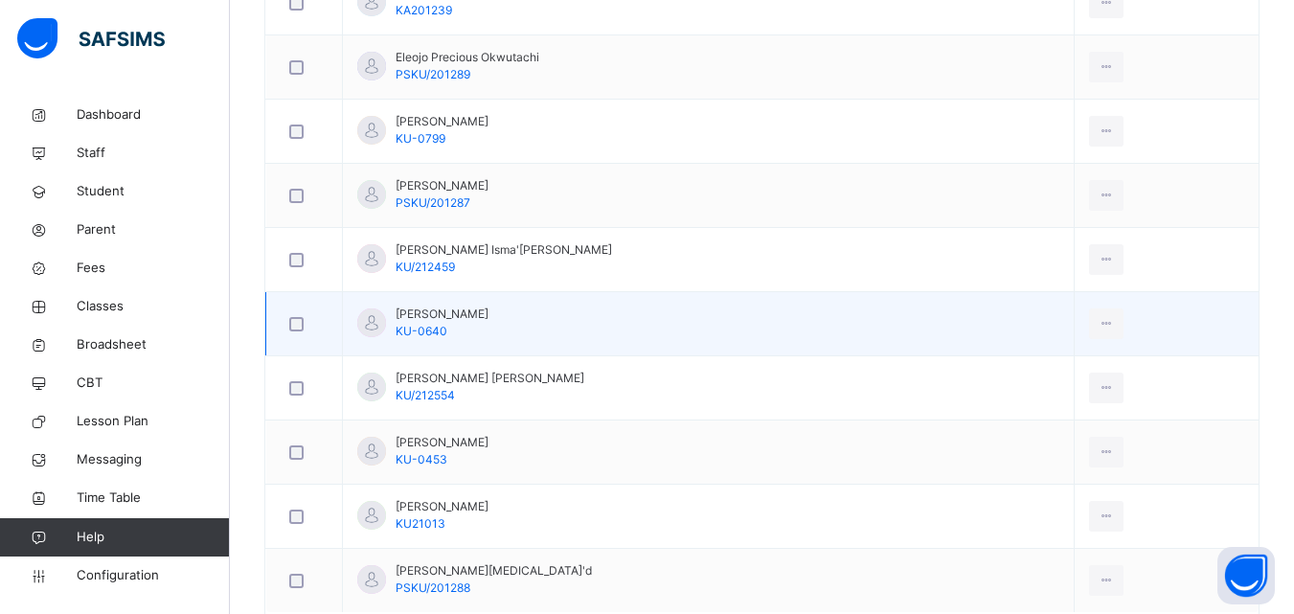
scroll to position [1017, 0]
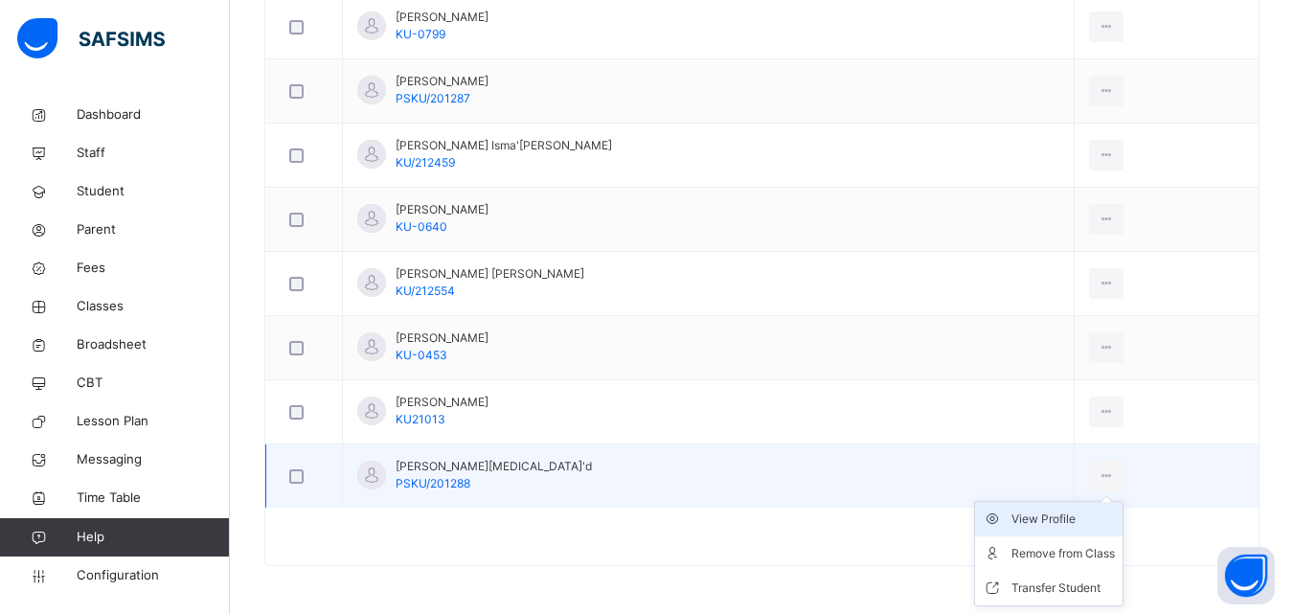
click at [1034, 519] on div "View Profile" at bounding box center [1062, 519] width 103 height 19
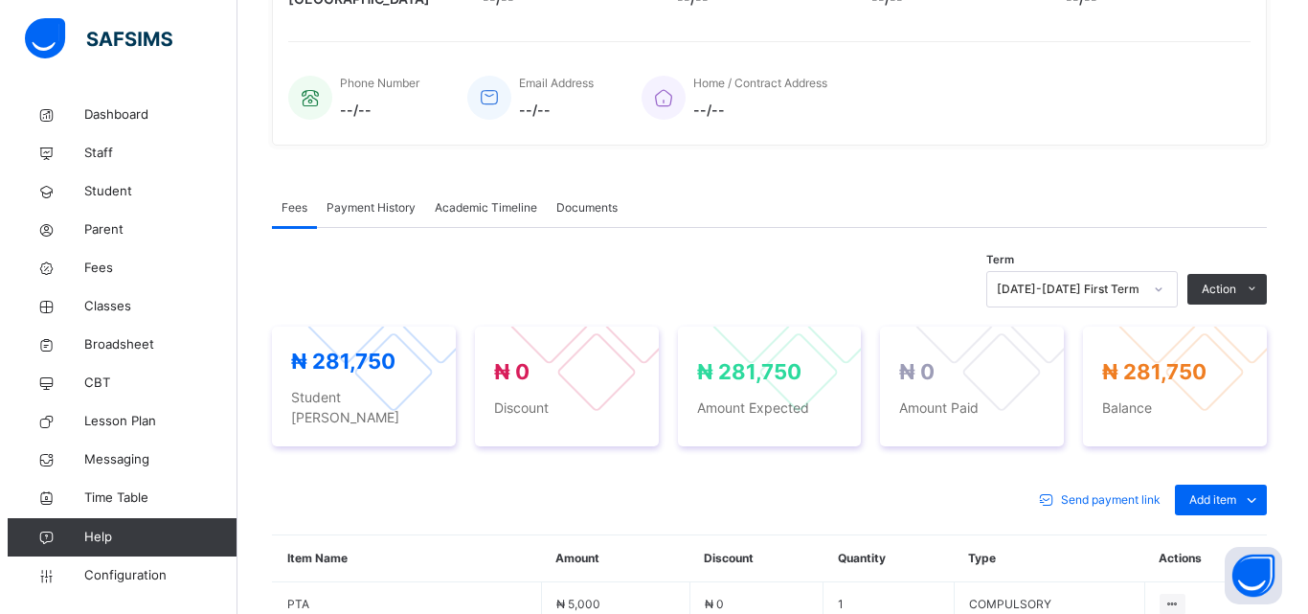
scroll to position [442, 0]
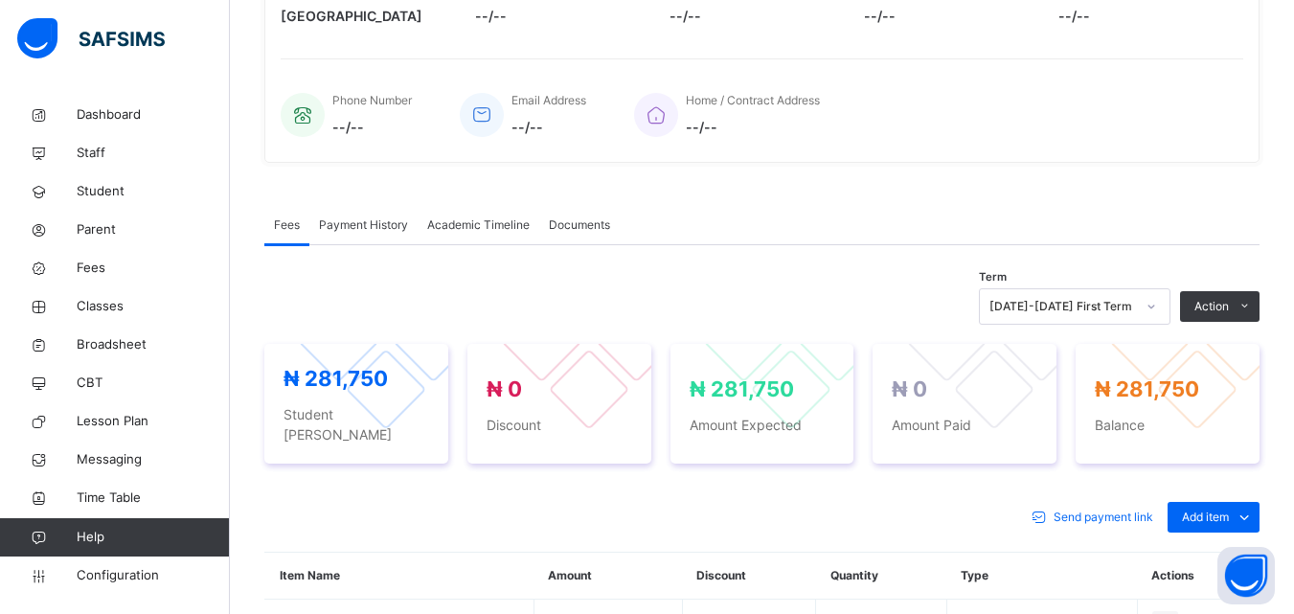
drag, startPoint x: 1180, startPoint y: 361, endPoint x: 1166, endPoint y: 350, distance: 18.4
click at [0, 0] on button "Manage Discount" at bounding box center [0, 0] width 0 height 0
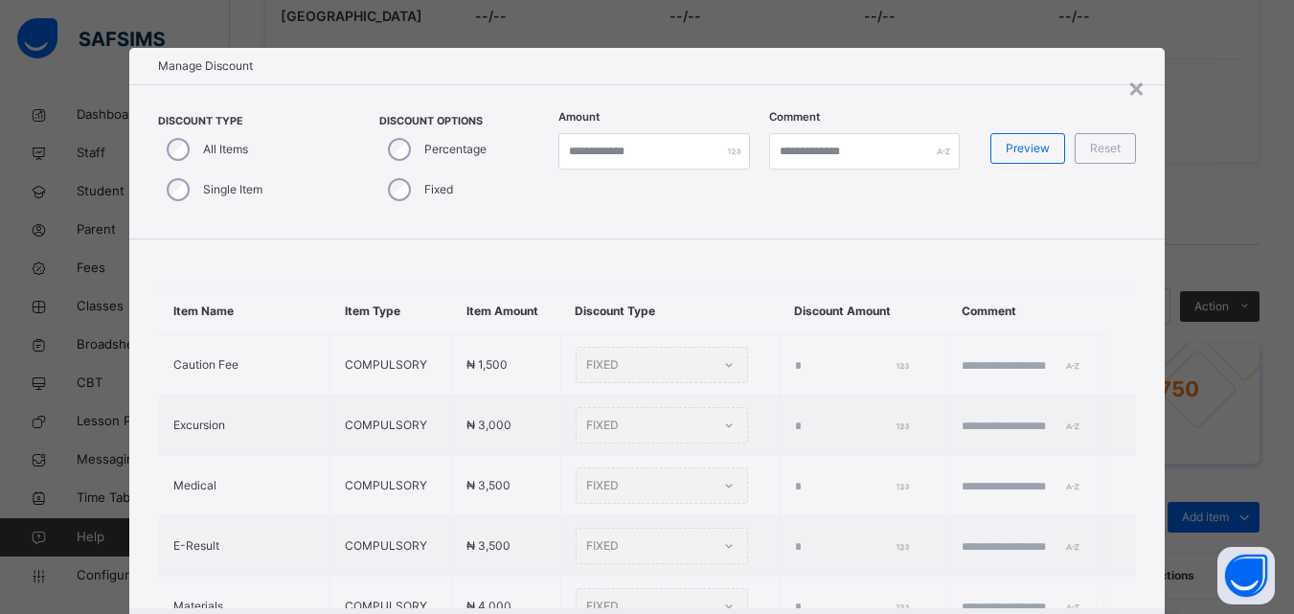
type input "*"
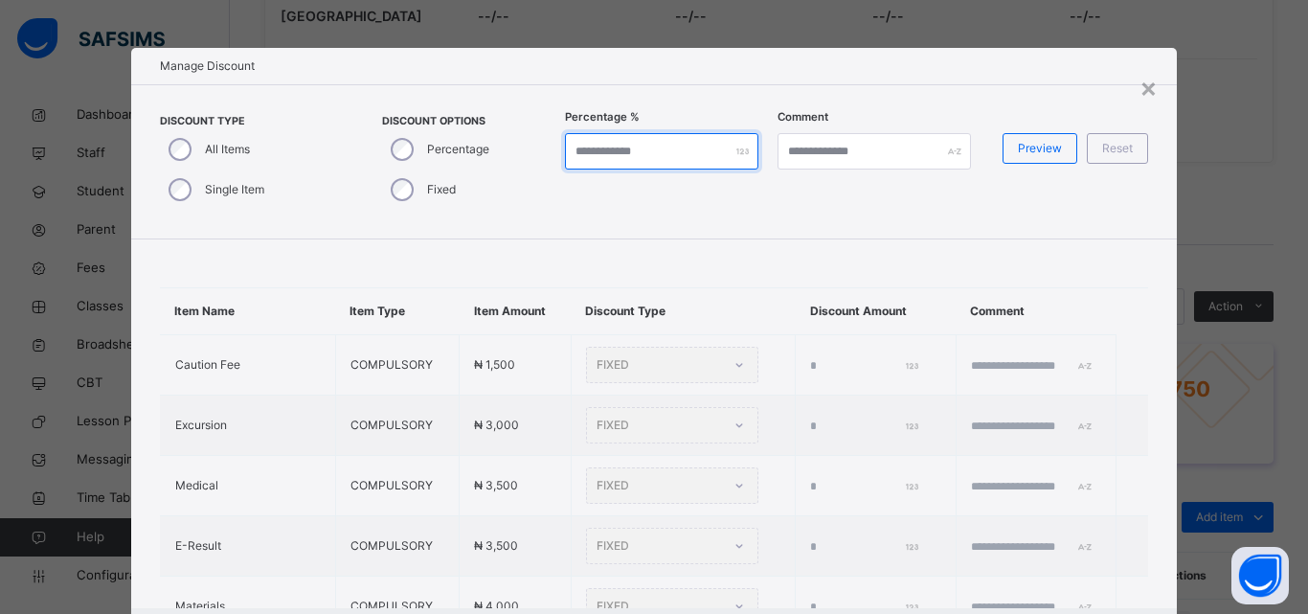
click at [623, 153] on input "*" at bounding box center [661, 151] width 193 height 36
type input "***"
click at [1018, 151] on span "Preview" at bounding box center [1040, 148] width 44 height 17
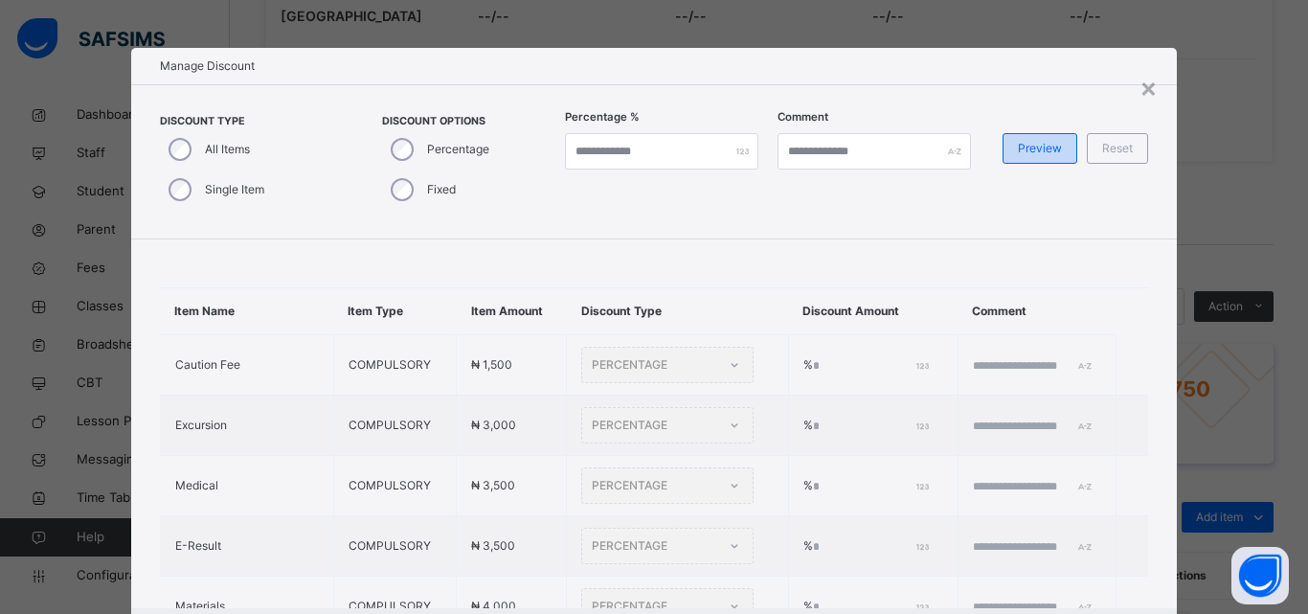
type input "***"
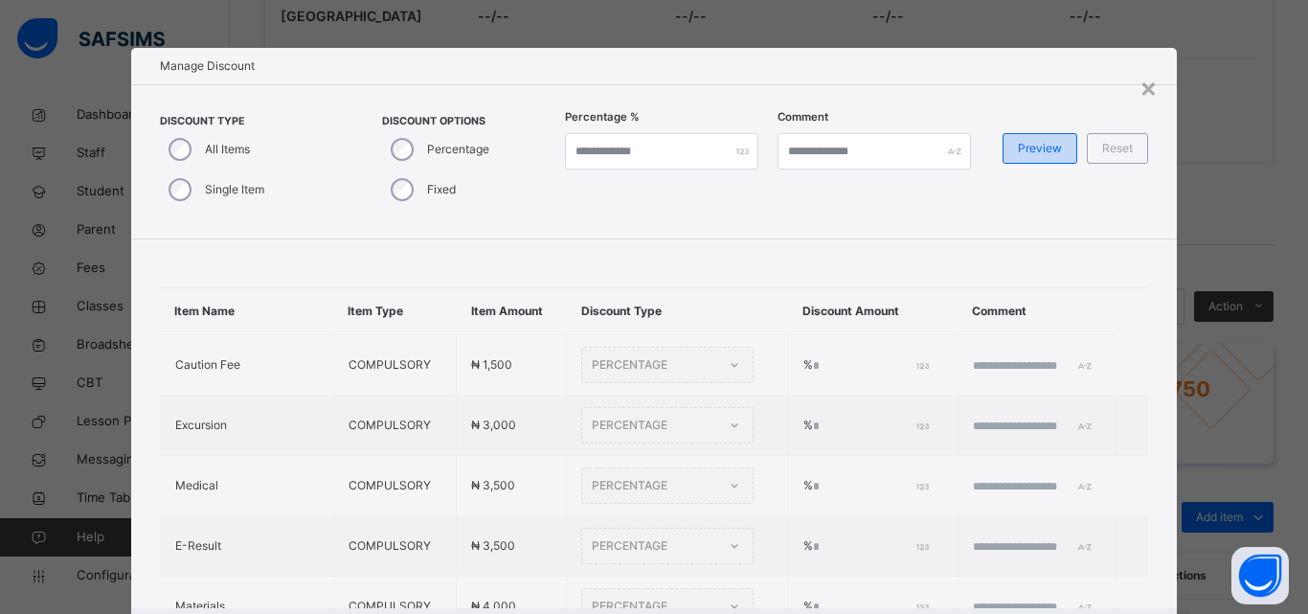
type input "***"
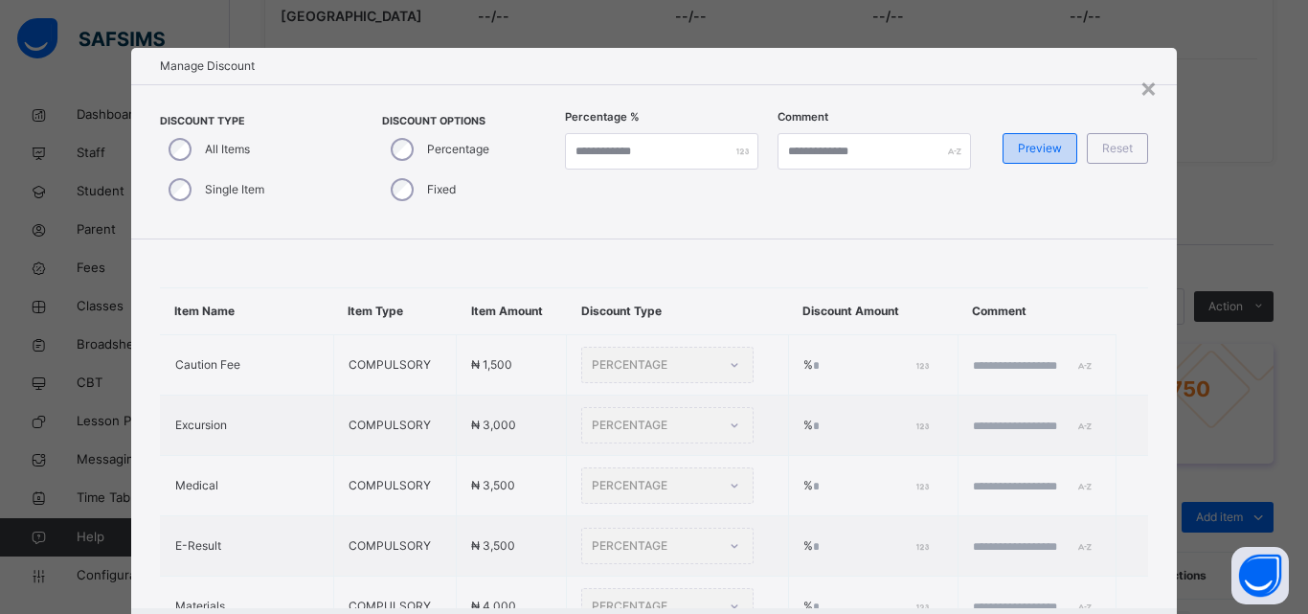
type input "***"
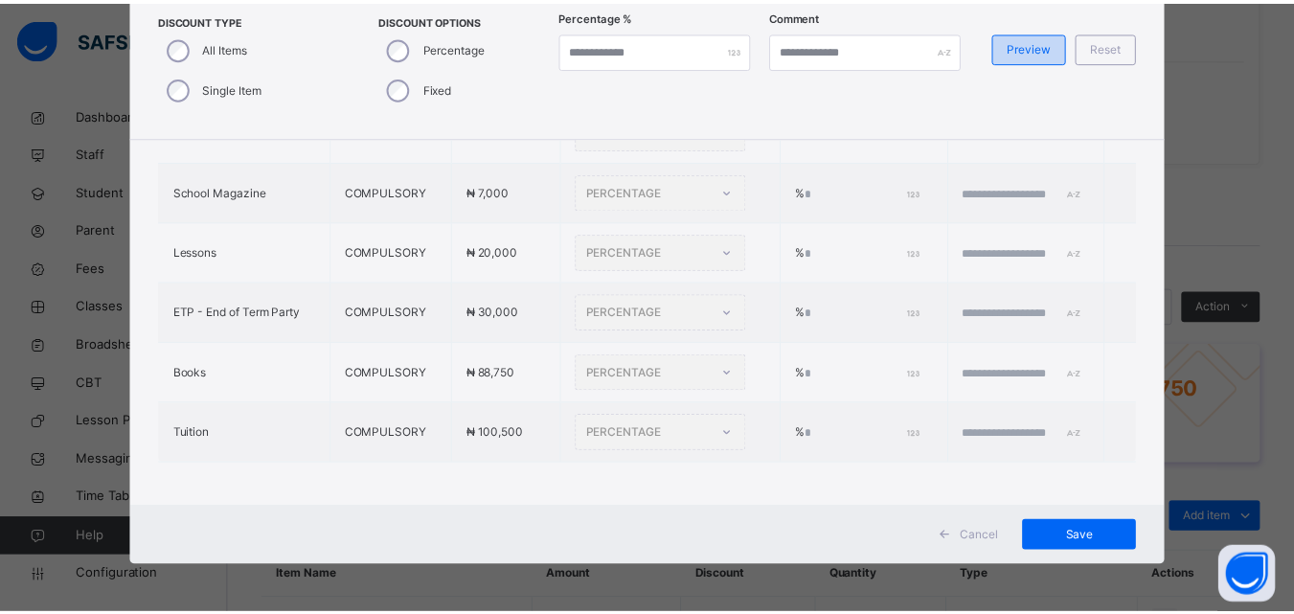
scroll to position [651, 0]
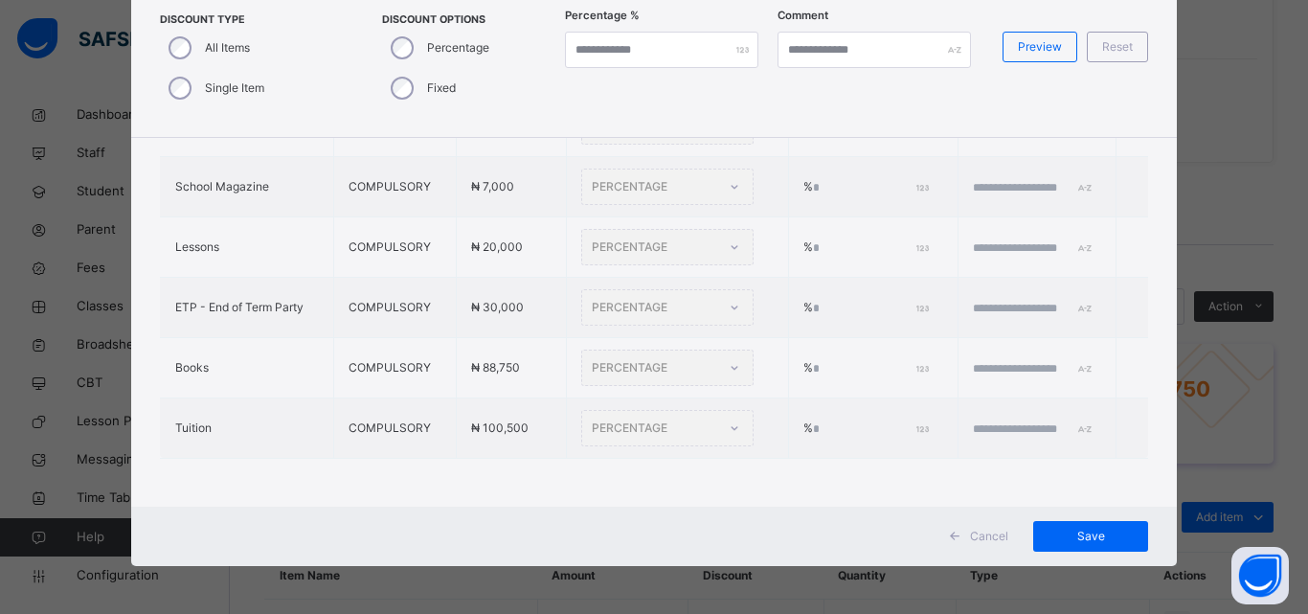
drag, startPoint x: 1084, startPoint y: 528, endPoint x: 1076, endPoint y: 512, distance: 17.6
click at [1082, 528] on span "Save" at bounding box center [1091, 536] width 86 height 17
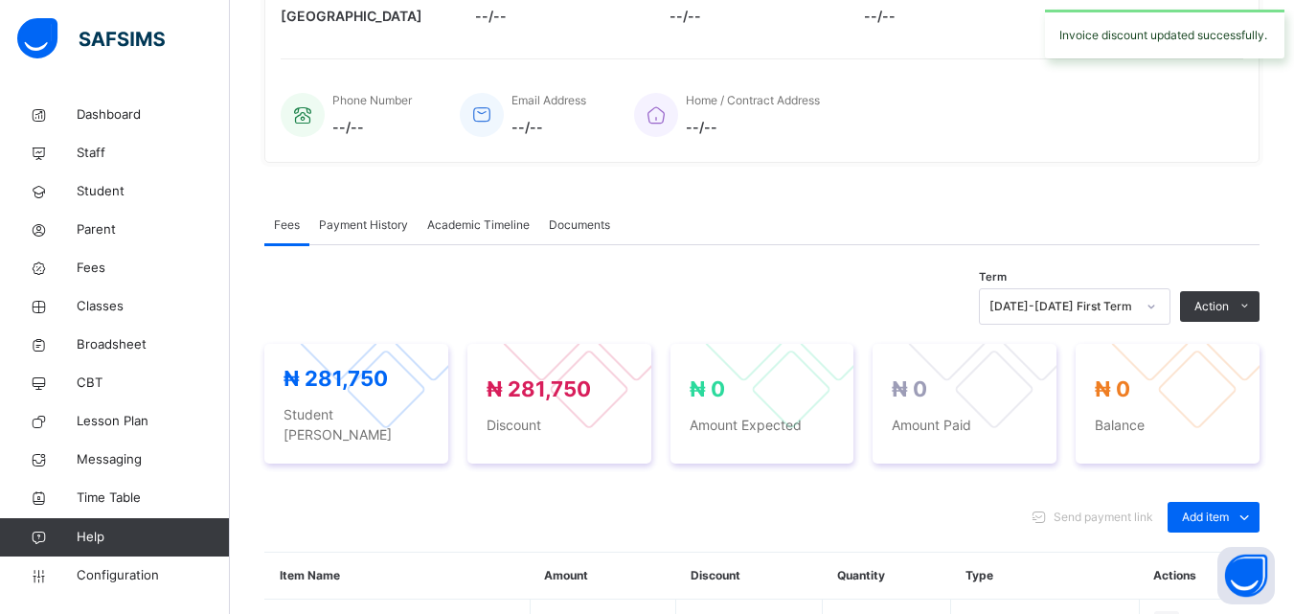
scroll to position [347, 0]
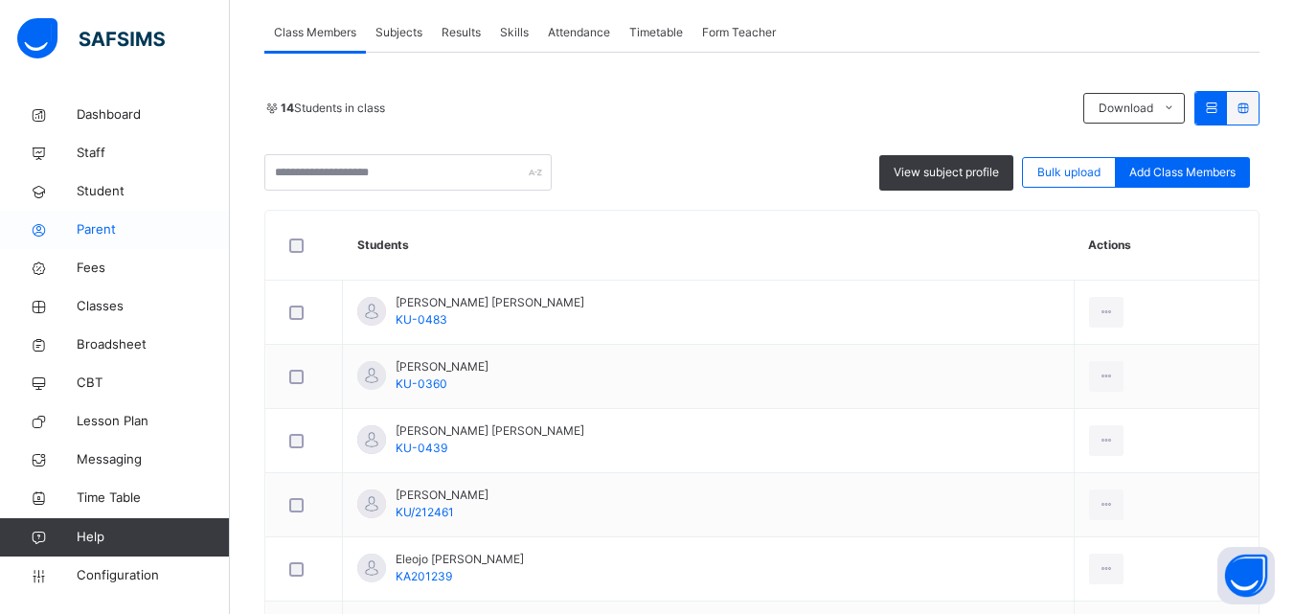
scroll to position [155, 0]
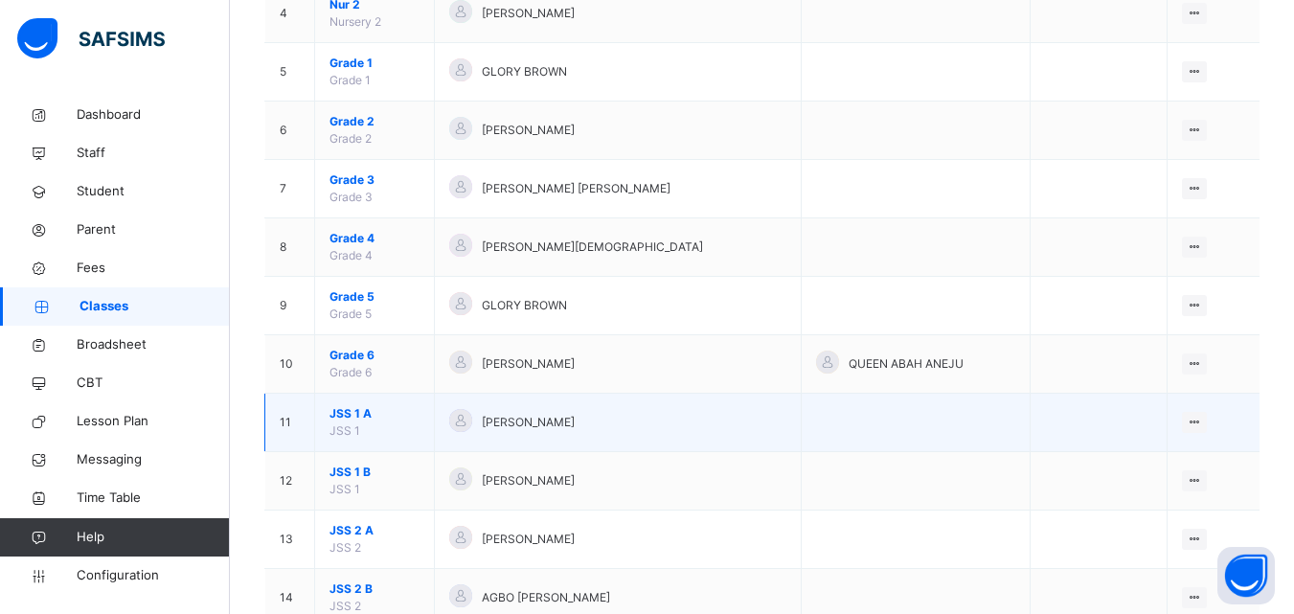
scroll to position [479, 0]
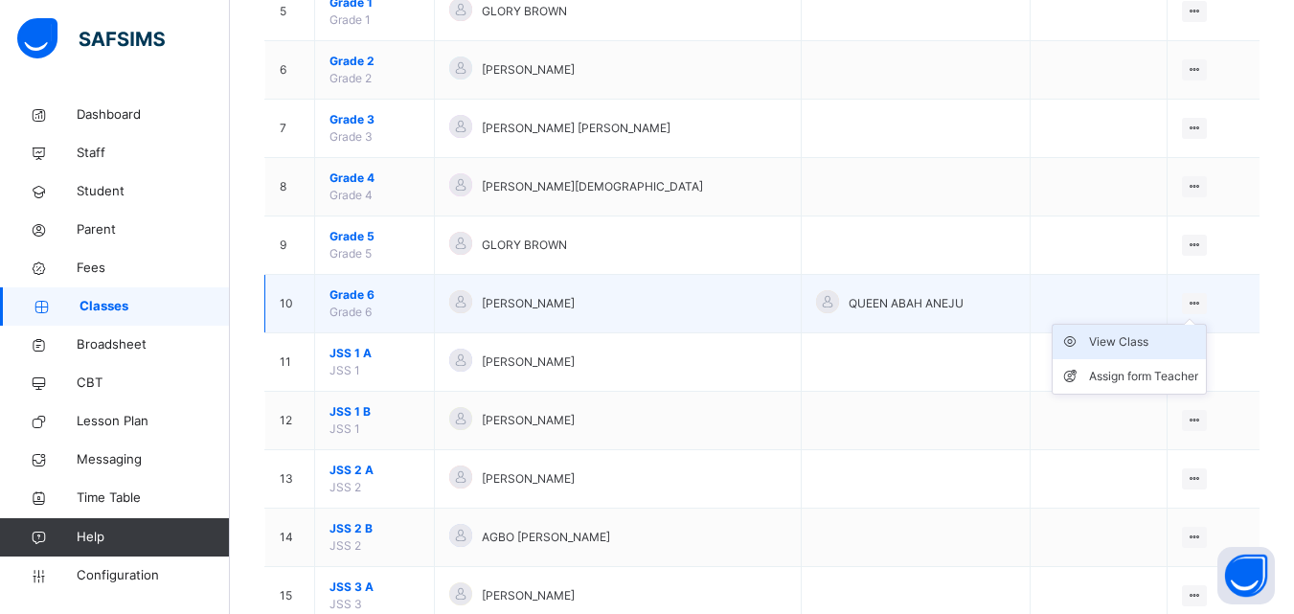
click at [1154, 345] on div "View Class" at bounding box center [1143, 341] width 109 height 19
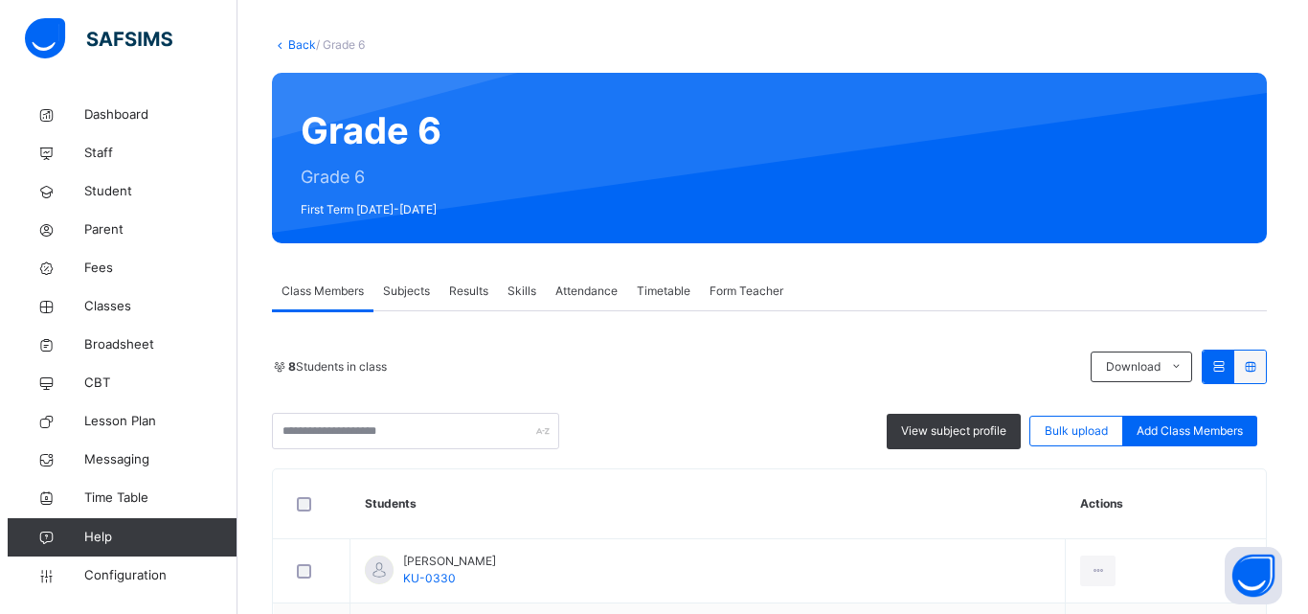
scroll to position [383, 0]
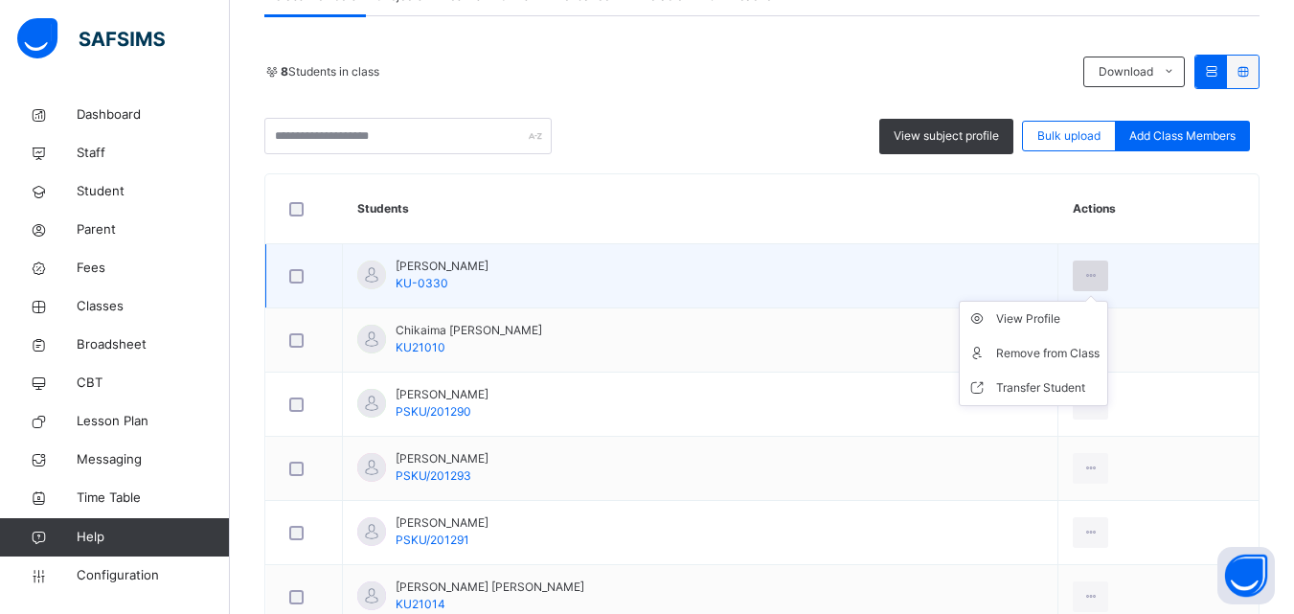
click at [1082, 271] on icon at bounding box center [1090, 275] width 16 height 17
click at [1013, 315] on div "View Profile" at bounding box center [1047, 318] width 103 height 19
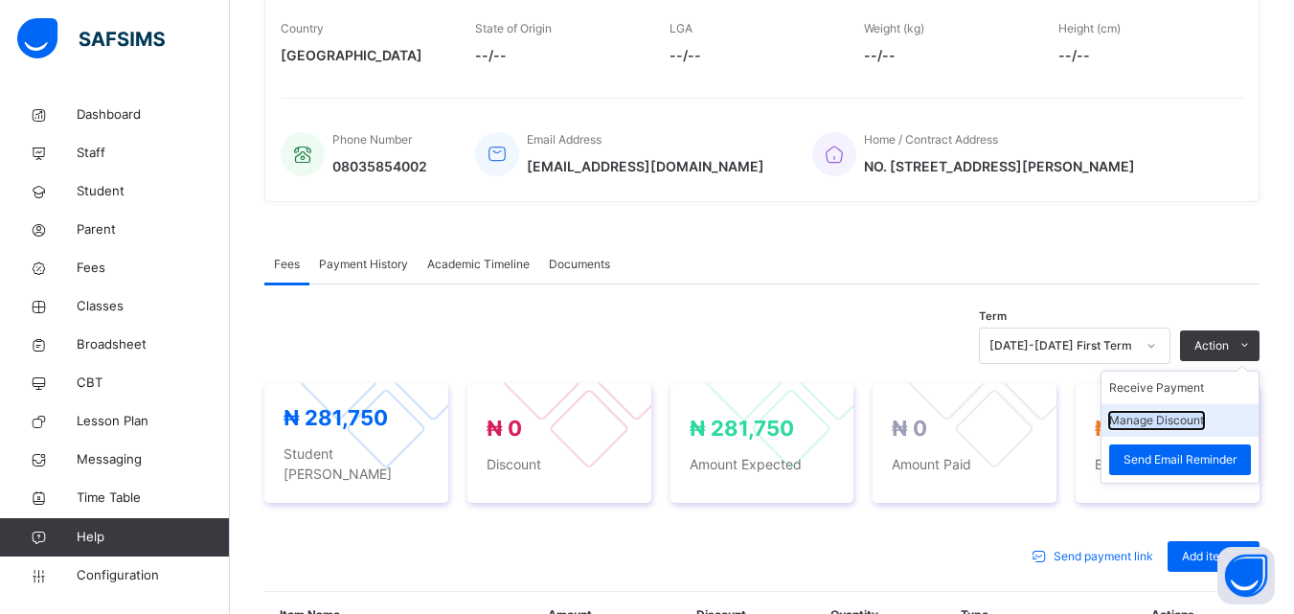
click at [1184, 429] on button "Manage Discount" at bounding box center [1156, 420] width 95 height 17
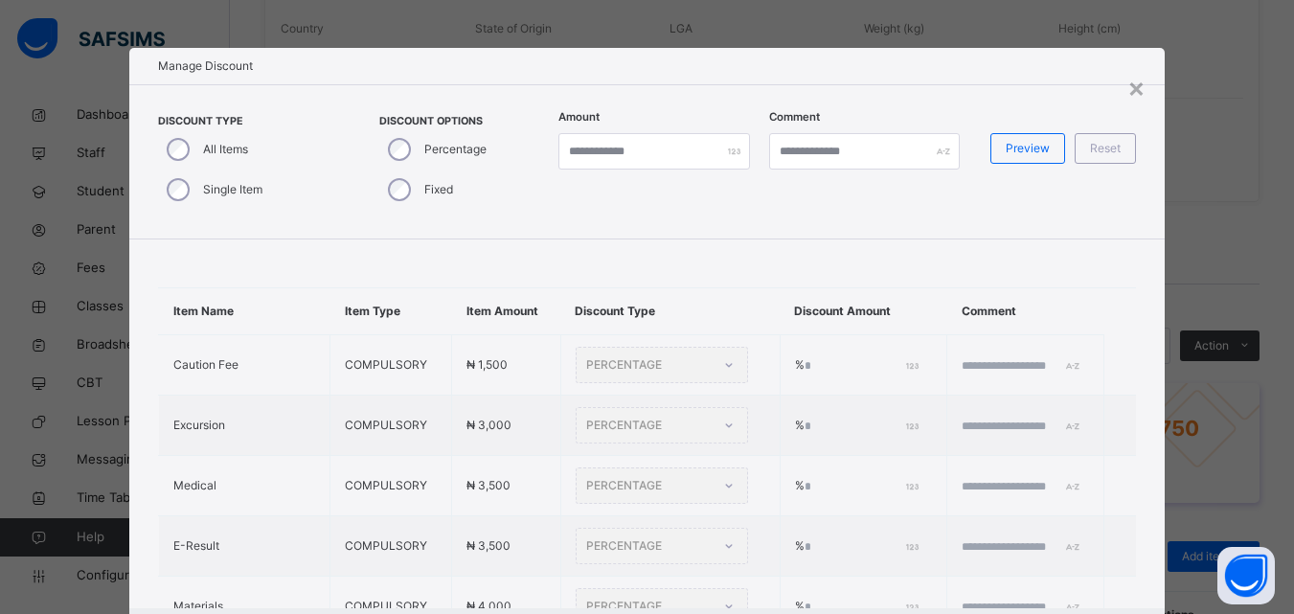
type input "*"
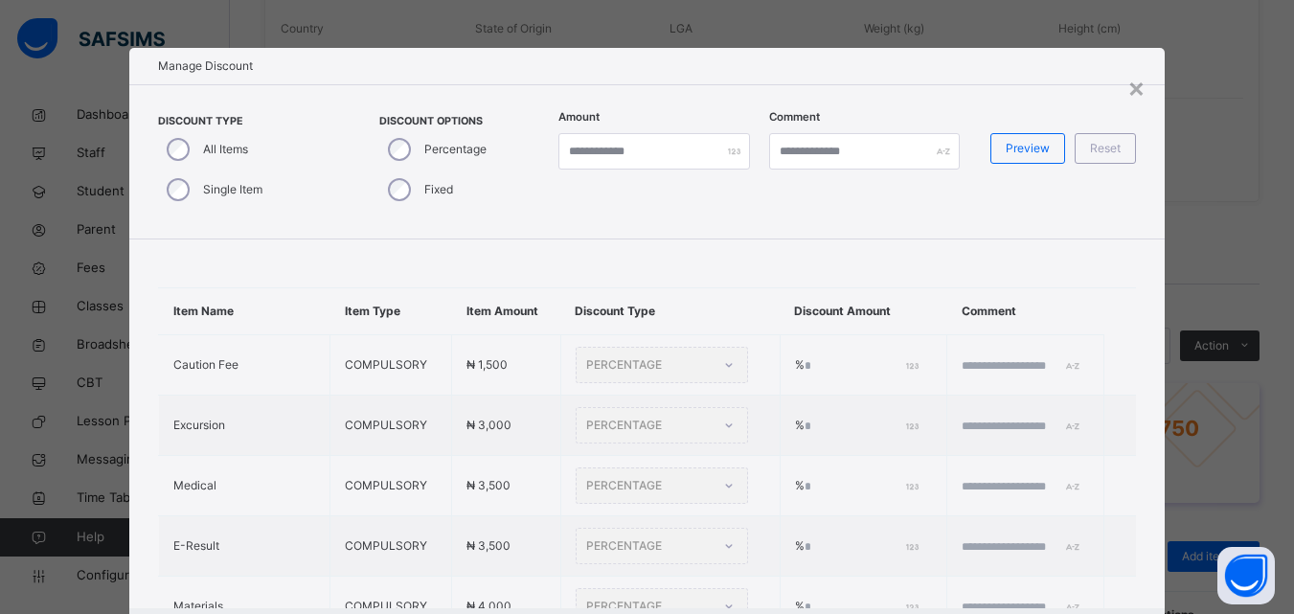
type input "*"
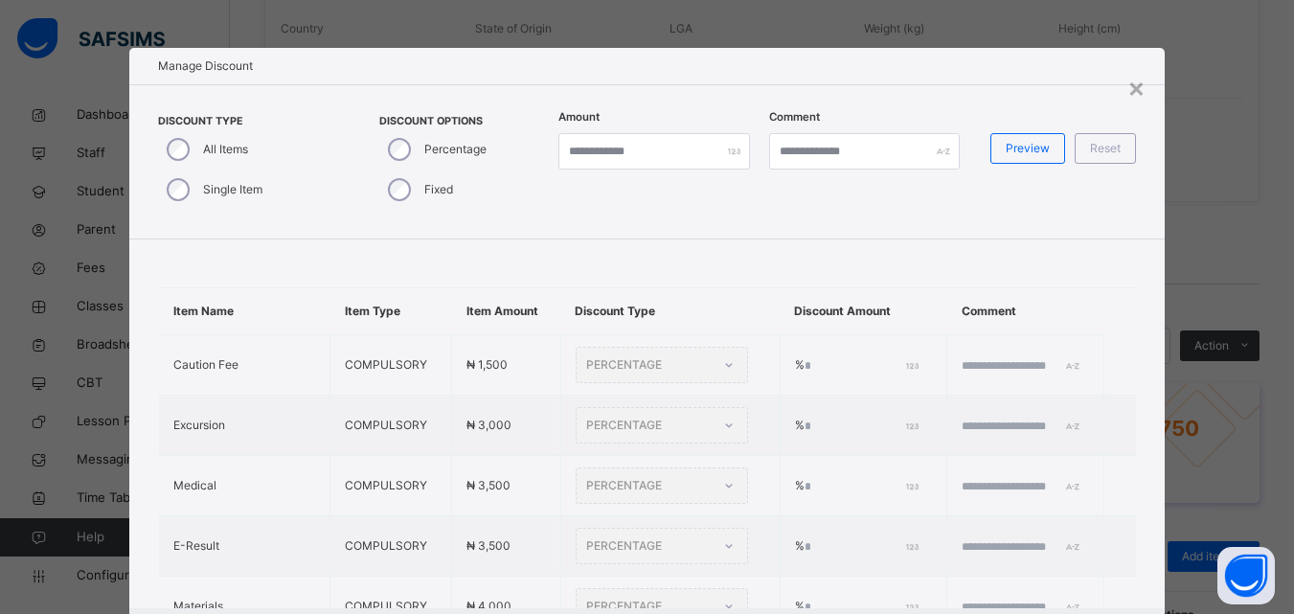
type input "*"
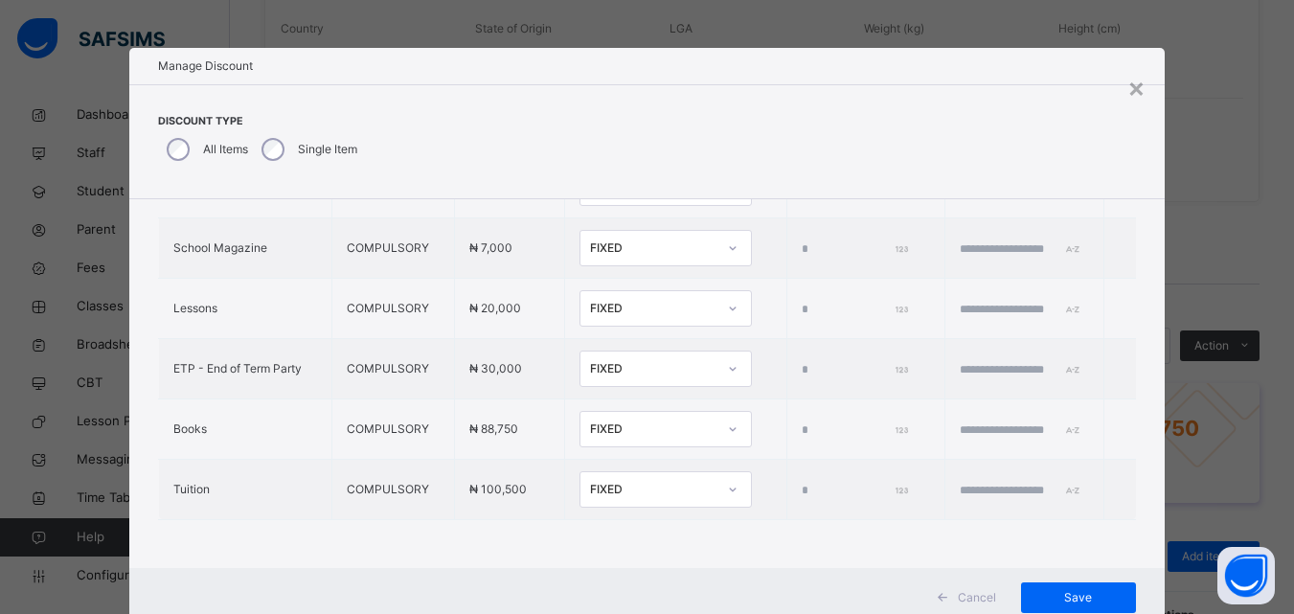
scroll to position [61, 0]
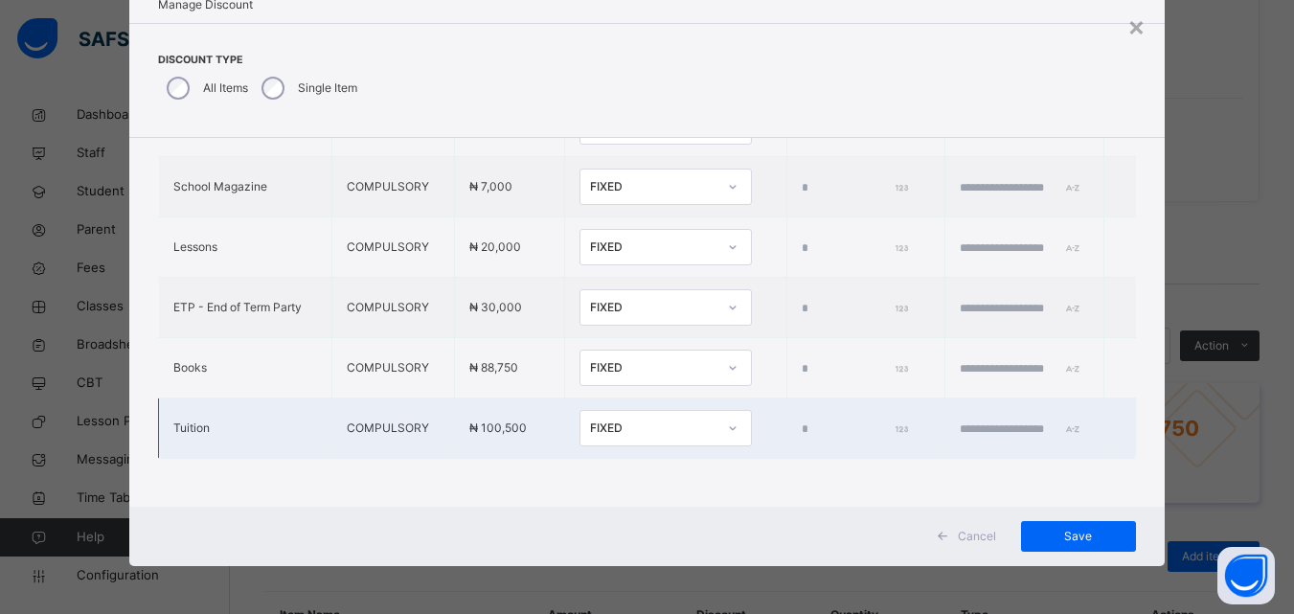
click at [590, 419] on div "FIXED" at bounding box center [653, 427] width 126 height 17
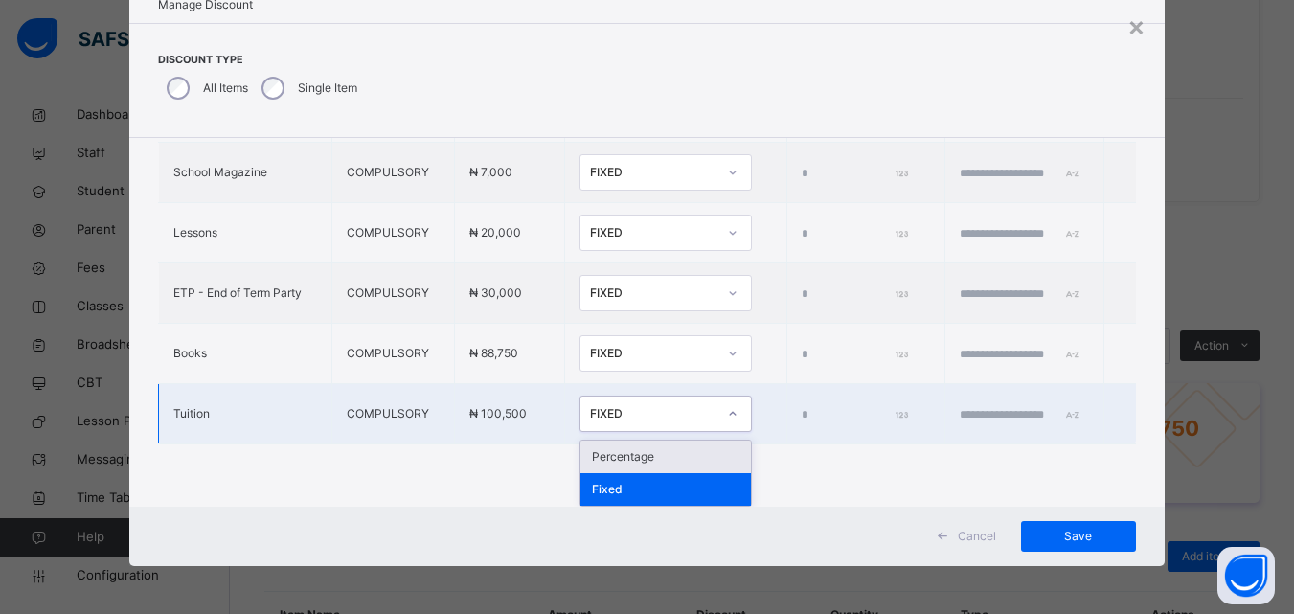
click at [592, 456] on div "Percentage" at bounding box center [665, 457] width 170 height 33
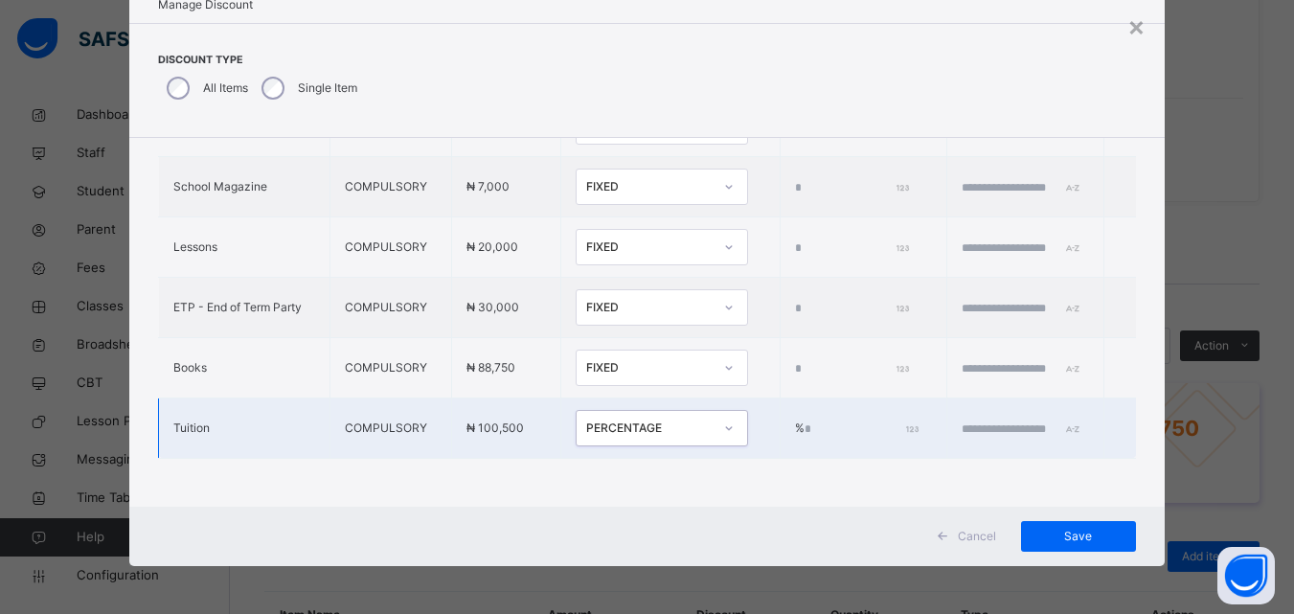
click at [804, 420] on input "*" at bounding box center [859, 428] width 111 height 17
type input "***"
click at [962, 420] on input "text" at bounding box center [1019, 428] width 115 height 17
type input "**********"
click at [1062, 528] on span "Save" at bounding box center [1078, 536] width 86 height 17
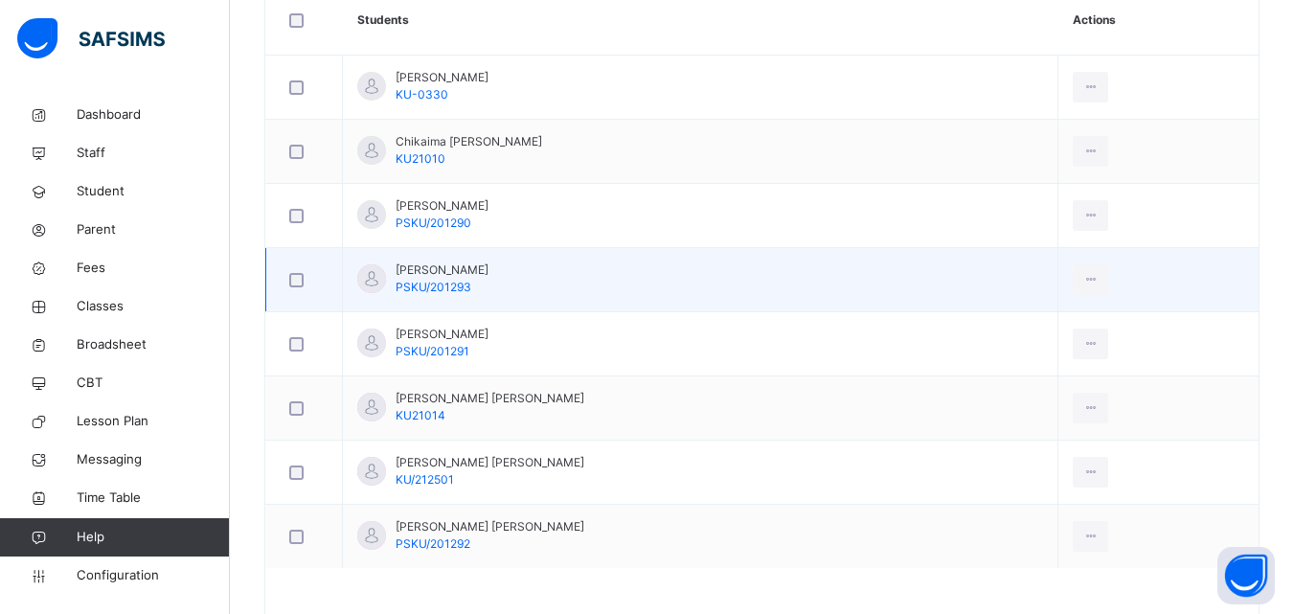
scroll to position [441, 0]
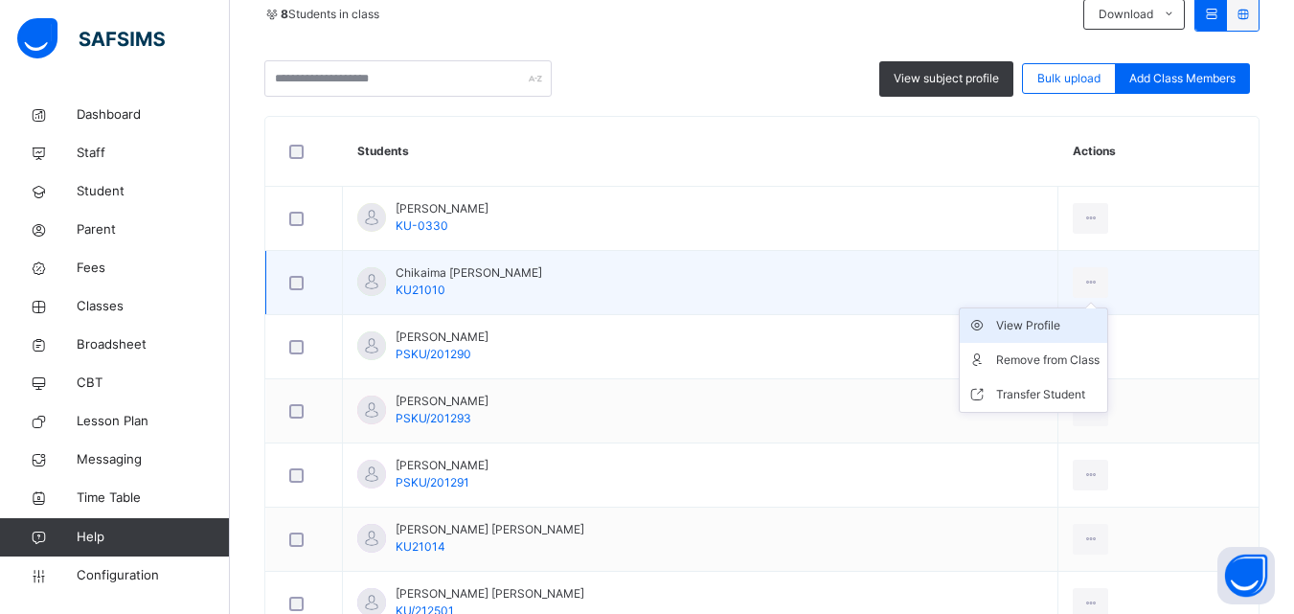
click at [1028, 323] on div "View Profile" at bounding box center [1047, 325] width 103 height 19
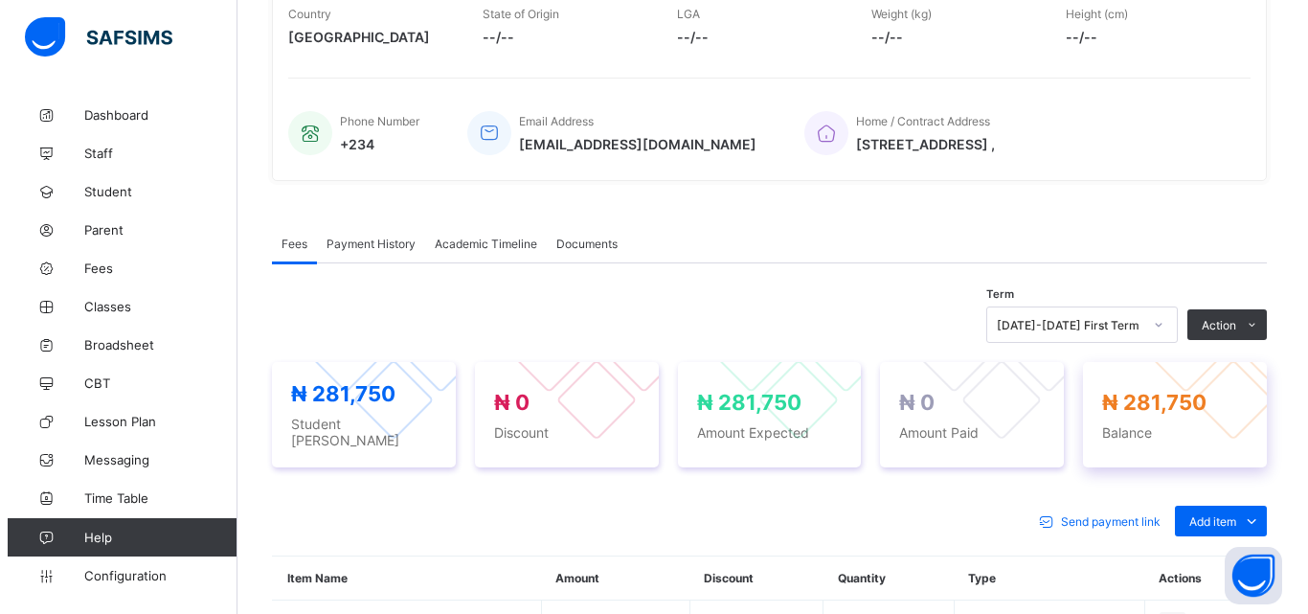
scroll to position [383, 0]
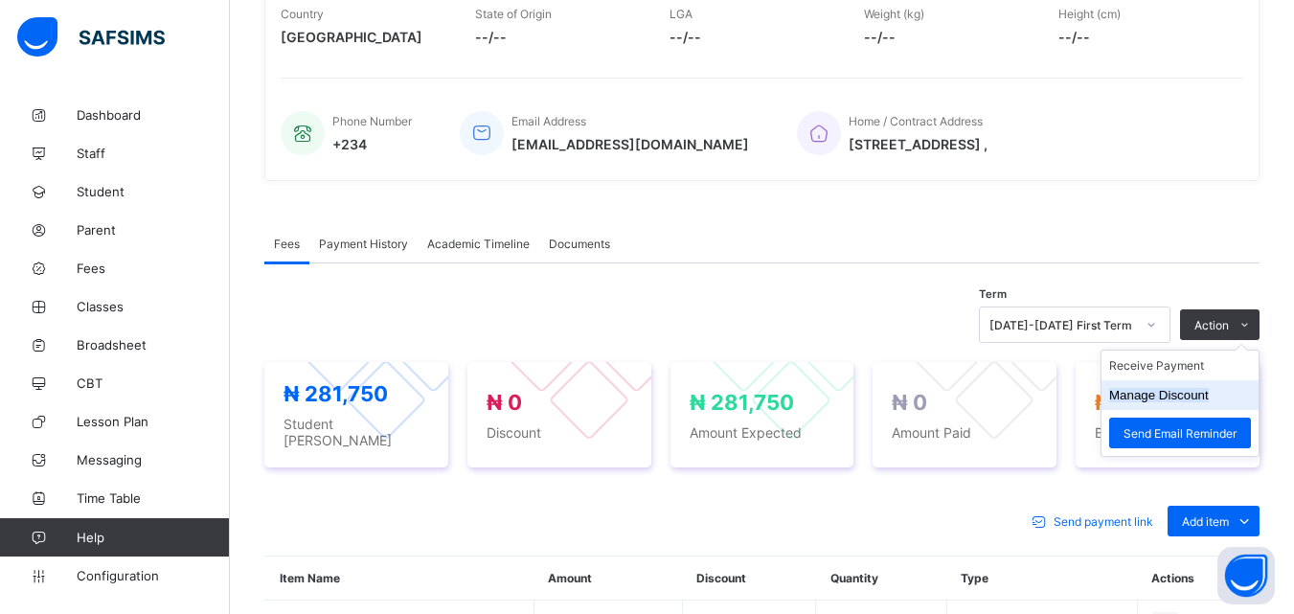
click at [1179, 402] on button "Manage Discount" at bounding box center [1159, 395] width 100 height 14
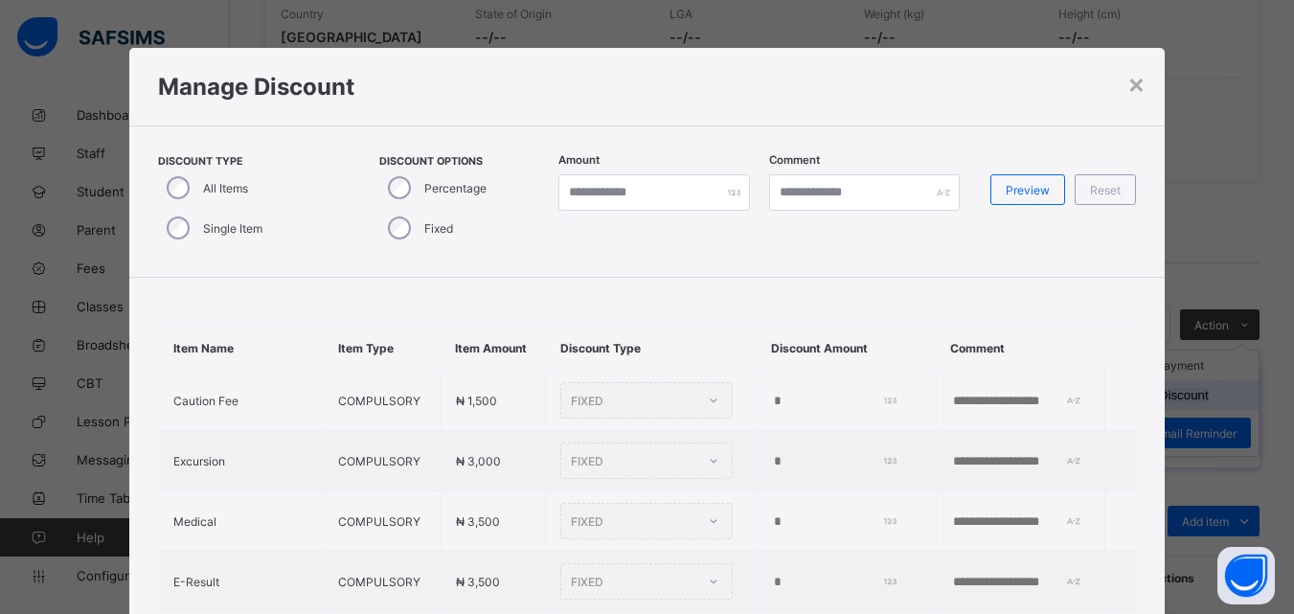
type input "*"
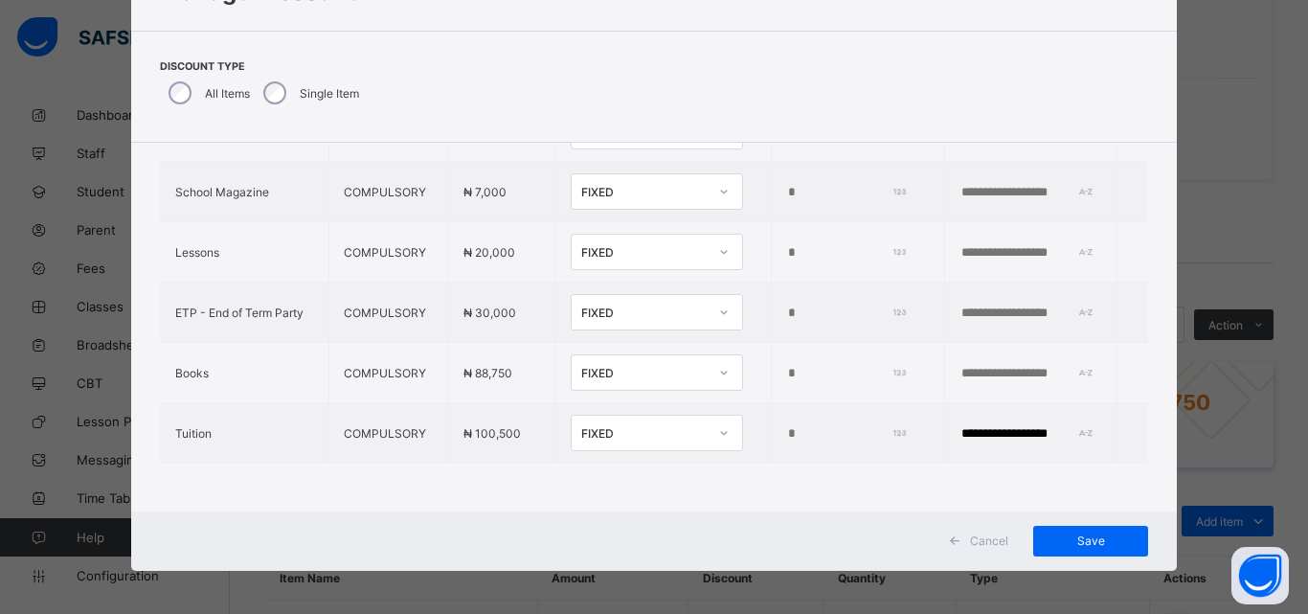
scroll to position [100, 0]
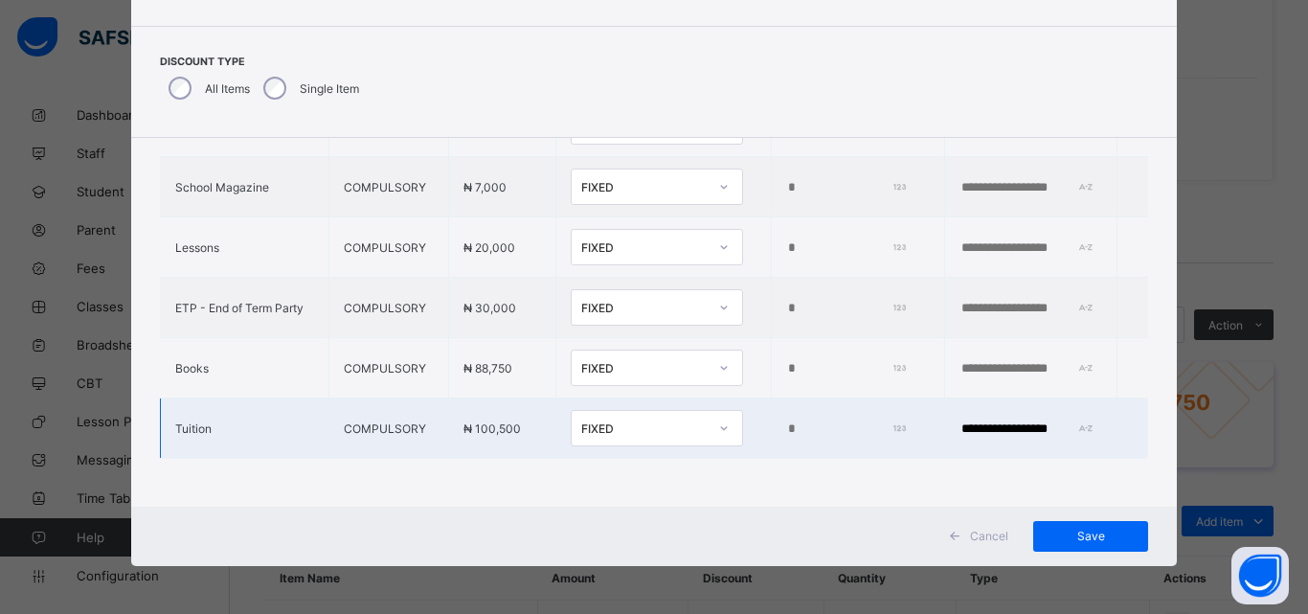
click at [594, 421] on div "FIXED" at bounding box center [644, 428] width 126 height 14
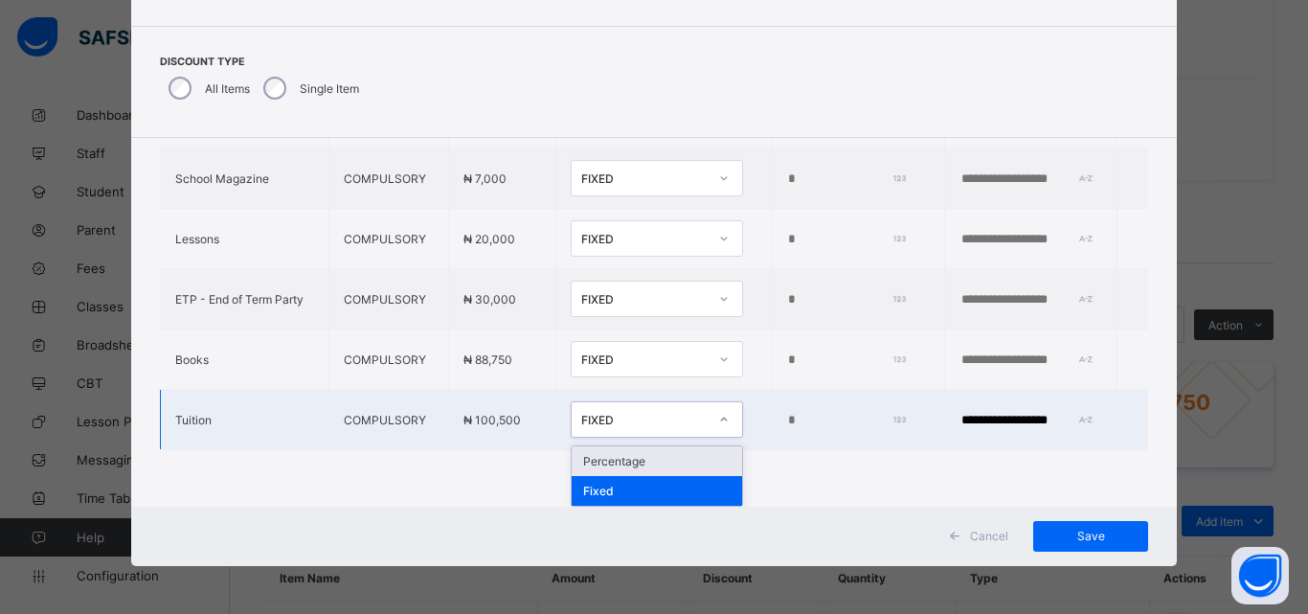
click at [586, 450] on div "Percentage" at bounding box center [657, 461] width 170 height 30
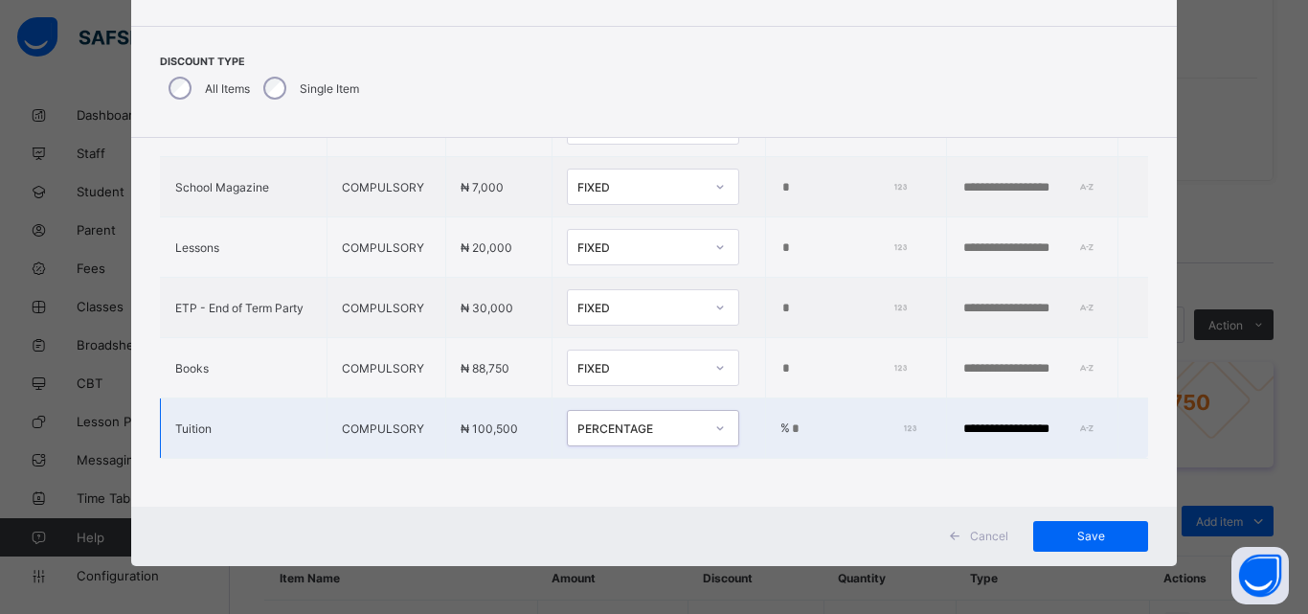
click at [792, 400] on td "% *" at bounding box center [855, 428] width 181 height 60
click at [790, 421] on input "*" at bounding box center [851, 428] width 123 height 15
type input "***"
click at [1036, 530] on div "Save" at bounding box center [1090, 536] width 115 height 31
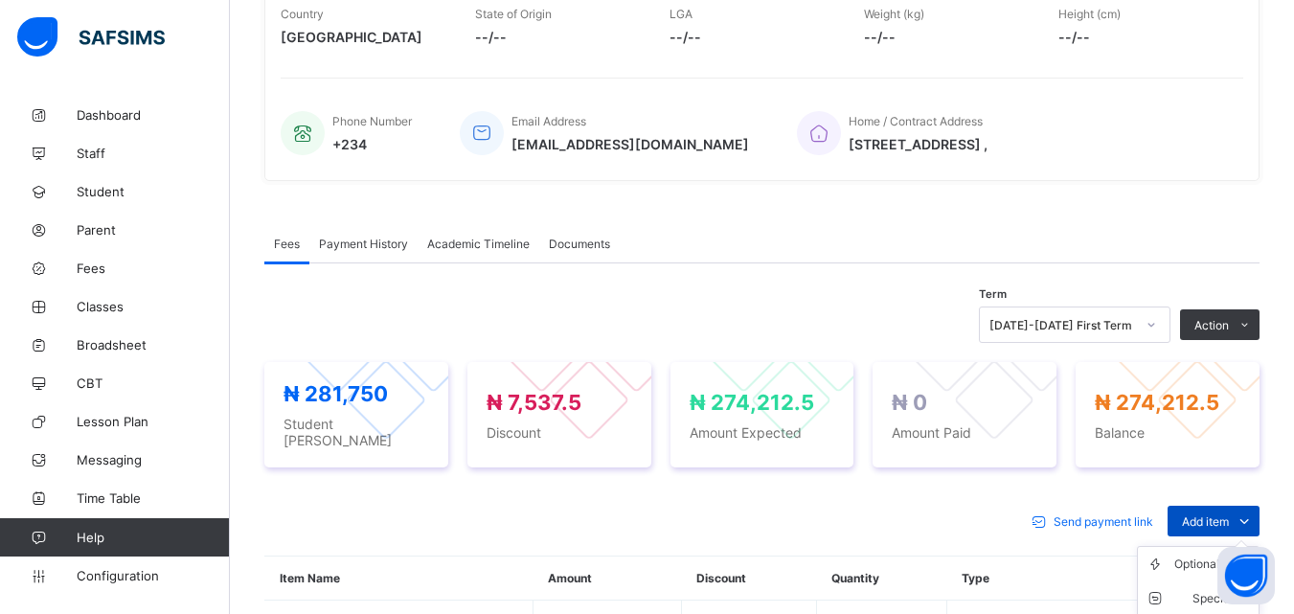
click at [1220, 516] on span "Add item" at bounding box center [1205, 521] width 47 height 14
click at [1199, 591] on div "Special bill" at bounding box center [1212, 598] width 77 height 19
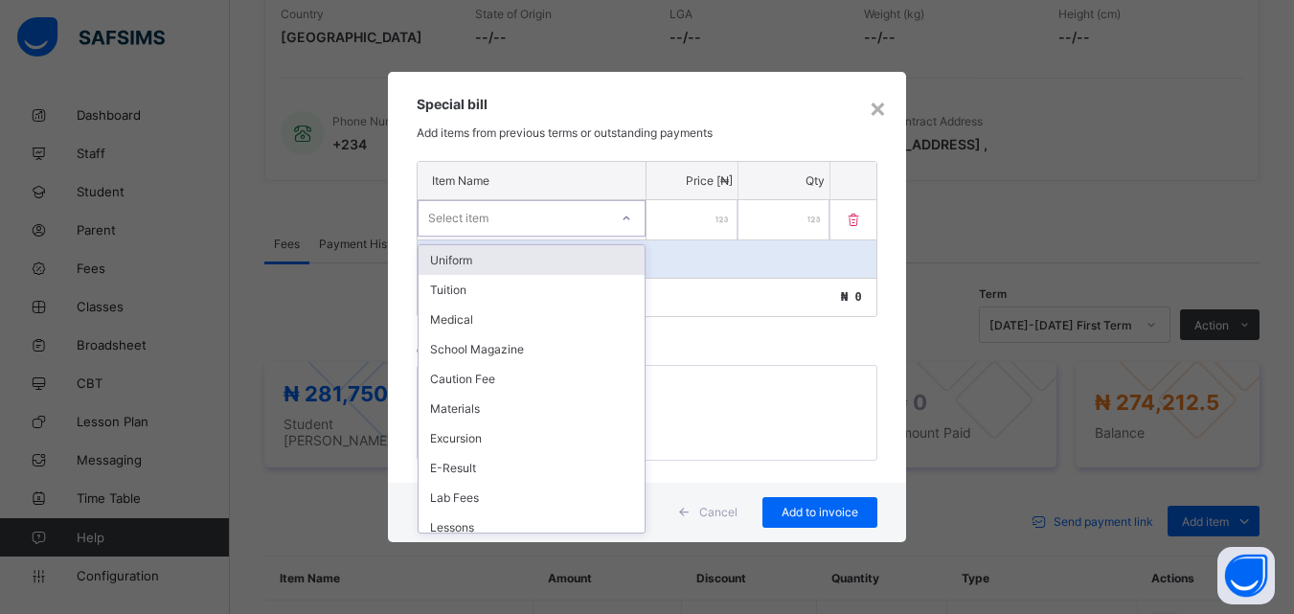
click at [493, 209] on div "Select item" at bounding box center [514, 218] width 190 height 27
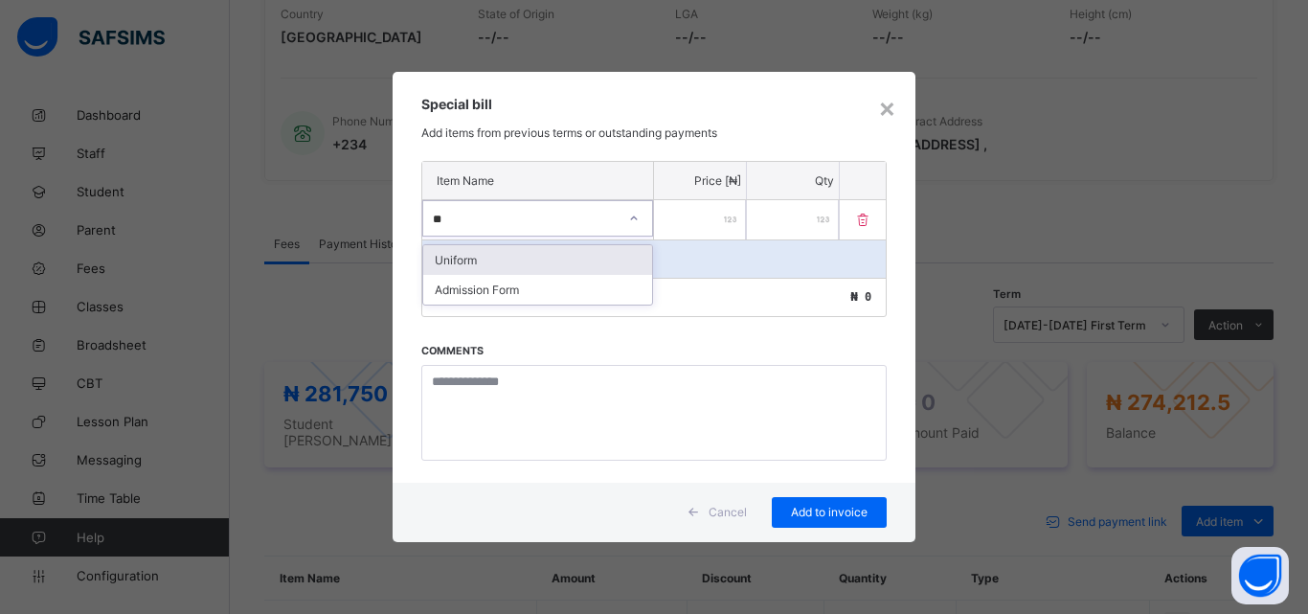
type input "*"
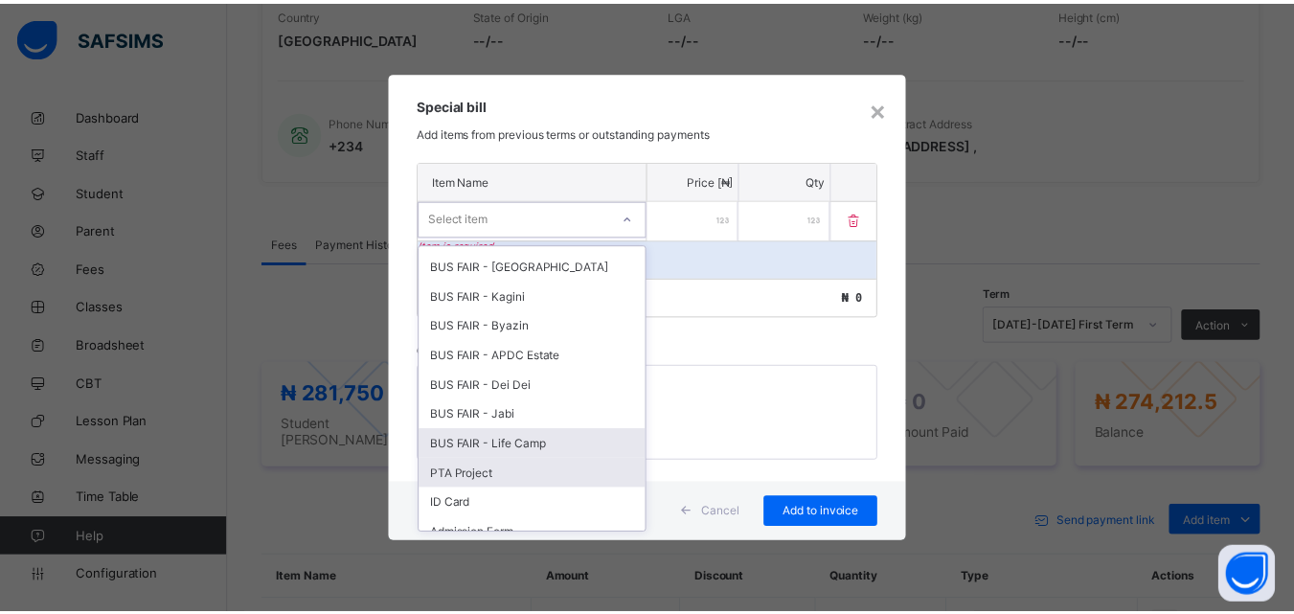
scroll to position [782, 0]
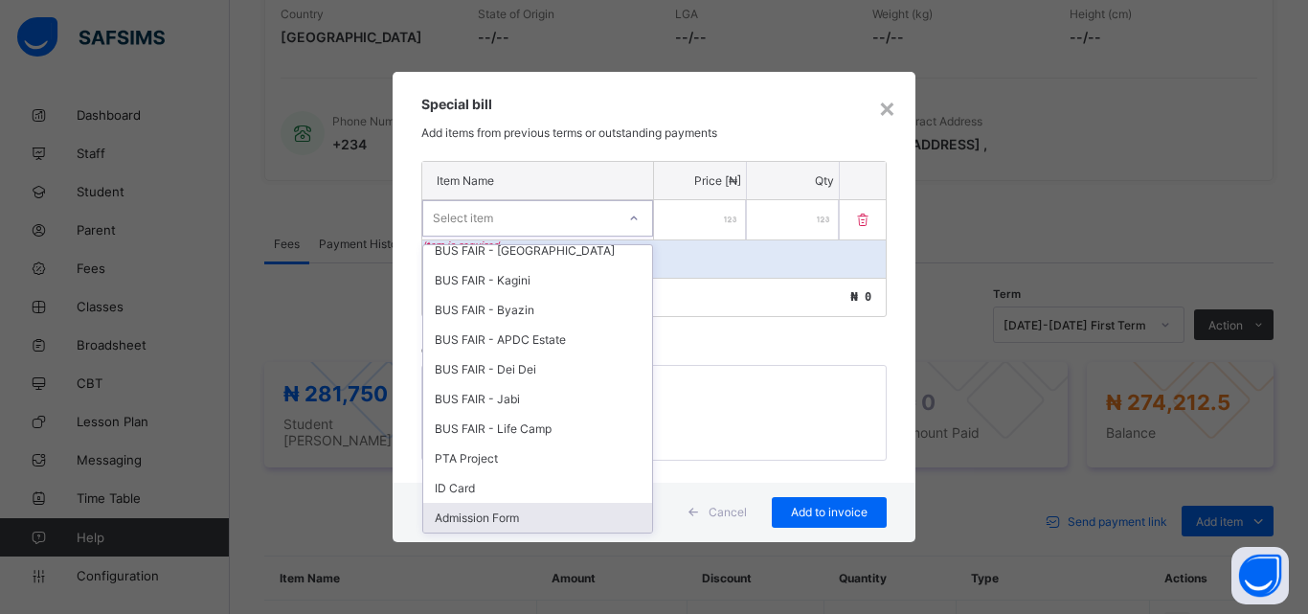
click at [483, 516] on div "Admission Form" at bounding box center [537, 518] width 229 height 30
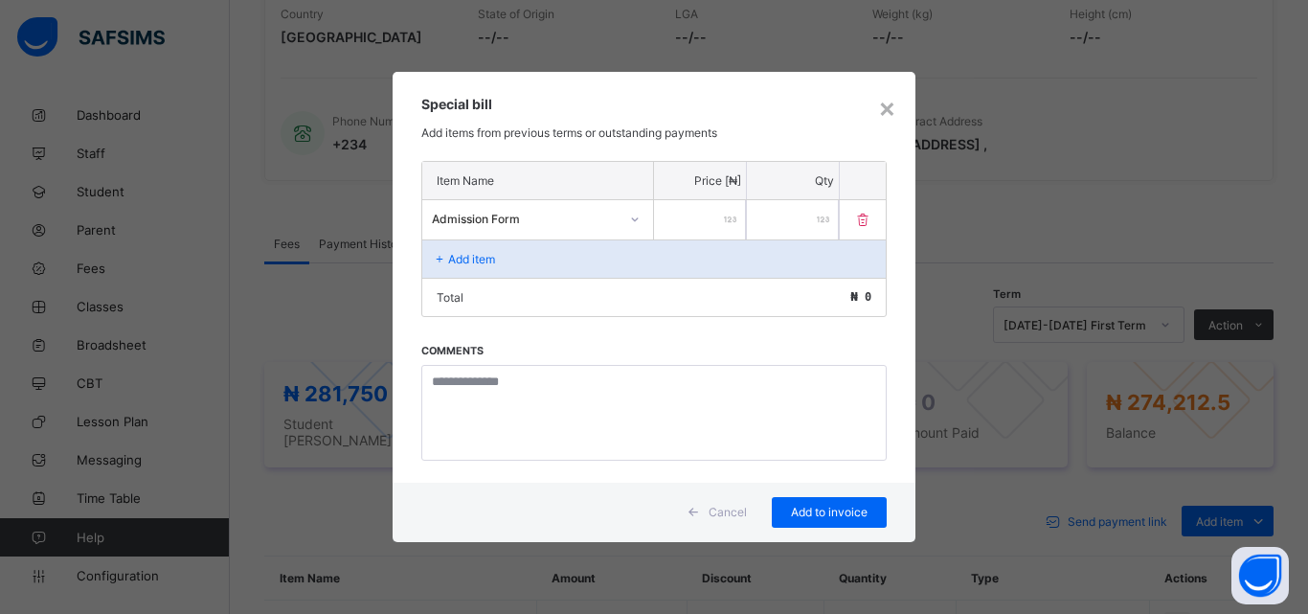
click at [727, 212] on input "number" at bounding box center [700, 219] width 92 height 39
type input "****"
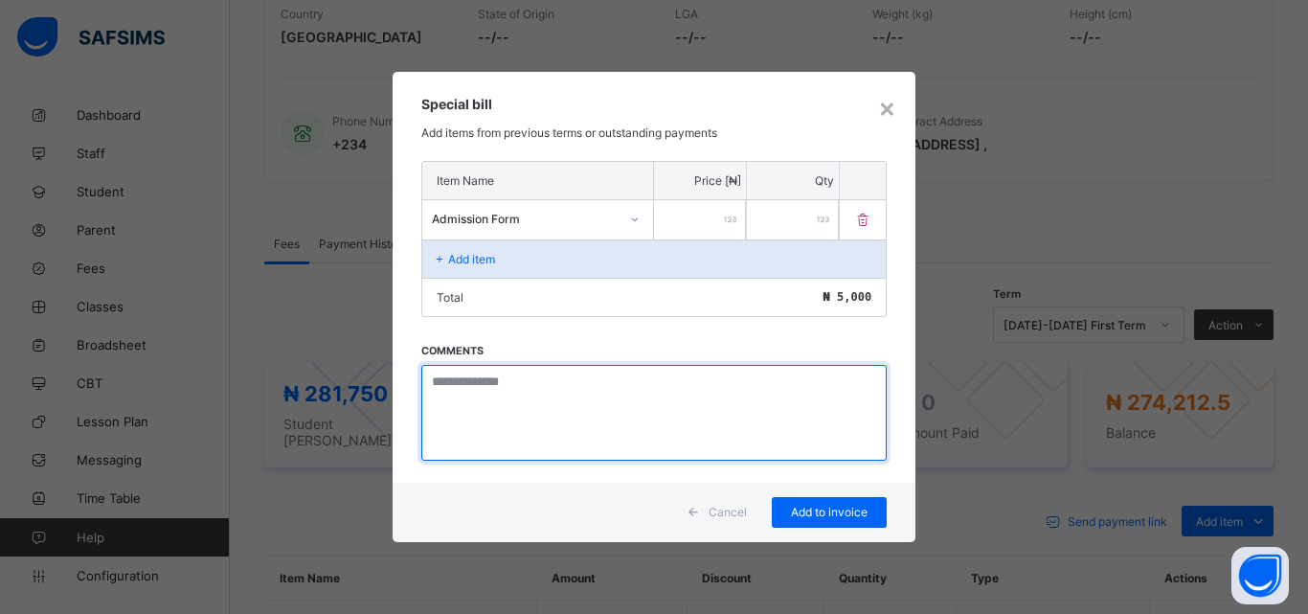
click at [497, 395] on textarea at bounding box center [653, 413] width 465 height 96
type textarea "**********"
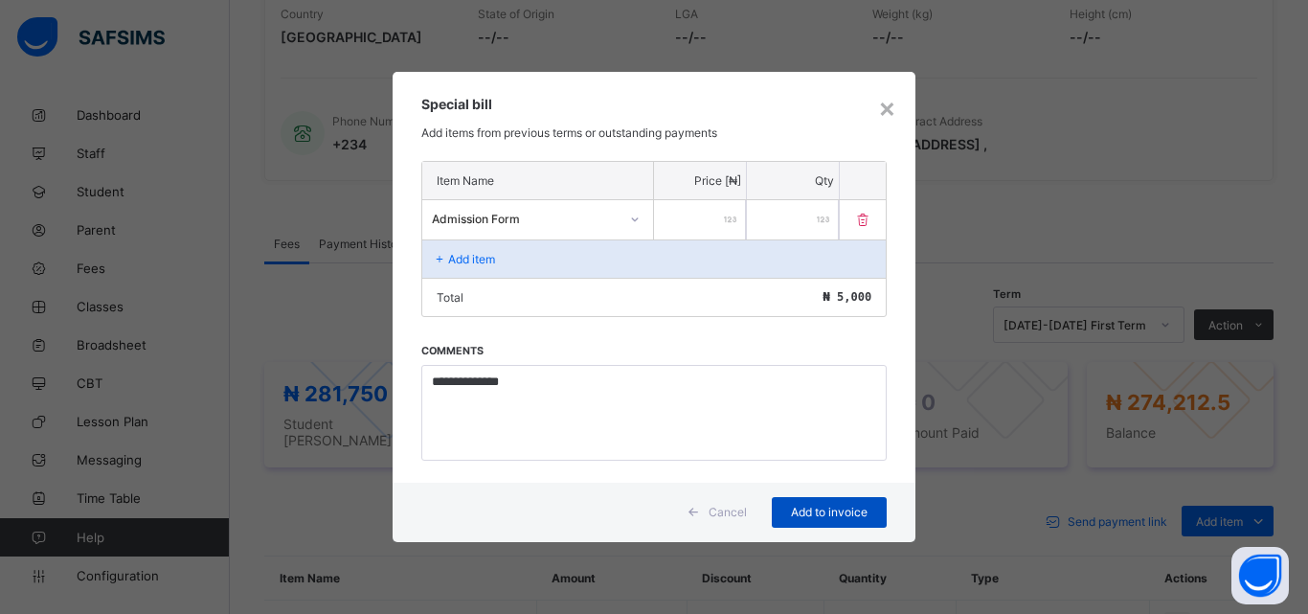
click at [785, 514] on div "Add to invoice" at bounding box center [829, 512] width 115 height 31
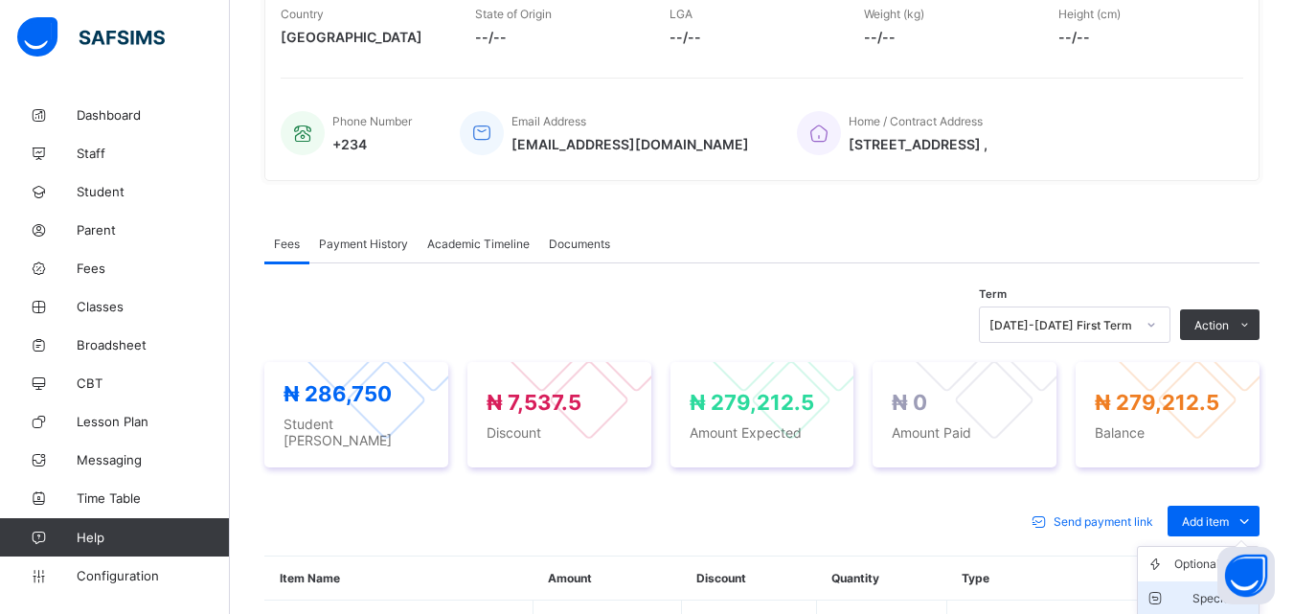
click at [1208, 603] on div "Special bill" at bounding box center [1212, 598] width 77 height 19
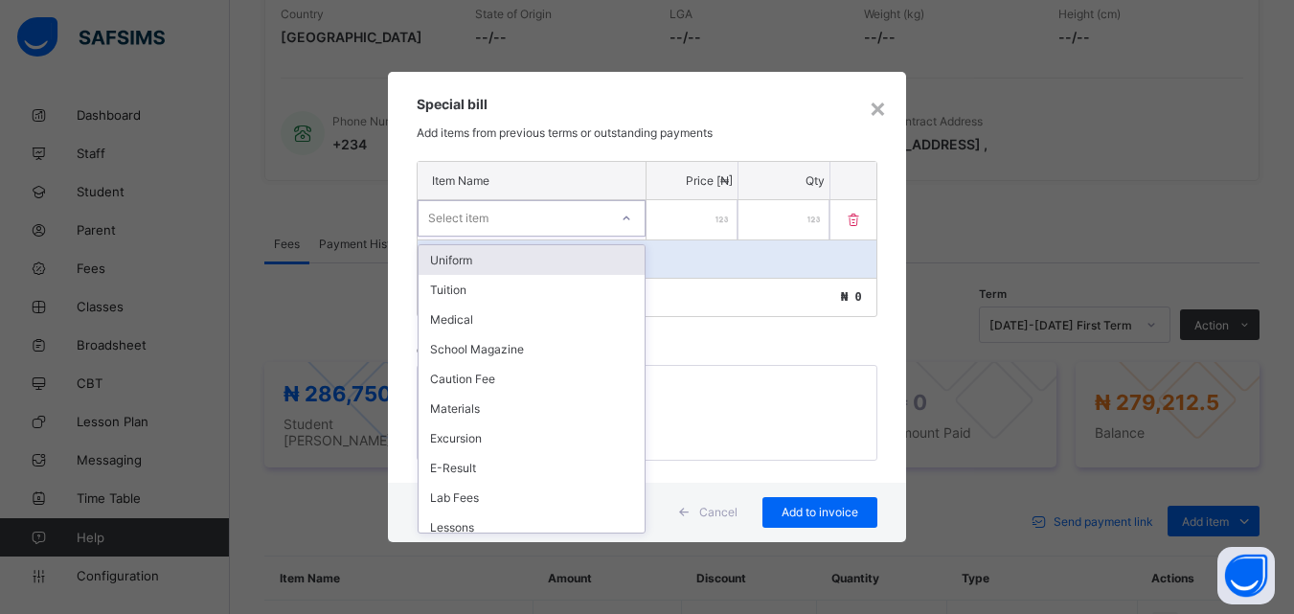
click at [498, 223] on div "Select item" at bounding box center [514, 218] width 190 height 27
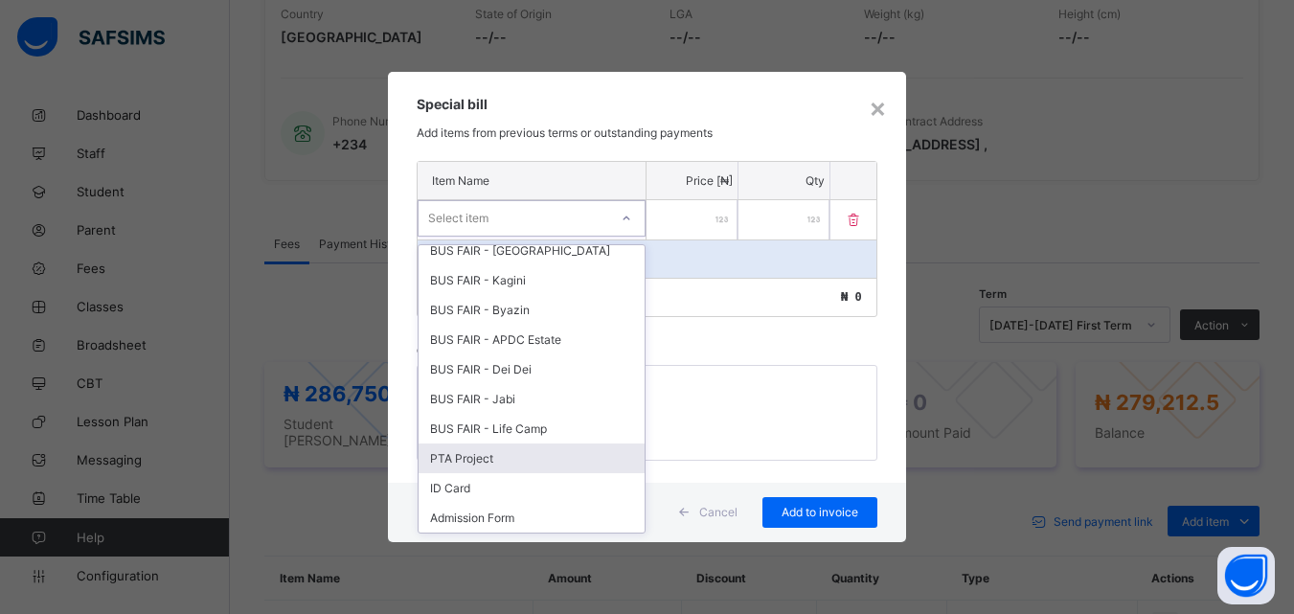
click at [472, 463] on div "PTA Project" at bounding box center [532, 458] width 226 height 30
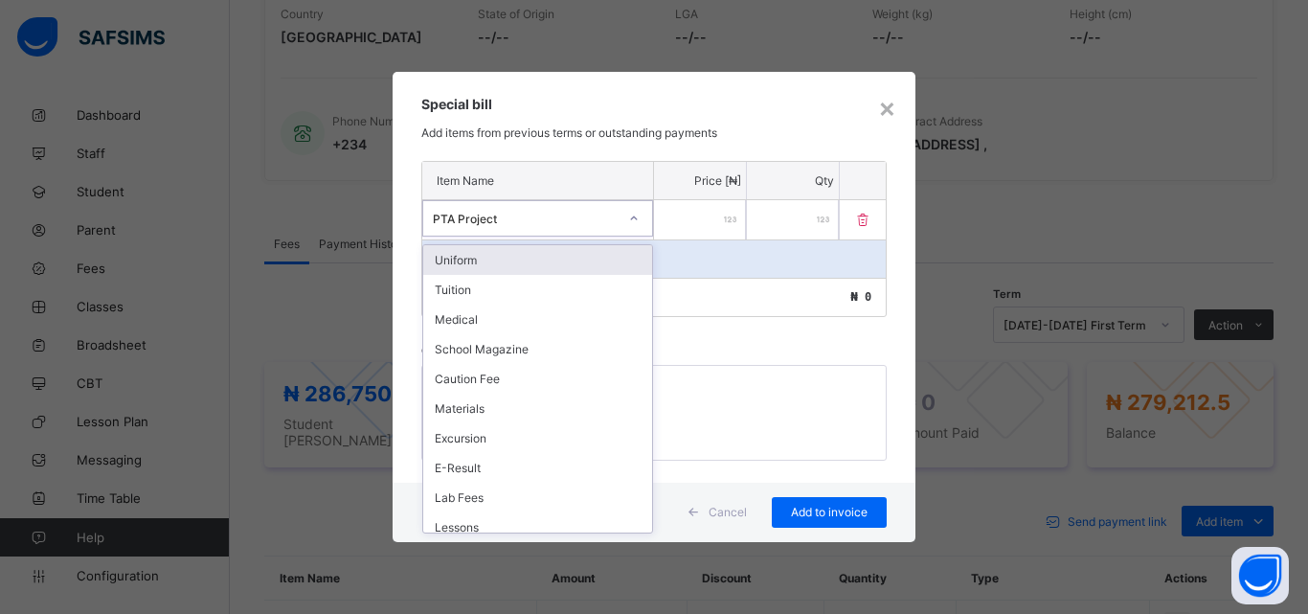
click at [623, 215] on div at bounding box center [634, 218] width 33 height 31
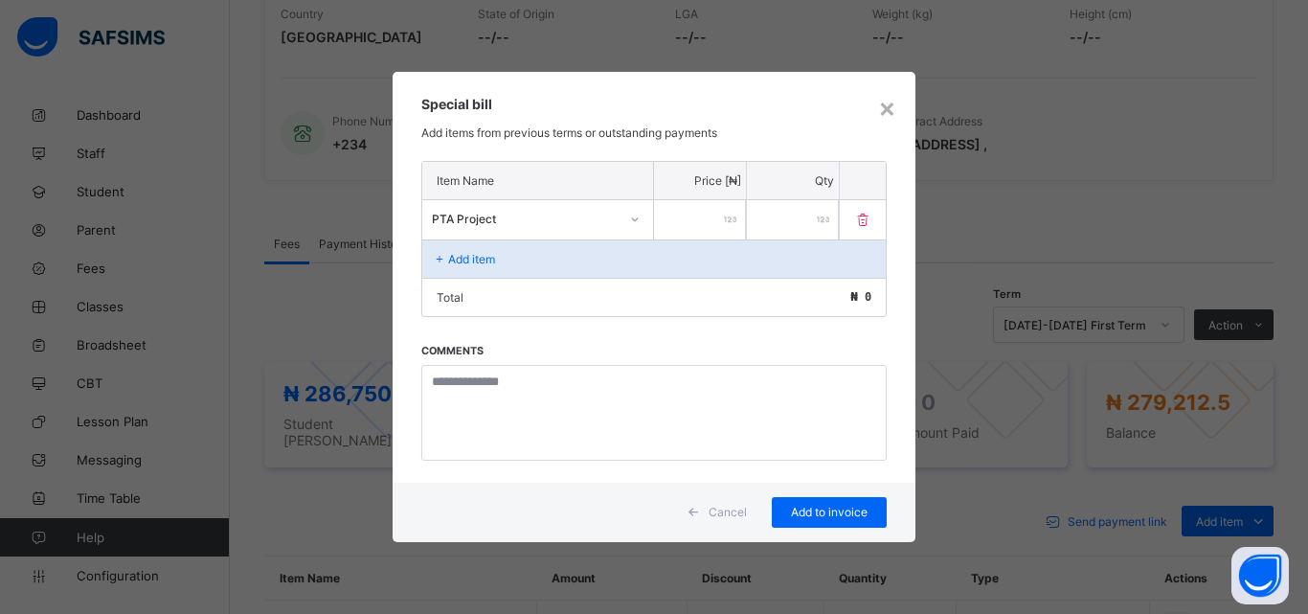
click at [702, 220] on input "number" at bounding box center [700, 219] width 92 height 39
type input "****"
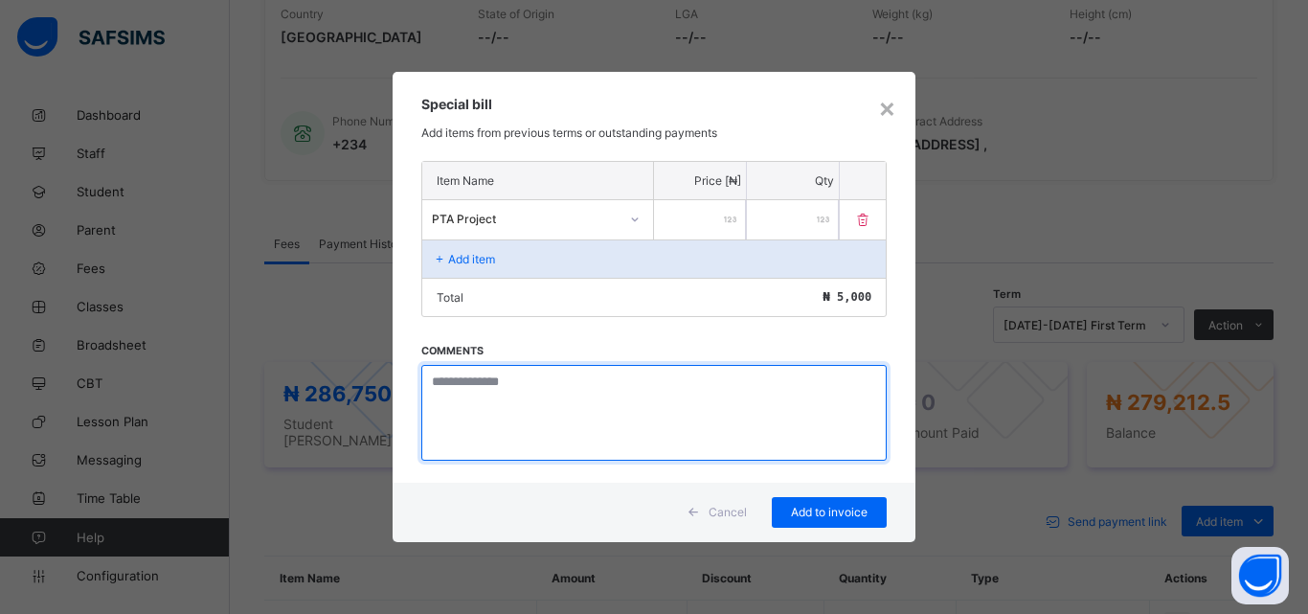
click at [508, 378] on textarea at bounding box center [653, 413] width 465 height 96
type textarea "**********"
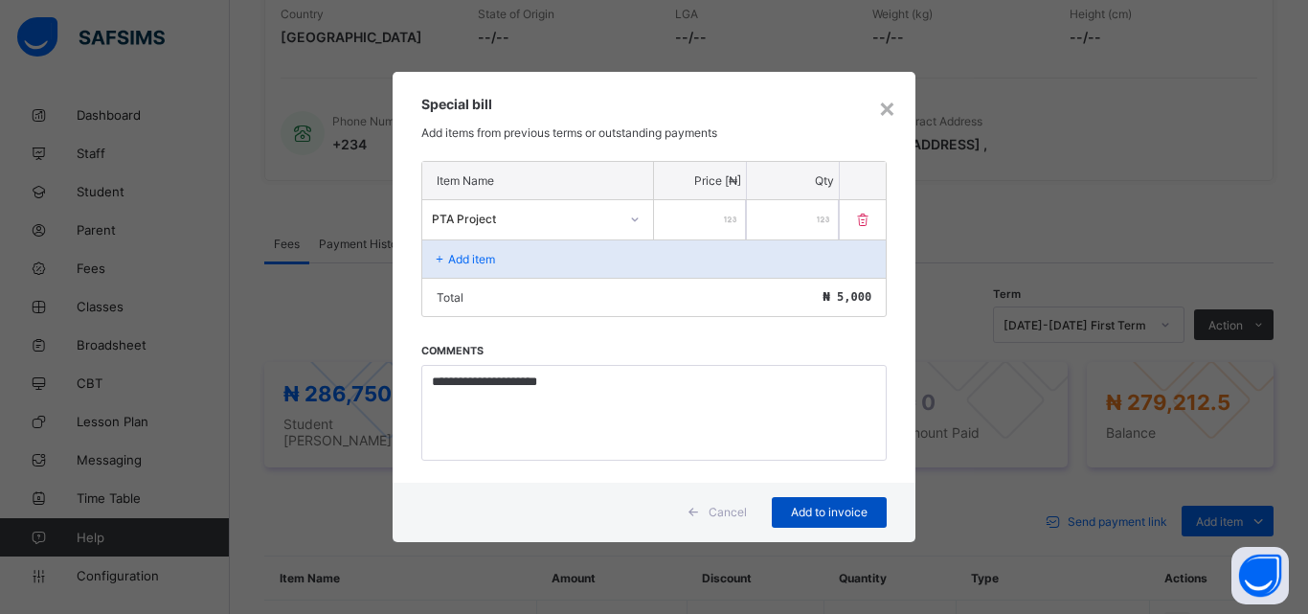
click at [817, 504] on div "Add to invoice" at bounding box center [829, 512] width 115 height 31
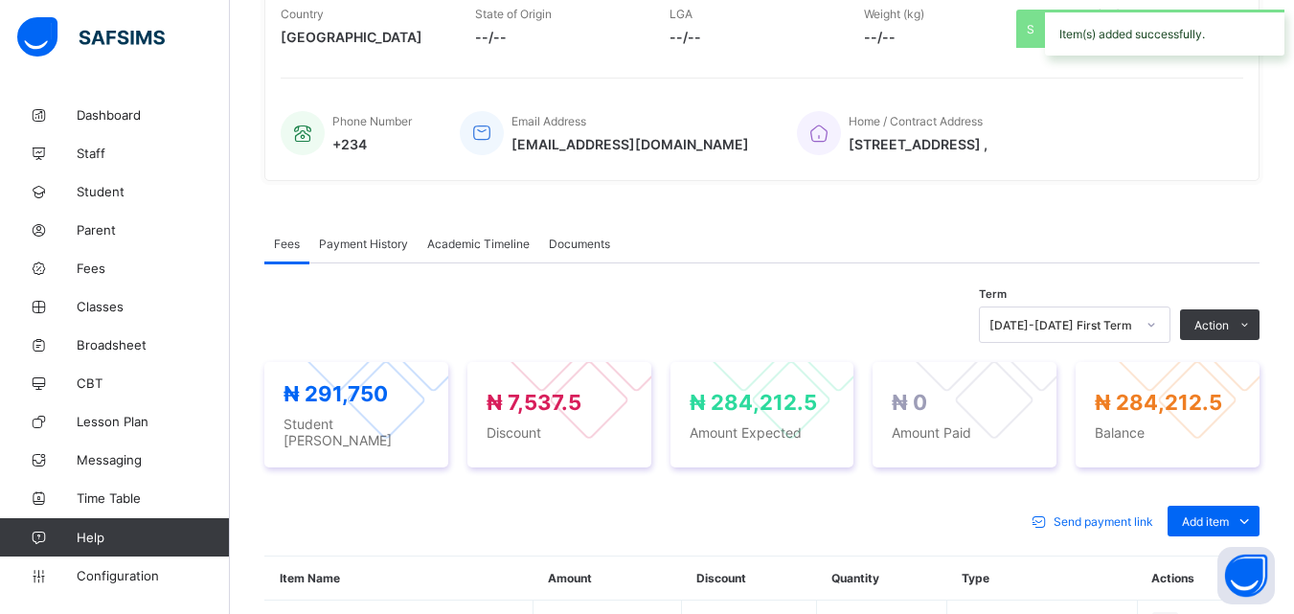
scroll to position [479, 0]
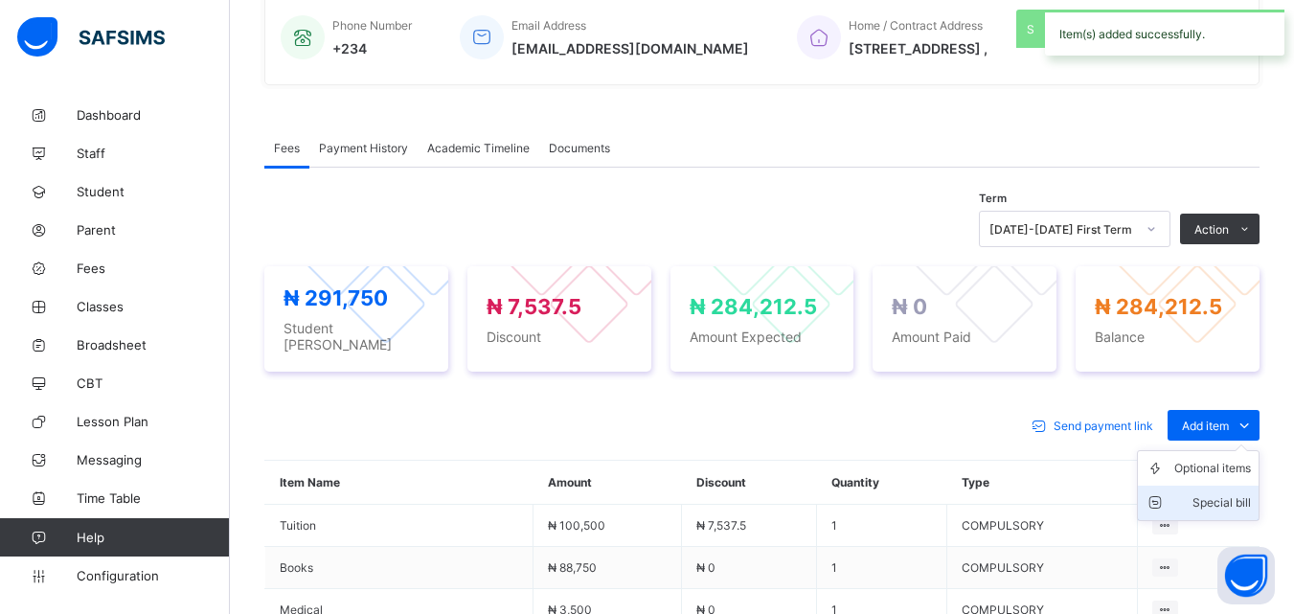
click at [1219, 499] on div "Special bill" at bounding box center [1212, 502] width 77 height 19
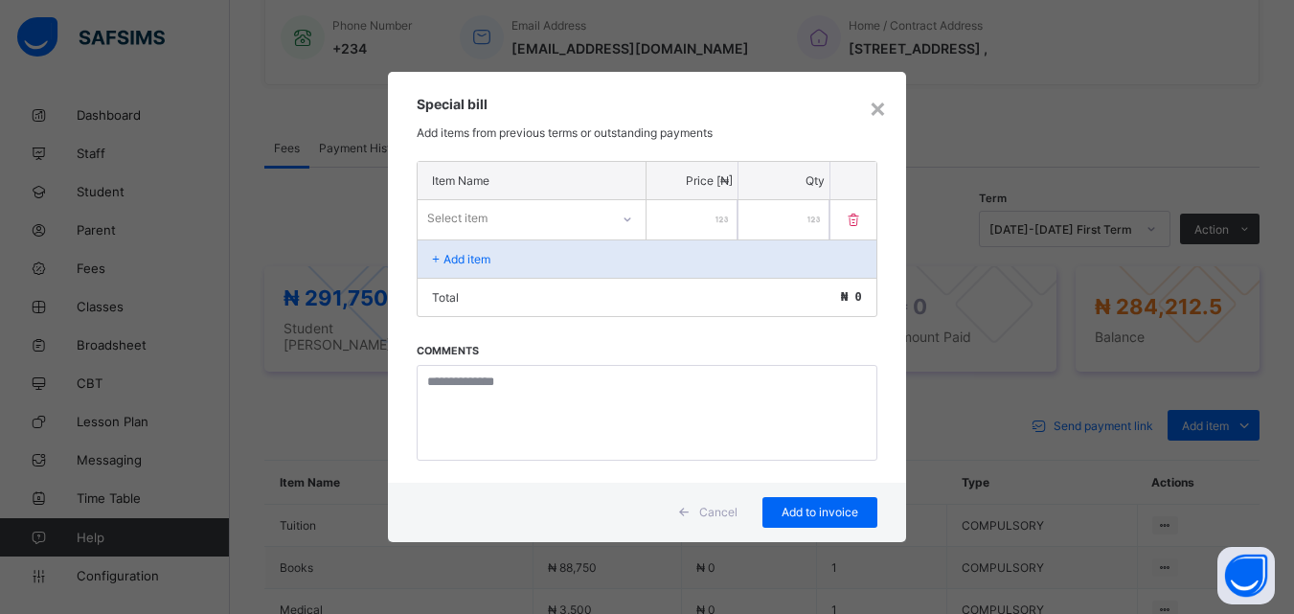
click at [598, 216] on div "Select item" at bounding box center [514, 218] width 192 height 27
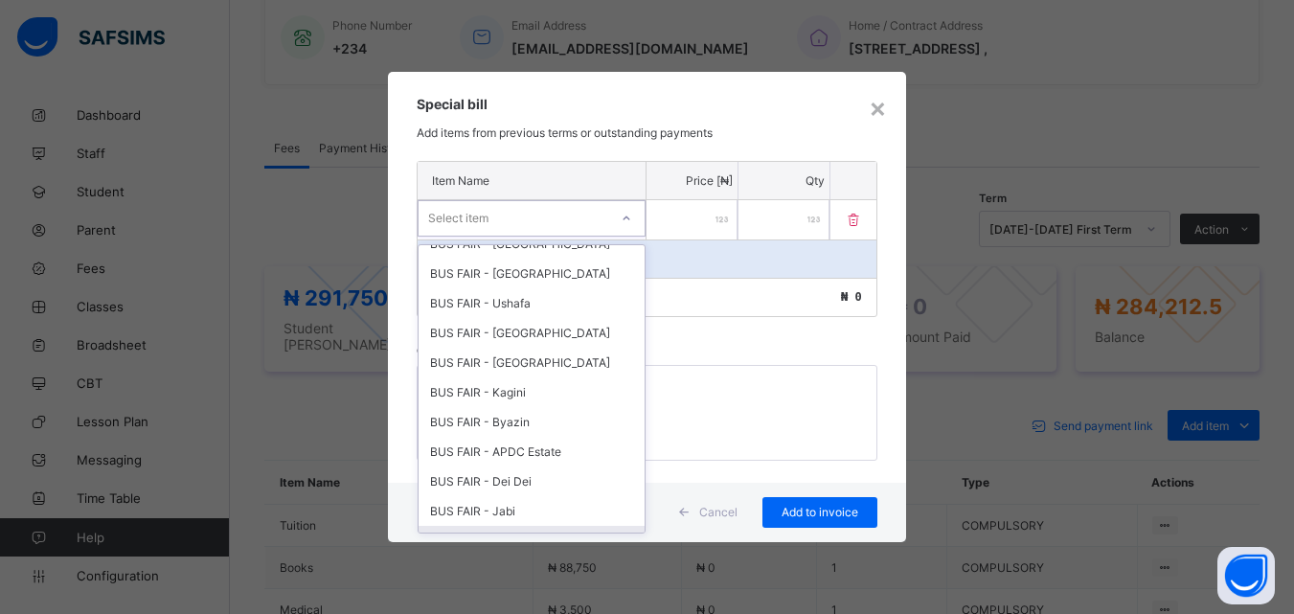
scroll to position [782, 0]
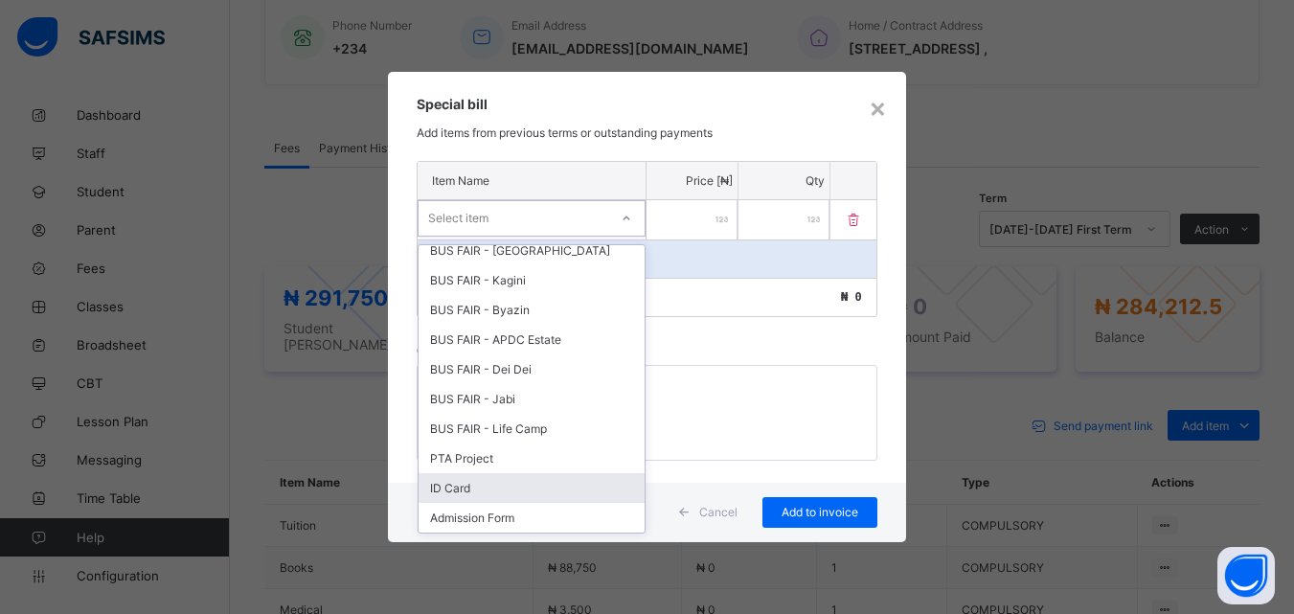
click at [486, 488] on div "ID Card" at bounding box center [532, 488] width 226 height 30
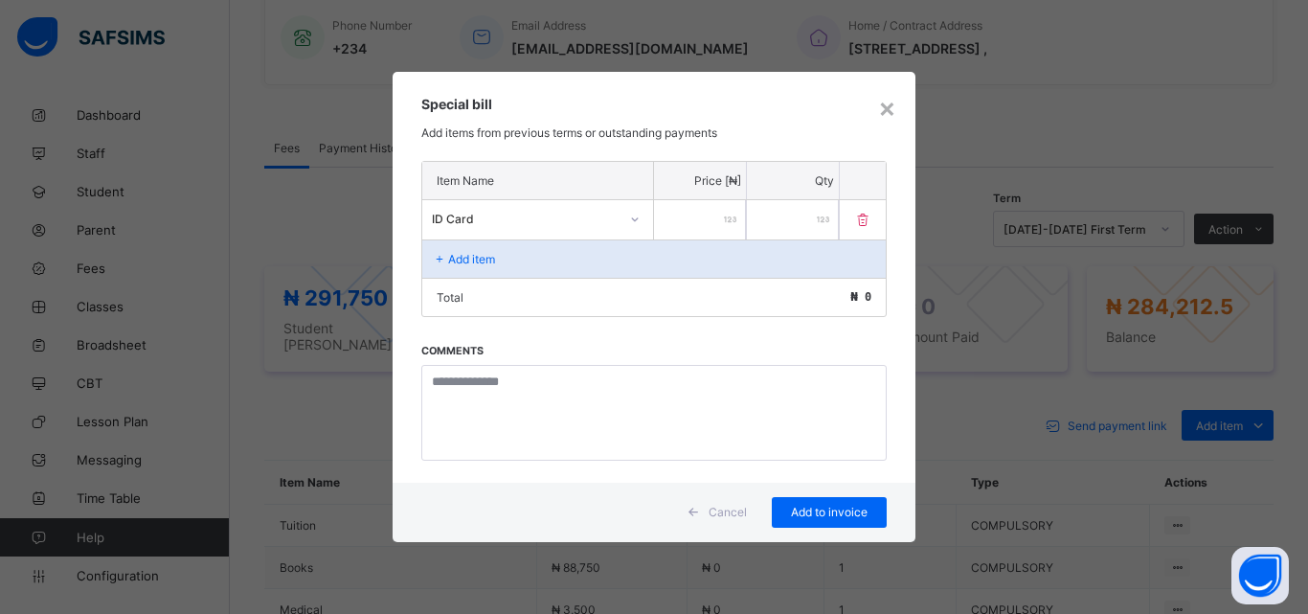
click at [713, 216] on input "number" at bounding box center [700, 219] width 92 height 39
type input "****"
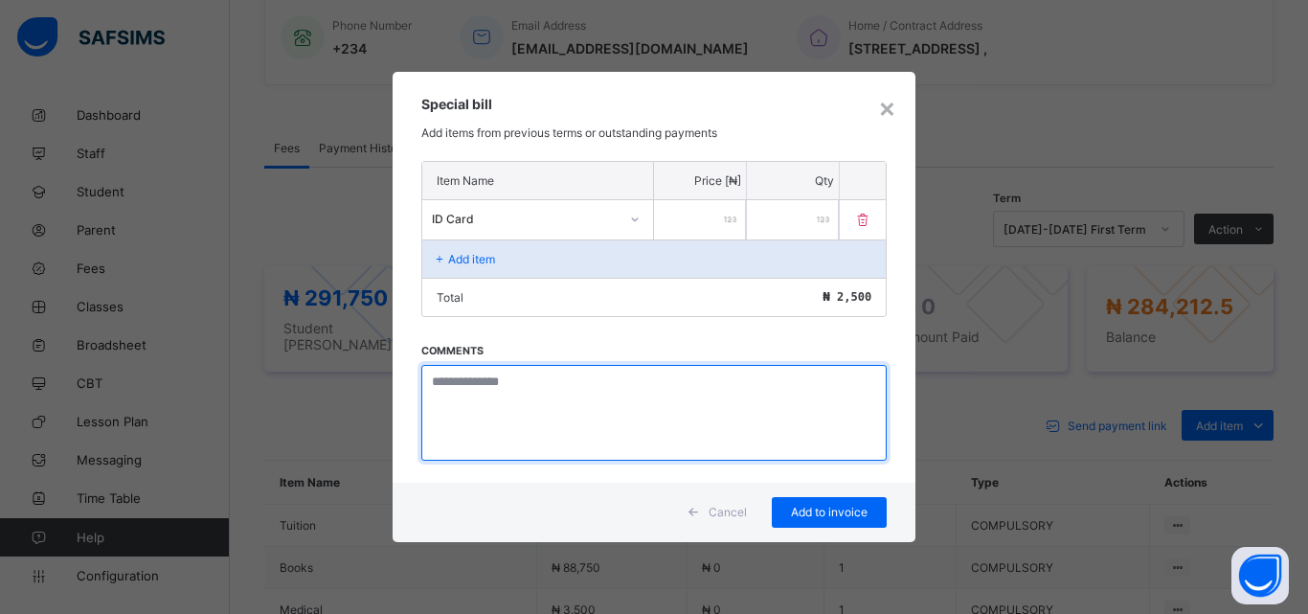
click at [463, 401] on textarea at bounding box center [653, 413] width 465 height 96
type textarea "**********"
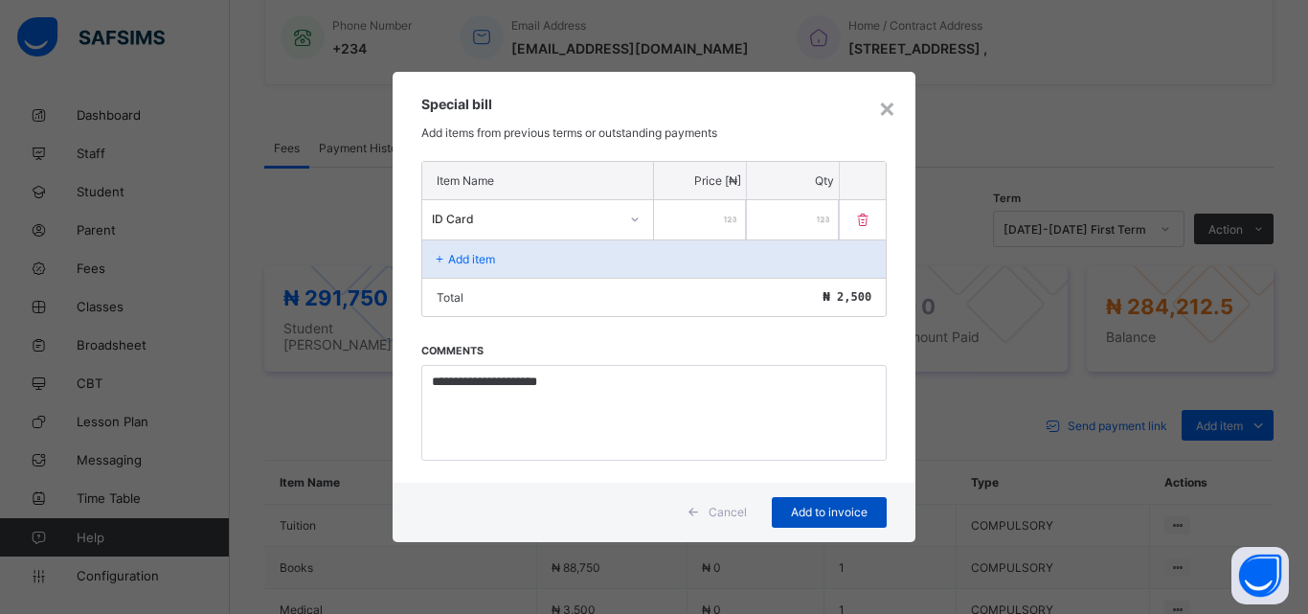
click at [843, 509] on span "Add to invoice" at bounding box center [829, 512] width 86 height 14
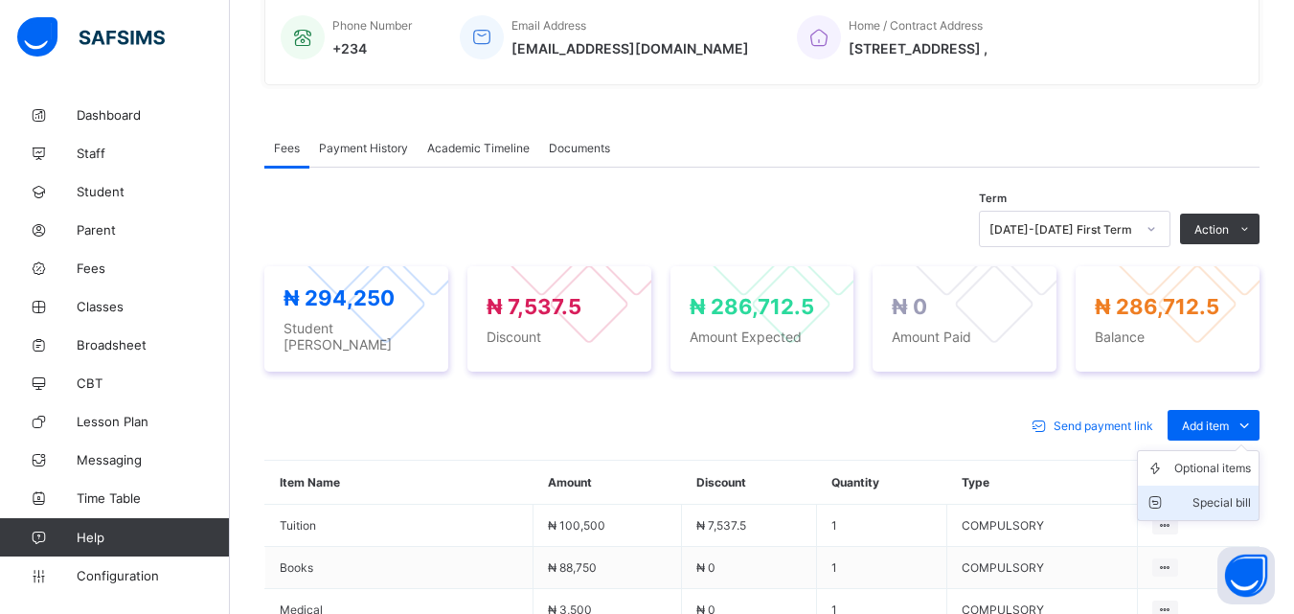
click at [1218, 499] on div "Special bill" at bounding box center [1212, 502] width 77 height 19
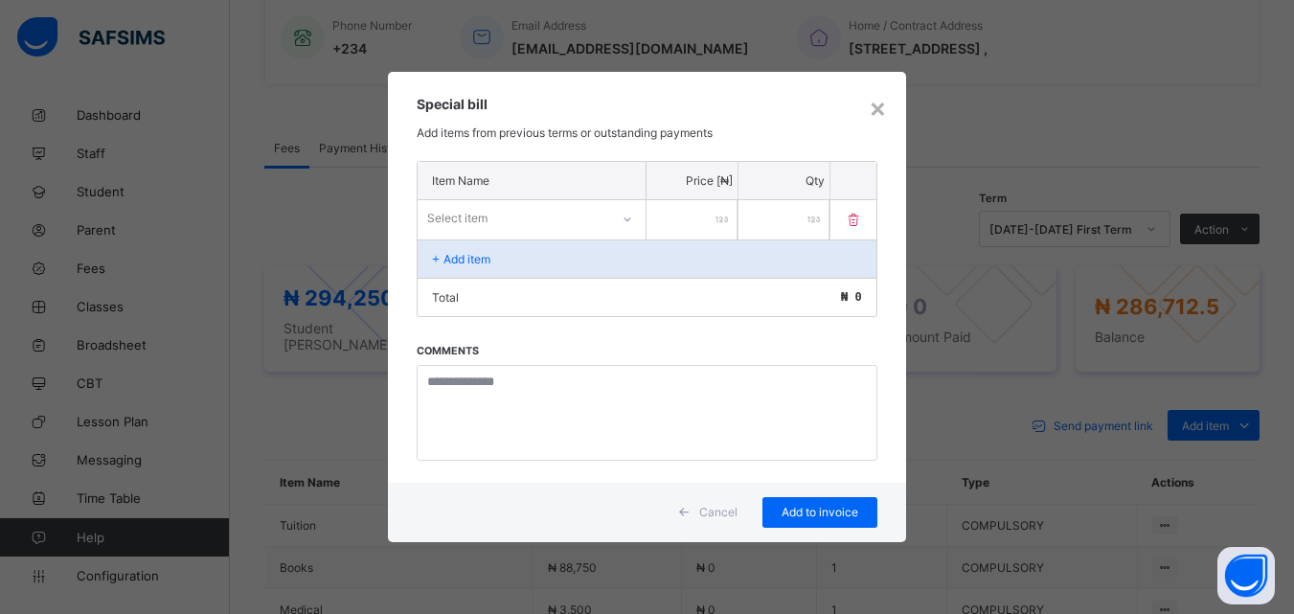
click at [510, 215] on div "Select item" at bounding box center [514, 218] width 192 height 27
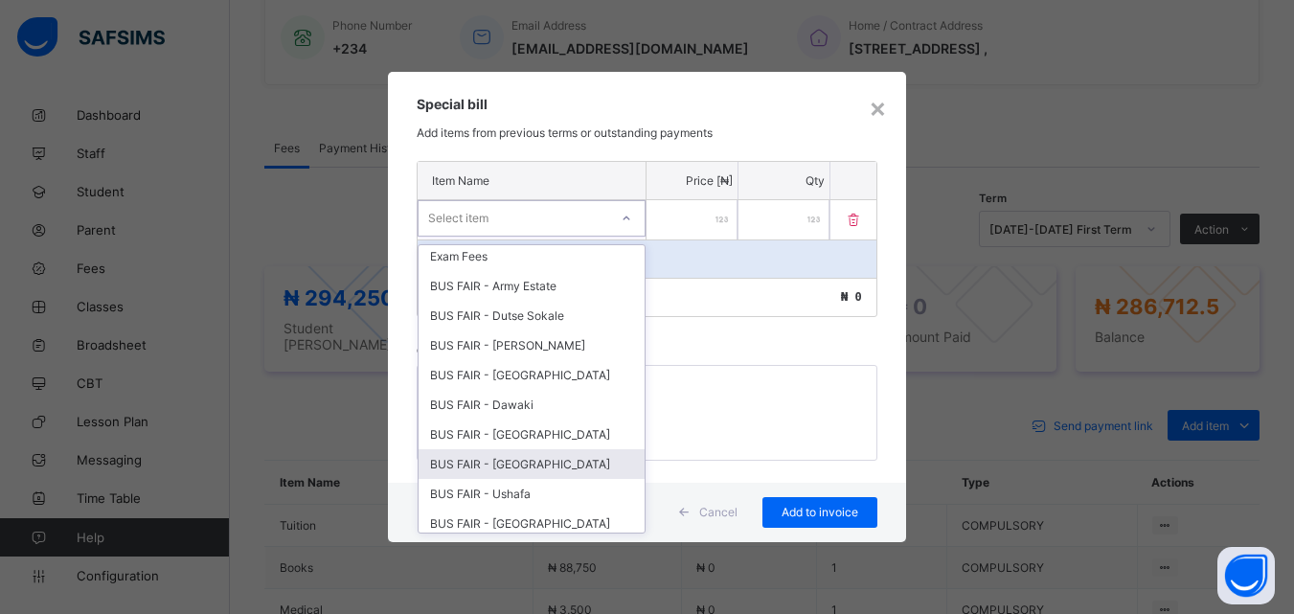
scroll to position [383, 0]
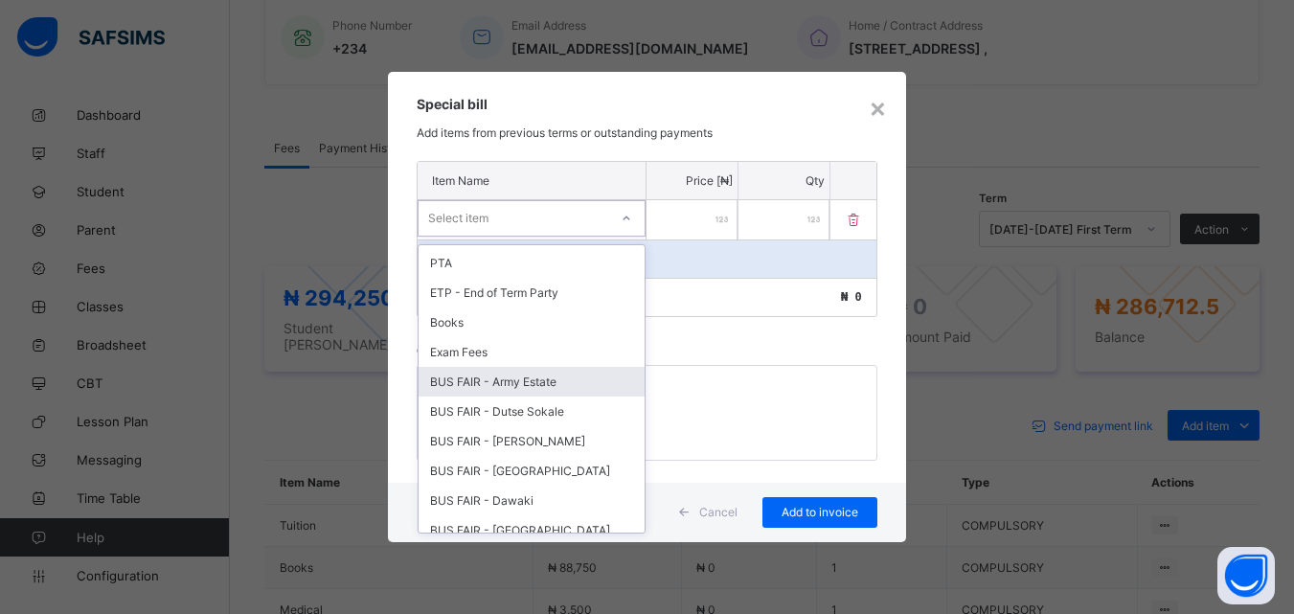
click at [515, 377] on div "BUS FAIR - Army Estate" at bounding box center [532, 382] width 226 height 30
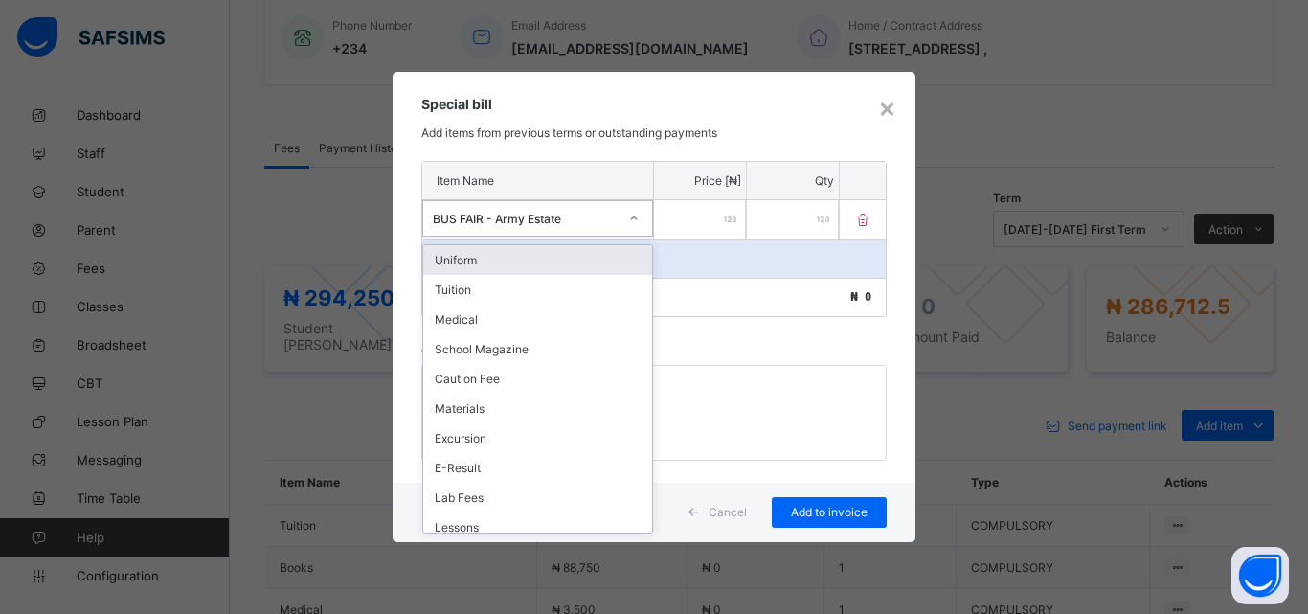
click at [626, 211] on div at bounding box center [634, 218] width 33 height 31
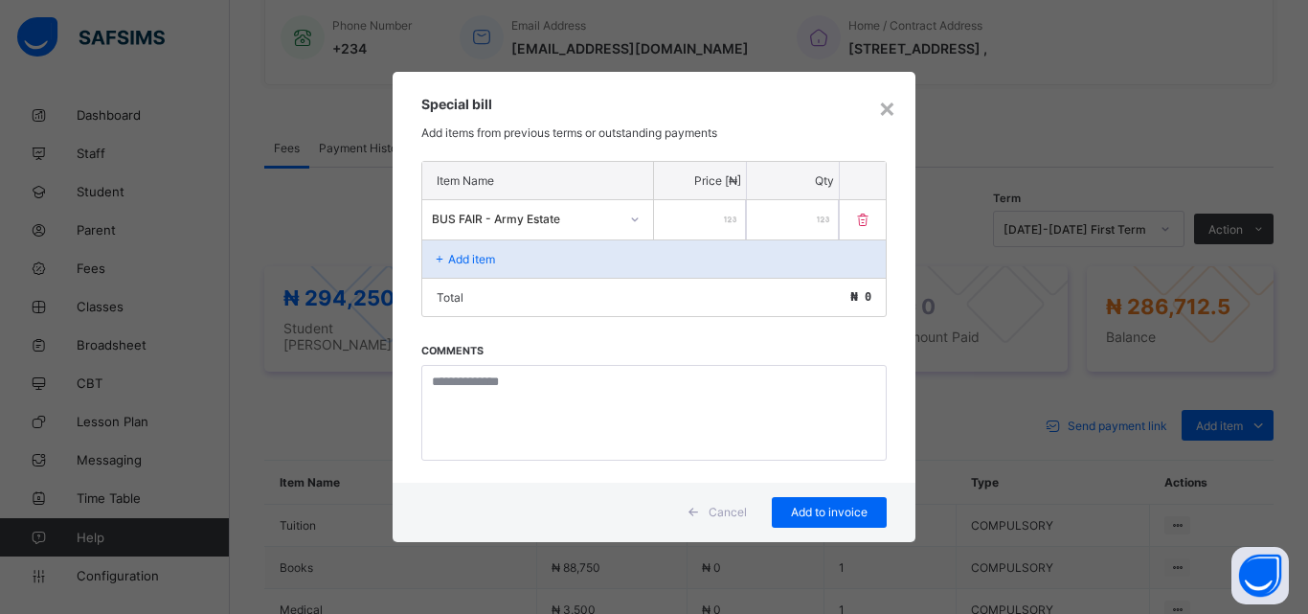
click at [732, 211] on input "number" at bounding box center [700, 219] width 92 height 39
type input "*****"
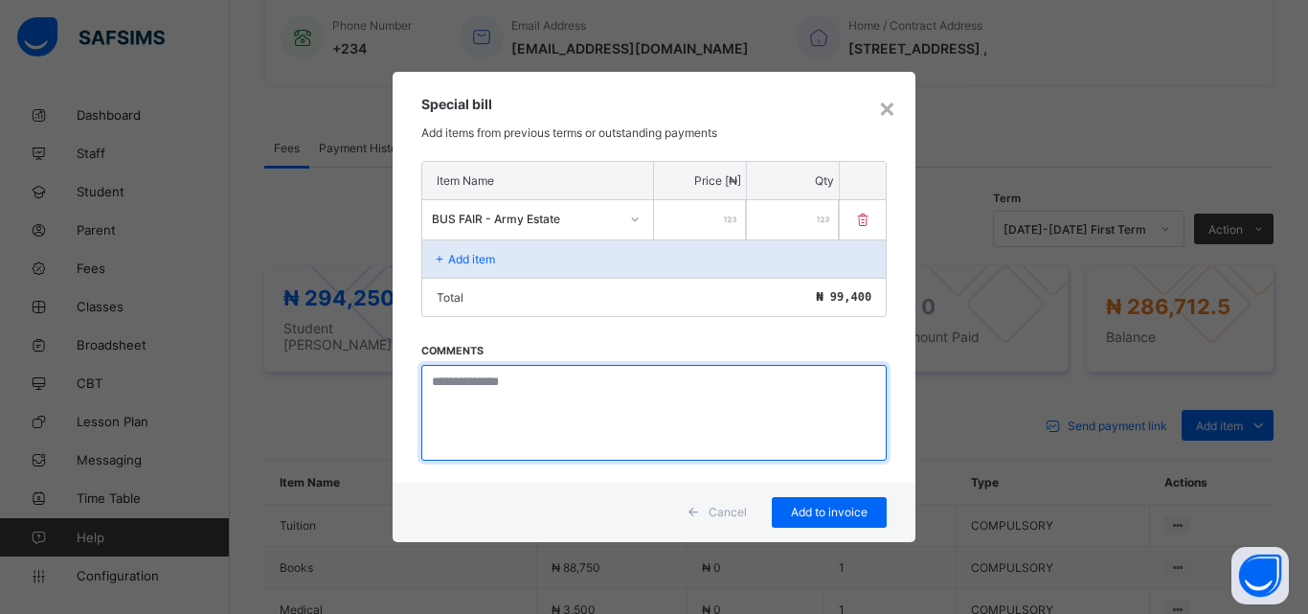
click at [478, 397] on textarea at bounding box center [653, 413] width 465 height 96
type textarea "*"
type textarea "**********"
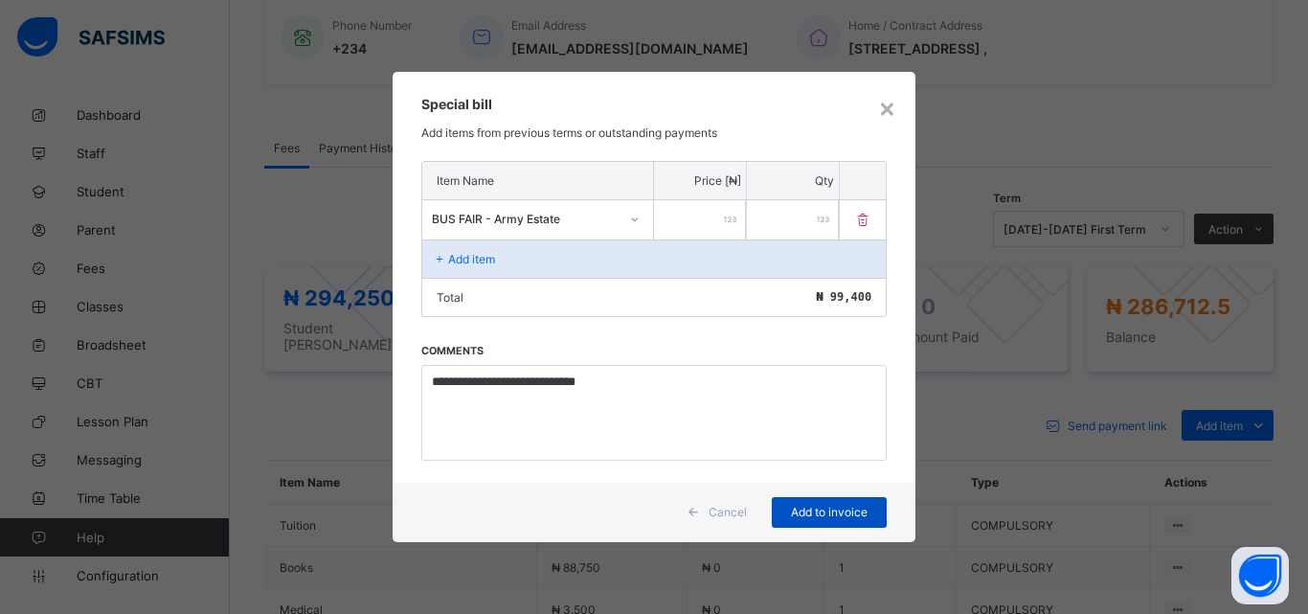
click at [813, 506] on span "Add to invoice" at bounding box center [829, 512] width 86 height 14
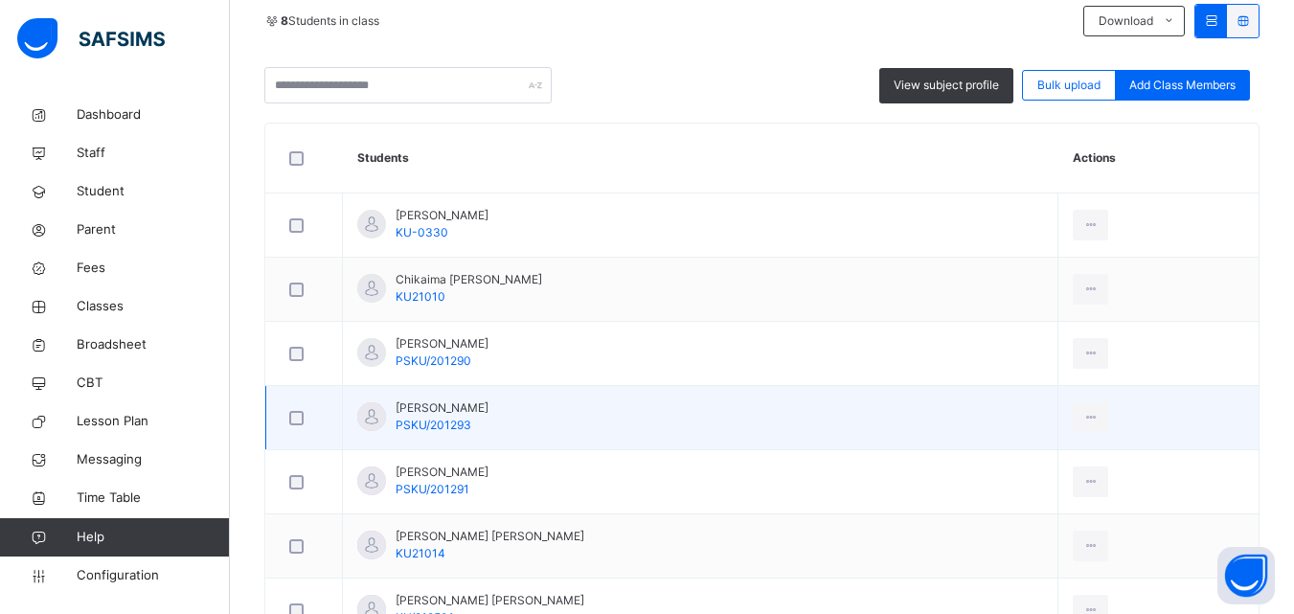
scroll to position [479, 0]
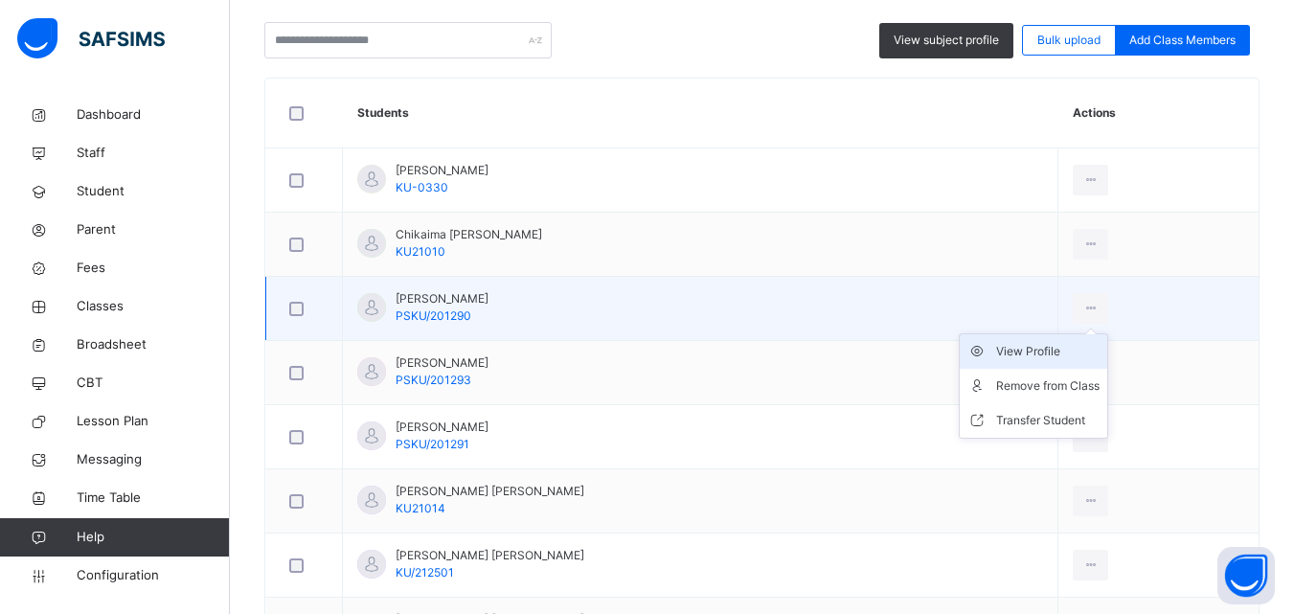
click at [1049, 346] on div "View Profile" at bounding box center [1047, 351] width 103 height 19
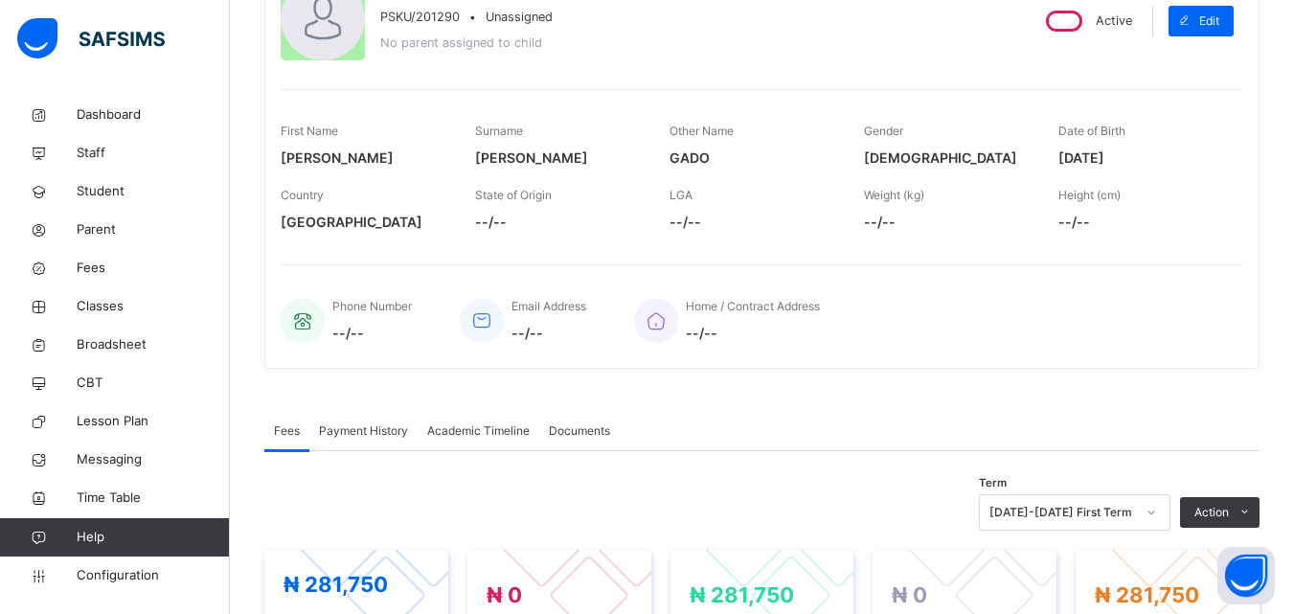
scroll to position [166, 0]
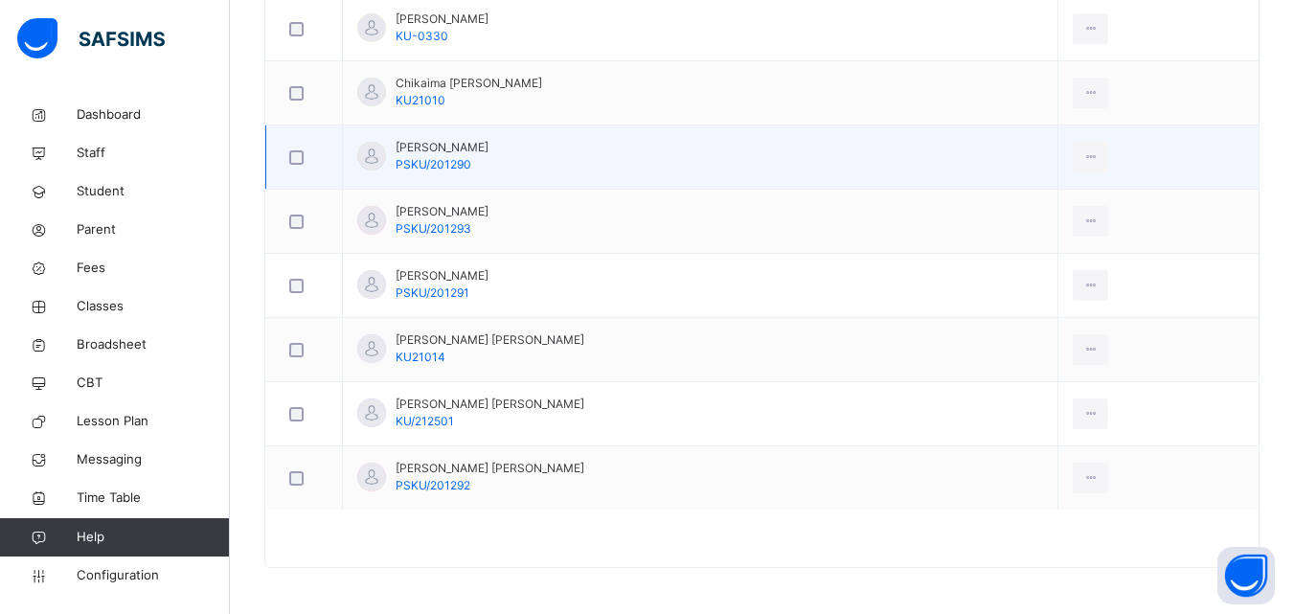
scroll to position [632, 0]
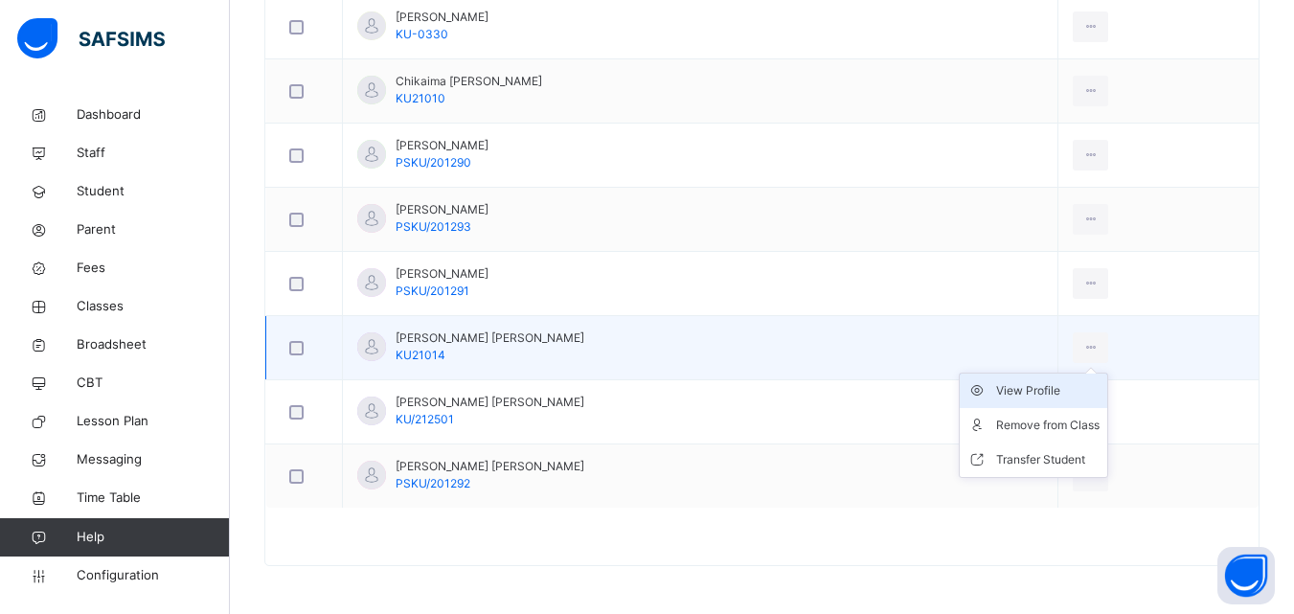
click at [1045, 383] on div "View Profile" at bounding box center [1047, 390] width 103 height 19
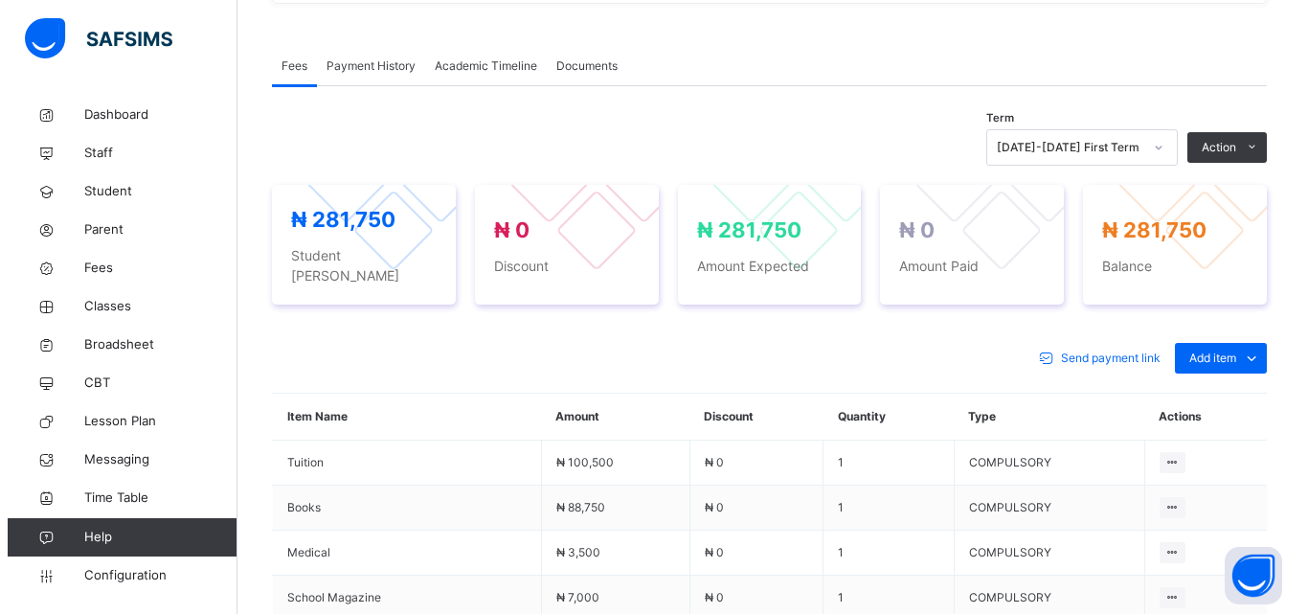
scroll to position [549, 0]
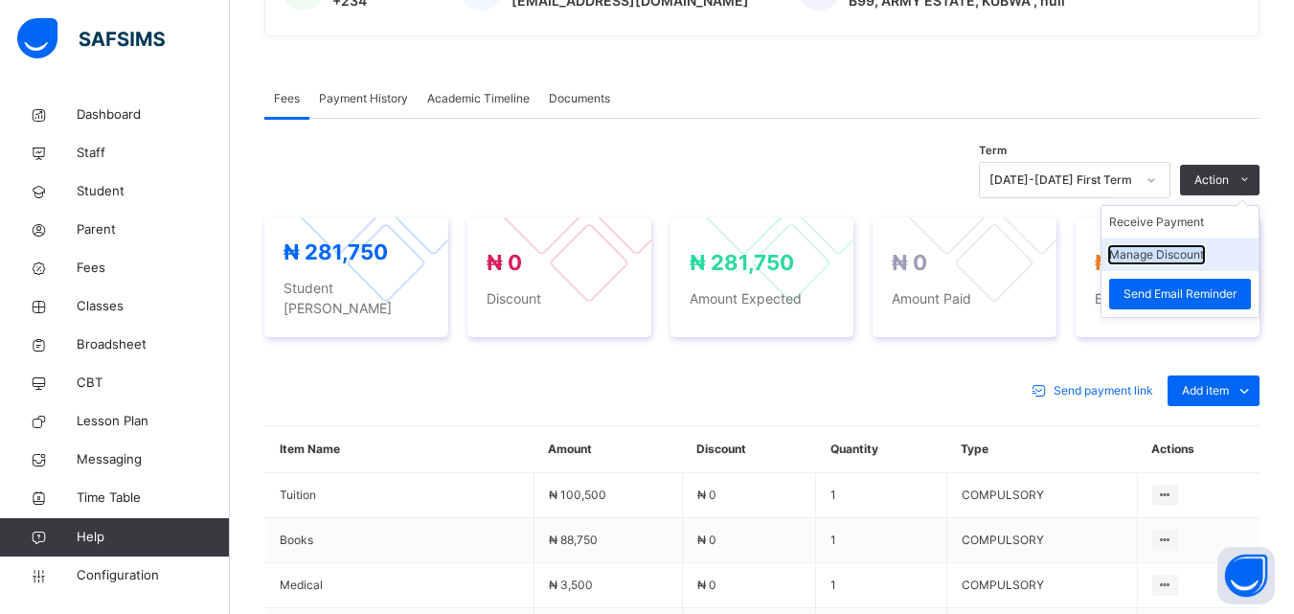
click at [1186, 254] on button "Manage Discount" at bounding box center [1156, 254] width 95 height 17
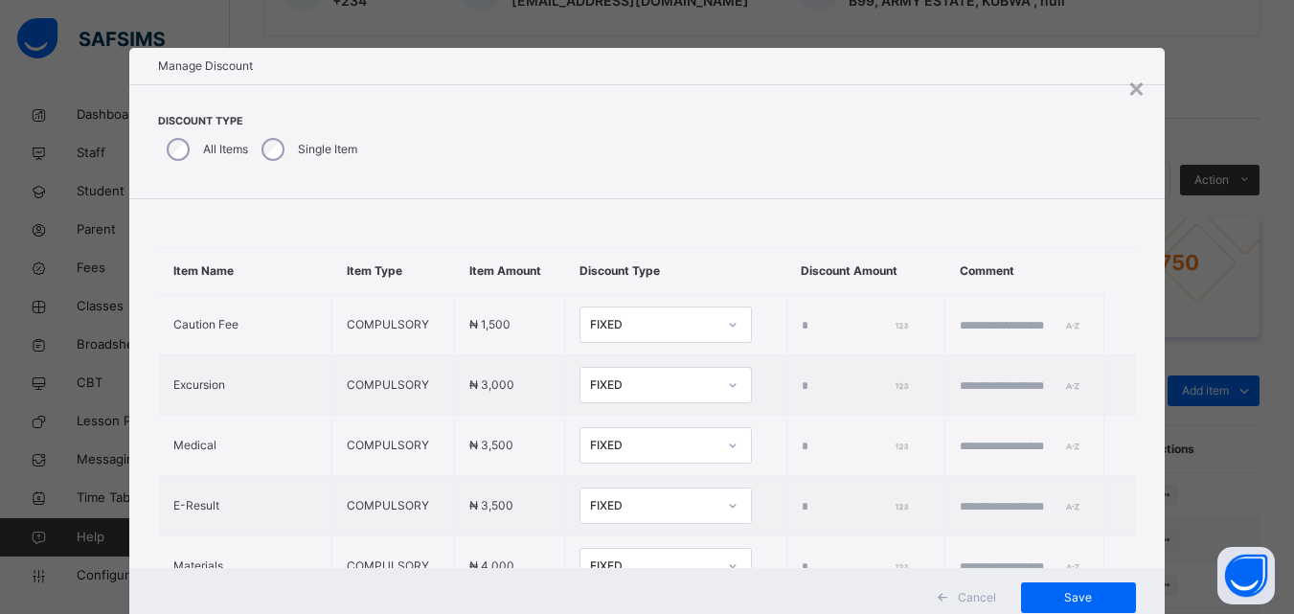
type input "*"
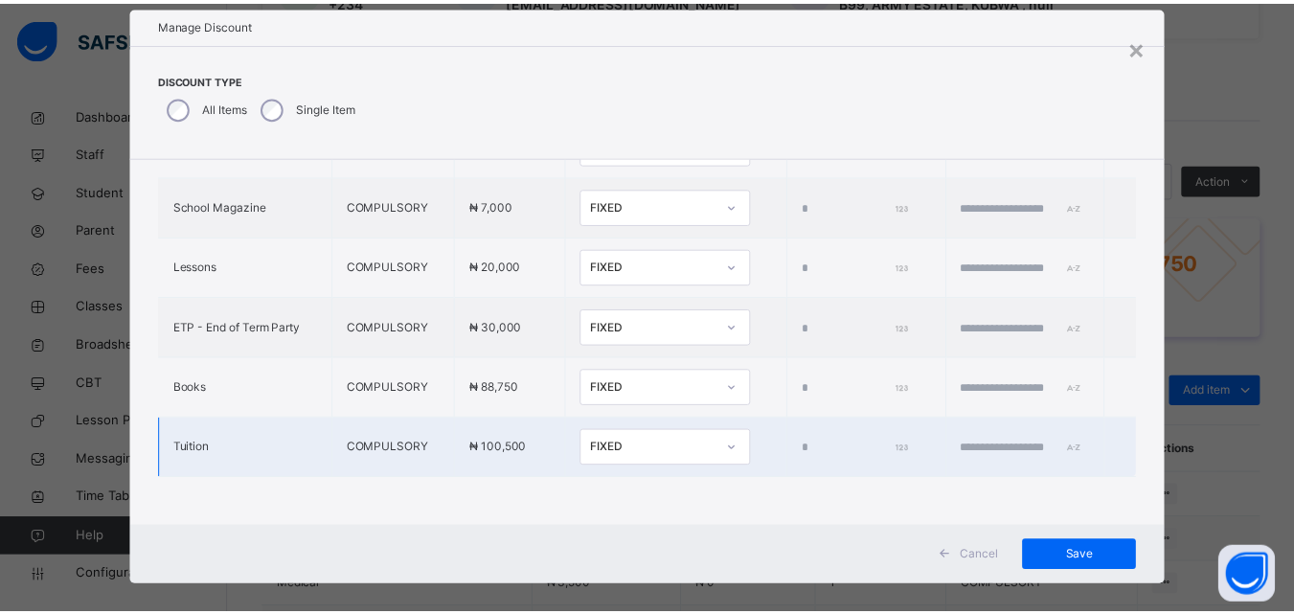
scroll to position [61, 0]
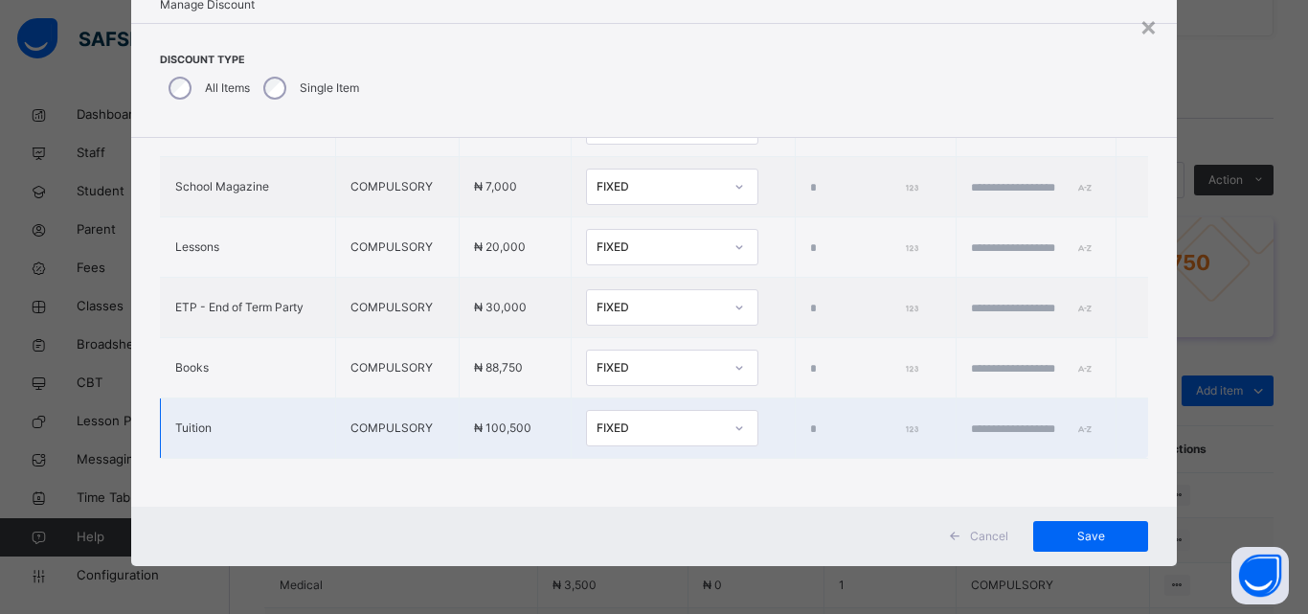
click at [734, 419] on icon at bounding box center [739, 428] width 11 height 19
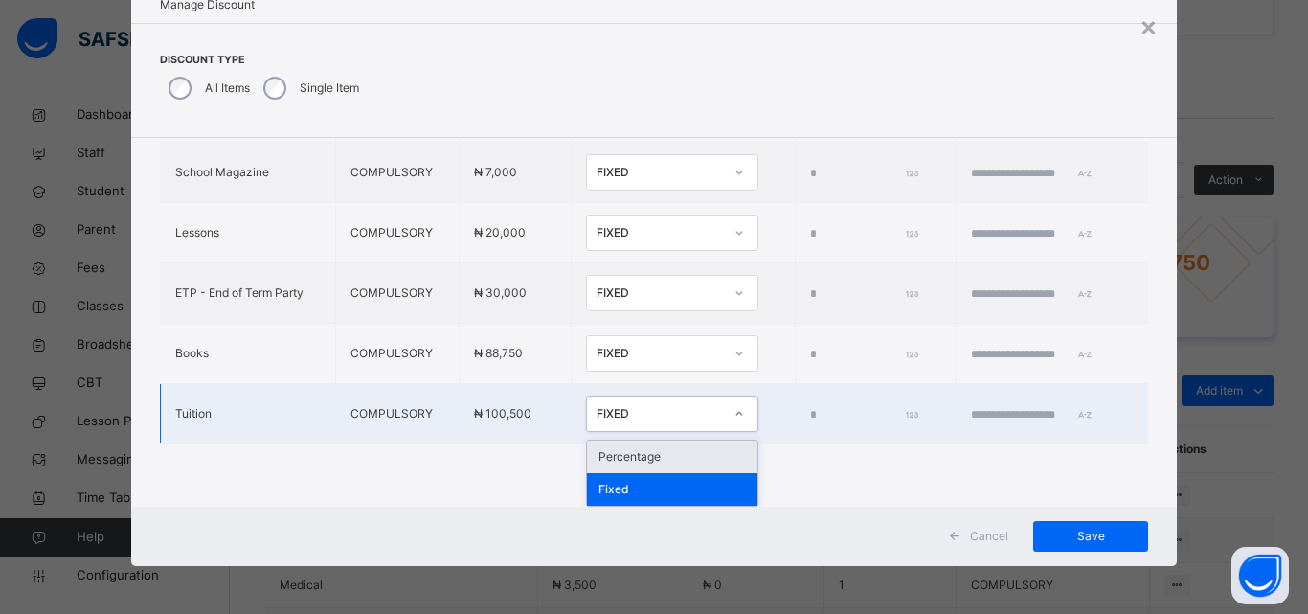
click at [646, 451] on div "Percentage" at bounding box center [672, 457] width 170 height 33
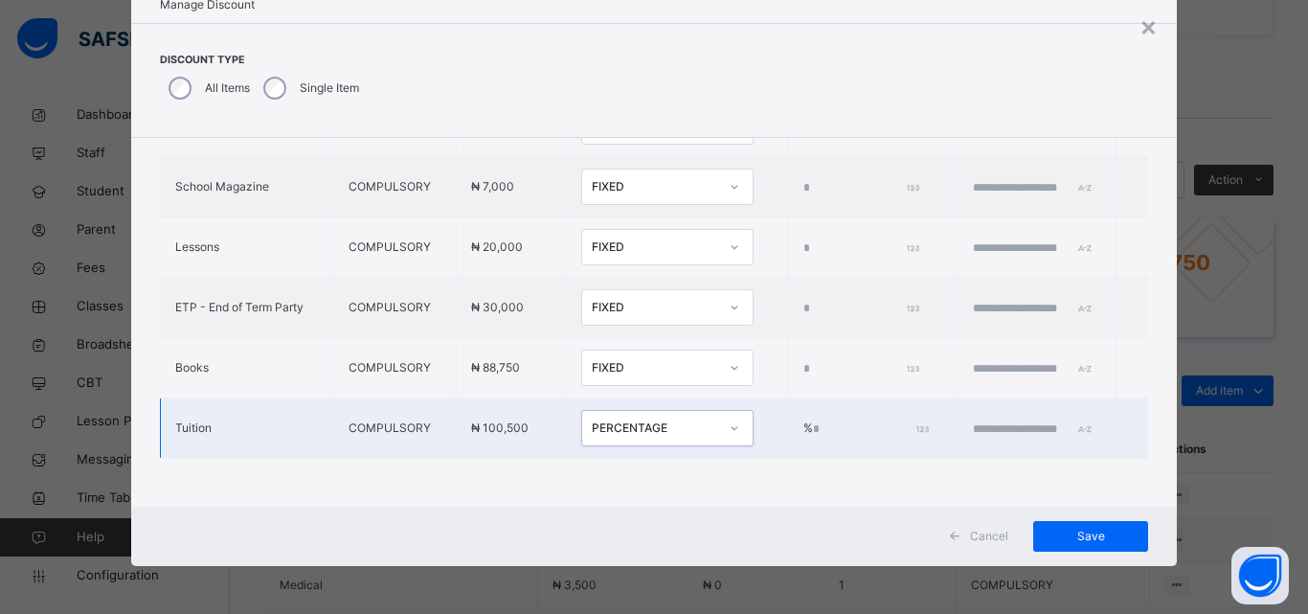
click at [813, 420] on input "*" at bounding box center [869, 428] width 113 height 17
type input "***"
click at [973, 420] on input "text" at bounding box center [1030, 428] width 115 height 17
type input "**********"
drag, startPoint x: 1080, startPoint y: 532, endPoint x: 1083, endPoint y: 522, distance: 10.0
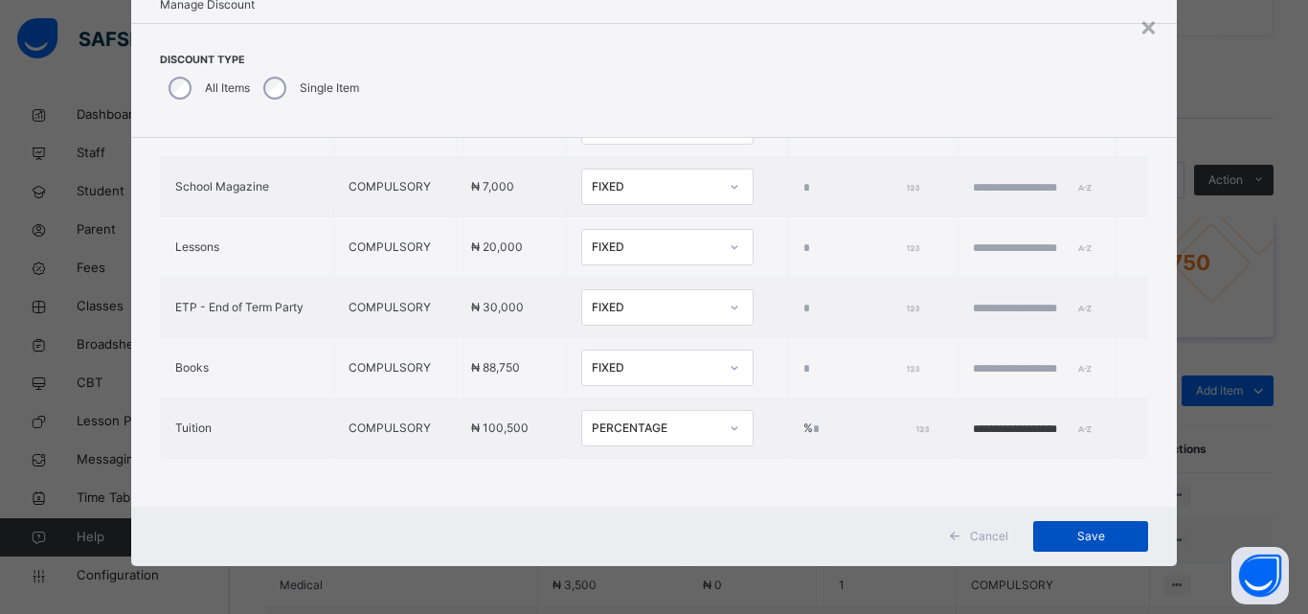
click at [1082, 532] on span "Save" at bounding box center [1091, 536] width 86 height 17
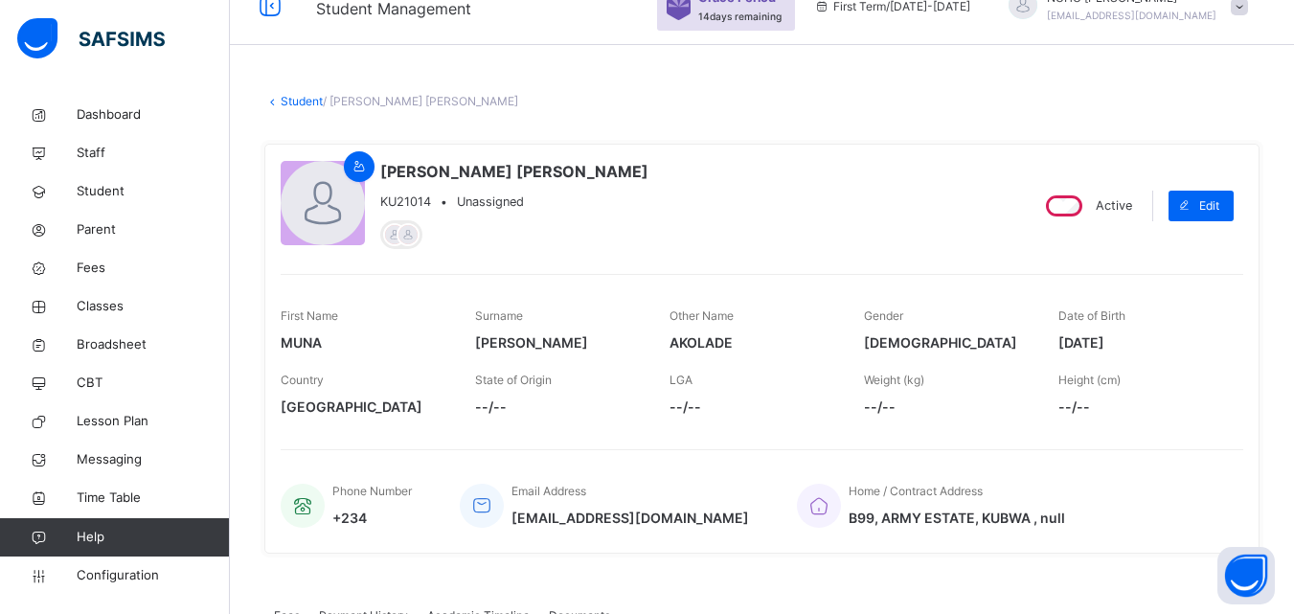
scroll to position [0, 0]
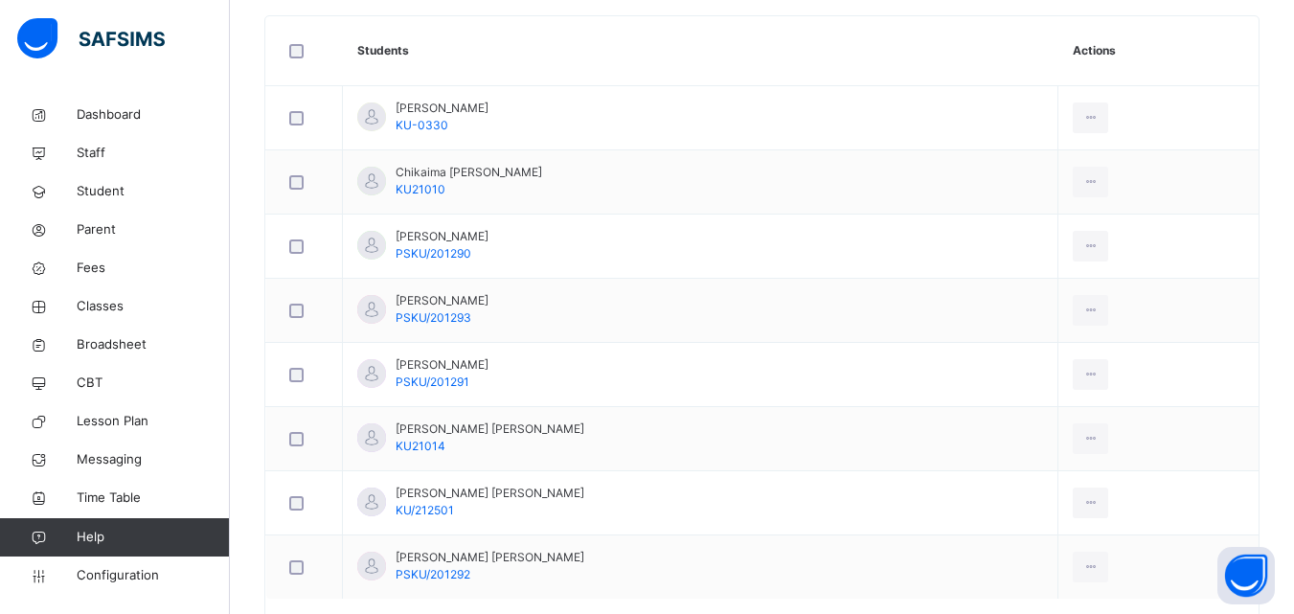
scroll to position [632, 0]
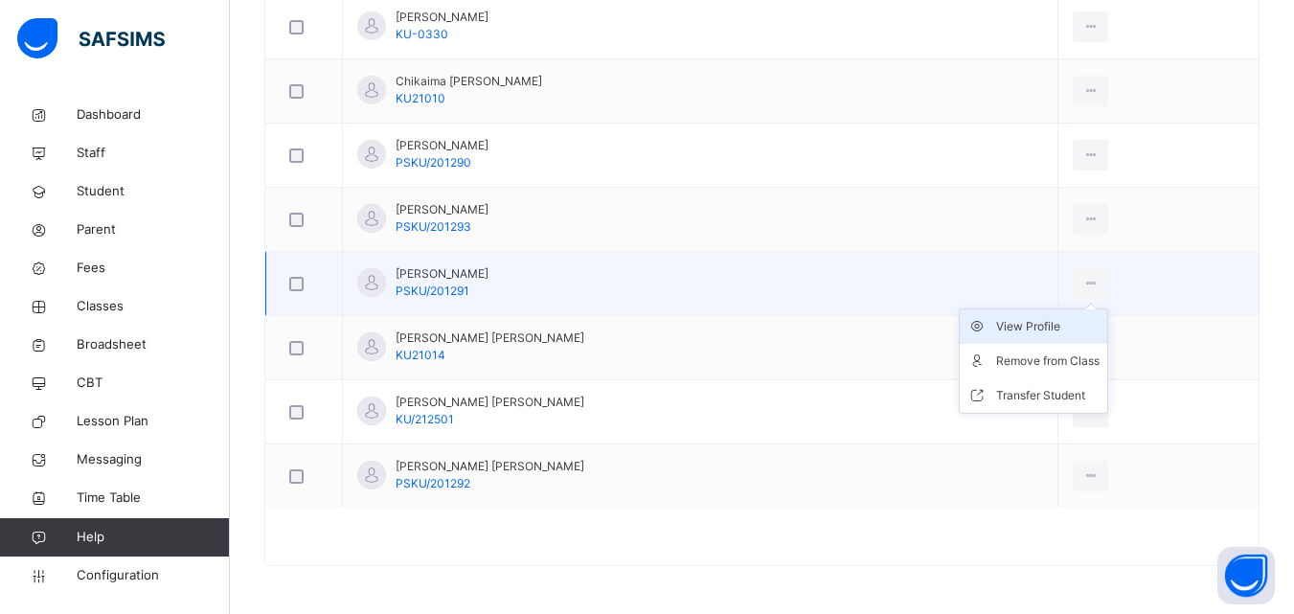
click at [1014, 319] on div "View Profile" at bounding box center [1047, 326] width 103 height 19
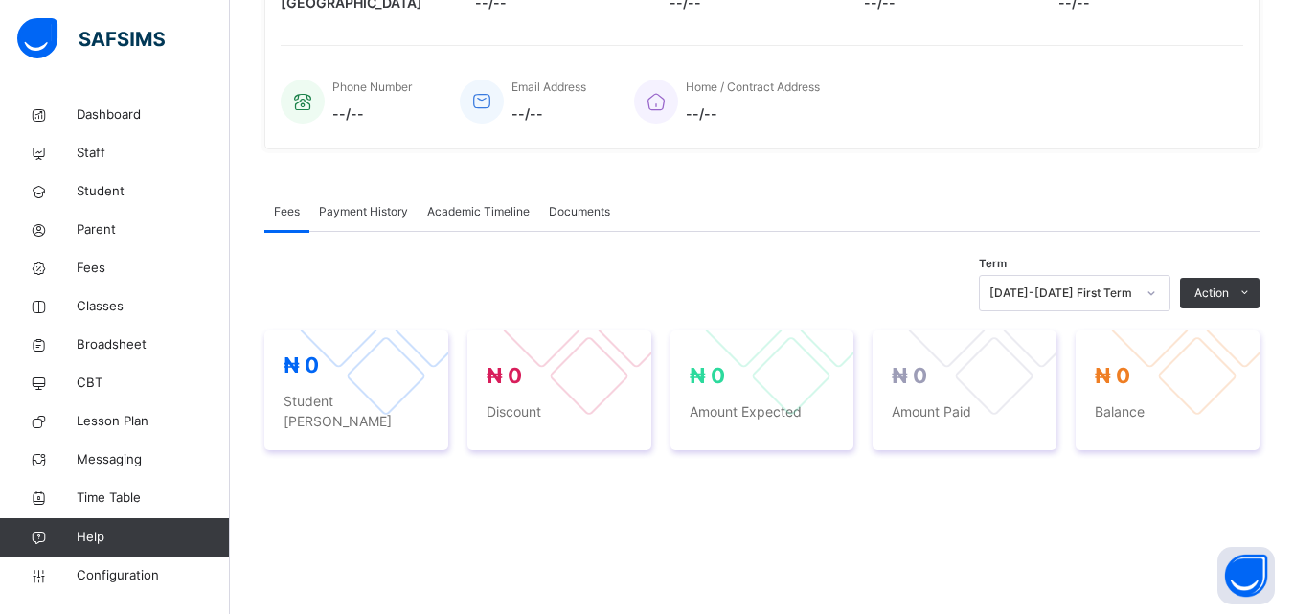
scroll to position [632, 0]
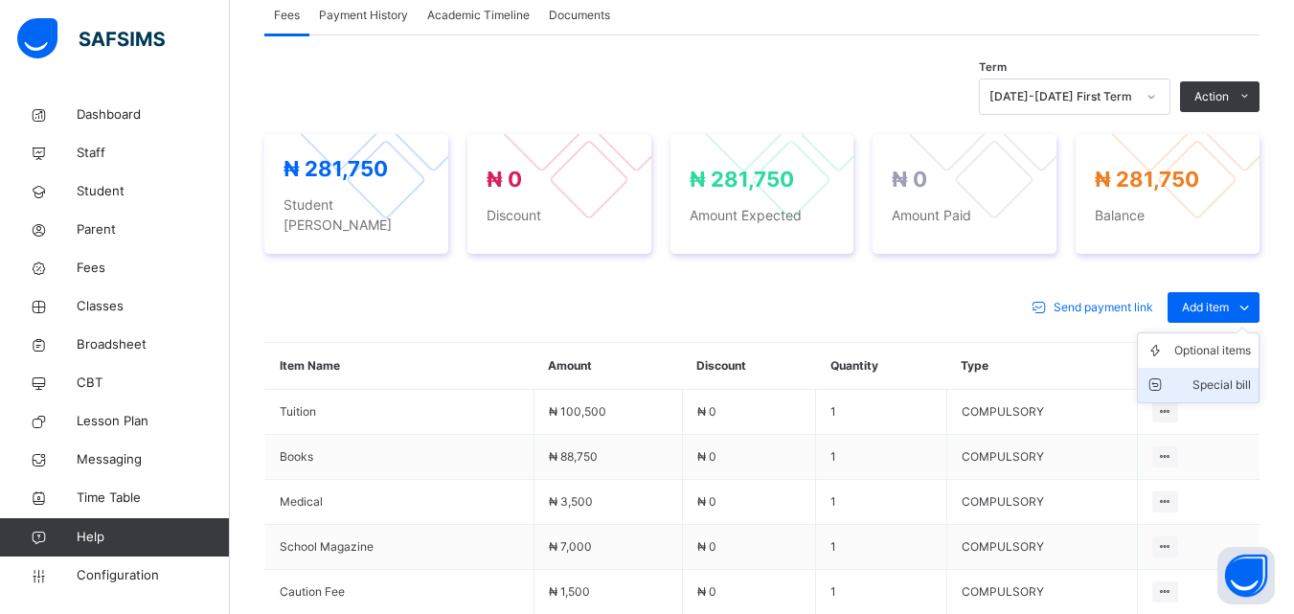
click at [1240, 368] on li "Special bill" at bounding box center [1198, 385] width 121 height 34
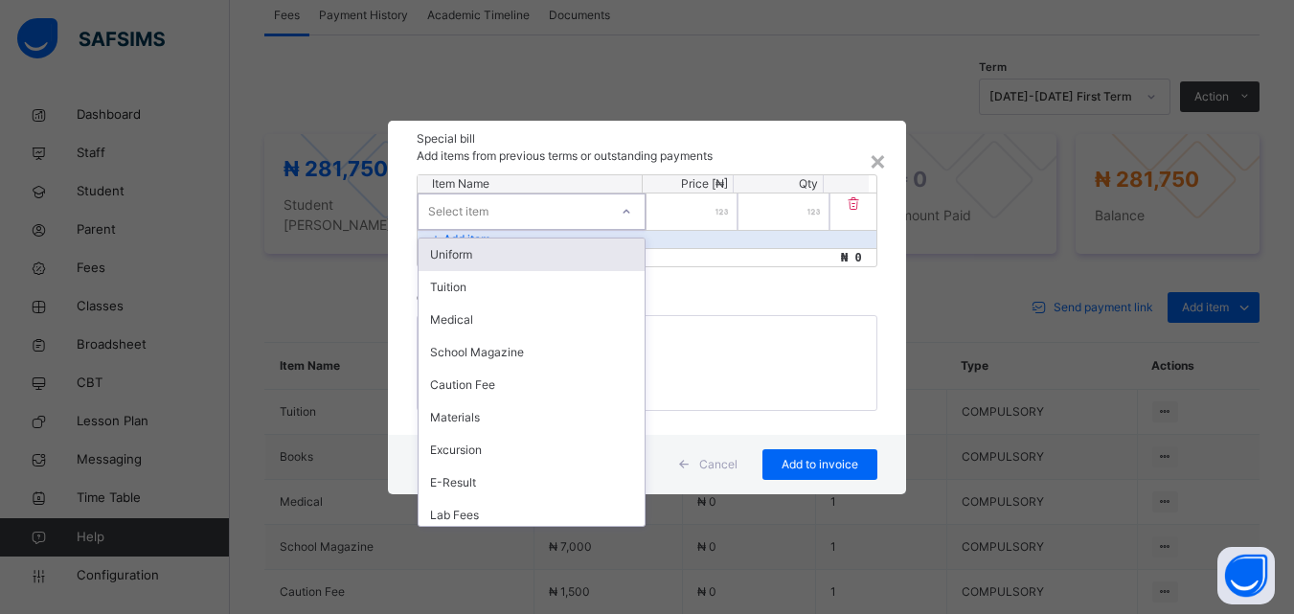
click at [510, 215] on div "Select item" at bounding box center [514, 211] width 190 height 30
click at [516, 257] on div "Uniform" at bounding box center [532, 254] width 226 height 33
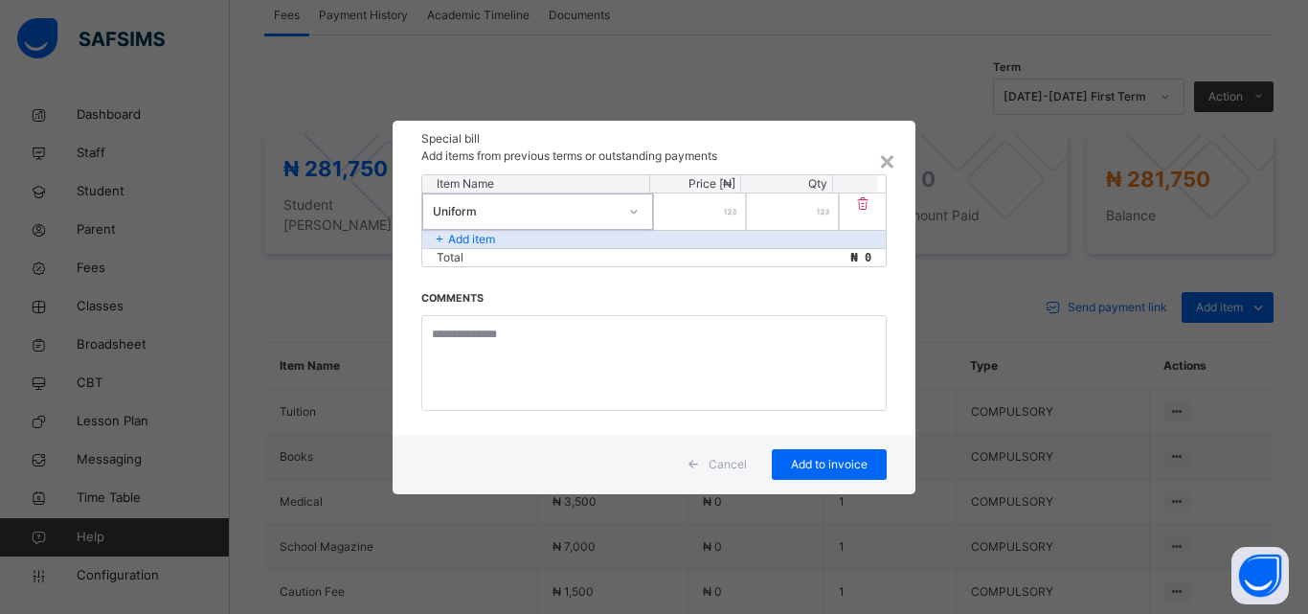
click at [703, 205] on input "number" at bounding box center [700, 211] width 92 height 36
type input "*****"
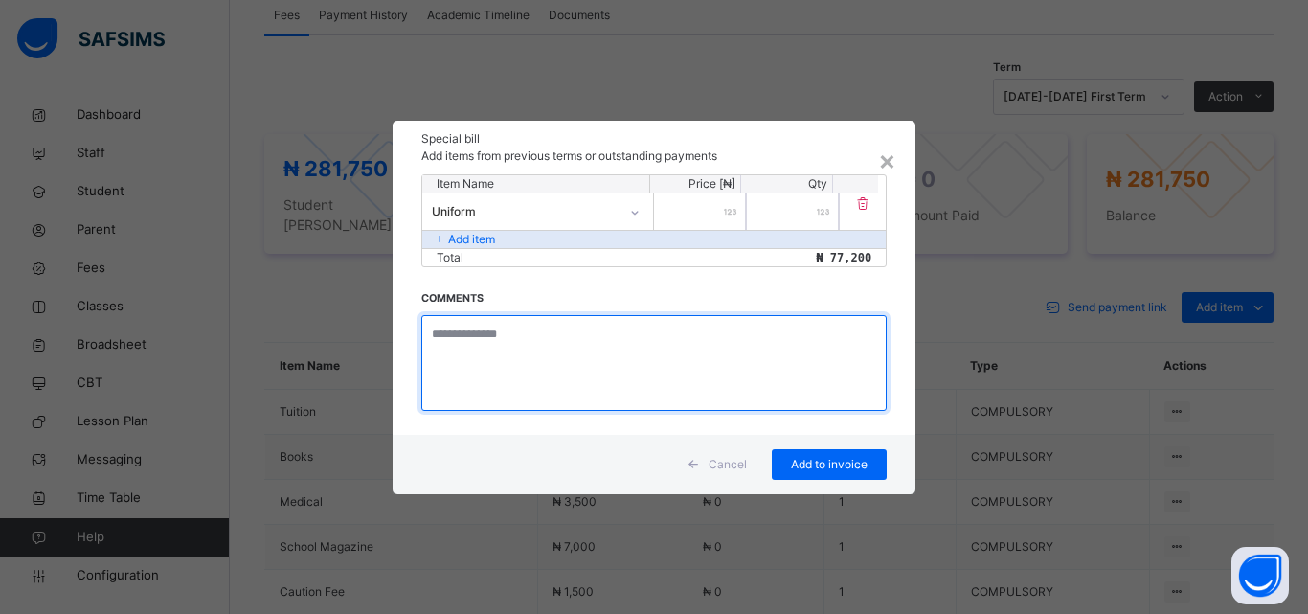
click at [496, 346] on textarea at bounding box center [653, 363] width 465 height 96
type textarea "**********"
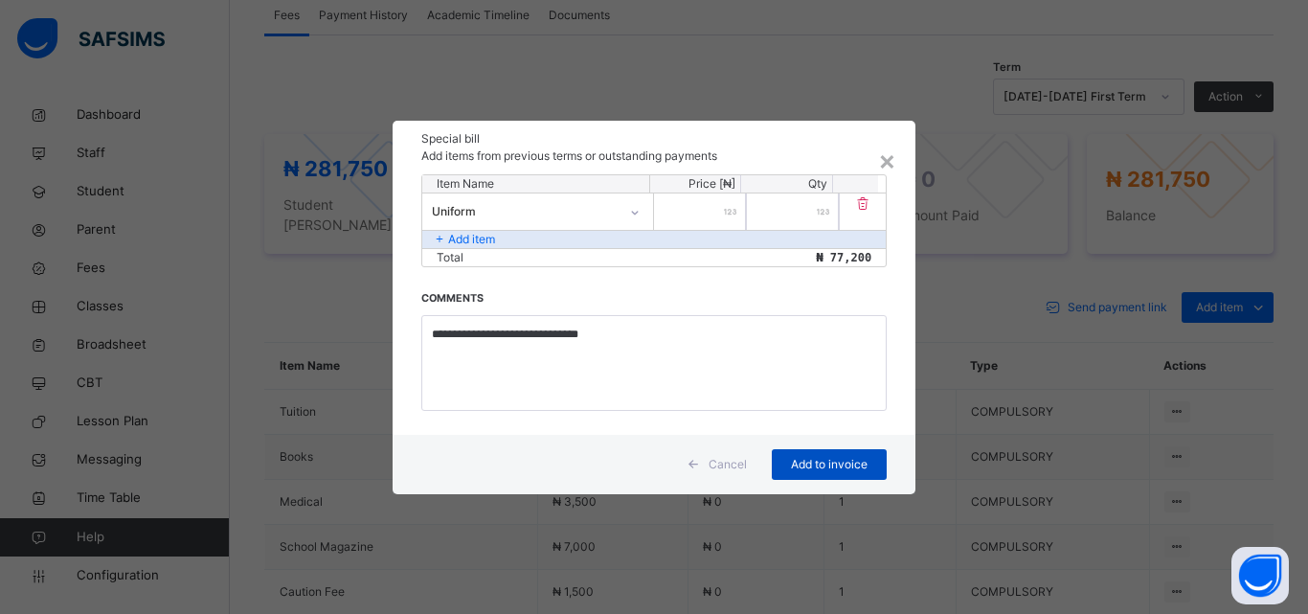
click at [807, 467] on span "Add to invoice" at bounding box center [829, 464] width 86 height 17
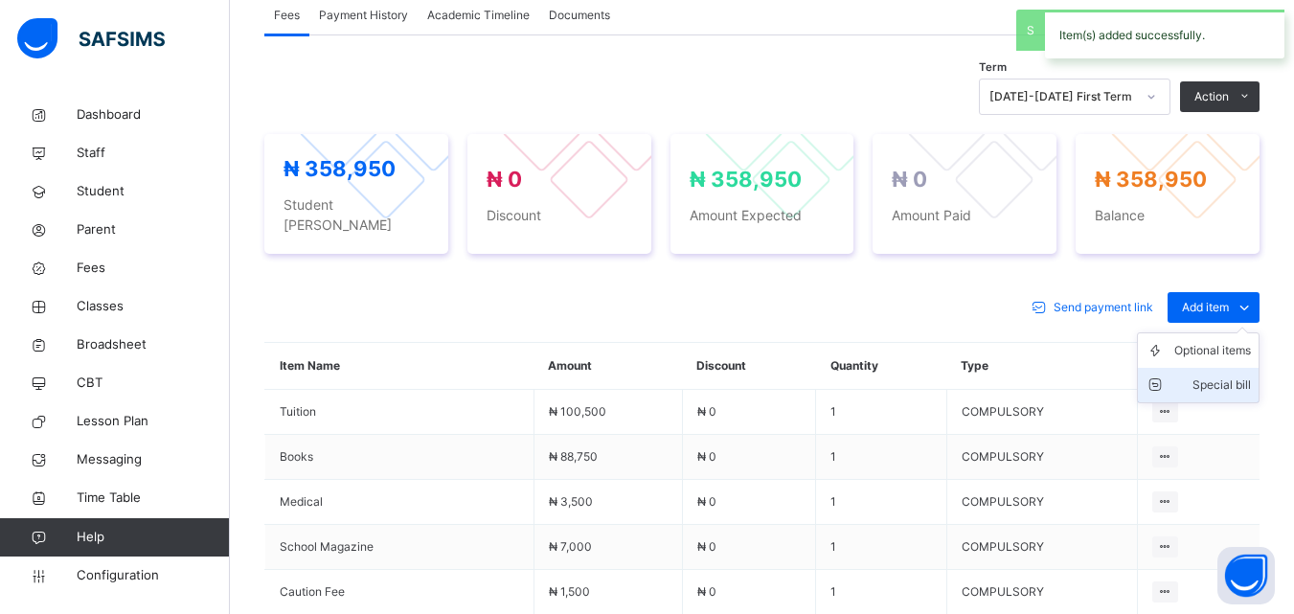
click at [1218, 375] on div "Special bill" at bounding box center [1212, 384] width 77 height 19
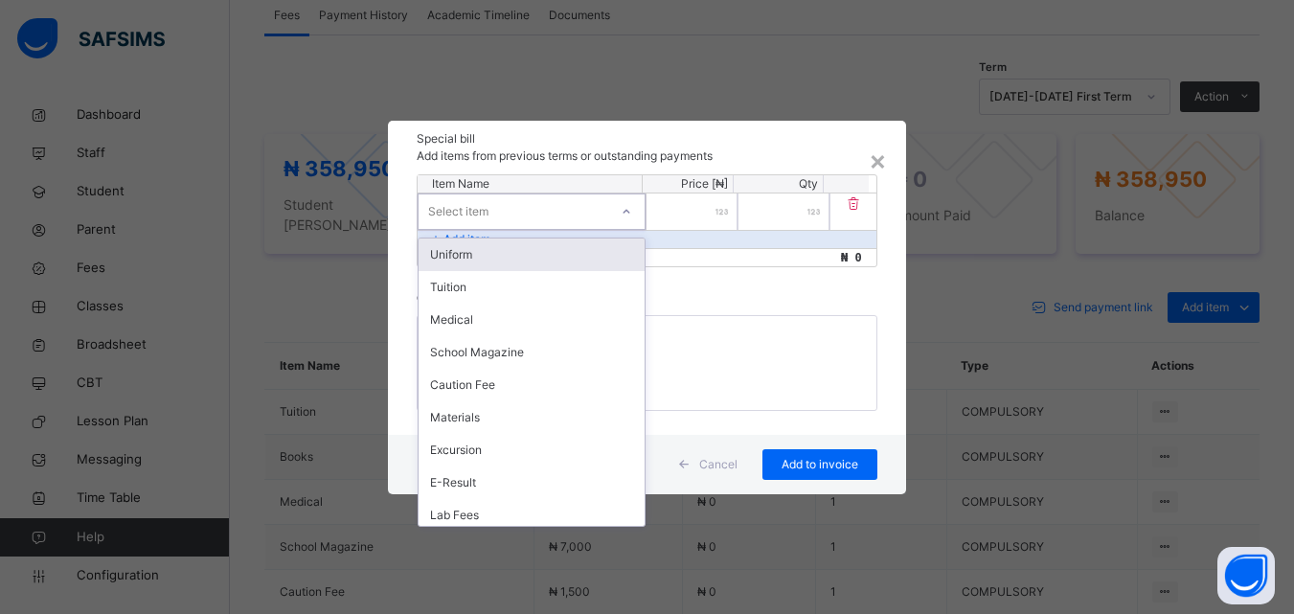
click at [622, 214] on div at bounding box center [626, 211] width 33 height 31
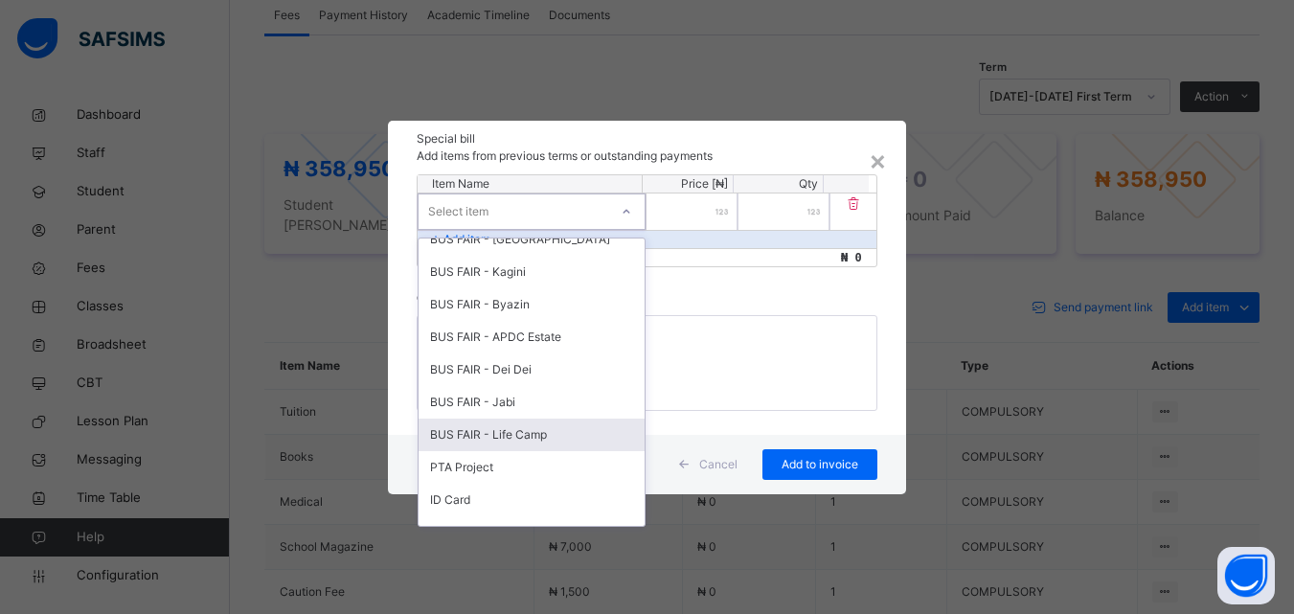
scroll to position [885, 0]
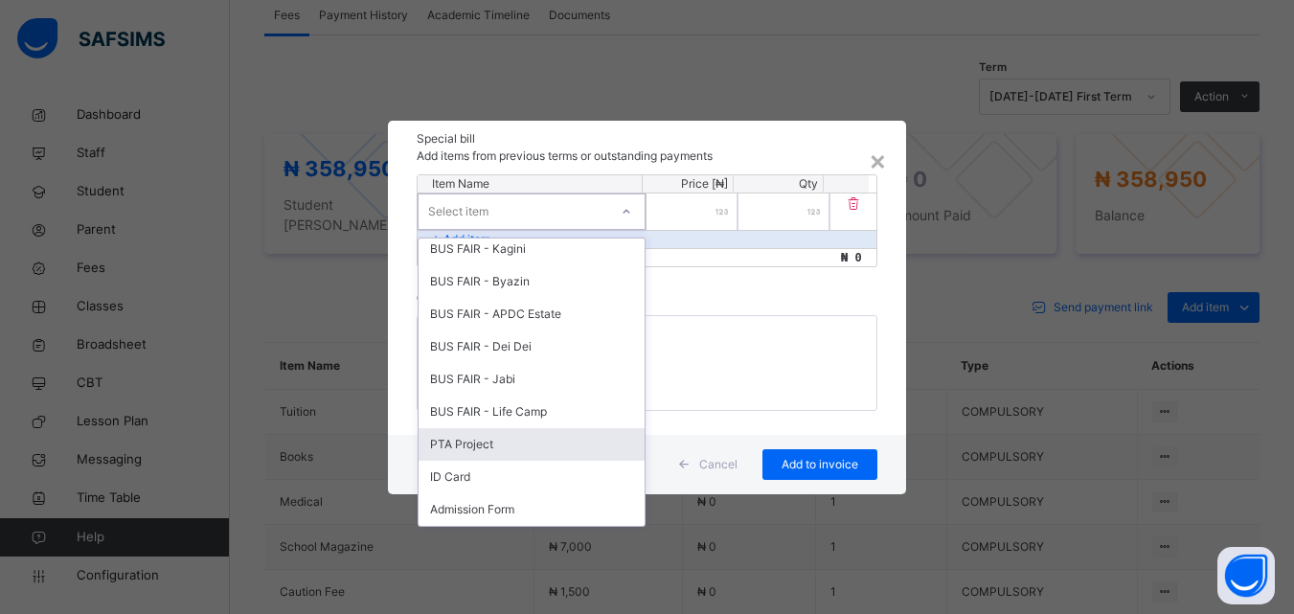
click at [503, 440] on div "PTA Project" at bounding box center [532, 444] width 226 height 33
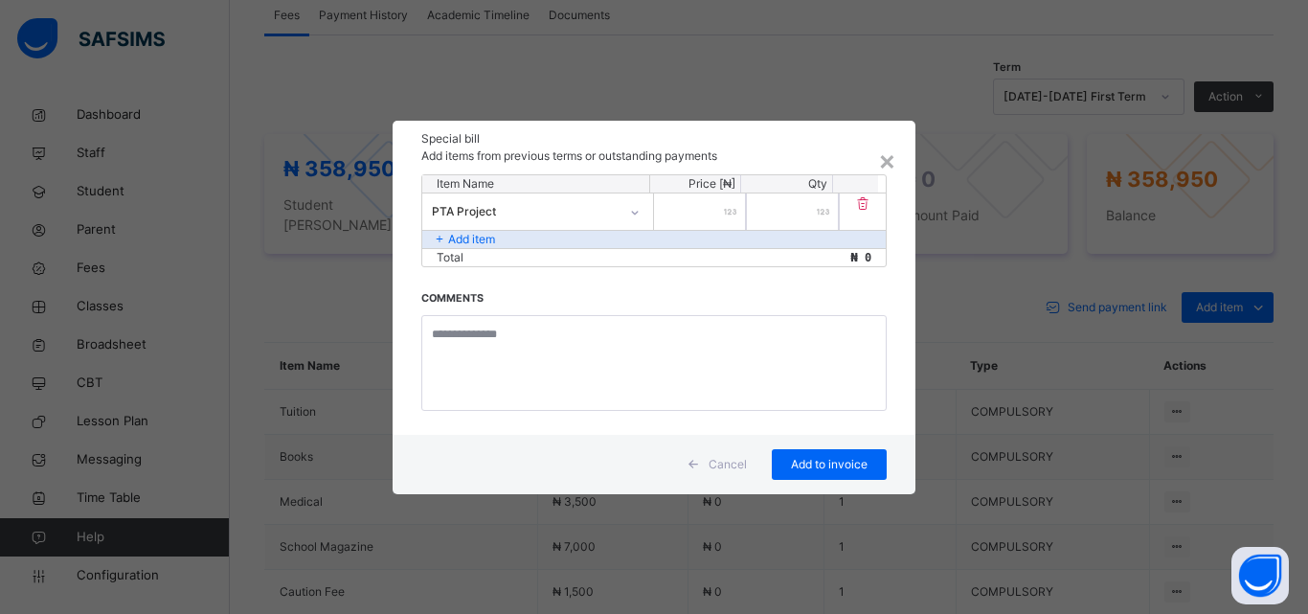
click at [728, 217] on div at bounding box center [700, 211] width 92 height 36
click at [725, 209] on div at bounding box center [700, 211] width 92 height 36
click at [700, 210] on input "number" at bounding box center [700, 211] width 92 height 36
type input "****"
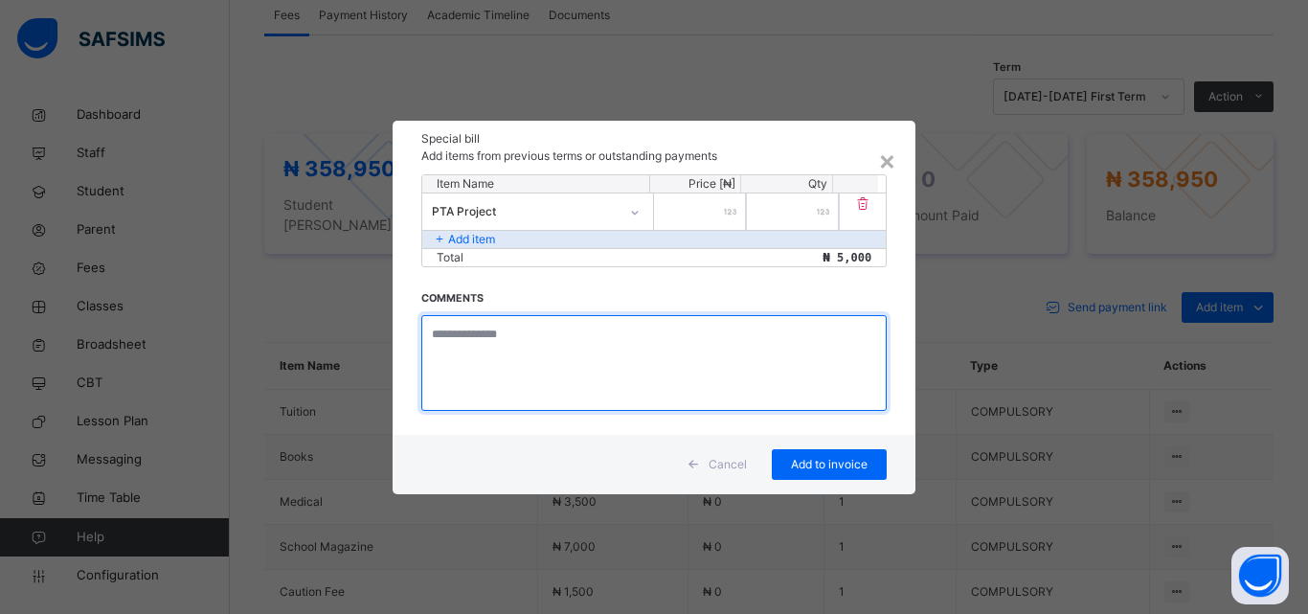
click at [557, 367] on textarea at bounding box center [653, 363] width 465 height 96
type textarea "**********"
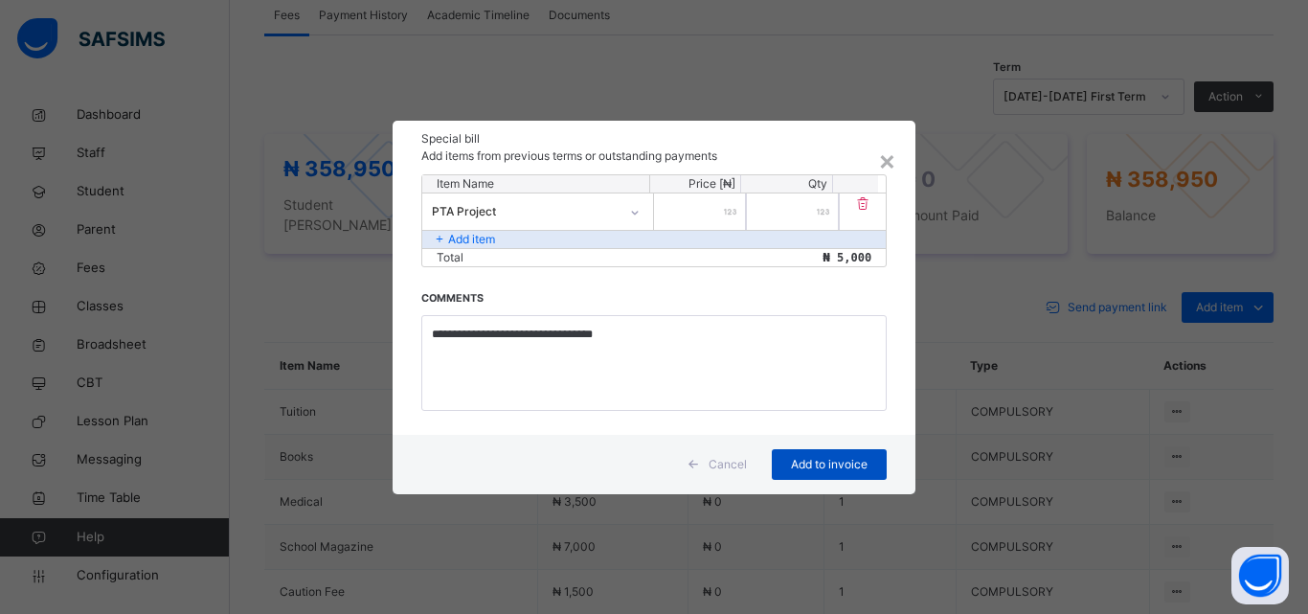
click at [801, 461] on span "Add to invoice" at bounding box center [829, 464] width 86 height 17
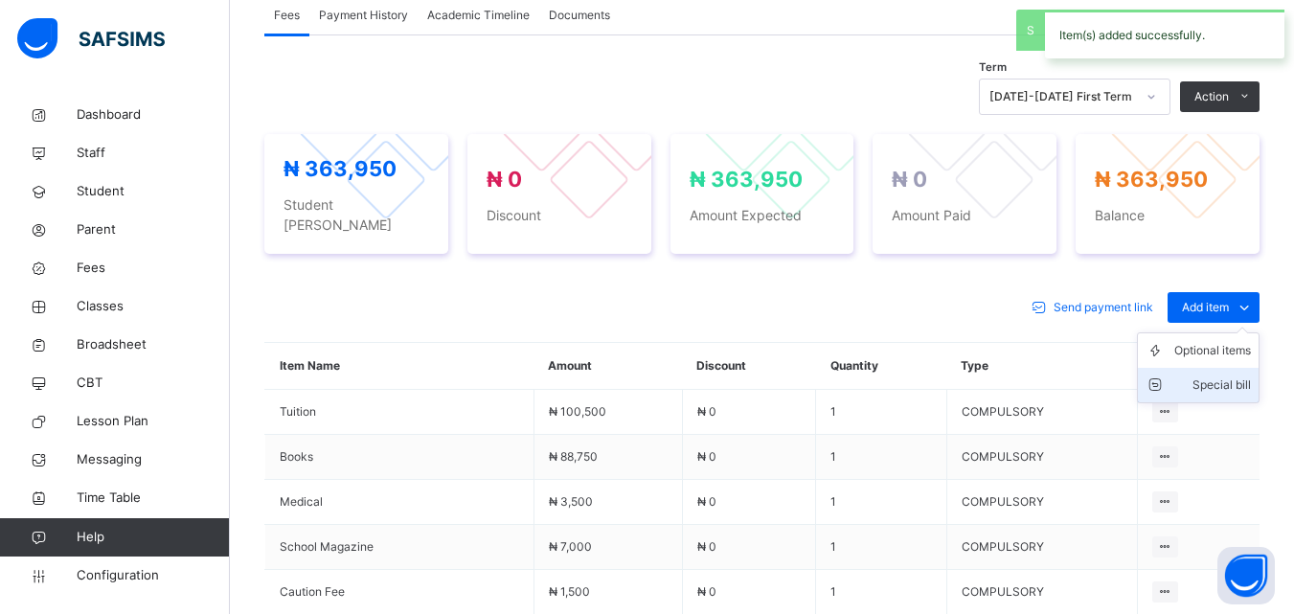
click at [1214, 368] on li "Special bill" at bounding box center [1198, 385] width 121 height 34
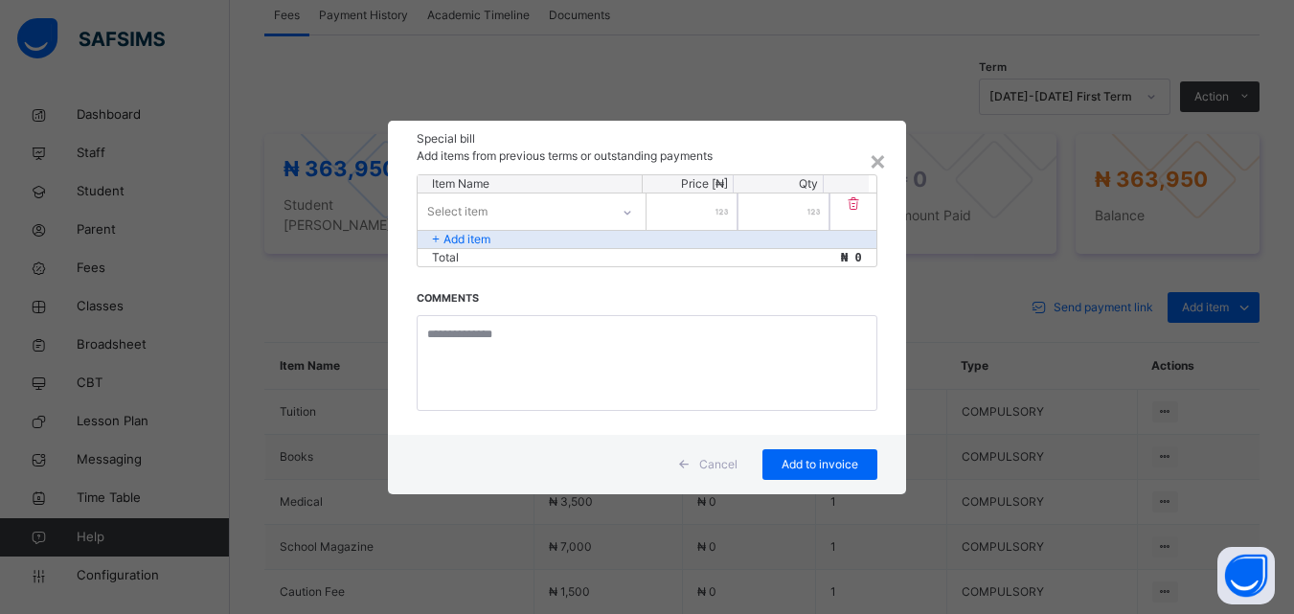
click at [563, 210] on div "Select item" at bounding box center [514, 211] width 192 height 30
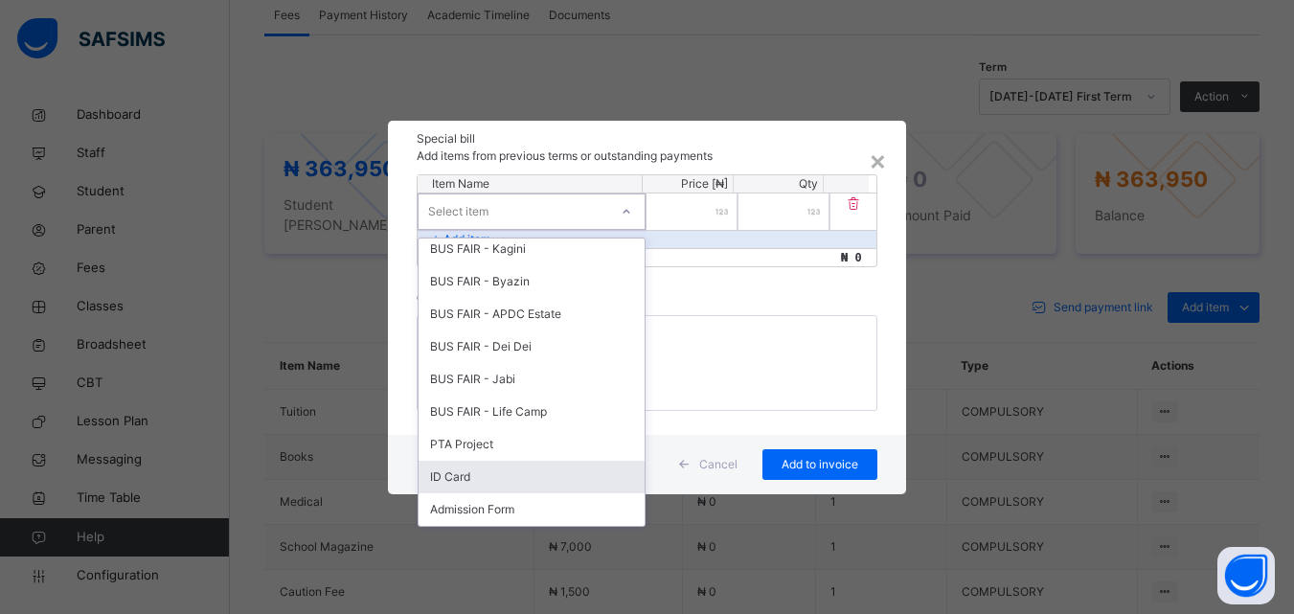
click at [499, 465] on div "ID Card" at bounding box center [532, 477] width 226 height 33
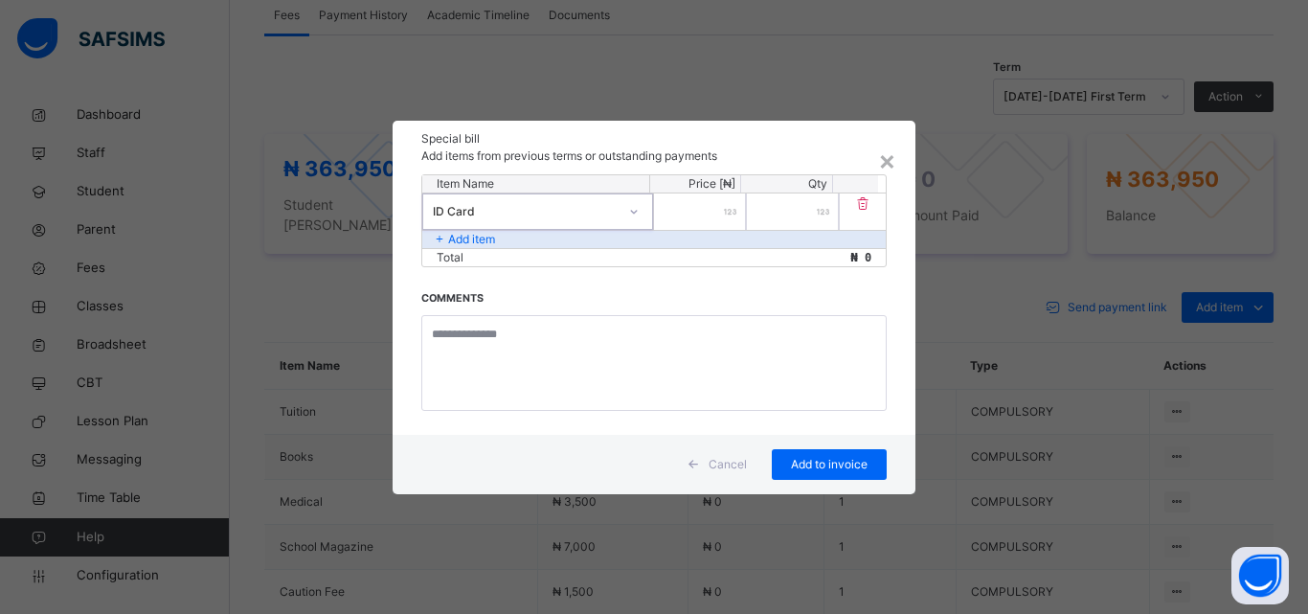
click at [670, 210] on input "number" at bounding box center [700, 211] width 92 height 36
type input "****"
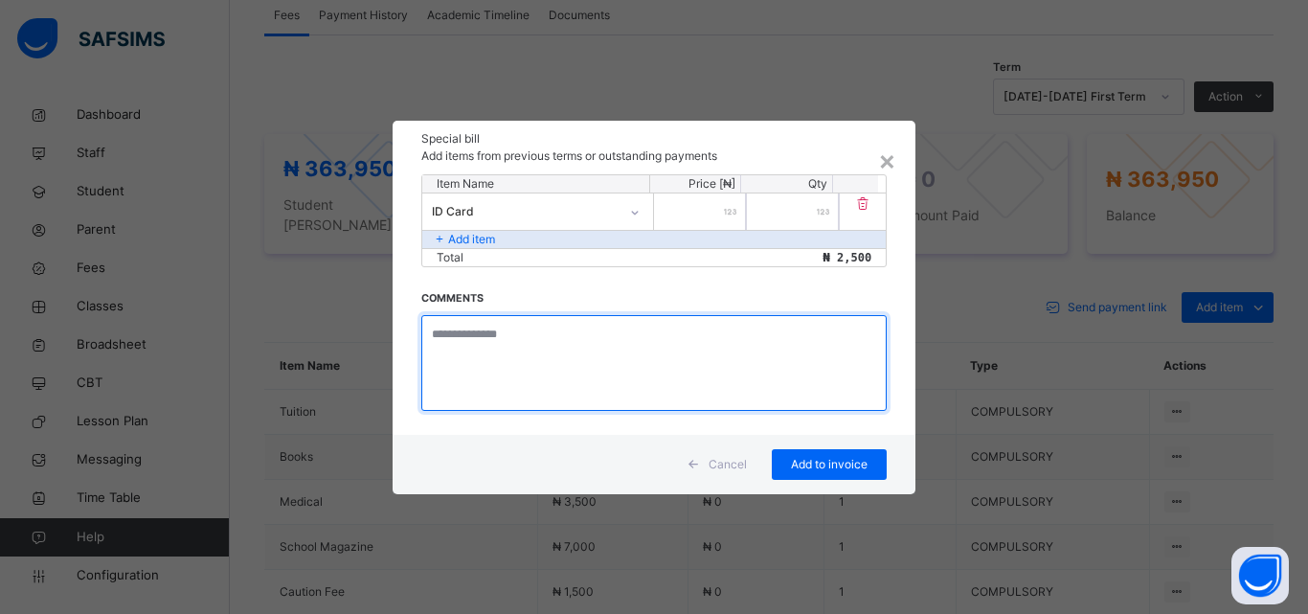
click at [565, 349] on textarea at bounding box center [653, 363] width 465 height 96
type textarea "**********"
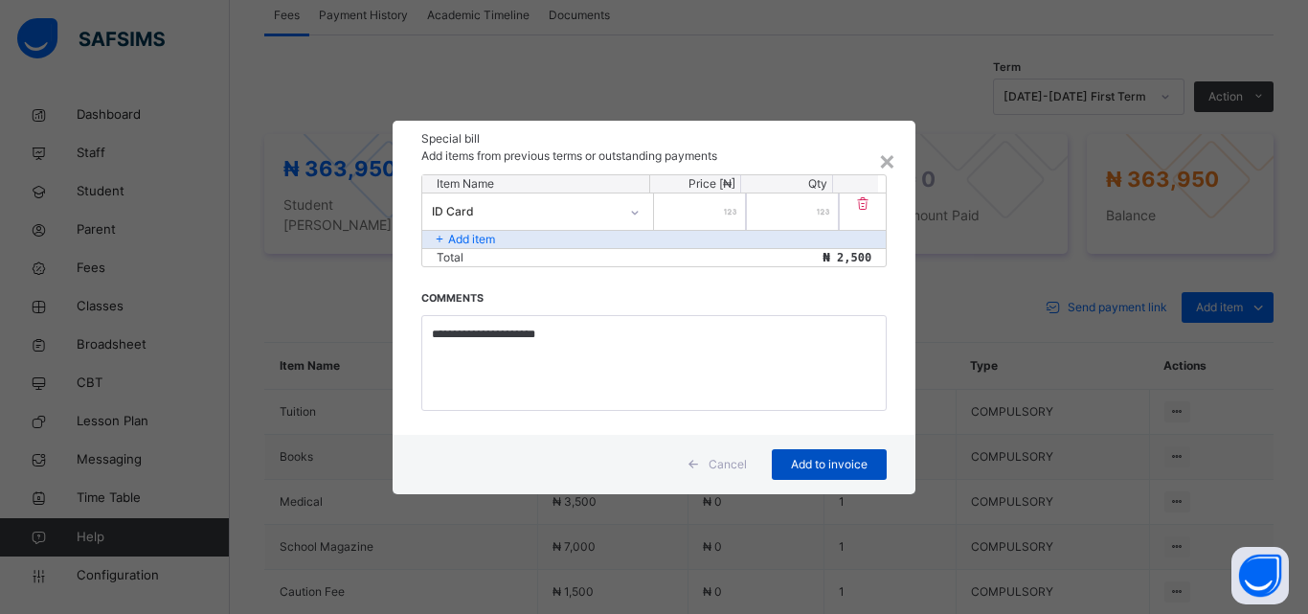
click at [825, 471] on span "Add to invoice" at bounding box center [829, 464] width 86 height 17
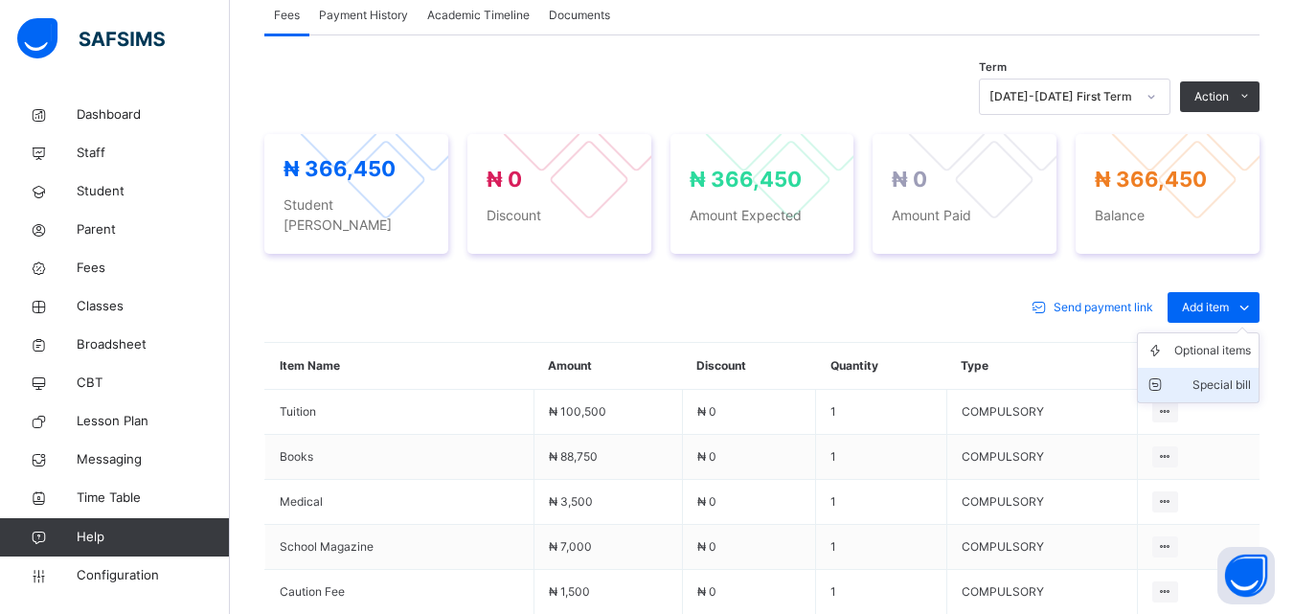
click at [1239, 375] on div "Special bill" at bounding box center [1212, 384] width 77 height 19
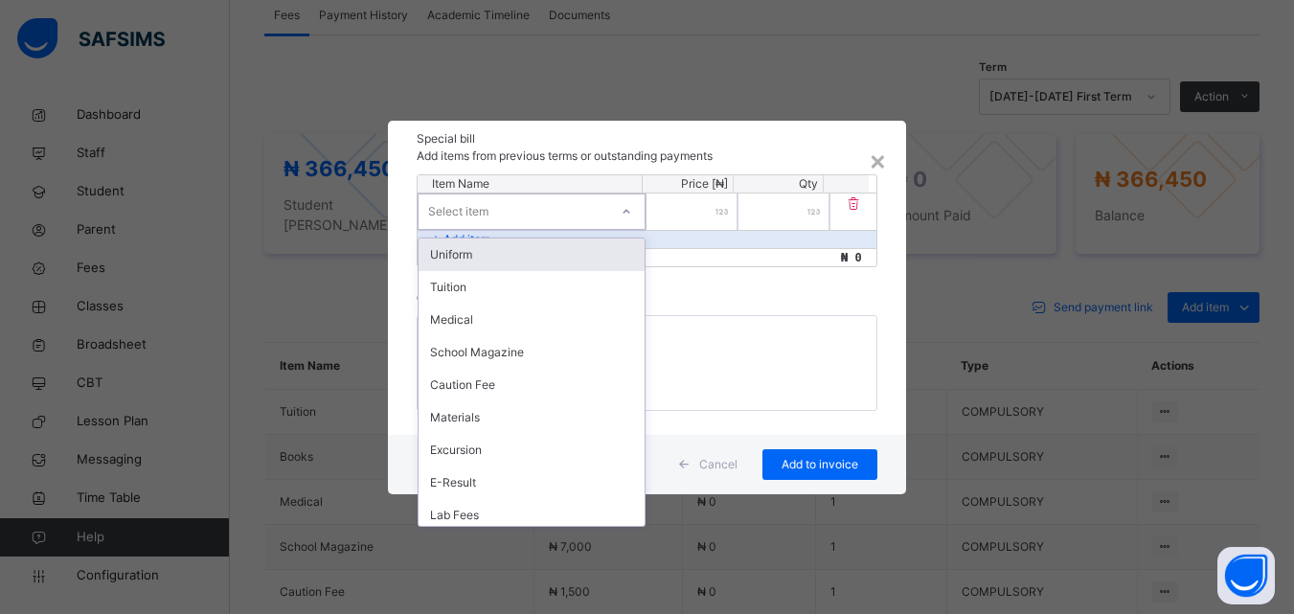
click at [536, 215] on div "Select item" at bounding box center [514, 211] width 190 height 30
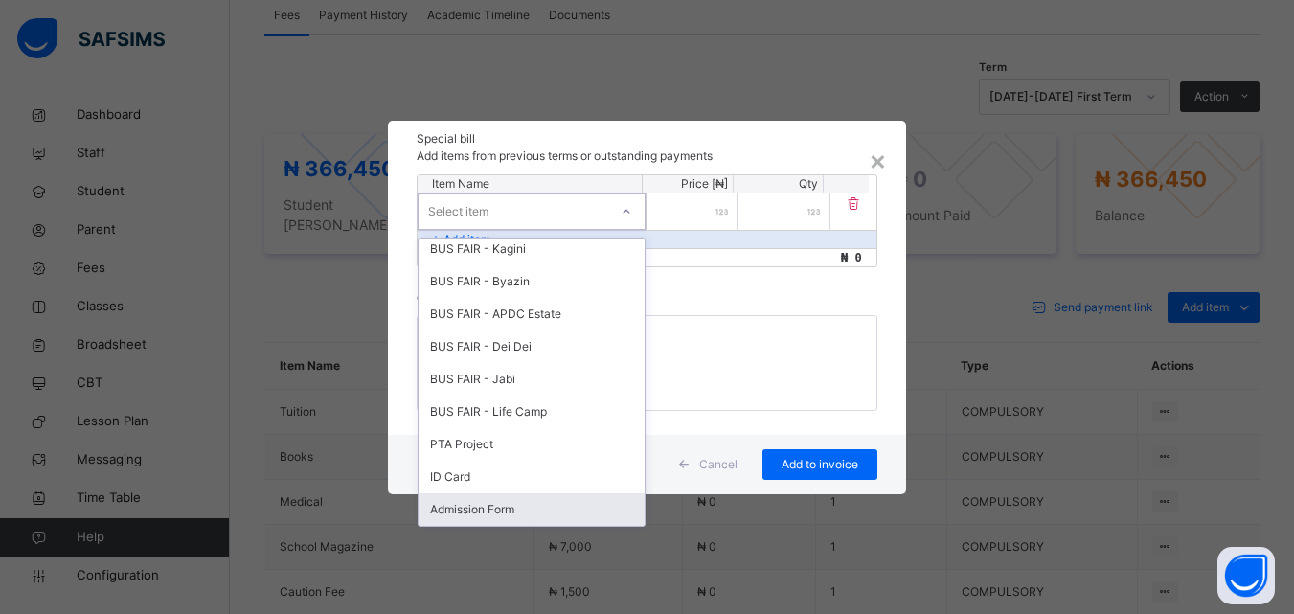
click at [516, 512] on div "Admission Form" at bounding box center [532, 509] width 226 height 33
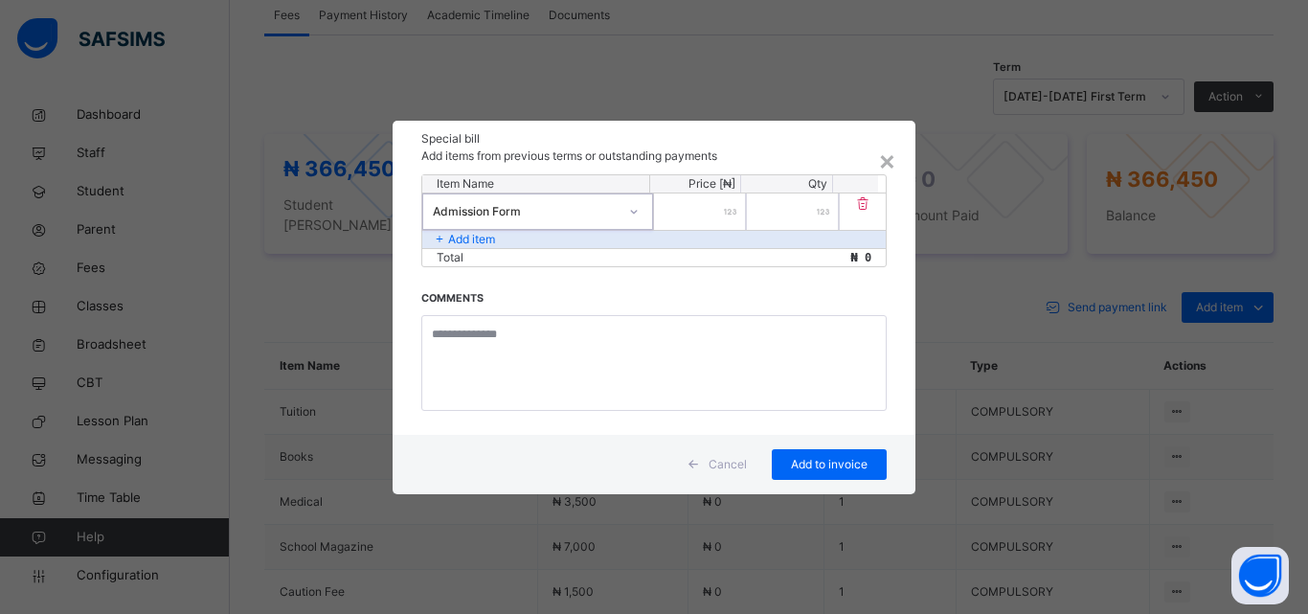
click at [710, 217] on input "number" at bounding box center [700, 211] width 92 height 36
type input "****"
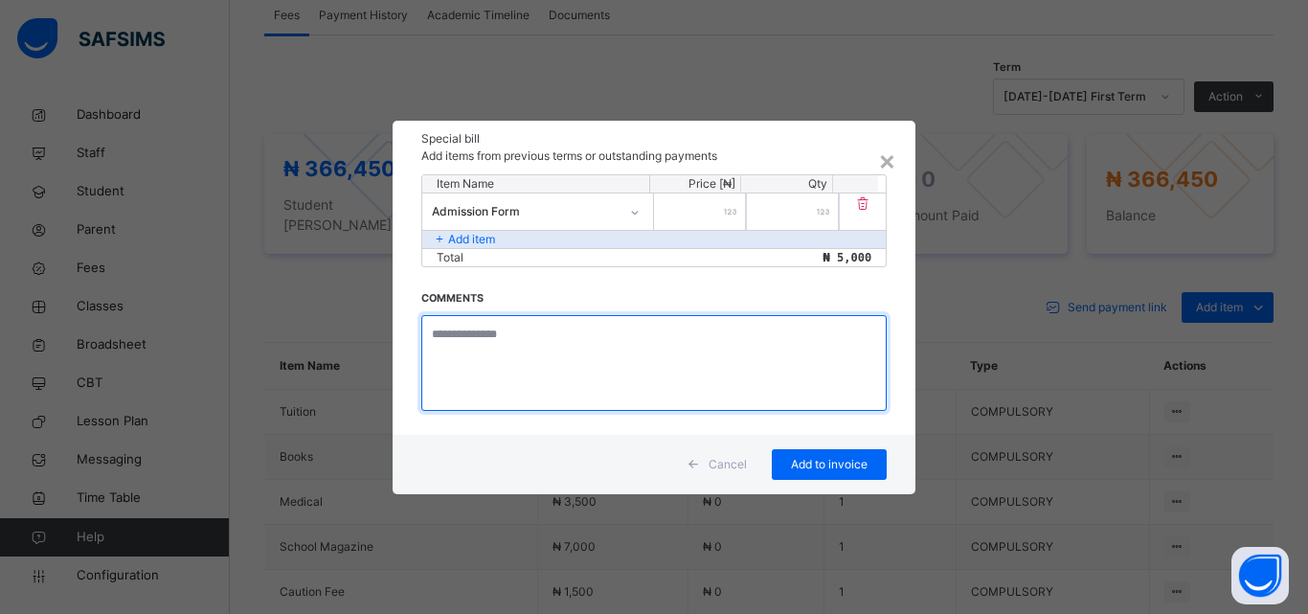
click at [553, 367] on textarea at bounding box center [653, 363] width 465 height 96
type textarea "**********"
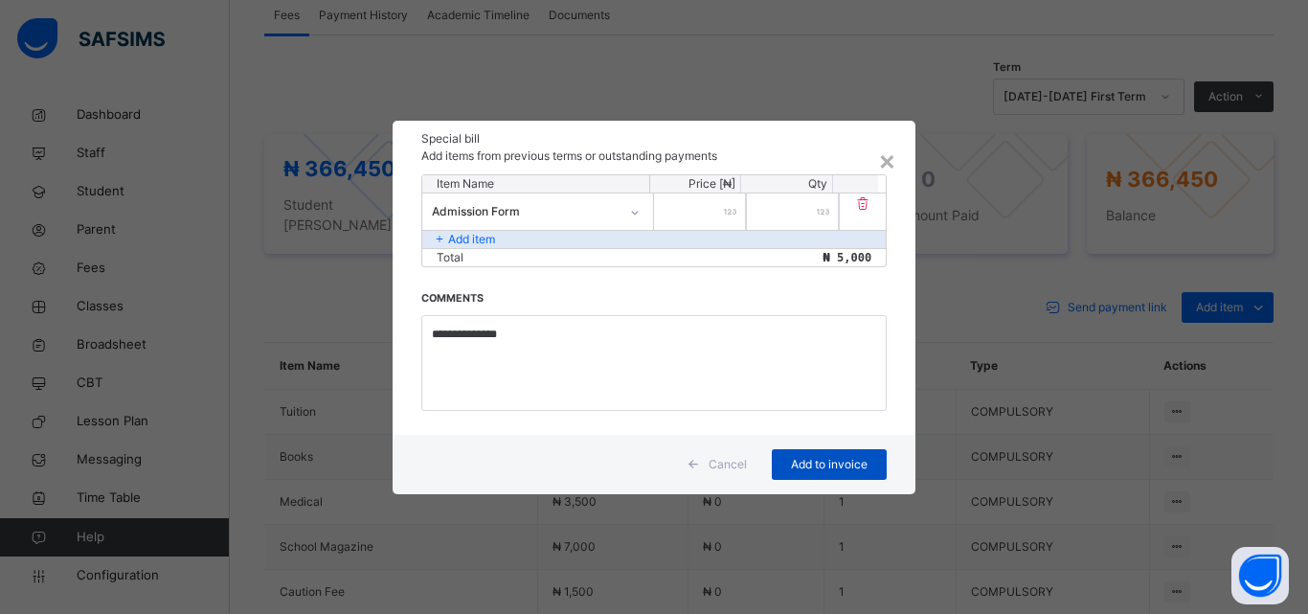
click at [811, 459] on span "Add to invoice" at bounding box center [829, 464] width 86 height 17
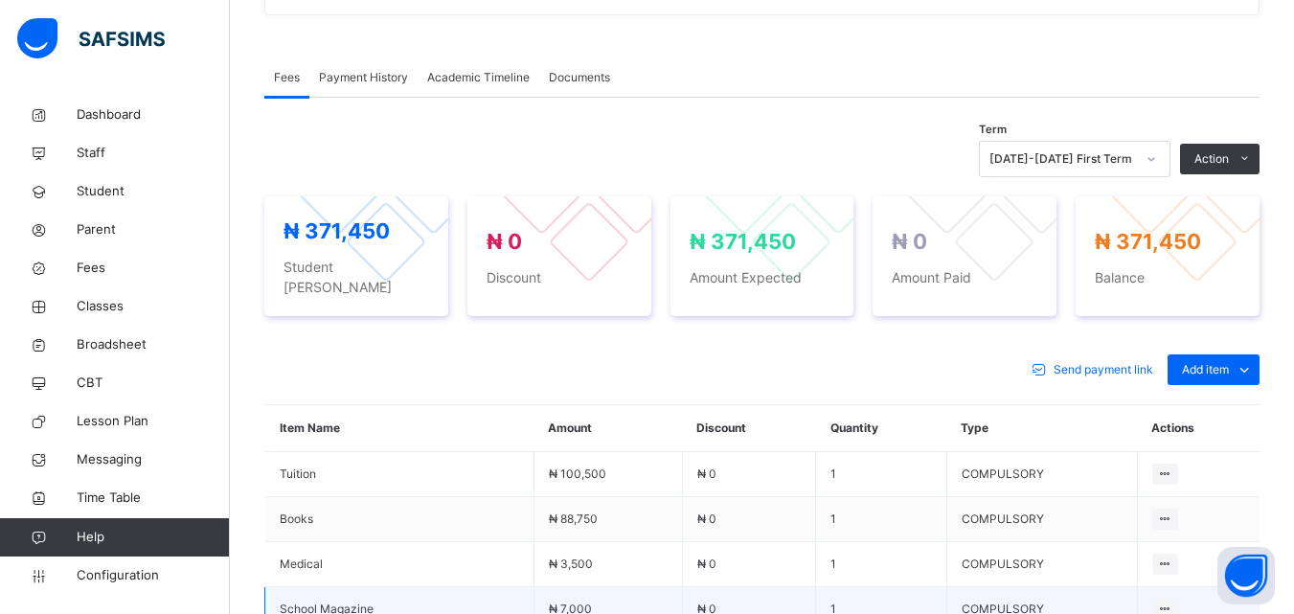
scroll to position [536, 0]
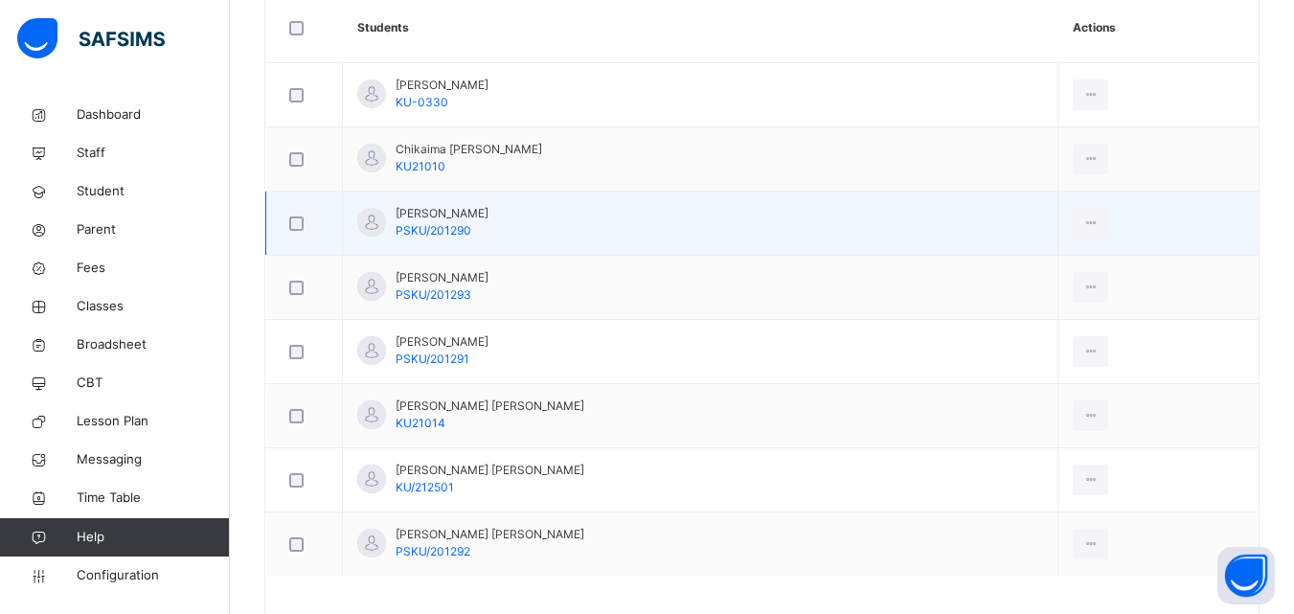
scroll to position [536, 0]
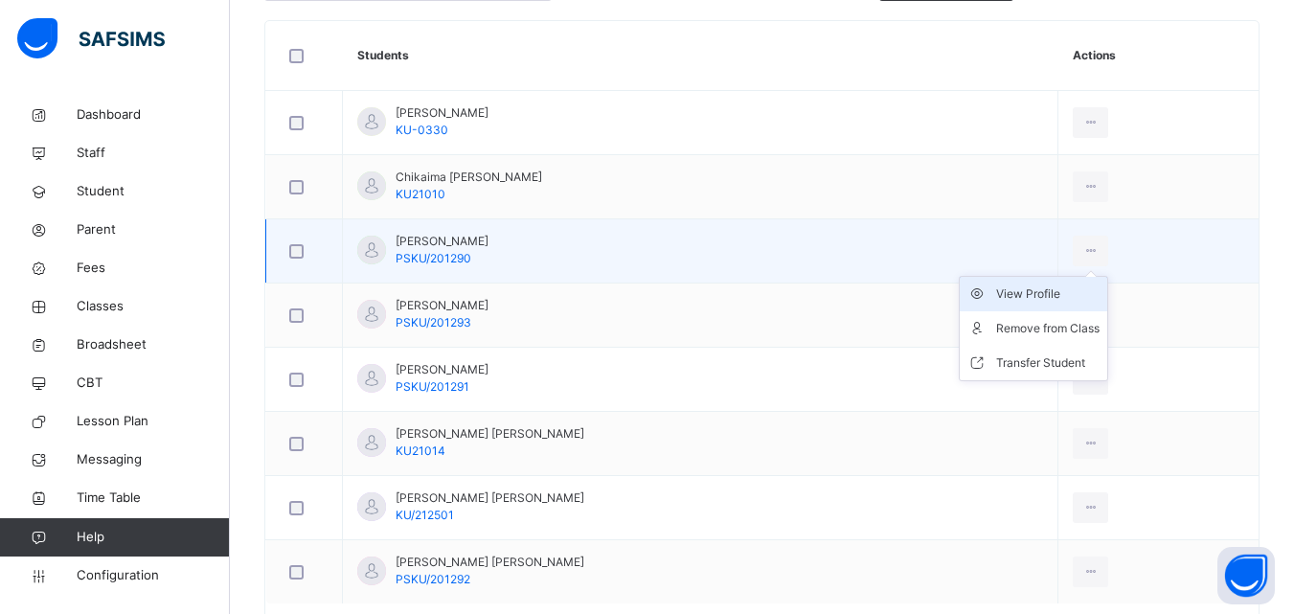
click at [1045, 290] on div "View Profile" at bounding box center [1047, 293] width 103 height 19
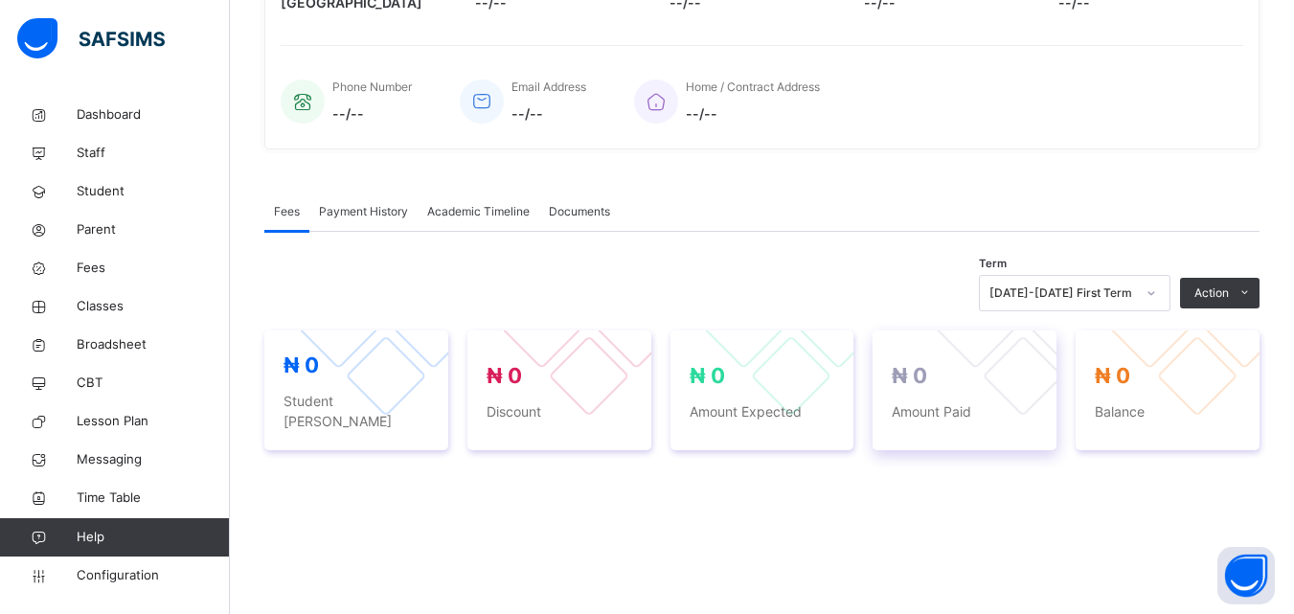
scroll to position [536, 0]
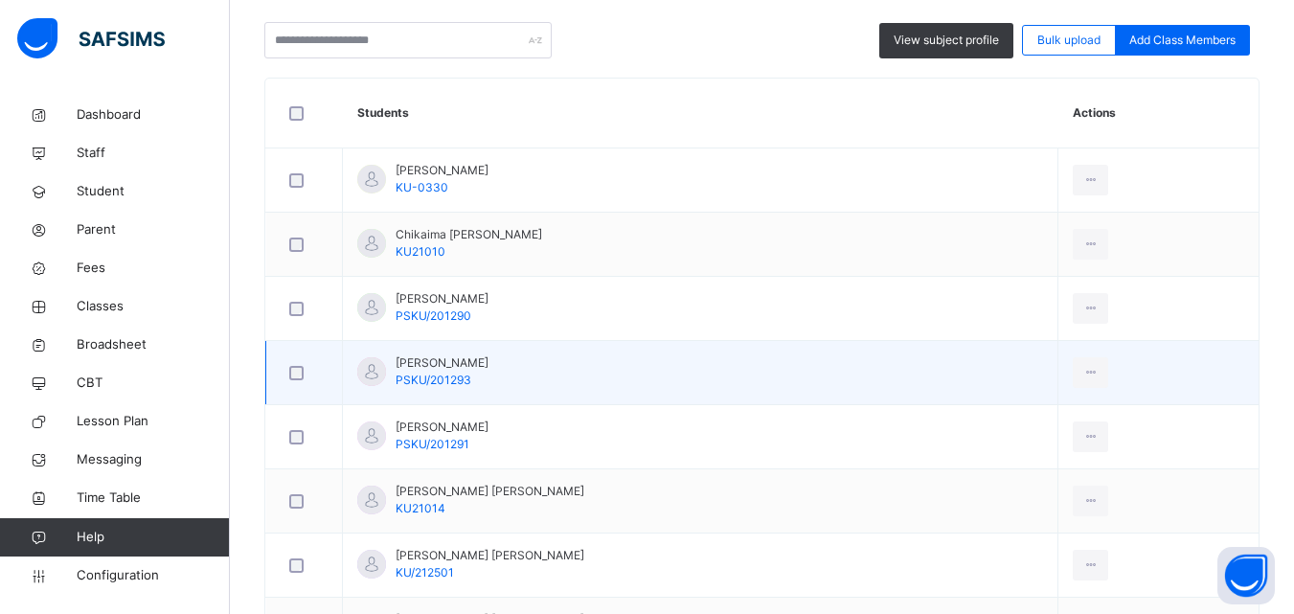
scroll to position [575, 0]
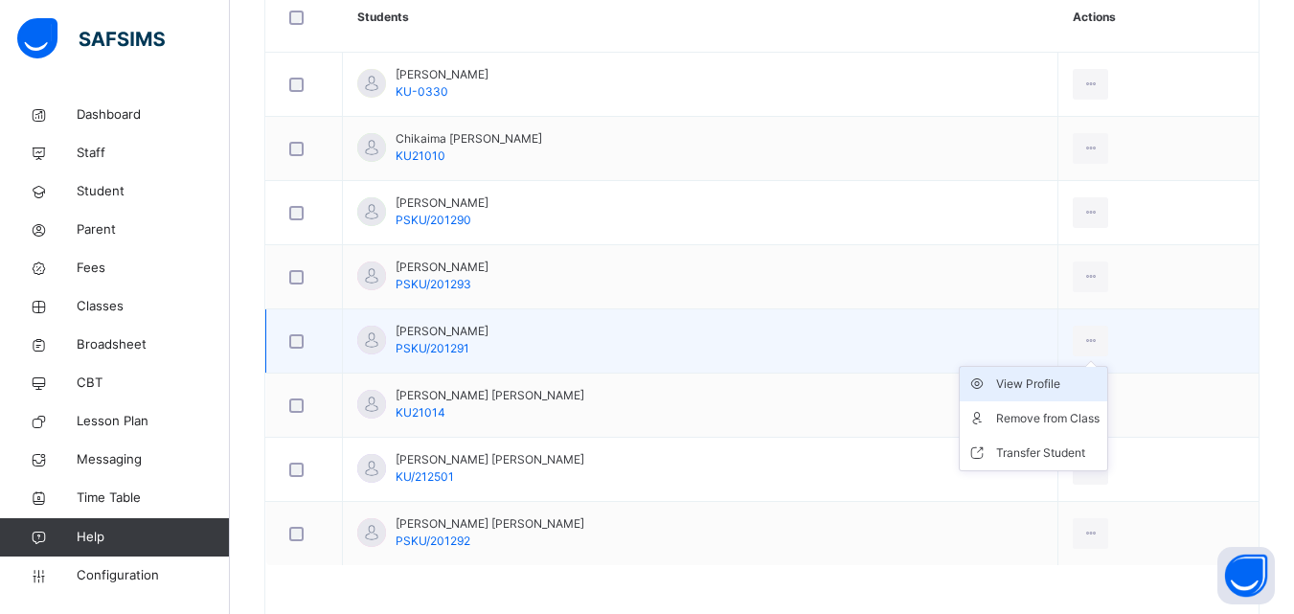
click at [1027, 385] on div "View Profile" at bounding box center [1047, 383] width 103 height 19
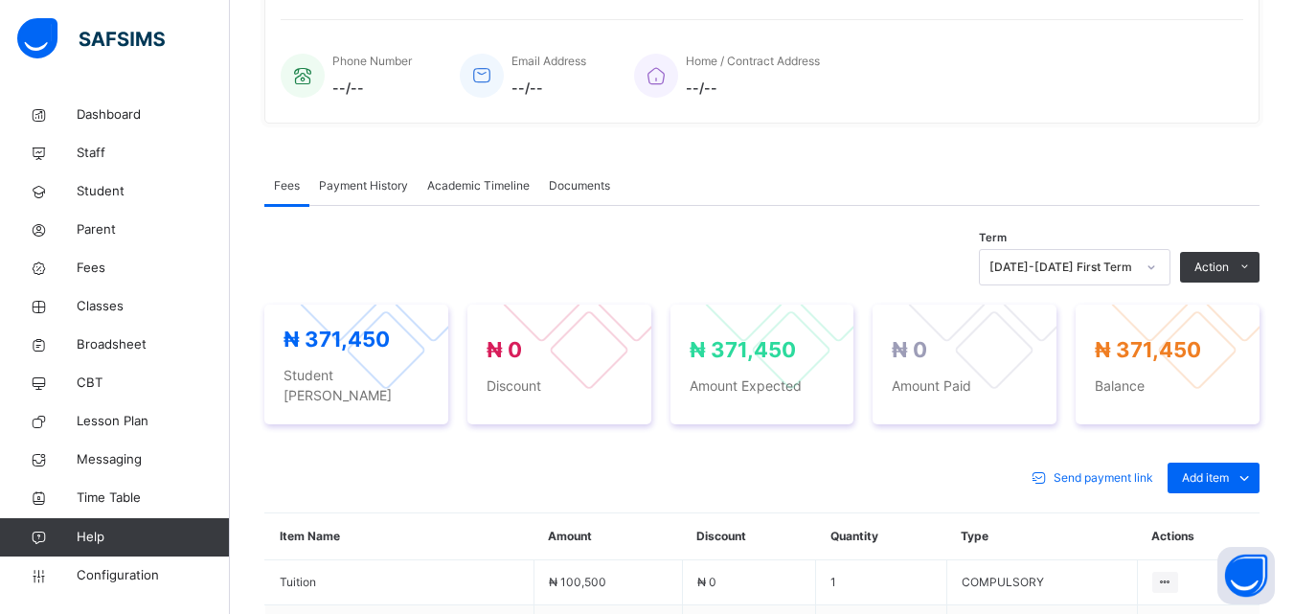
scroll to position [479, 0]
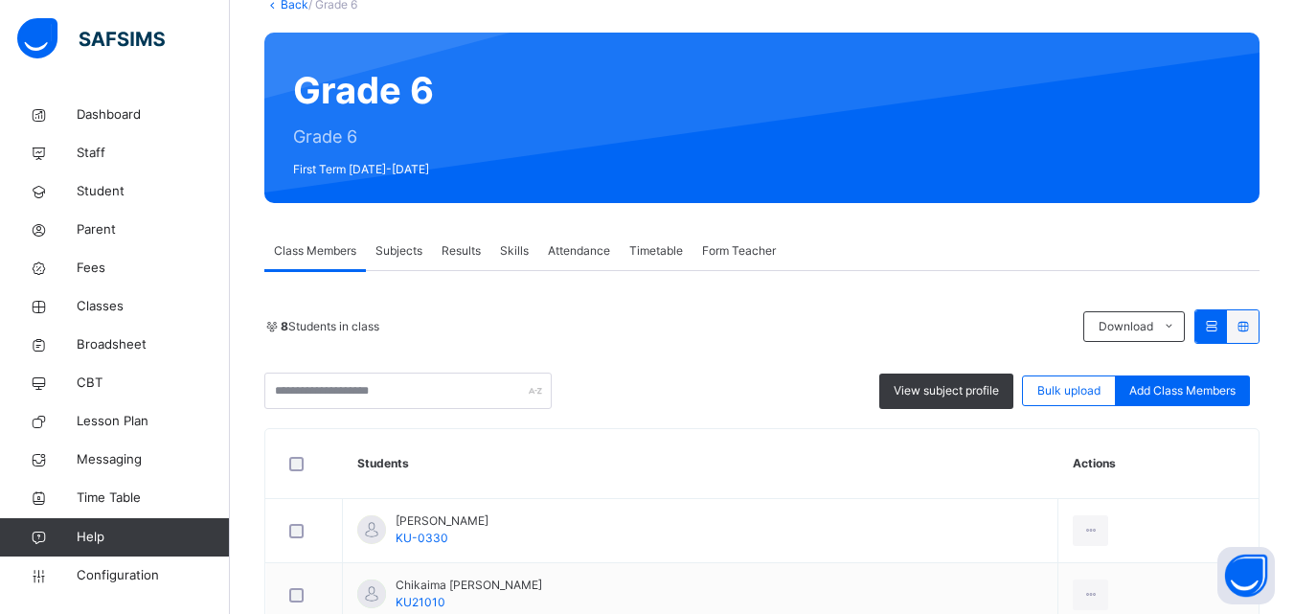
scroll to position [96, 0]
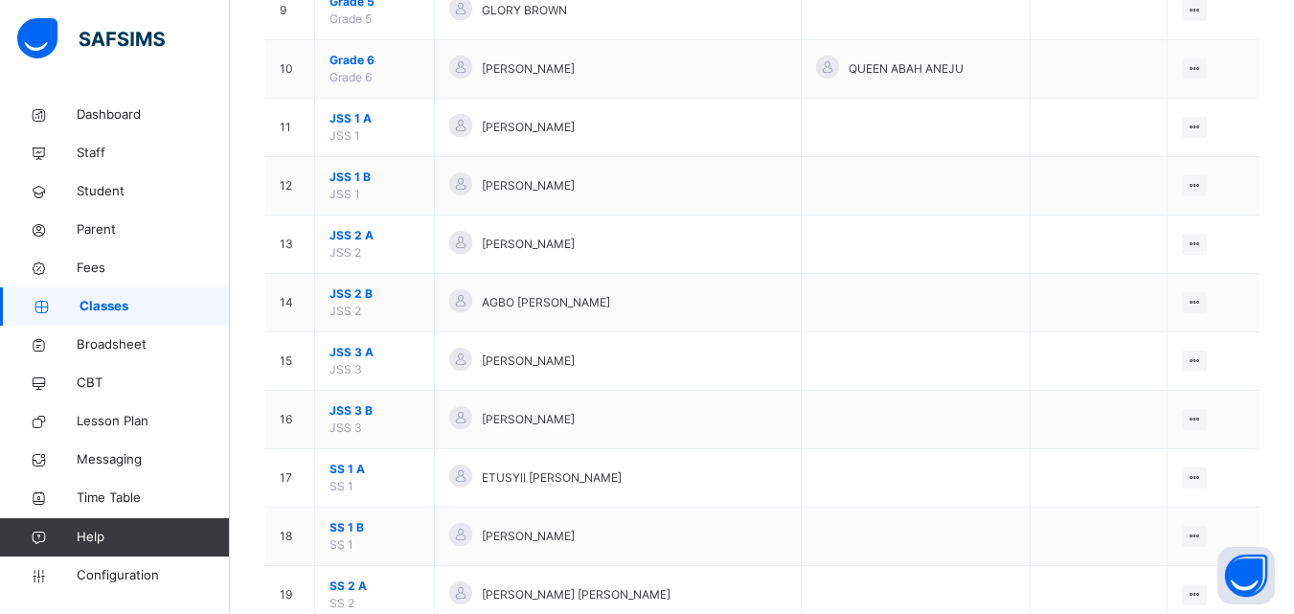
scroll to position [766, 0]
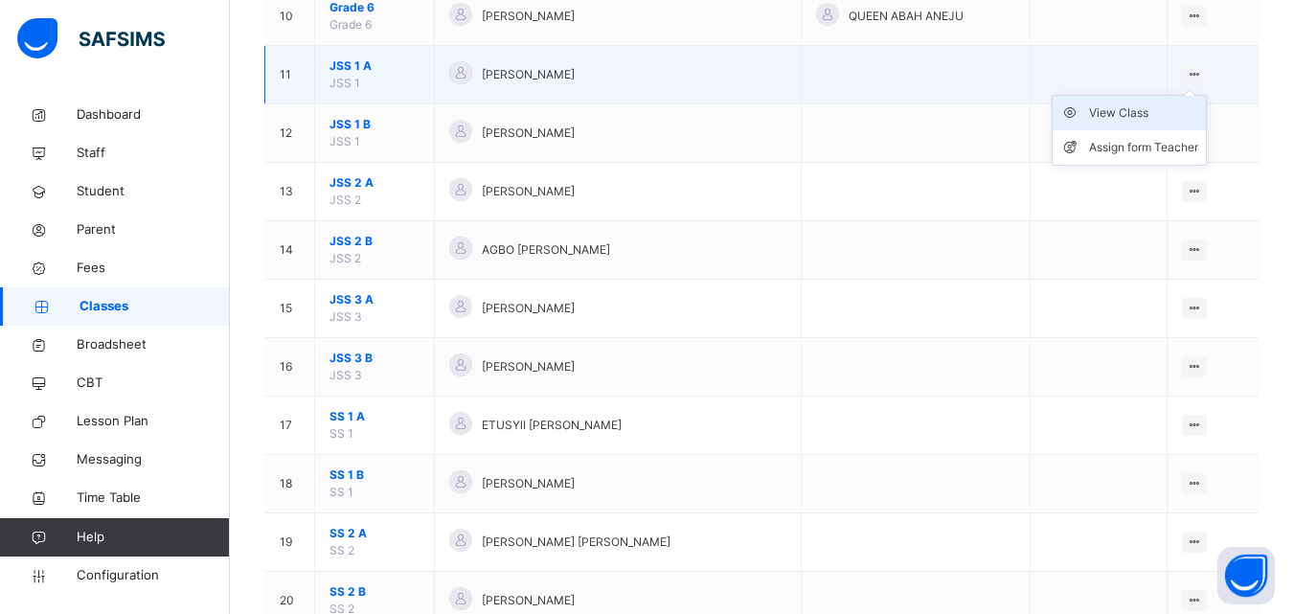
click at [1182, 112] on div "View Class" at bounding box center [1143, 112] width 109 height 19
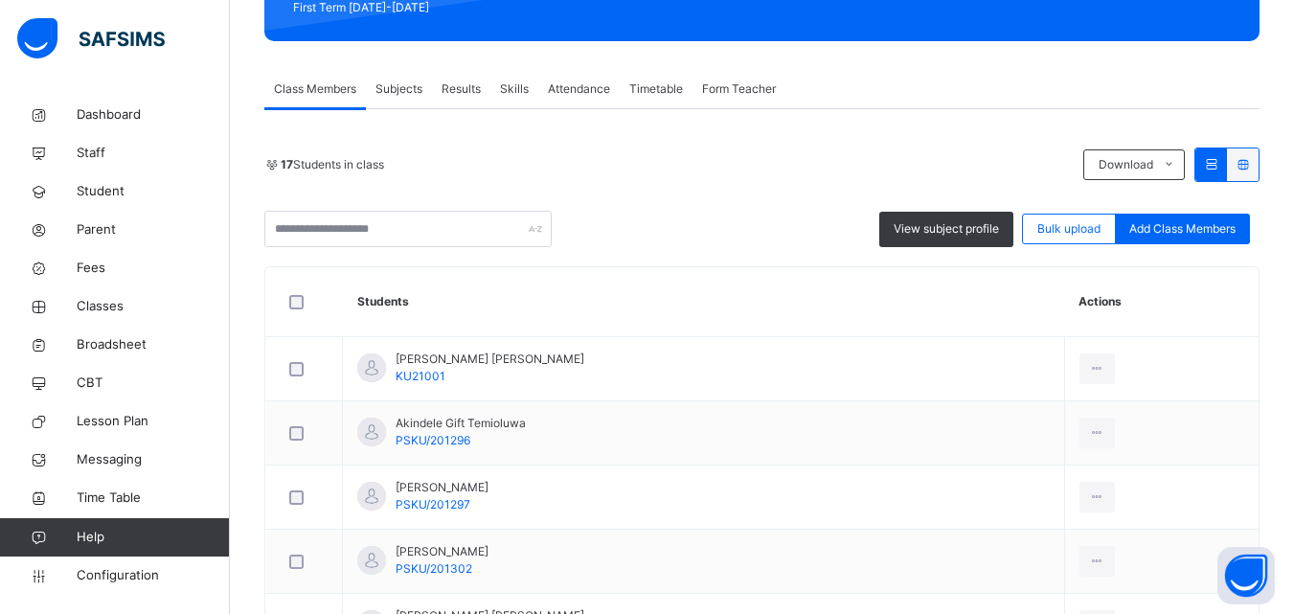
scroll to position [348, 0]
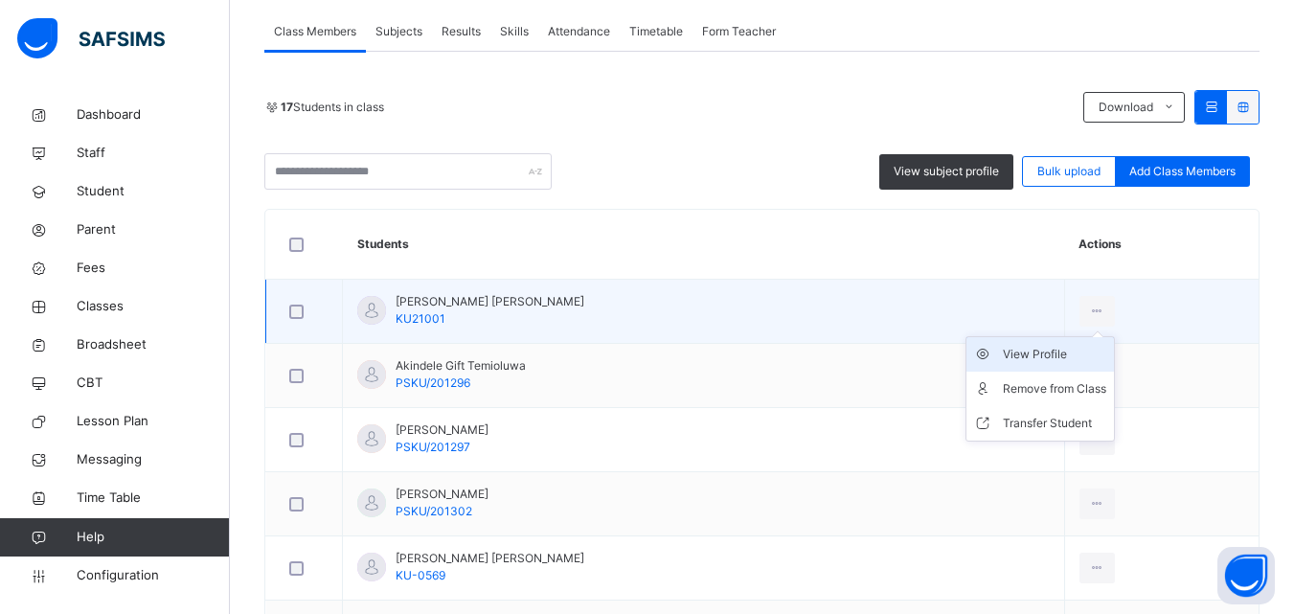
click at [1072, 349] on div "View Profile" at bounding box center [1054, 354] width 103 height 19
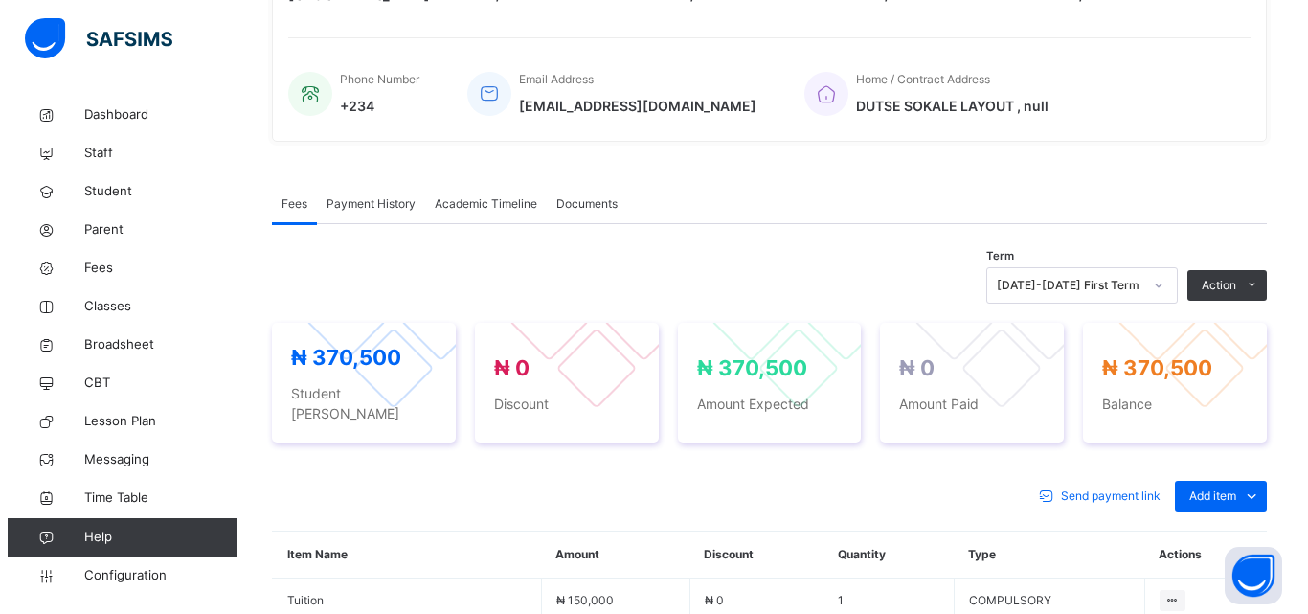
scroll to position [348, 0]
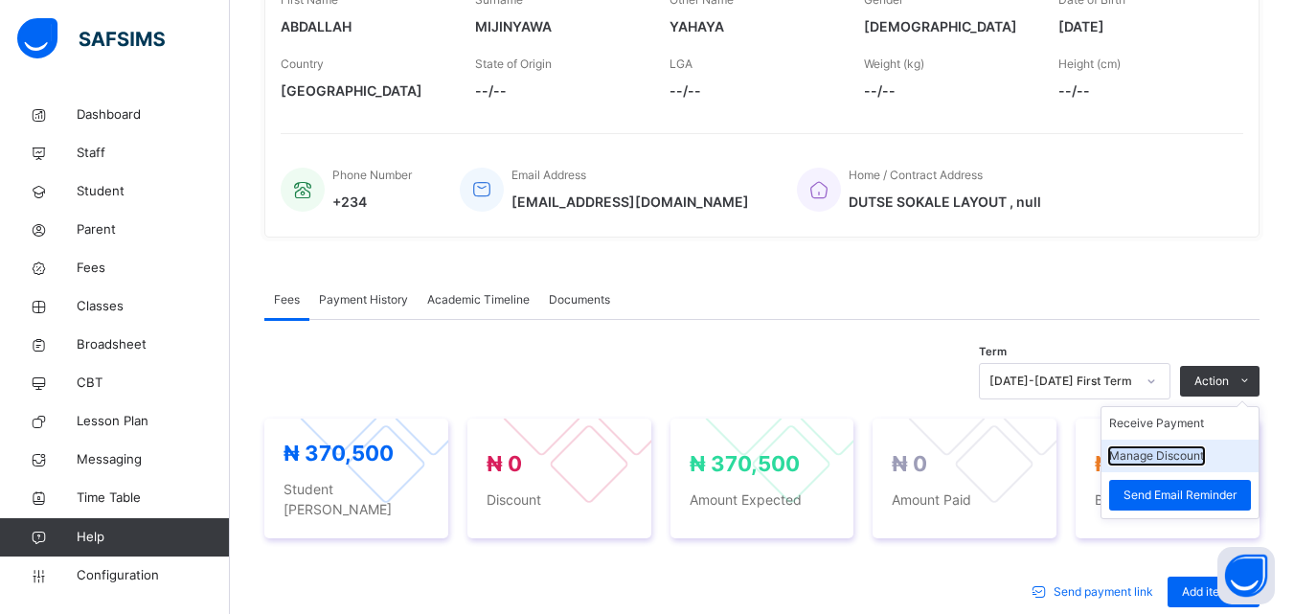
click at [1180, 453] on button "Manage Discount" at bounding box center [1156, 455] width 95 height 17
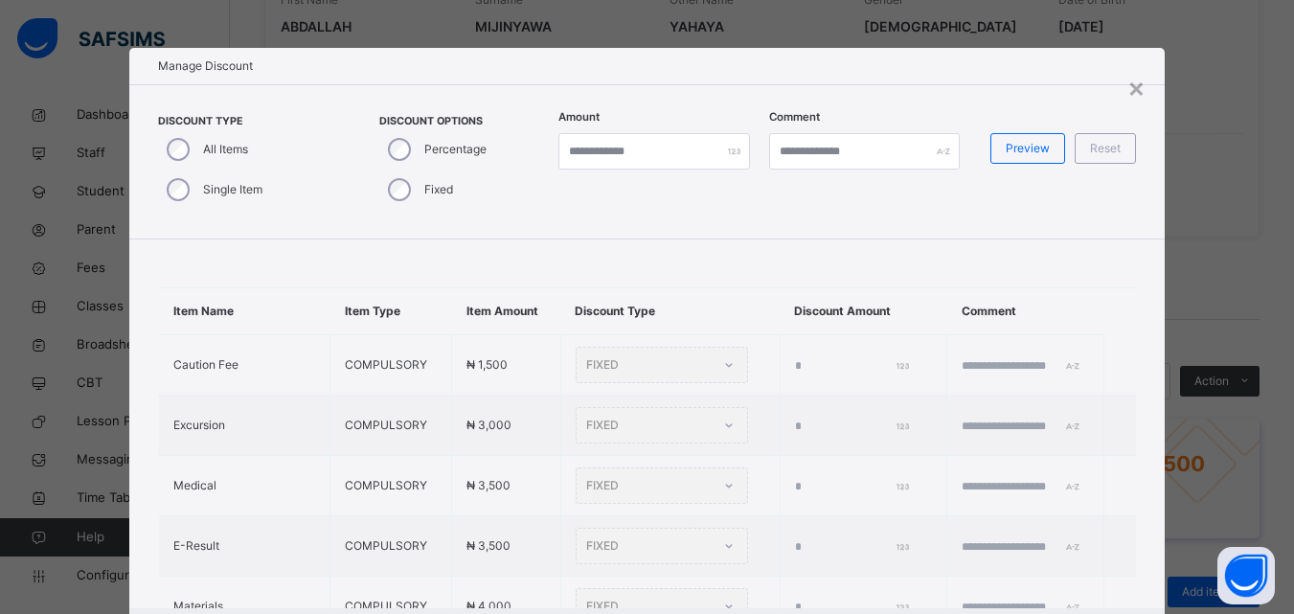
type input "*"
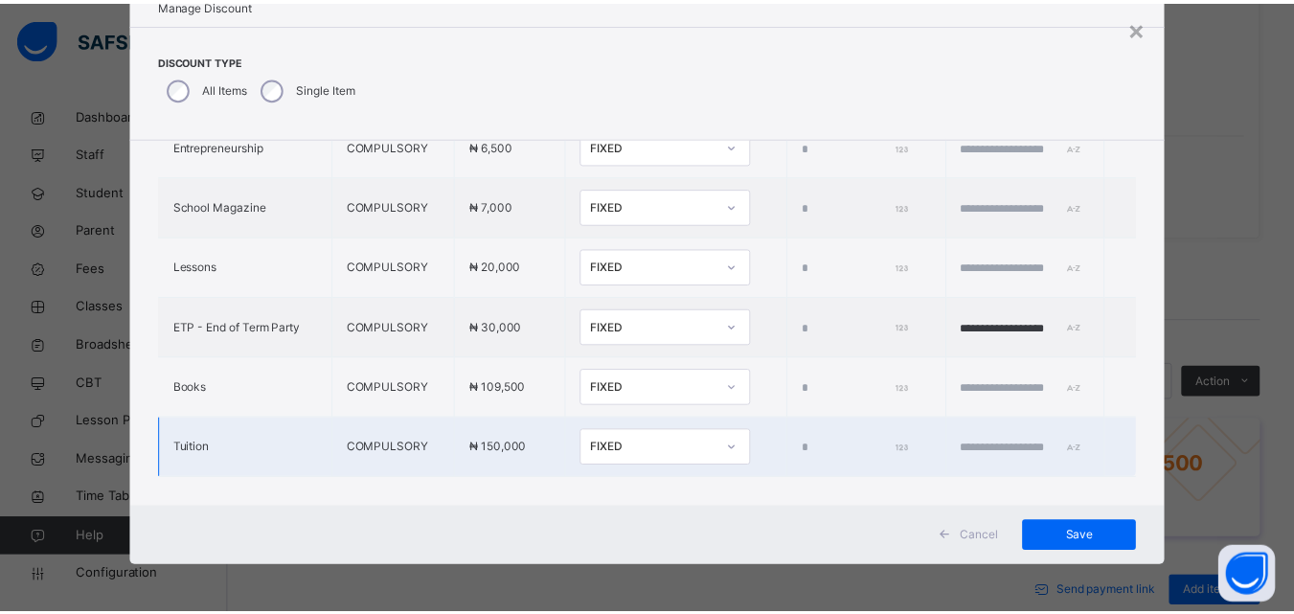
scroll to position [772, 0]
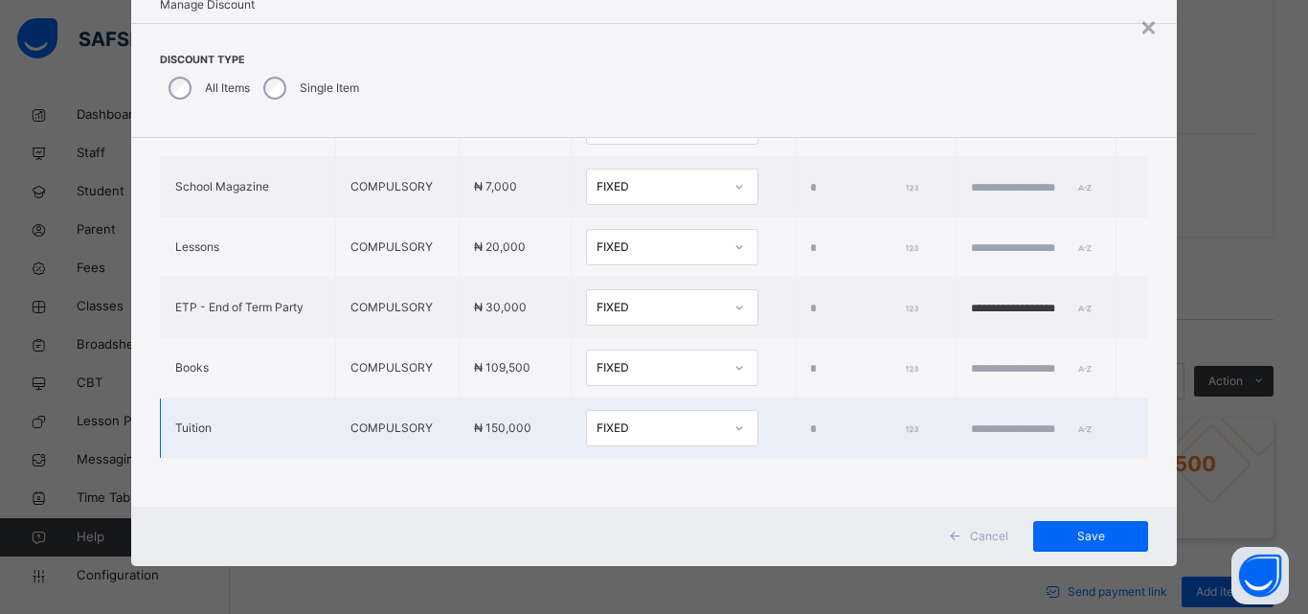
click at [638, 419] on div "FIXED" at bounding box center [660, 427] width 126 height 17
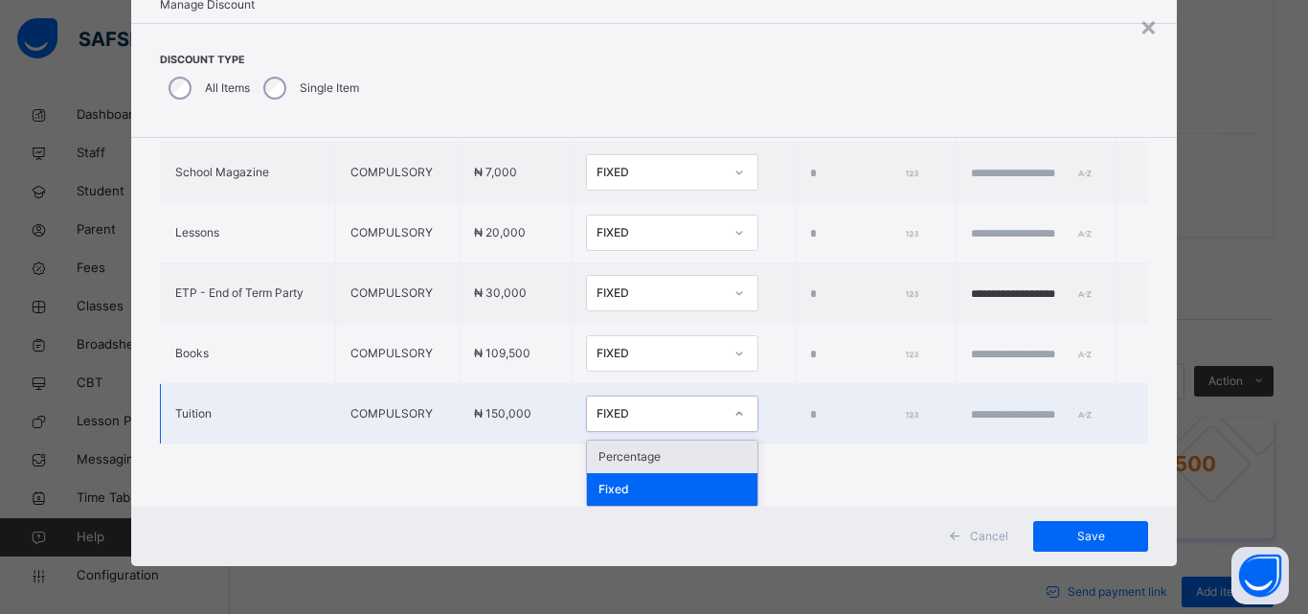
click at [601, 455] on div "Percentage" at bounding box center [672, 457] width 170 height 33
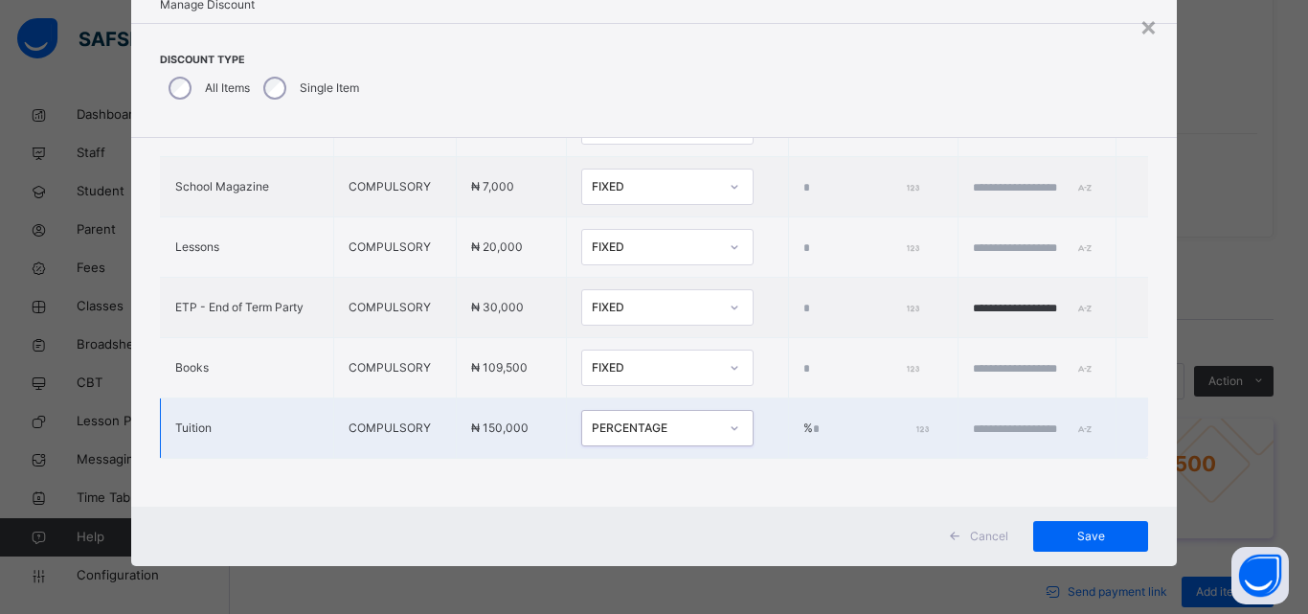
click at [813, 420] on input "*" at bounding box center [869, 428] width 113 height 17
type input "***"
click at [958, 423] on td at bounding box center [1037, 428] width 159 height 60
click at [973, 420] on input "text" at bounding box center [1030, 428] width 115 height 17
type input "**********"
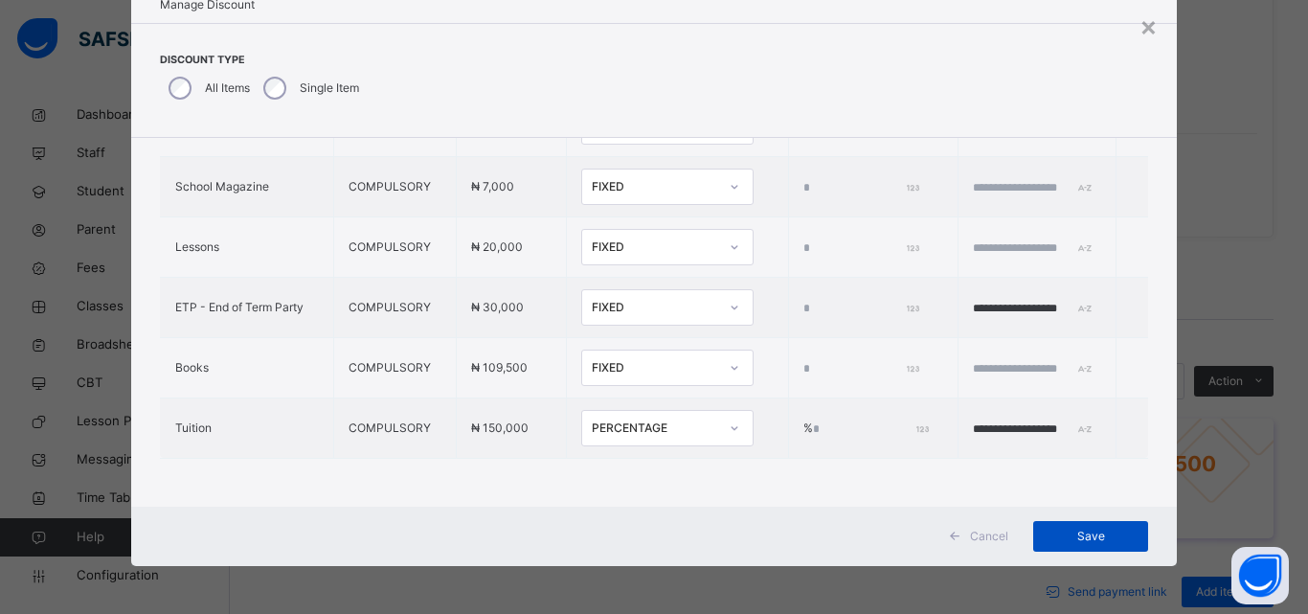
click at [1069, 535] on span "Save" at bounding box center [1091, 536] width 86 height 17
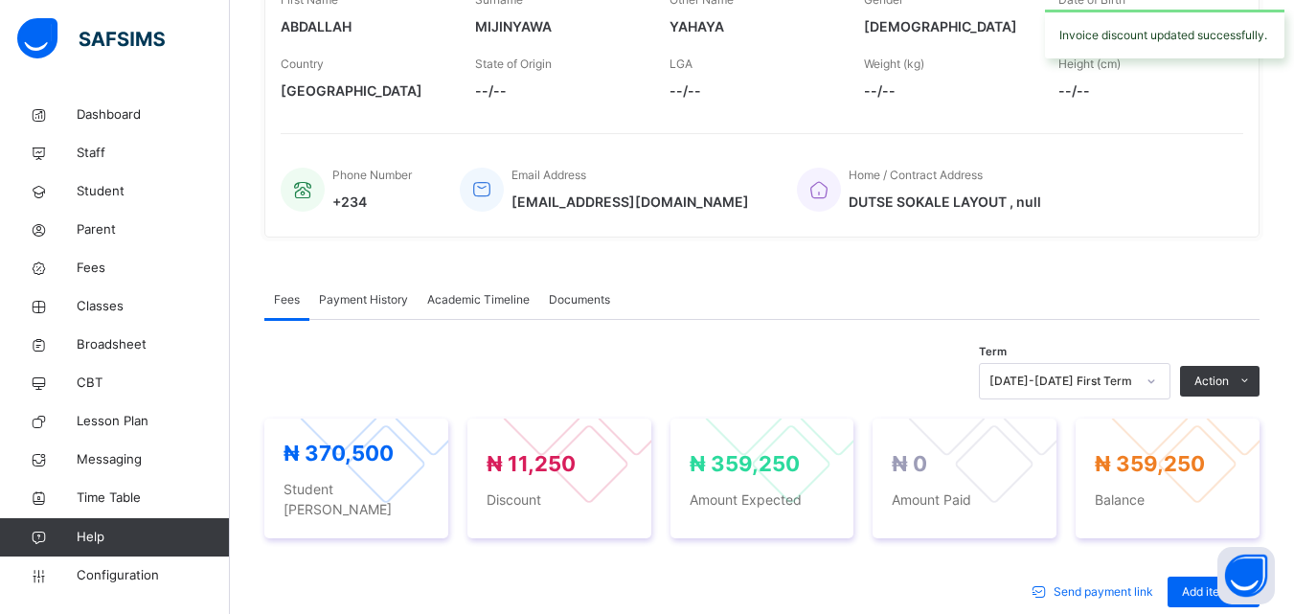
scroll to position [443, 0]
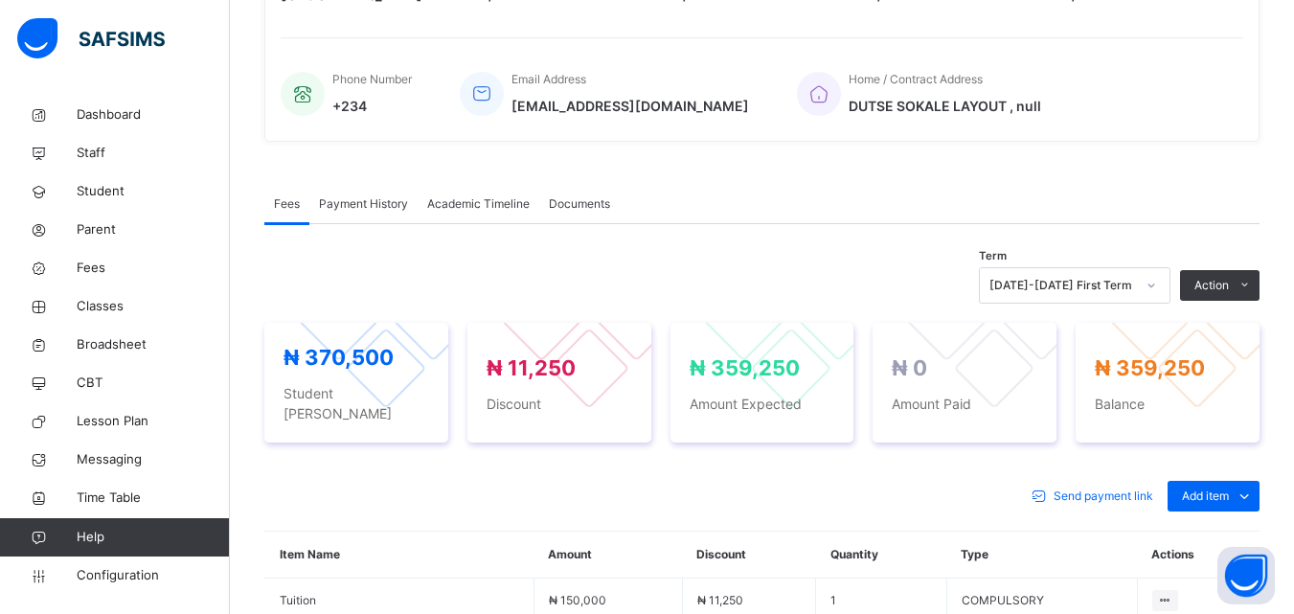
click at [1207, 564] on div "Special bill" at bounding box center [1212, 573] width 77 height 19
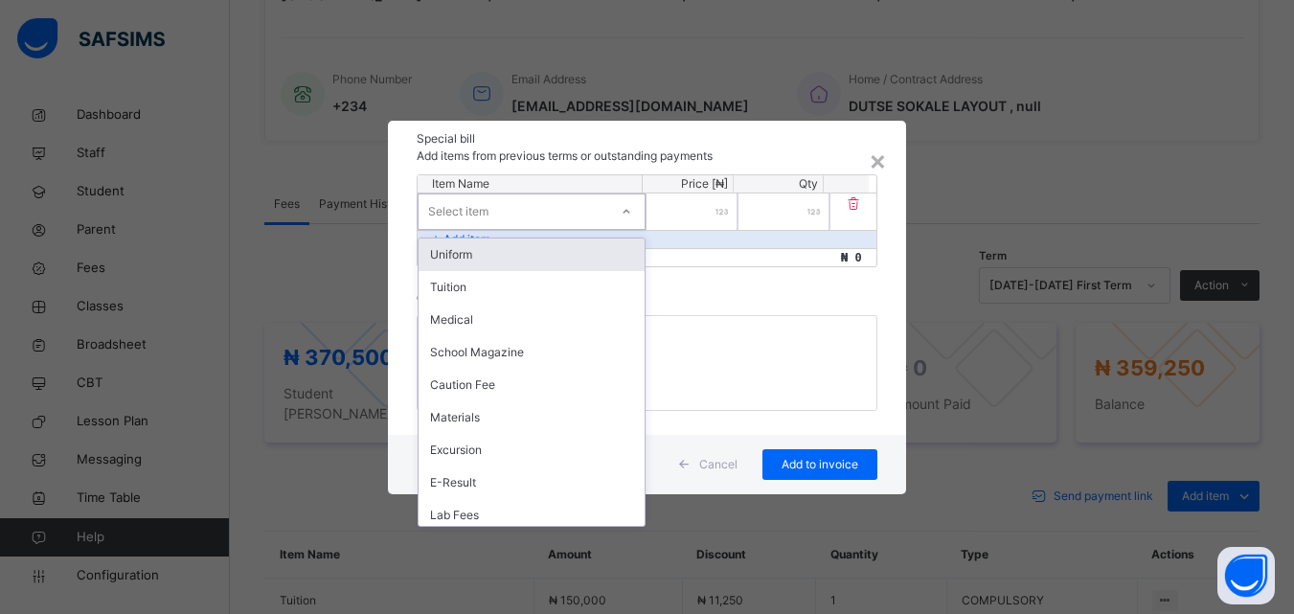
click at [531, 213] on div "Select item" at bounding box center [514, 211] width 190 height 30
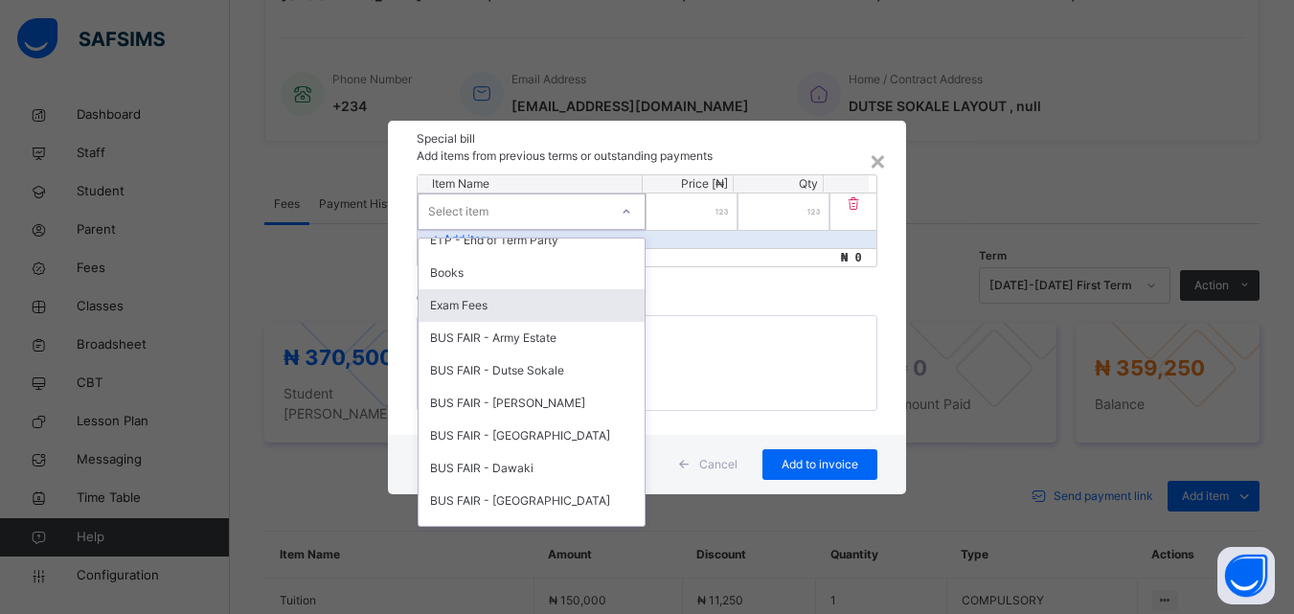
scroll to position [502, 0]
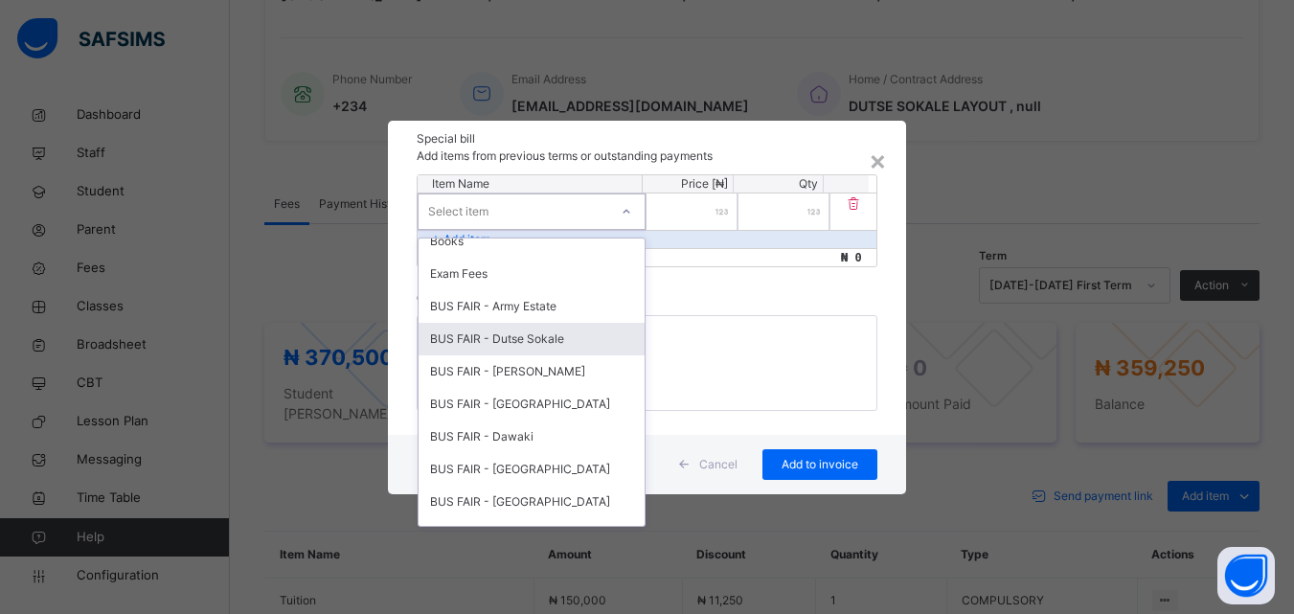
click at [529, 333] on div "BUS FAIR - Dutse Sokale" at bounding box center [532, 339] width 226 height 33
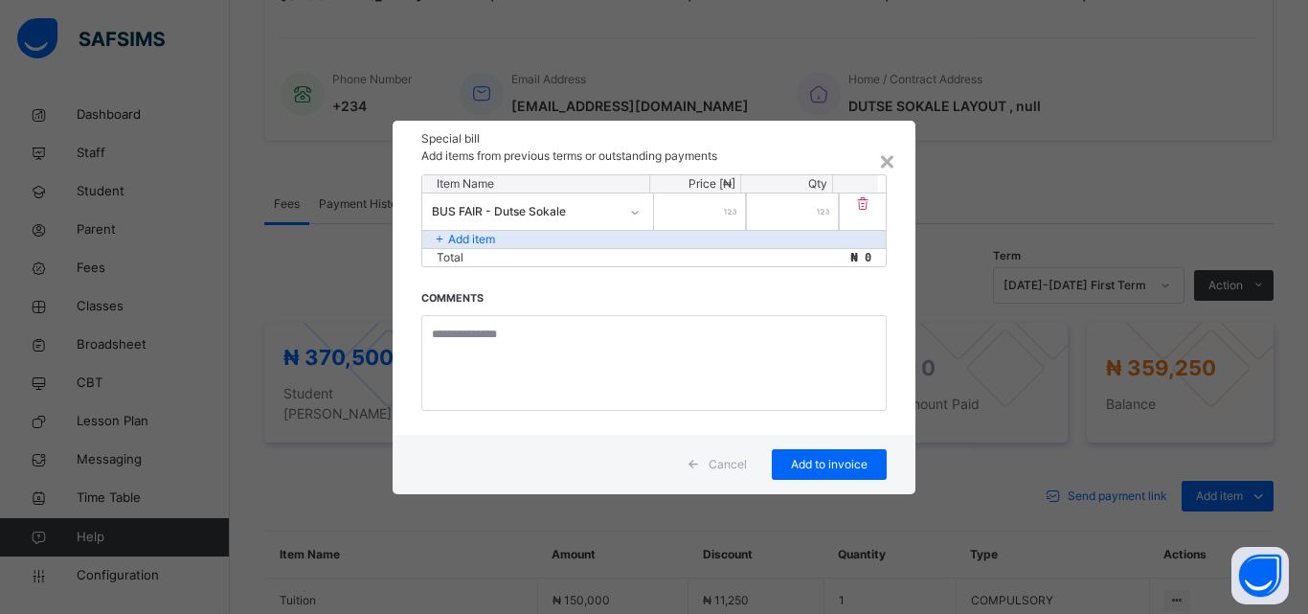
click at [711, 214] on input "number" at bounding box center [700, 211] width 92 height 36
click at [872, 257] on div "Total ₦ 107,899" at bounding box center [654, 257] width 464 height 18
click at [736, 212] on input "******" at bounding box center [700, 211] width 92 height 36
type input "******"
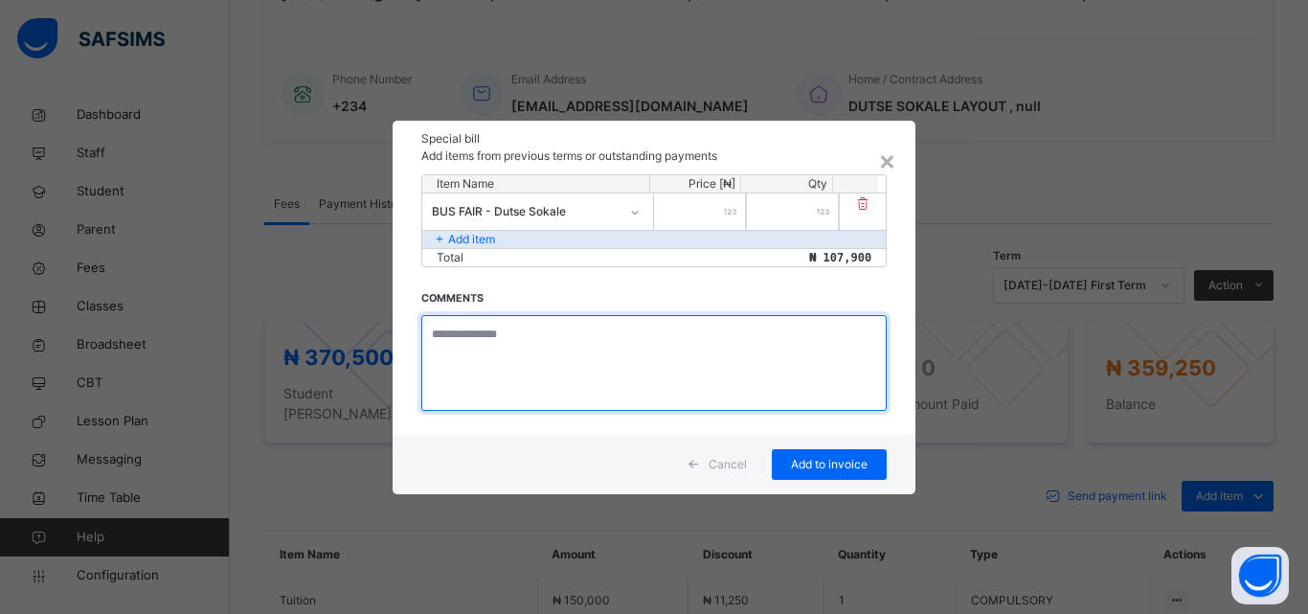
click at [501, 343] on textarea at bounding box center [653, 363] width 465 height 96
type textarea "**********"
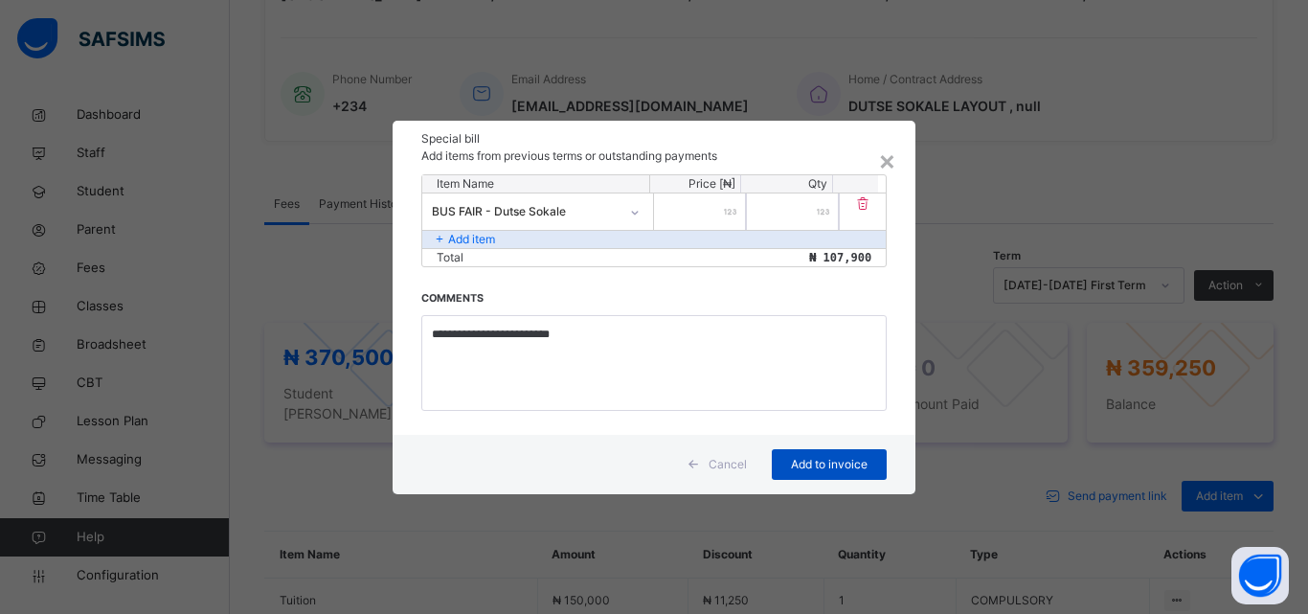
click at [806, 458] on span "Add to invoice" at bounding box center [829, 464] width 86 height 17
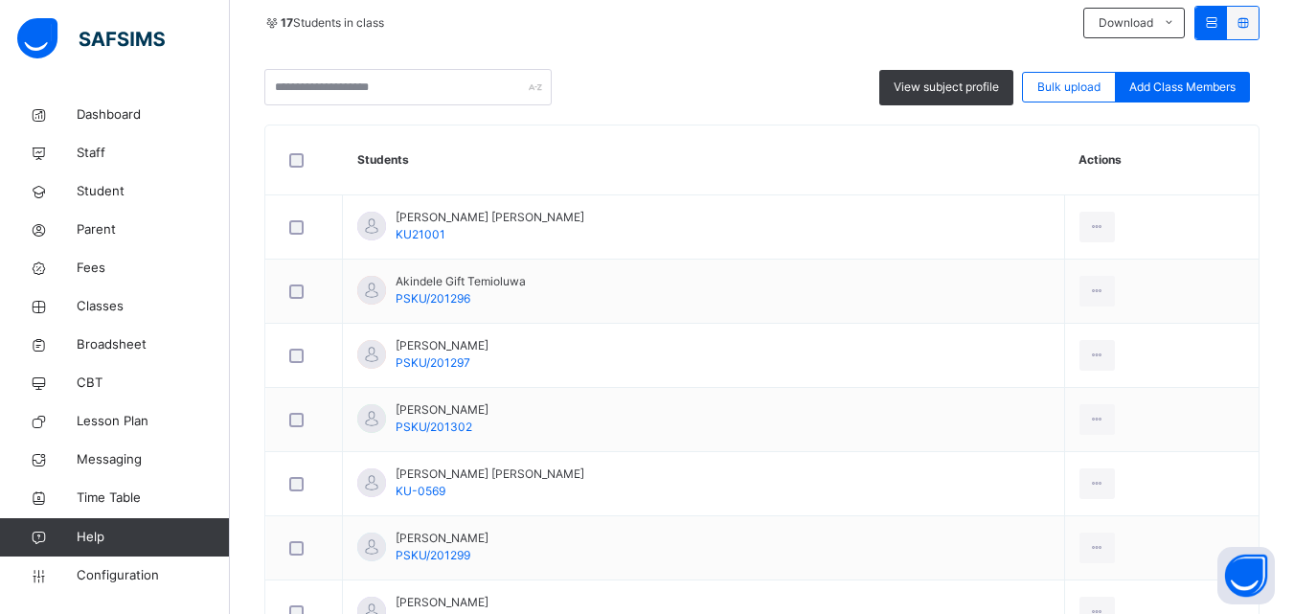
scroll to position [479, 0]
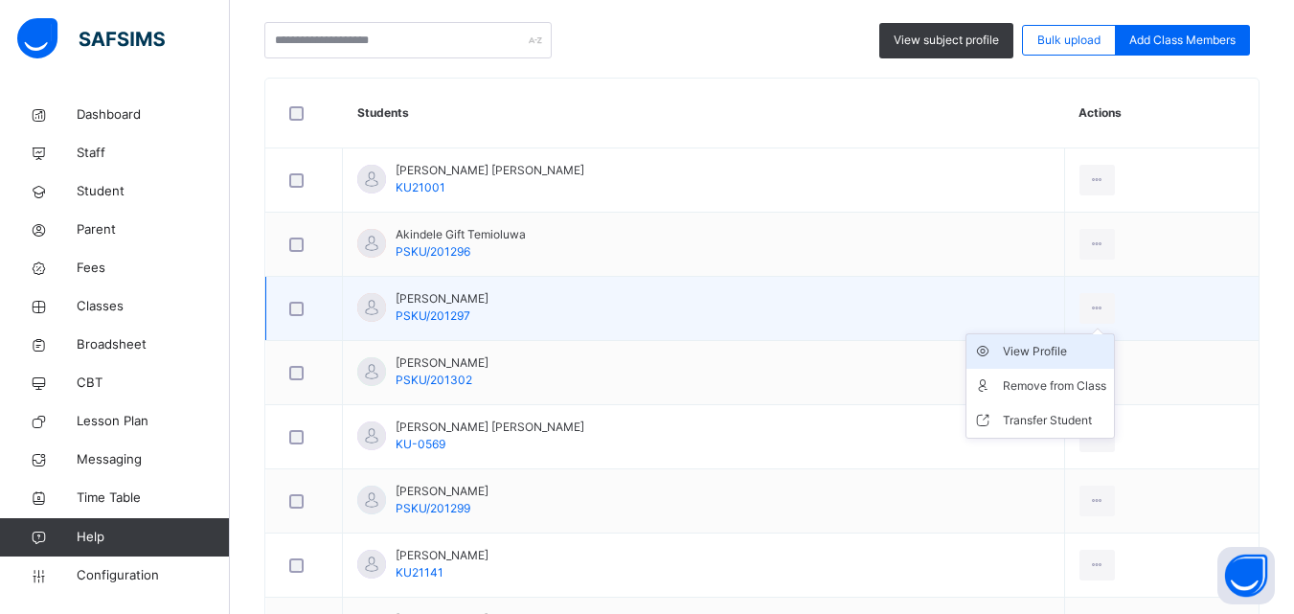
click at [1041, 353] on div "View Profile" at bounding box center [1054, 351] width 103 height 19
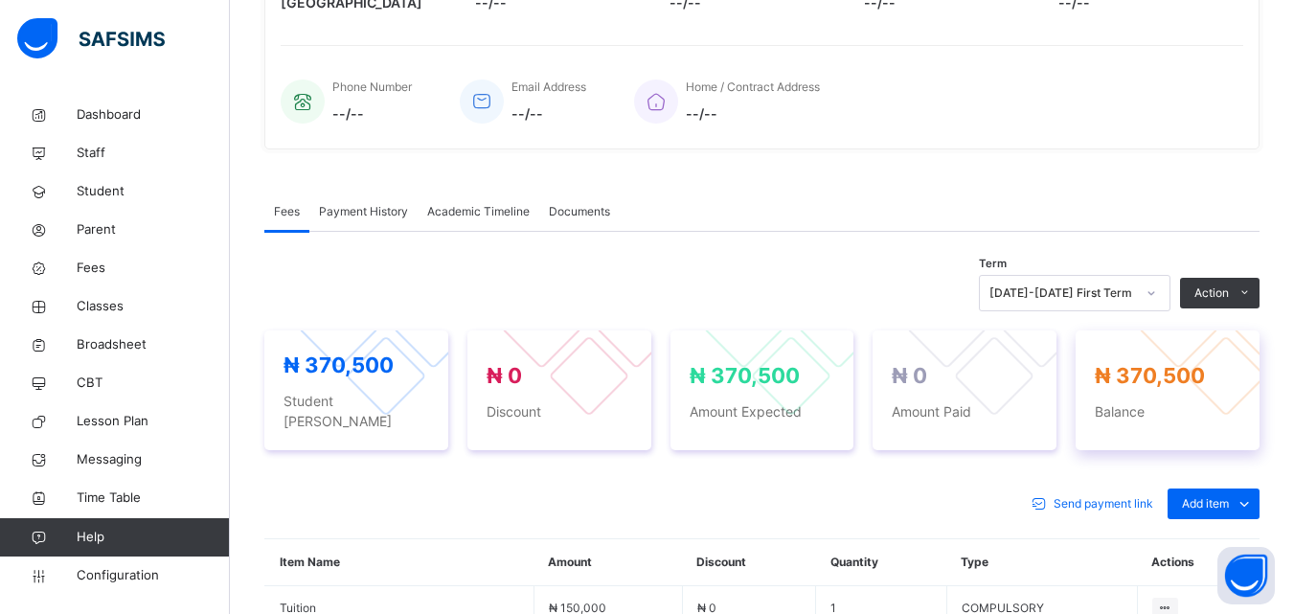
scroll to position [479, 0]
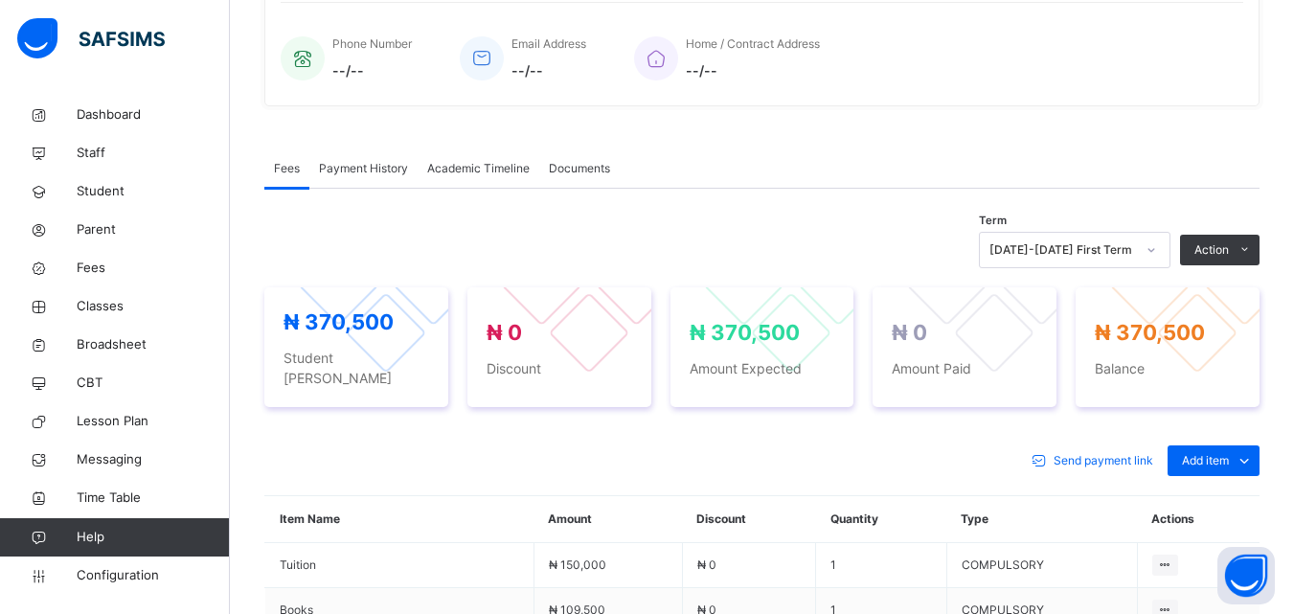
click at [0, 0] on div "Special bill" at bounding box center [0, 0] width 0 height 0
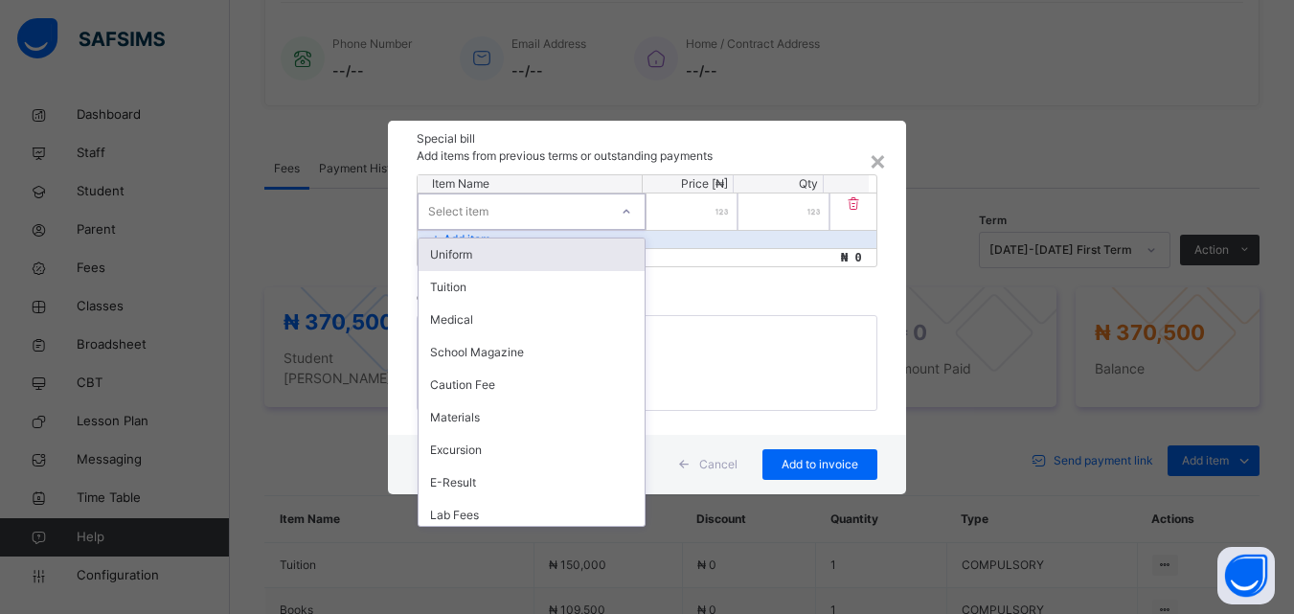
click at [558, 214] on div "Select item" at bounding box center [514, 211] width 190 height 30
click at [521, 259] on div "Uniform" at bounding box center [532, 254] width 226 height 33
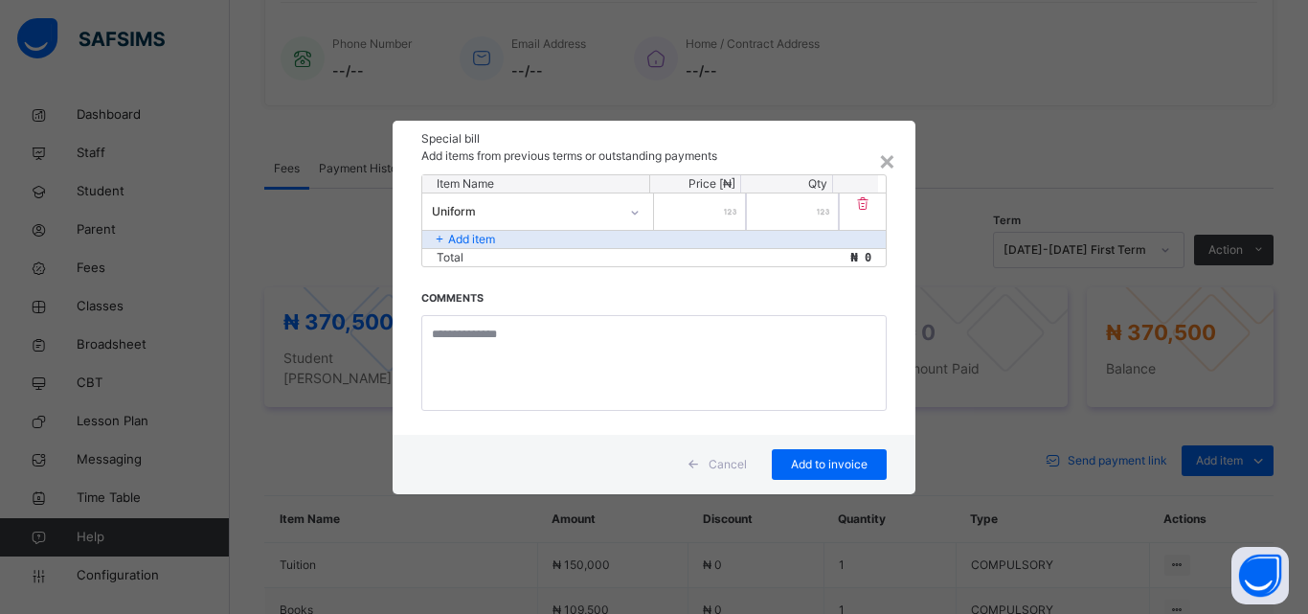
click at [710, 214] on input "number" at bounding box center [700, 211] width 92 height 36
click at [538, 213] on div "Uniform" at bounding box center [525, 211] width 187 height 17
click at [722, 213] on input "number" at bounding box center [700, 211] width 92 height 36
type input "******"
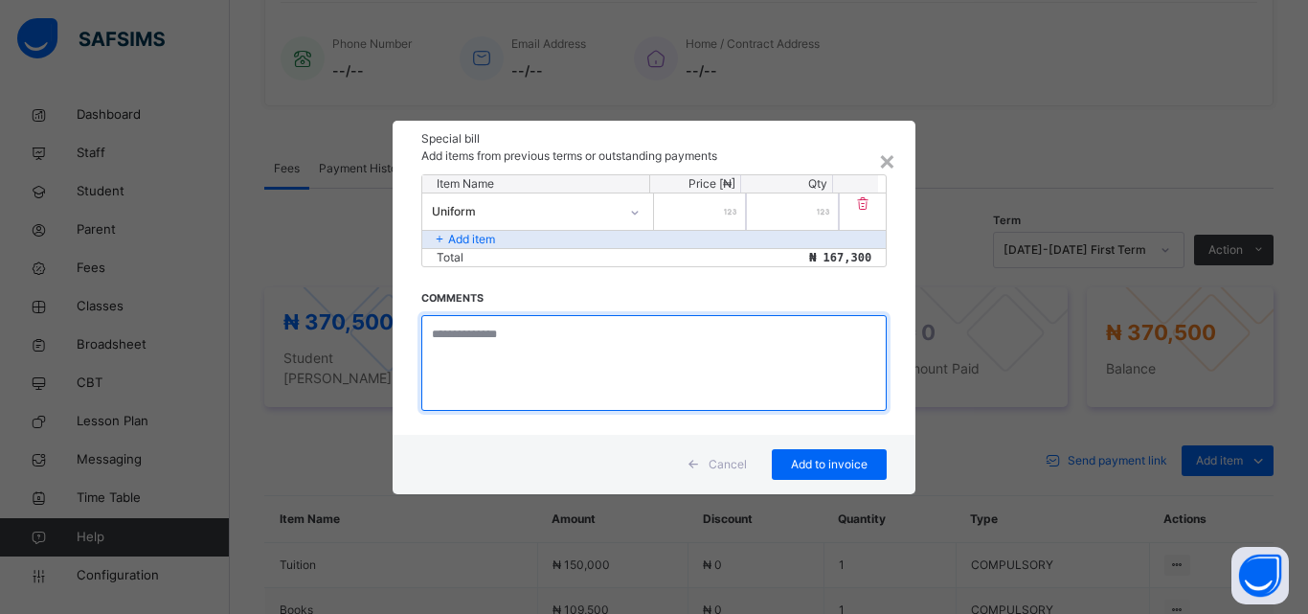
click at [538, 344] on textarea at bounding box center [653, 363] width 465 height 96
type textarea "**********"
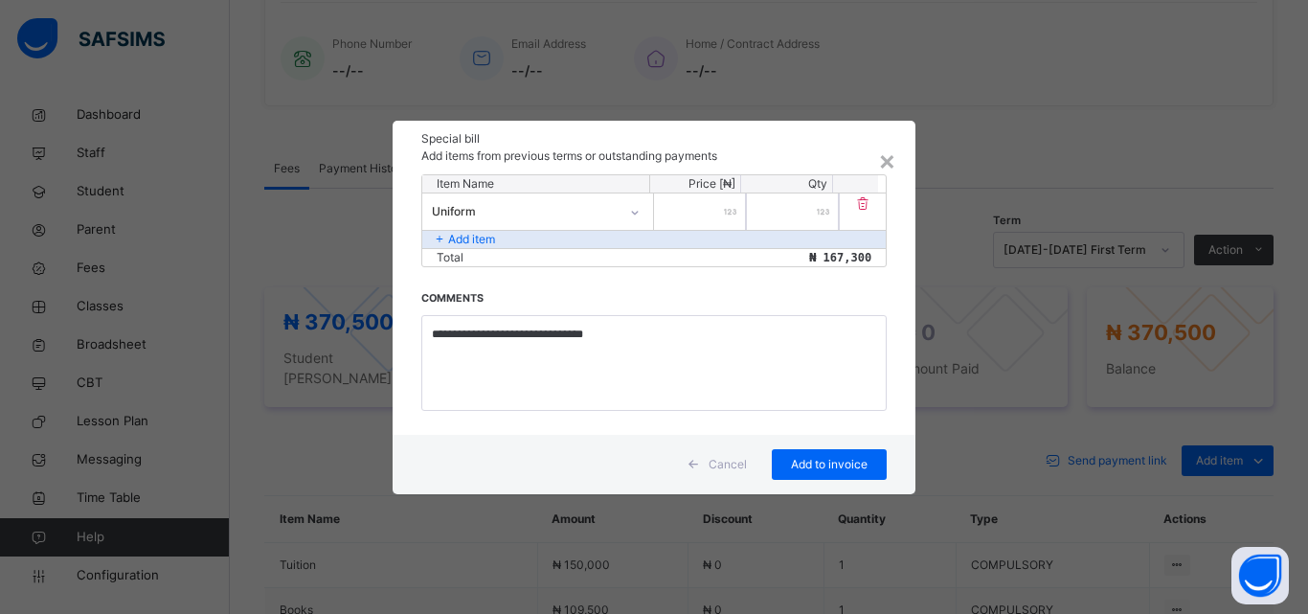
click at [793, 447] on div "Cancel Add to invoice" at bounding box center [654, 464] width 523 height 59
click at [793, 462] on span "Add to invoice" at bounding box center [829, 464] width 86 height 17
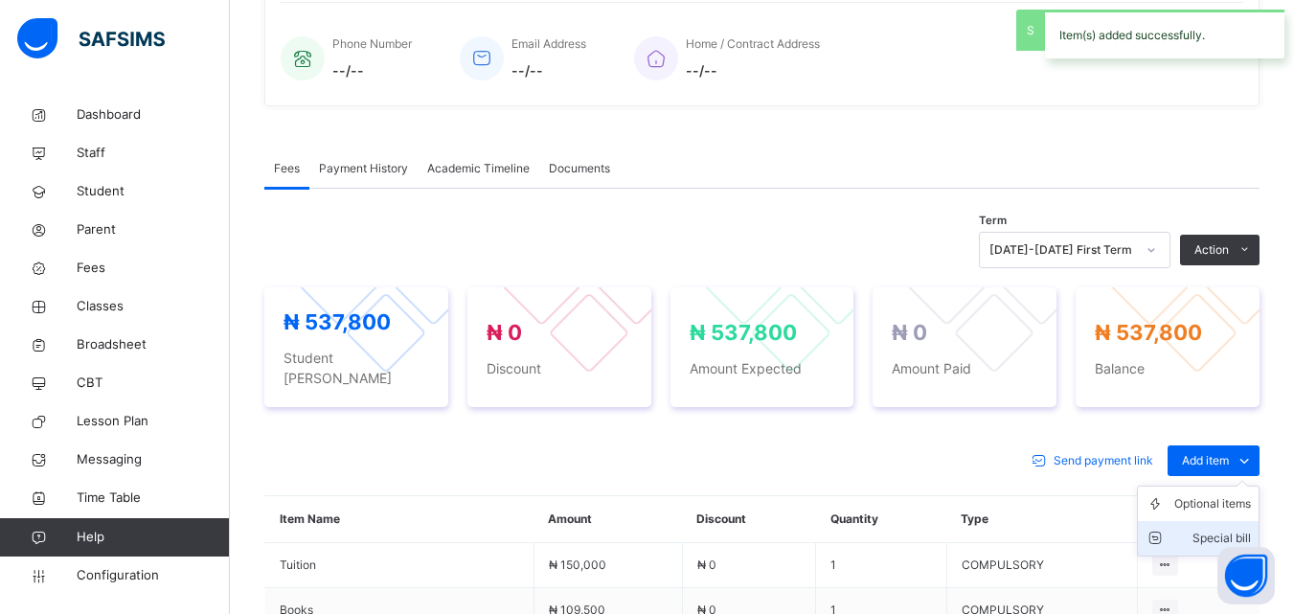
click at [1229, 529] on div "Special bill" at bounding box center [1212, 538] width 77 height 19
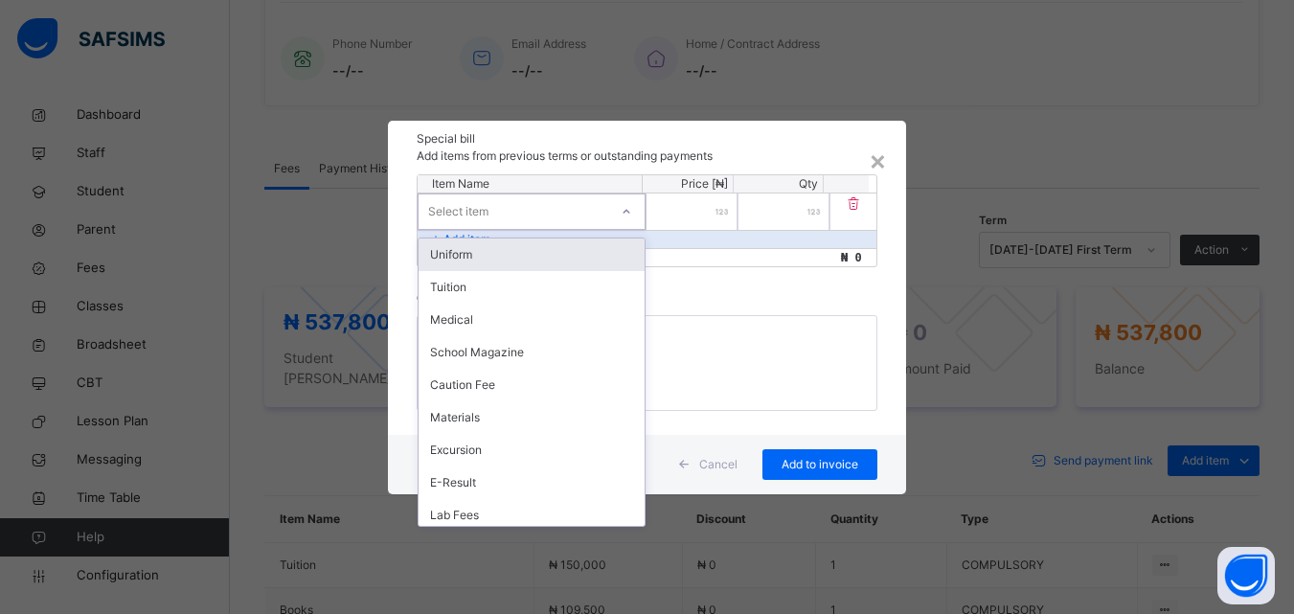
click at [627, 205] on icon at bounding box center [626, 211] width 11 height 19
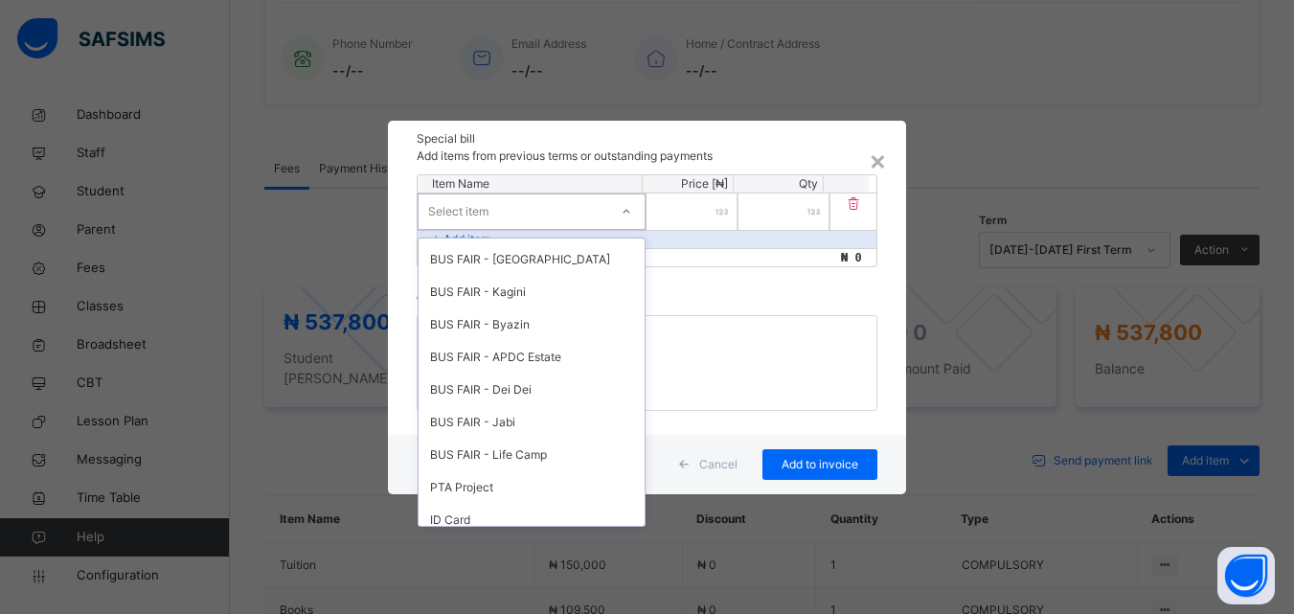
scroll to position [885, 0]
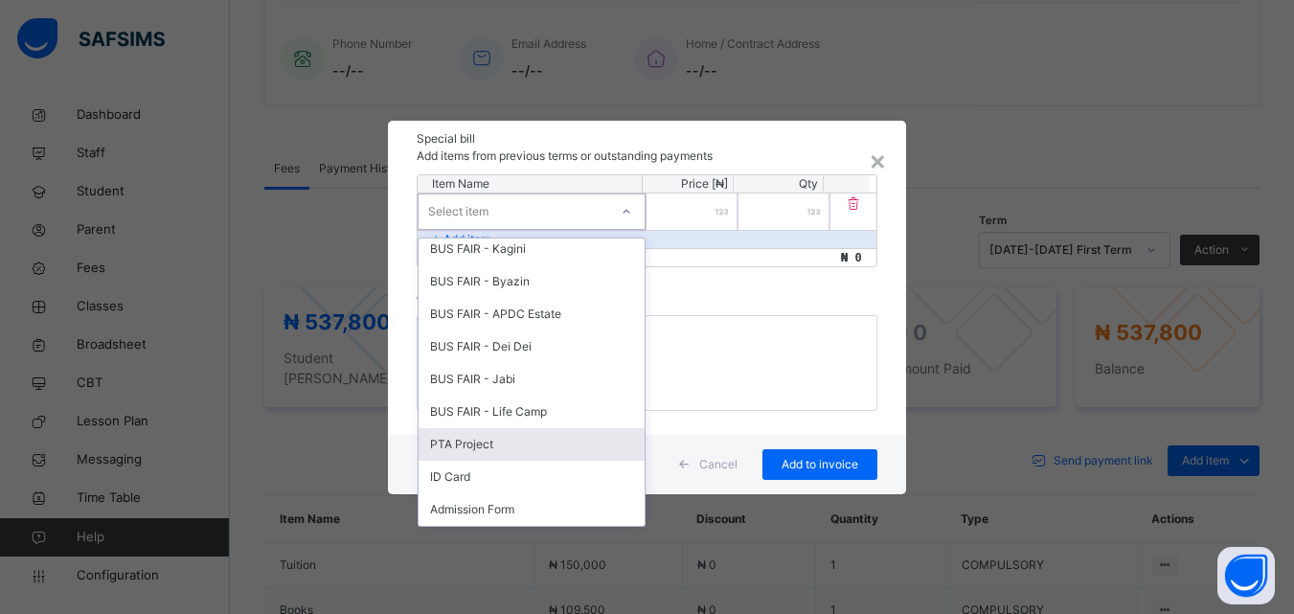
click at [464, 446] on div "PTA Project" at bounding box center [532, 444] width 226 height 33
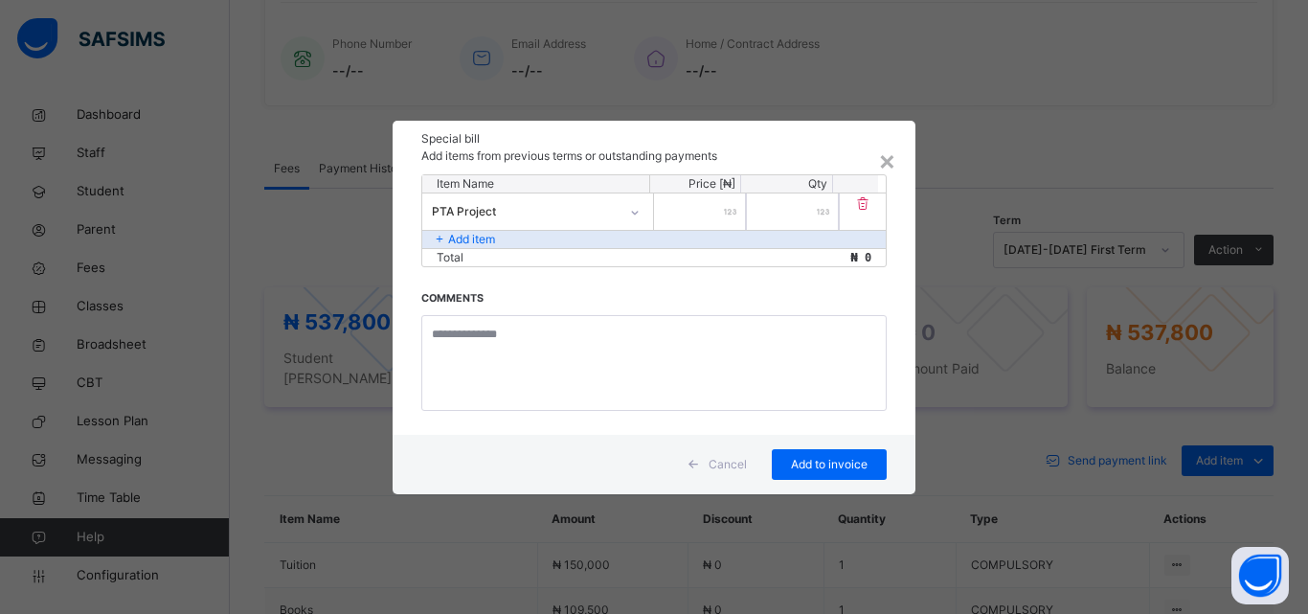
click at [716, 215] on input "number" at bounding box center [700, 211] width 92 height 36
type input "****"
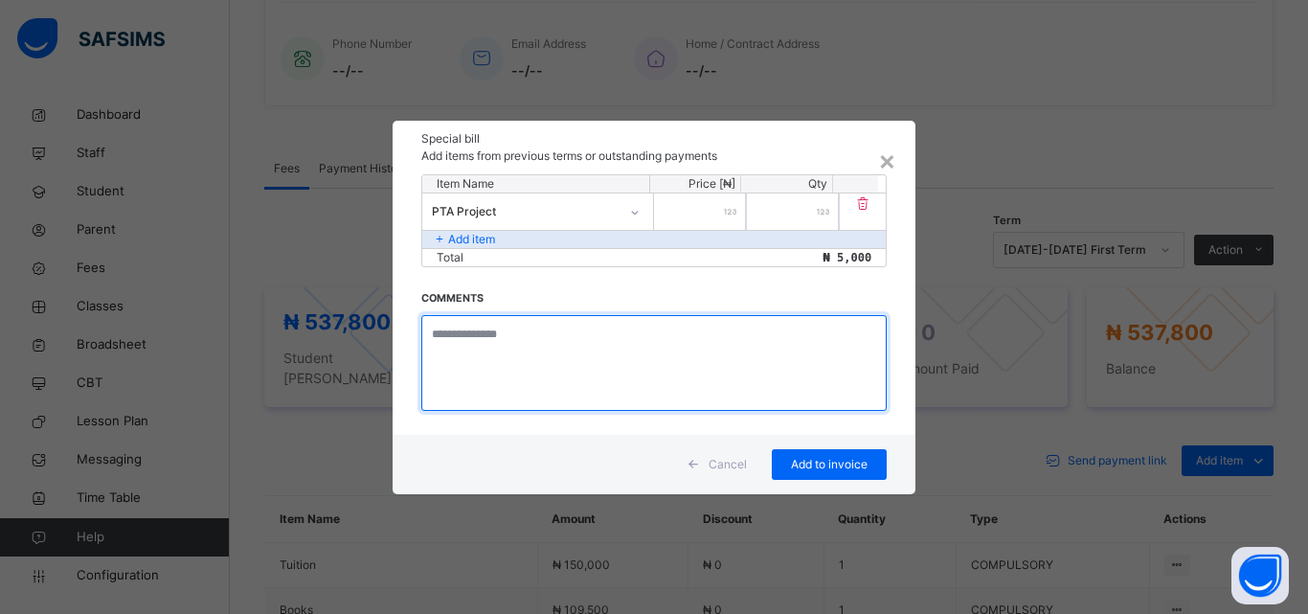
click at [567, 336] on textarea at bounding box center [653, 363] width 465 height 96
type textarea "**********"
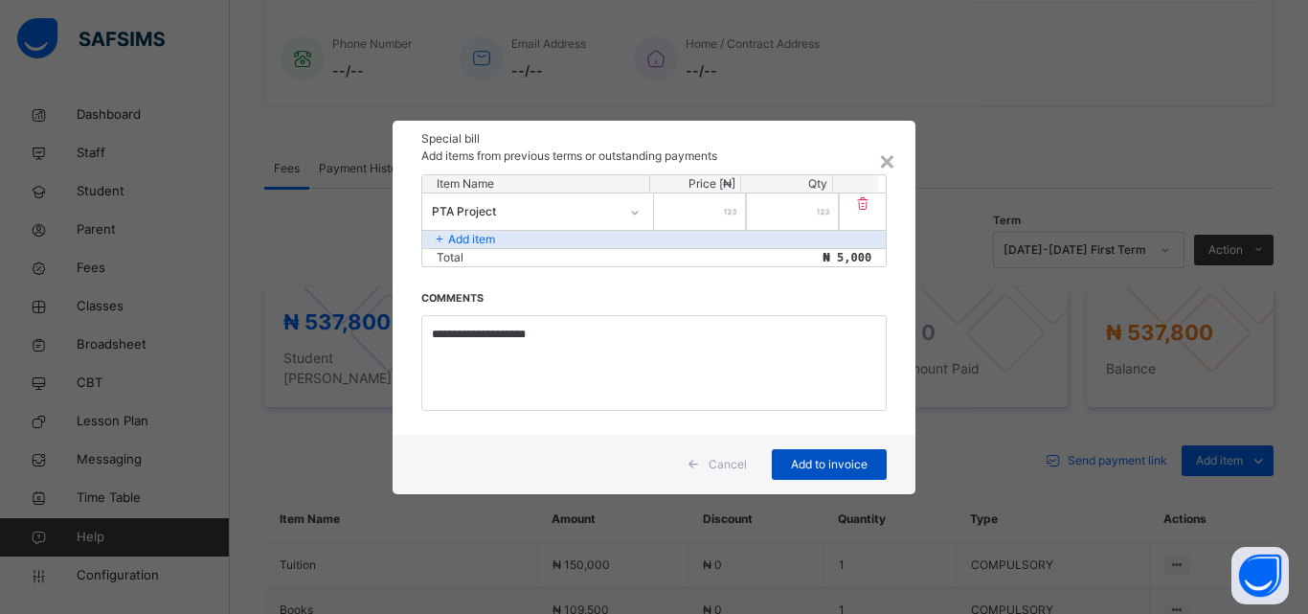
click at [796, 466] on span "Add to invoice" at bounding box center [829, 464] width 86 height 17
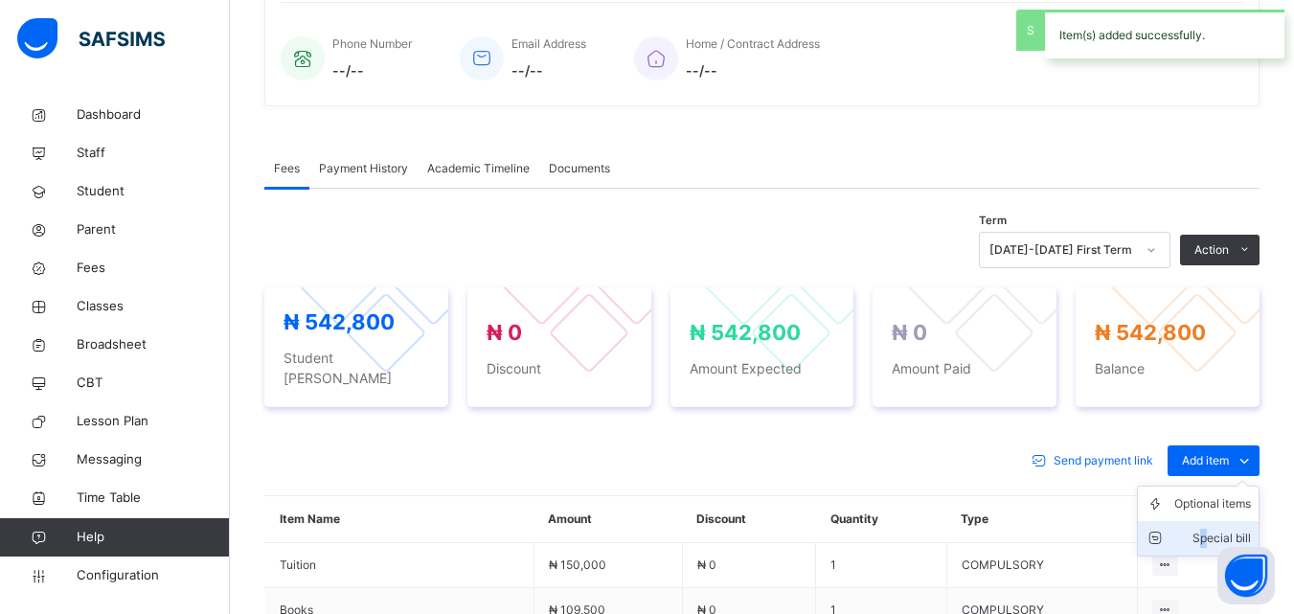
click at [1217, 529] on div "Special bill" at bounding box center [1212, 538] width 77 height 19
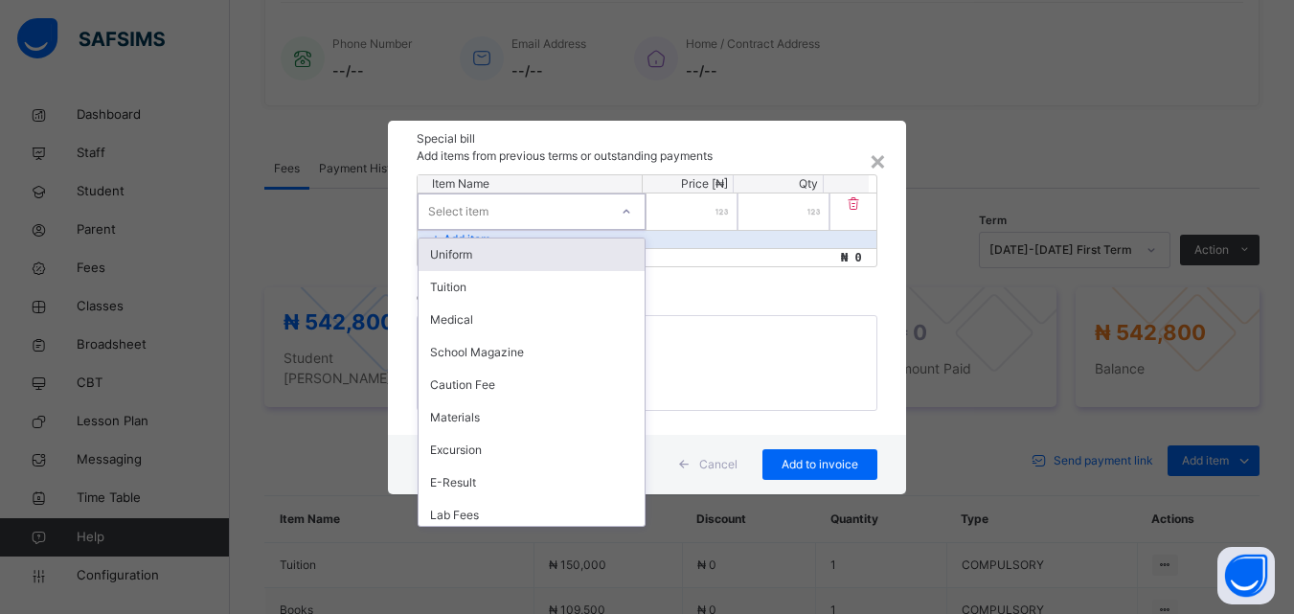
click at [609, 216] on div "Select item" at bounding box center [532, 211] width 228 height 36
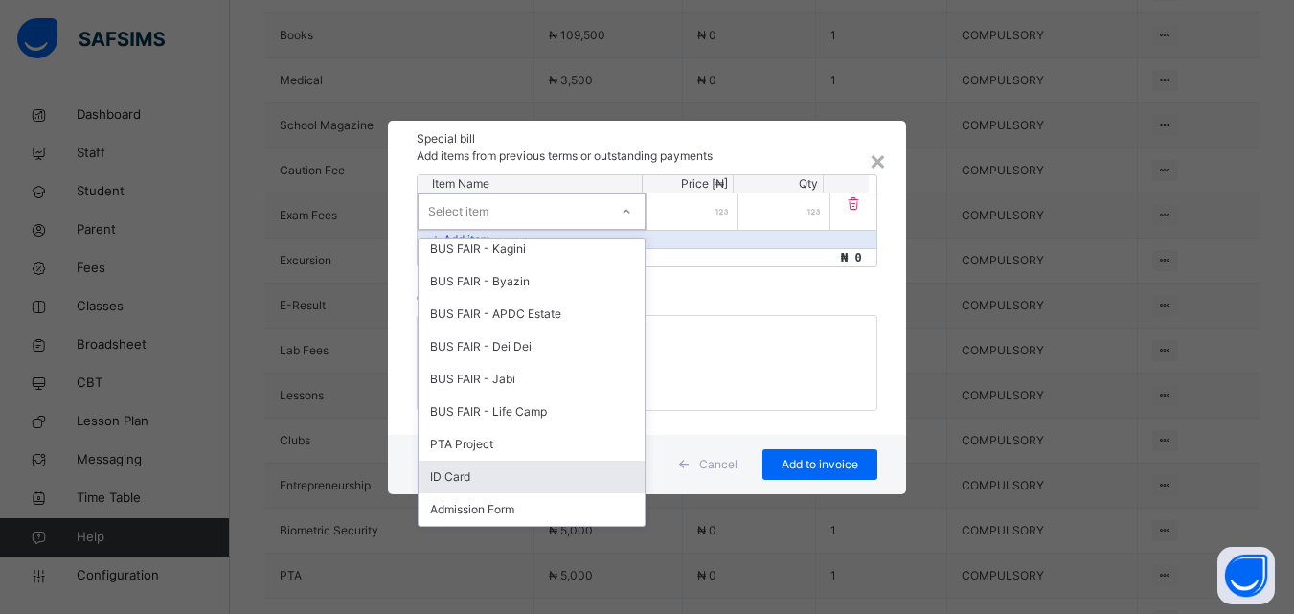
click at [480, 470] on div "ID Card" at bounding box center [532, 477] width 226 height 33
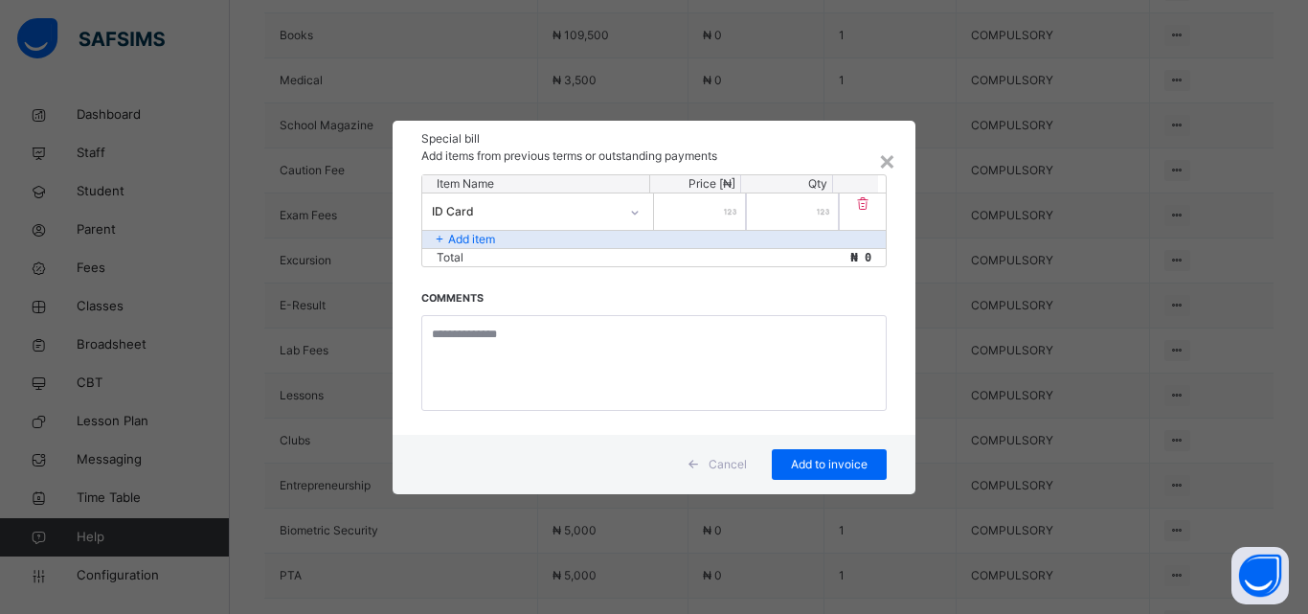
click at [668, 206] on input "number" at bounding box center [700, 211] width 92 height 36
type input "****"
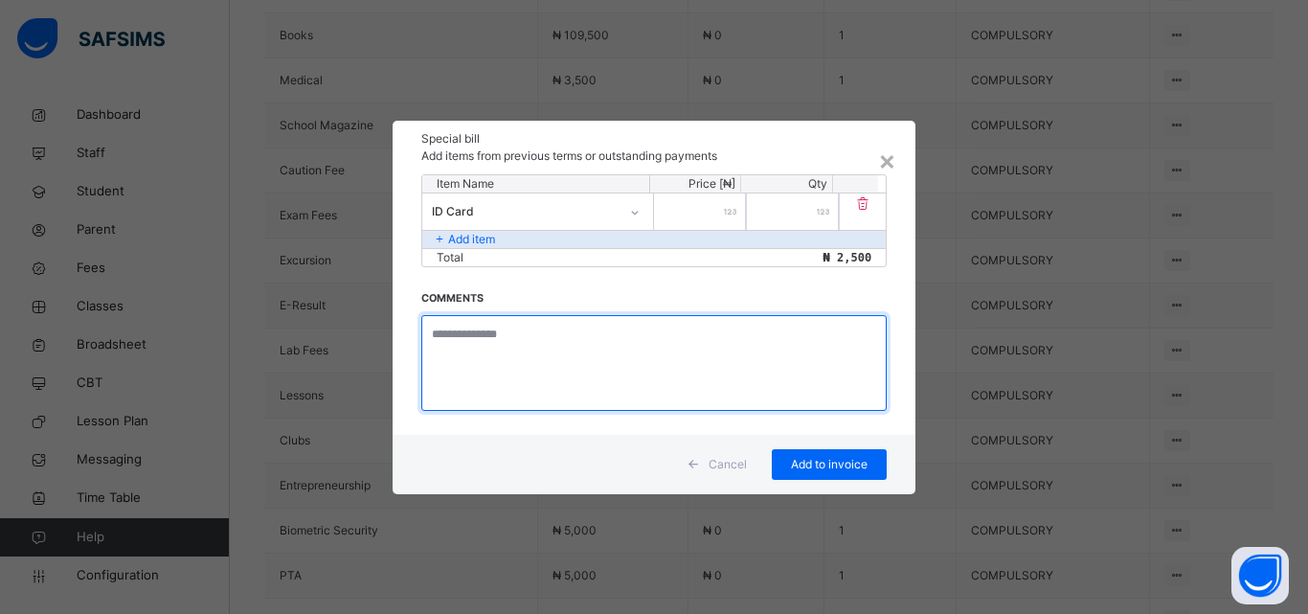
click at [576, 366] on textarea at bounding box center [653, 363] width 465 height 96
type textarea "**********"
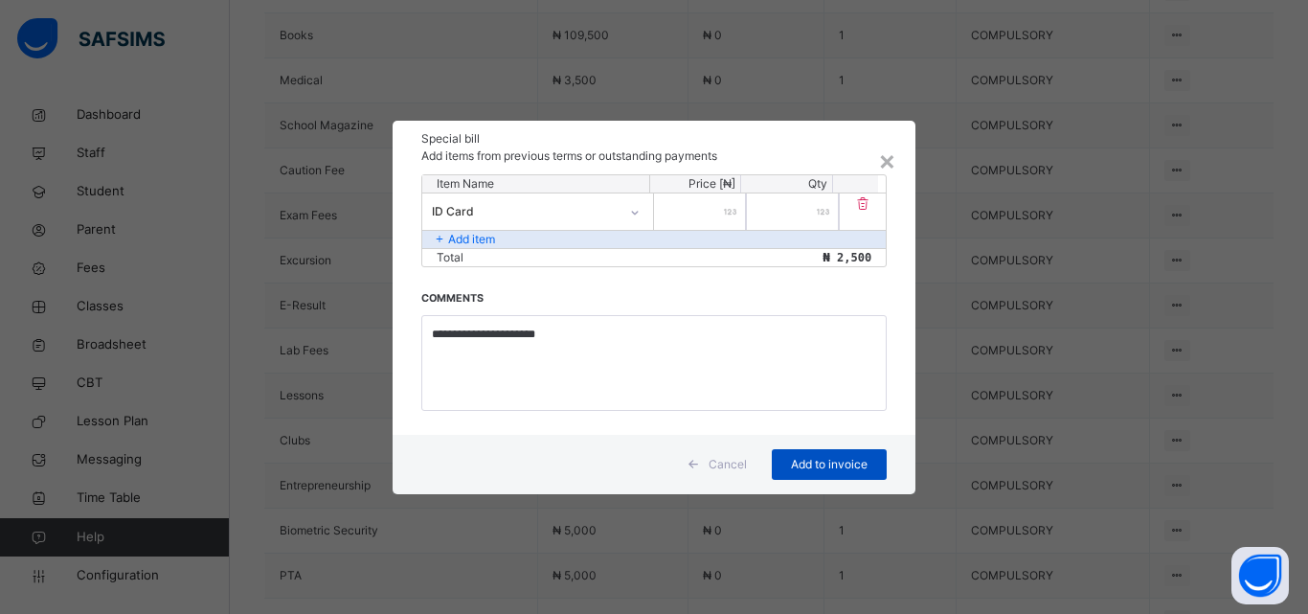
click at [796, 465] on span "Add to invoice" at bounding box center [829, 464] width 86 height 17
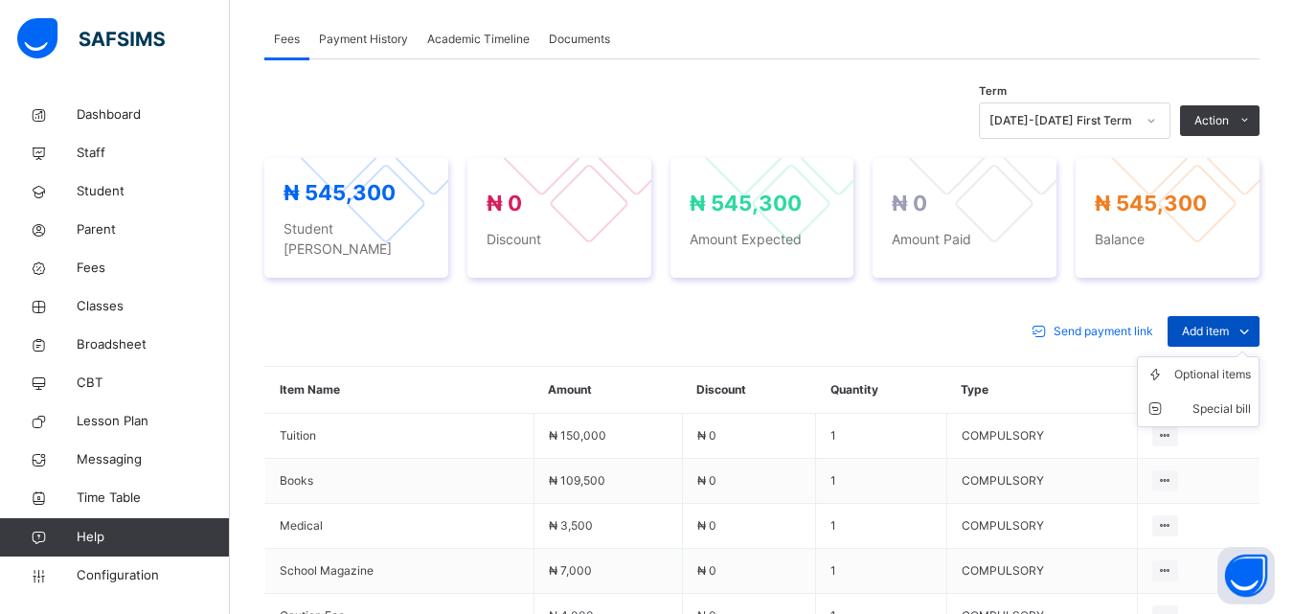
scroll to position [575, 0]
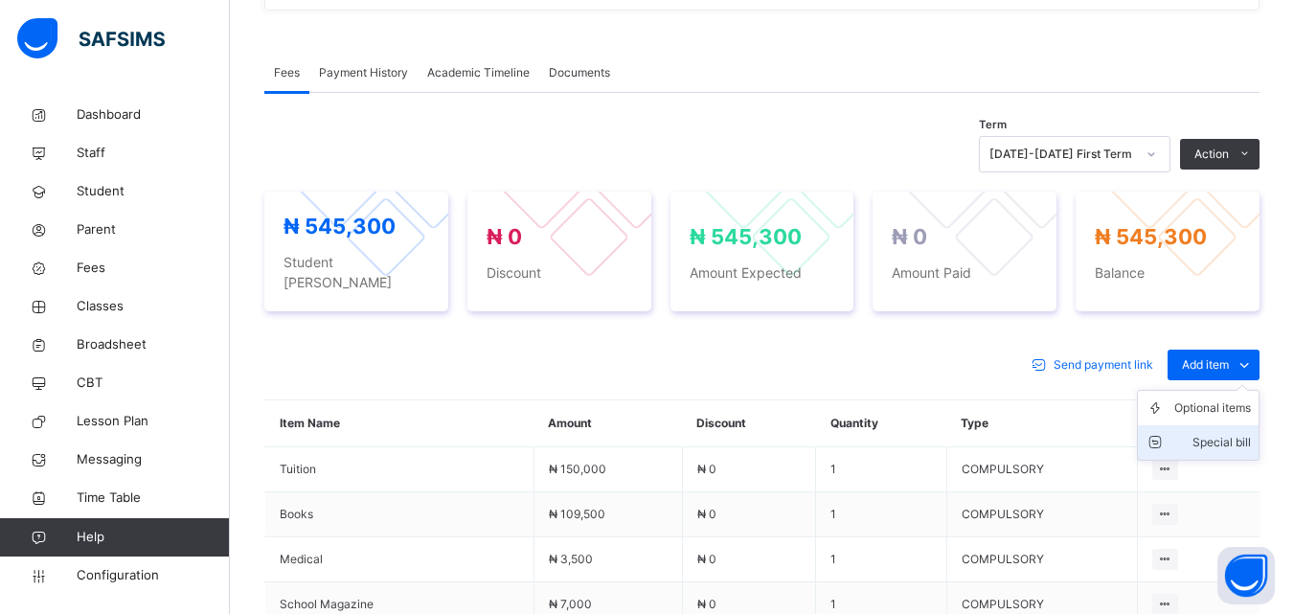
click at [1207, 433] on div "Special bill" at bounding box center [1212, 442] width 77 height 19
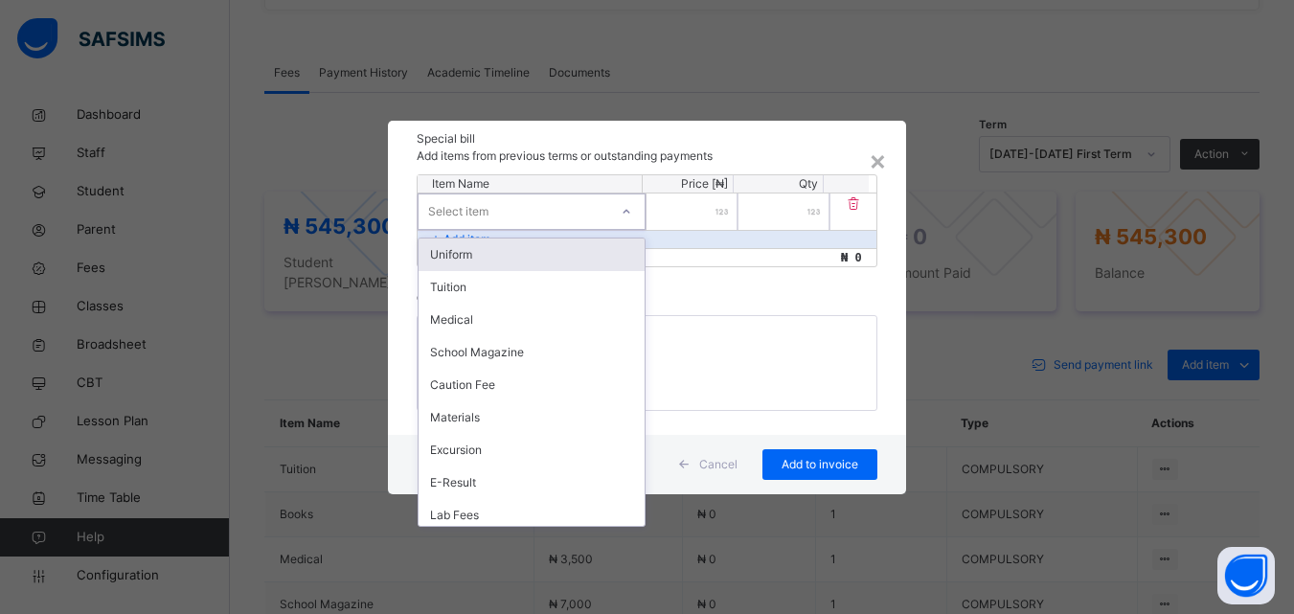
click at [582, 215] on div "Select item" at bounding box center [514, 211] width 190 height 30
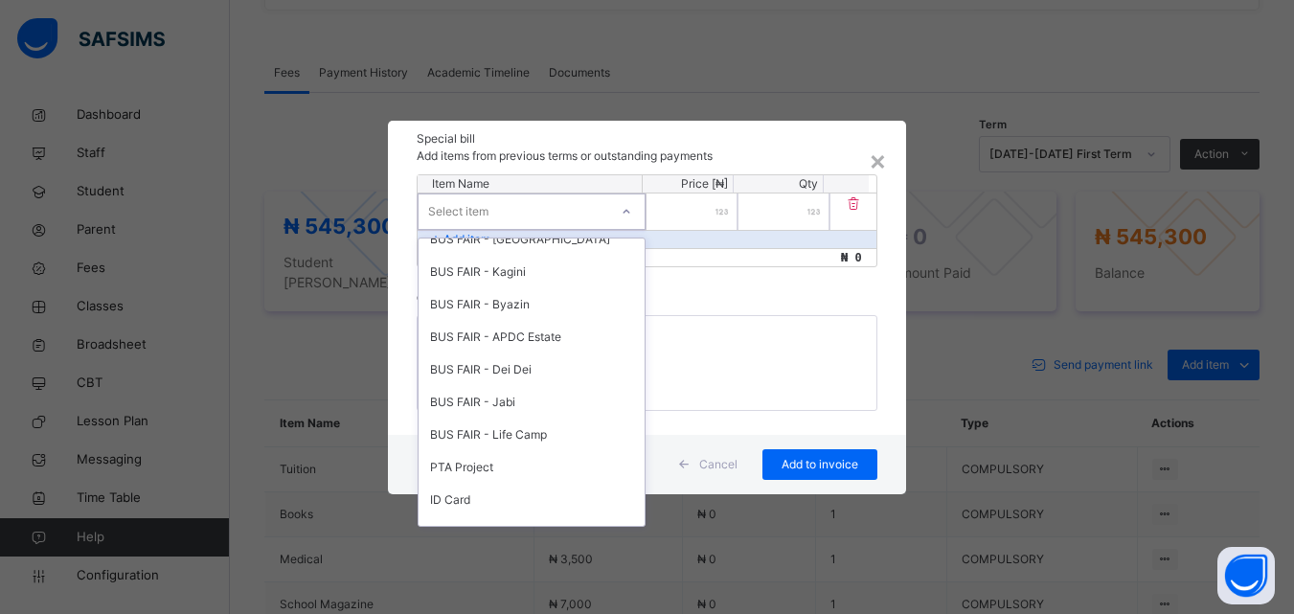
scroll to position [885, 0]
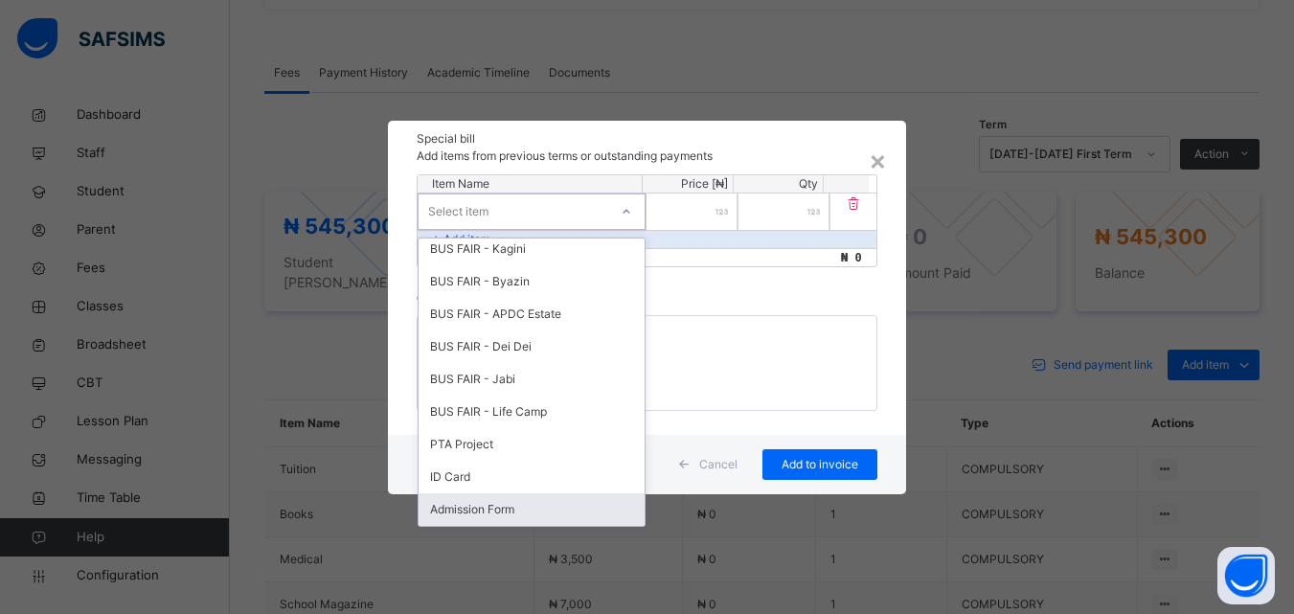
click at [465, 507] on div "Admission Form" at bounding box center [532, 509] width 226 height 33
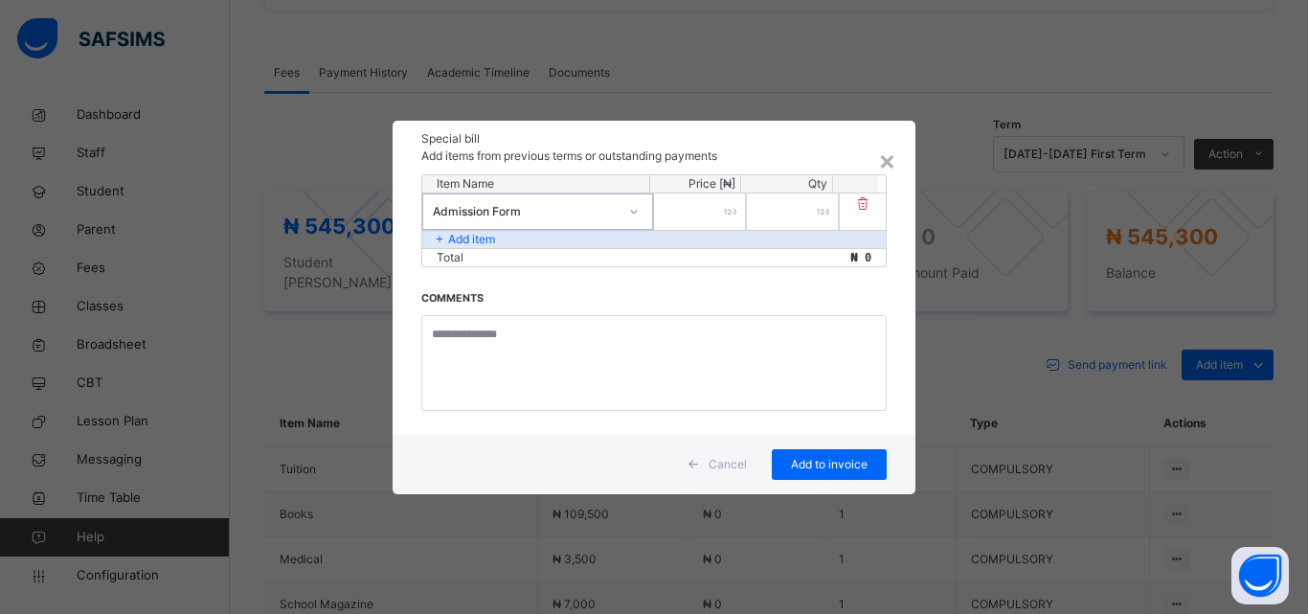
click at [710, 221] on input "number" at bounding box center [700, 211] width 92 height 36
type input "****"
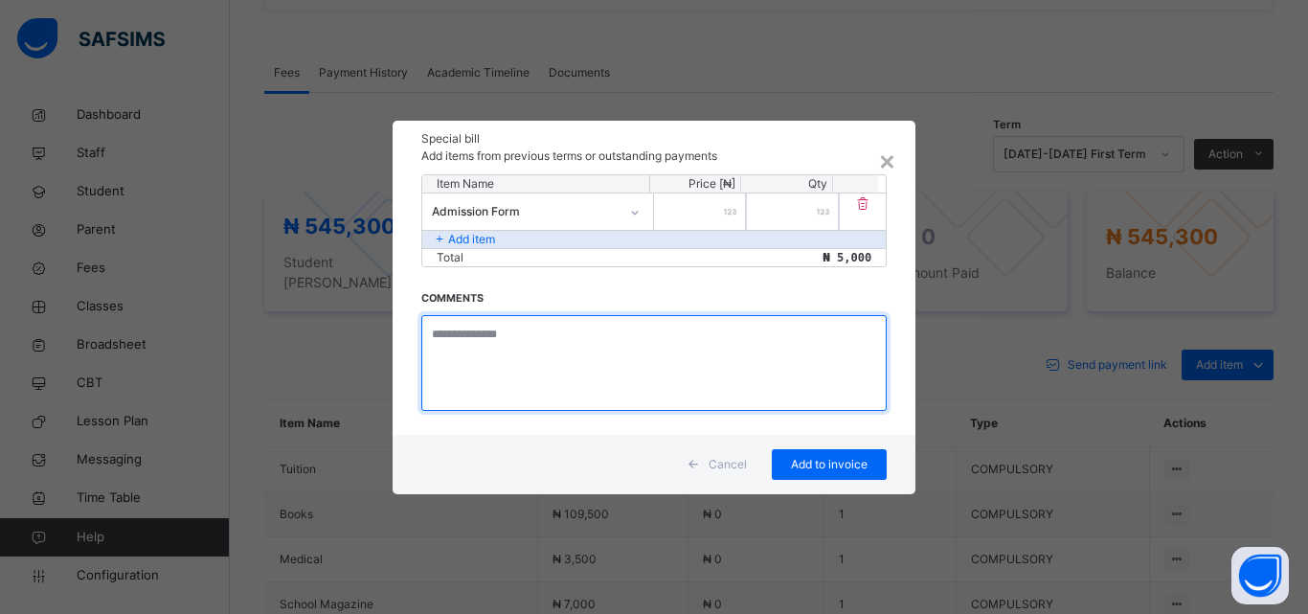
click at [530, 342] on textarea at bounding box center [653, 363] width 465 height 96
type textarea "**********"
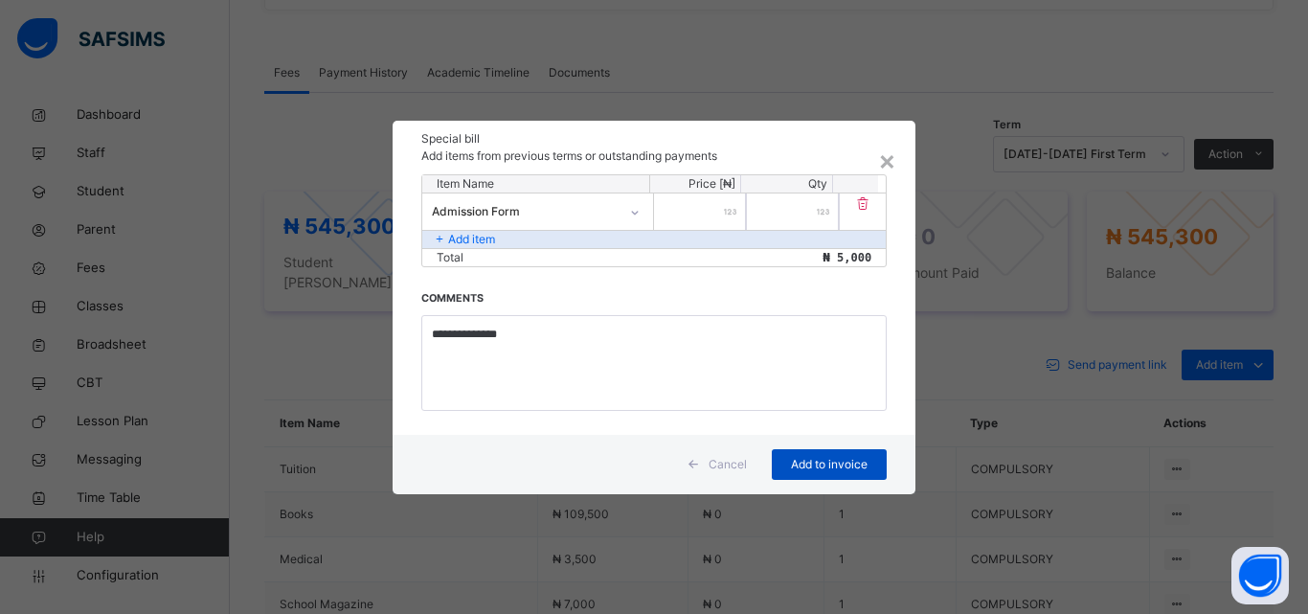
click at [832, 464] on span "Add to invoice" at bounding box center [829, 464] width 86 height 17
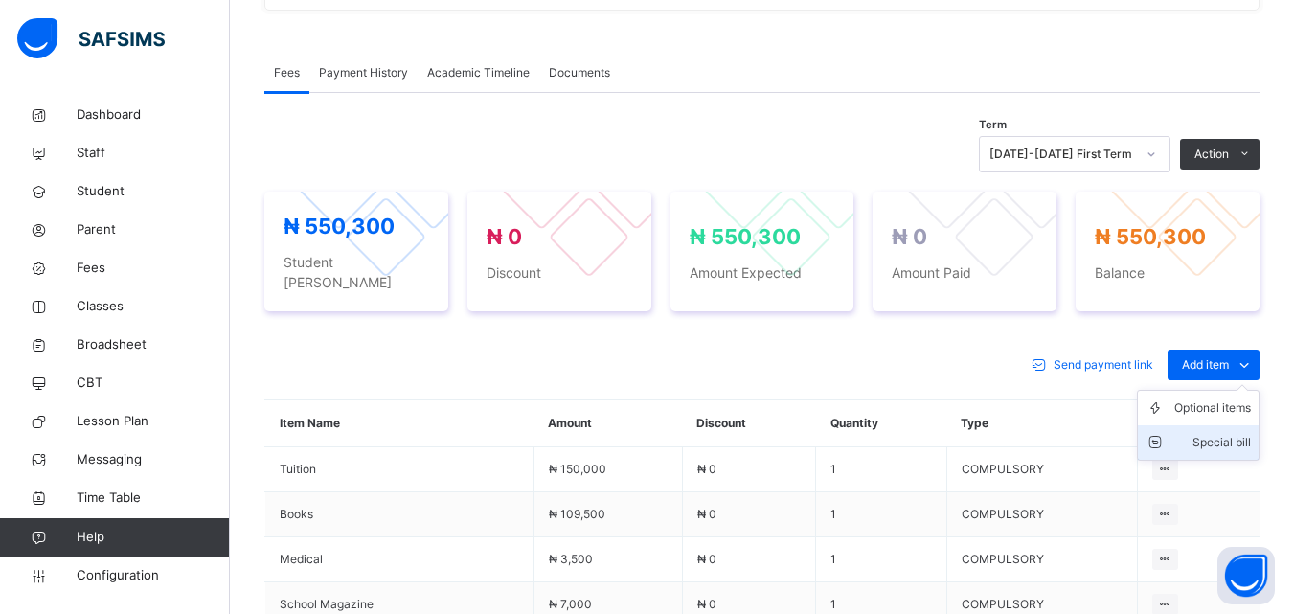
click at [1219, 433] on div "Special bill" at bounding box center [1212, 442] width 77 height 19
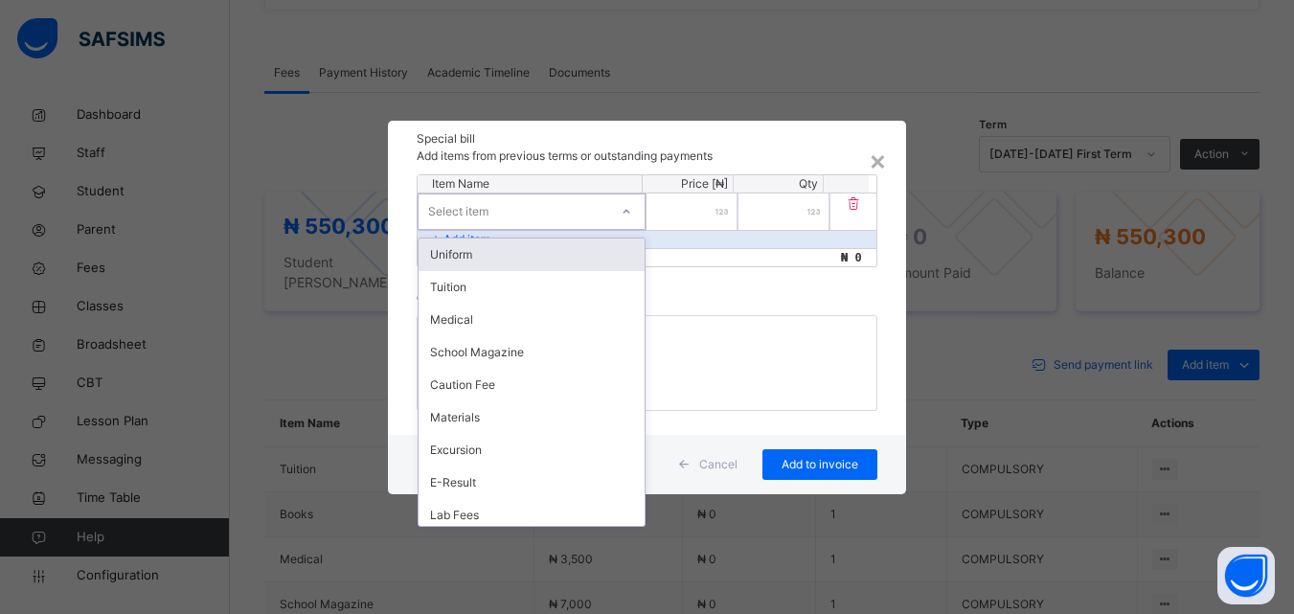
click at [546, 207] on div "Select item" at bounding box center [514, 211] width 190 height 30
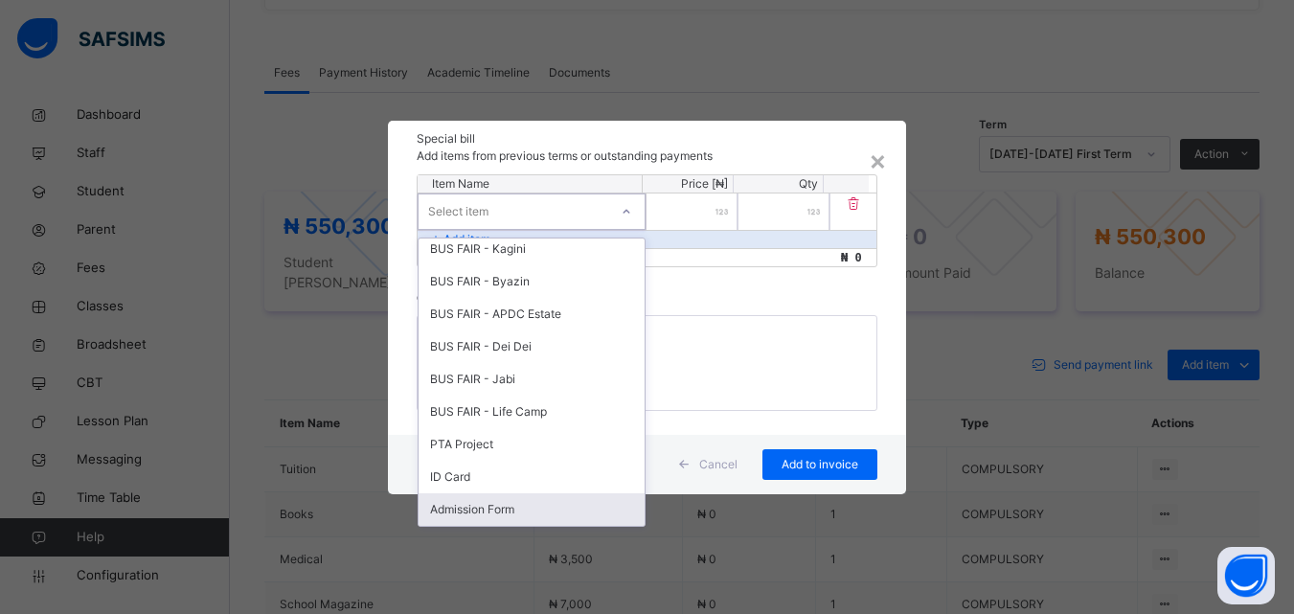
click at [529, 509] on div "Admission Form" at bounding box center [532, 509] width 226 height 33
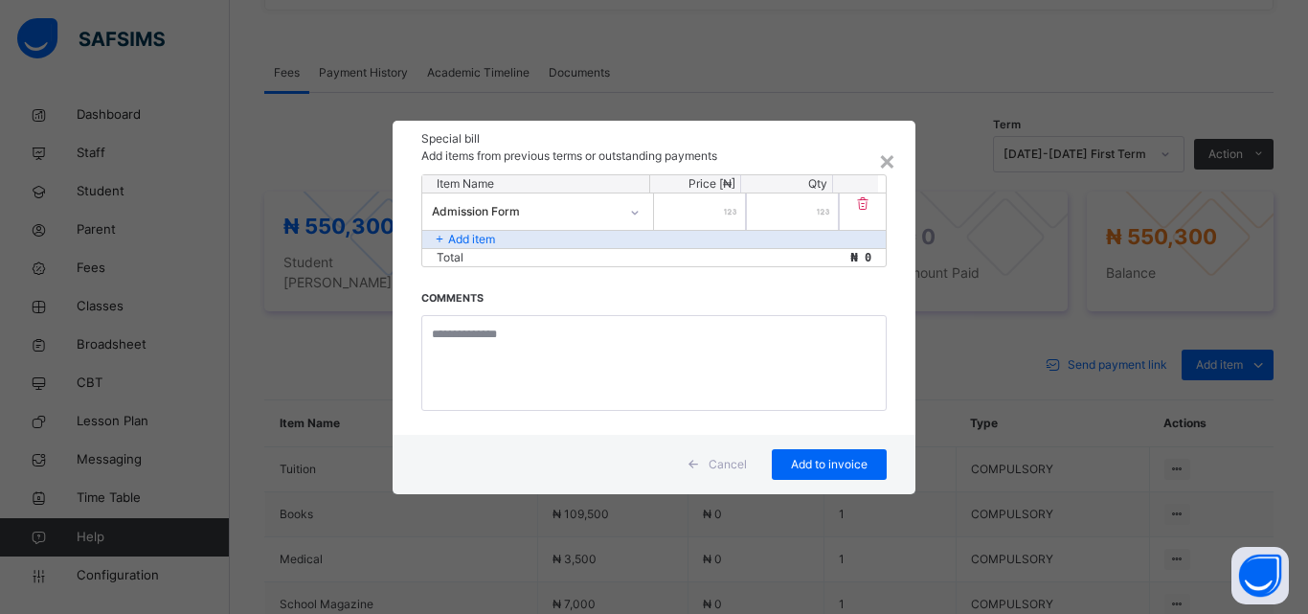
click at [877, 160] on p "Add items from previous terms or outstanding payments" at bounding box center [653, 155] width 465 height 17
click at [892, 168] on div "×" at bounding box center [887, 160] width 18 height 40
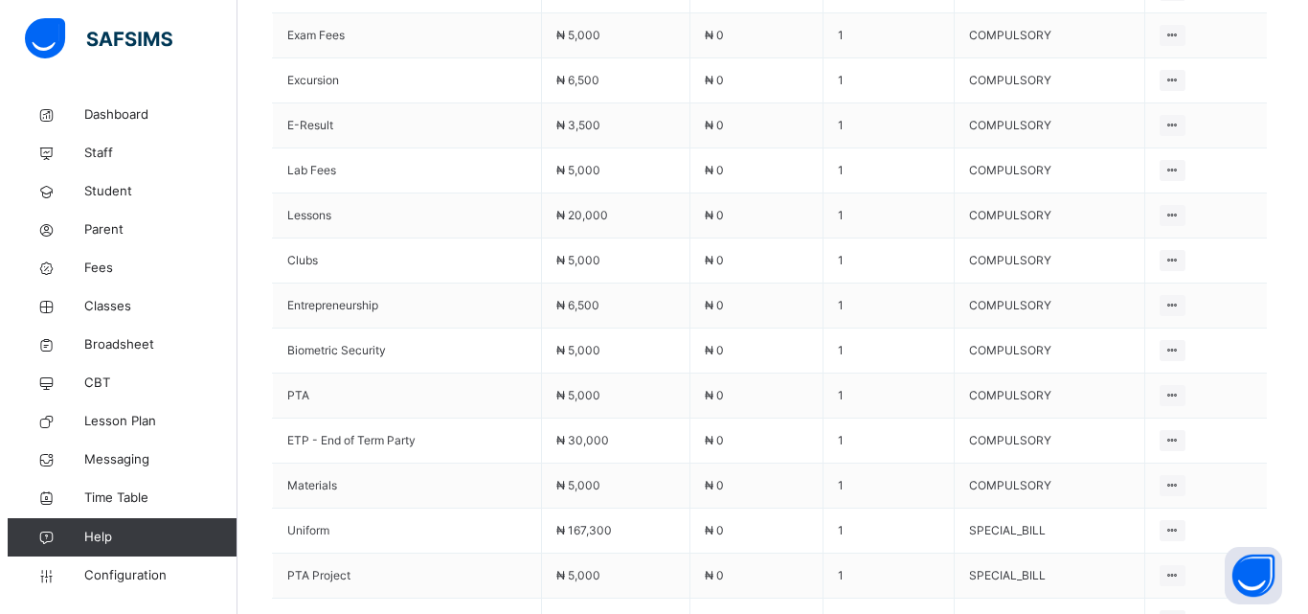
scroll to position [1489, 0]
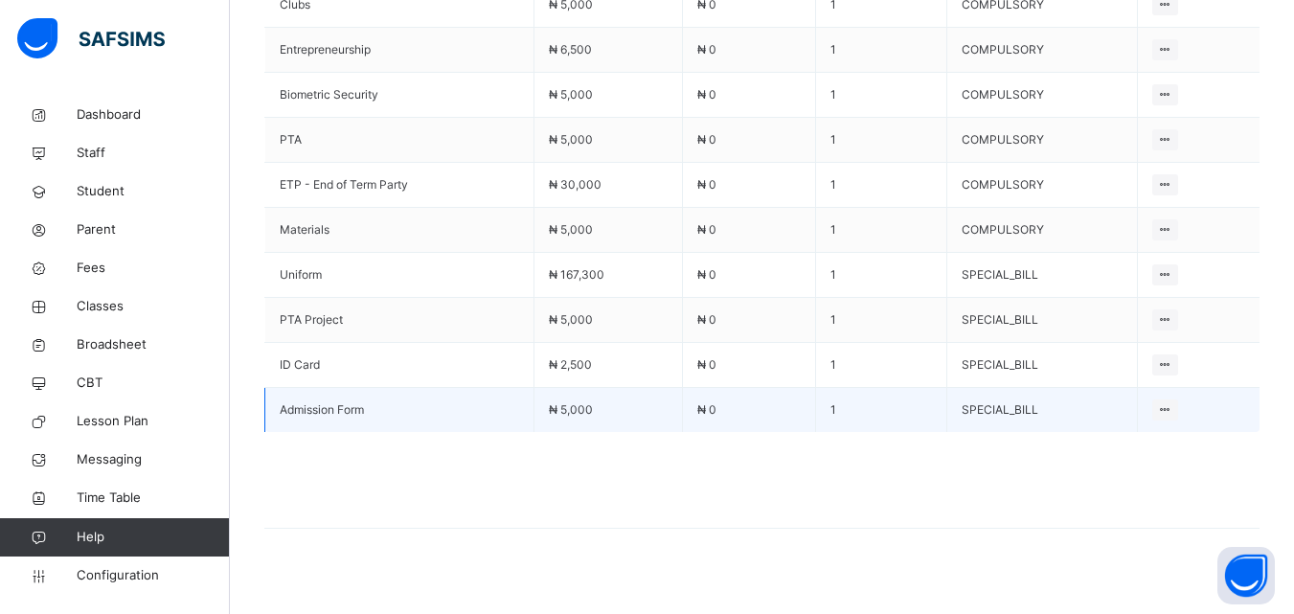
click at [573, 402] on span "₦ 5,000" at bounding box center [571, 409] width 44 height 14
click at [579, 402] on span "₦ 5,000" at bounding box center [571, 409] width 44 height 14
click at [578, 402] on span "₦ 5,000" at bounding box center [571, 409] width 44 height 14
click at [582, 402] on span "₦ 5,000" at bounding box center [571, 409] width 44 height 14
click at [583, 402] on span "₦ 5,000" at bounding box center [571, 409] width 44 height 14
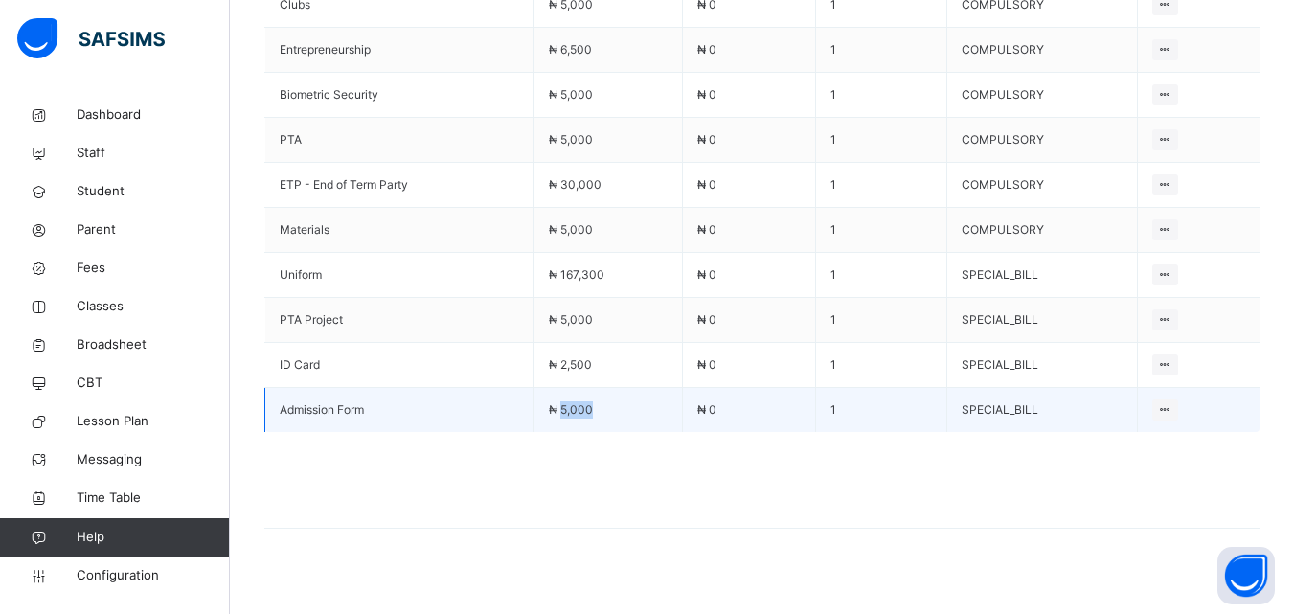
click at [583, 402] on span "₦ 5,000" at bounding box center [571, 409] width 44 height 14
click at [1131, 439] on div "Delete Payment Item" at bounding box center [1113, 448] width 112 height 19
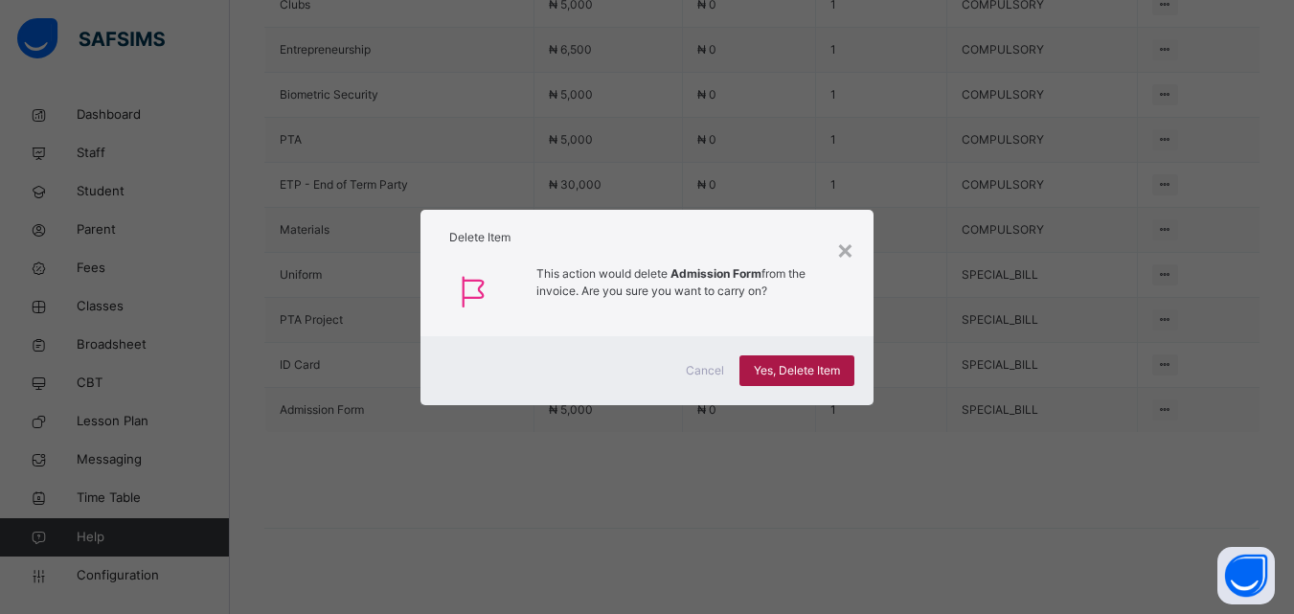
click at [791, 365] on span "Yes, Delete Item" at bounding box center [797, 370] width 86 height 17
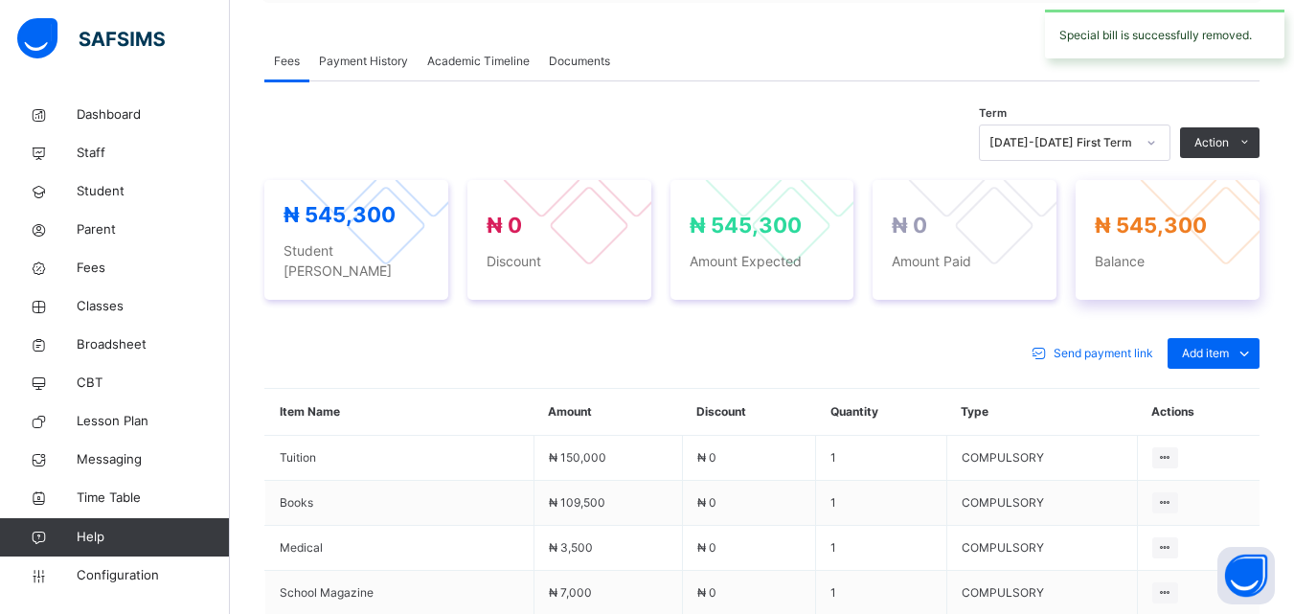
scroll to position [582, 0]
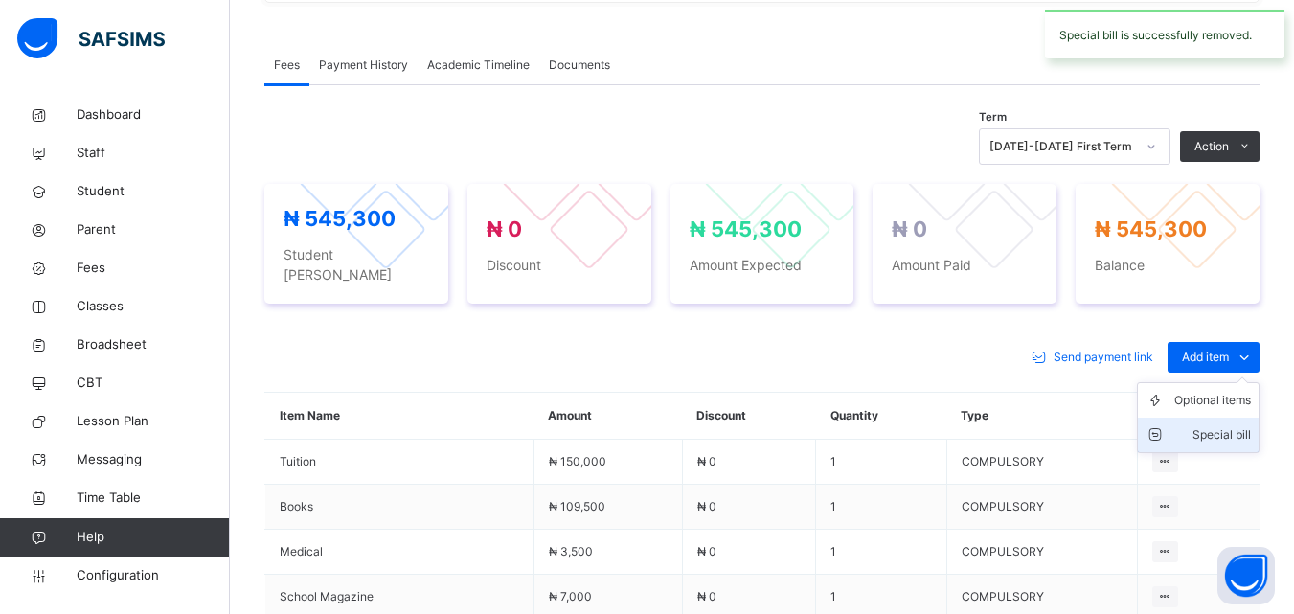
click at [1221, 425] on div "Special bill" at bounding box center [1212, 434] width 77 height 19
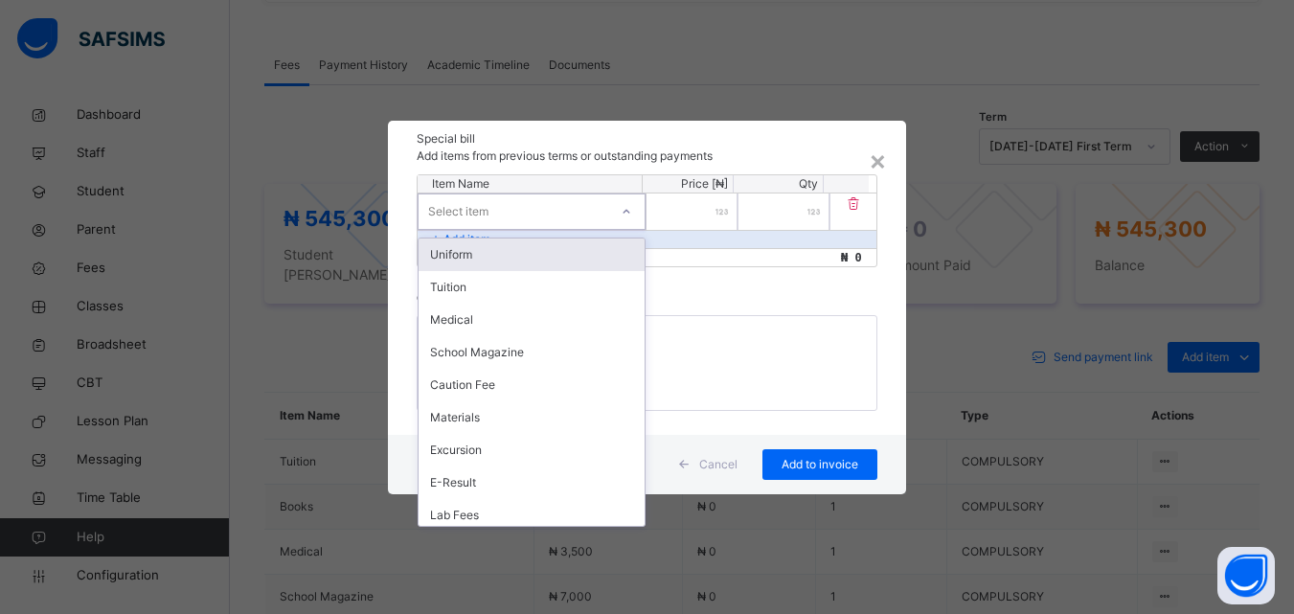
click at [499, 209] on div "Select item" at bounding box center [514, 211] width 190 height 30
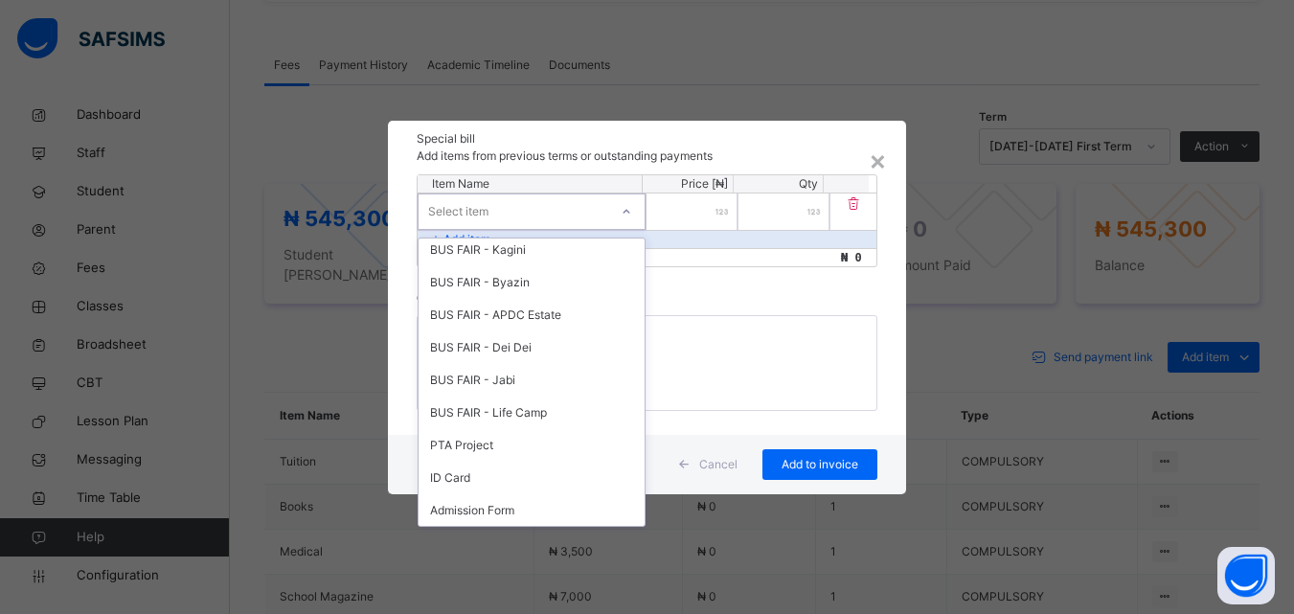
scroll to position [885, 0]
click at [506, 509] on div "Admission Form" at bounding box center [532, 509] width 226 height 33
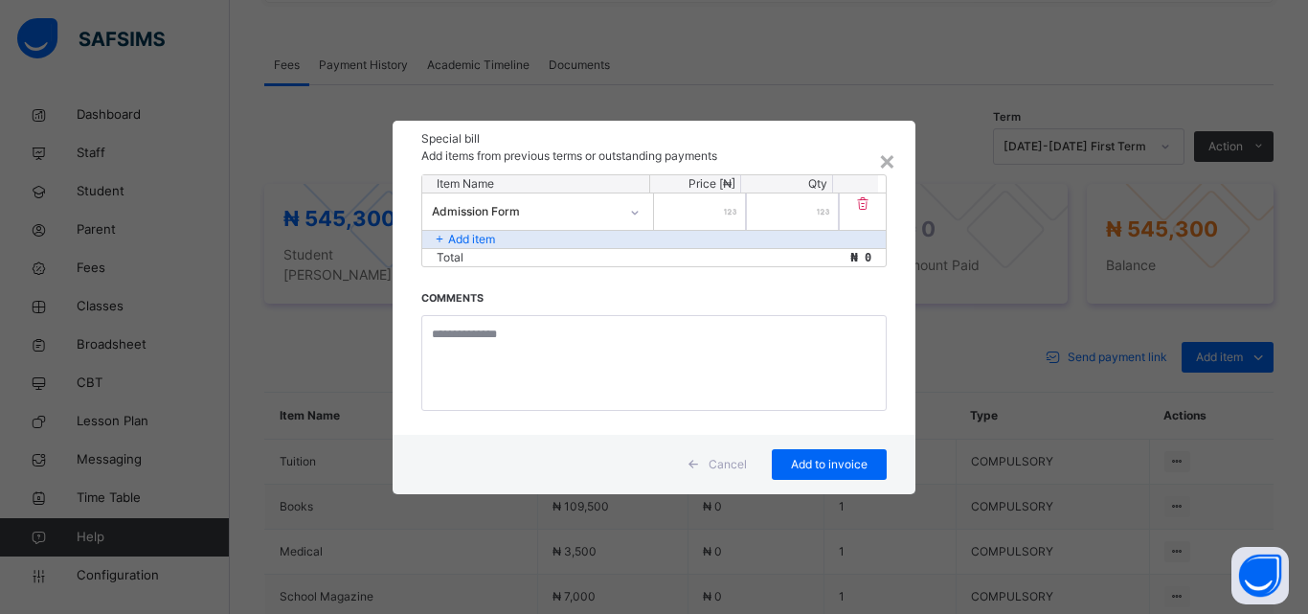
click at [723, 212] on div at bounding box center [700, 211] width 92 height 36
click at [730, 213] on div at bounding box center [700, 211] width 92 height 36
click at [729, 215] on div at bounding box center [700, 211] width 92 height 36
click at [717, 213] on input "number" at bounding box center [700, 211] width 92 height 36
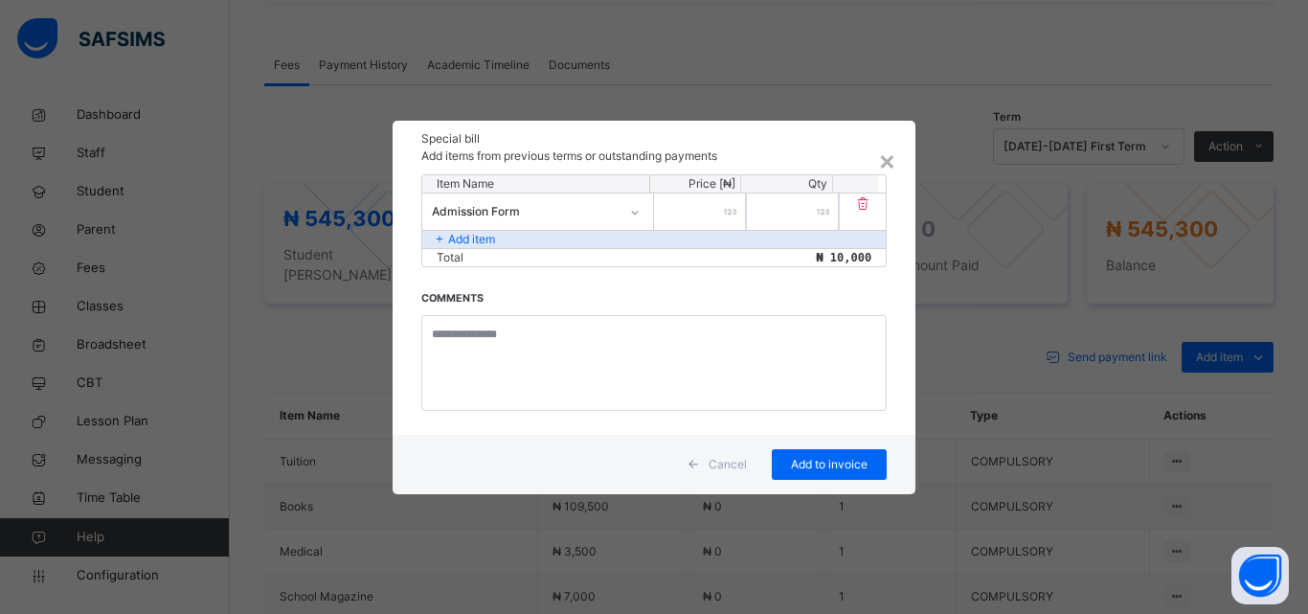
type input "*****"
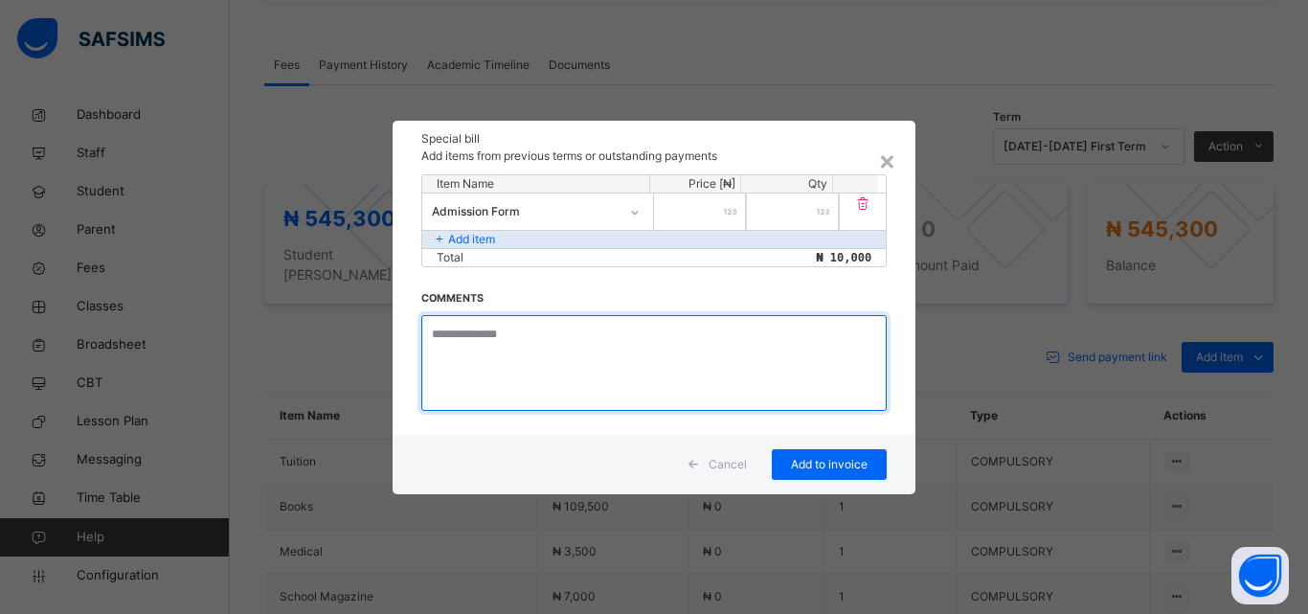
click at [474, 342] on textarea at bounding box center [653, 363] width 465 height 96
type textarea "**********"
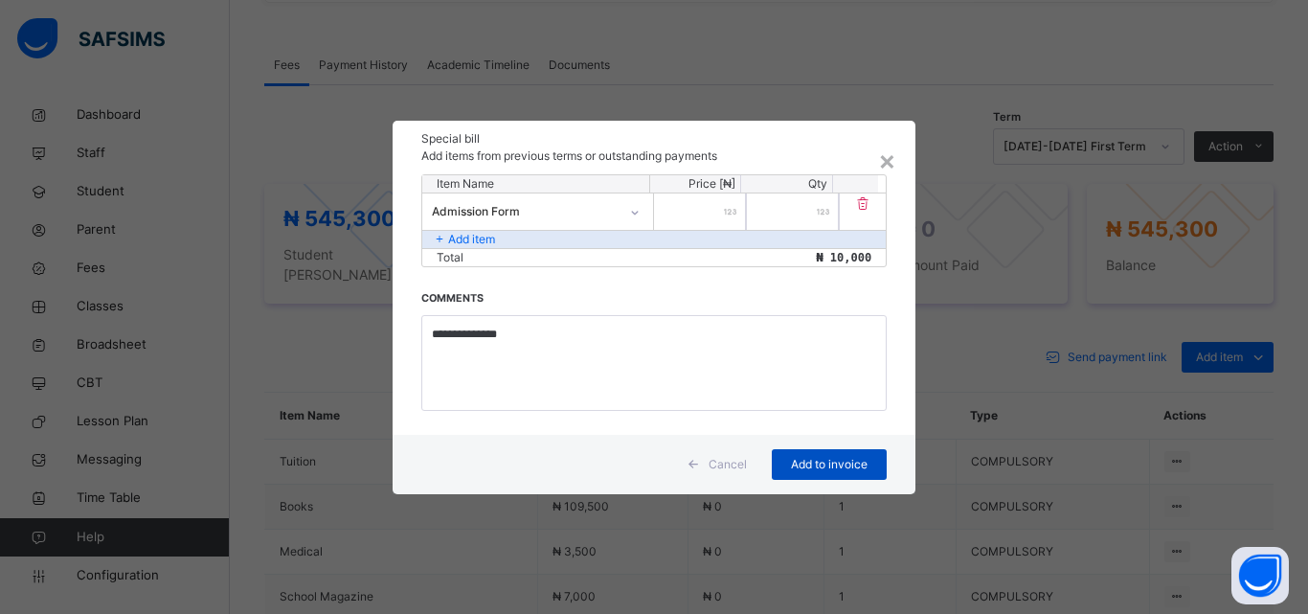
drag, startPoint x: 818, startPoint y: 471, endPoint x: 820, endPoint y: 461, distance: 10.7
click at [817, 471] on span "Add to invoice" at bounding box center [829, 464] width 86 height 17
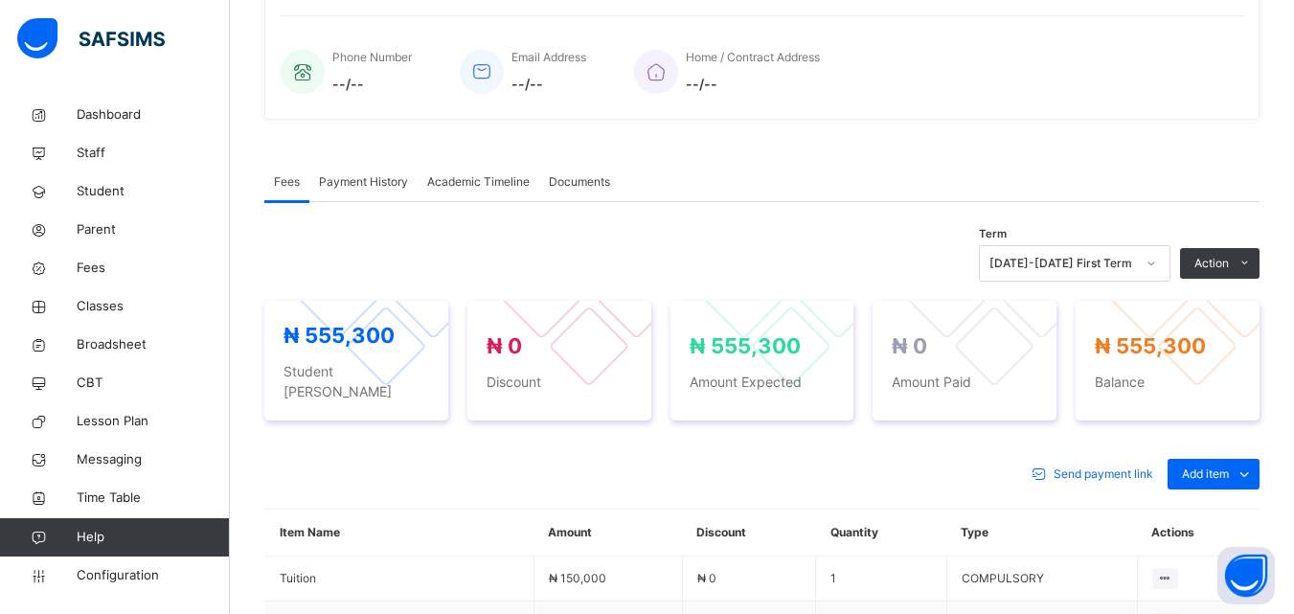
scroll to position [436, 0]
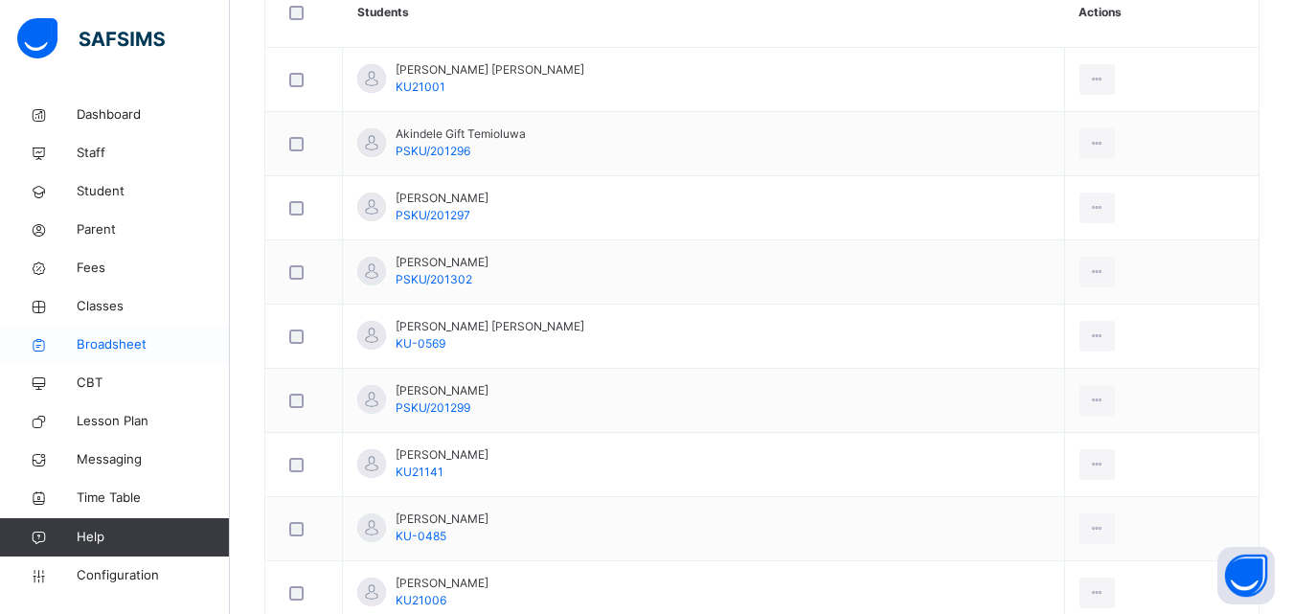
scroll to position [539, 0]
